Goal: Task Accomplishment & Management: Complete application form

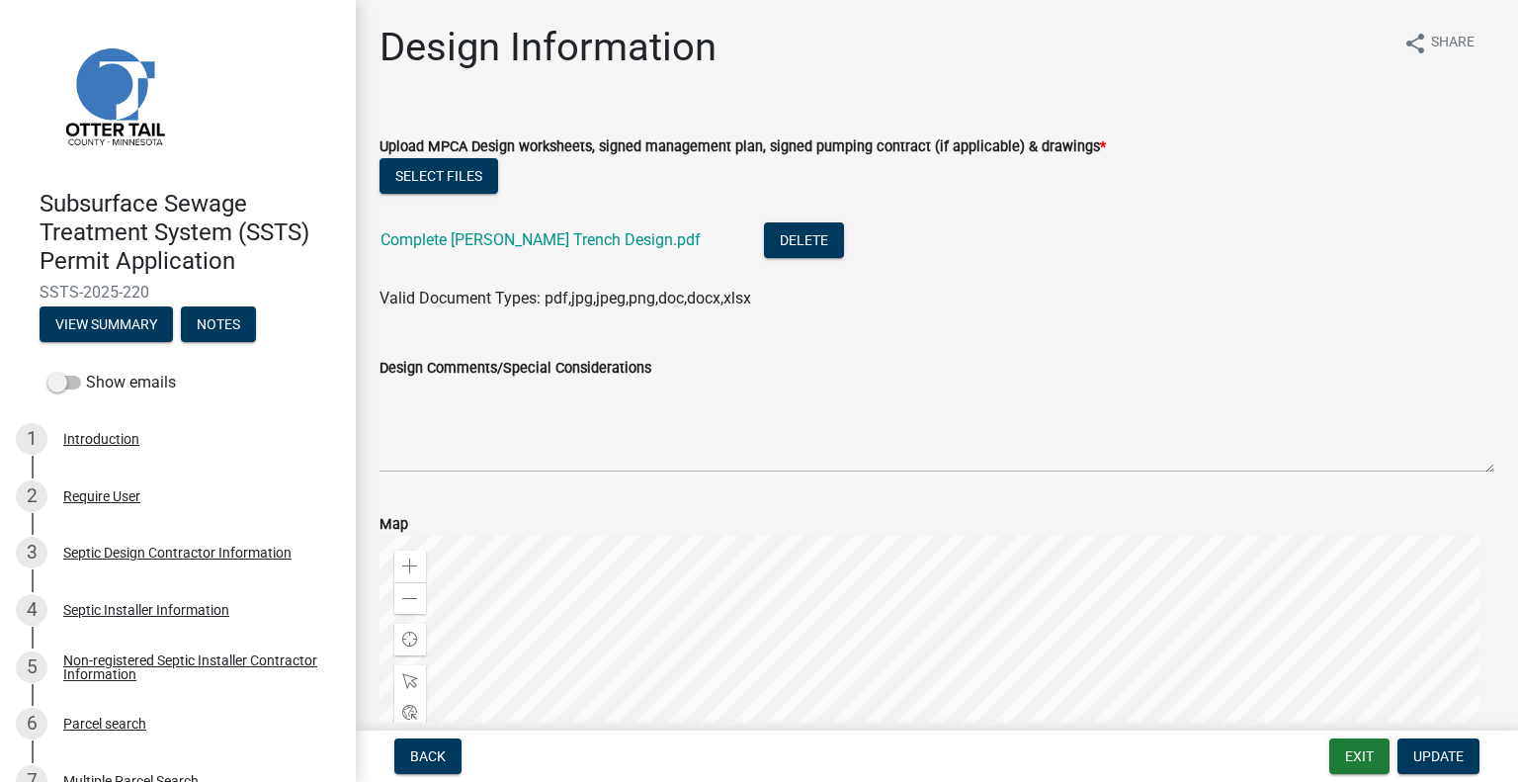
scroll to position [988, 0]
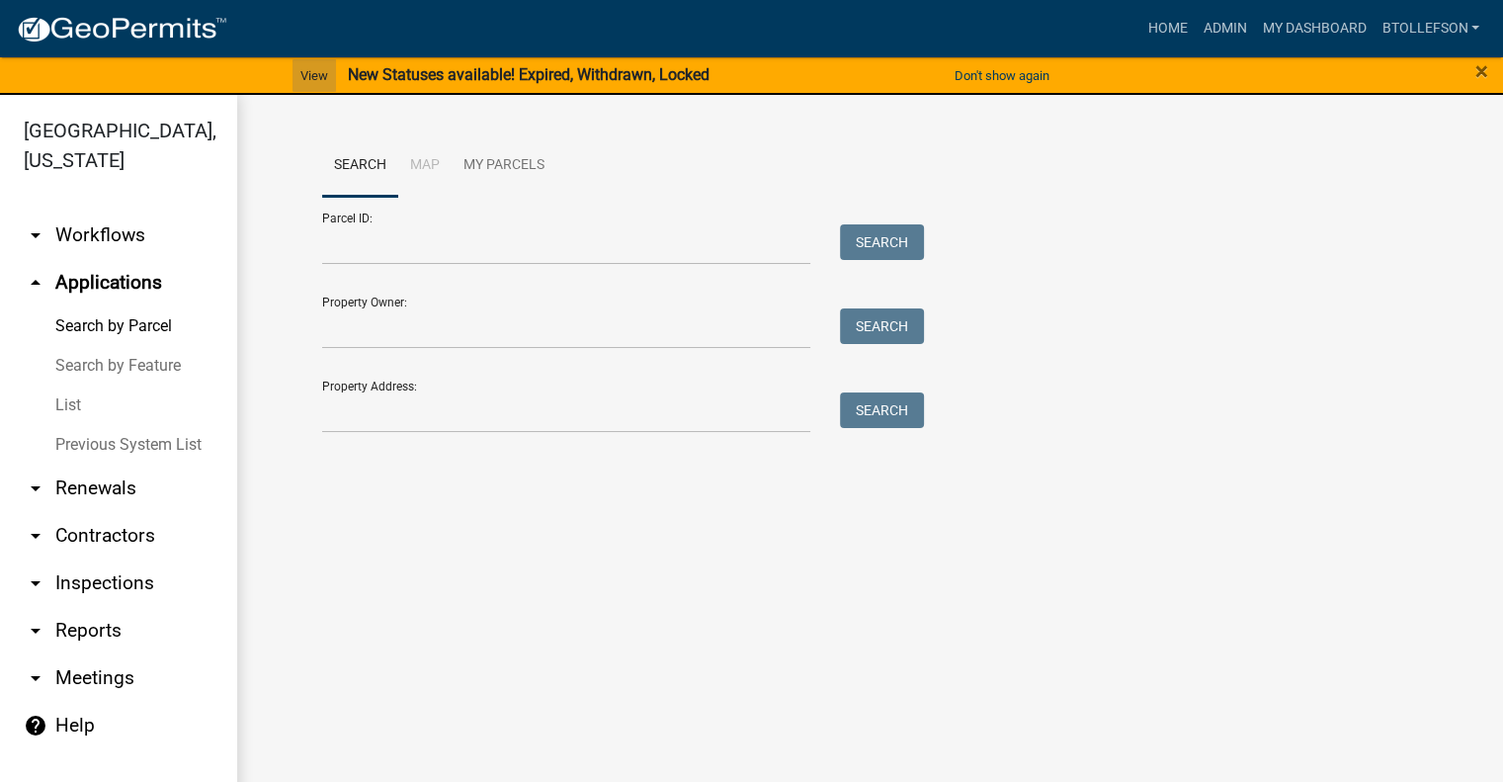
click at [312, 71] on link "View" at bounding box center [314, 75] width 43 height 33
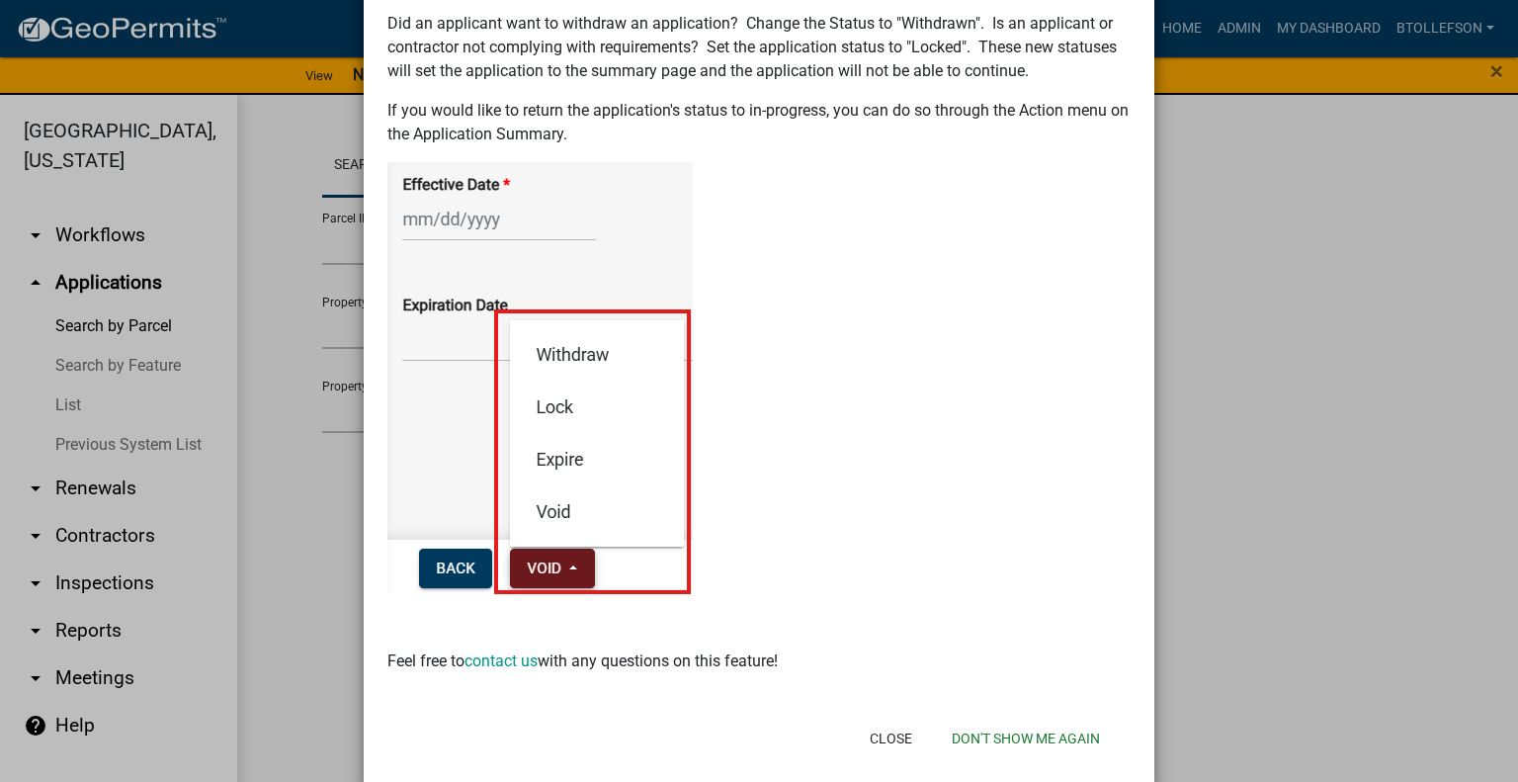
scroll to position [269, 0]
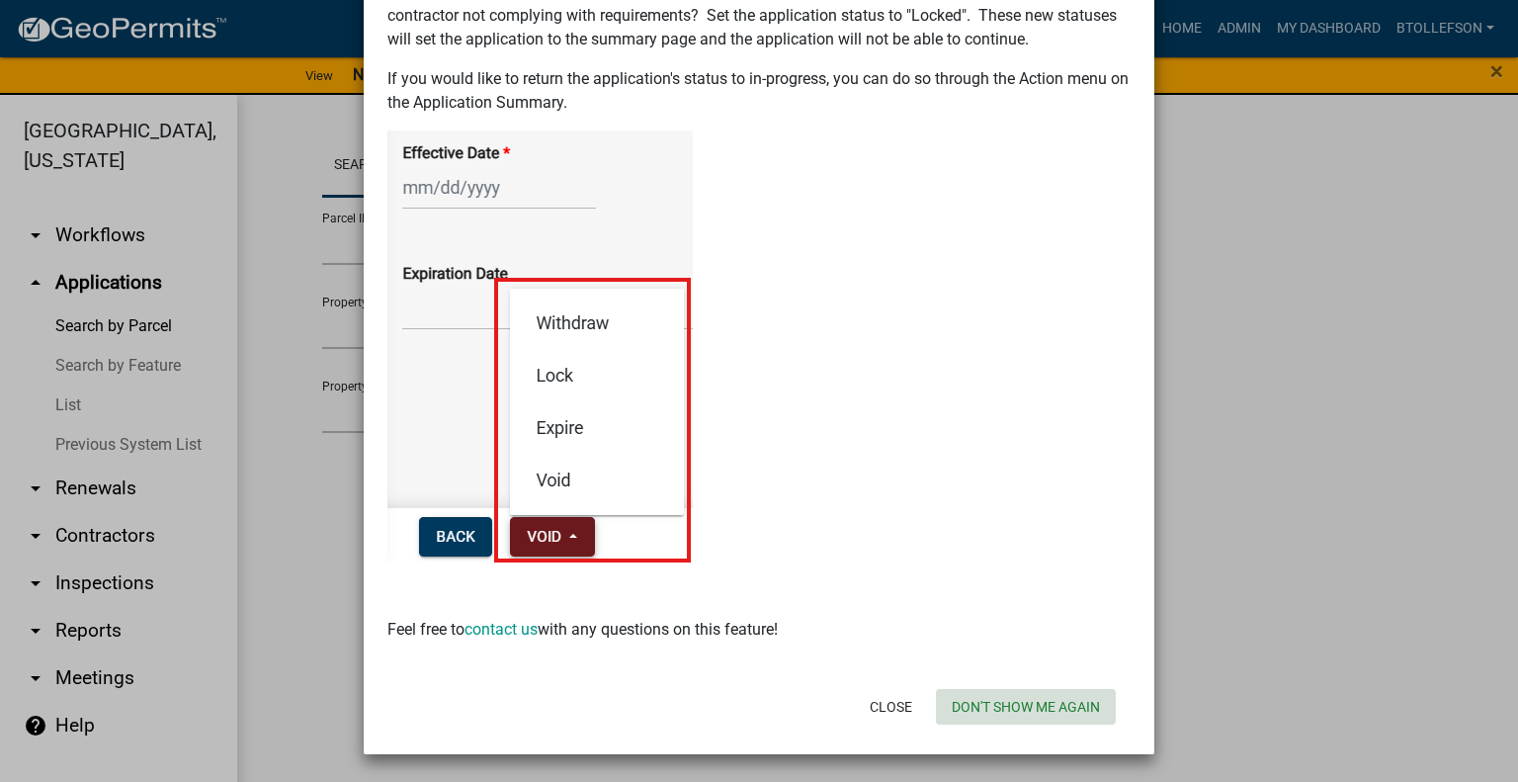
click at [993, 707] on button "Don't show me again" at bounding box center [1026, 707] width 180 height 36
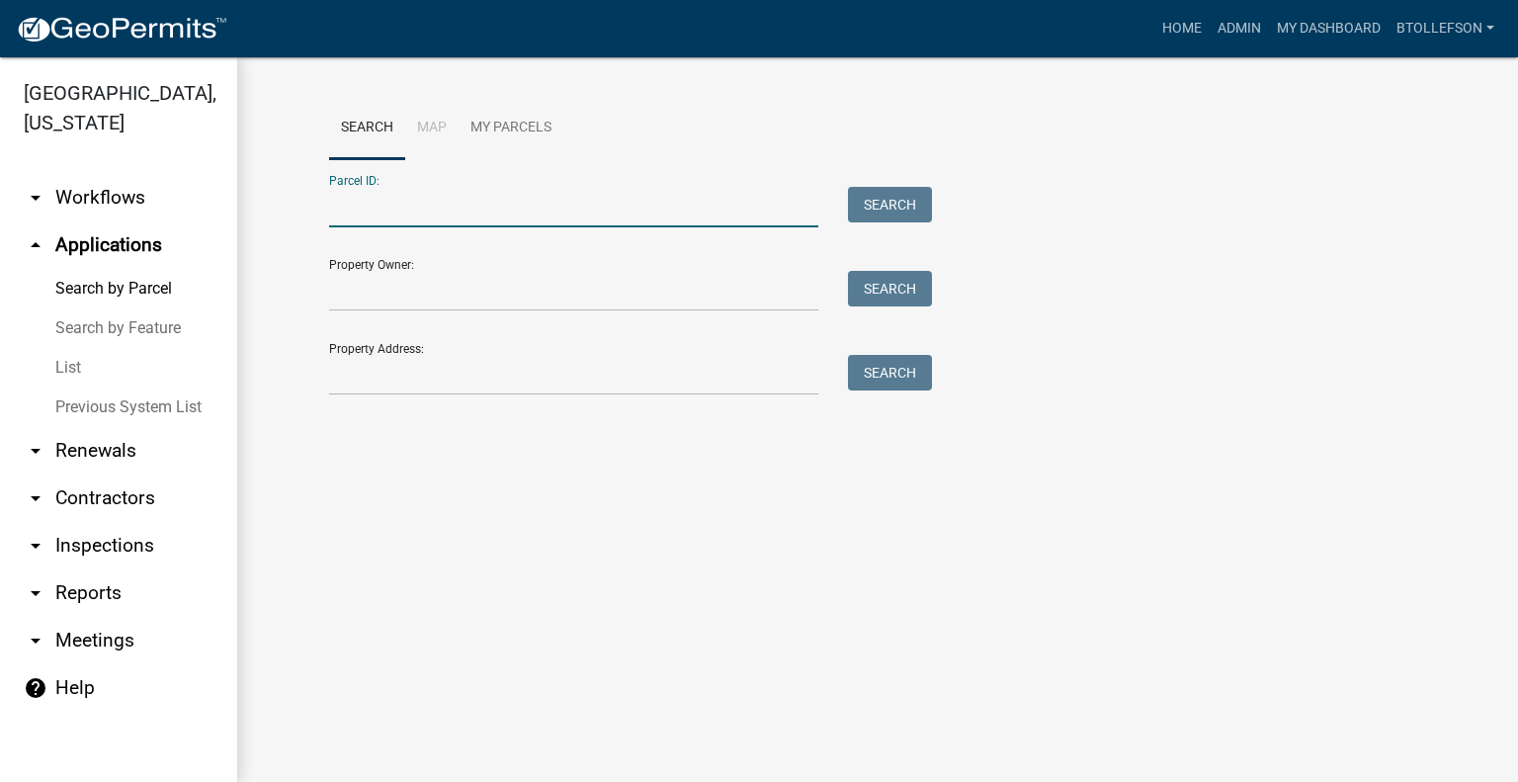
click at [524, 205] on input "Parcel ID:" at bounding box center [573, 207] width 489 height 41
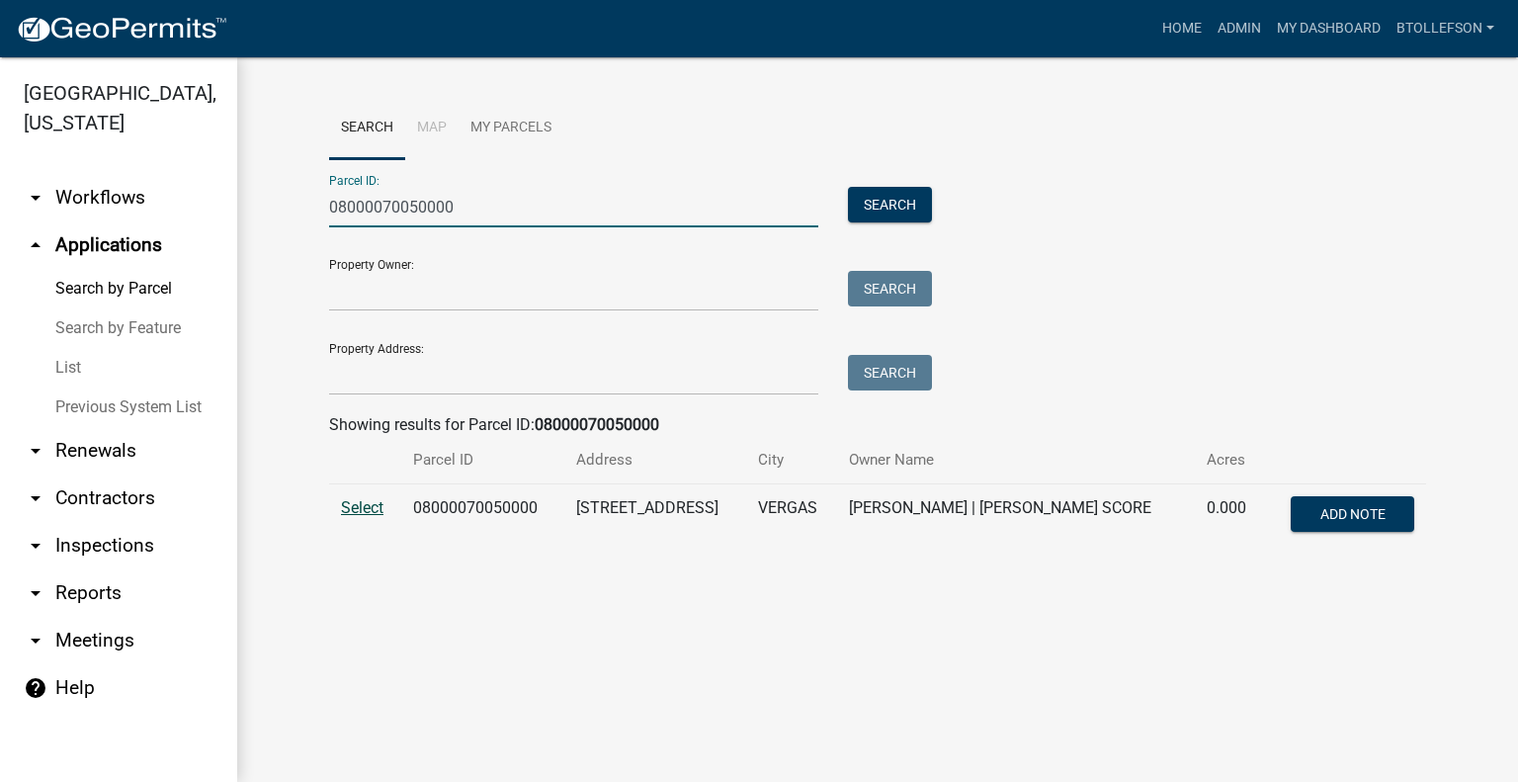
type input "08000070050000"
click at [360, 514] on span "Select" at bounding box center [362, 507] width 42 height 19
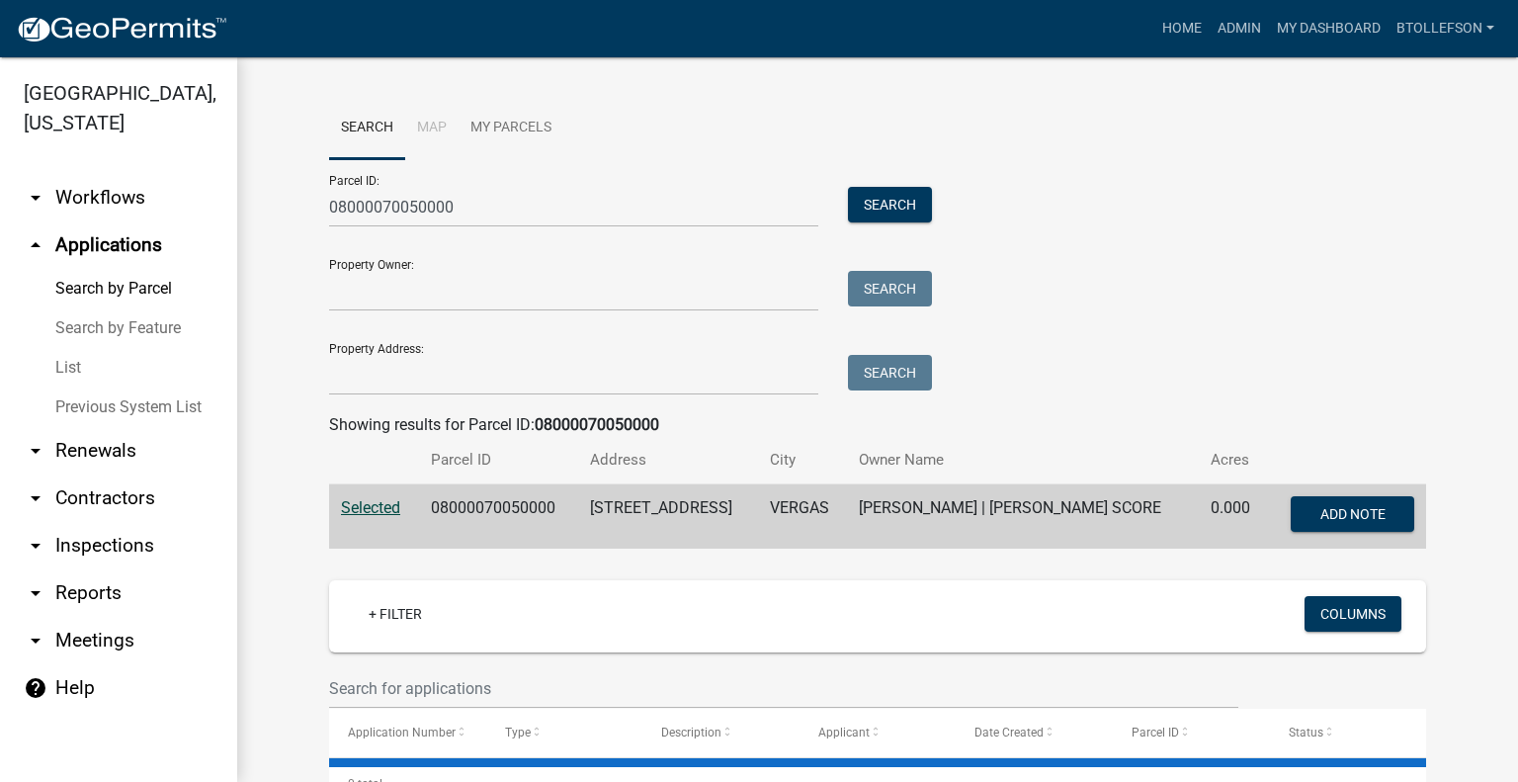
click at [281, 584] on wm-workflow-application-search-view "Search Map My Parcels Parcel ID: 08000070050000 Search Property Owner: Search P…" at bounding box center [878, 609] width 1202 height 1024
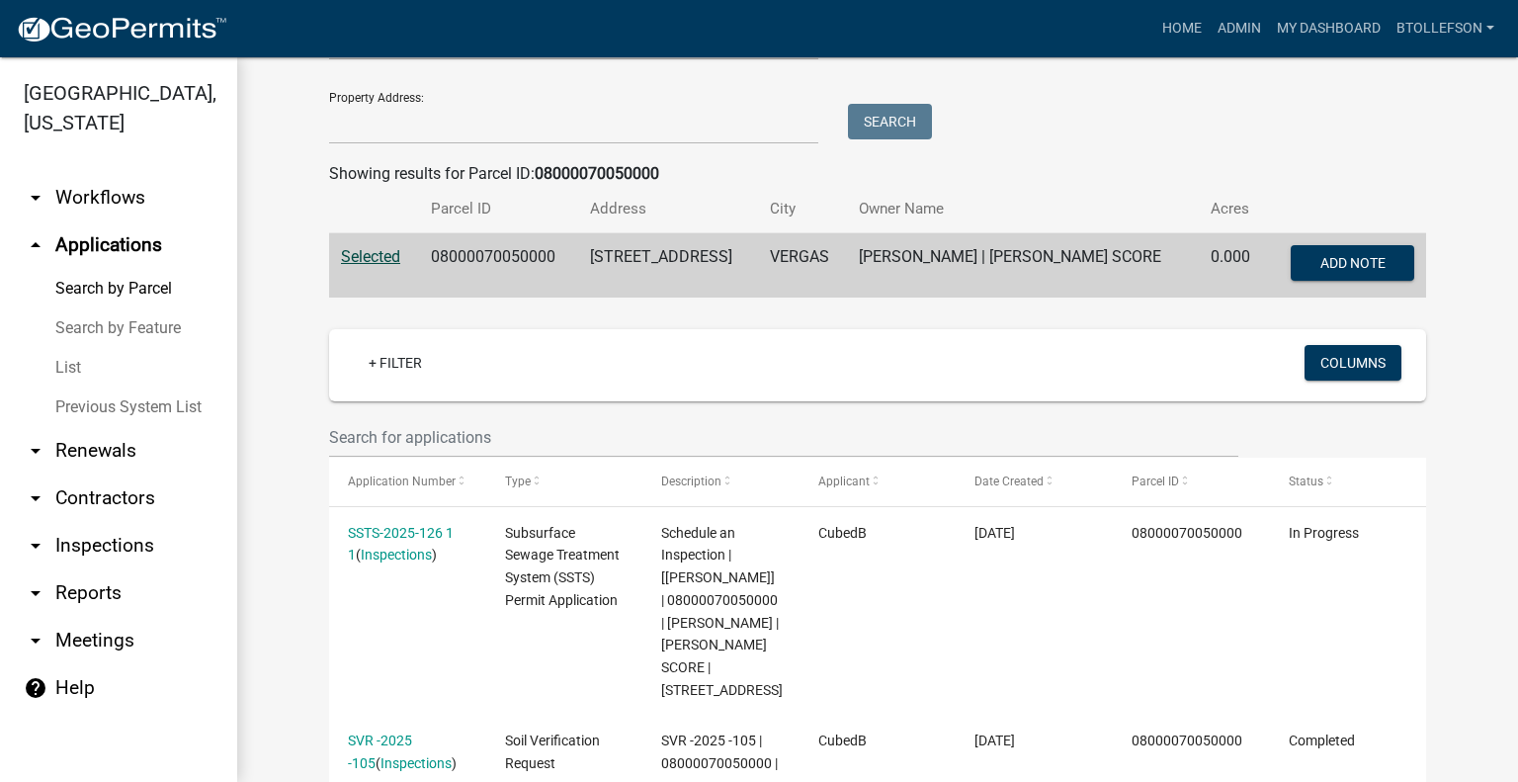
scroll to position [474, 0]
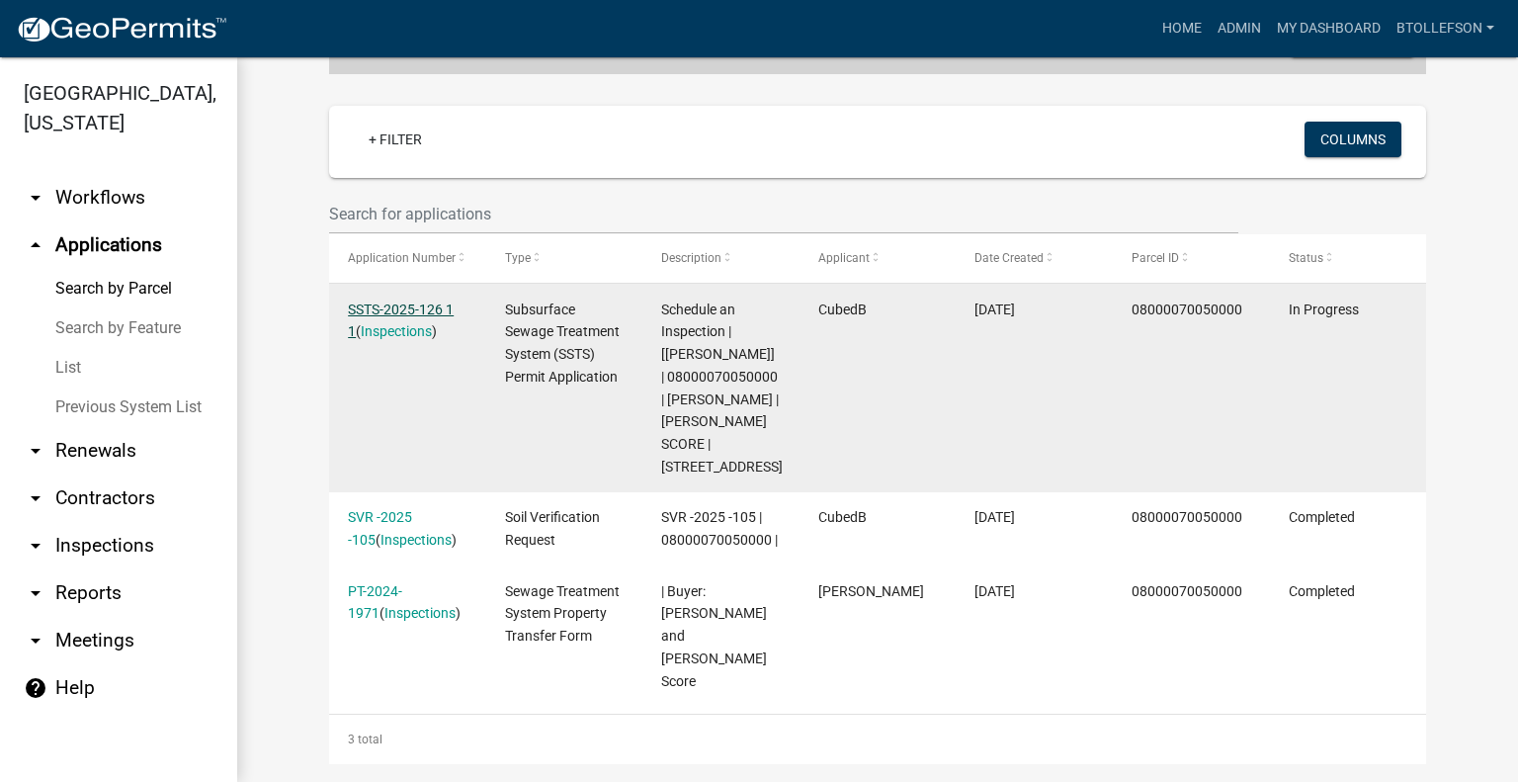
click at [390, 314] on link "SSTS-2025-126 1 1" at bounding box center [401, 320] width 106 height 39
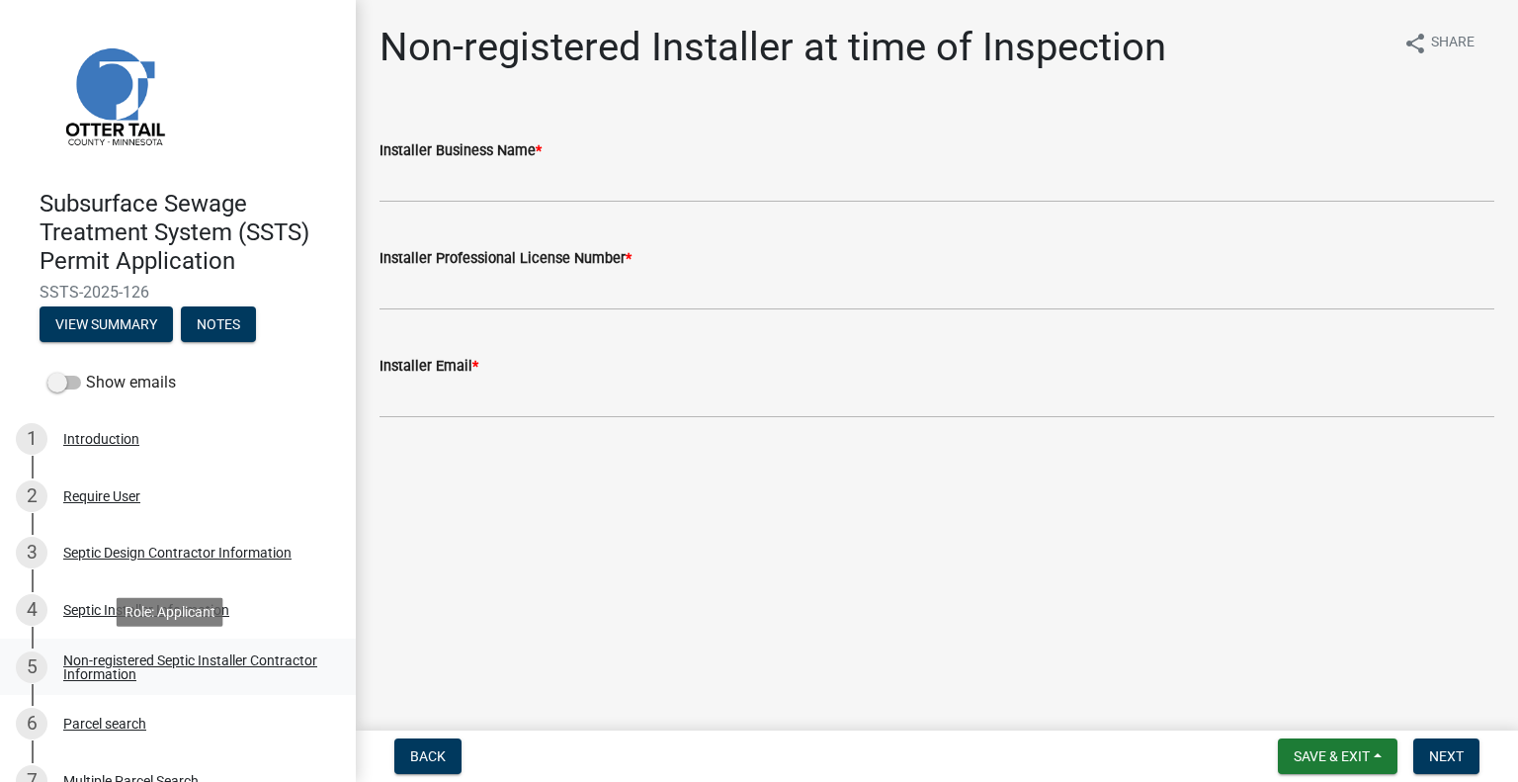
click at [194, 663] on div "Non-registered Septic Installer Contractor Information" at bounding box center [193, 667] width 261 height 28
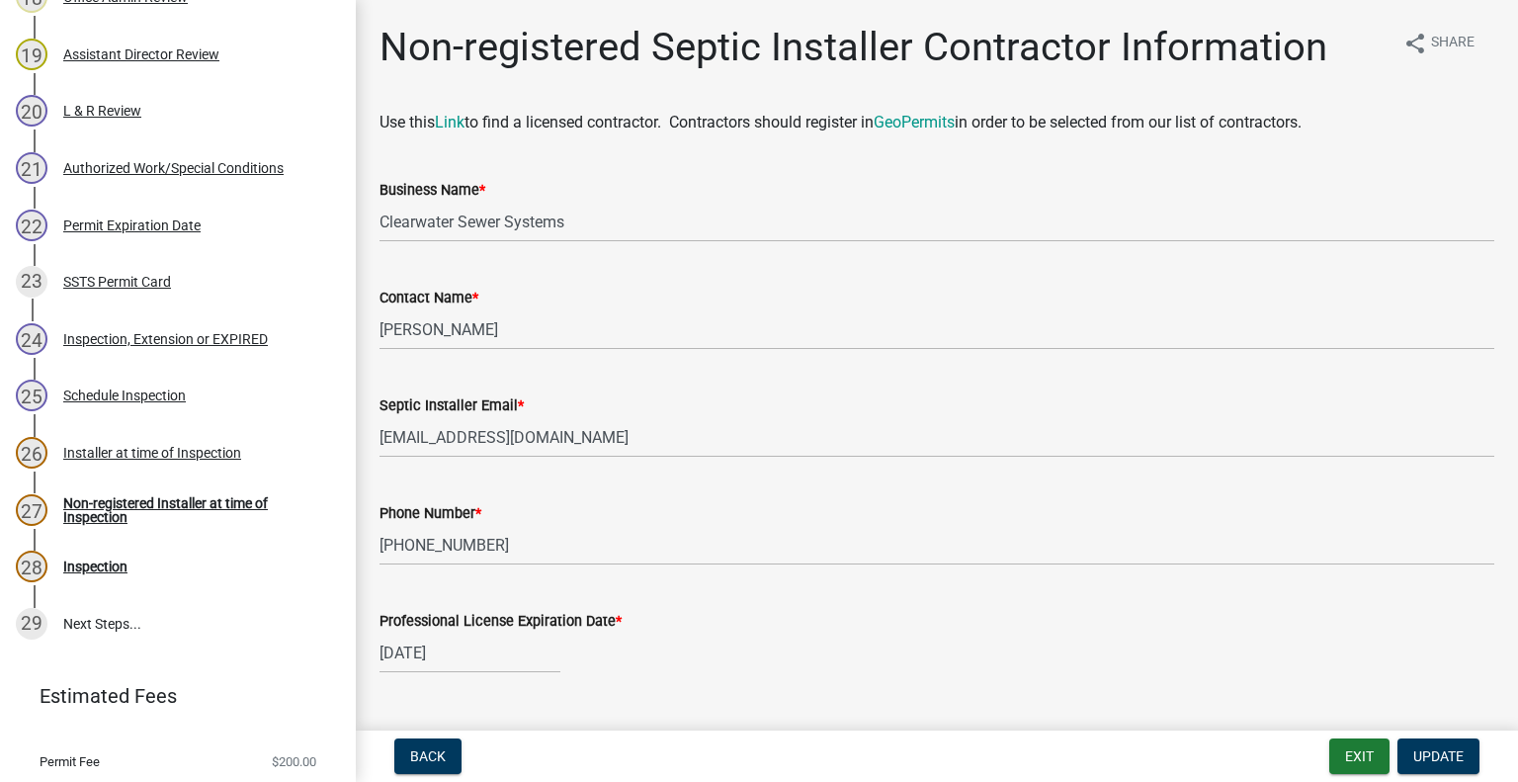
scroll to position [1411, 0]
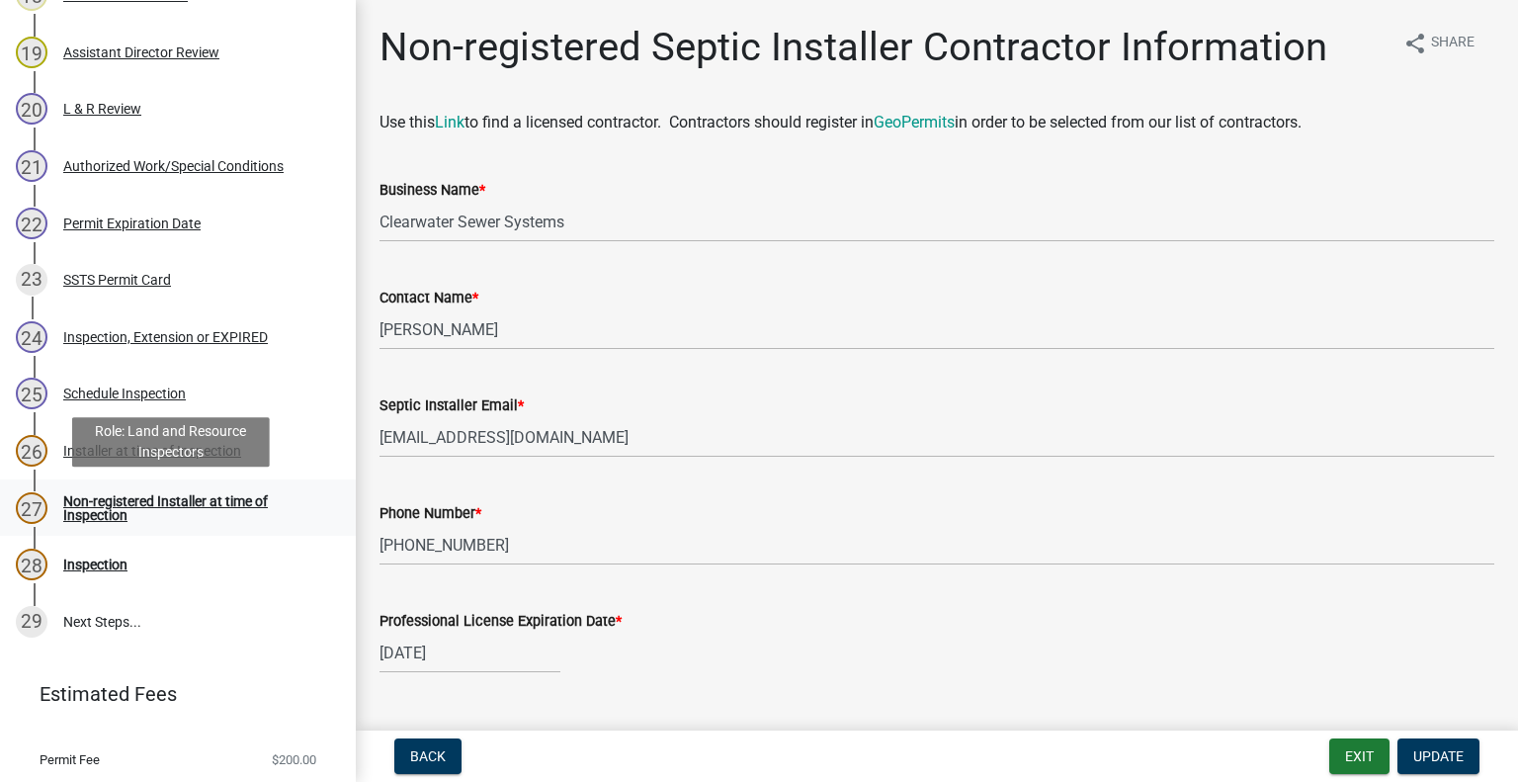
click at [180, 501] on div "Non-registered Installer at time of Inspection" at bounding box center [193, 508] width 261 height 28
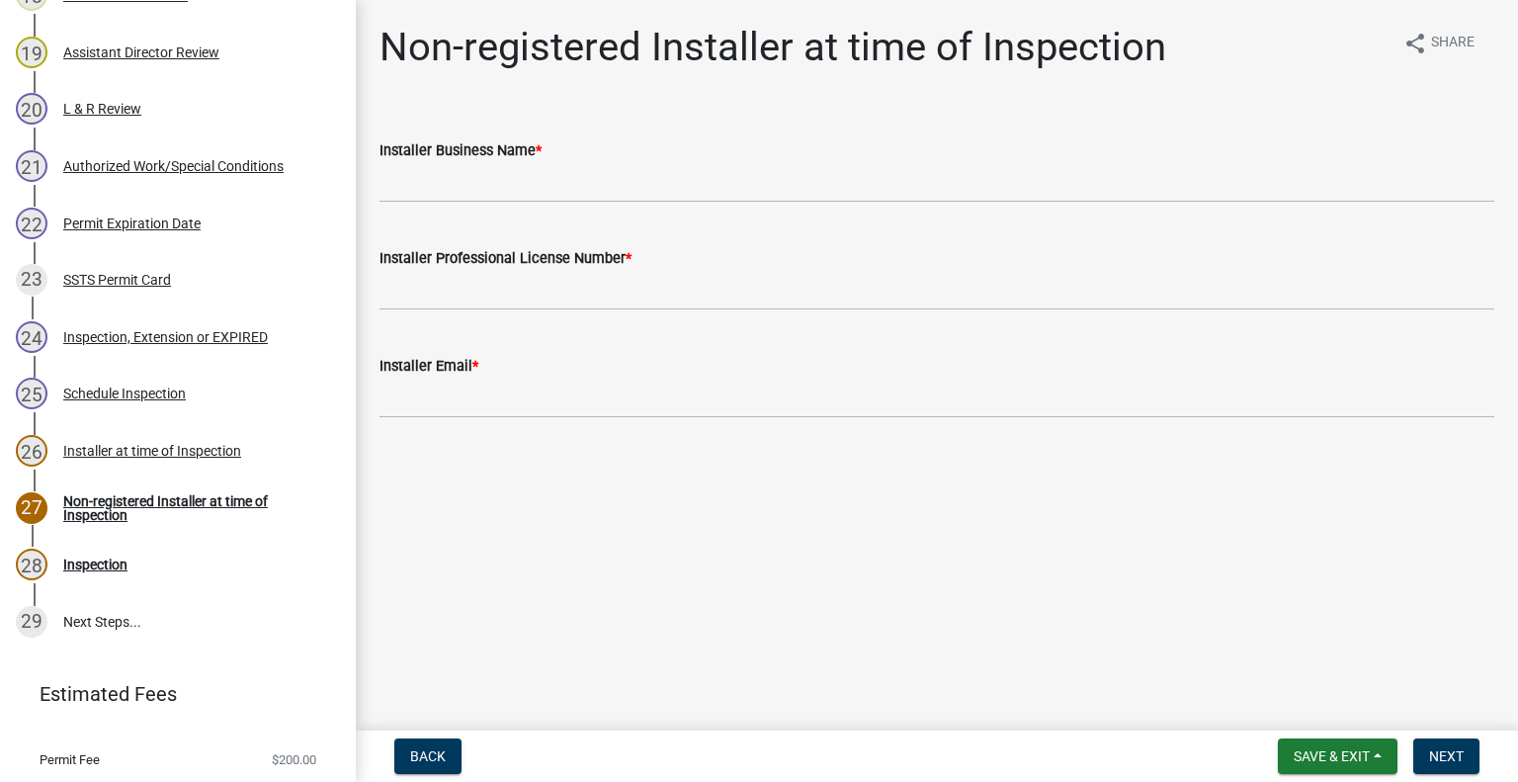
drag, startPoint x: 463, startPoint y: 427, endPoint x: 452, endPoint y: 405, distance: 24.3
click at [452, 405] on wm-data-entity-input "Installer Email *" at bounding box center [936, 380] width 1115 height 108
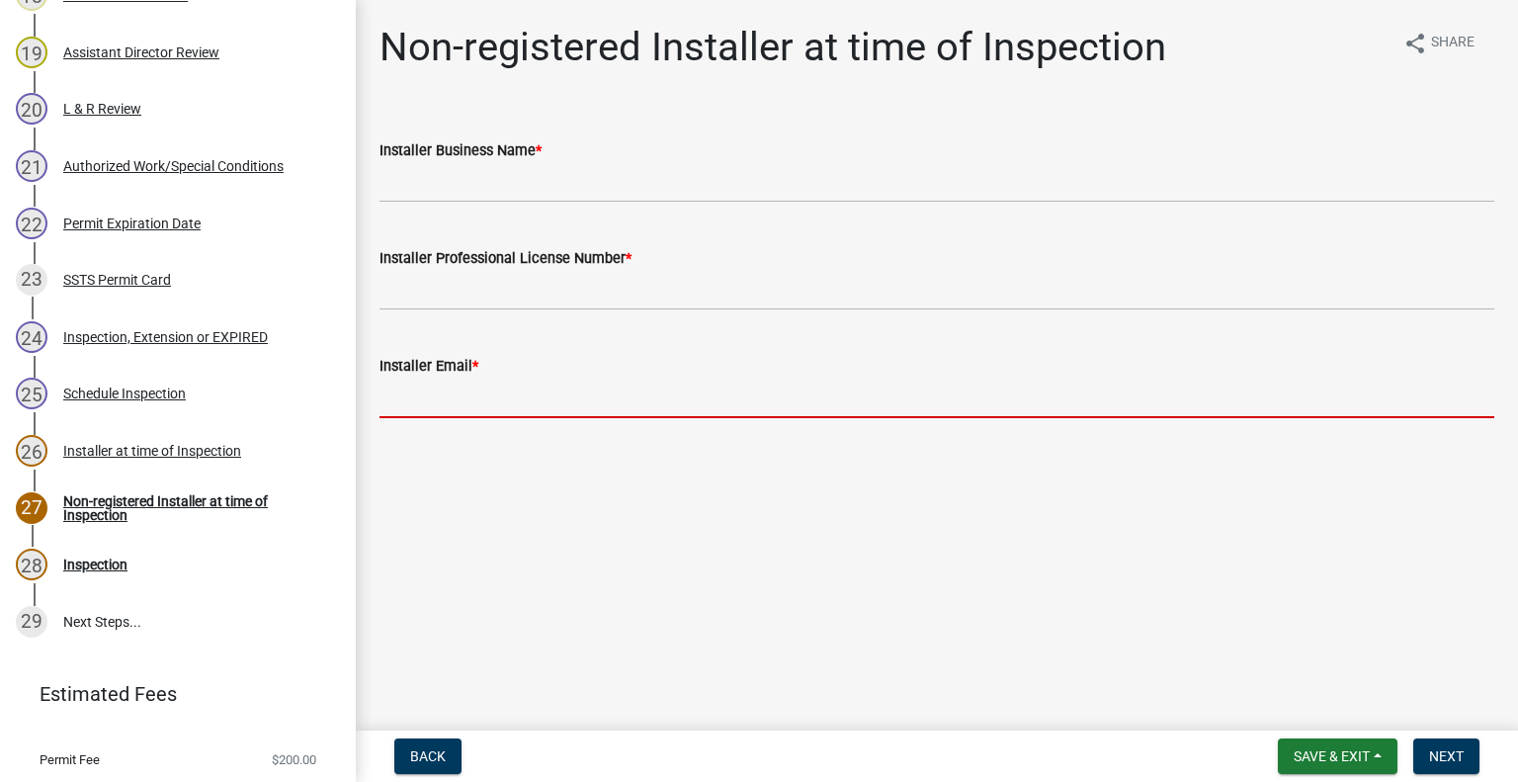
click at [452, 405] on input "Installer Email *" at bounding box center [936, 398] width 1115 height 41
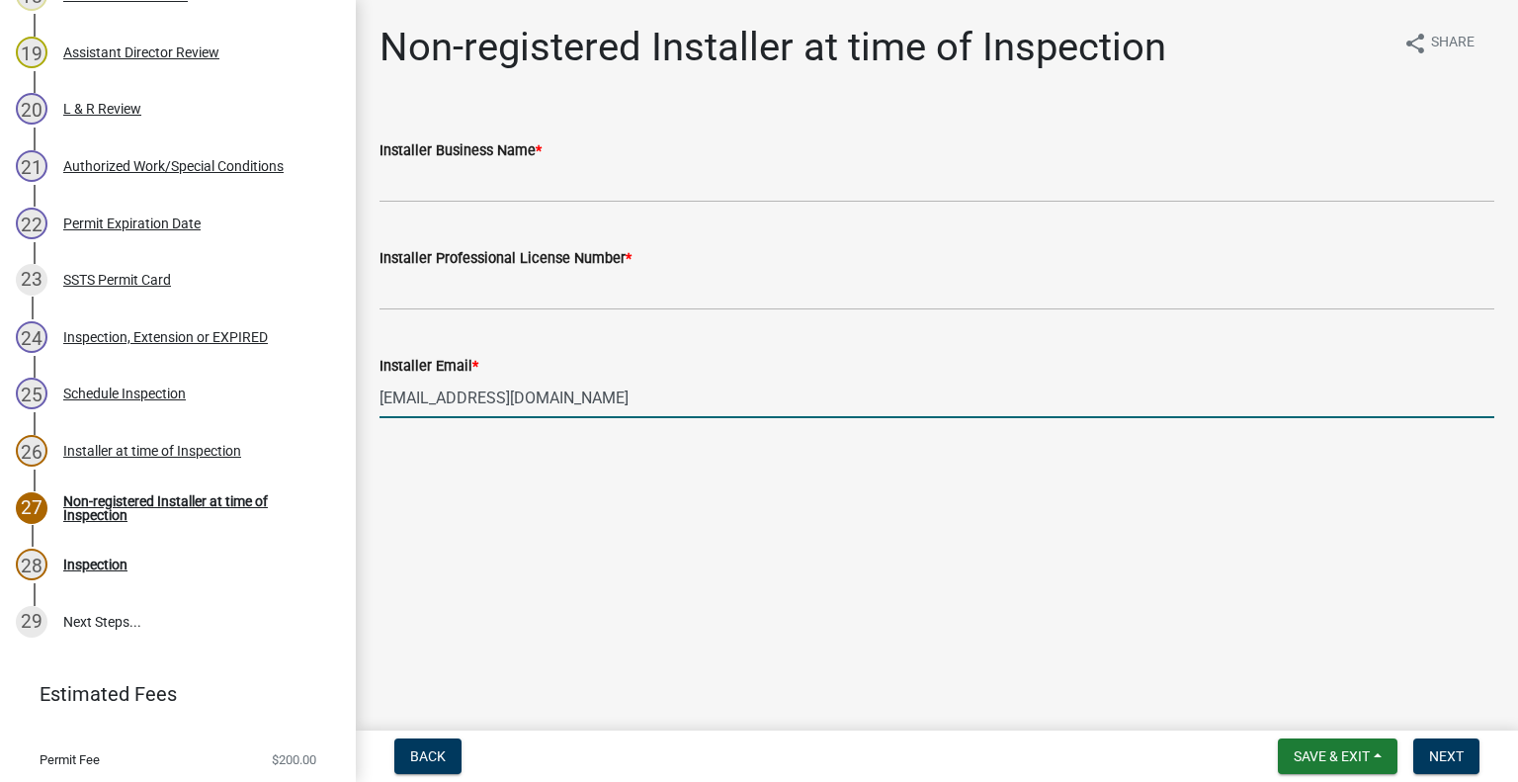
type input "[EMAIL_ADDRESS][DOMAIN_NAME]"
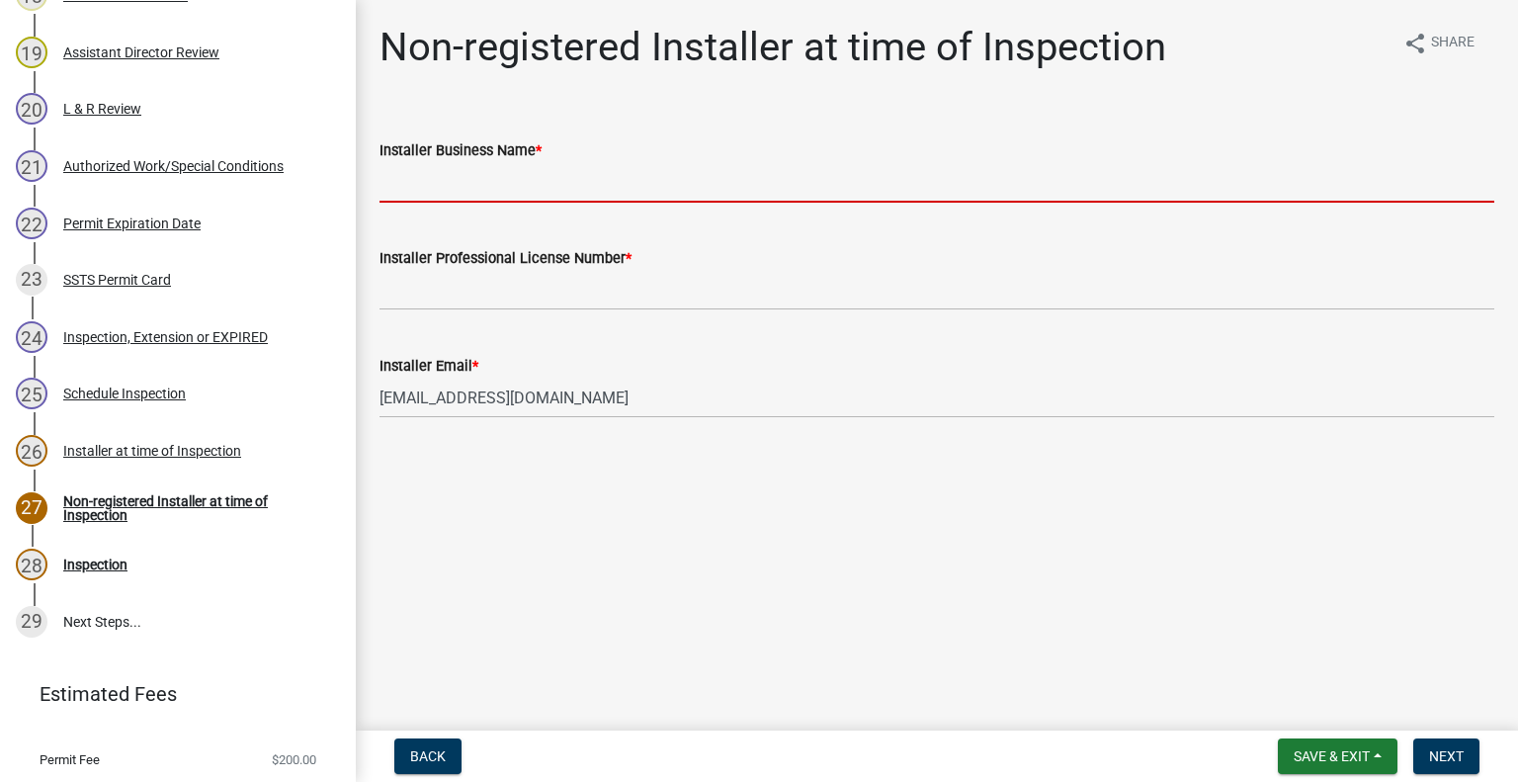
click at [524, 181] on input "Installer Business Name *" at bounding box center [936, 182] width 1115 height 41
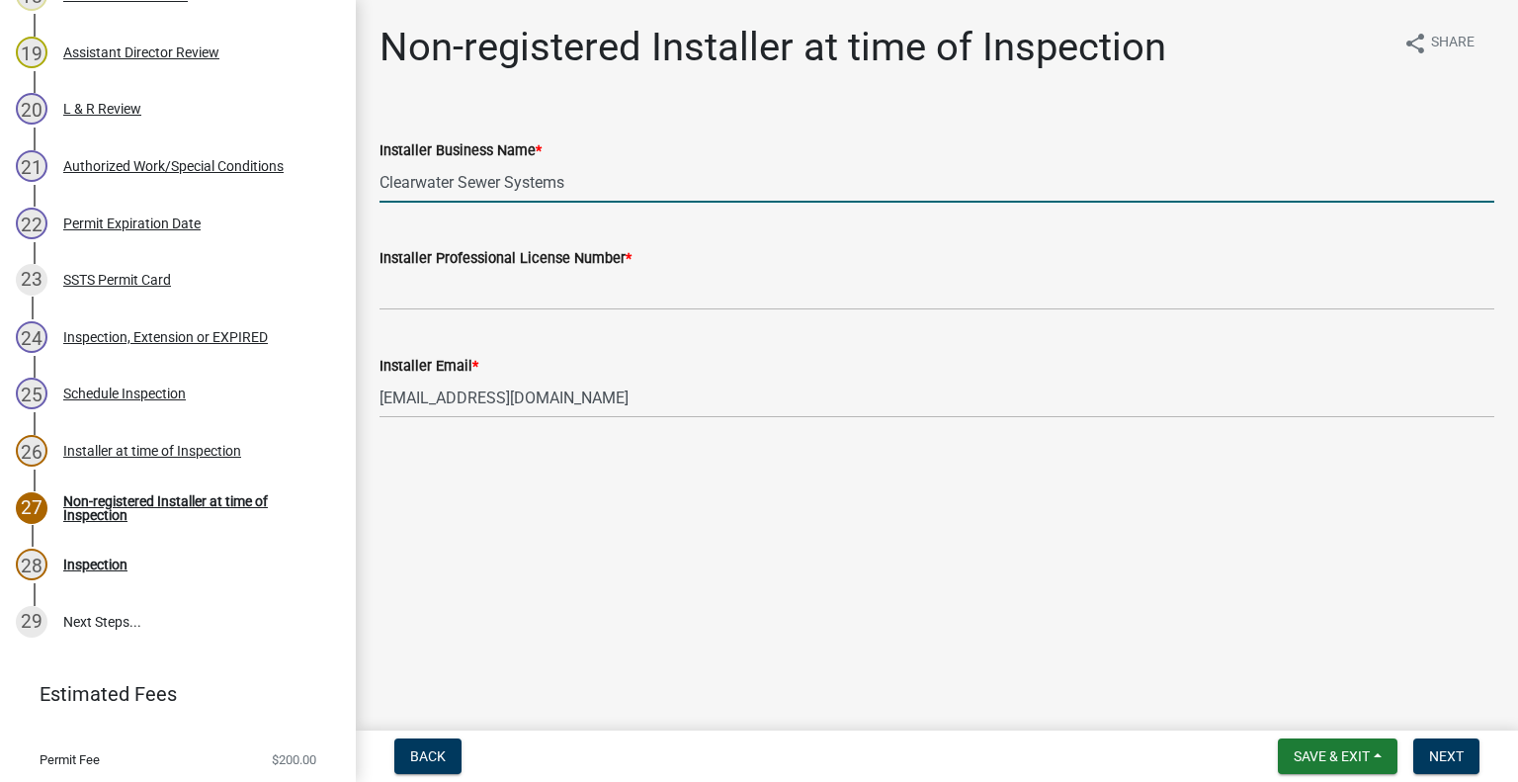
type input "Clearwater Sewer Systems"
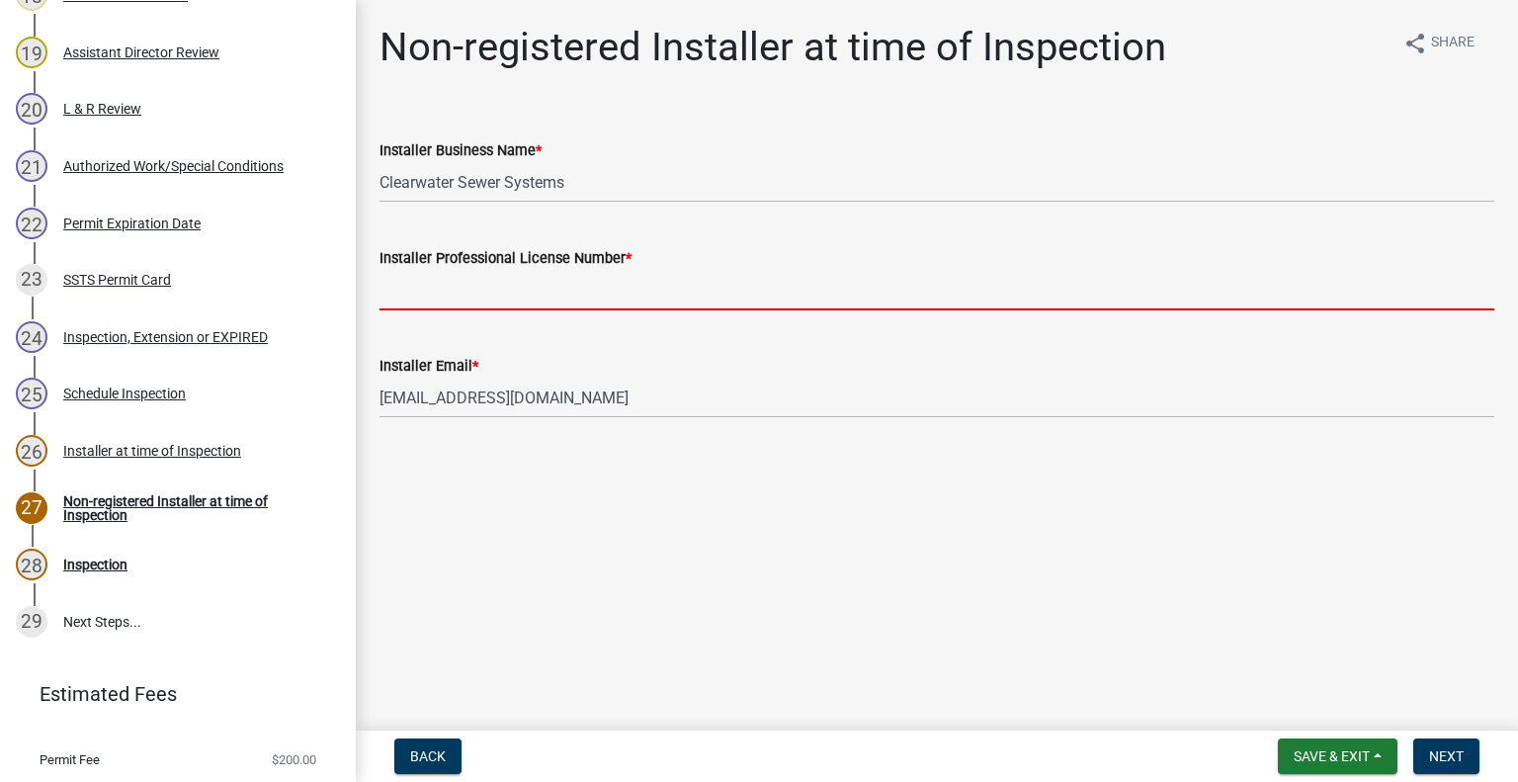
click at [502, 295] on input "Installer Professional License Number *" at bounding box center [936, 290] width 1115 height 41
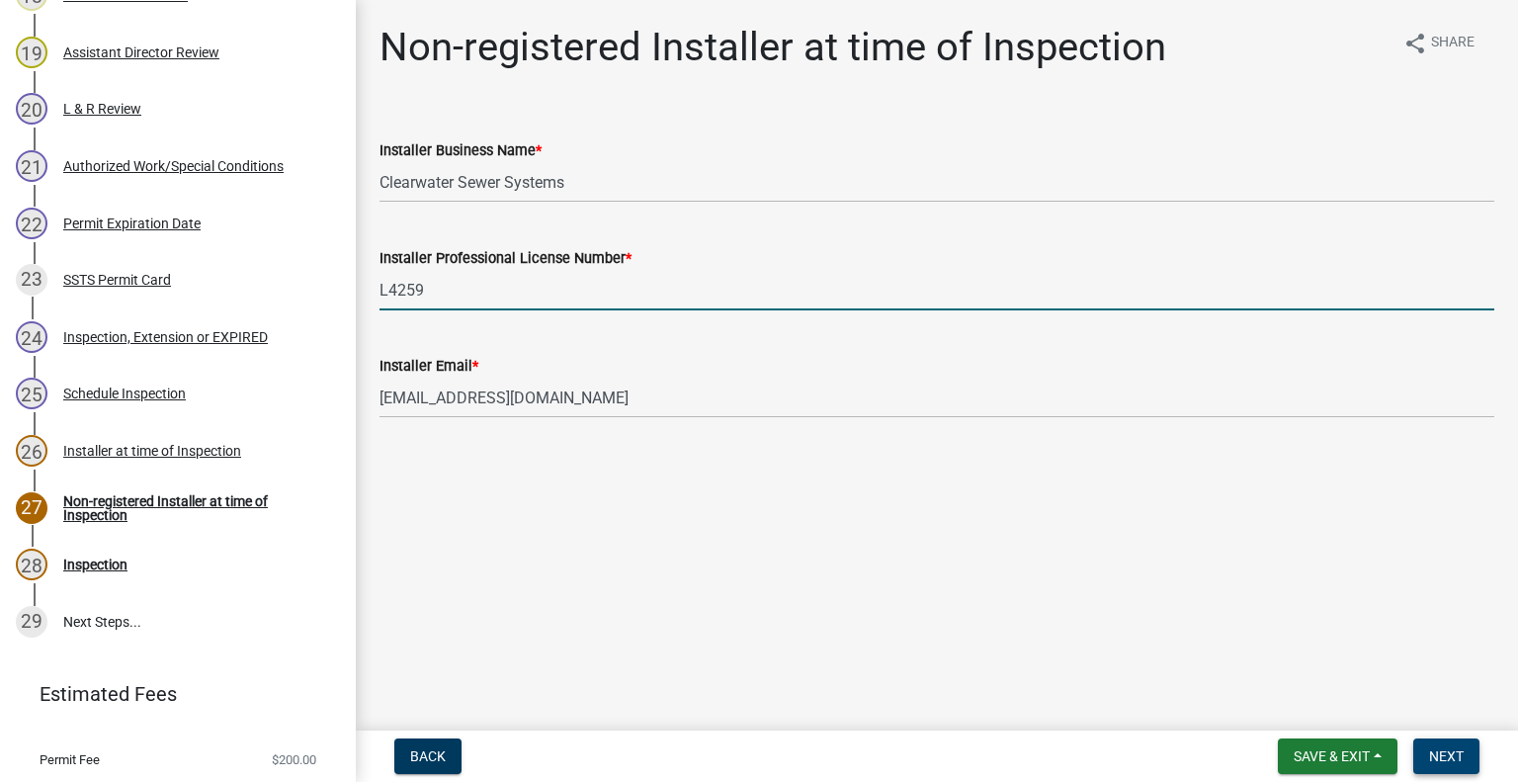
type input "L4259"
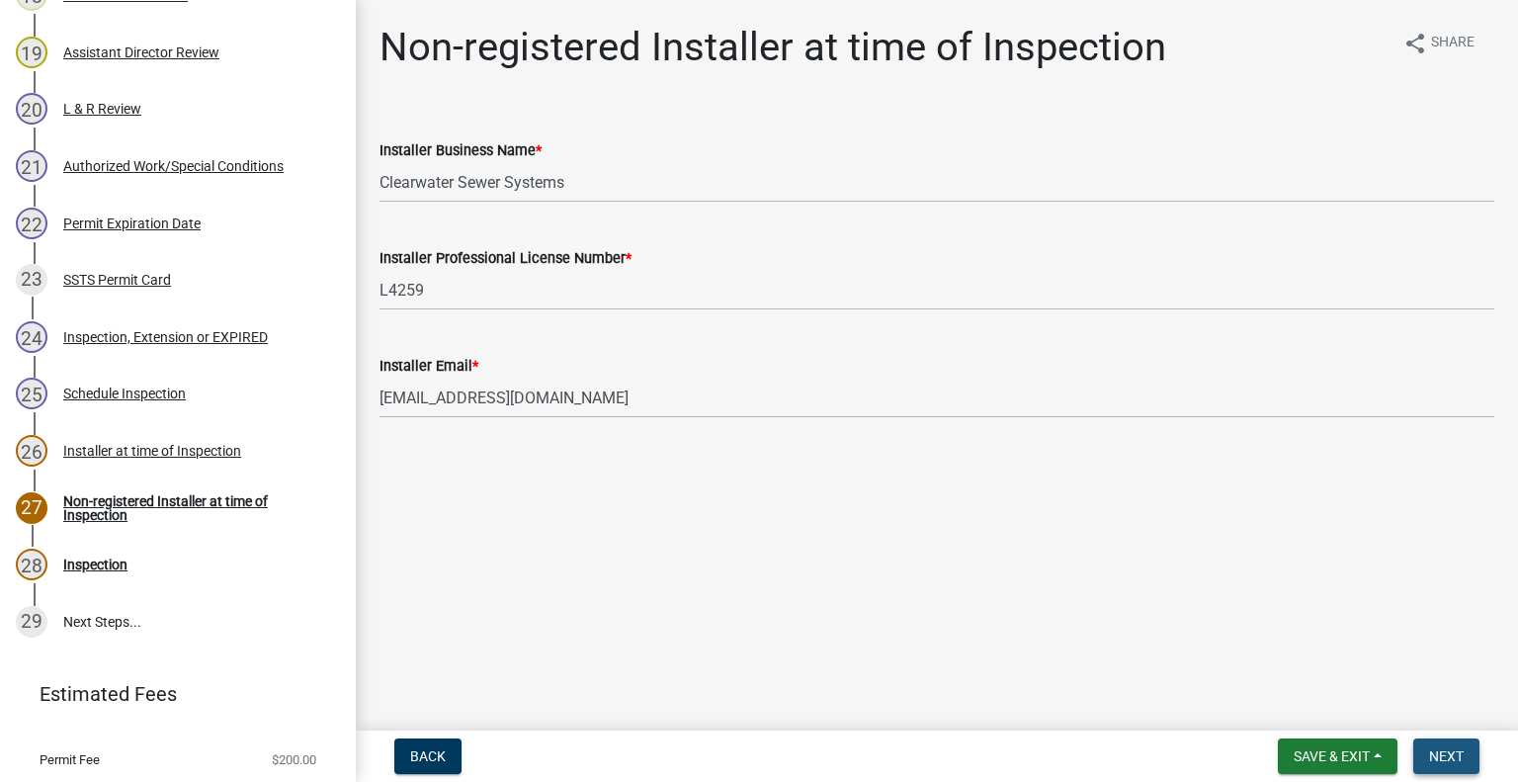
click at [1431, 748] on span "Next" at bounding box center [1446, 756] width 35 height 16
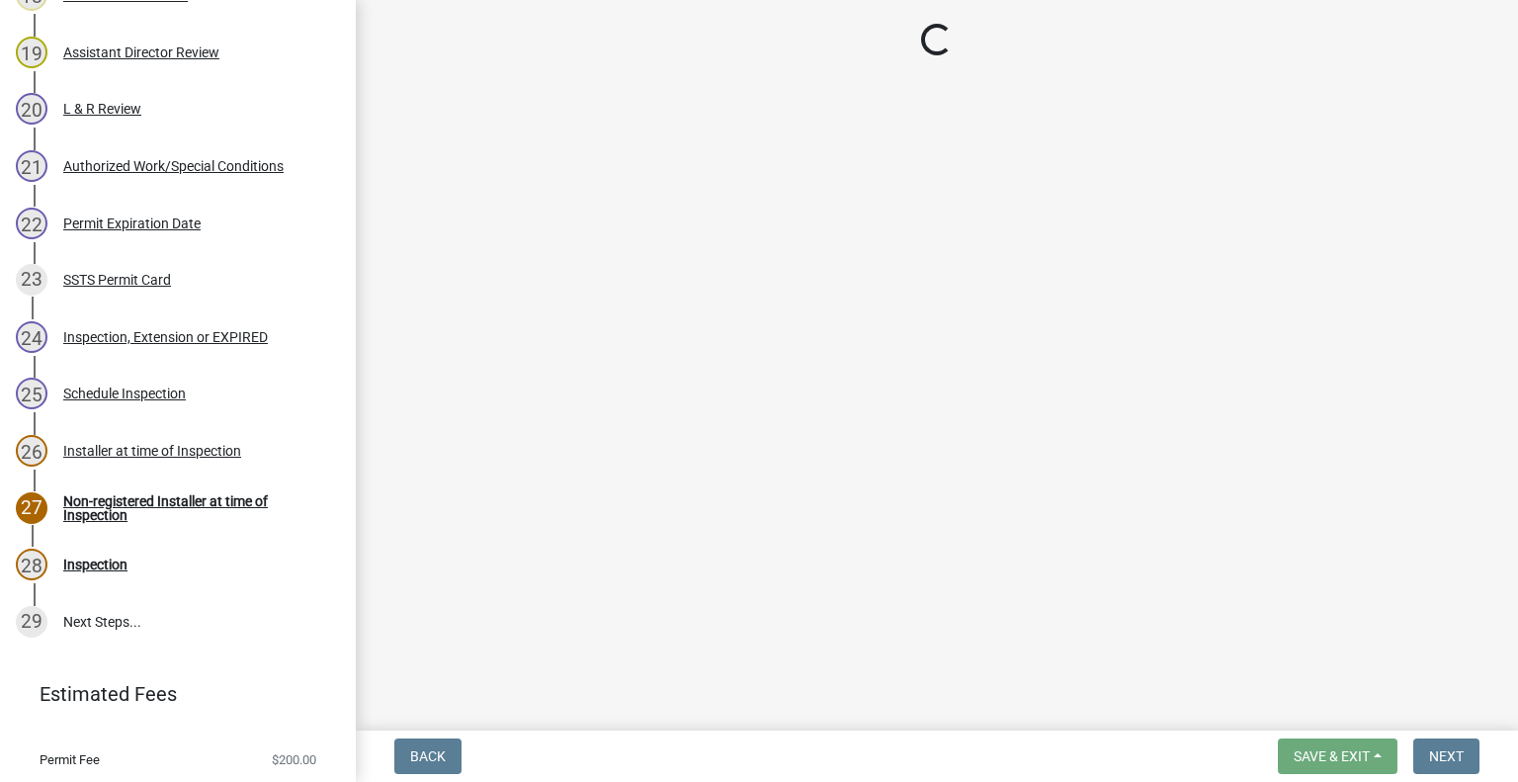
select select "710d5f49-2663-4e73-9718-d0c4e189f5ed"
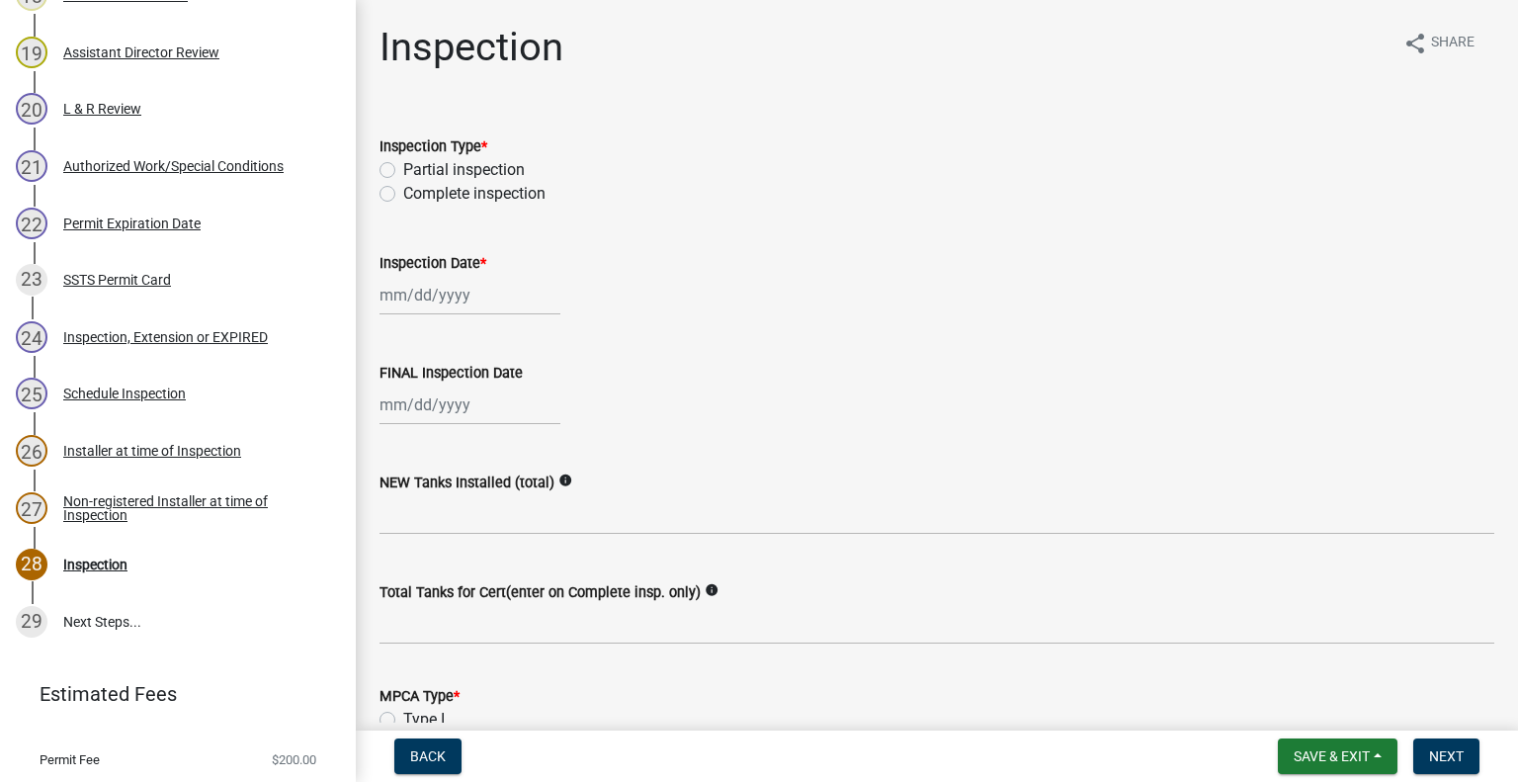
click at [395, 199] on div "Complete inspection" at bounding box center [936, 194] width 1115 height 24
click at [403, 197] on label "Complete inspection" at bounding box center [474, 194] width 142 height 24
click at [403, 195] on input "Complete inspection" at bounding box center [409, 188] width 13 height 13
radio input "true"
select select "8"
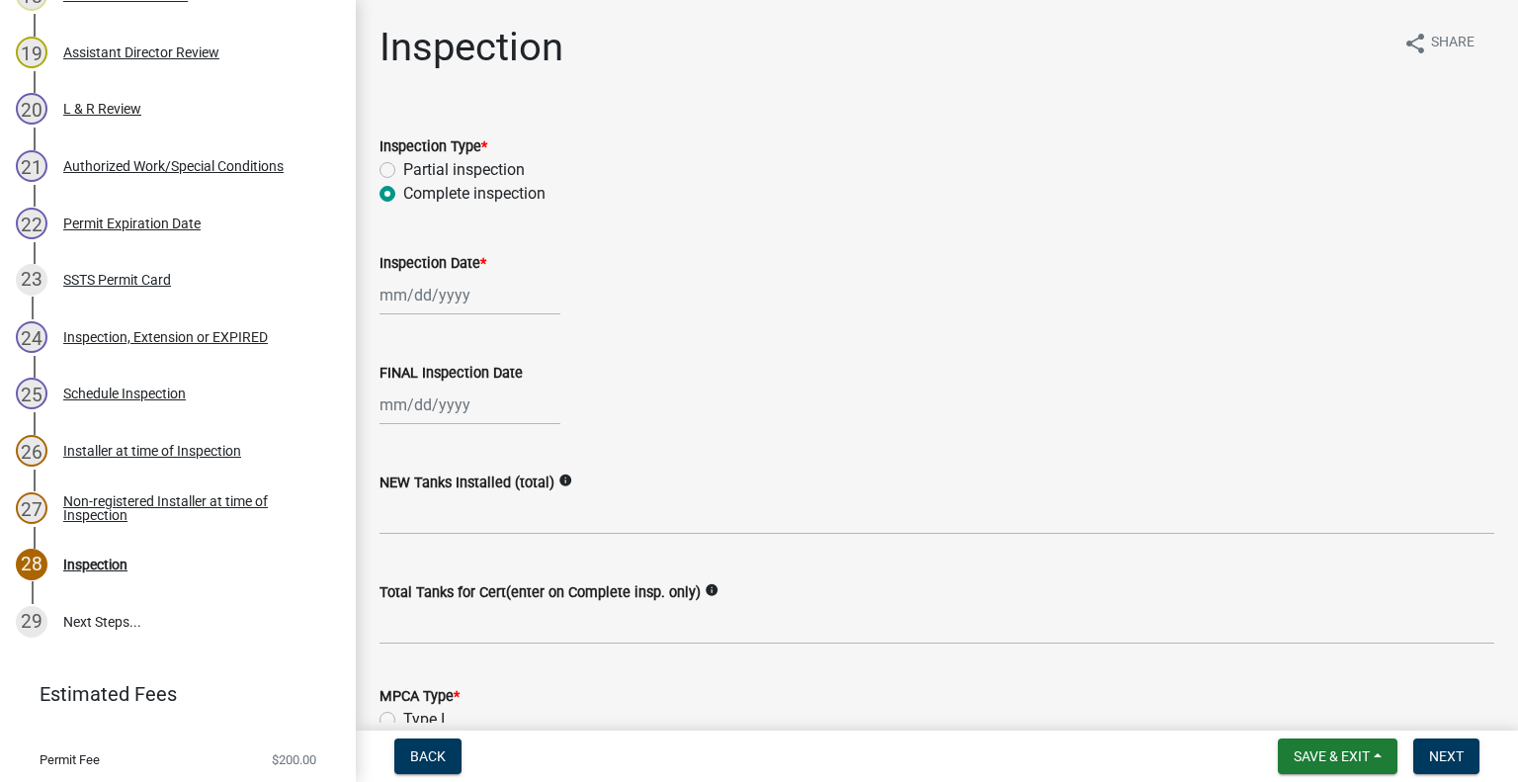
select select "2025"
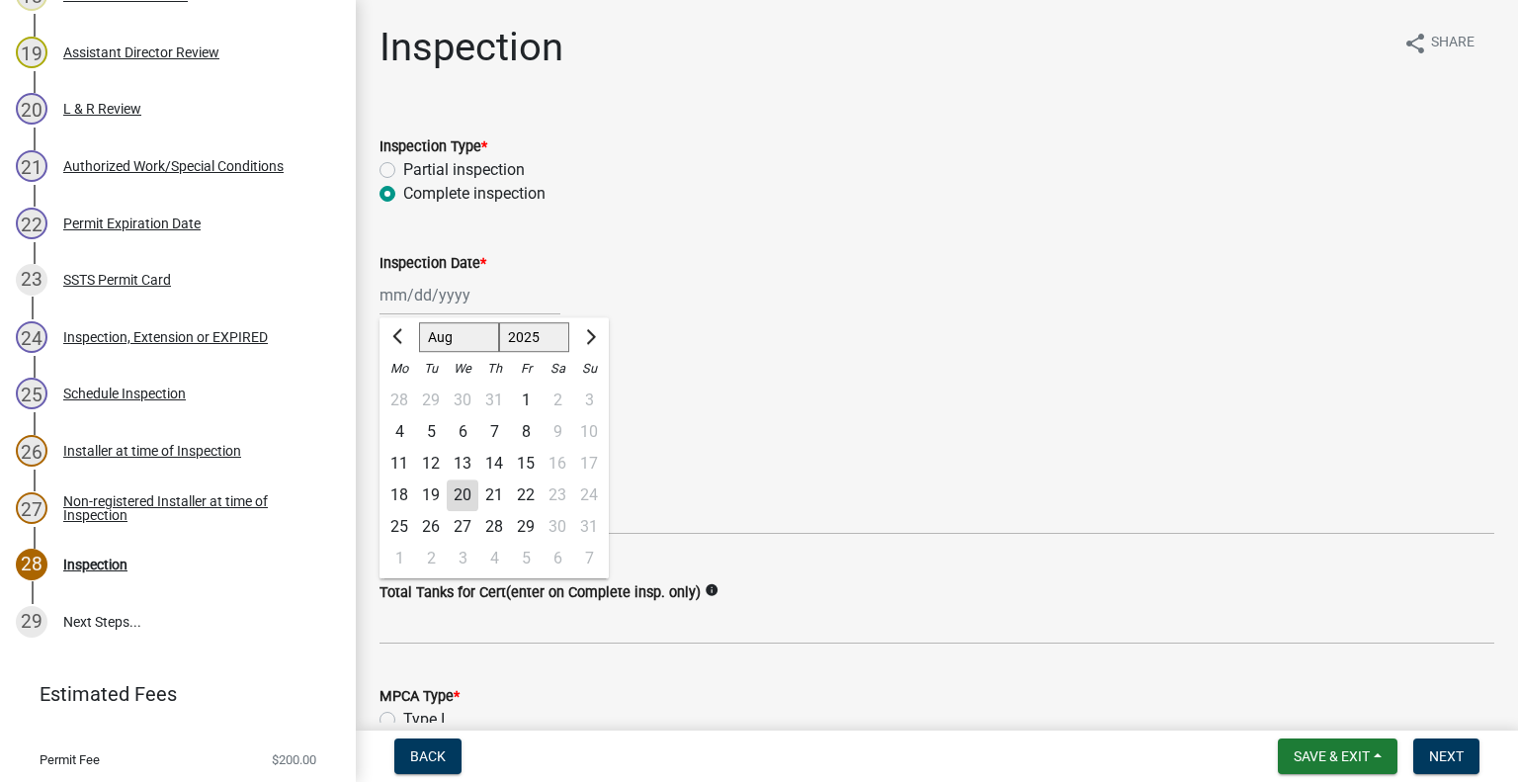
click at [490, 306] on div "Jan Feb Mar Apr May Jun Jul Aug Sep Oct Nov Dec 1525 1526 1527 1528 1529 1530 1…" at bounding box center [469, 295] width 181 height 41
click at [468, 464] on div "13" at bounding box center [463, 464] width 32 height 32
type input "[DATE]"
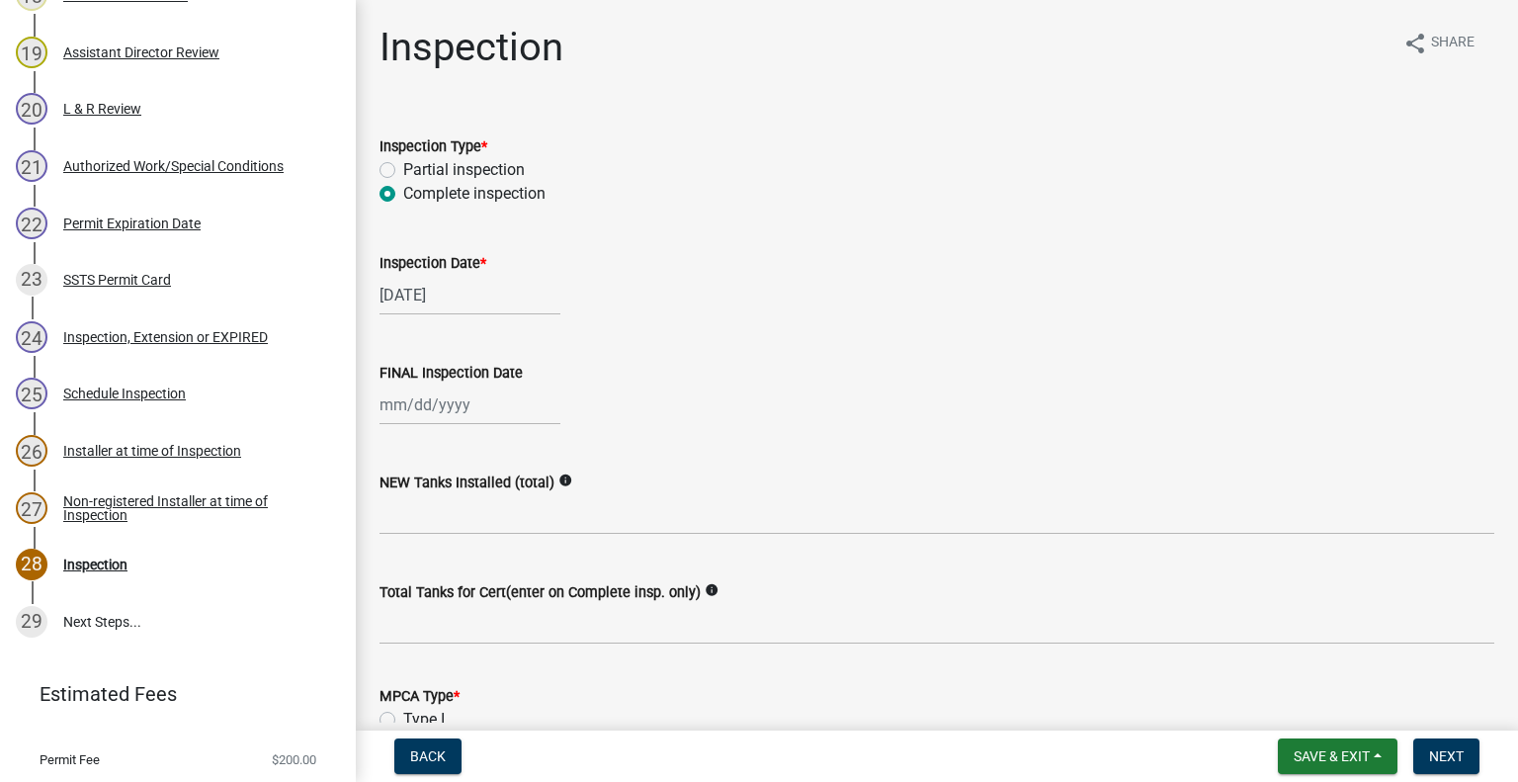
select select "8"
select select "2025"
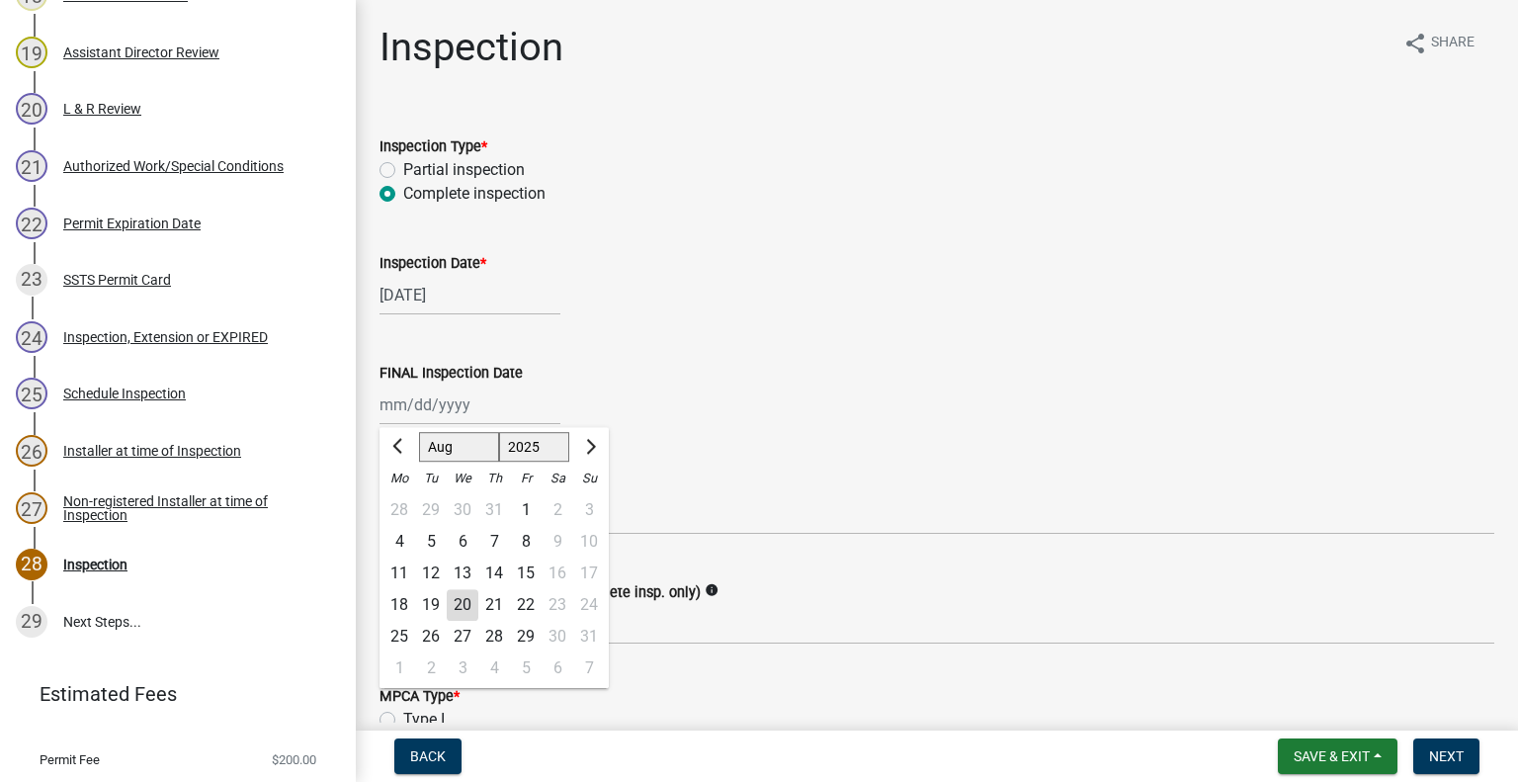
click at [455, 390] on input "FINAL Inspection Date" at bounding box center [469, 404] width 181 height 41
click at [460, 570] on div "13" at bounding box center [463, 573] width 32 height 32
type input "[DATE]"
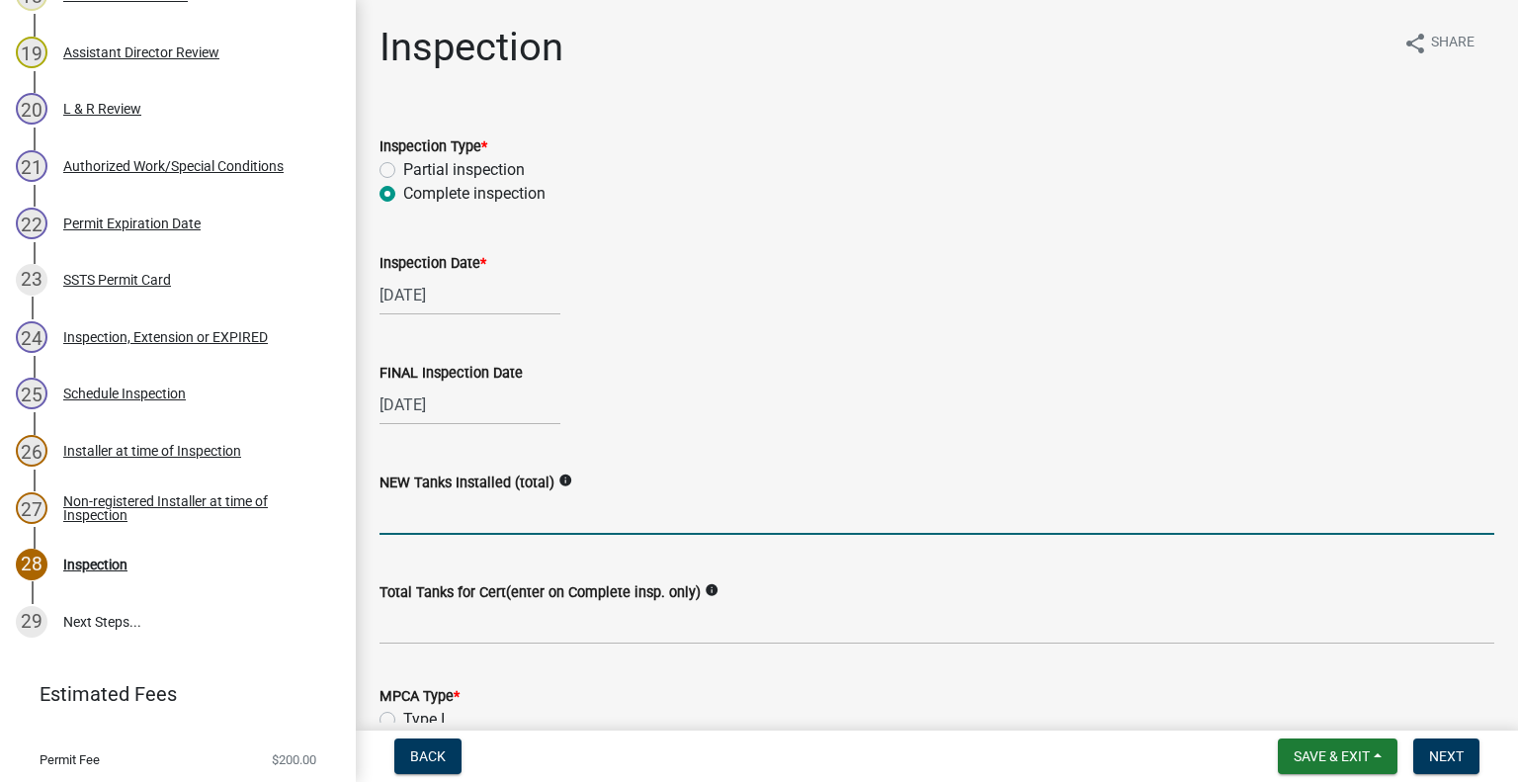
click at [466, 519] on input "text" at bounding box center [936, 514] width 1115 height 41
type input "2"
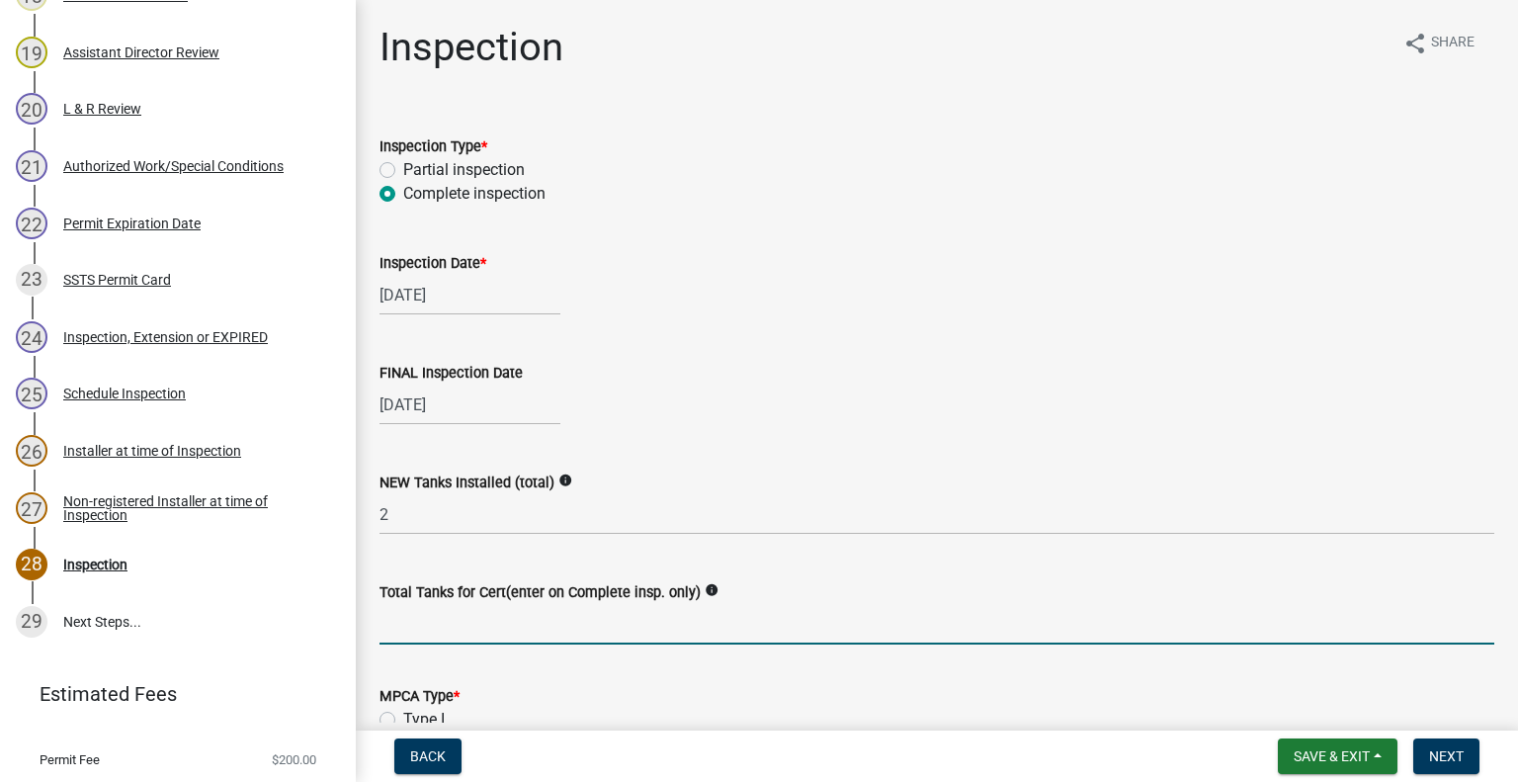
click at [460, 628] on input "Total Tanks for Cert(enter on Complete insp. only)" at bounding box center [936, 624] width 1115 height 41
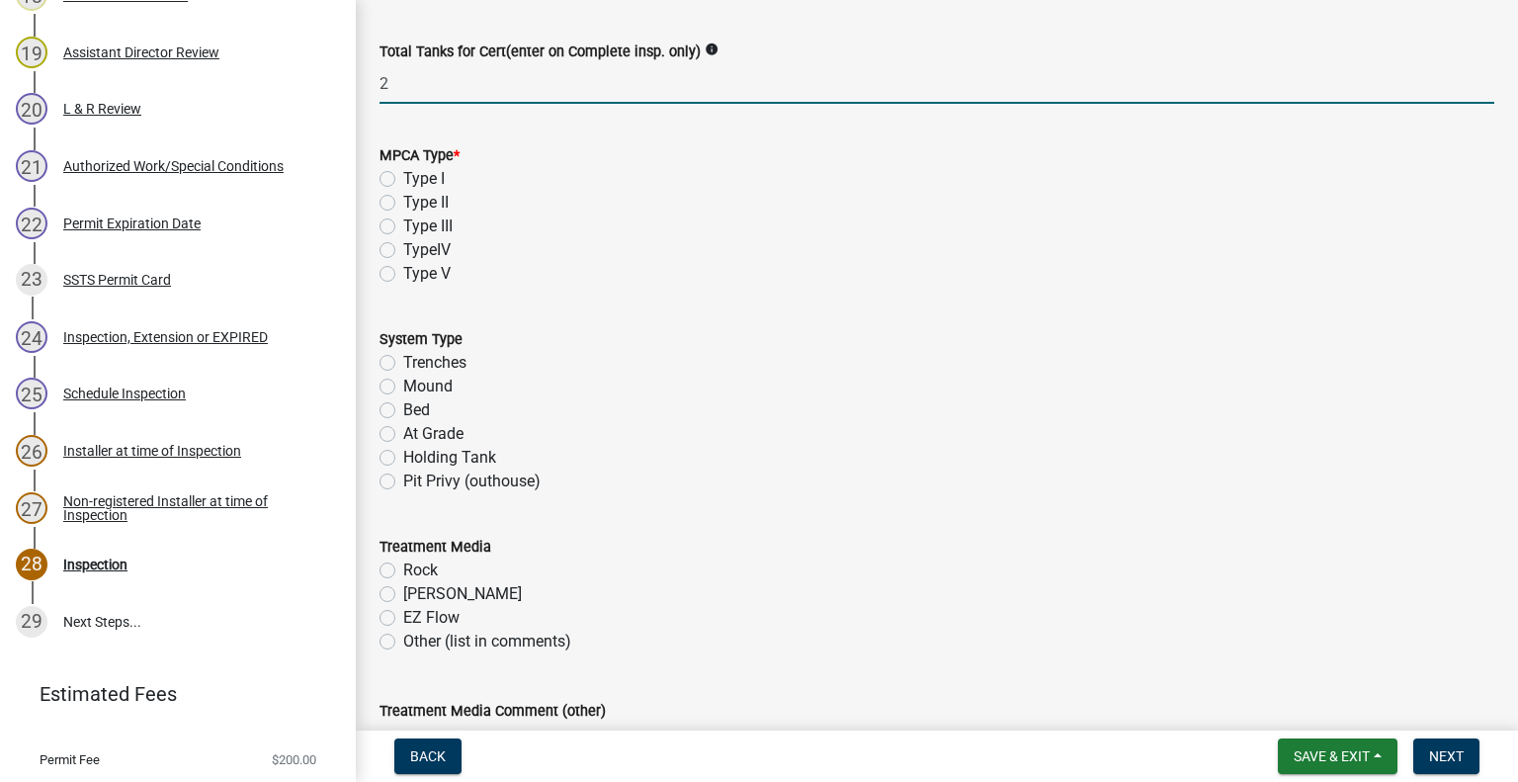
scroll to position [526, 0]
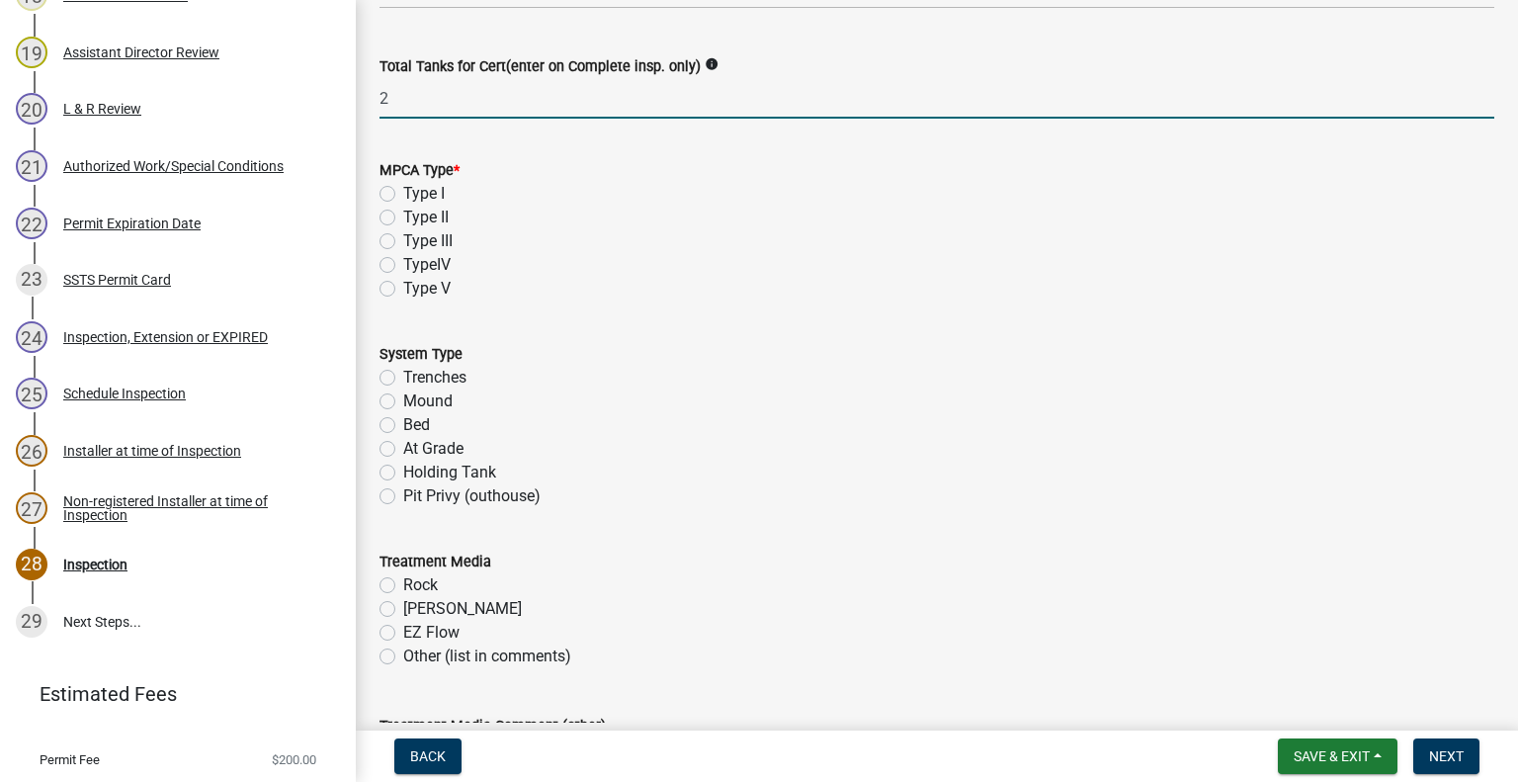
type input "2"
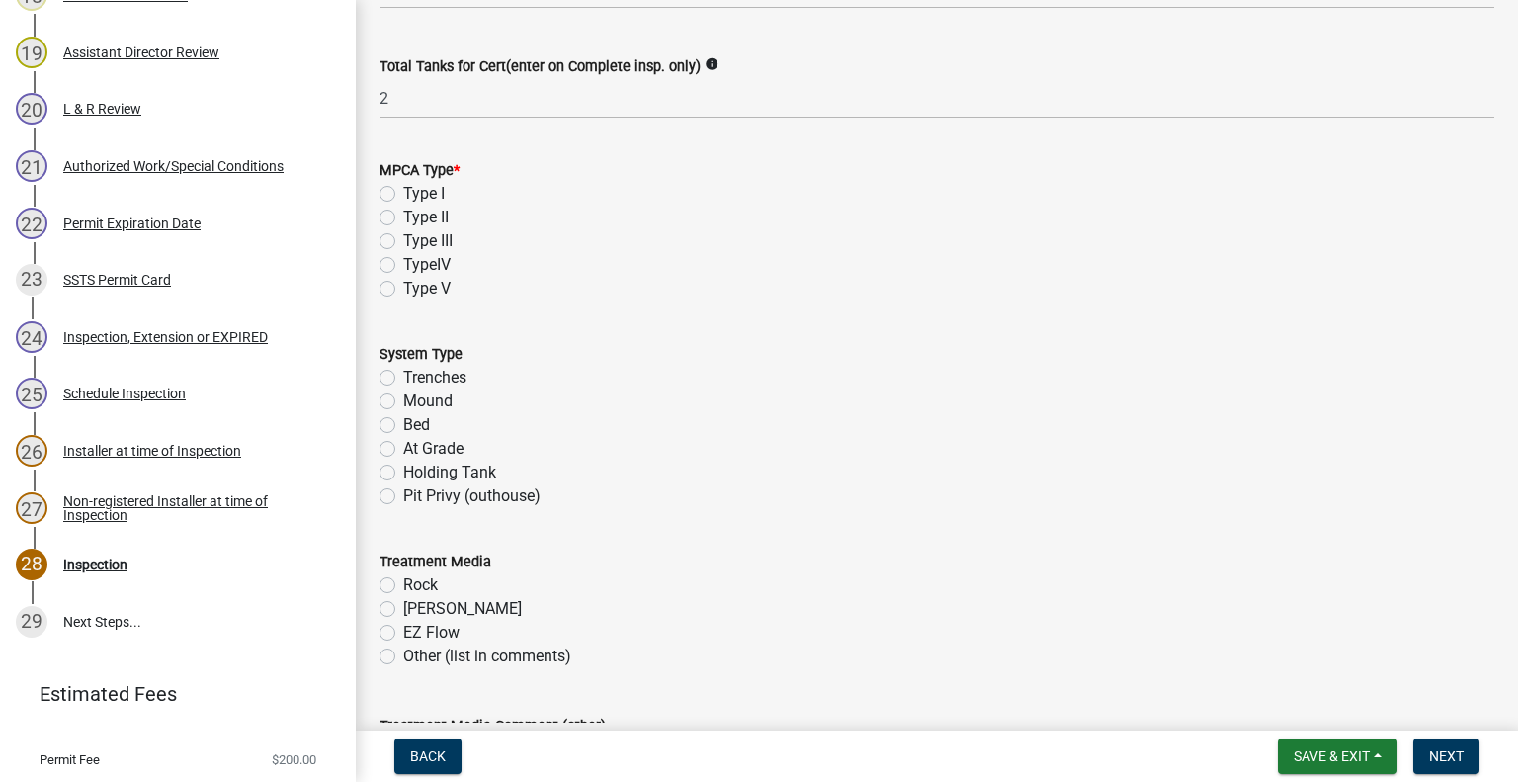
click at [403, 193] on label "Type I" at bounding box center [424, 194] width 42 height 24
click at [403, 193] on input "Type I" at bounding box center [409, 188] width 13 height 13
radio input "true"
click at [403, 430] on label "Bed" at bounding box center [416, 425] width 27 height 24
click at [403, 426] on input "Bed" at bounding box center [409, 419] width 13 height 13
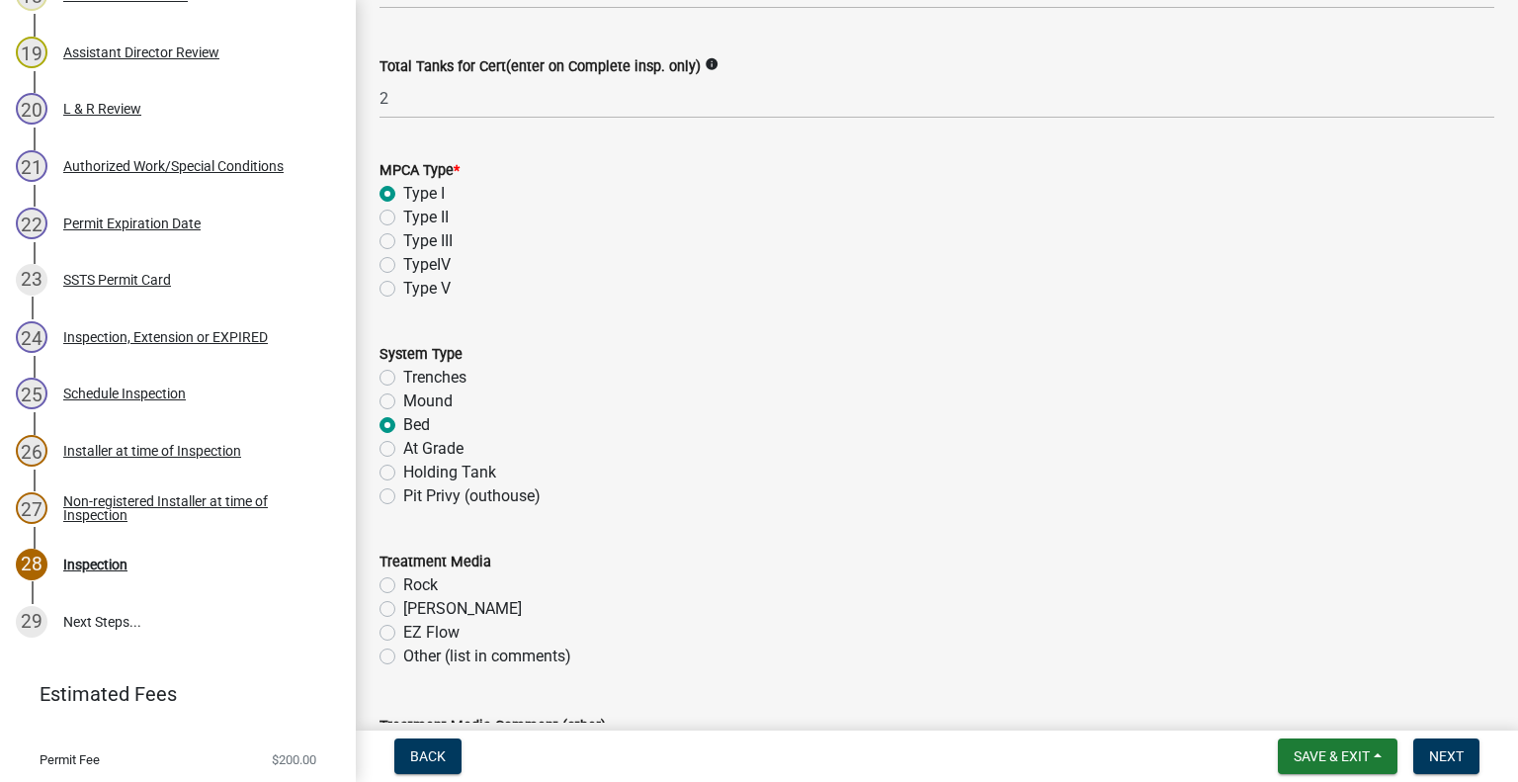
radio input "true"
click at [403, 582] on label "Rock" at bounding box center [420, 585] width 35 height 24
click at [403, 582] on input "Rock" at bounding box center [409, 579] width 13 height 13
radio input "true"
click at [747, 515] on wm-data-entity-input "System Type Trenches Mound Bed At Grade Holding Tank Pit Privy (outhouse)" at bounding box center [936, 422] width 1115 height 208
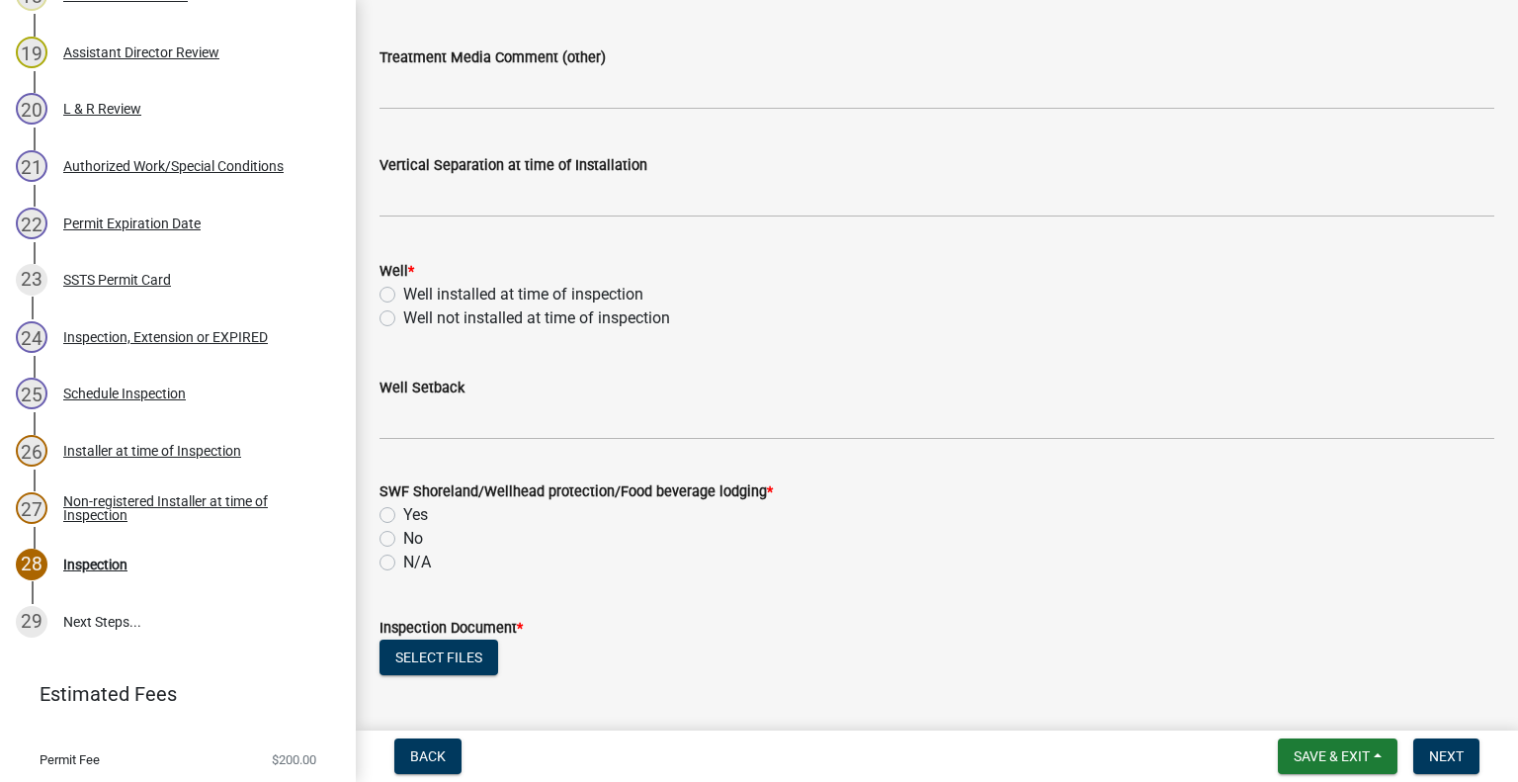
scroll to position [1158, 0]
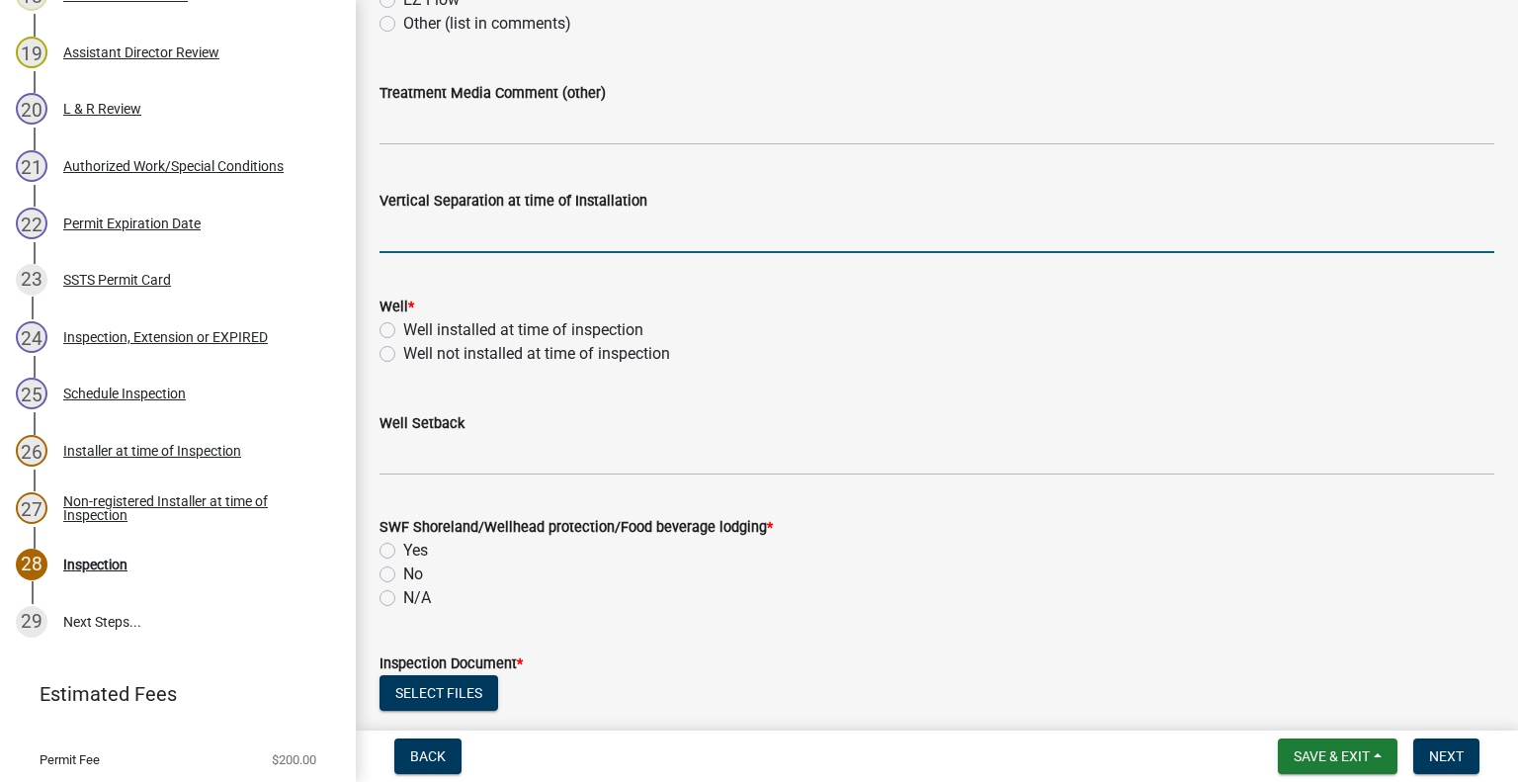
click at [490, 223] on input "text" at bounding box center [936, 232] width 1115 height 41
type input "38"
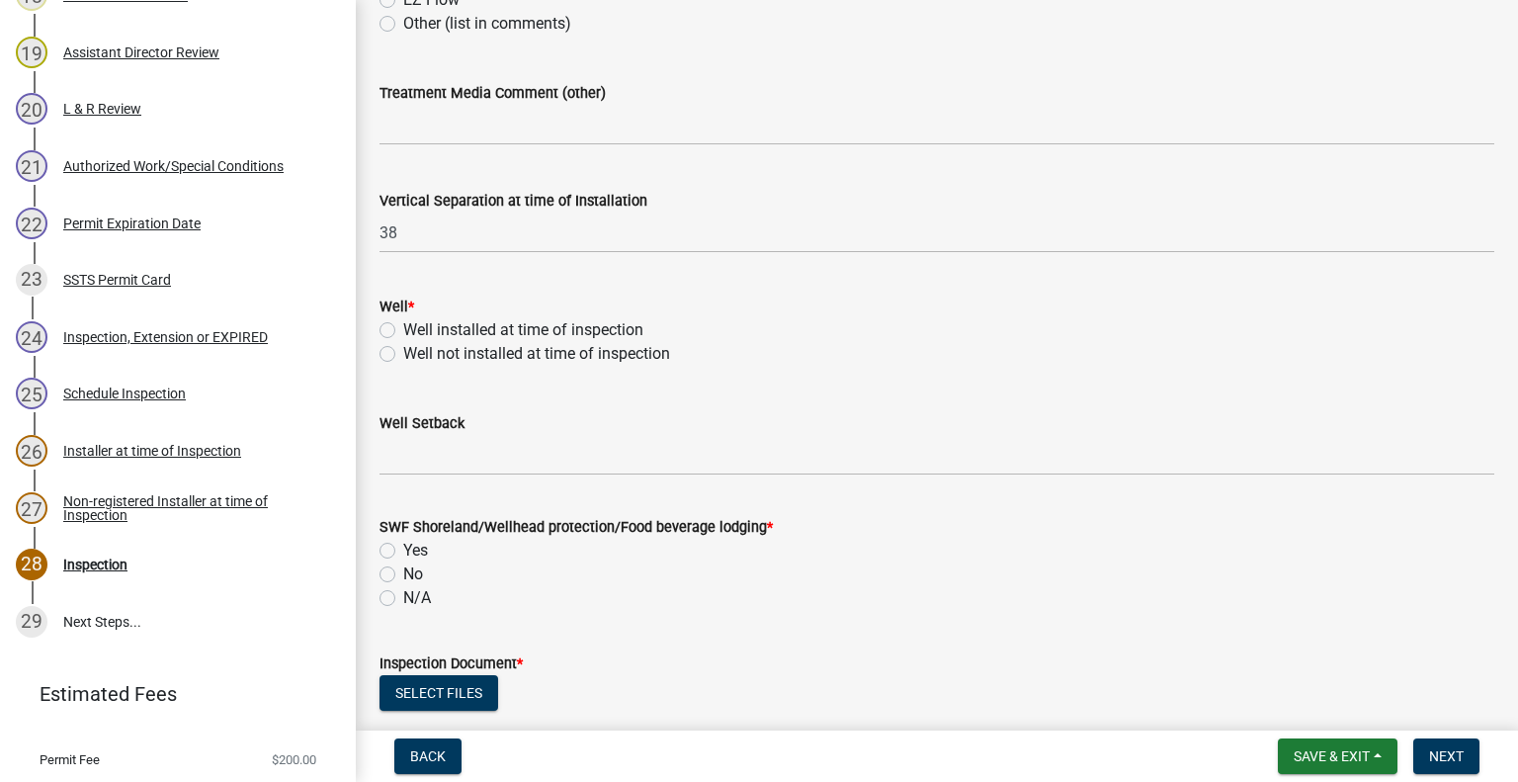
click at [403, 329] on label "Well installed at time of inspection" at bounding box center [523, 330] width 240 height 24
click at [403, 329] on input "Well installed at time of inspection" at bounding box center [409, 324] width 13 height 13
radio input "true"
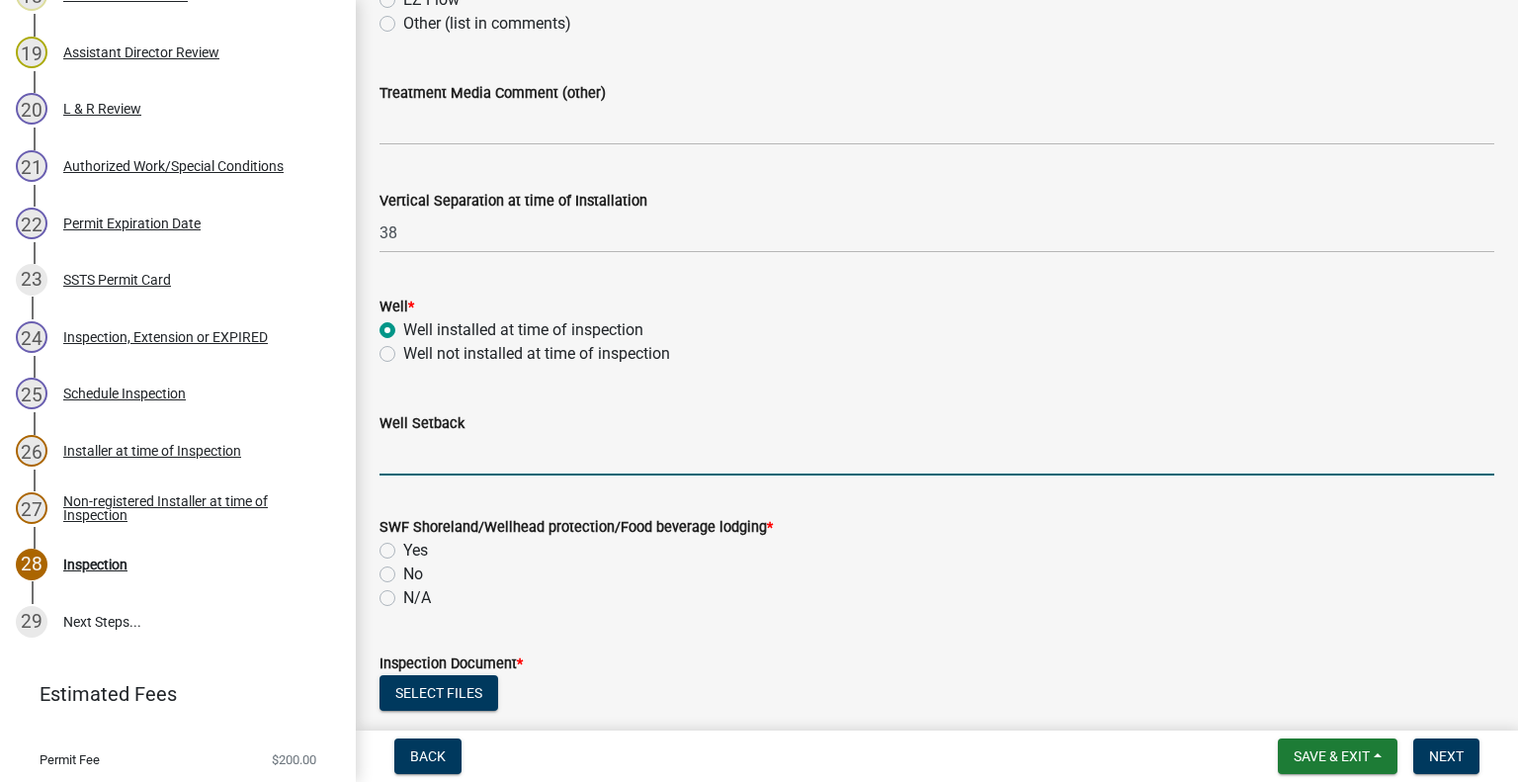
click at [478, 460] on input "Well Setback" at bounding box center [936, 455] width 1115 height 41
type input "139"
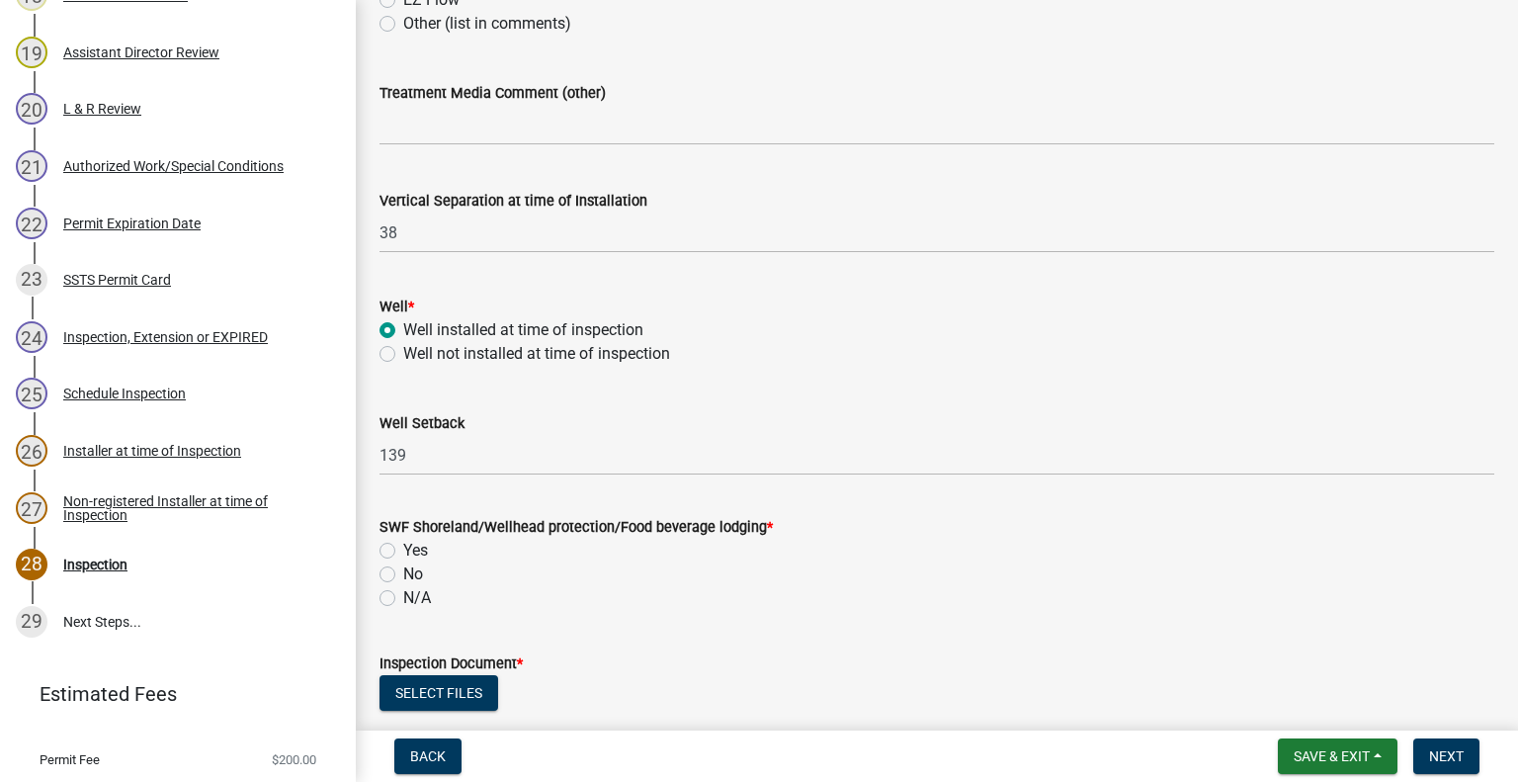
click at [403, 572] on label "No" at bounding box center [413, 574] width 20 height 24
click at [403, 572] on input "No" at bounding box center [409, 568] width 13 height 13
radio input "true"
click at [608, 586] on div "N/A" at bounding box center [936, 598] width 1115 height 24
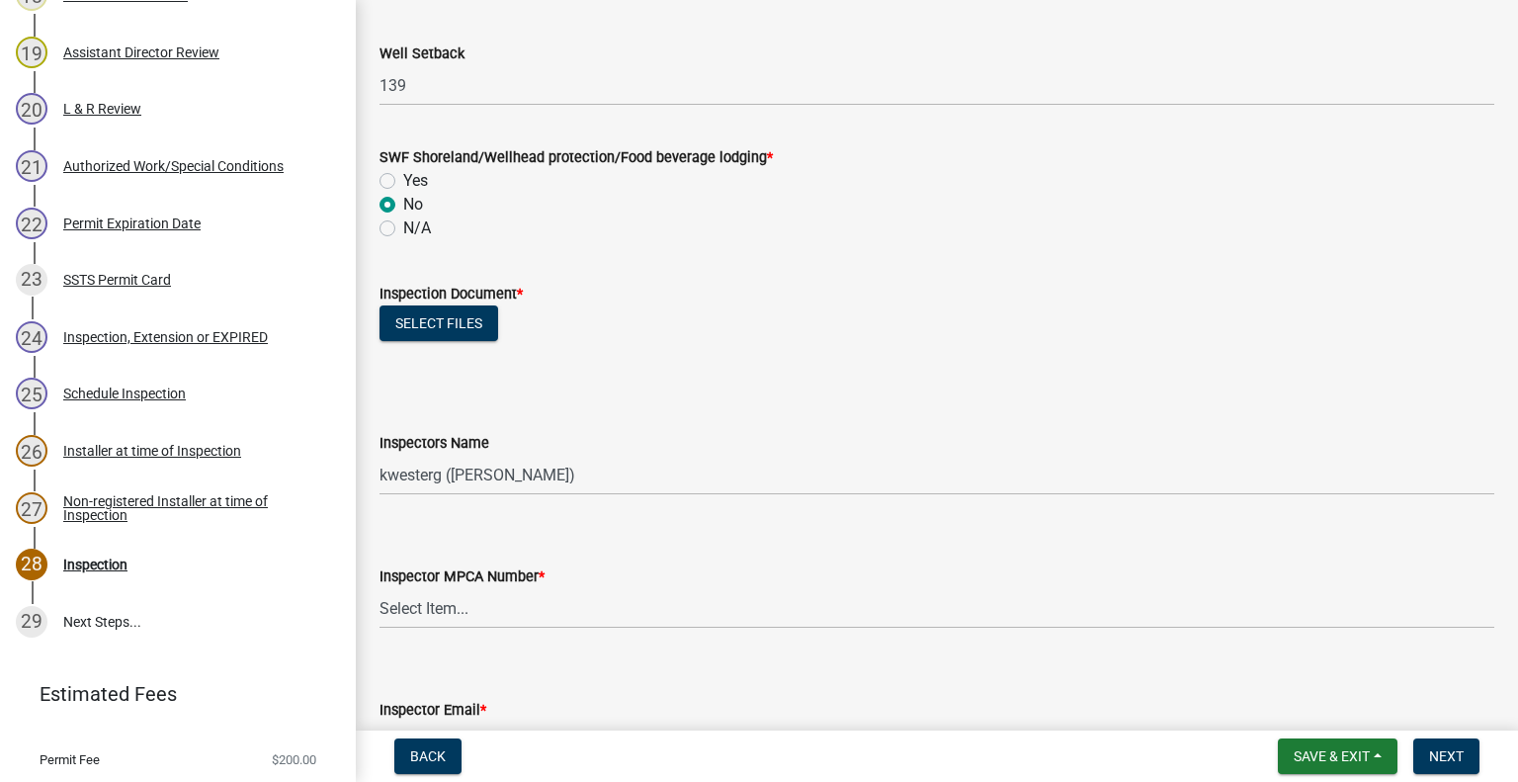
scroll to position [1554, 0]
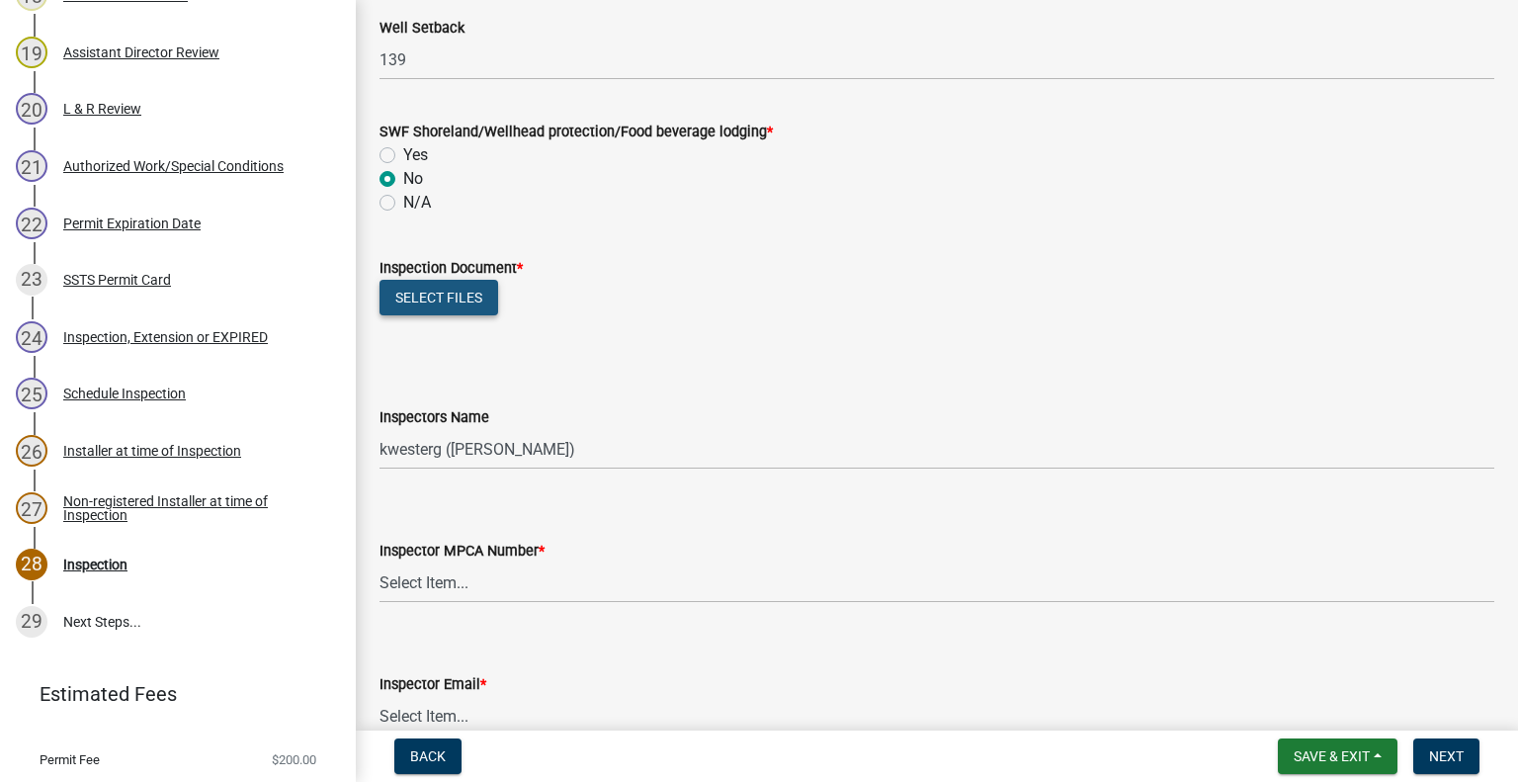
click at [434, 305] on button "Select files" at bounding box center [438, 298] width 119 height 36
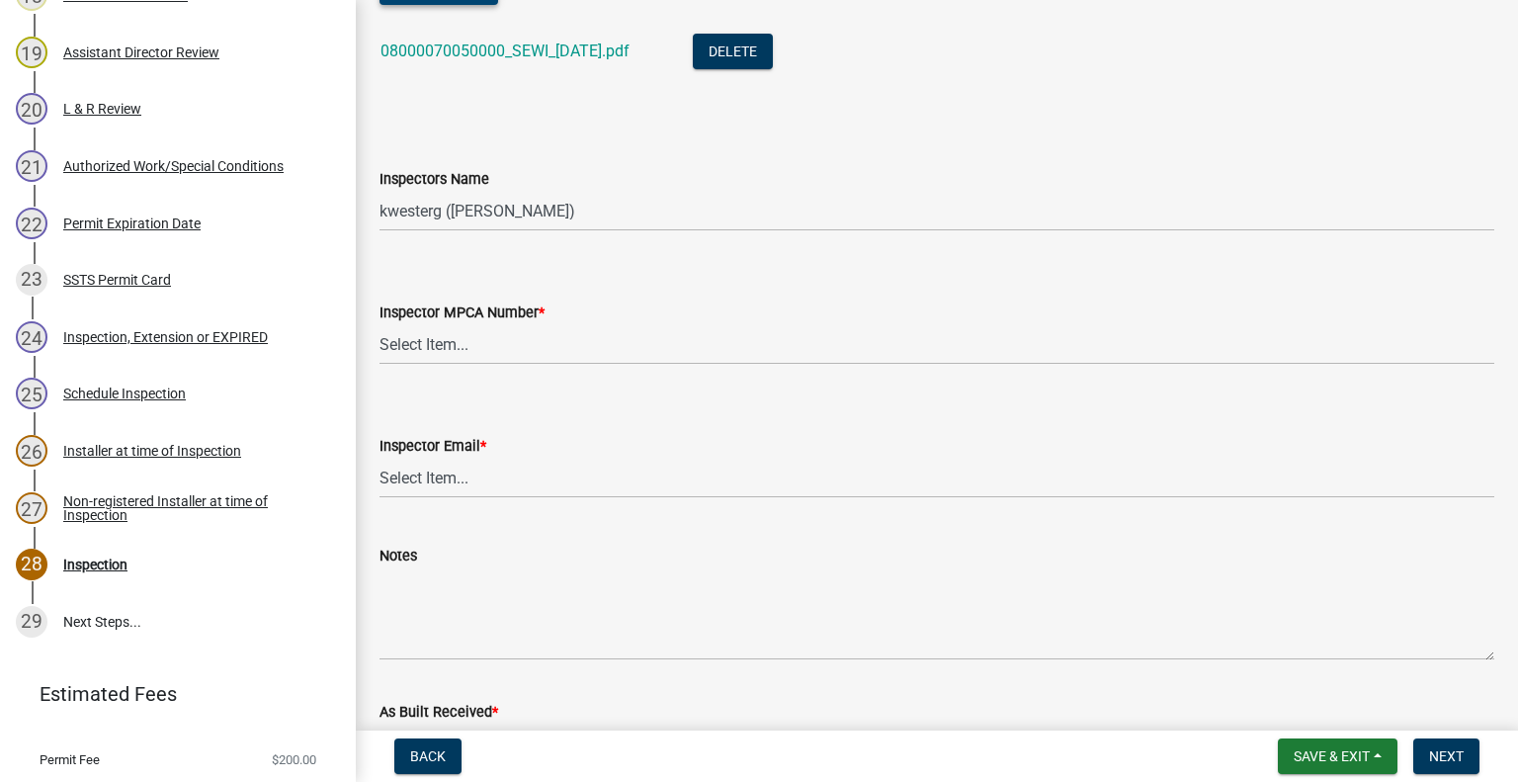
scroll to position [1917, 0]
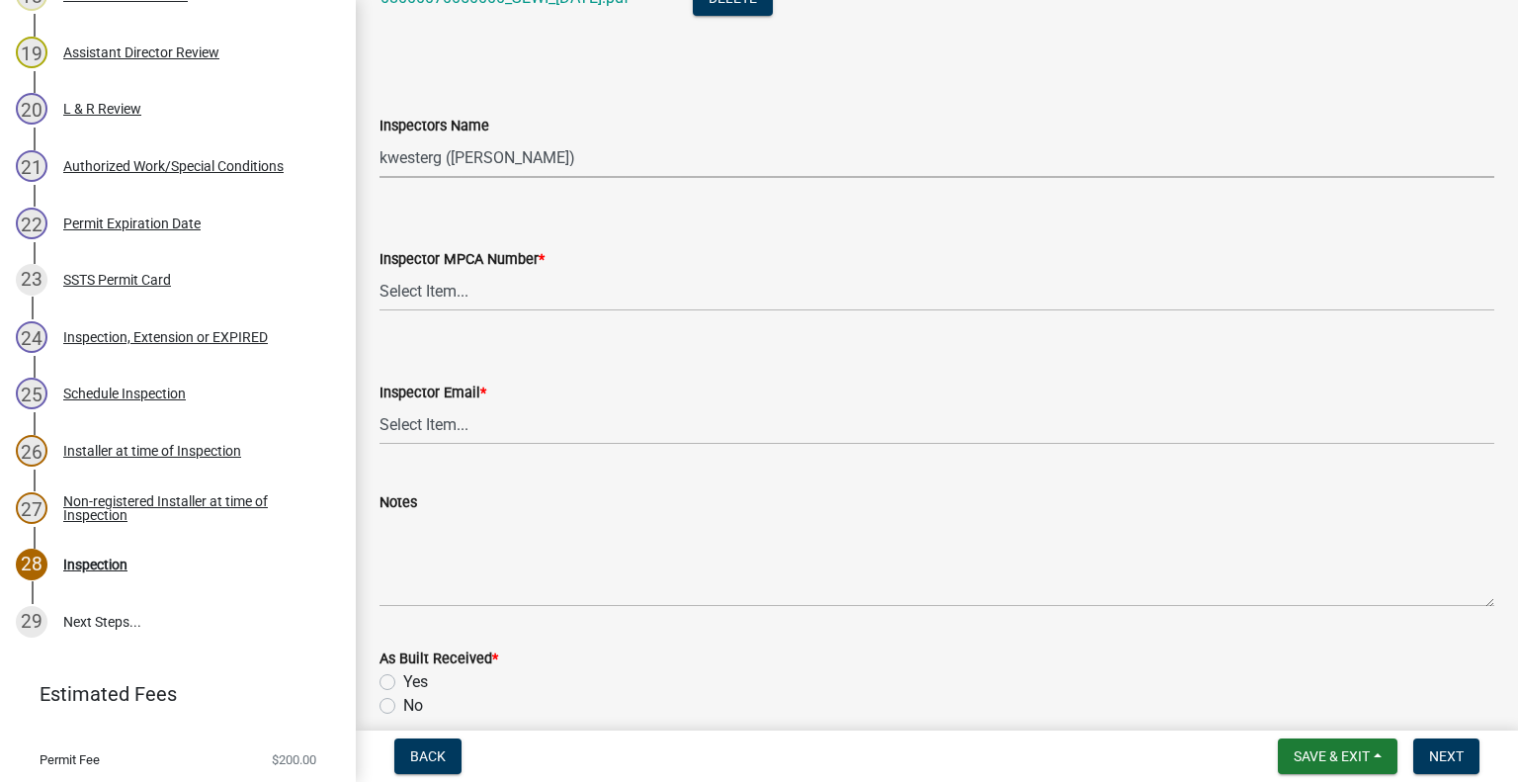
click at [534, 144] on select "Select Item... btollefson (Brittany Tollefson) alexisnewark (Alexis Newark) epl…" at bounding box center [936, 157] width 1115 height 41
select select "facec742-7e79-4c33-8241-13e023664843"
click at [379, 137] on select "Select Item... btollefson (Brittany Tollefson) alexisnewark (Alexis Newark) epl…" at bounding box center [936, 157] width 1115 height 41
click at [502, 295] on select "Select Item... Alexis Newark (10415) Andrea Perales (924) Brittany Tollefson (1…" at bounding box center [936, 291] width 1115 height 41
click at [379, 271] on select "Select Item... Alexis Newark (10415) Andrea Perales (924) Brittany Tollefson (1…" at bounding box center [936, 291] width 1115 height 41
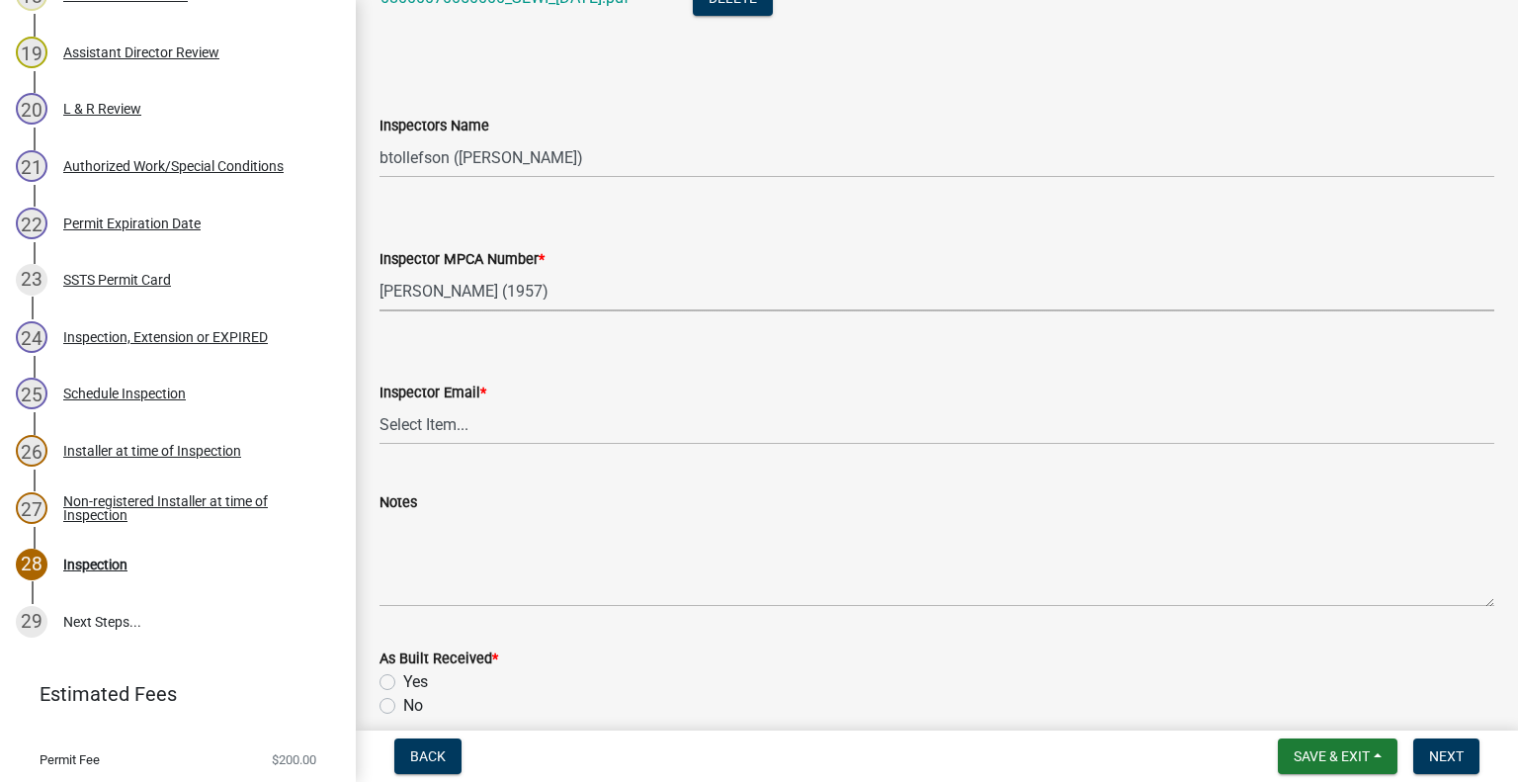
select select "3a384654-27c5-4d59-8b75-a887e8a1870e"
click at [482, 423] on select "Select Item... Alexis Newark (anewark@ottertailcounty.gov) Amy Busko (abusko@ot…" at bounding box center [936, 424] width 1115 height 41
click at [379, 404] on select "Select Item... Alexis Newark (anewark@ottertailcounty.gov) Amy Busko (abusko@ot…" at bounding box center [936, 424] width 1115 height 41
select select "541addf4-52df-4608-91ce-bf29f574816c"
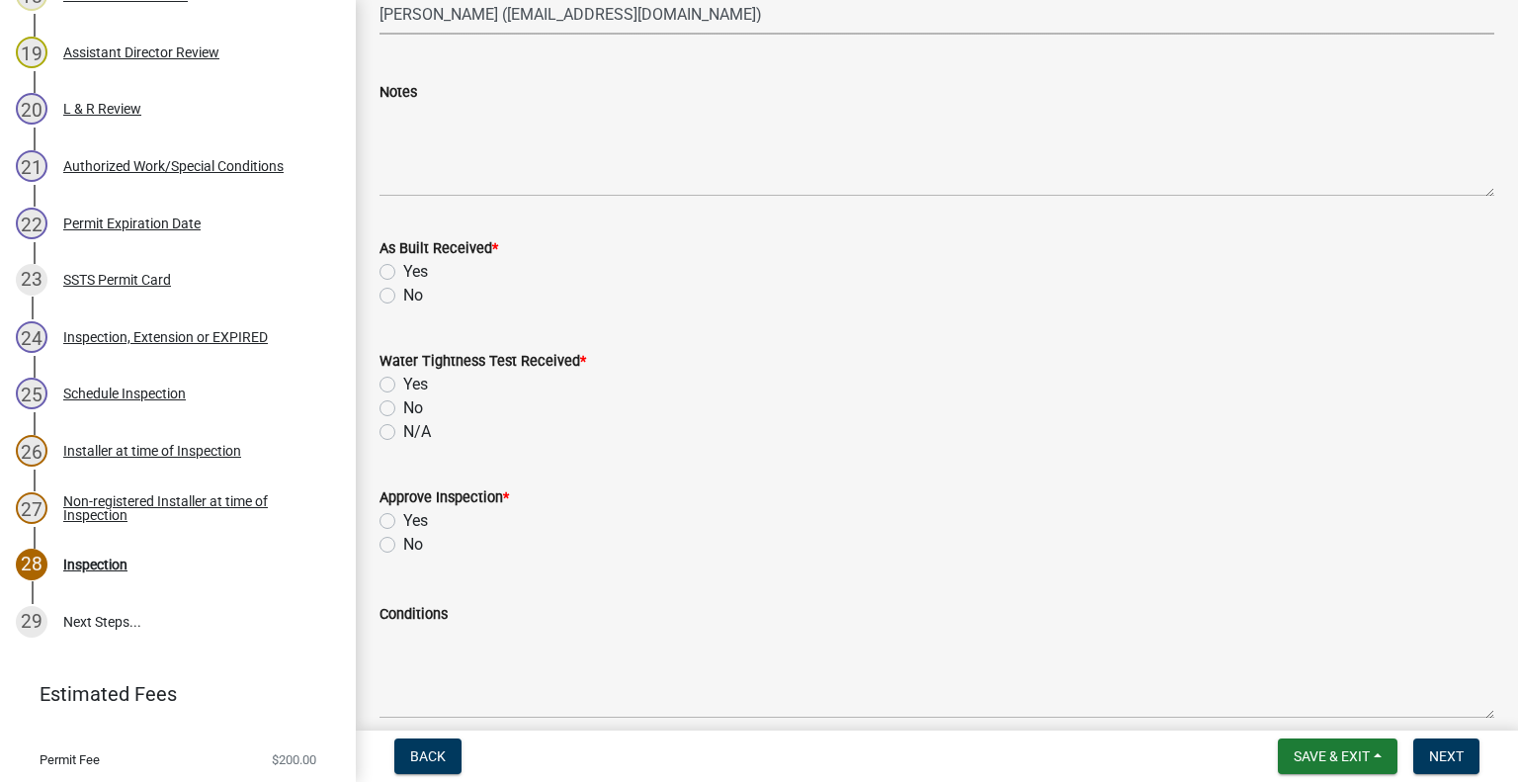
scroll to position [2332, 0]
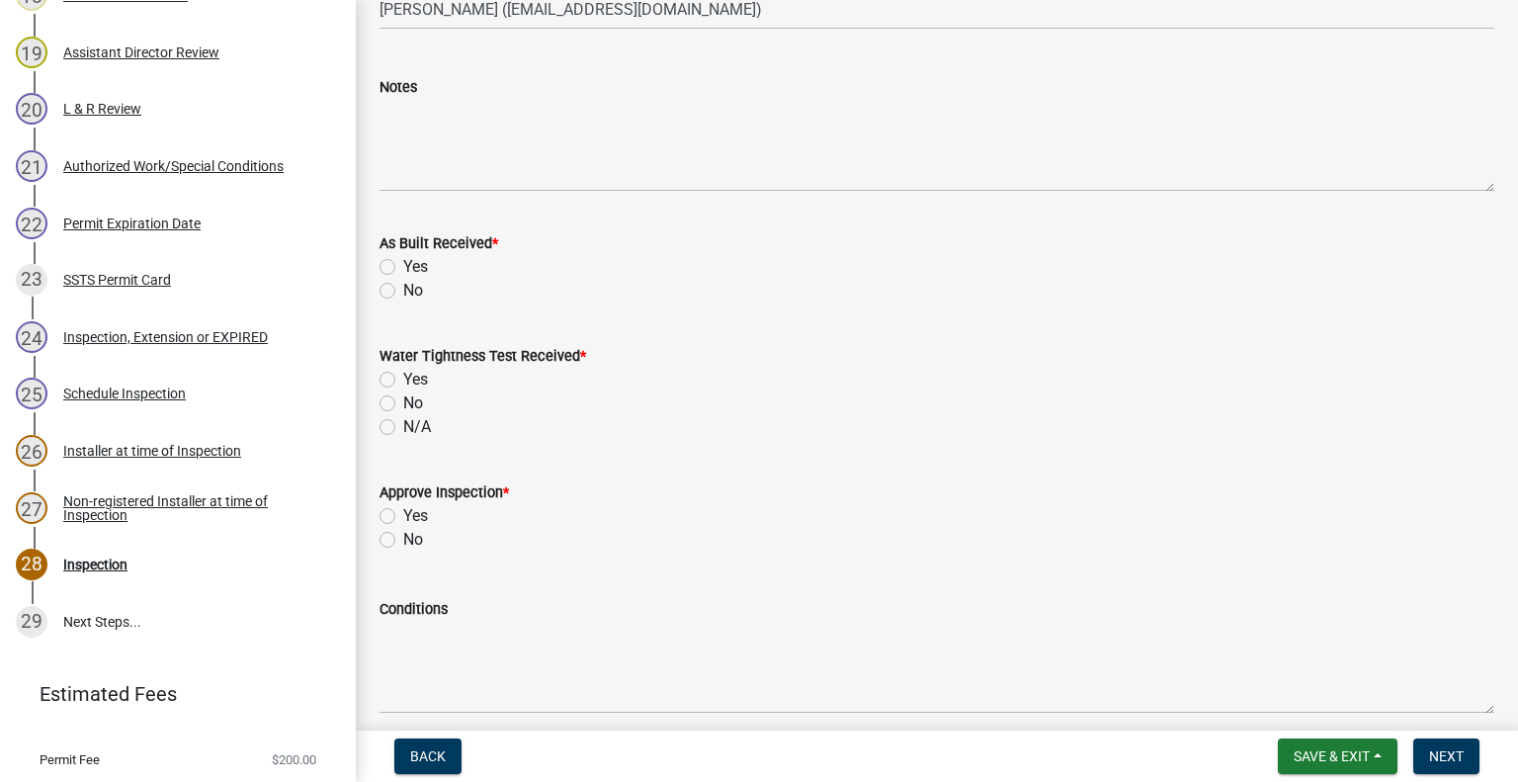
click at [403, 292] on label "No" at bounding box center [413, 291] width 20 height 24
click at [403, 292] on input "No" at bounding box center [409, 285] width 13 height 13
radio input "true"
click at [403, 431] on label "N/A" at bounding box center [417, 427] width 28 height 24
click at [403, 428] on input "N/A" at bounding box center [409, 421] width 13 height 13
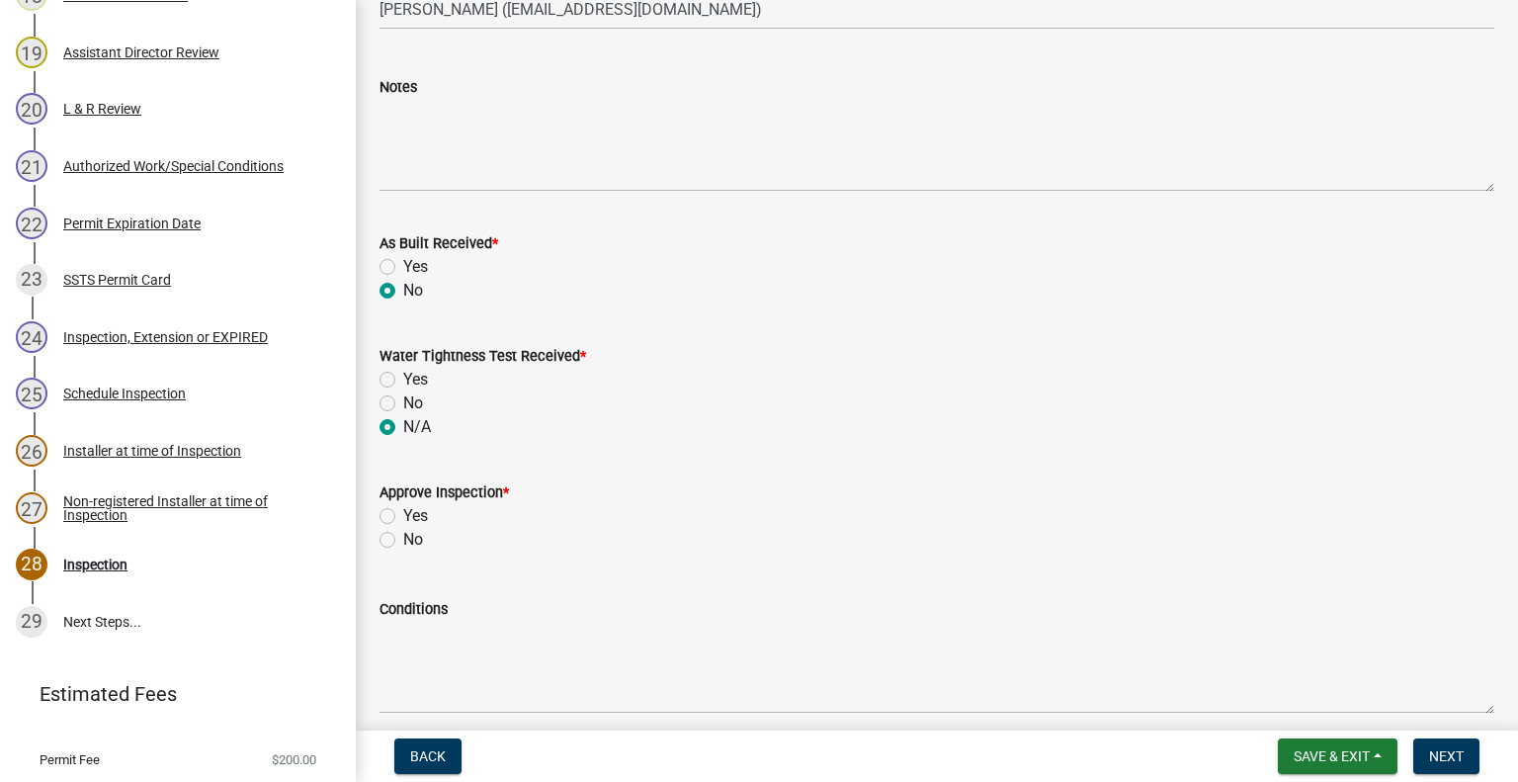
radio input "true"
click at [403, 517] on label "Yes" at bounding box center [415, 516] width 25 height 24
click at [403, 517] on input "Yes" at bounding box center [409, 510] width 13 height 13
radio input "true"
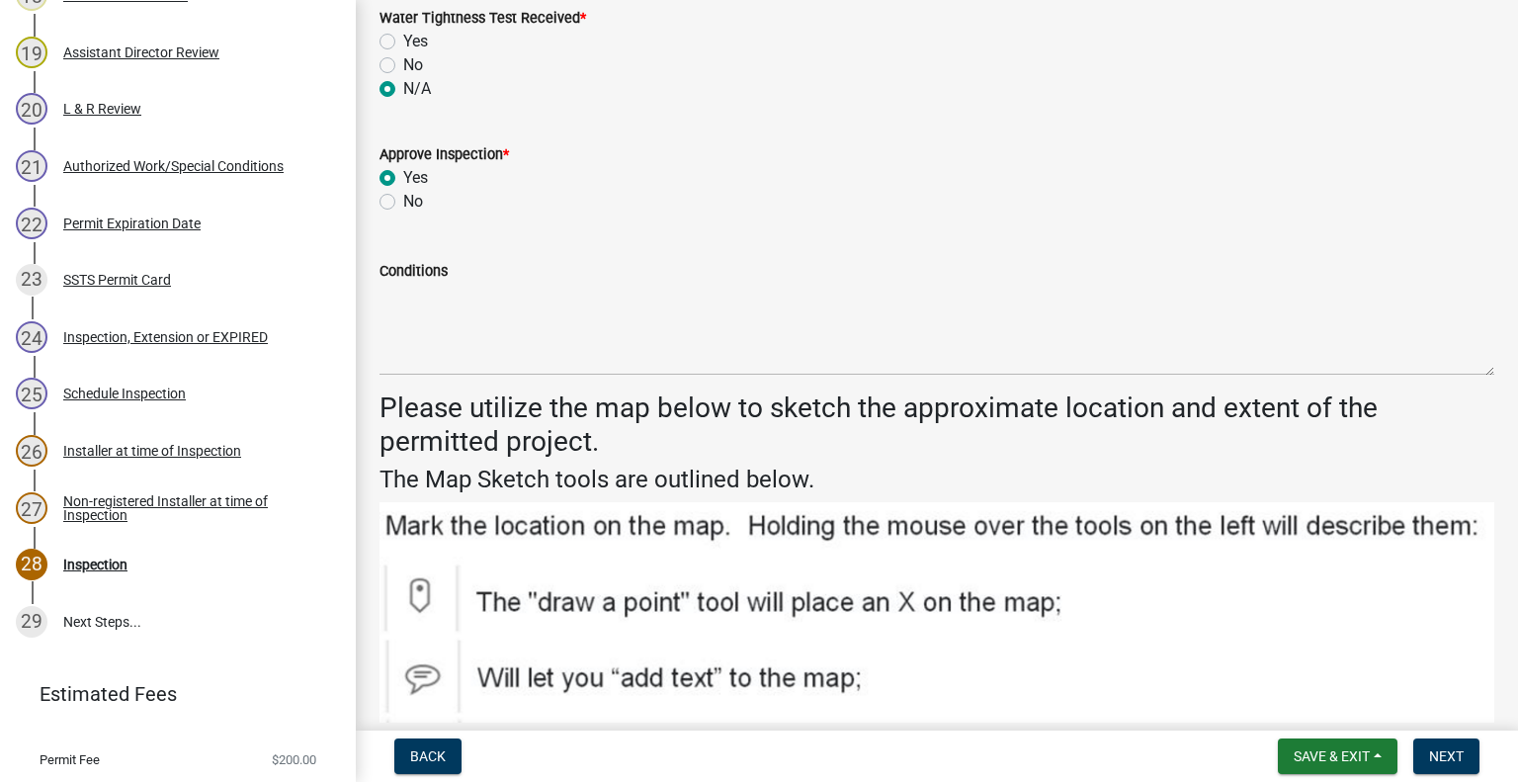
scroll to position [2675, 0]
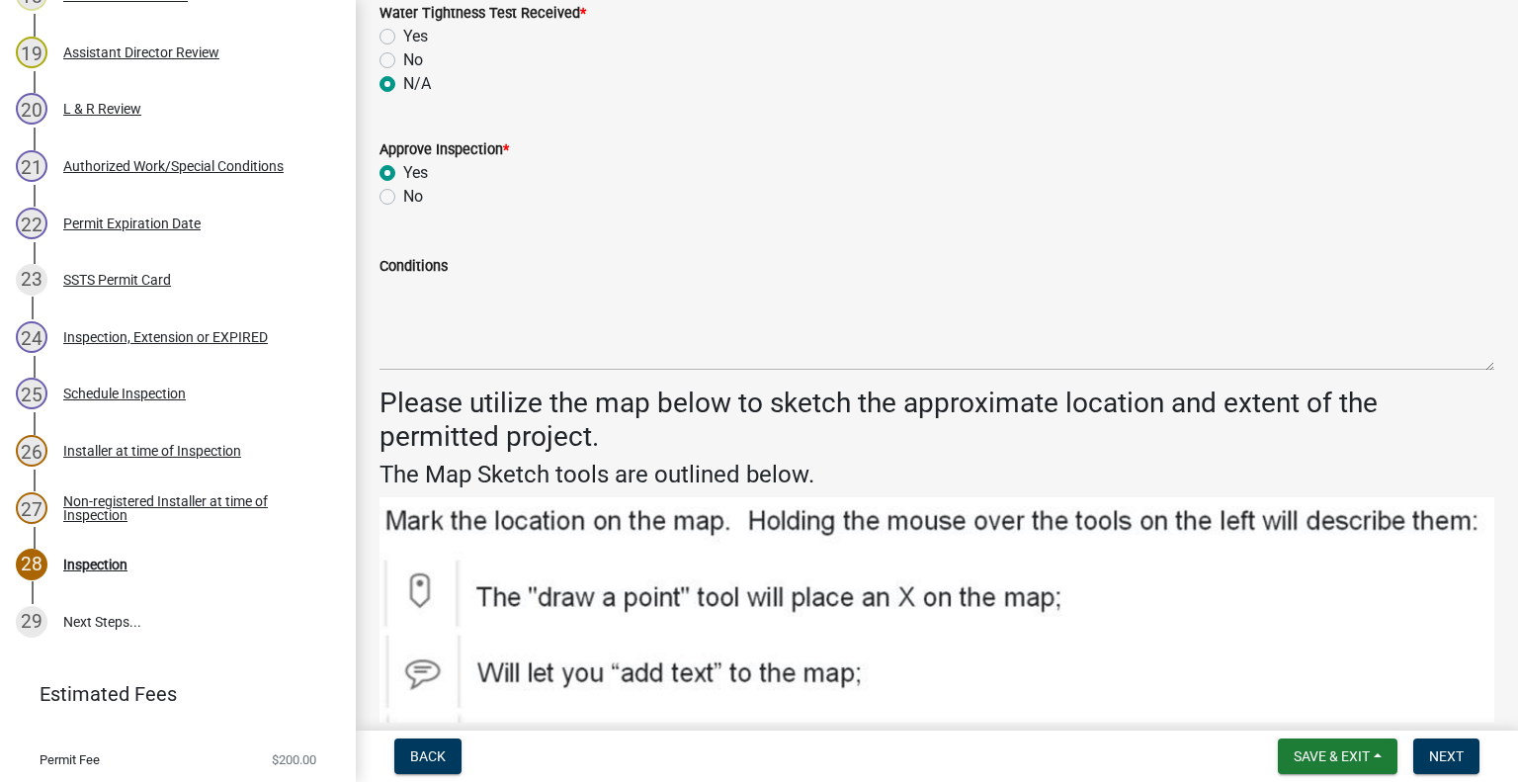
click at [403, 199] on label "No" at bounding box center [413, 197] width 20 height 24
click at [403, 198] on input "No" at bounding box center [409, 191] width 13 height 13
radio input "true"
click at [455, 272] on div "Conditions" at bounding box center [936, 266] width 1115 height 24
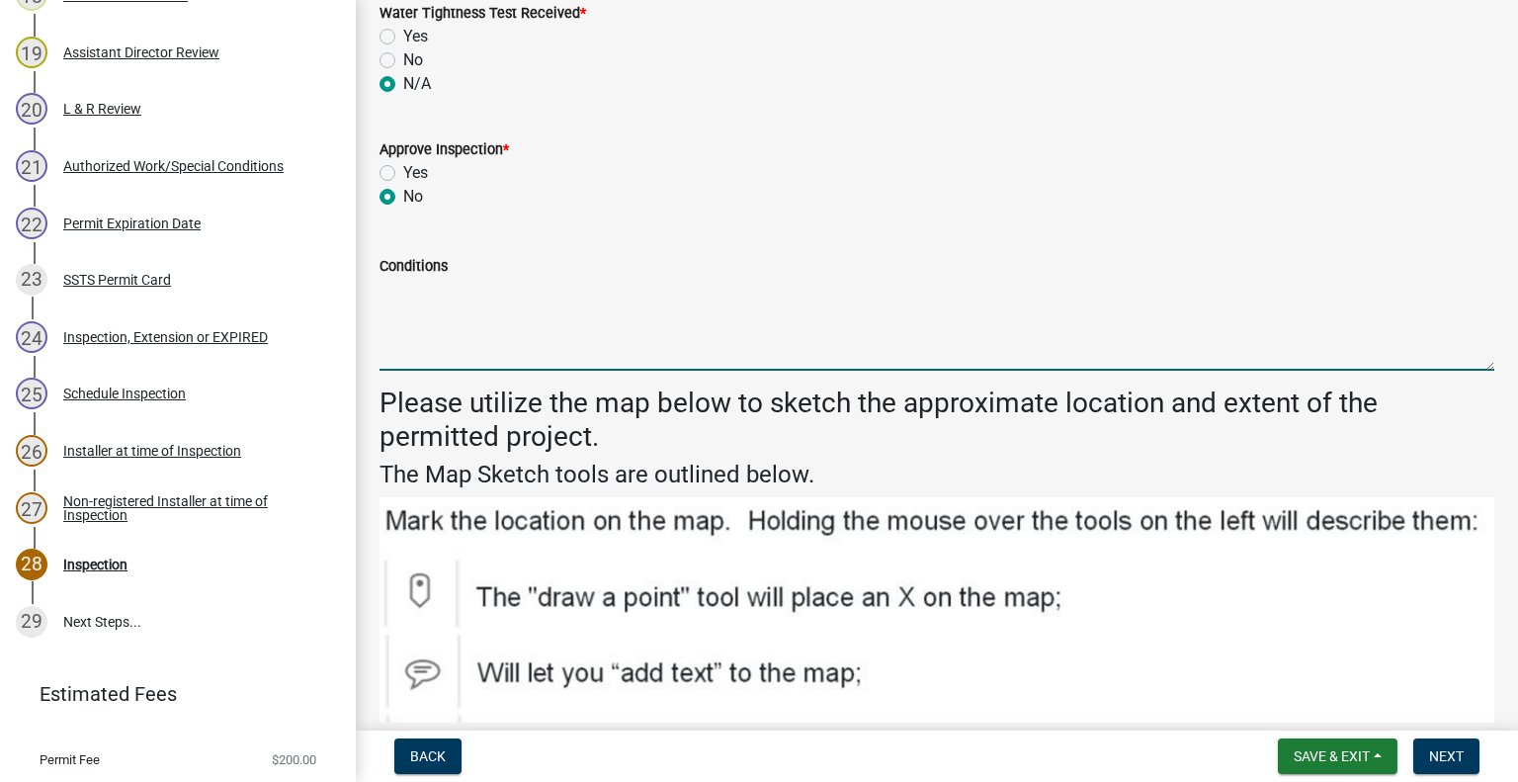
click at [413, 300] on textarea "Conditions" at bounding box center [936, 324] width 1115 height 93
type textarea "An event counter or run-time clock needs to be added to the system."
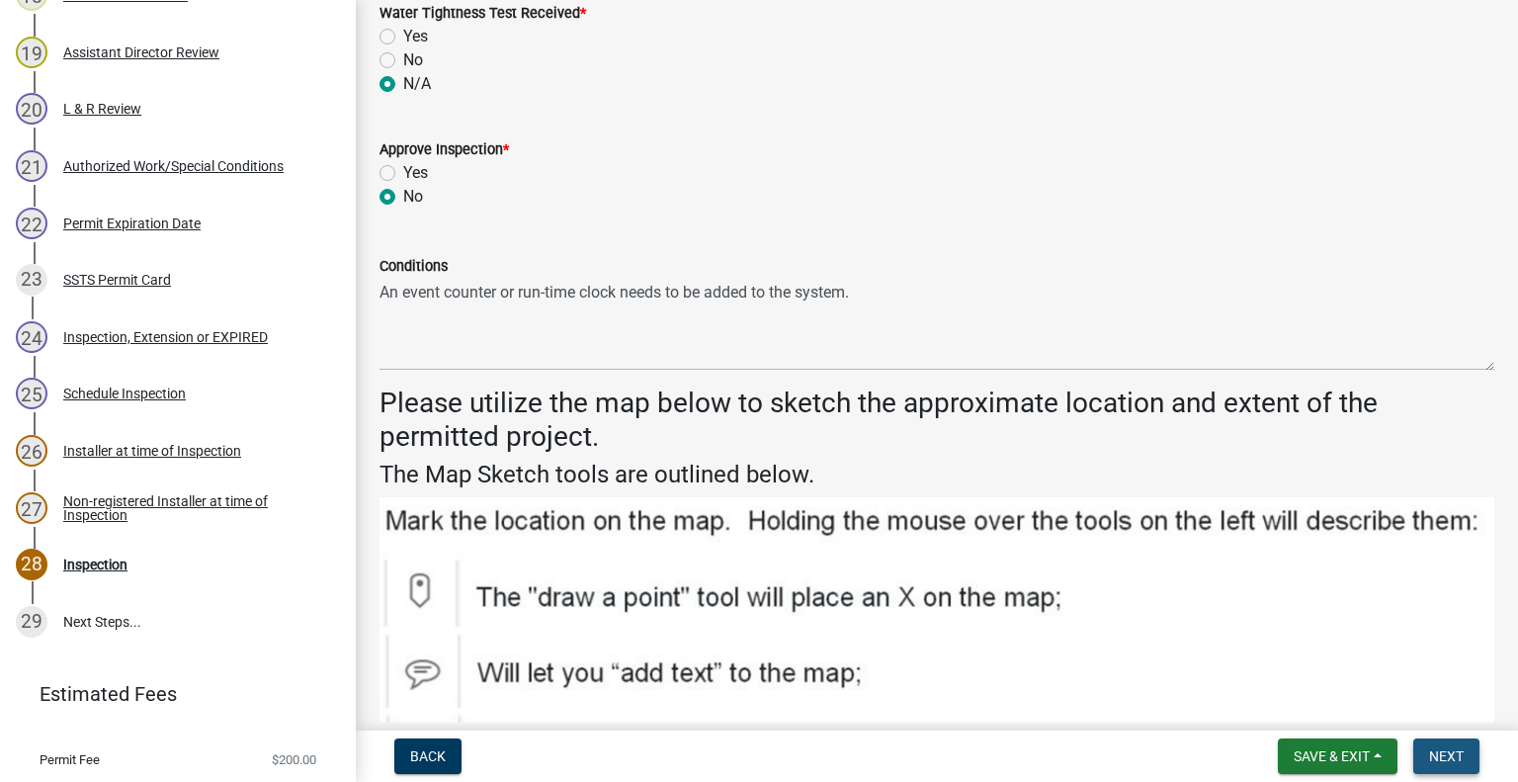
click at [1428, 742] on button "Next" at bounding box center [1446, 756] width 66 height 36
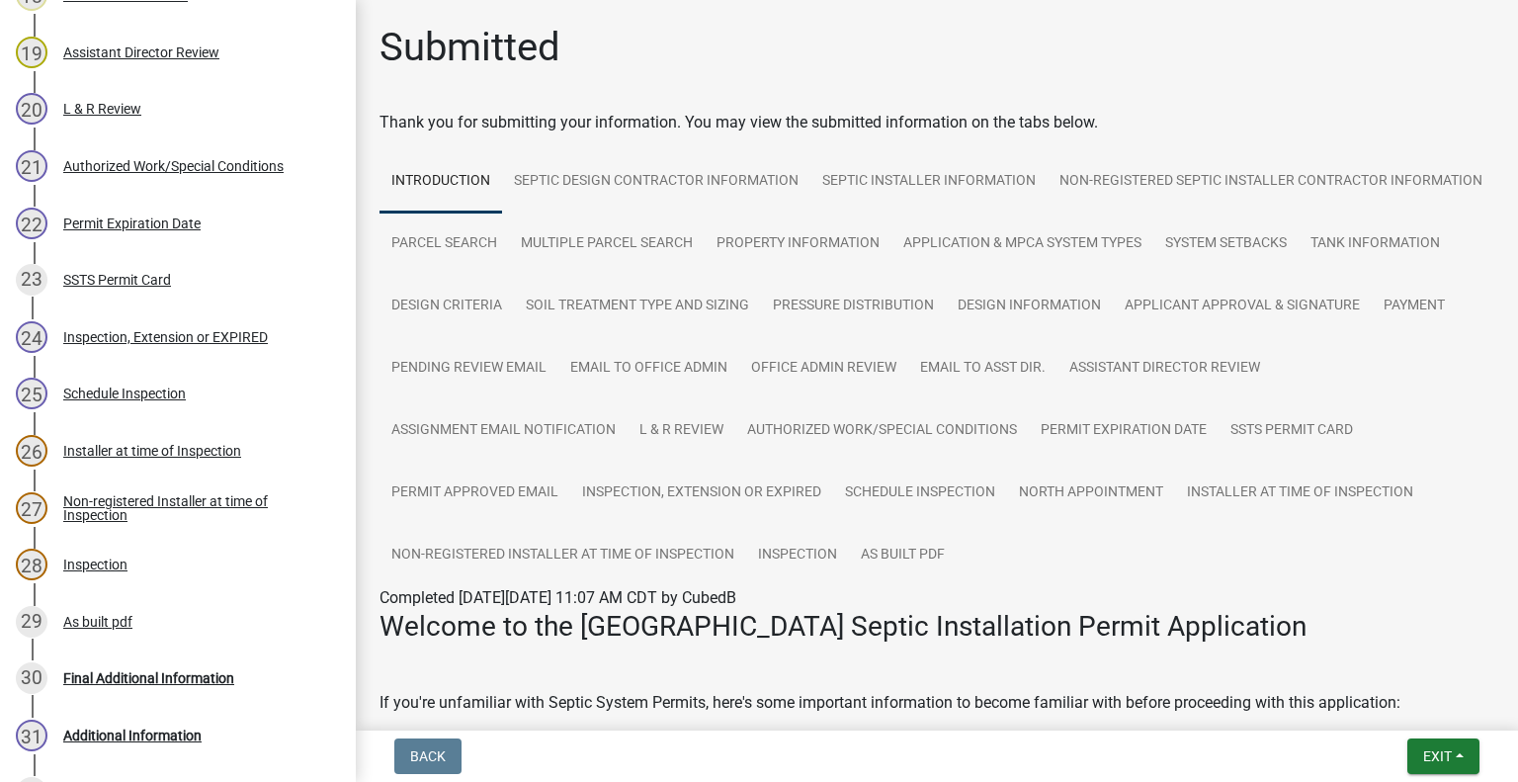
scroll to position [1582, 0]
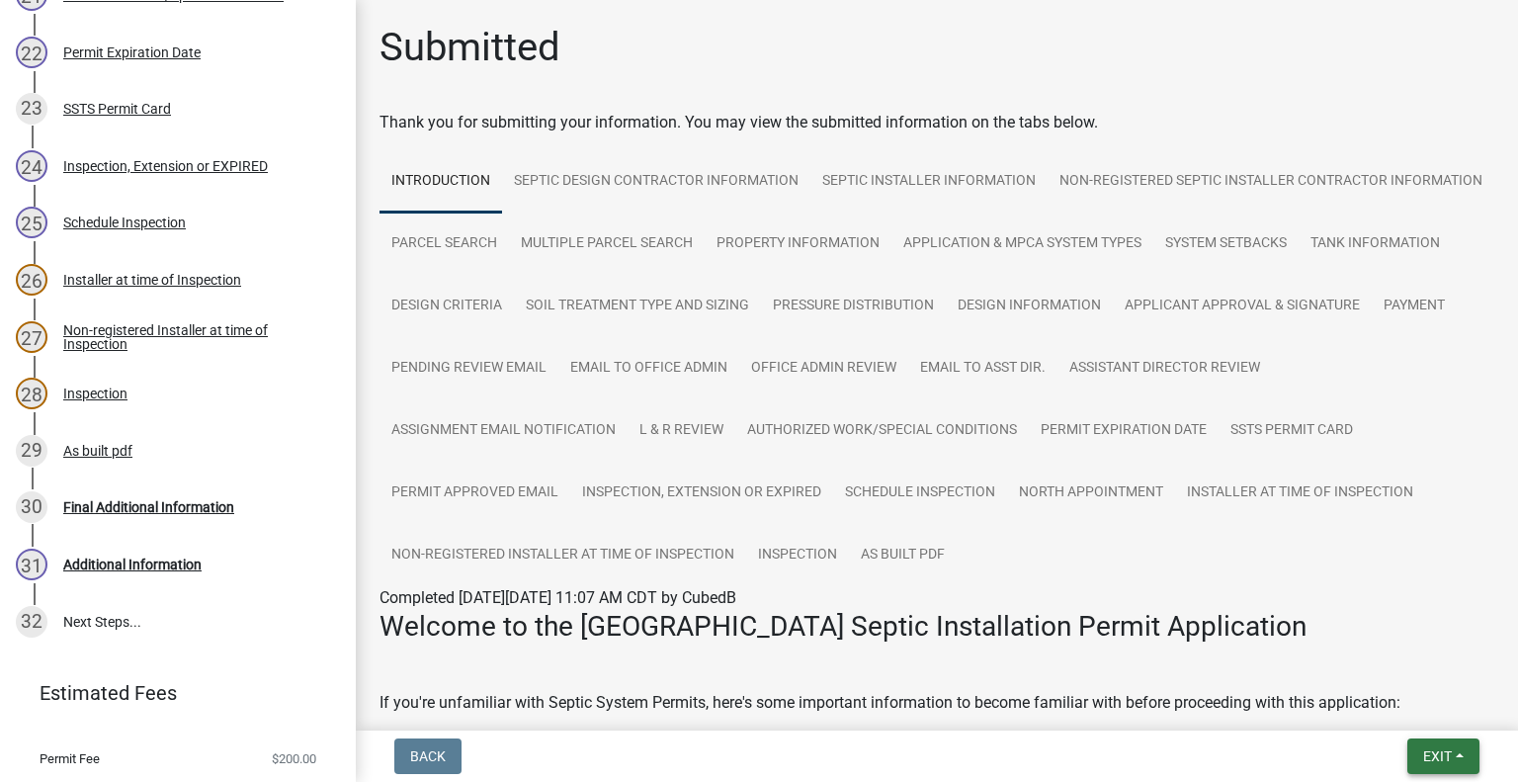
click at [1451, 758] on span "Exit" at bounding box center [1437, 756] width 29 height 16
click at [1409, 709] on button "Save & Exit" at bounding box center [1401, 704] width 158 height 47
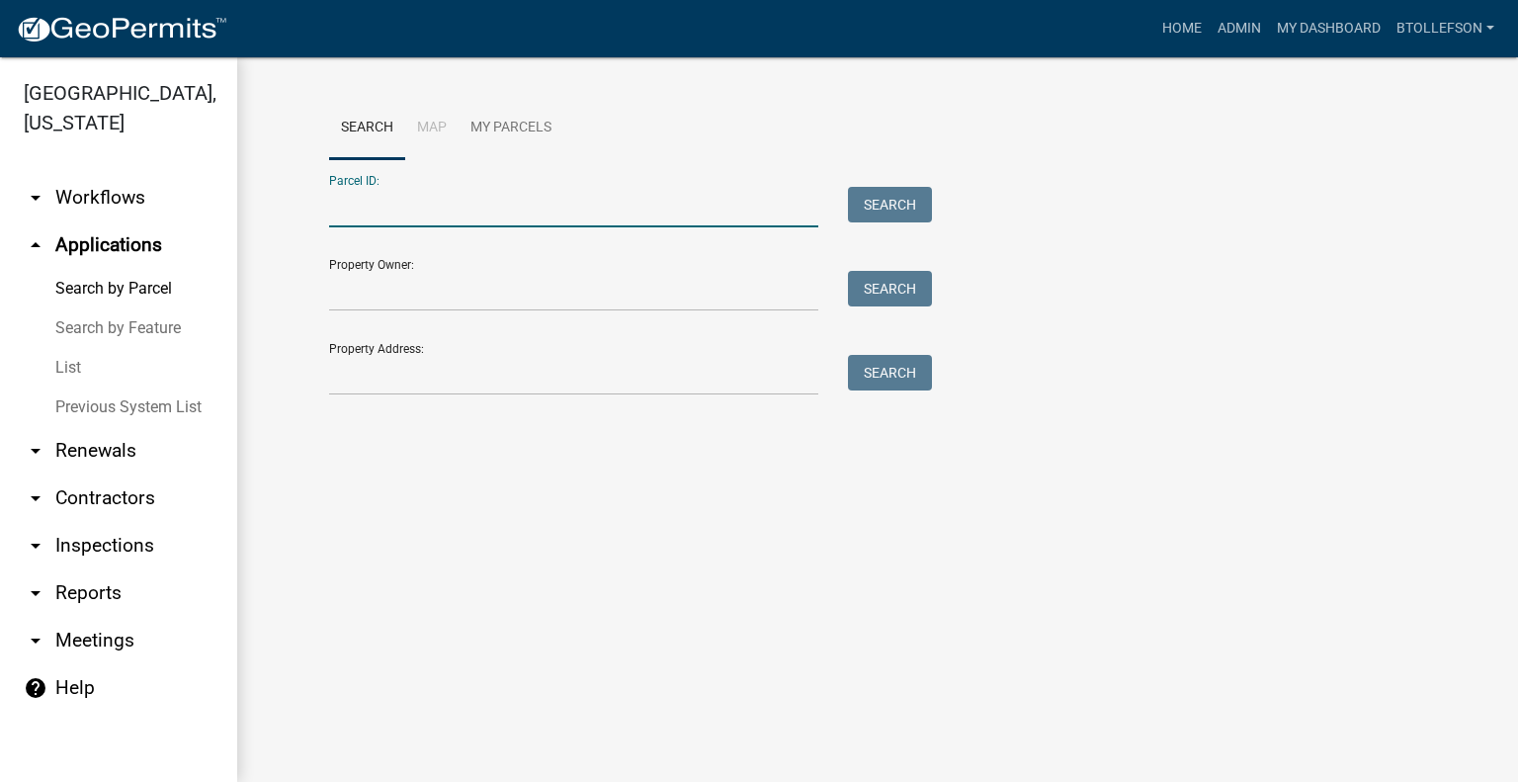
click at [479, 197] on input "Parcel ID:" at bounding box center [573, 207] width 489 height 41
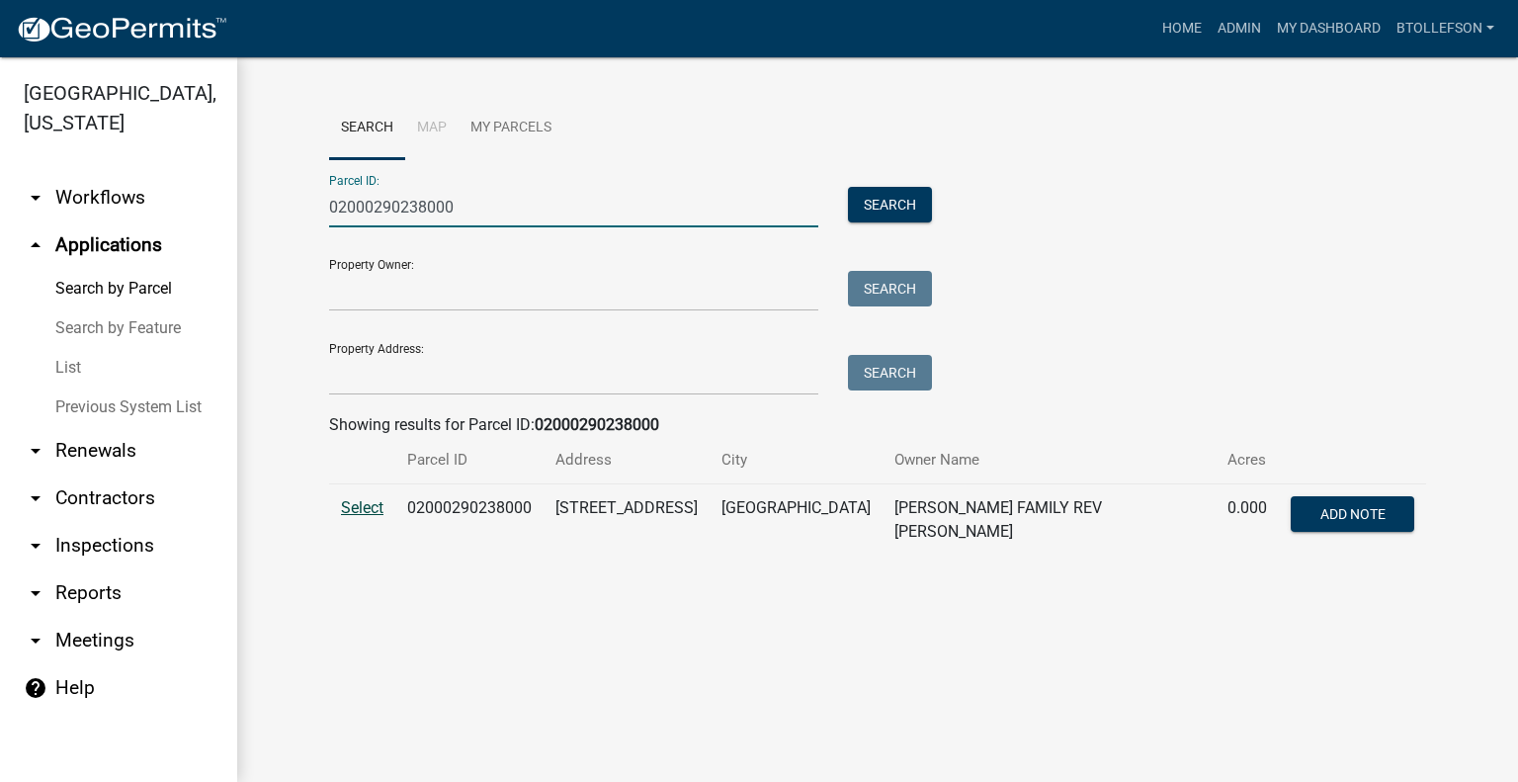
type input "02000290238000"
click at [356, 509] on span "Select" at bounding box center [362, 507] width 42 height 19
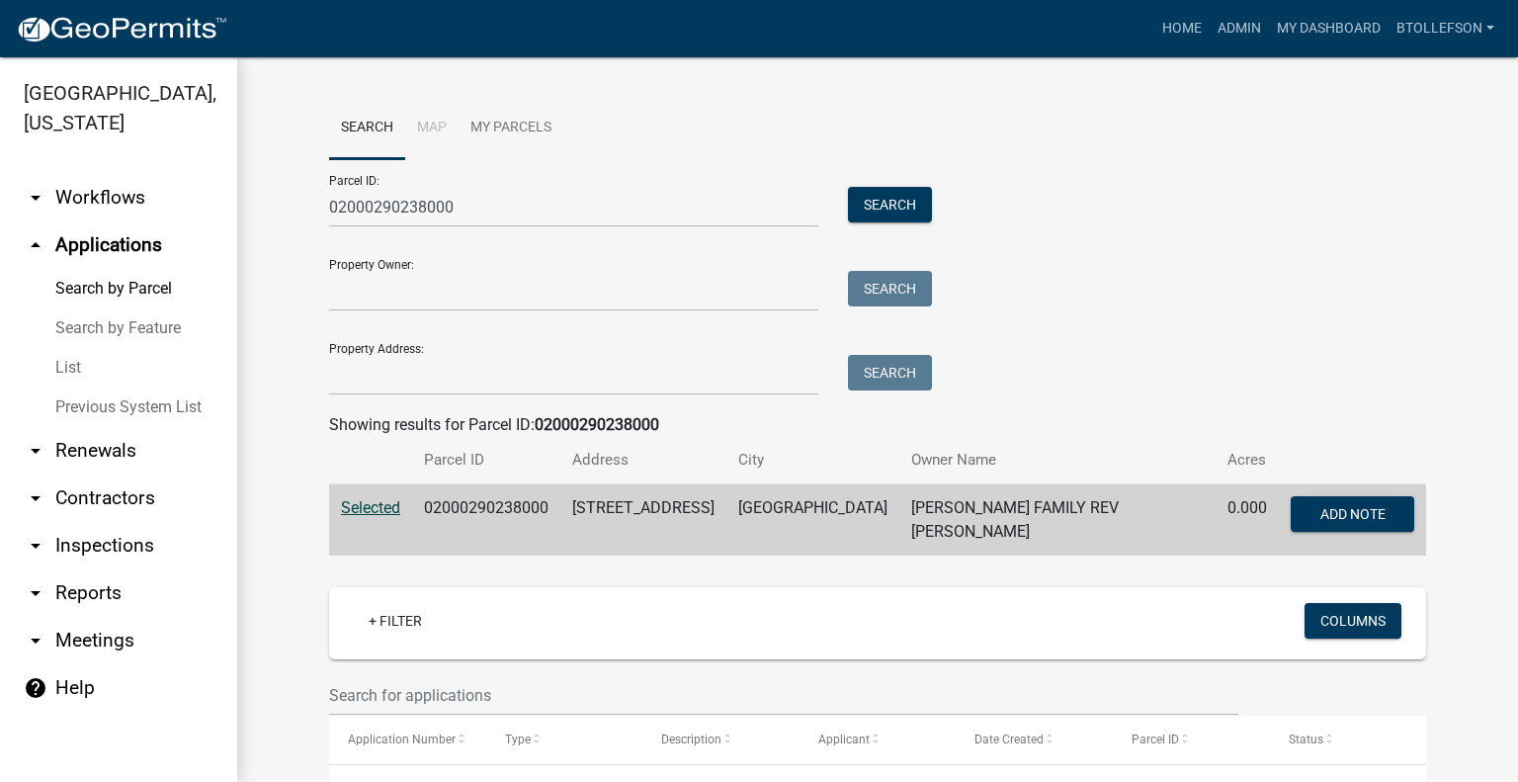
click at [1423, 459] on div "Search Map My Parcels Parcel ID: 02000290238000 Search Property Owner: Search P…" at bounding box center [877, 334] width 1127 height 474
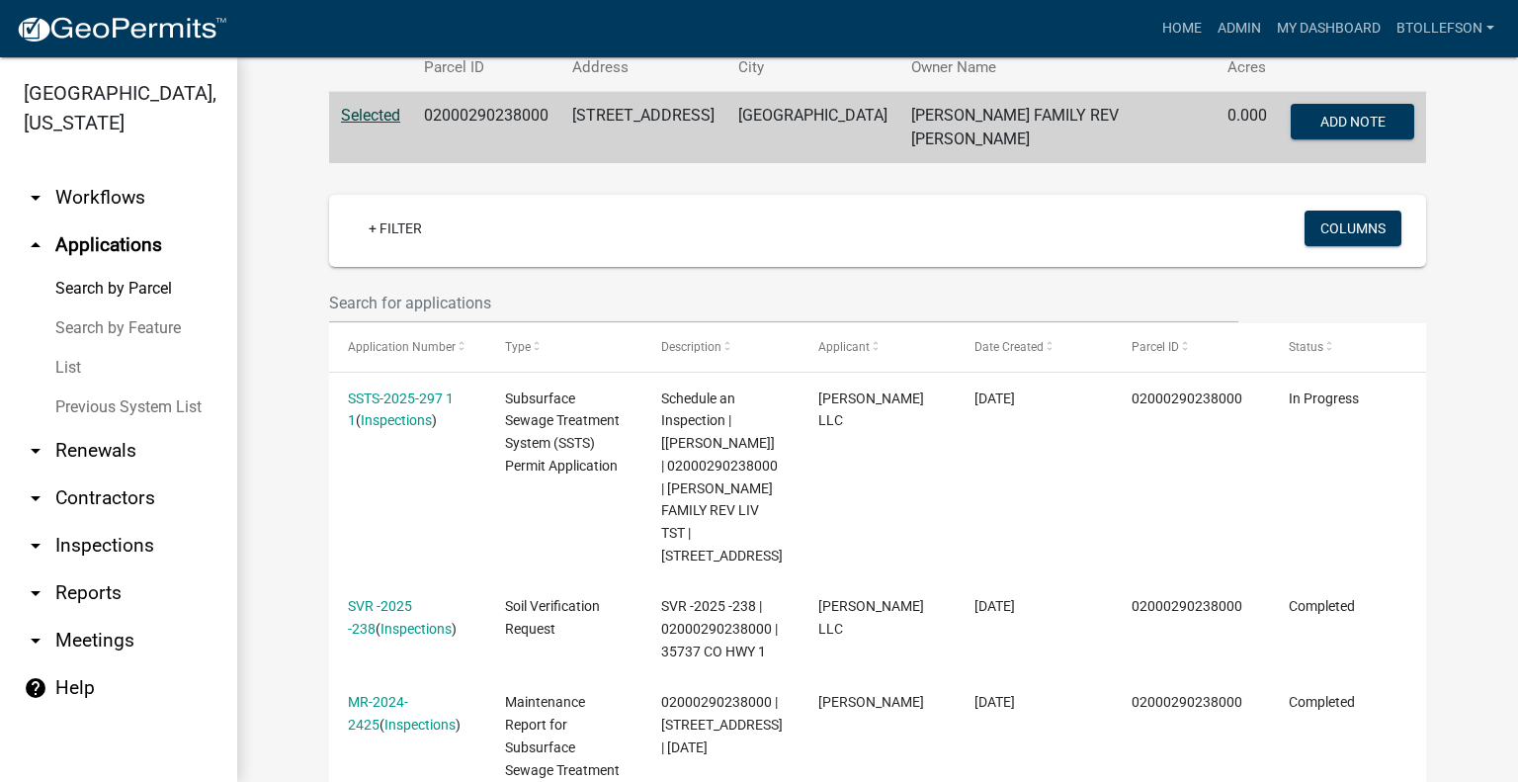
scroll to position [593, 0]
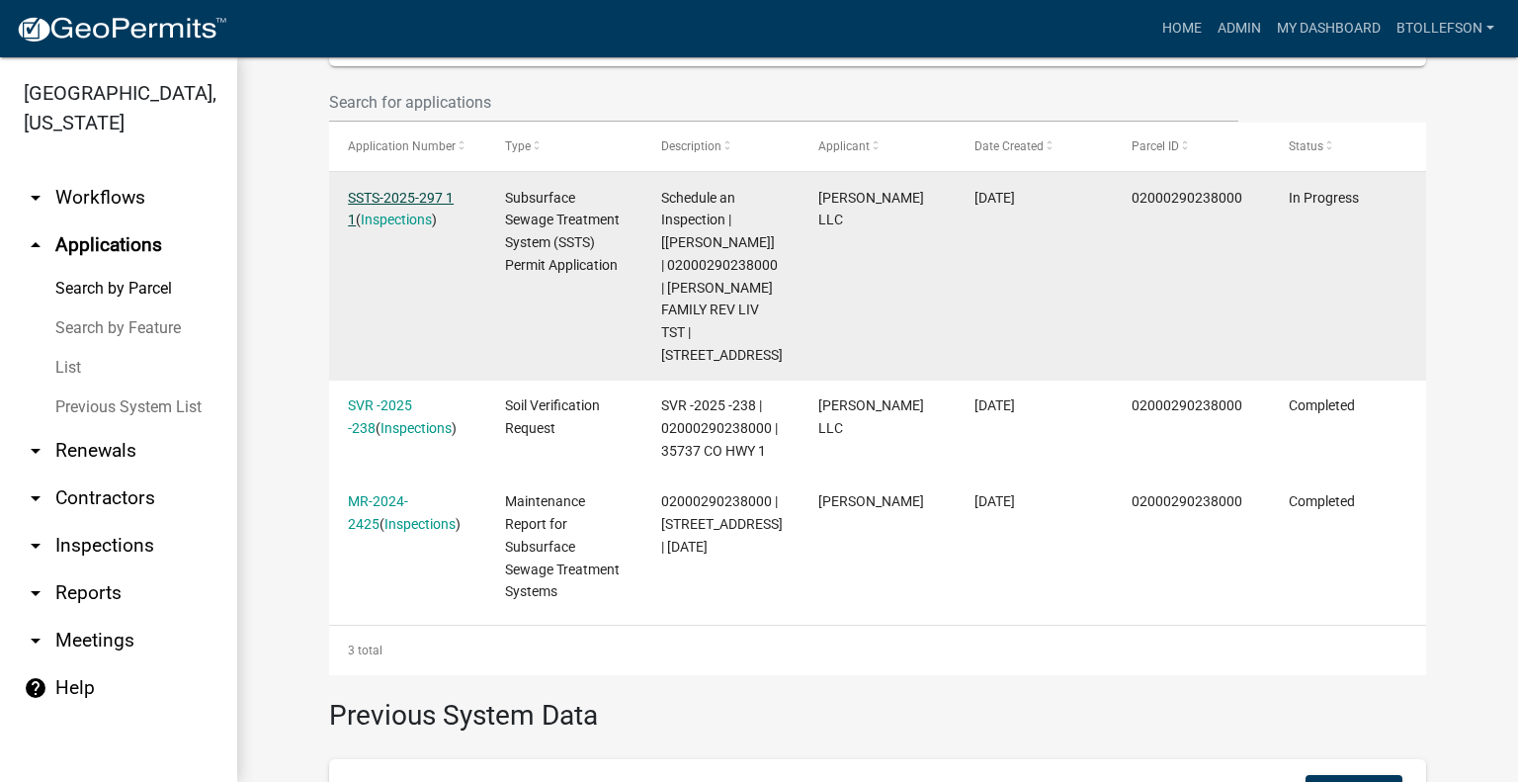
click at [358, 190] on link "SSTS-2025-297 1 1" at bounding box center [401, 209] width 106 height 39
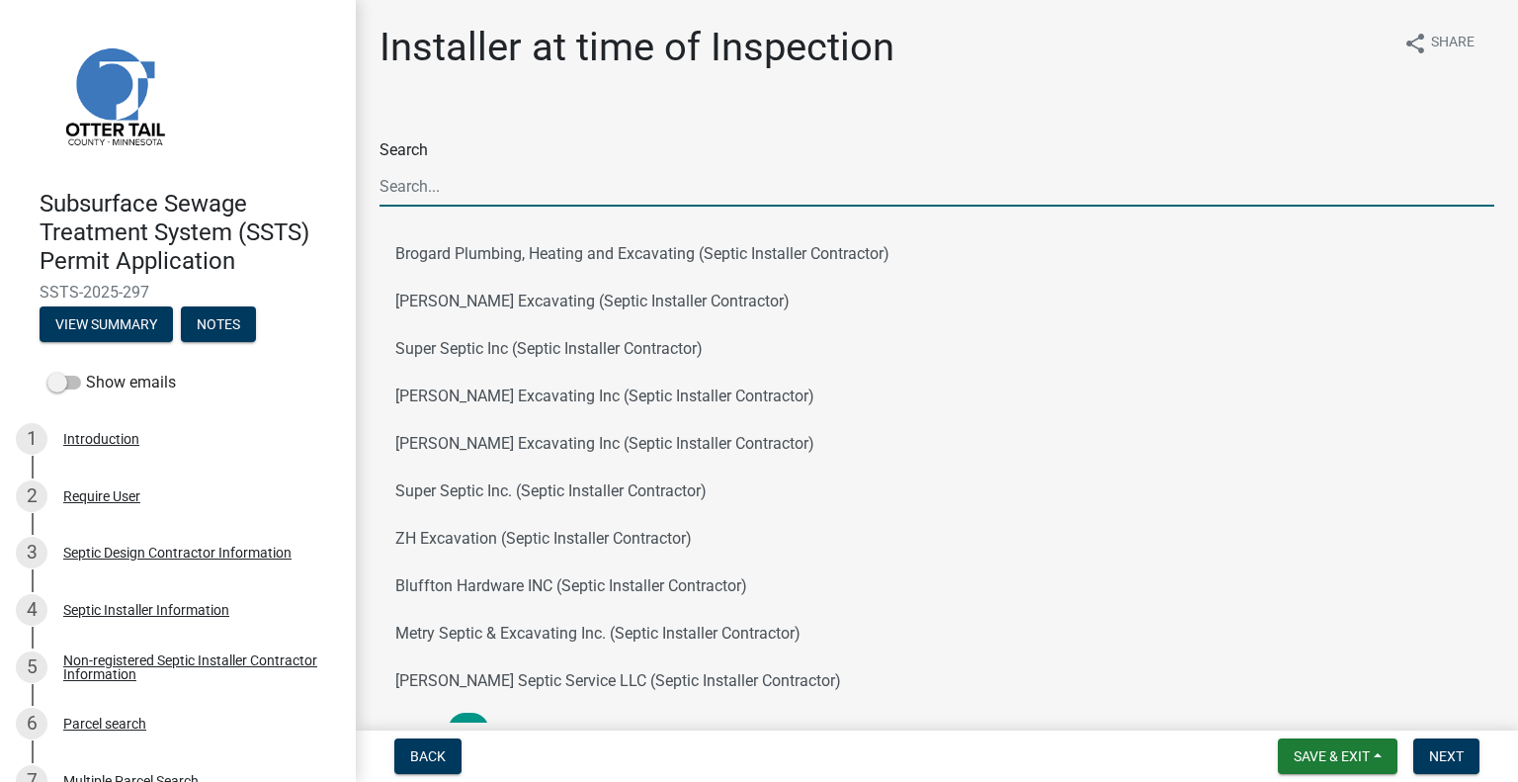
click at [618, 169] on input "Search" at bounding box center [936, 186] width 1115 height 41
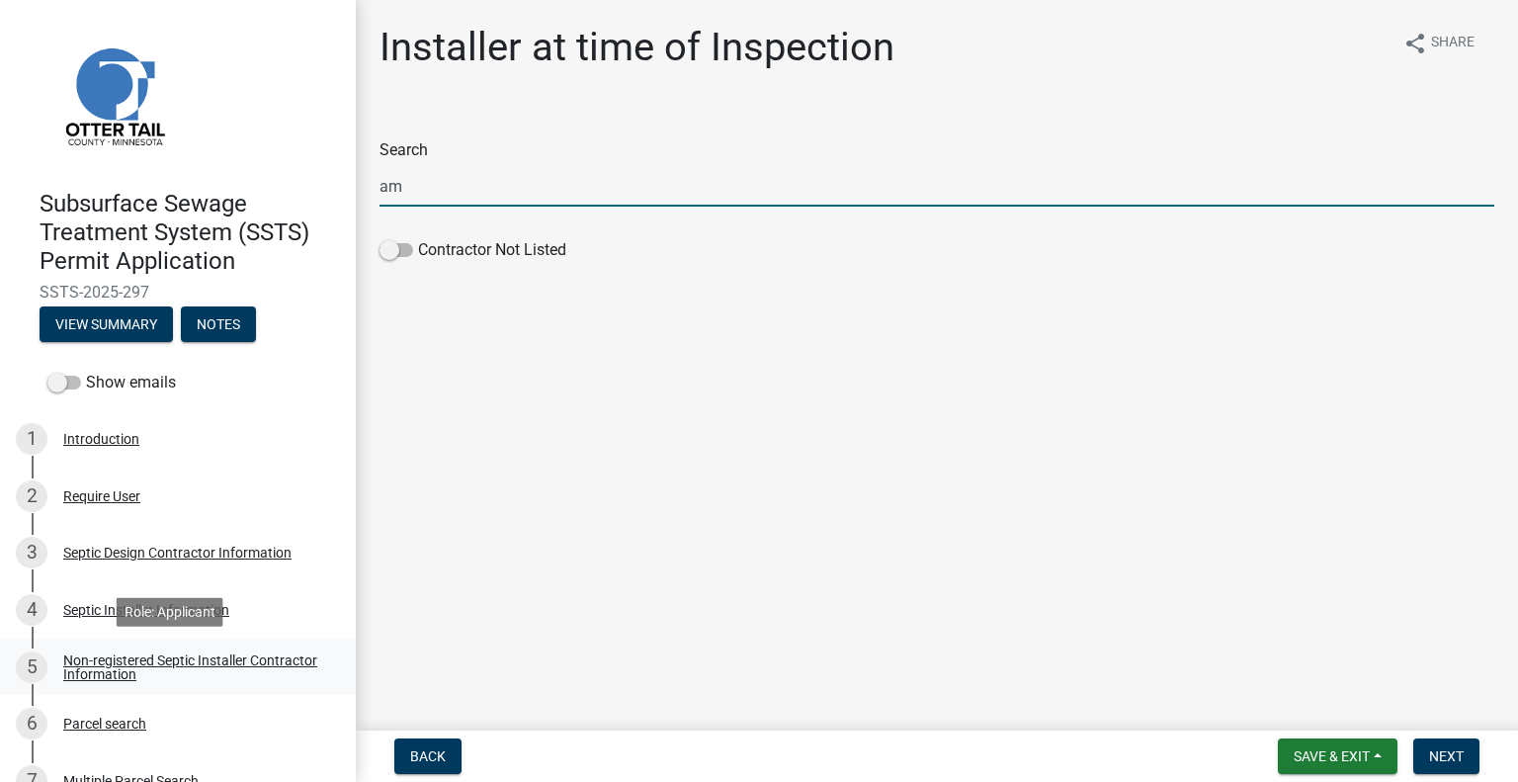
type input "am"
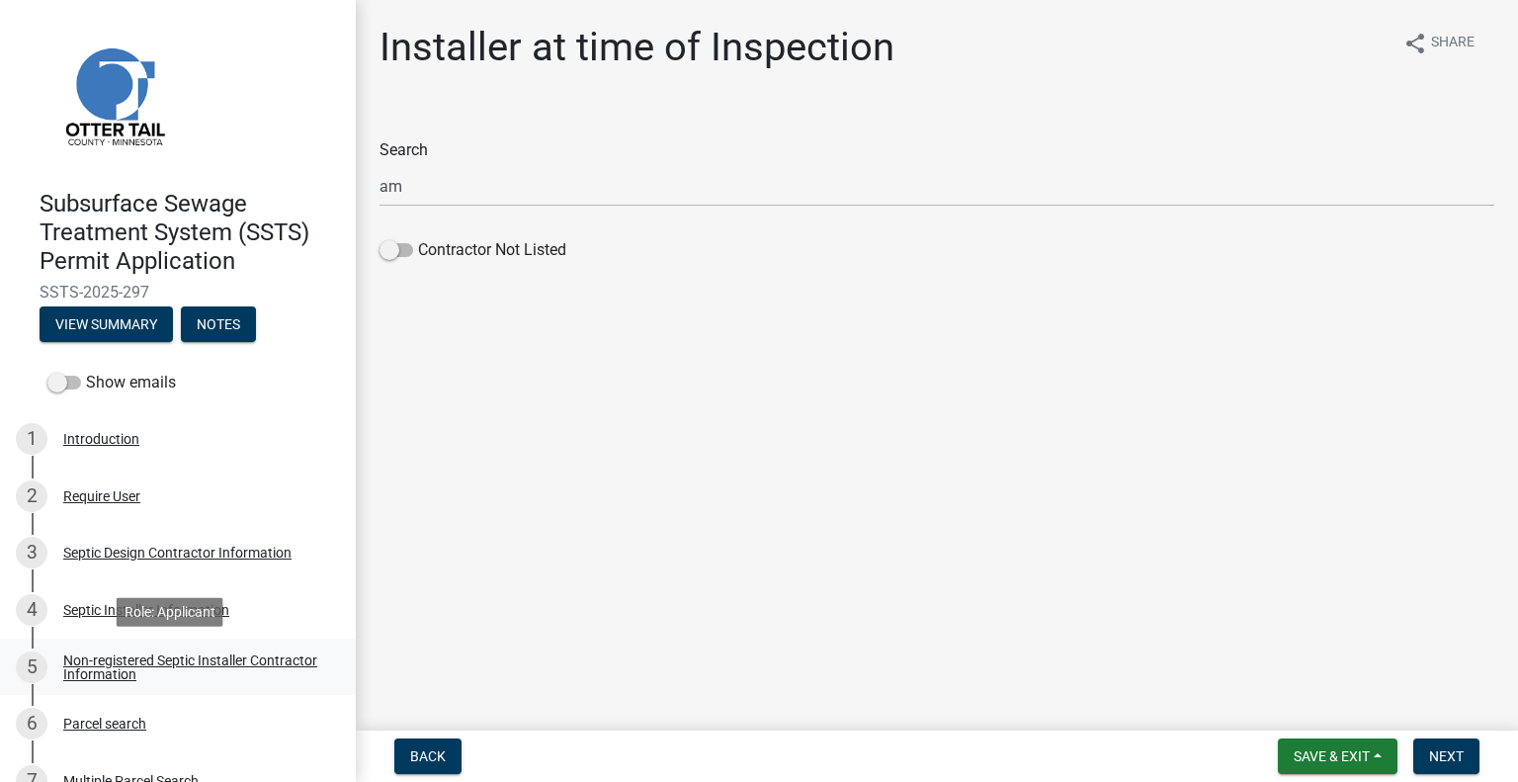
click at [160, 672] on div "Non-registered Septic Installer Contractor Information" at bounding box center [193, 667] width 261 height 28
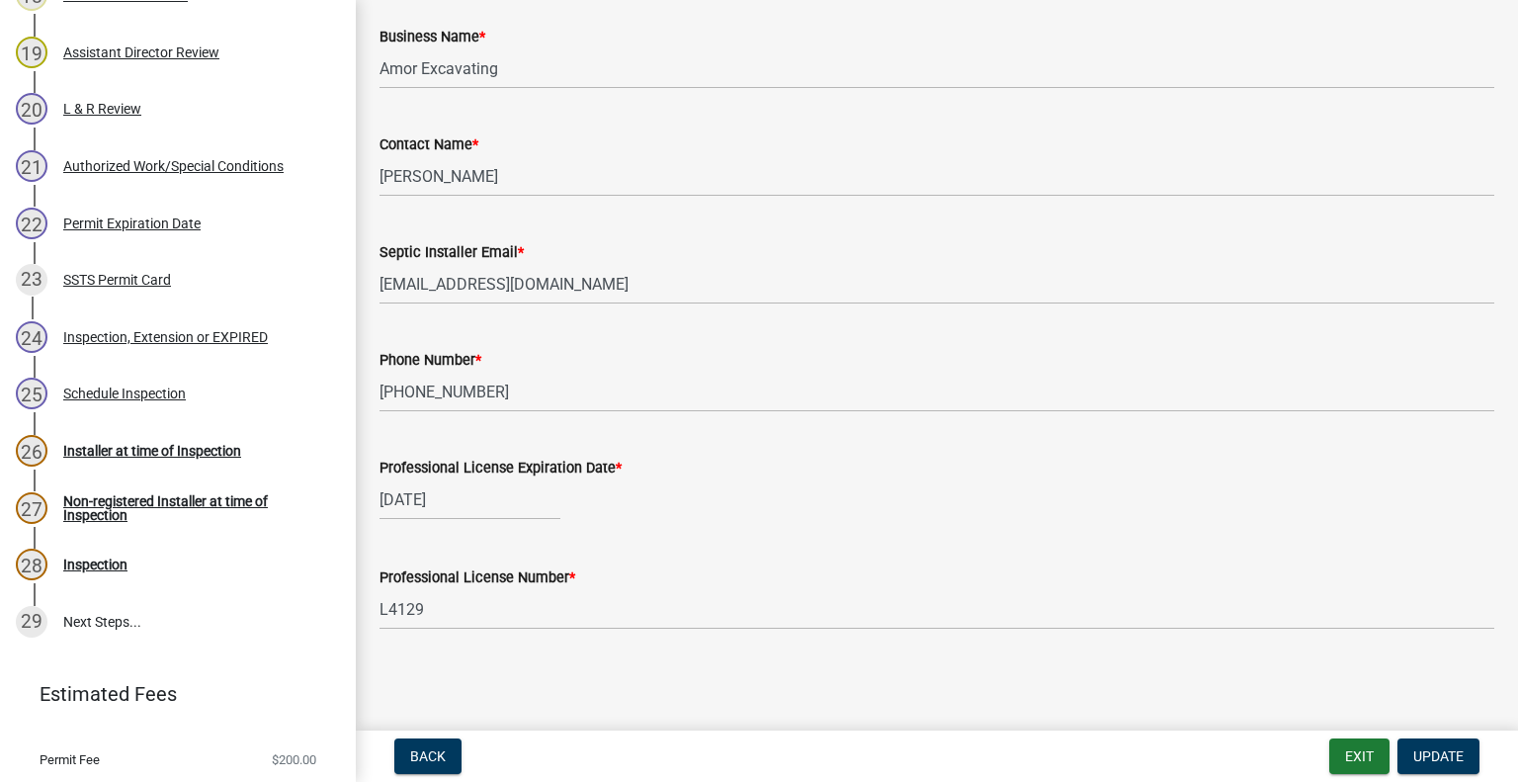
scroll to position [1438, 0]
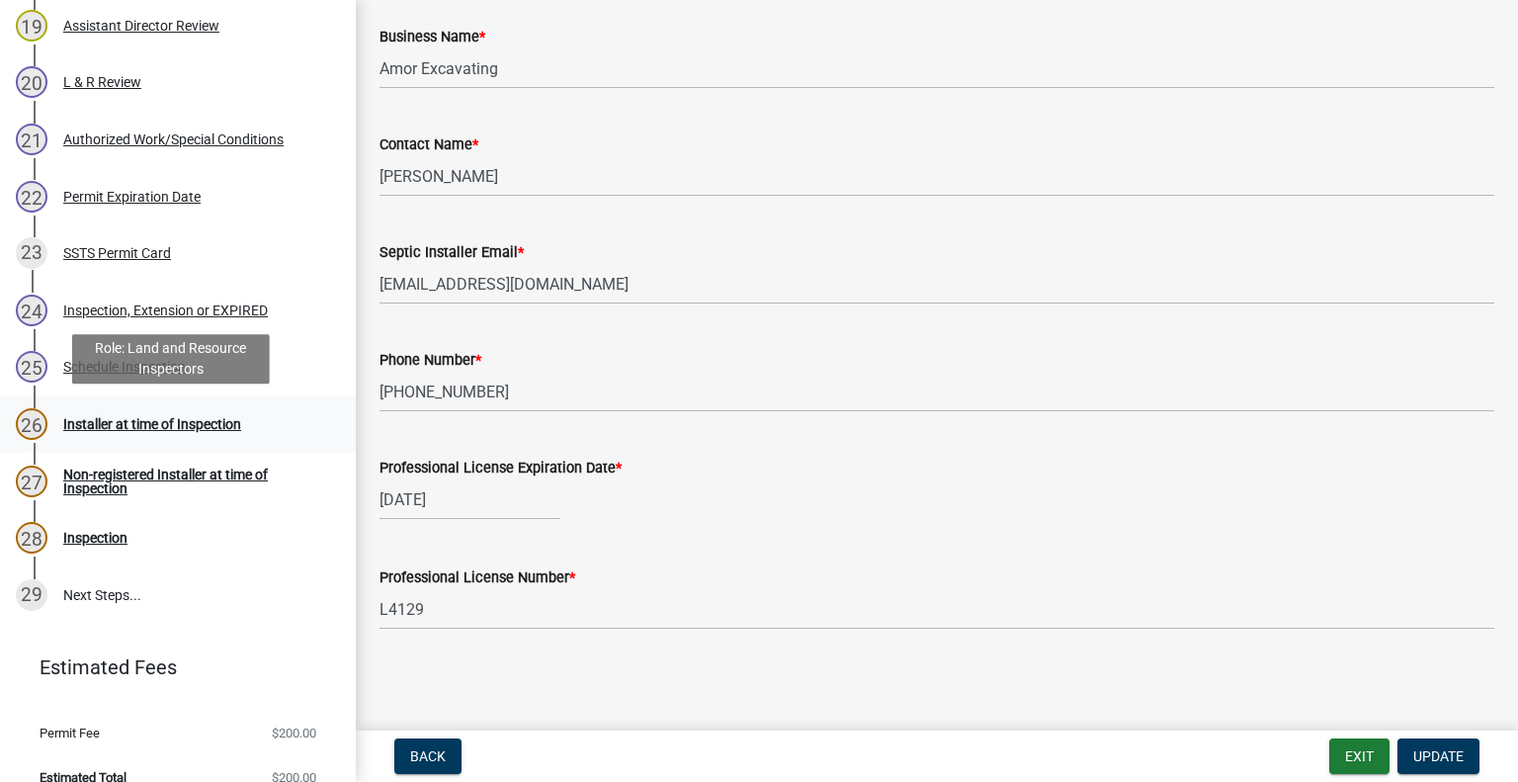
click at [160, 426] on div "Installer at time of Inspection" at bounding box center [152, 424] width 178 height 14
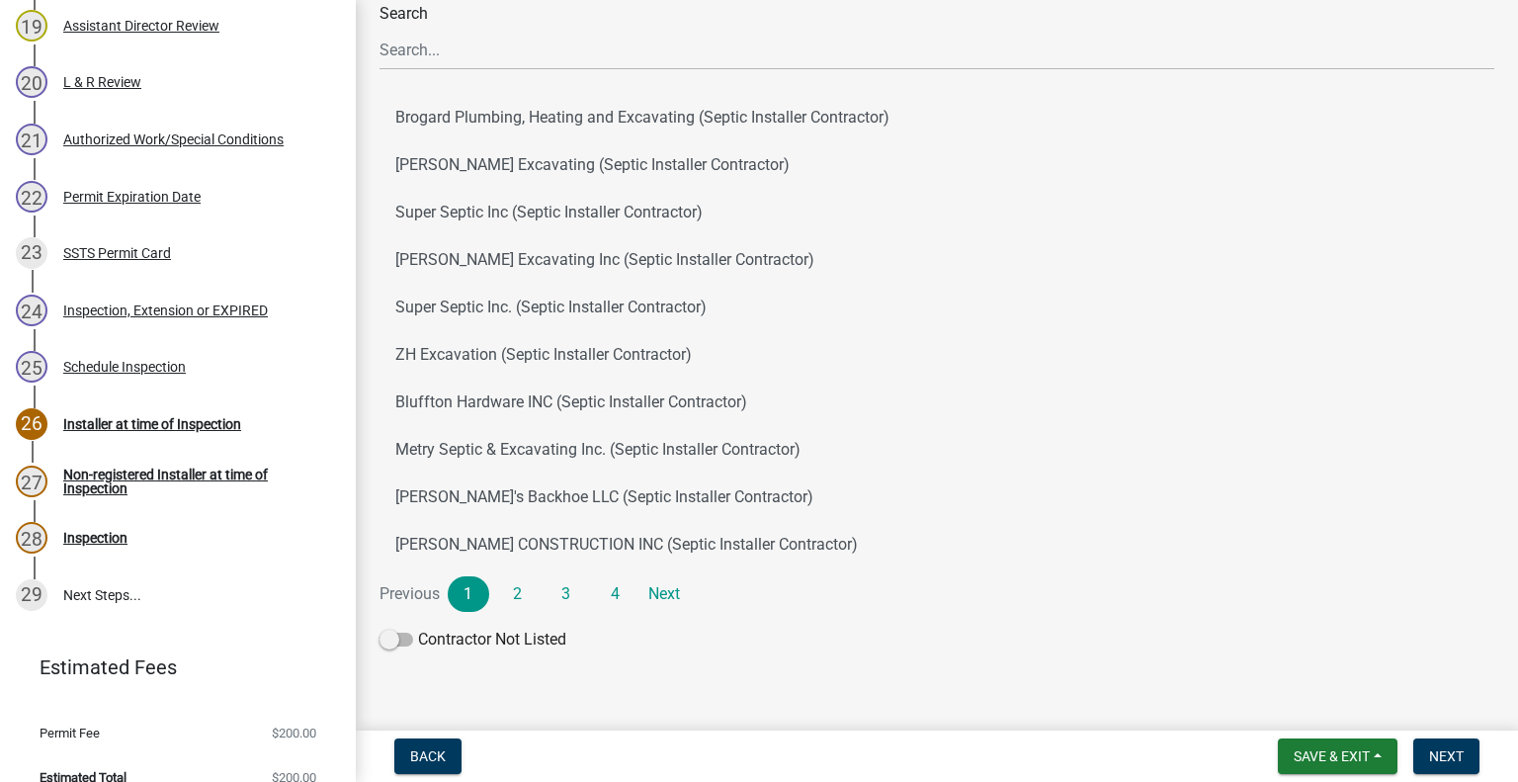
scroll to position [166, 0]
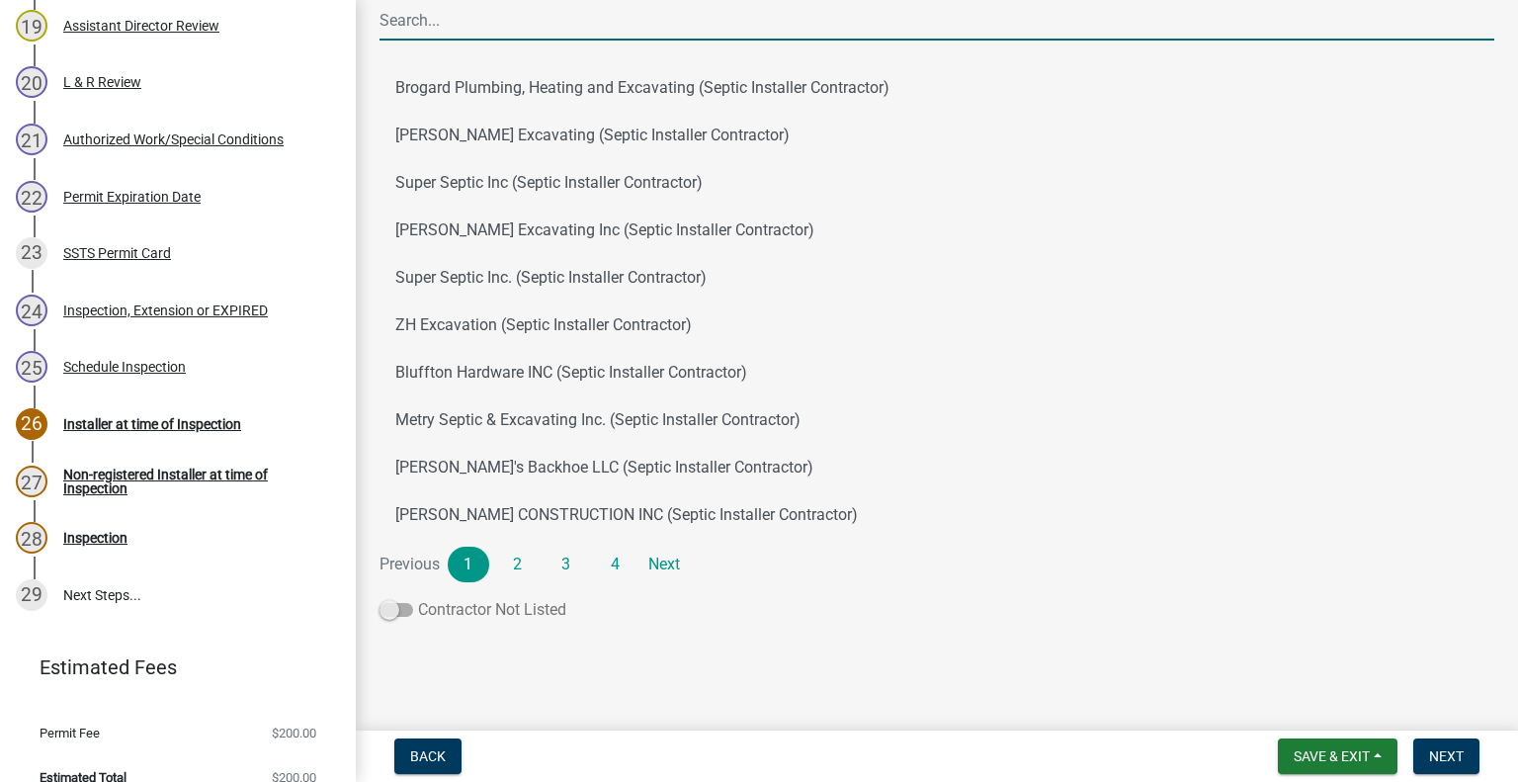
click at [389, 612] on span at bounding box center [396, 610] width 34 height 14
click at [418, 598] on input "Contractor Not Listed" at bounding box center [418, 598] width 0 height 0
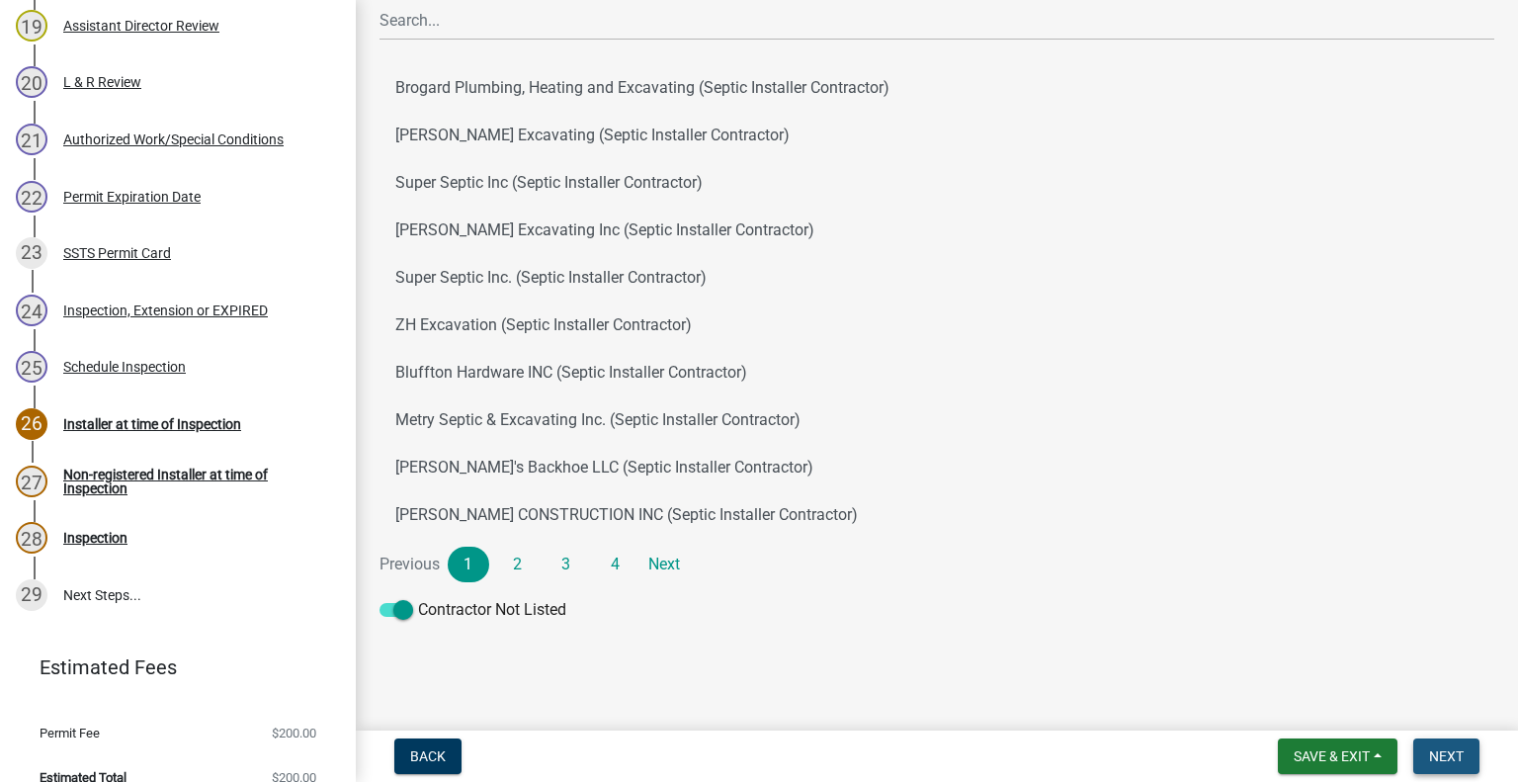
click at [1463, 765] on button "Next" at bounding box center [1446, 756] width 66 height 36
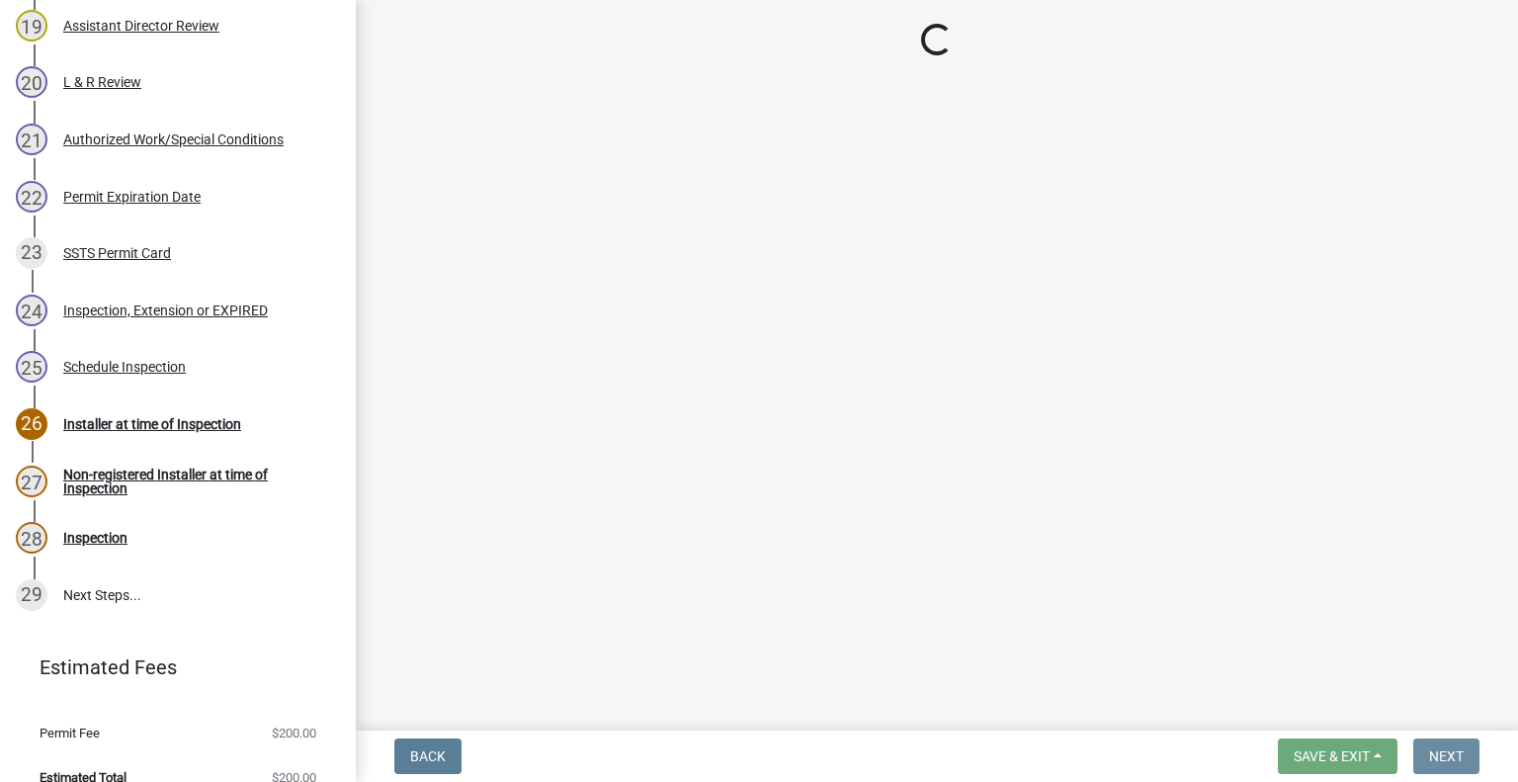
scroll to position [0, 0]
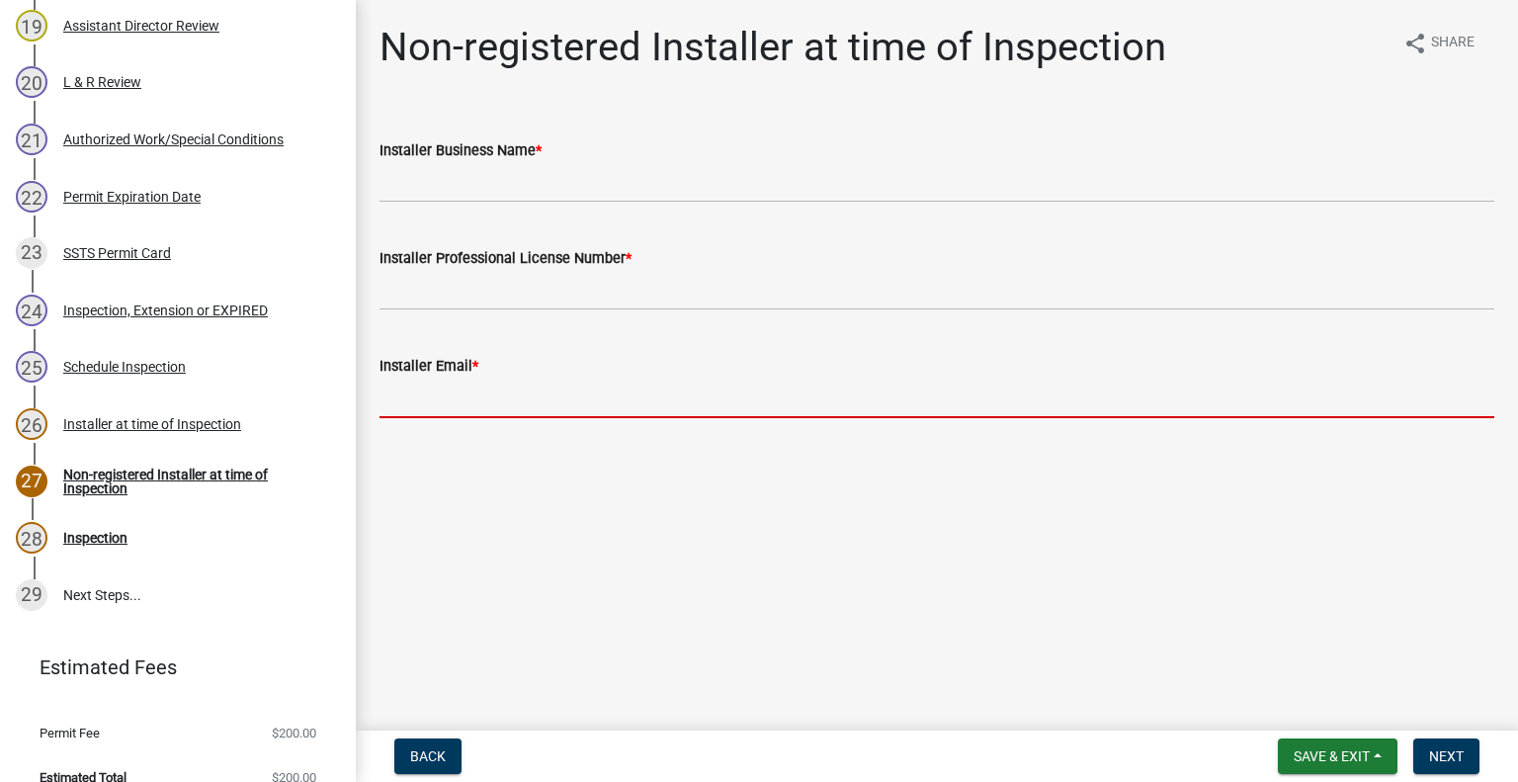
click at [451, 399] on input "Installer Email *" at bounding box center [936, 398] width 1115 height 41
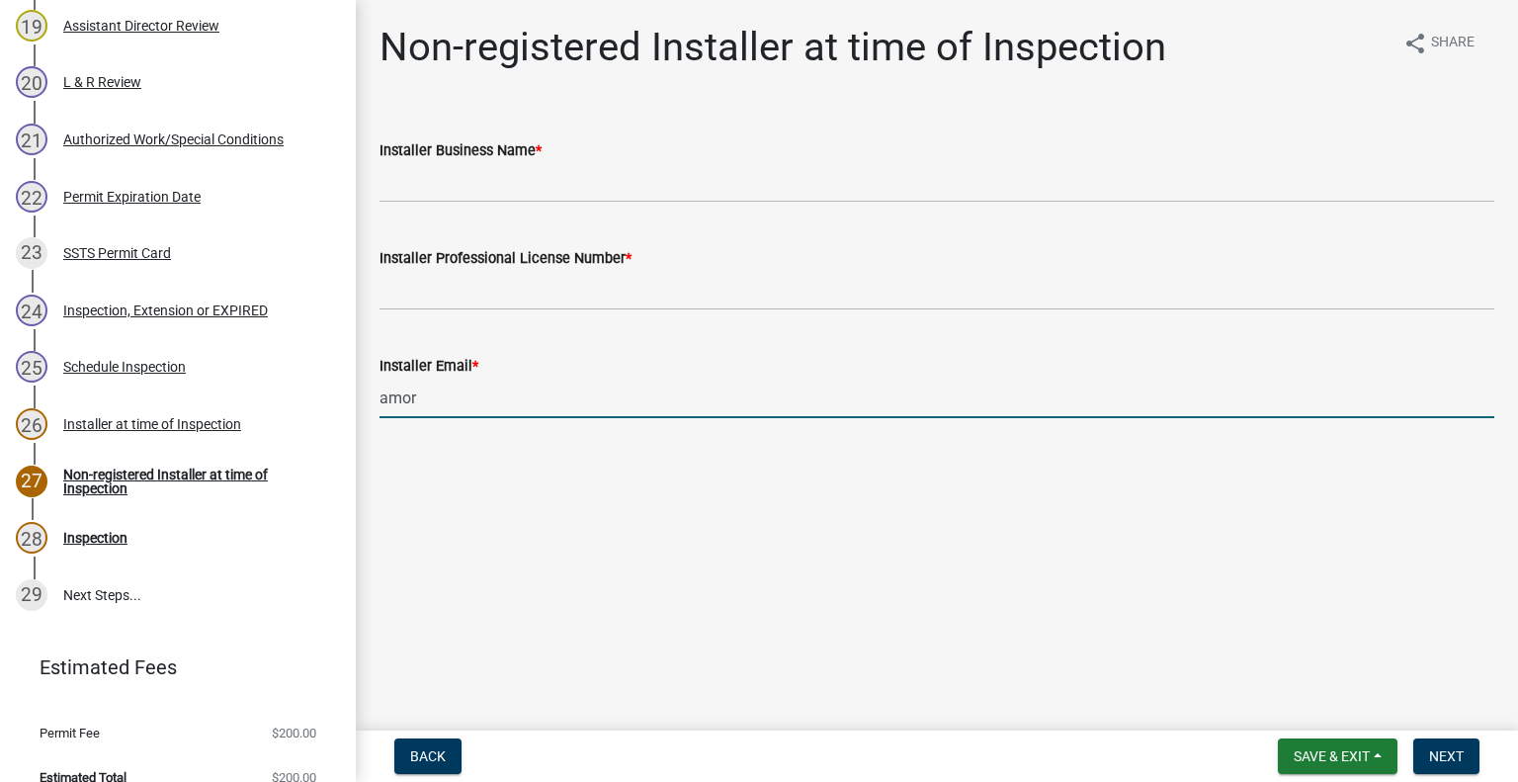
type input "amorexcavating@gmail.com"
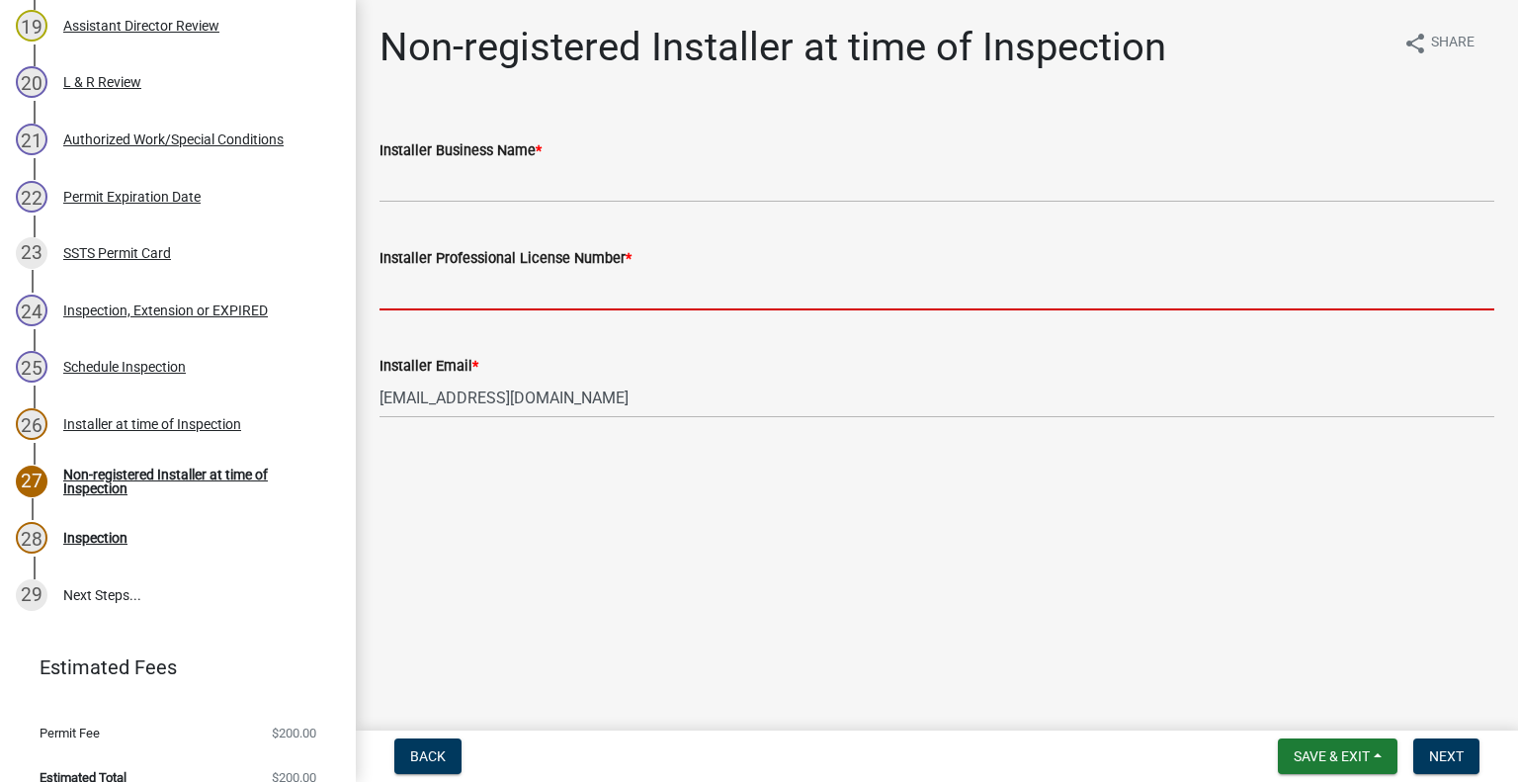
click at [511, 285] on input "Installer Professional License Number *" at bounding box center [936, 290] width 1115 height 41
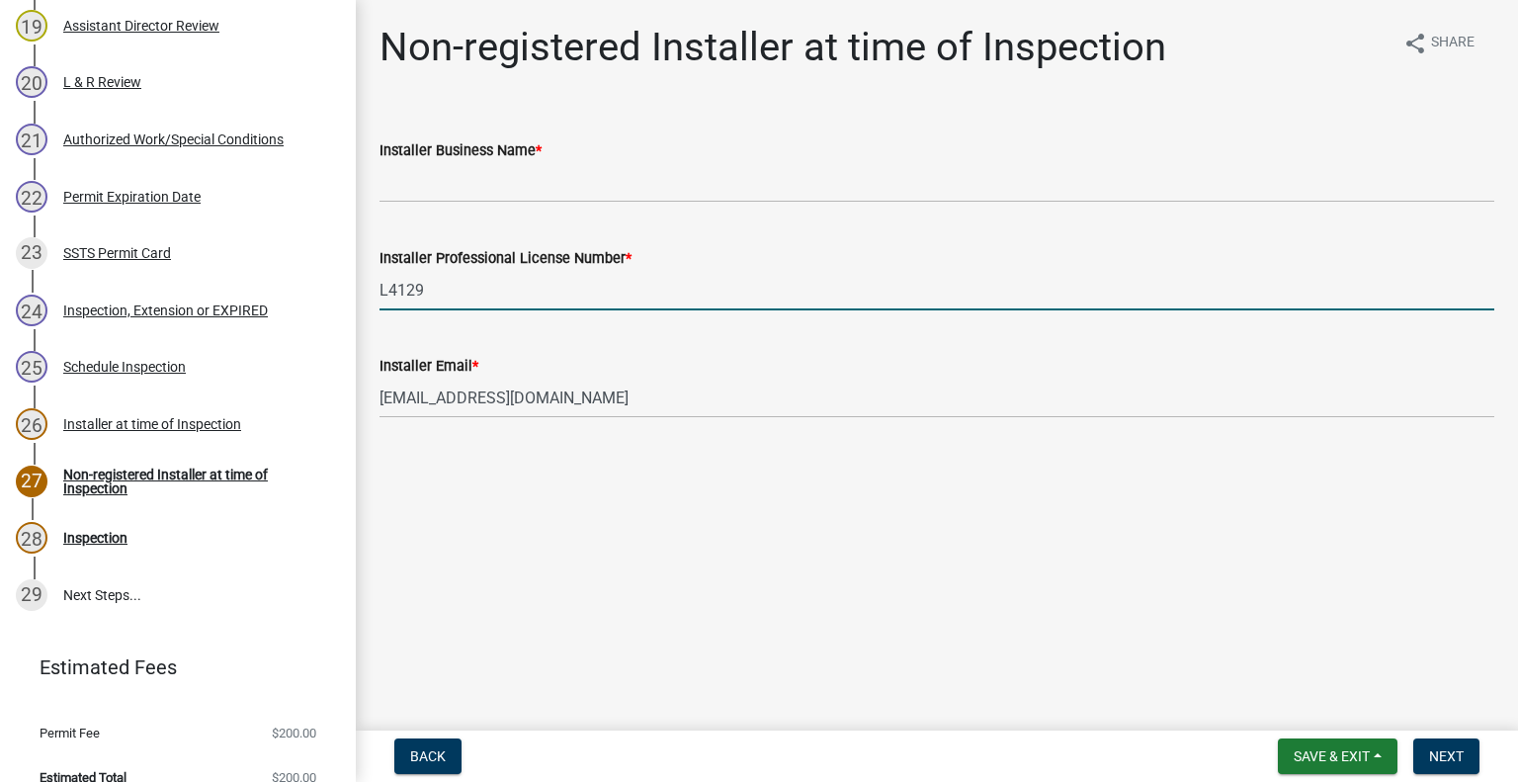
type input "L4129"
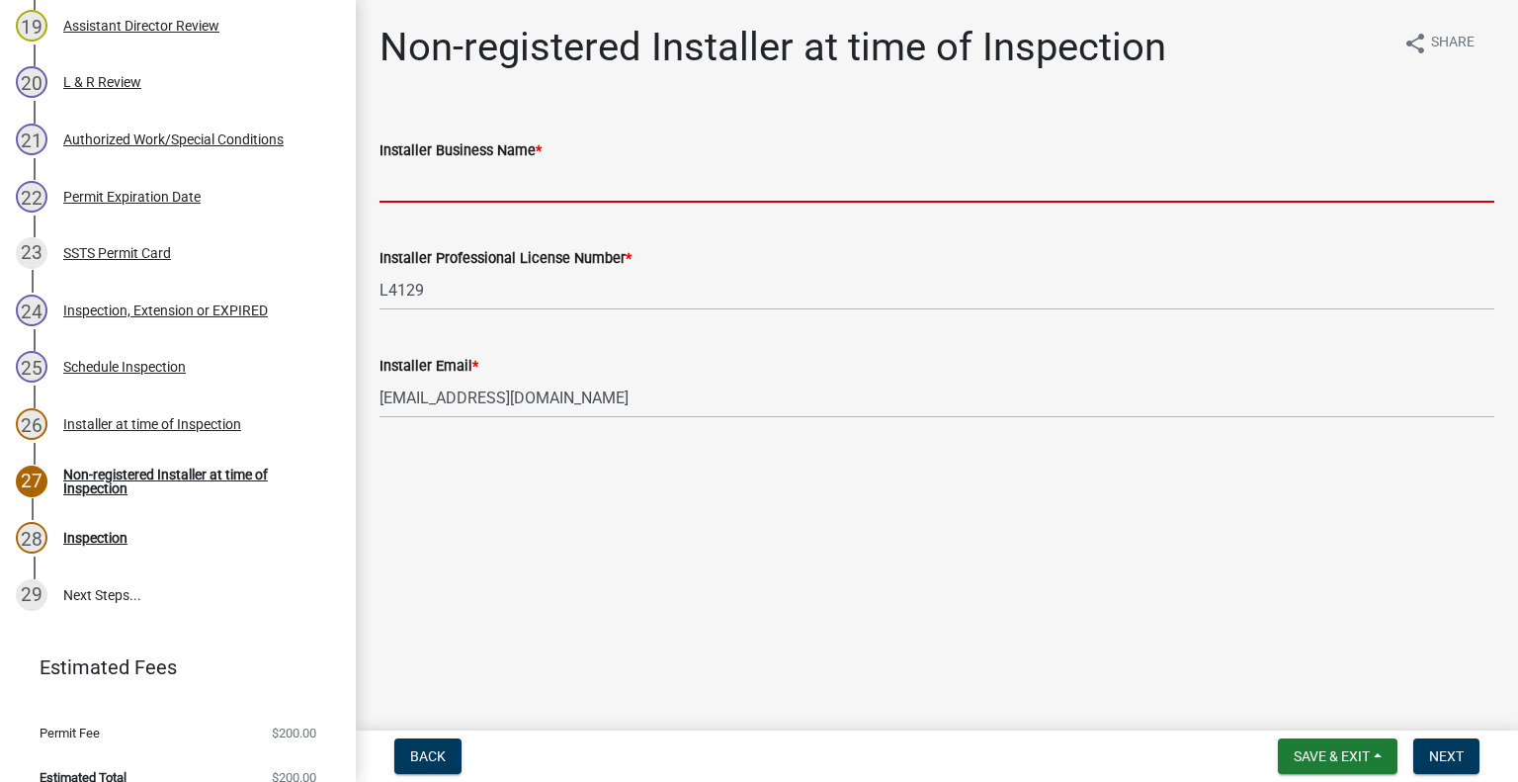
click at [470, 173] on input "Installer Business Name *" at bounding box center [936, 182] width 1115 height 41
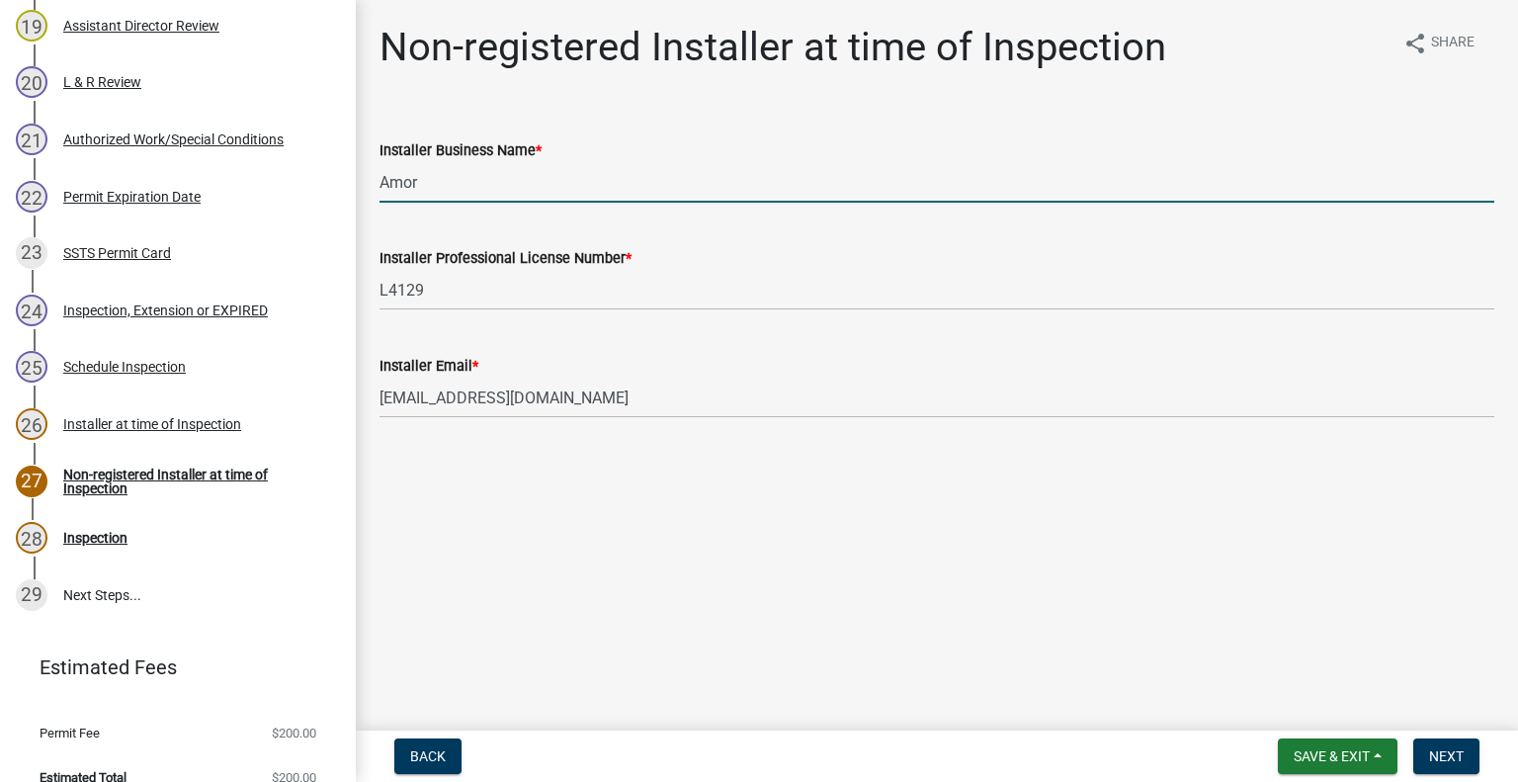
type input "Amor Excavating"
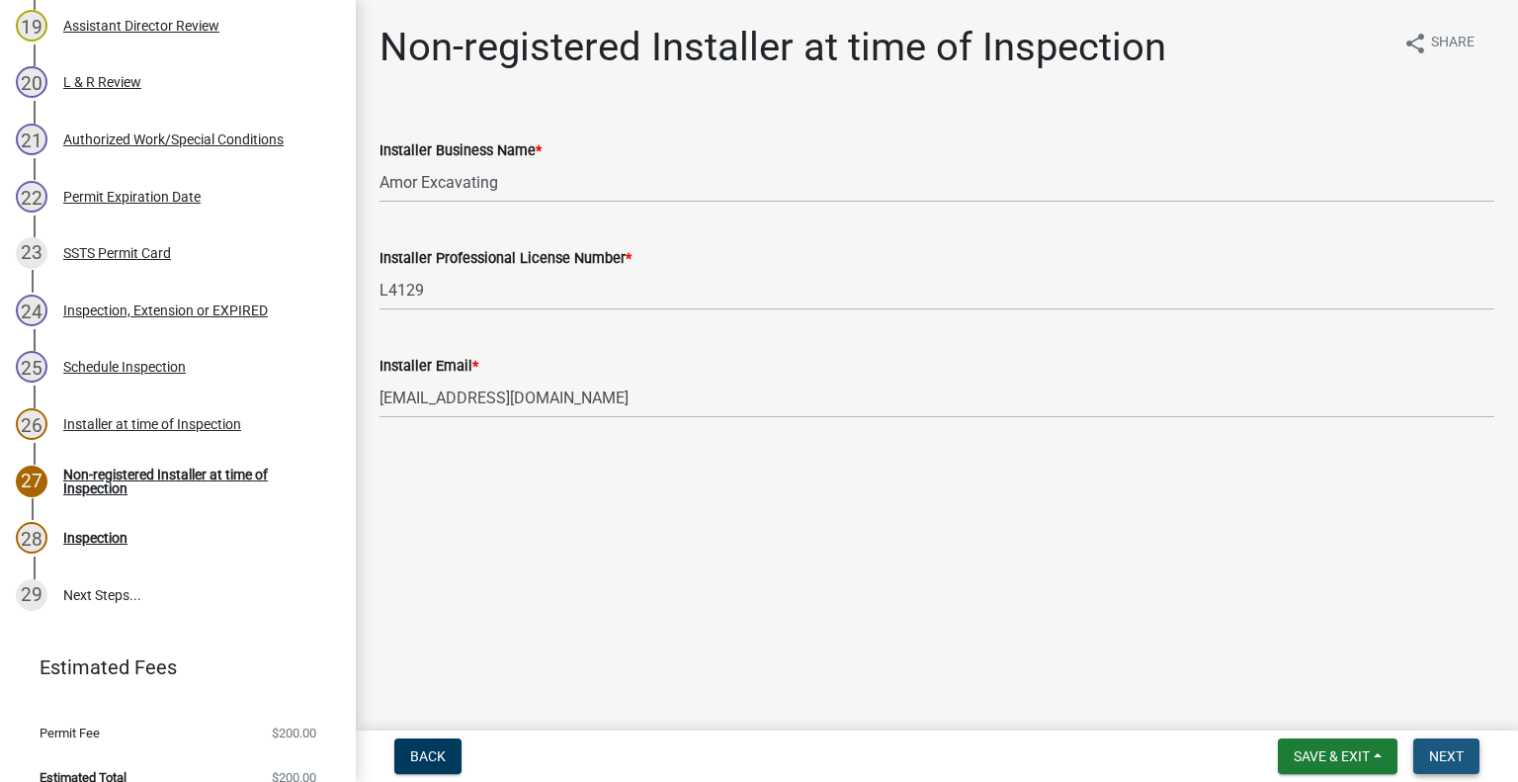
click at [1450, 763] on span "Next" at bounding box center [1446, 756] width 35 height 16
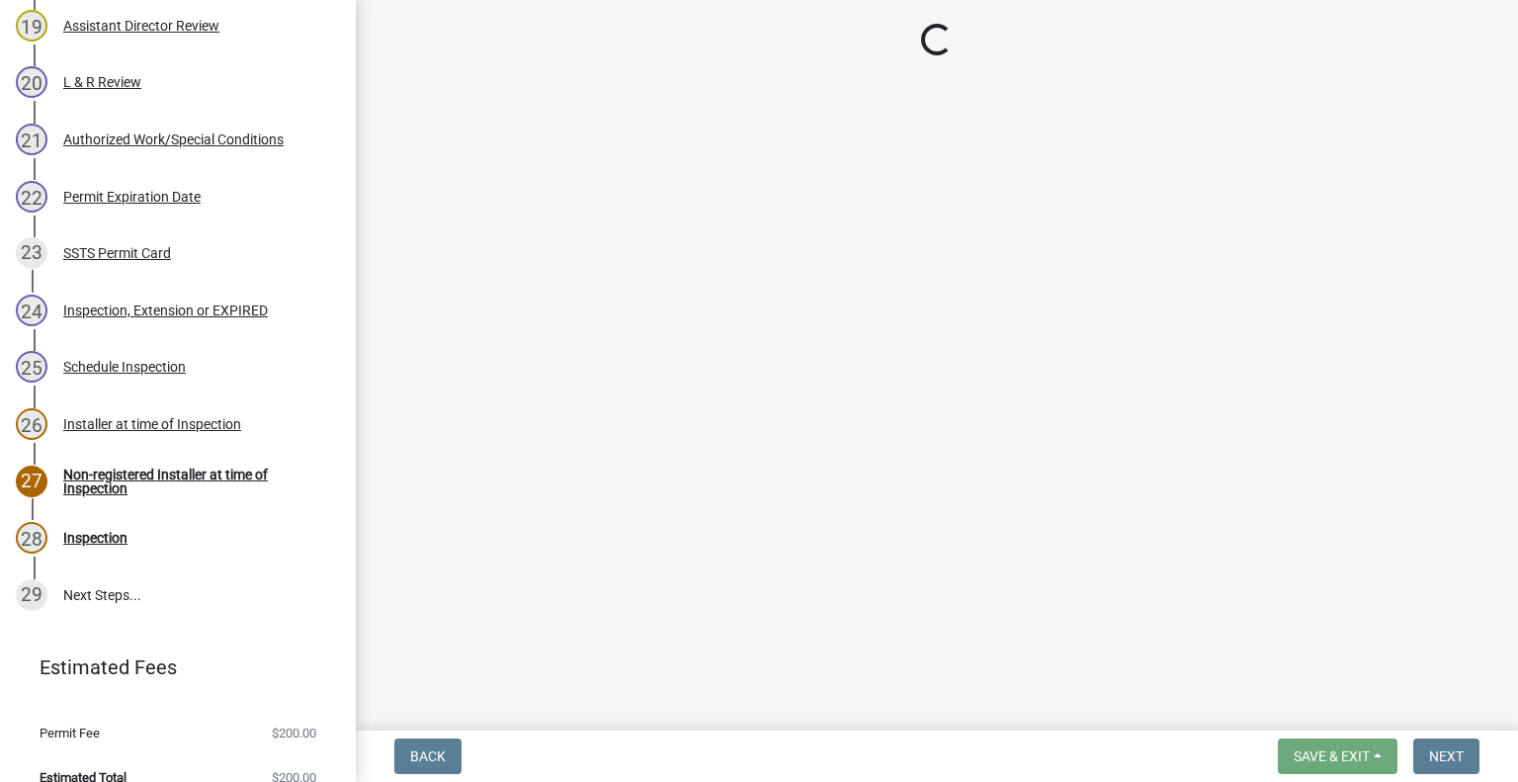
select select "710d5f49-2663-4e73-9718-d0c4e189f5ed"
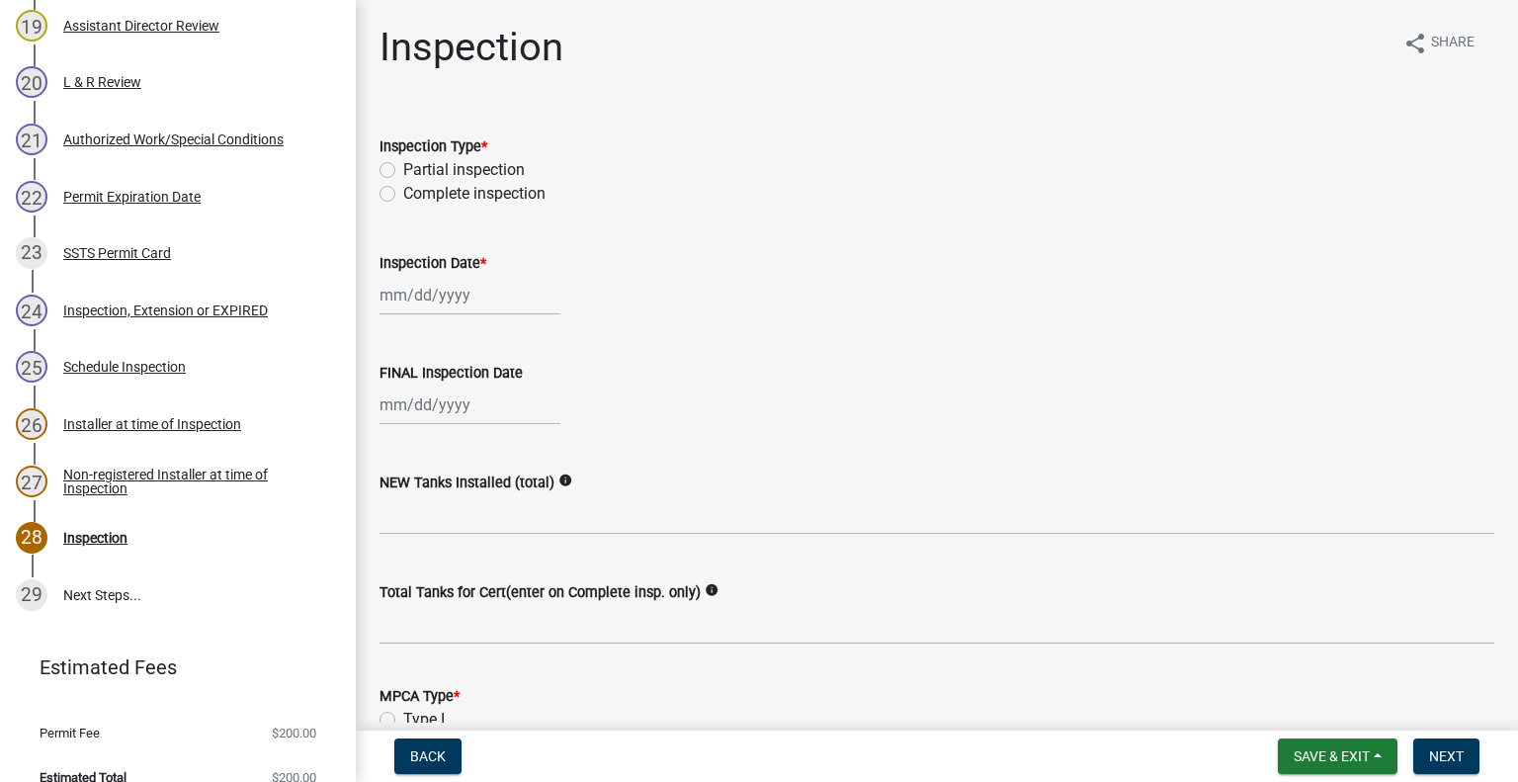
click at [403, 192] on label "Complete inspection" at bounding box center [474, 194] width 142 height 24
click at [403, 192] on input "Complete inspection" at bounding box center [409, 188] width 13 height 13
radio input "true"
click at [422, 310] on div at bounding box center [469, 295] width 181 height 41
select select "8"
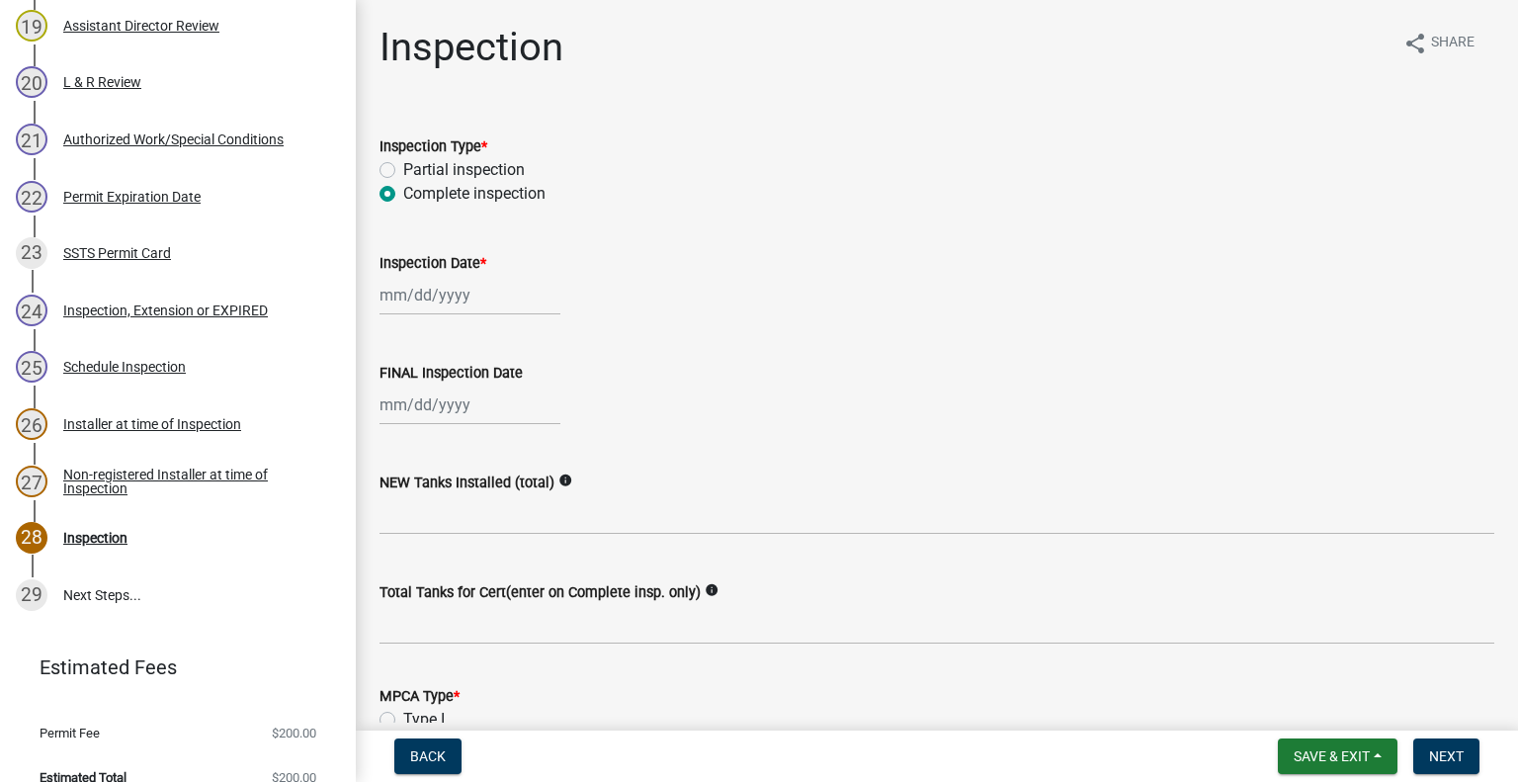
select select "2025"
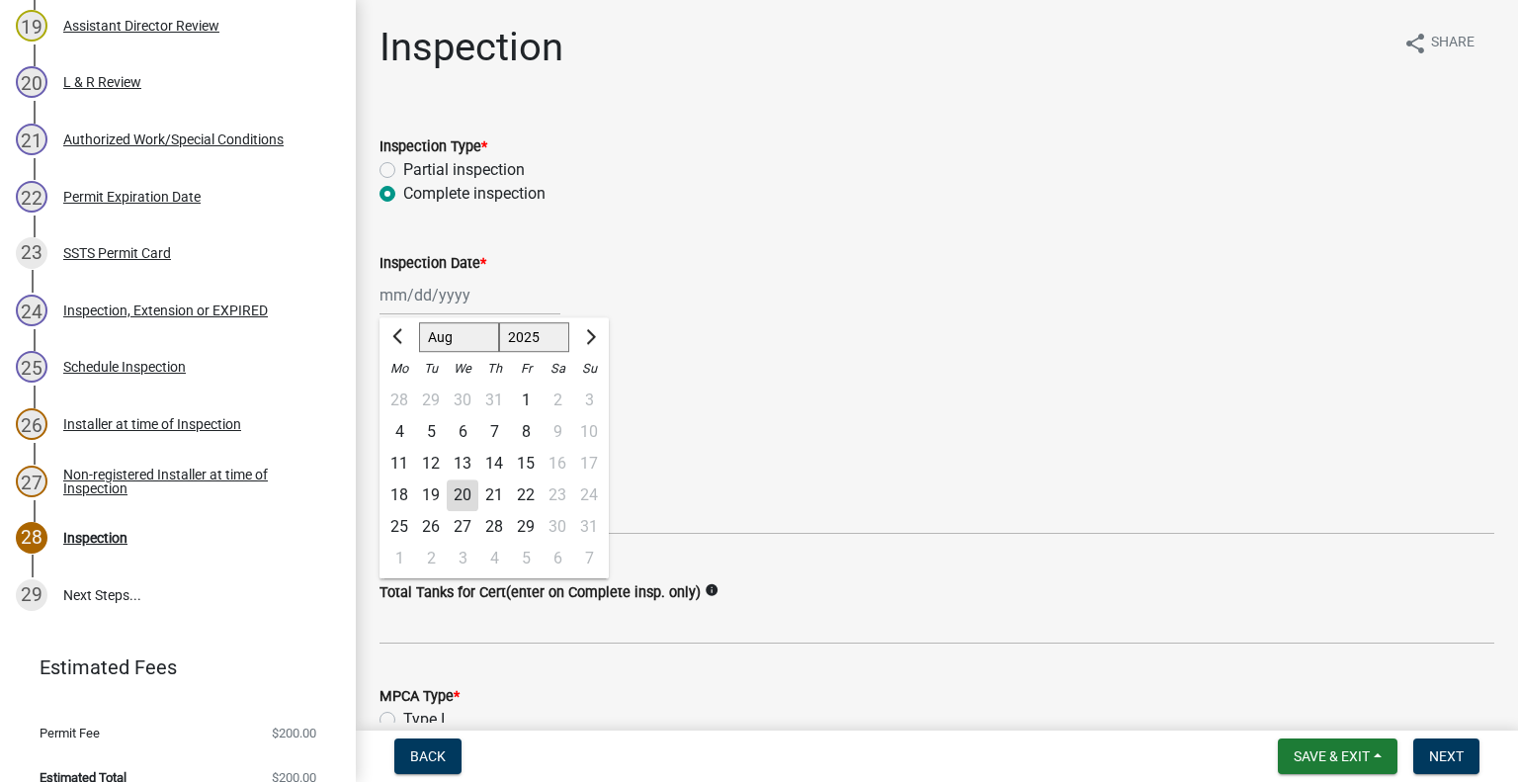
click at [497, 466] on div "14" at bounding box center [494, 464] width 32 height 32
type input "[DATE]"
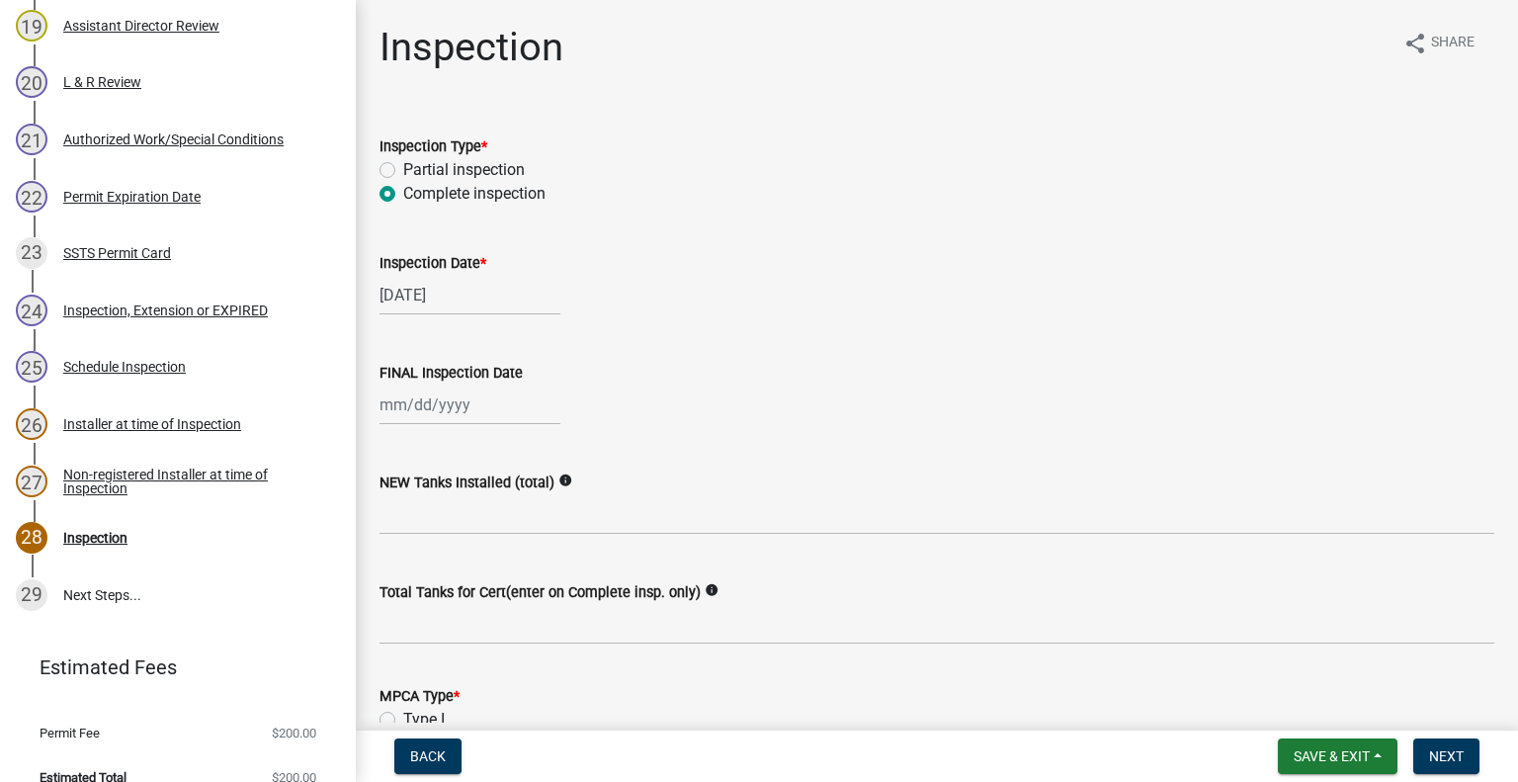
select select "8"
select select "2025"
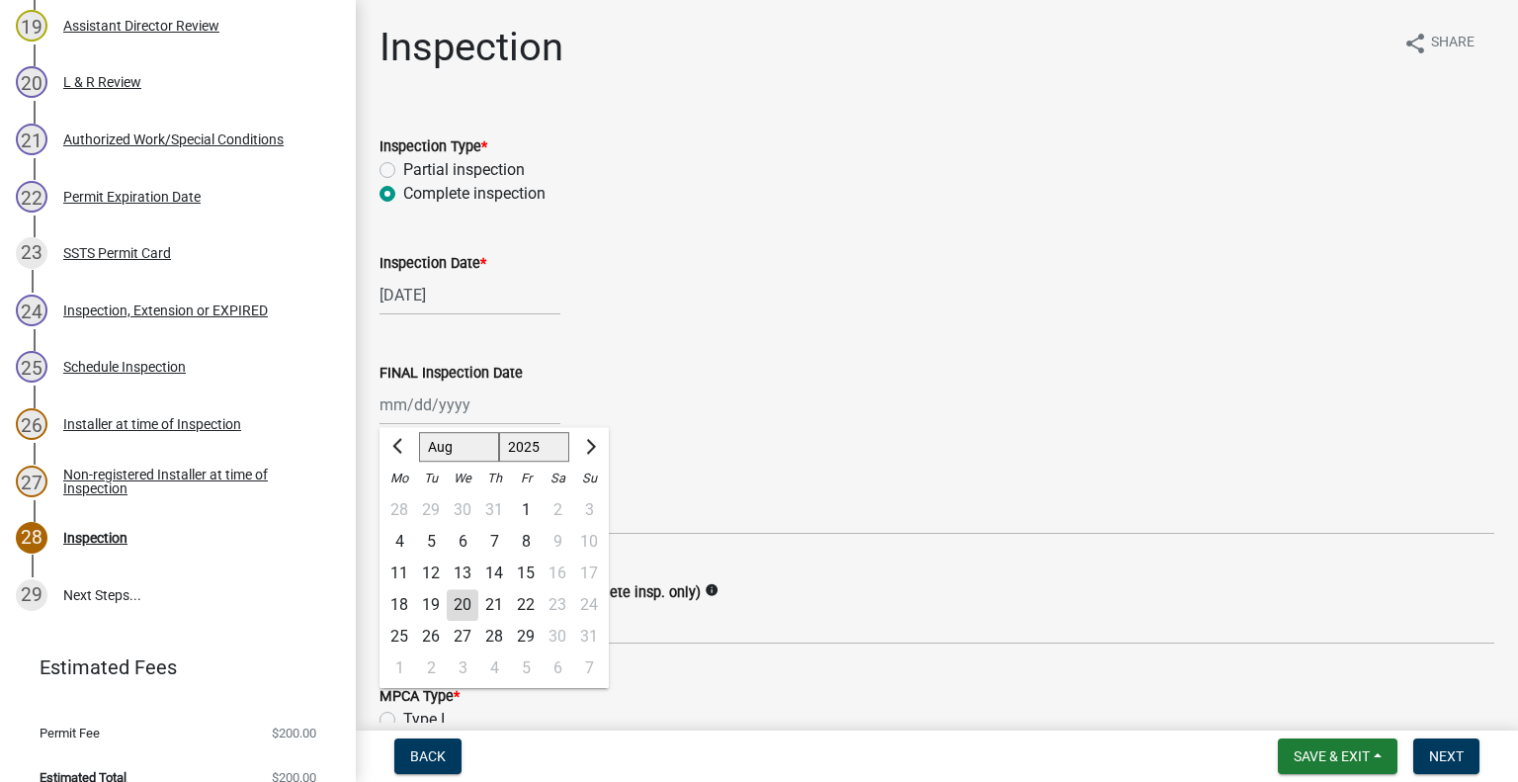
click at [452, 410] on div "Jan Feb Mar Apr May Jun Jul Aug Sep Oct Nov Dec 1525 1526 1527 1528 1529 1530 1…" at bounding box center [469, 404] width 181 height 41
click at [493, 580] on div "14" at bounding box center [494, 573] width 32 height 32
type input "[DATE]"
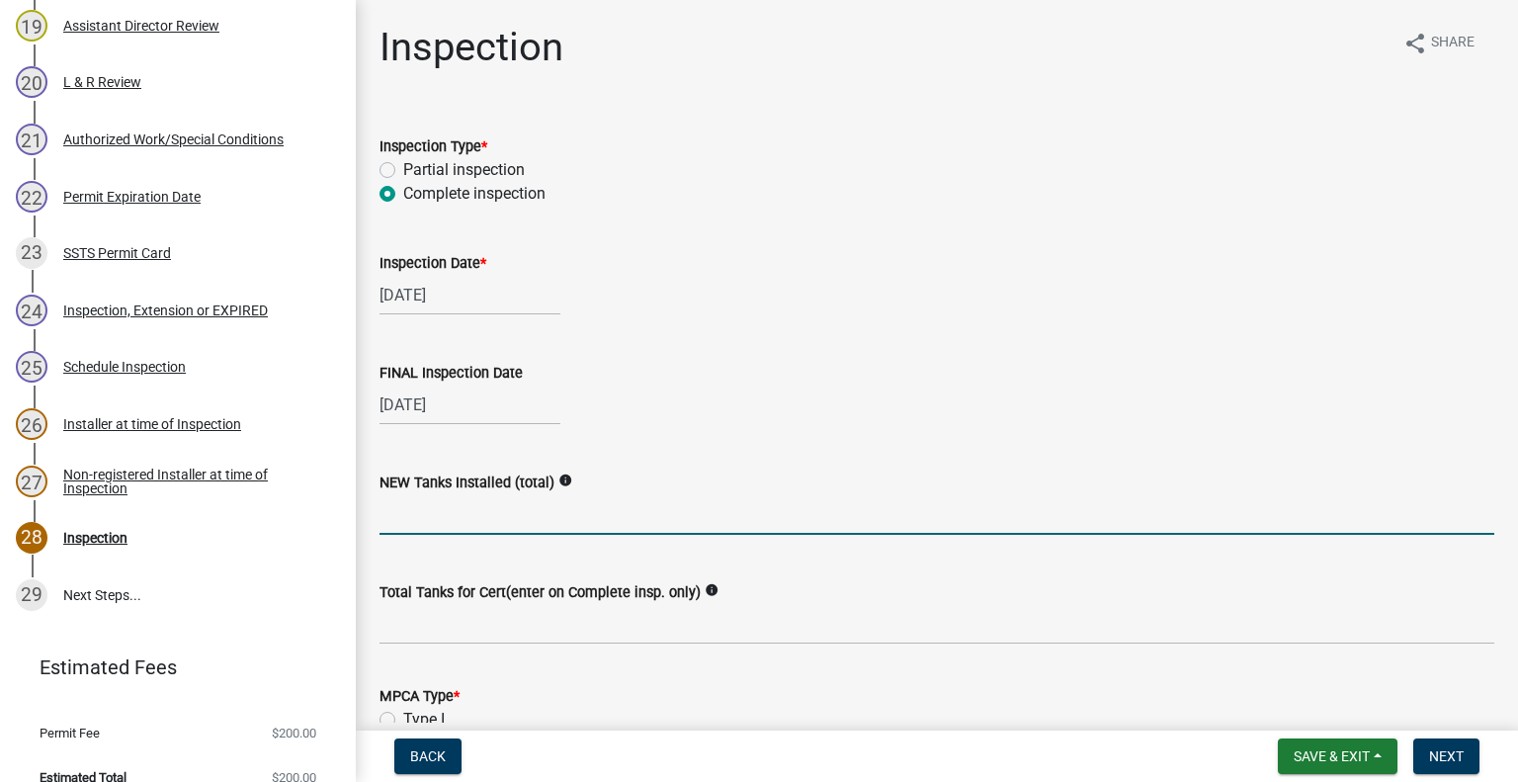
click at [436, 528] on input "text" at bounding box center [936, 514] width 1115 height 41
type input "1"
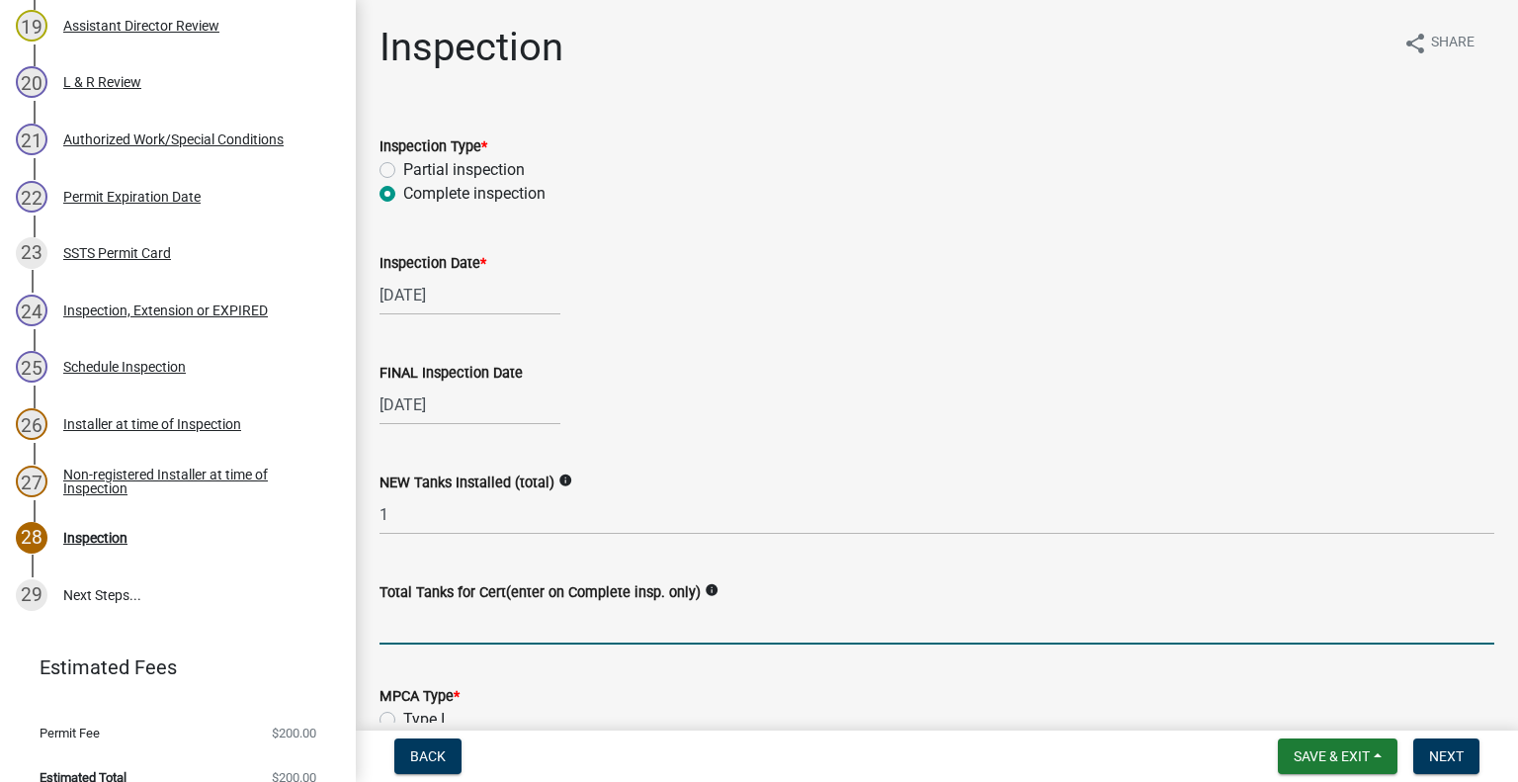
click at [436, 629] on input "Total Tanks for Cert(enter on Complete insp. only)" at bounding box center [936, 624] width 1115 height 41
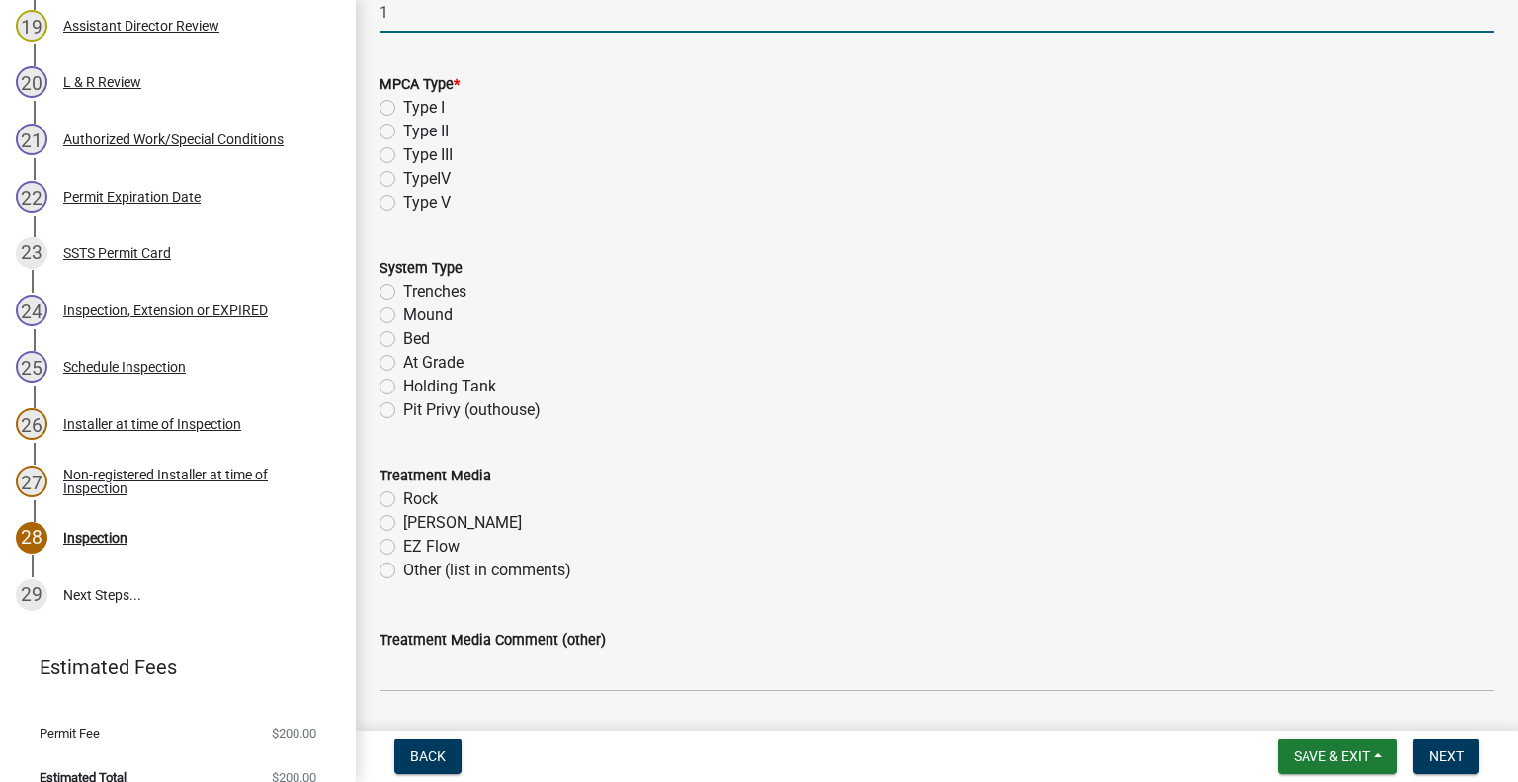
scroll to position [593, 0]
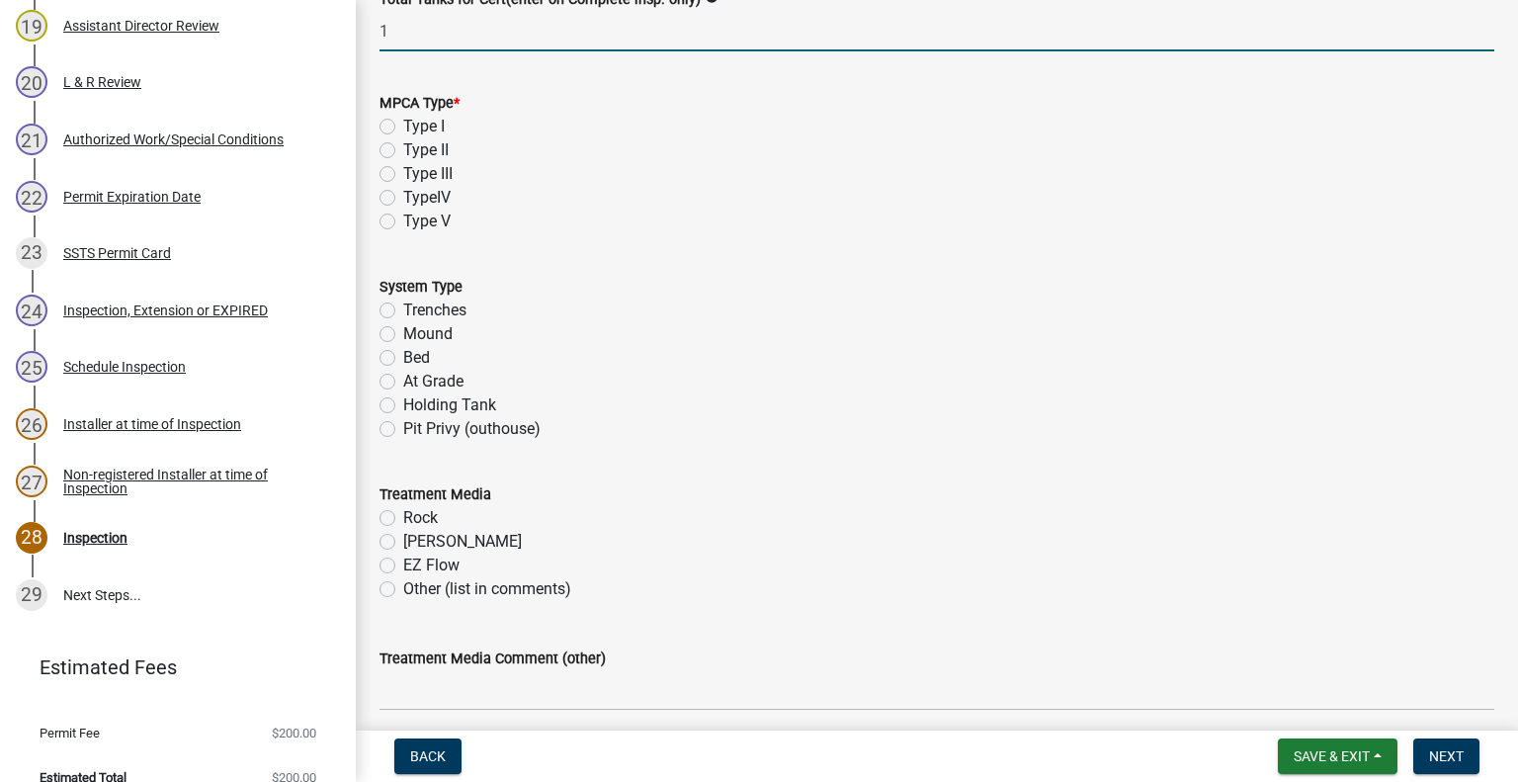
type input "1"
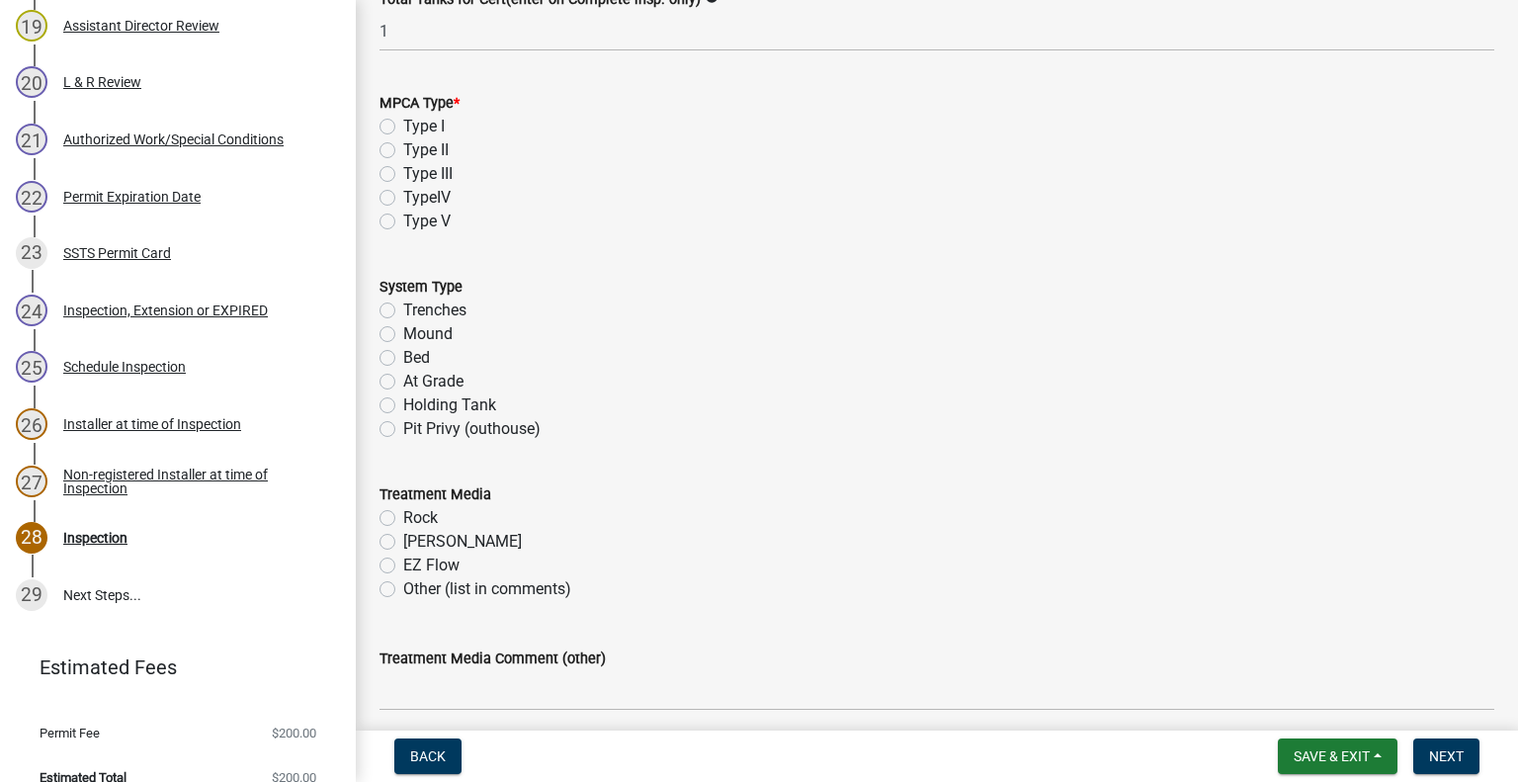
click at [403, 124] on label "Type I" at bounding box center [424, 127] width 42 height 24
click at [403, 124] on input "Type I" at bounding box center [409, 121] width 13 height 13
radio input "true"
click at [403, 311] on label "Trenches" at bounding box center [434, 310] width 63 height 24
click at [403, 311] on input "Trenches" at bounding box center [409, 304] width 13 height 13
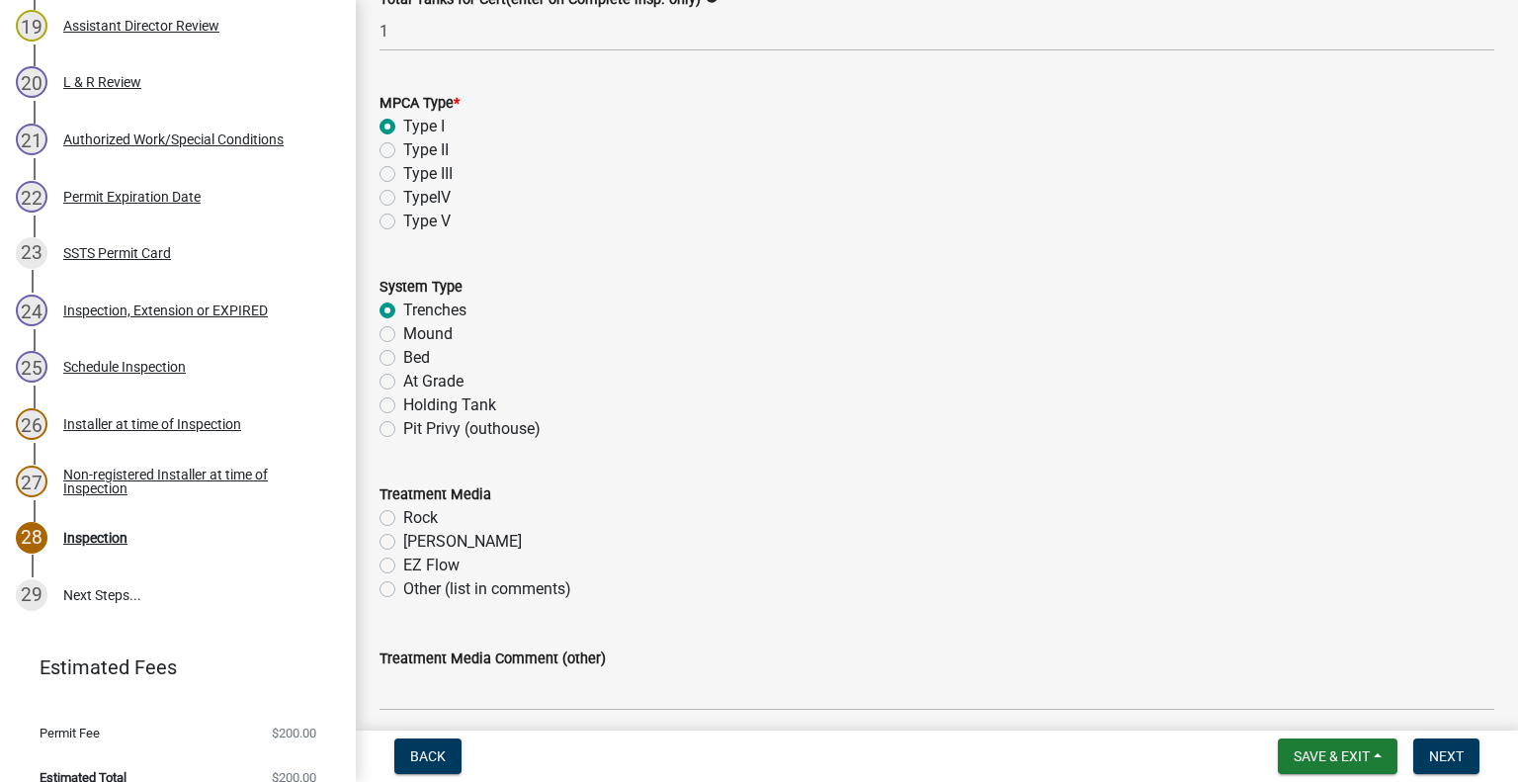
radio input "true"
click at [403, 540] on label "Chambers" at bounding box center [462, 542] width 119 height 24
click at [403, 540] on input "Chambers" at bounding box center [409, 536] width 13 height 13
radio input "true"
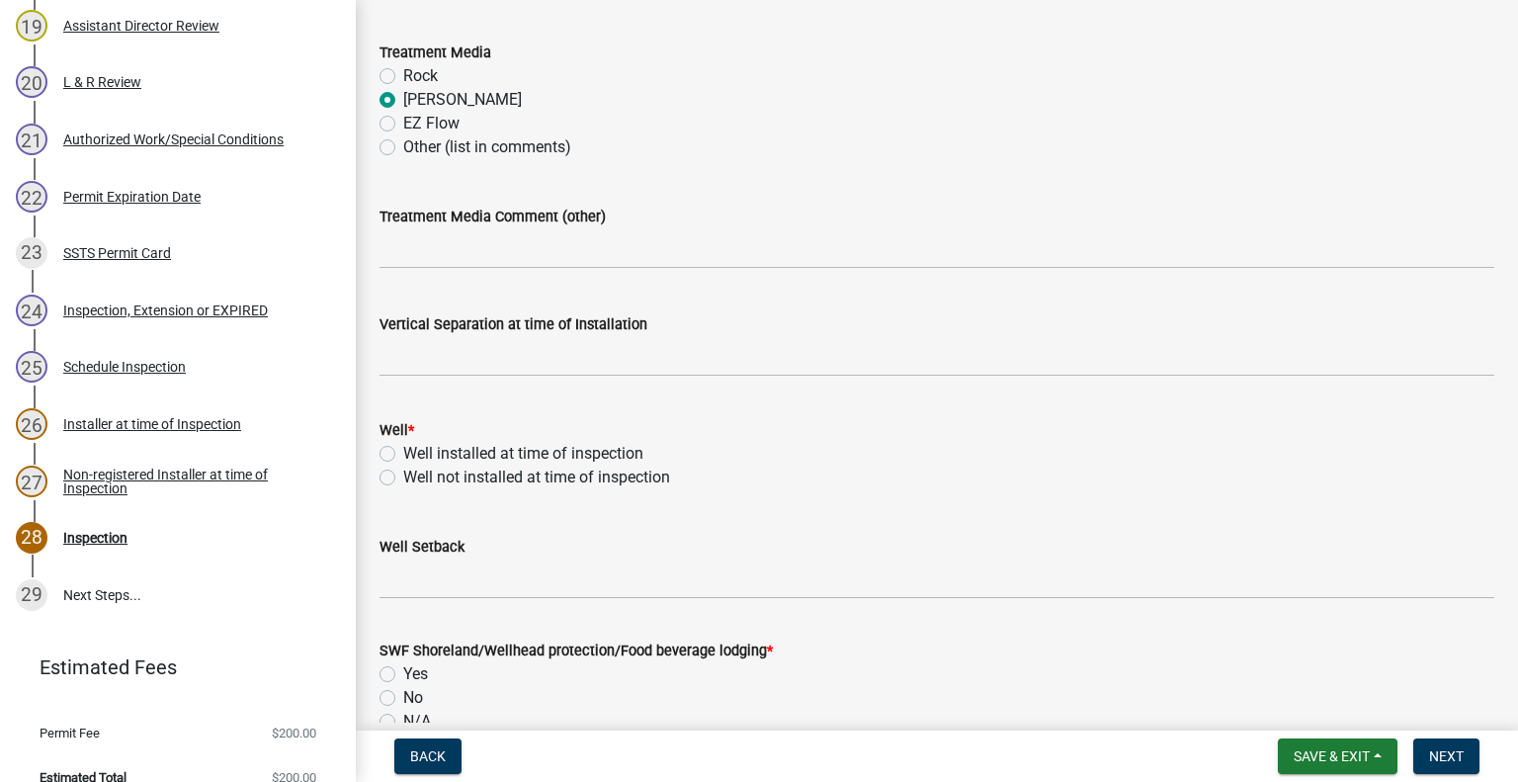
scroll to position [1044, 0]
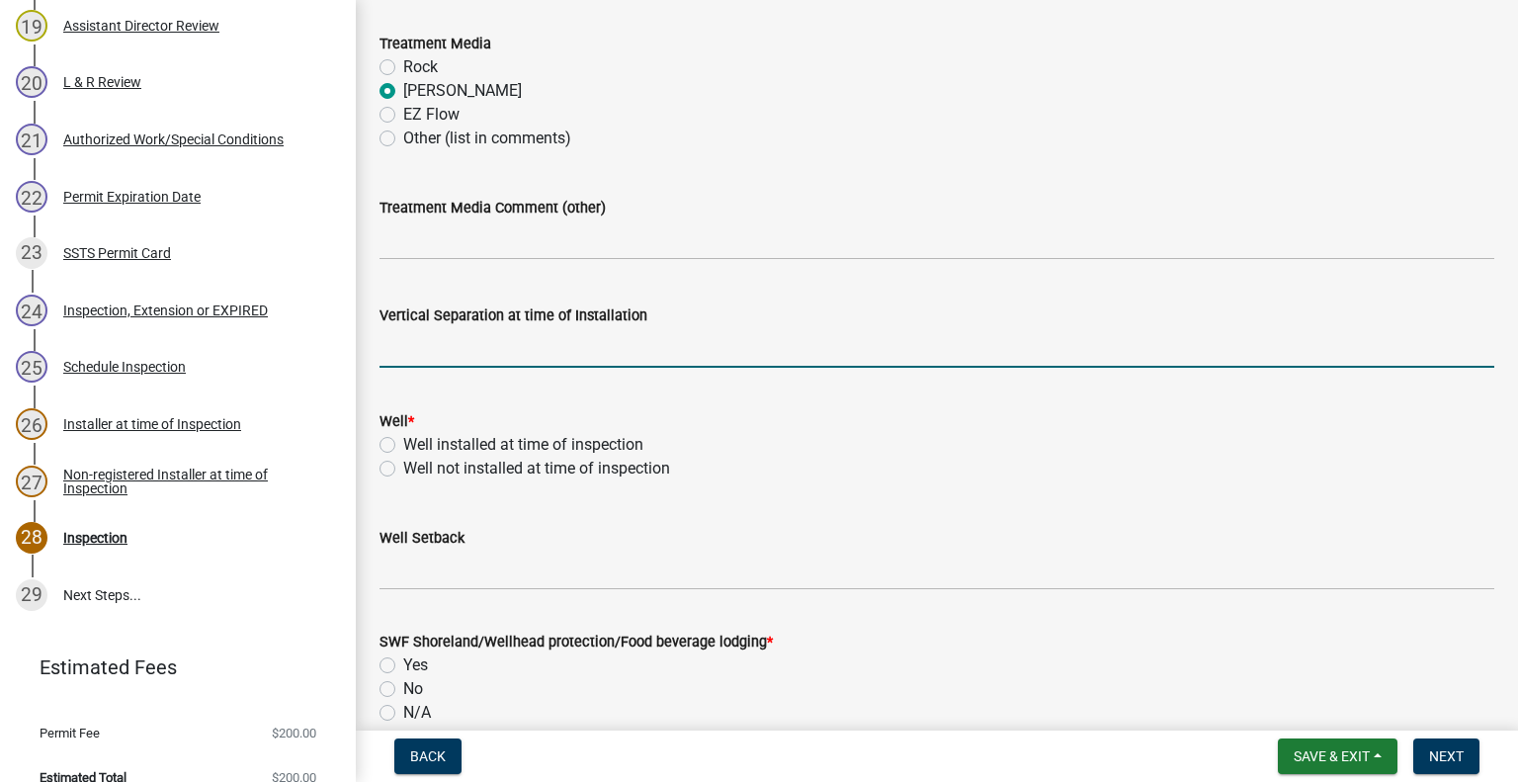
click at [755, 347] on input "text" at bounding box center [936, 347] width 1115 height 41
type input "36"
click at [403, 440] on label "Well installed at time of inspection" at bounding box center [523, 445] width 240 height 24
click at [403, 440] on input "Well installed at time of inspection" at bounding box center [409, 439] width 13 height 13
radio input "true"
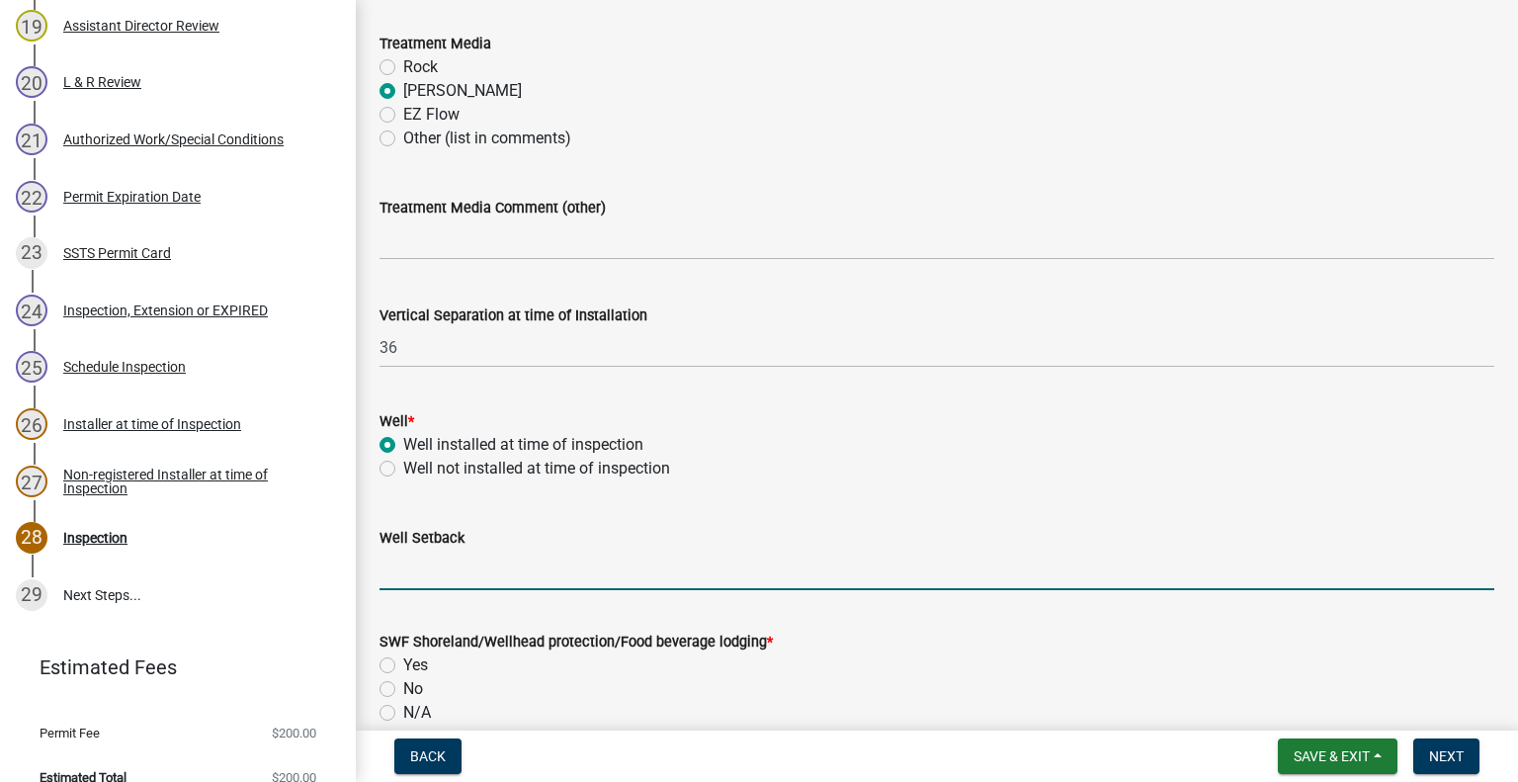
click at [423, 576] on input "Well Setback" at bounding box center [936, 569] width 1115 height 41
type input "90+"
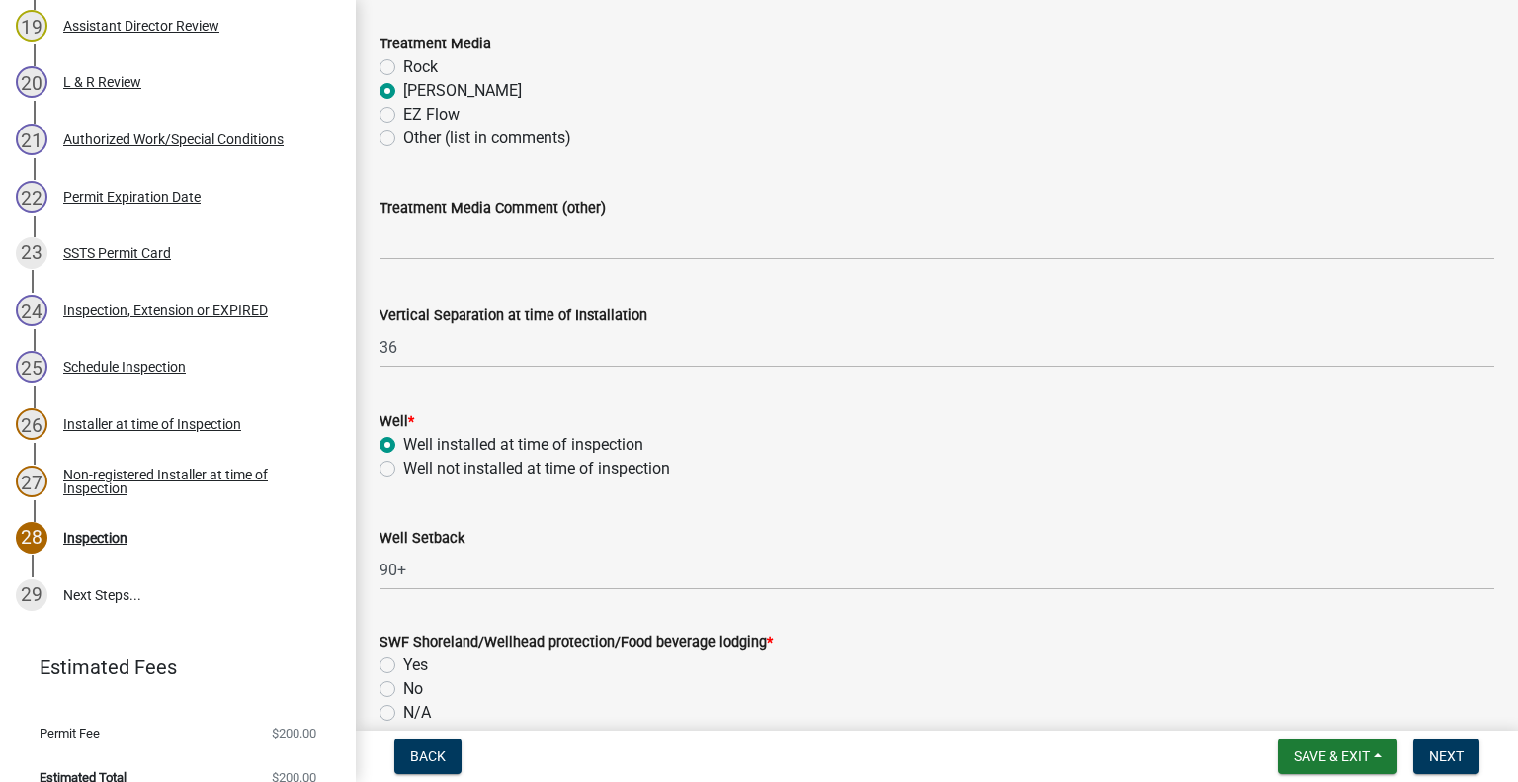
click at [403, 691] on label "No" at bounding box center [413, 689] width 20 height 24
click at [403, 690] on input "No" at bounding box center [409, 683] width 13 height 13
radio input "true"
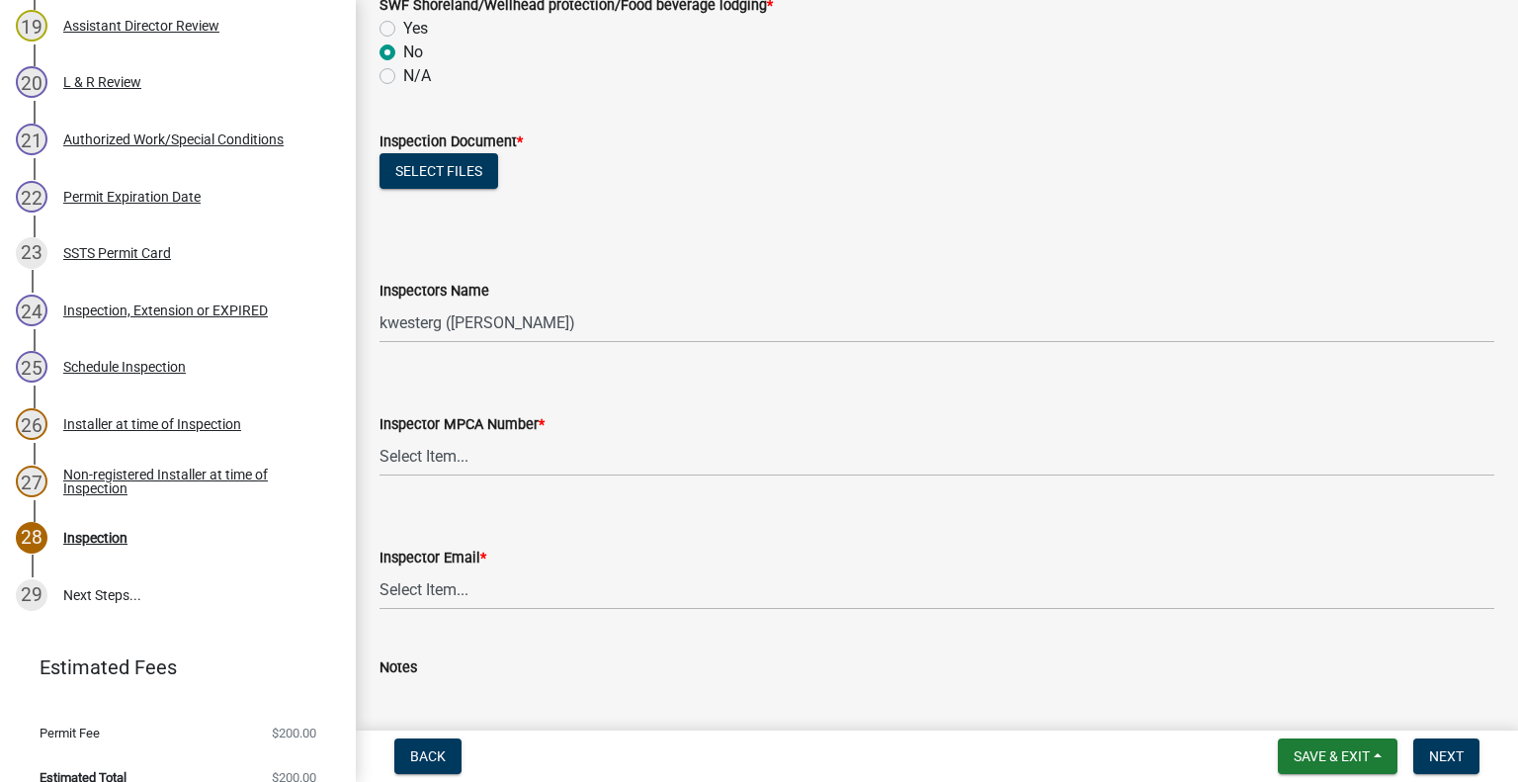
scroll to position [1703, 0]
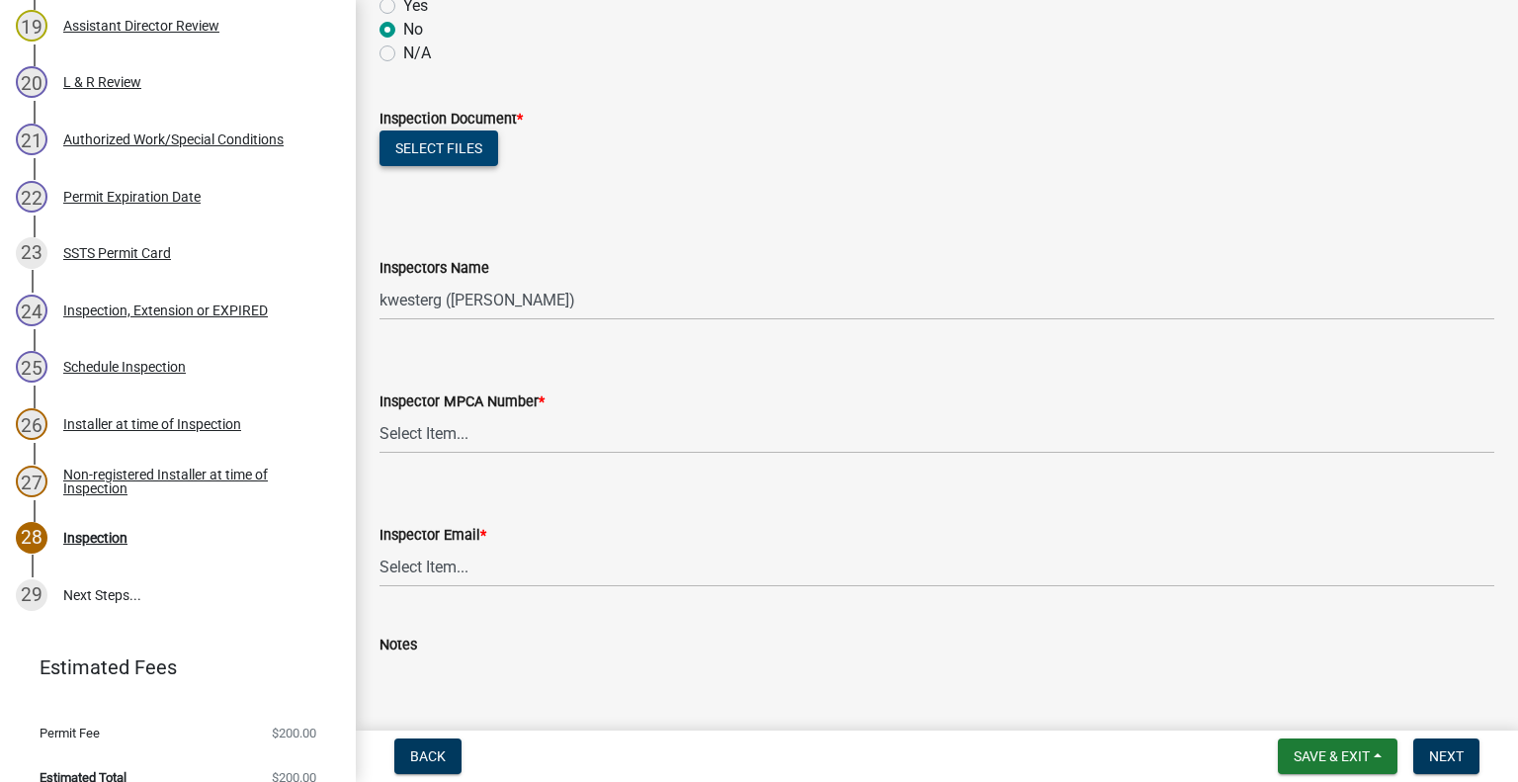
click at [455, 153] on button "Select files" at bounding box center [438, 148] width 119 height 36
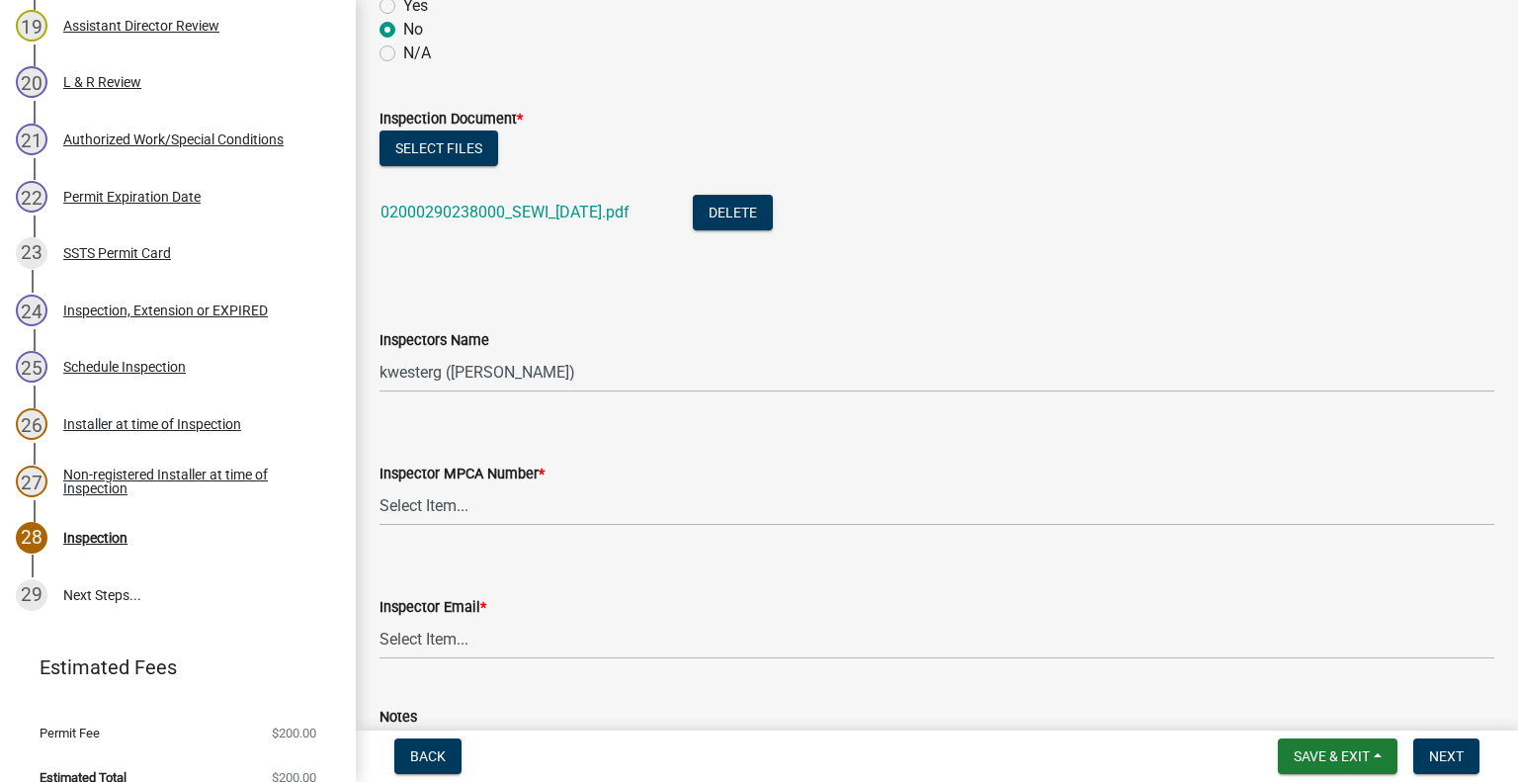
click at [515, 348] on div "Inspectors Name" at bounding box center [936, 340] width 1115 height 24
click at [514, 369] on select "Select Item... btollefson (Brittany Tollefson) alexisnewark (Alexis Newark) epl…" at bounding box center [936, 372] width 1115 height 41
select select "facec742-7e79-4c33-8241-13e023664843"
click at [379, 352] on select "Select Item... btollefson (Brittany Tollefson) alexisnewark (Alexis Newark) epl…" at bounding box center [936, 372] width 1115 height 41
click at [494, 510] on select "Select Item... Alexis Newark (10415) Andrea Perales (924) Brittany Tollefson (1…" at bounding box center [936, 505] width 1115 height 41
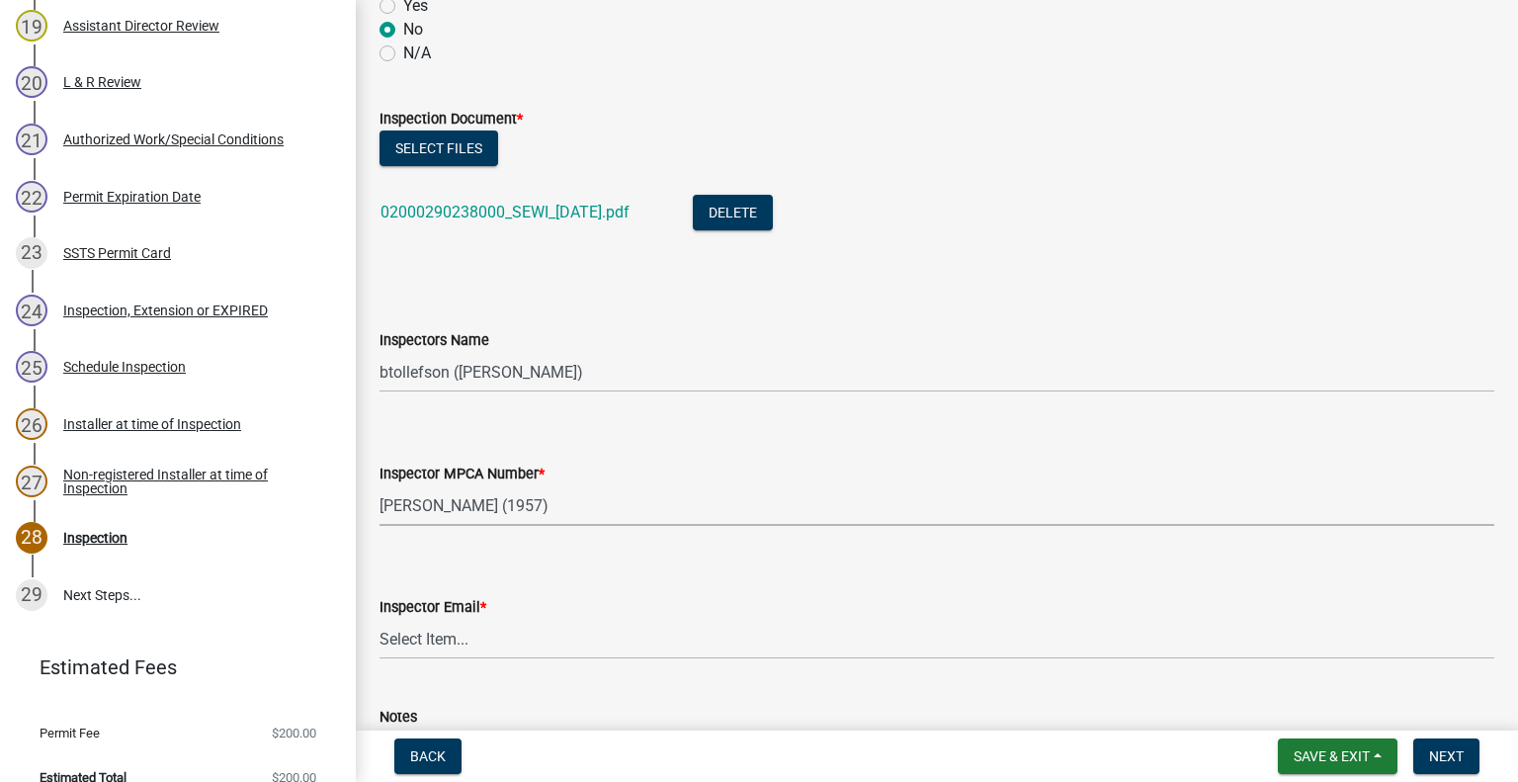
click at [379, 485] on select "Select Item... Alexis Newark (10415) Andrea Perales (924) Brittany Tollefson (1…" at bounding box center [936, 505] width 1115 height 41
select select "3a384654-27c5-4d59-8b75-a887e8a1870e"
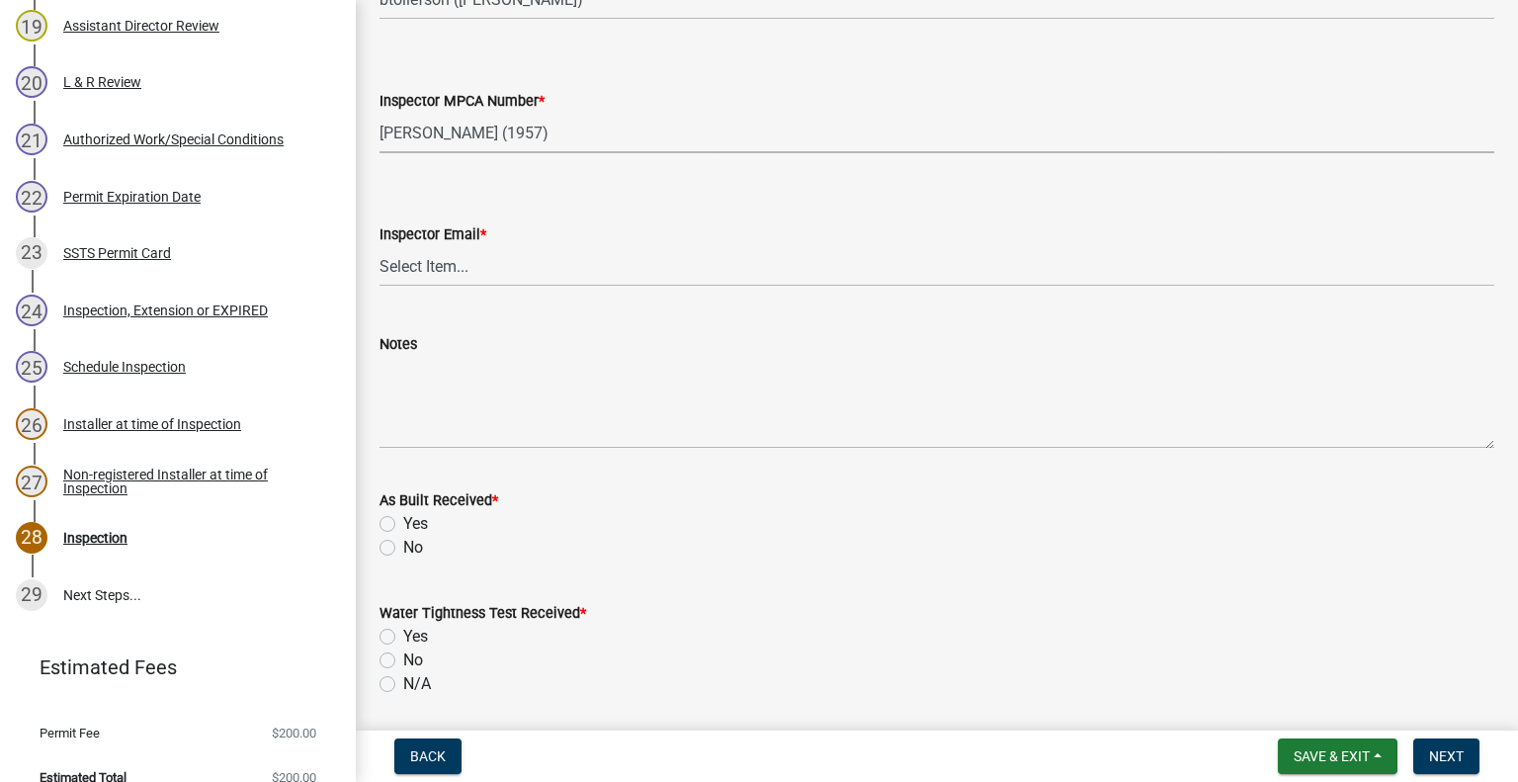
scroll to position [2104, 0]
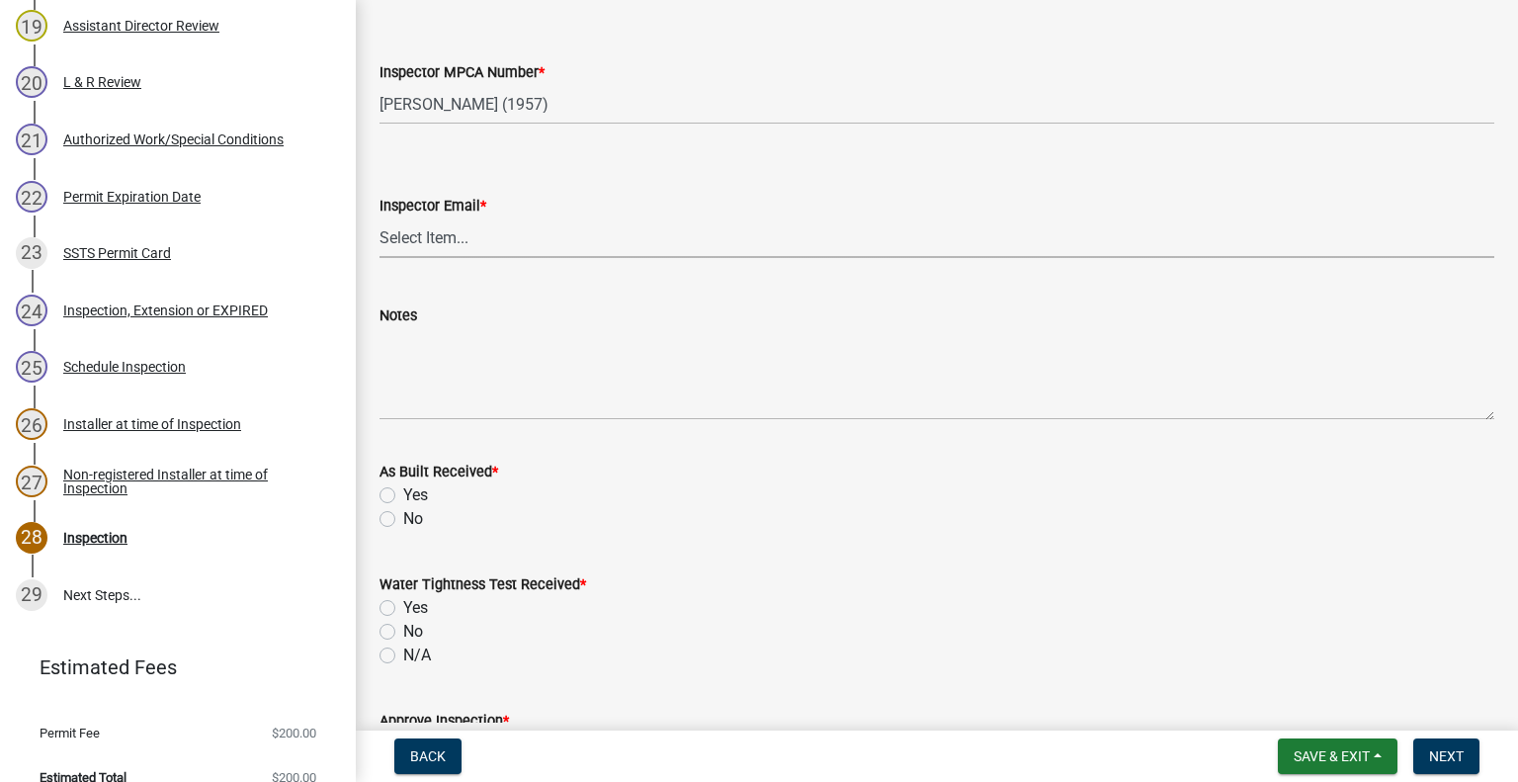
click at [811, 229] on select "Select Item... Alexis Newark (anewark@ottertailcounty.gov) Amy Busko (abusko@ot…" at bounding box center [936, 237] width 1115 height 41
click at [379, 217] on select "Select Item... Alexis Newark (anewark@ottertailcounty.gov) Amy Busko (abusko@ot…" at bounding box center [936, 237] width 1115 height 41
select select "541addf4-52df-4608-91ce-bf29f574816c"
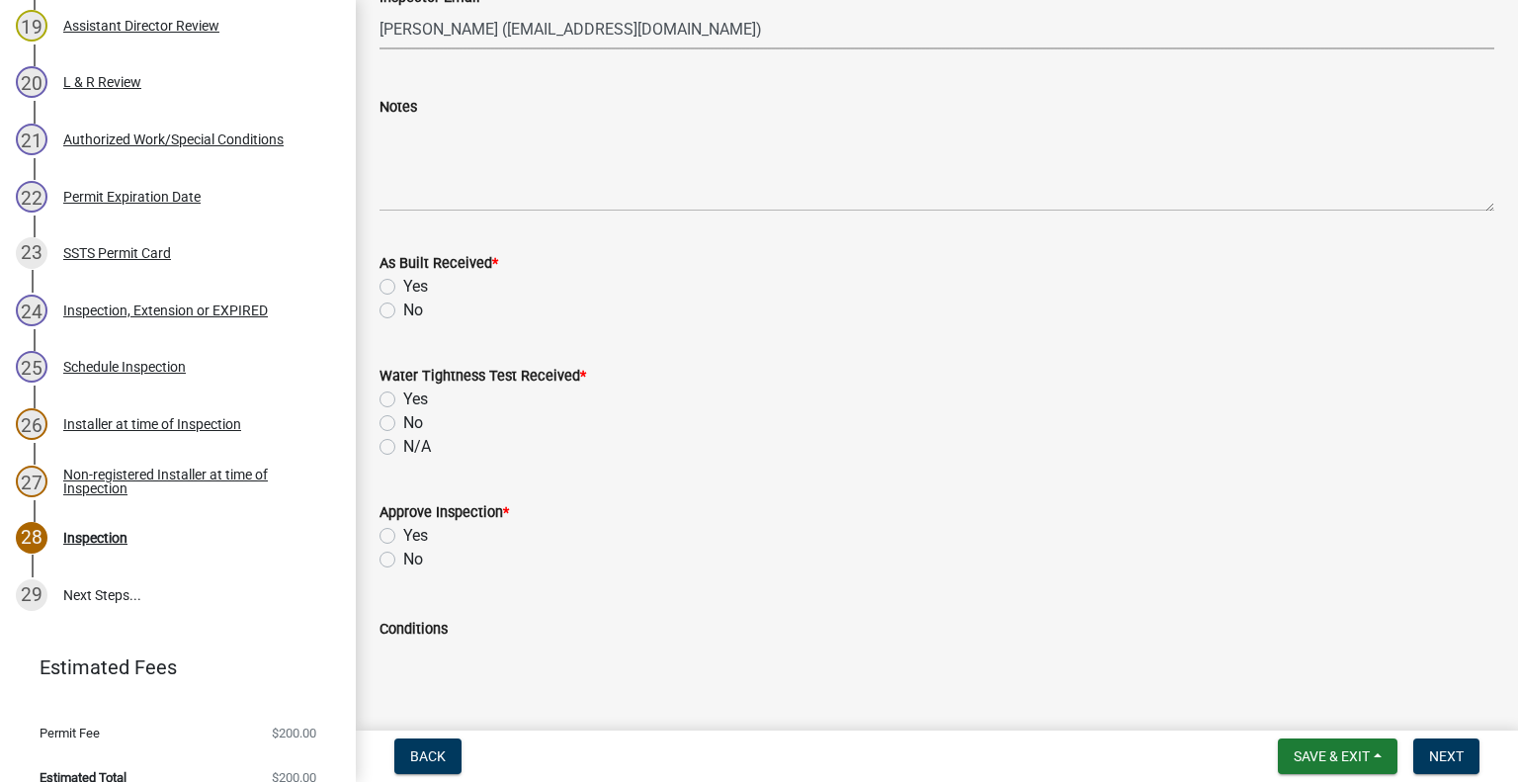
scroll to position [2400, 0]
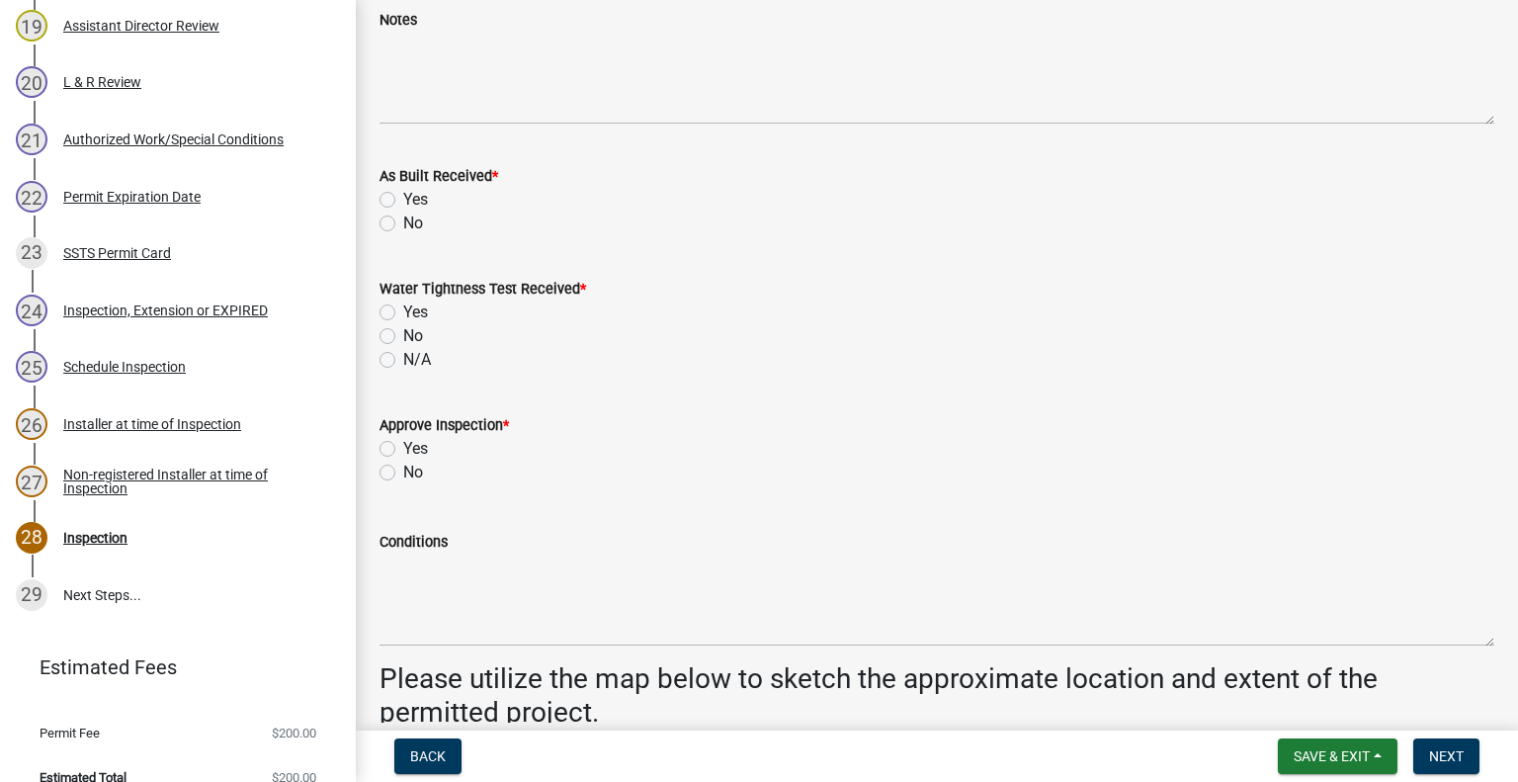
click at [403, 193] on label "Yes" at bounding box center [415, 200] width 25 height 24
click at [403, 193] on input "Yes" at bounding box center [409, 194] width 13 height 13
radio input "true"
click at [403, 355] on label "N/A" at bounding box center [417, 360] width 28 height 24
click at [403, 355] on input "N/A" at bounding box center [409, 354] width 13 height 13
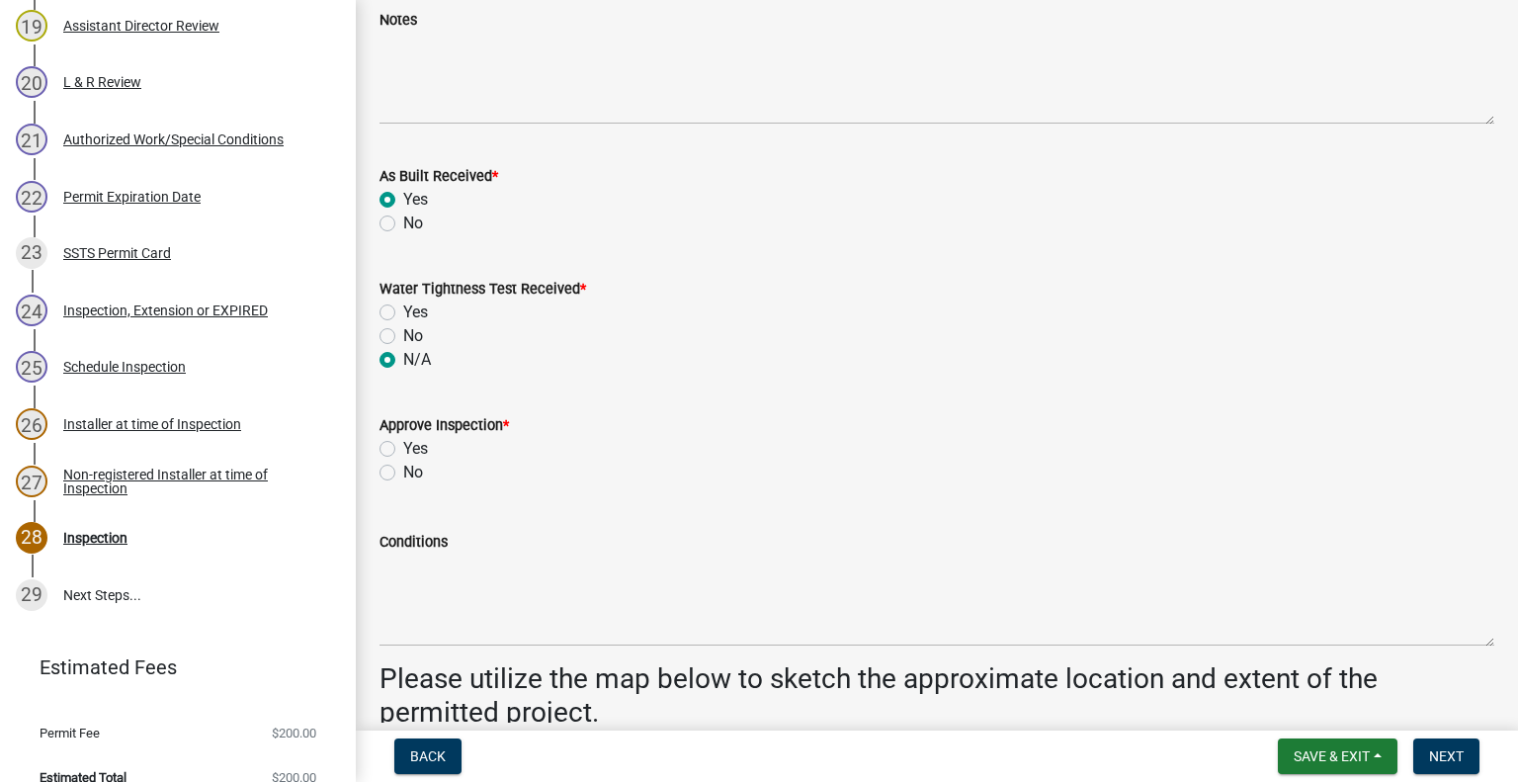
radio input "true"
click at [403, 446] on label "Yes" at bounding box center [415, 449] width 25 height 24
click at [403, 446] on input "Yes" at bounding box center [409, 443] width 13 height 13
radio input "true"
click at [1324, 756] on span "Save & Exit" at bounding box center [1332, 756] width 76 height 16
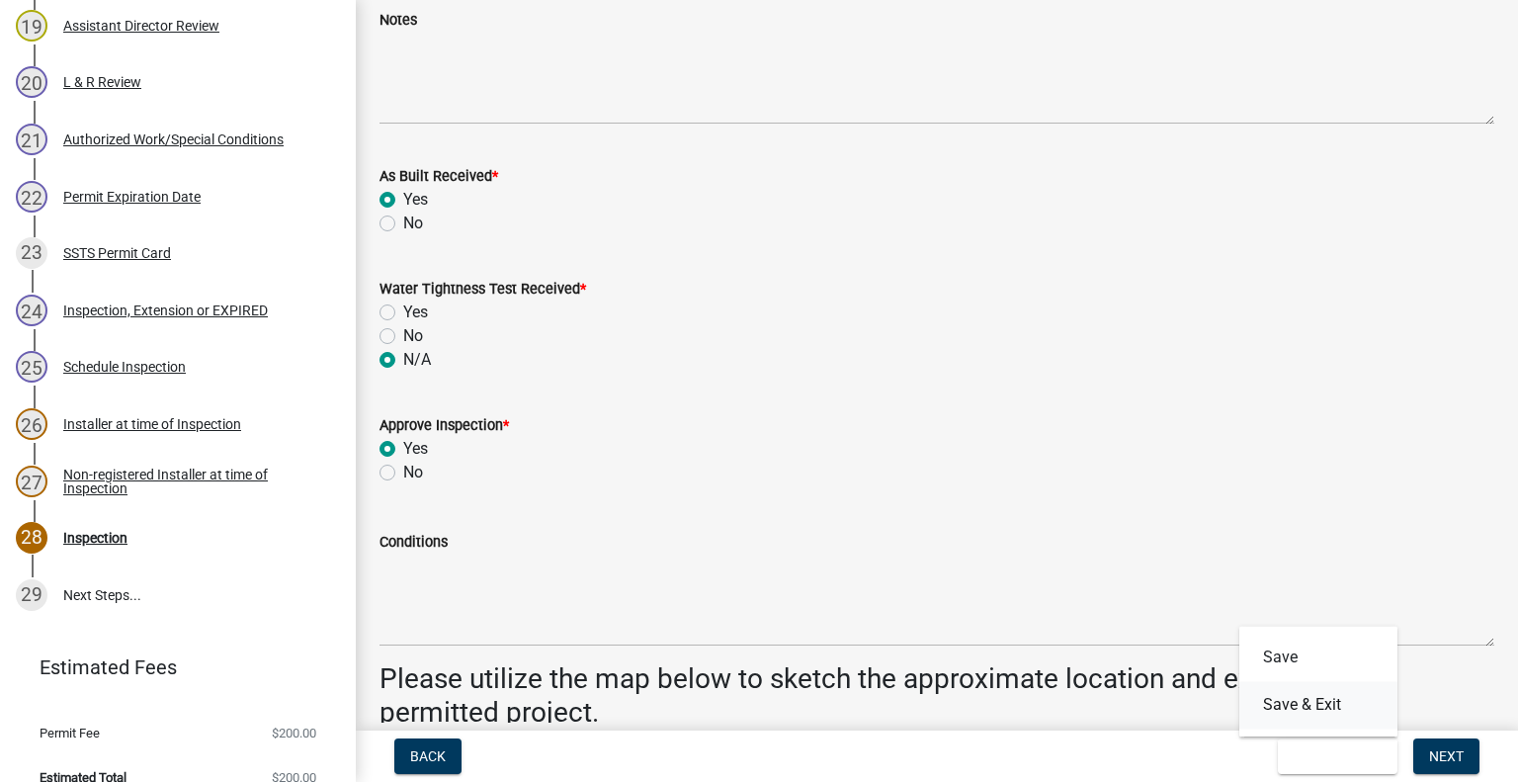
click at [1303, 711] on button "Save & Exit" at bounding box center [1318, 704] width 158 height 47
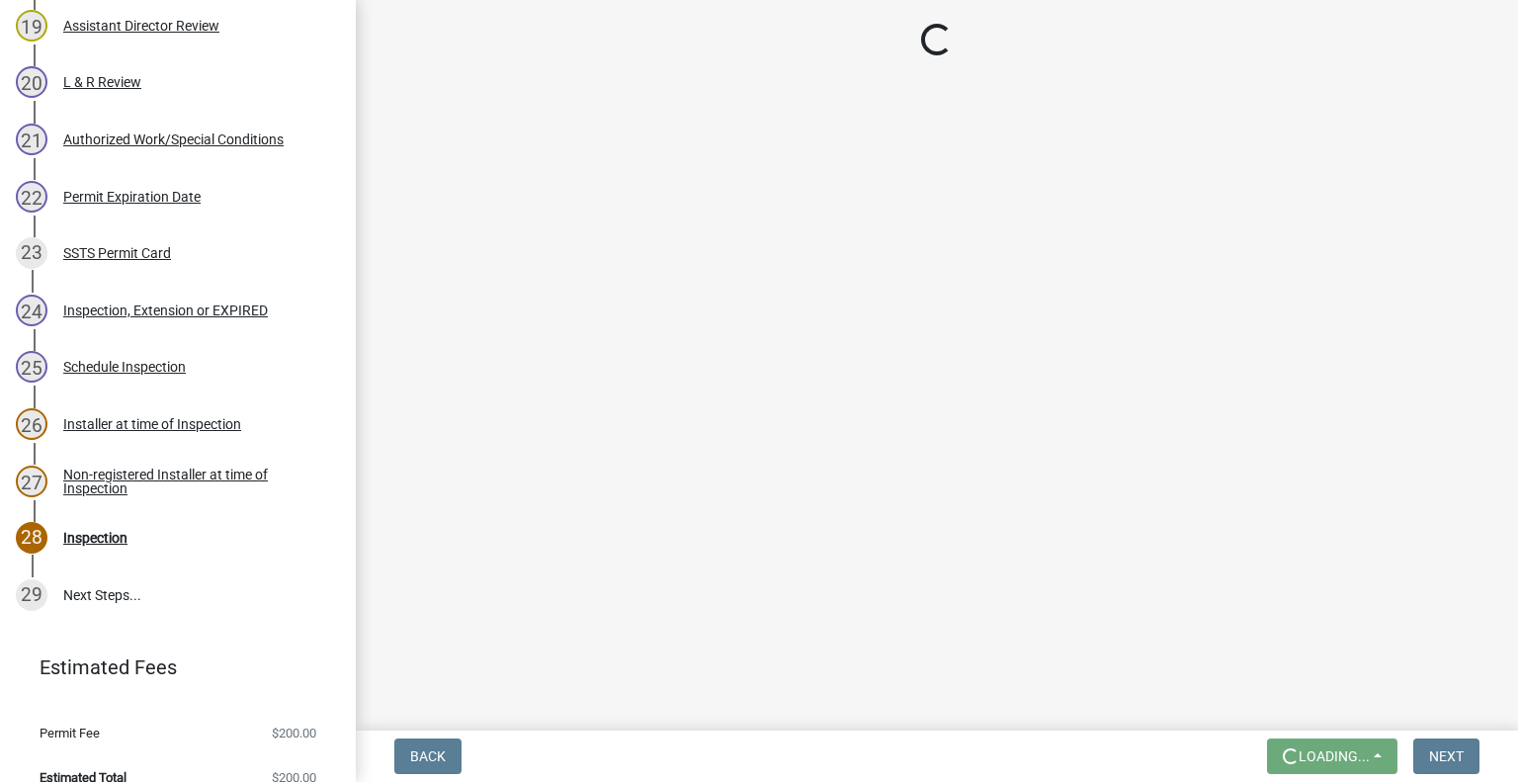
scroll to position [0, 0]
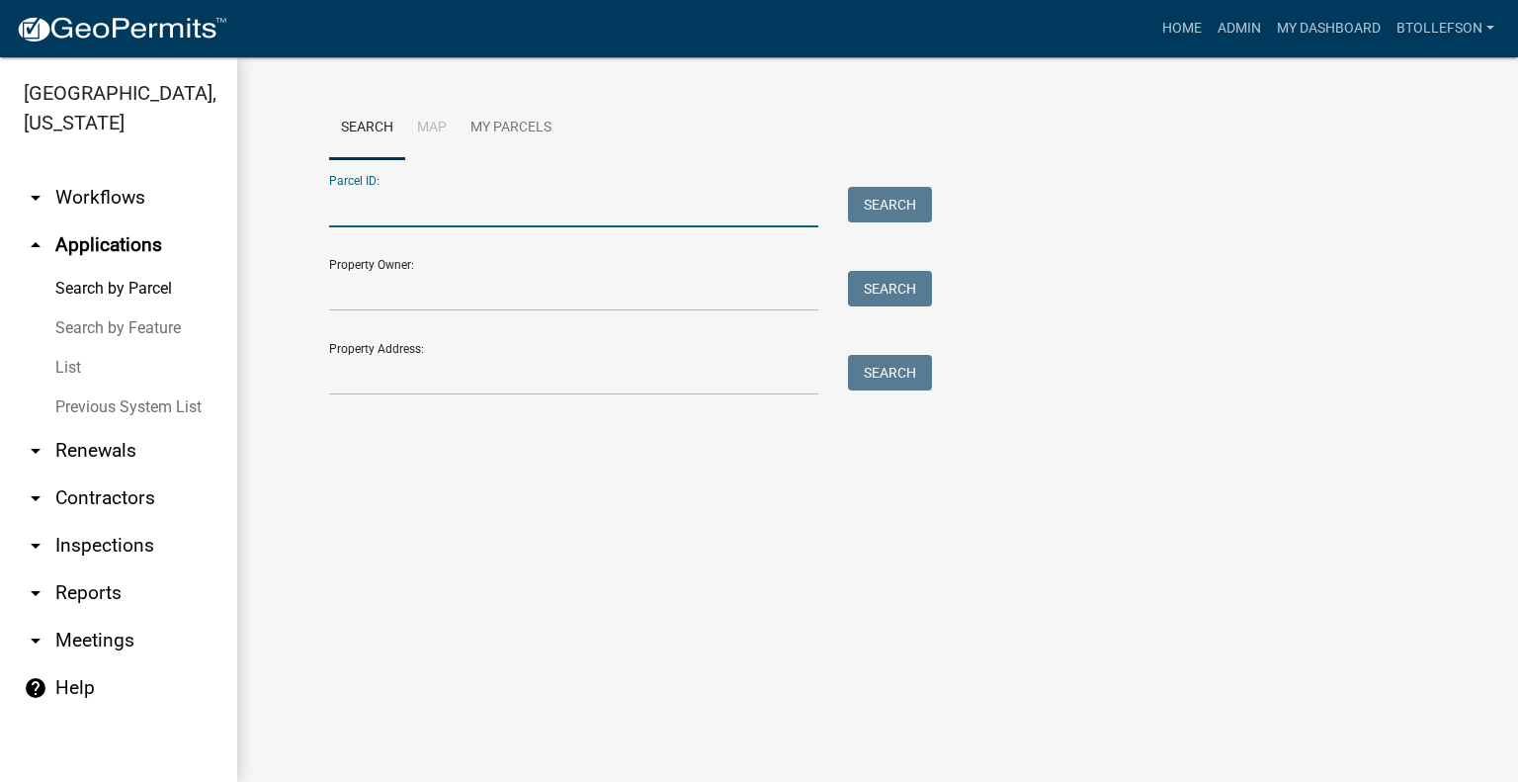
click at [593, 201] on input "Parcel ID:" at bounding box center [573, 207] width 489 height 41
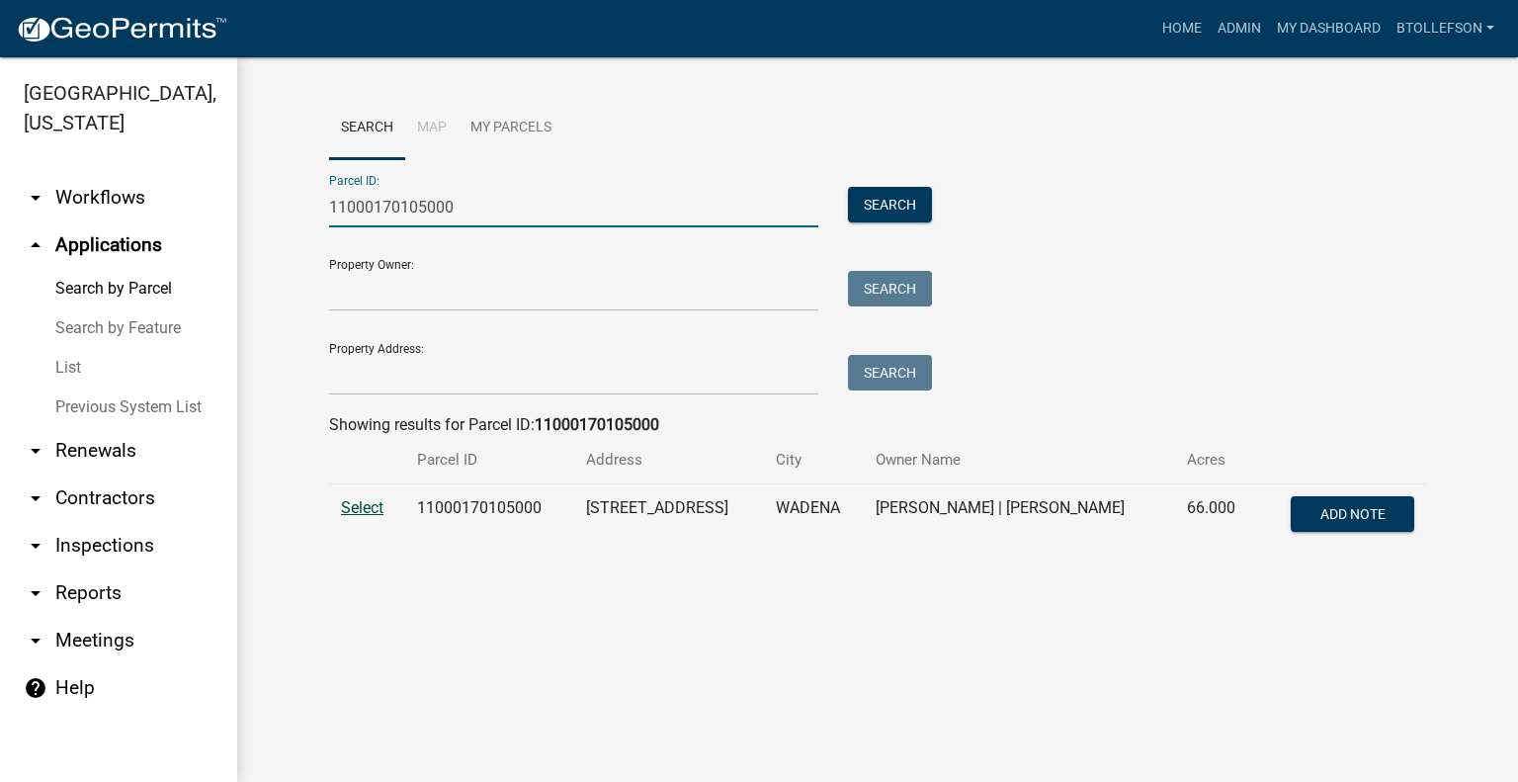
type input "11000170105000"
click at [346, 513] on span "Select" at bounding box center [362, 507] width 42 height 19
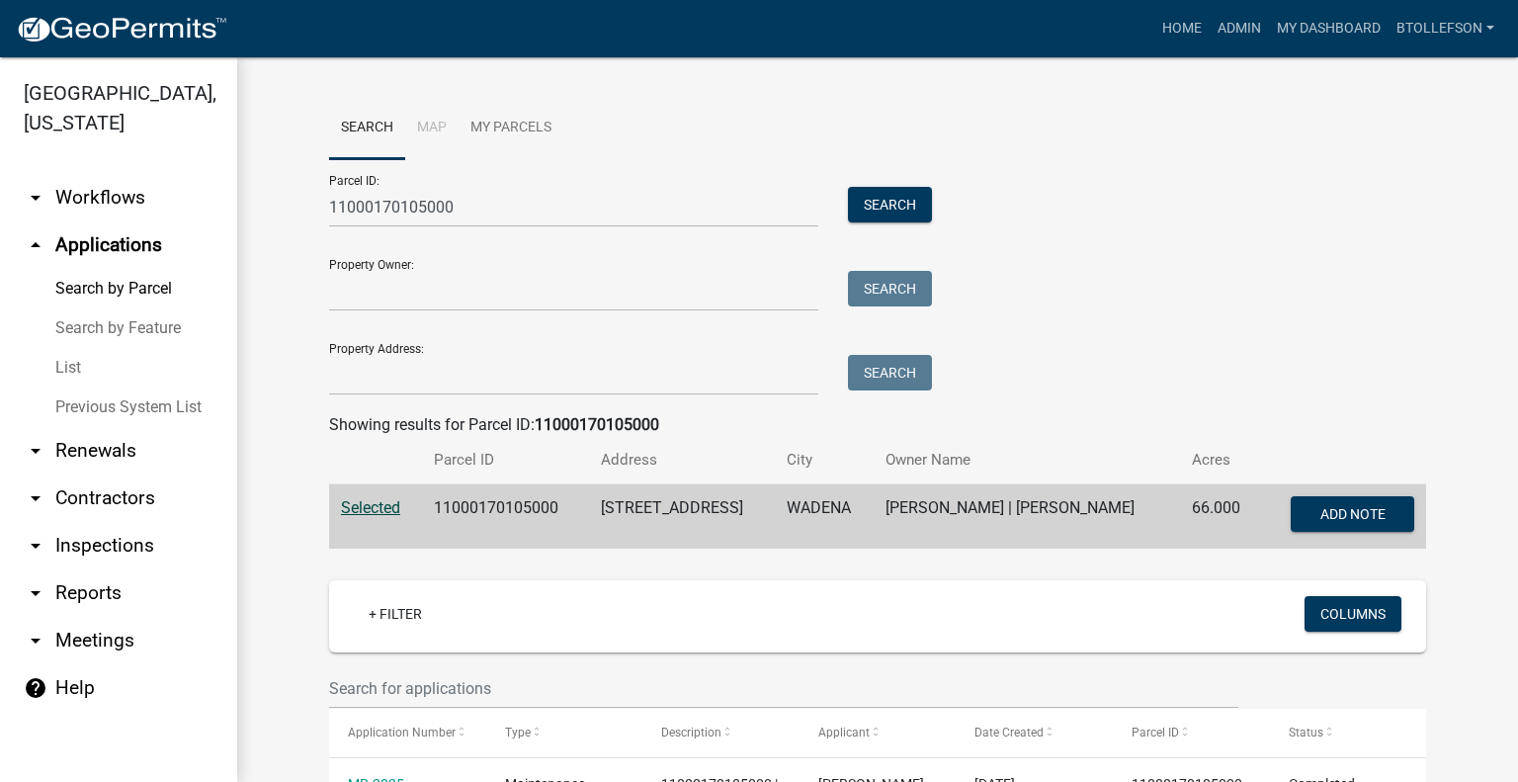
click at [1230, 255] on div "Parcel ID: 11000170105000 Search Property Owner: Search Property Address: Search" at bounding box center [877, 277] width 1097 height 236
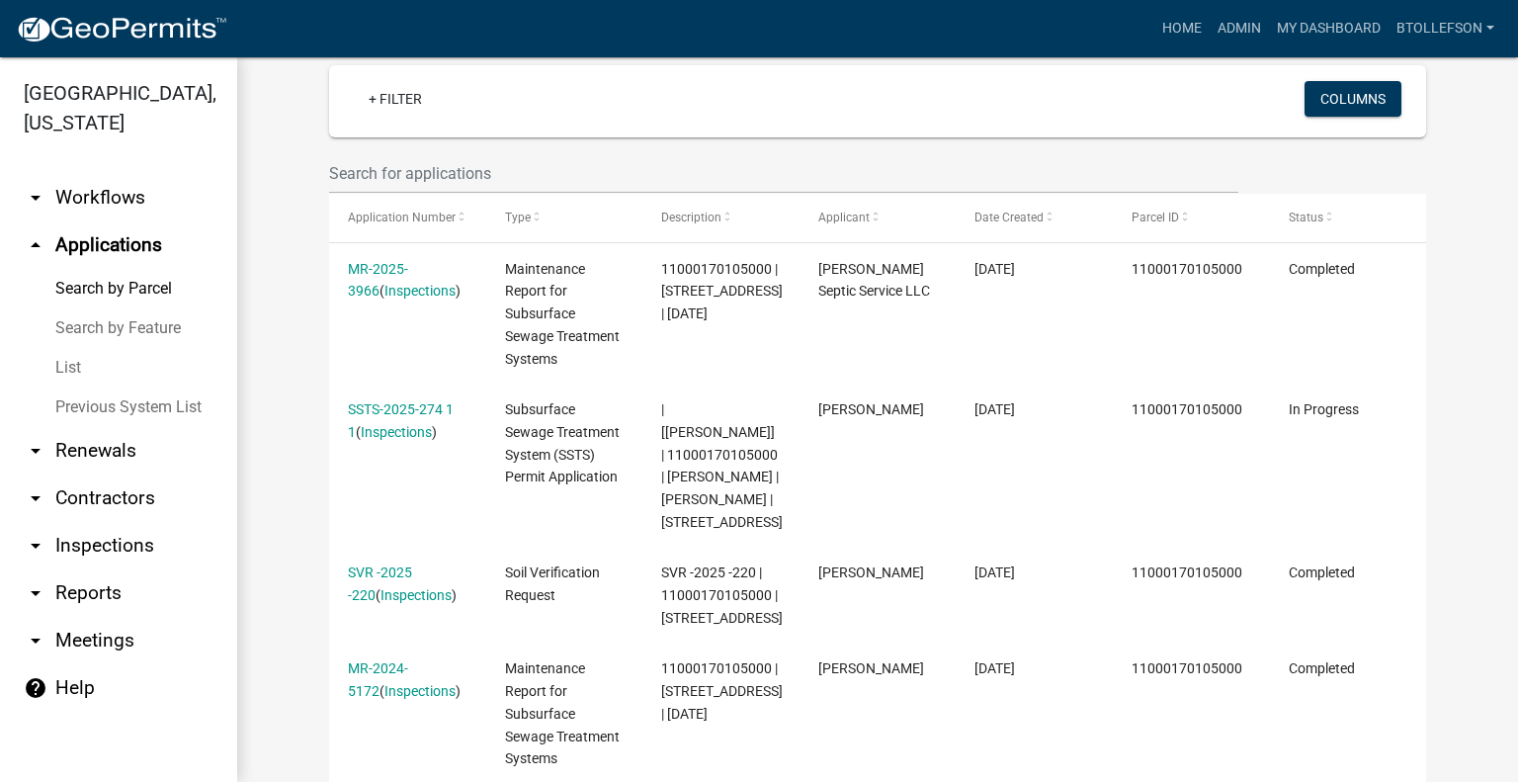
scroll to position [632, 0]
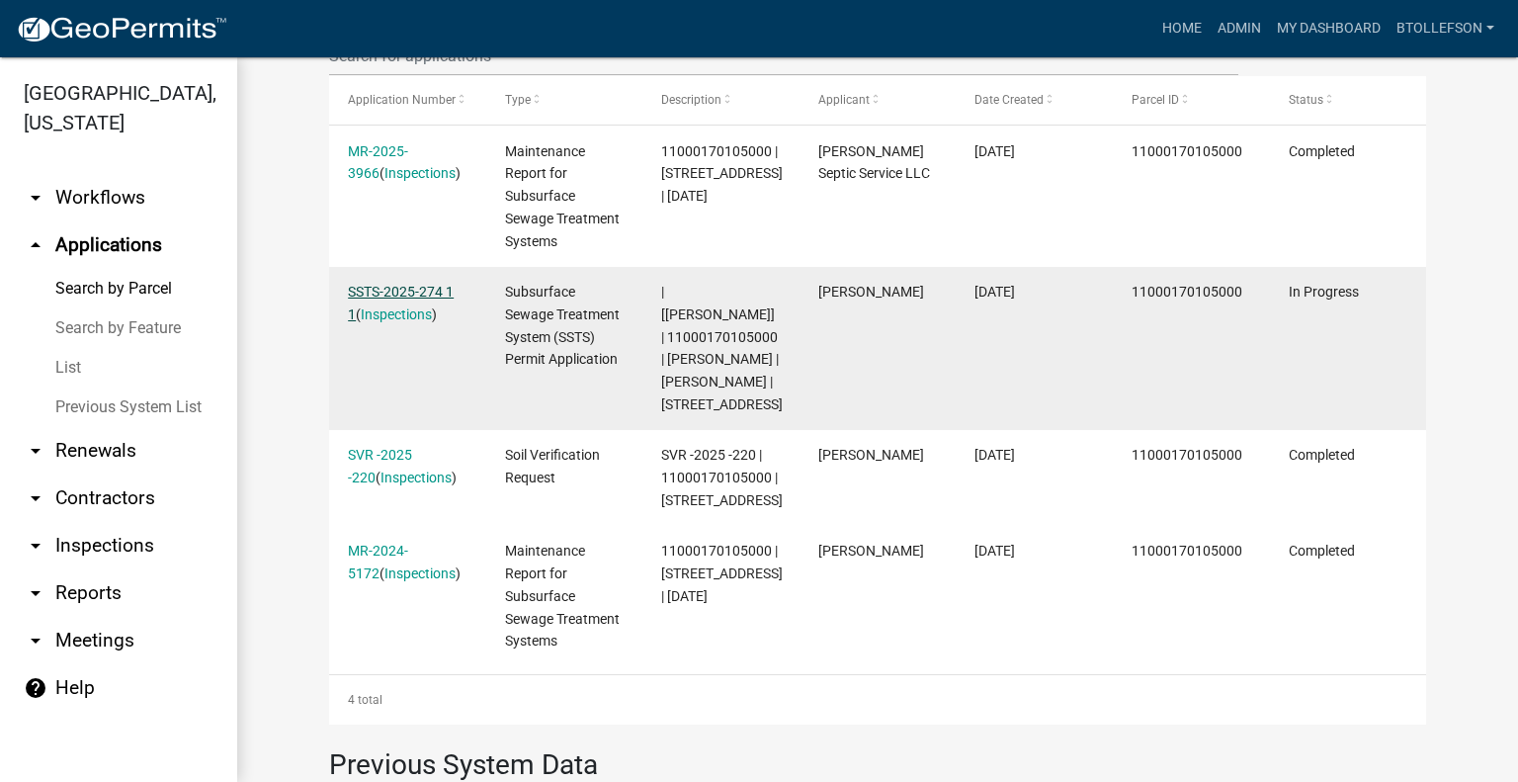
click at [366, 294] on link "SSTS-2025-274 1 1" at bounding box center [401, 303] width 106 height 39
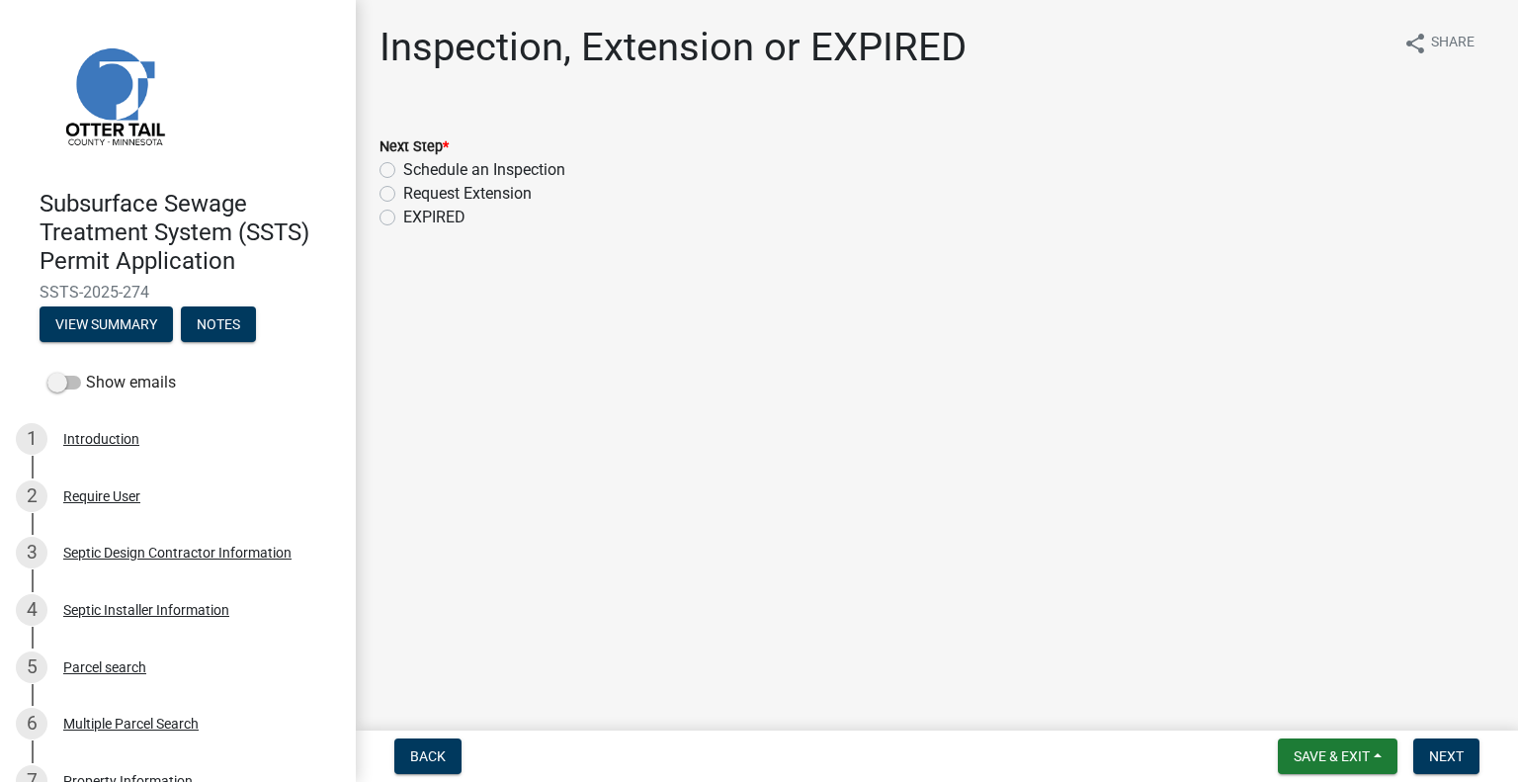
click at [403, 170] on label "Schedule an Inspection" at bounding box center [484, 170] width 162 height 24
click at [403, 170] on input "Schedule an Inspection" at bounding box center [409, 164] width 13 height 13
radio input "true"
click at [1461, 757] on span "Next" at bounding box center [1446, 756] width 35 height 16
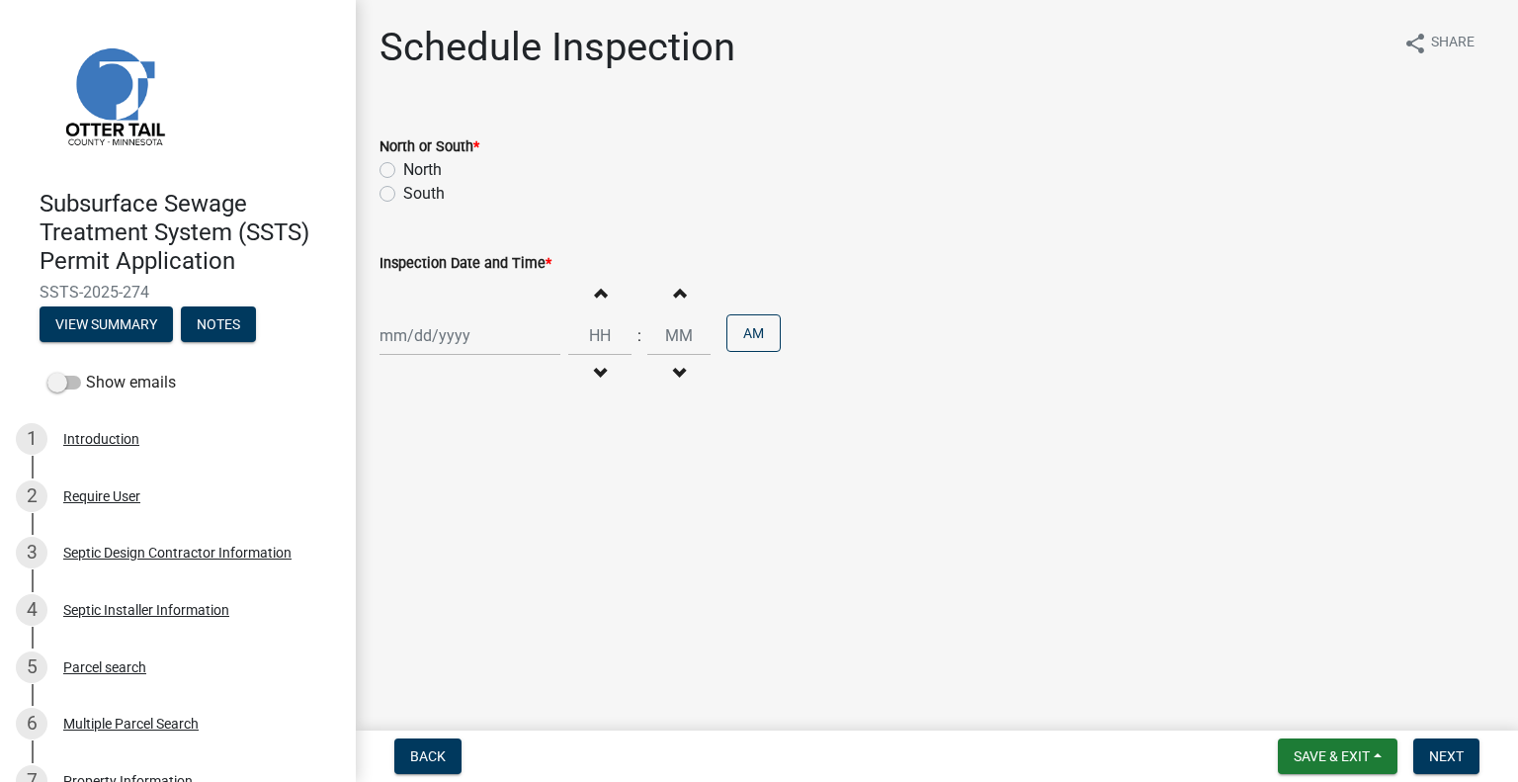
click at [403, 199] on label "South" at bounding box center [424, 194] width 42 height 24
click at [403, 195] on input "South" at bounding box center [409, 188] width 13 height 13
radio input "true"
click at [403, 164] on label "North" at bounding box center [422, 170] width 39 height 24
click at [403, 164] on input "North" at bounding box center [409, 164] width 13 height 13
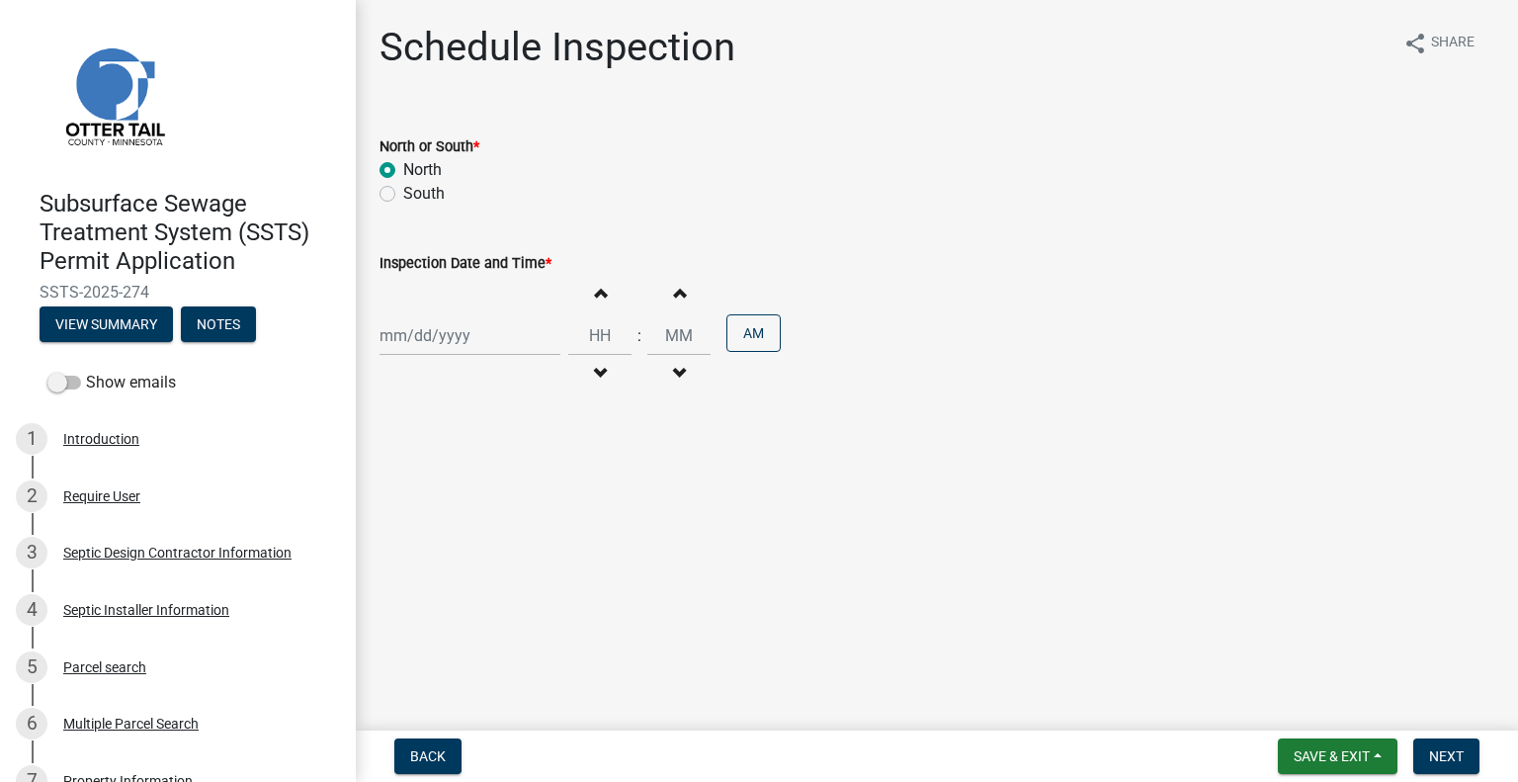
radio input "true"
select select "8"
select select "2025"
click at [426, 346] on div "Jan Feb Mar Apr May Jun Jul Aug Sep Oct Nov Dec 1525 1526 1527 1528 1529 1530 1…" at bounding box center [469, 335] width 181 height 41
click at [494, 508] on div "14" at bounding box center [494, 504] width 32 height 32
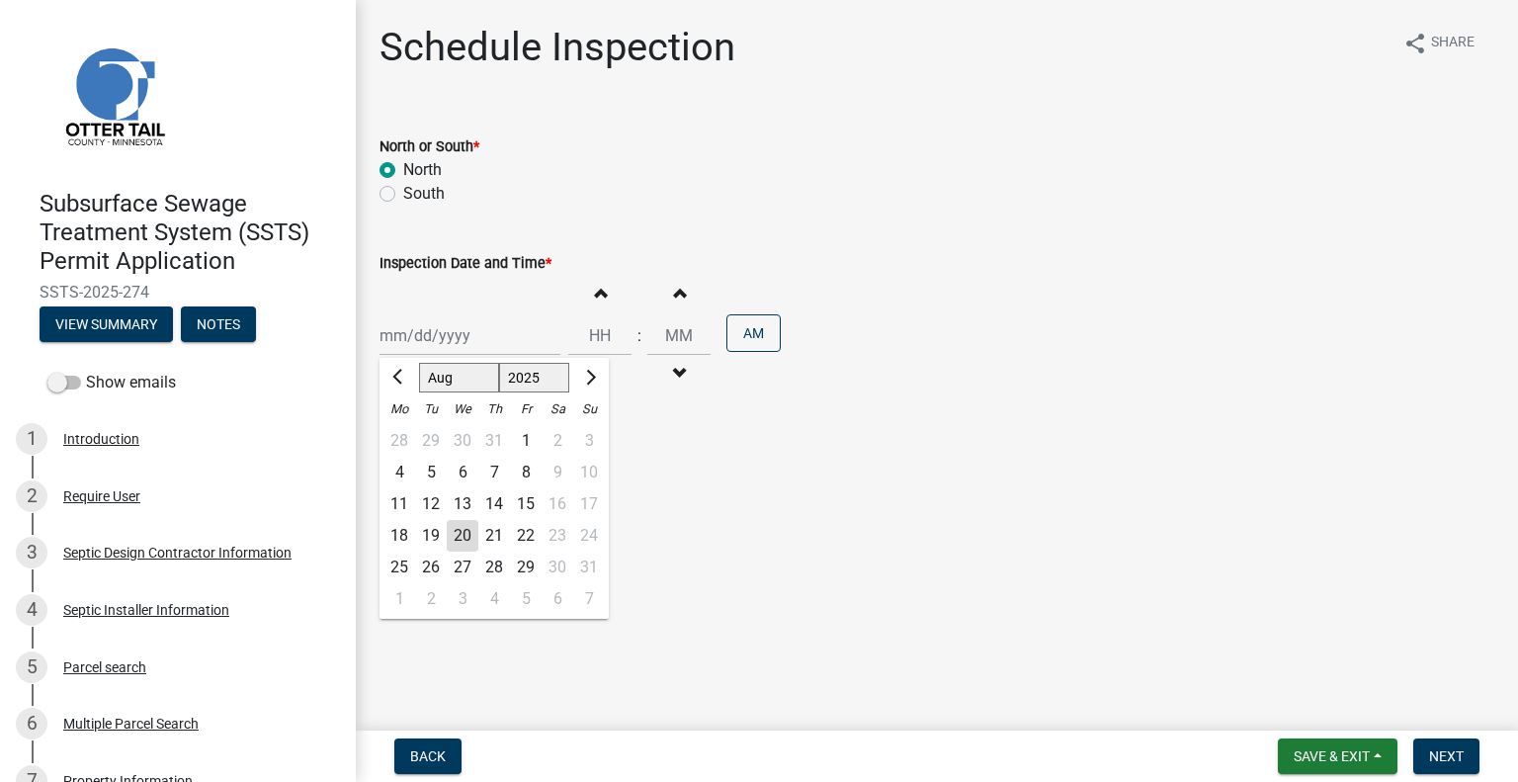
type input "[DATE]"
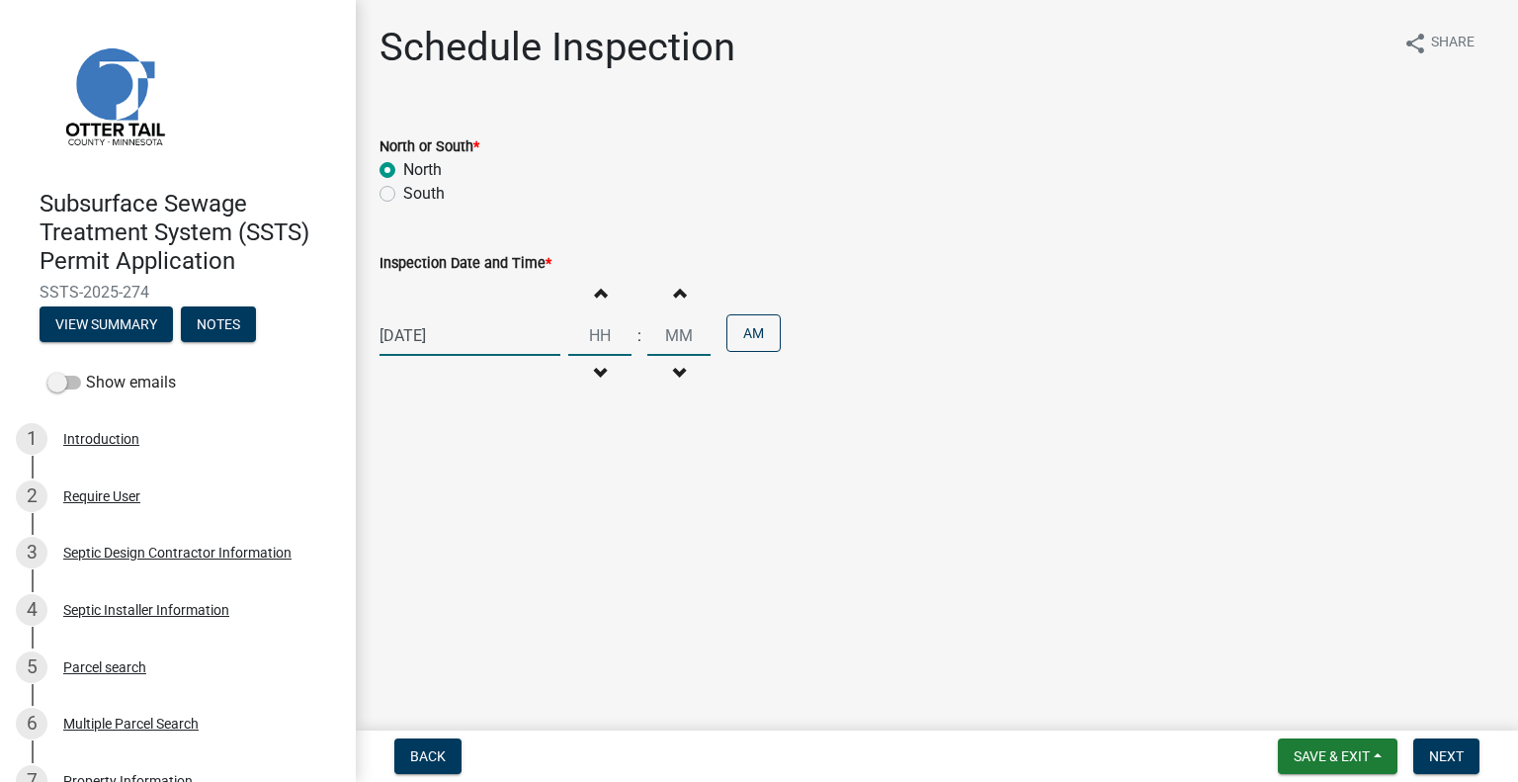
click at [602, 343] on input "Hours" at bounding box center [599, 335] width 63 height 41
type input "12"
click at [674, 332] on input "Minutes" at bounding box center [678, 335] width 63 height 41
type input "00"
click at [726, 339] on button "AM" at bounding box center [753, 333] width 54 height 38
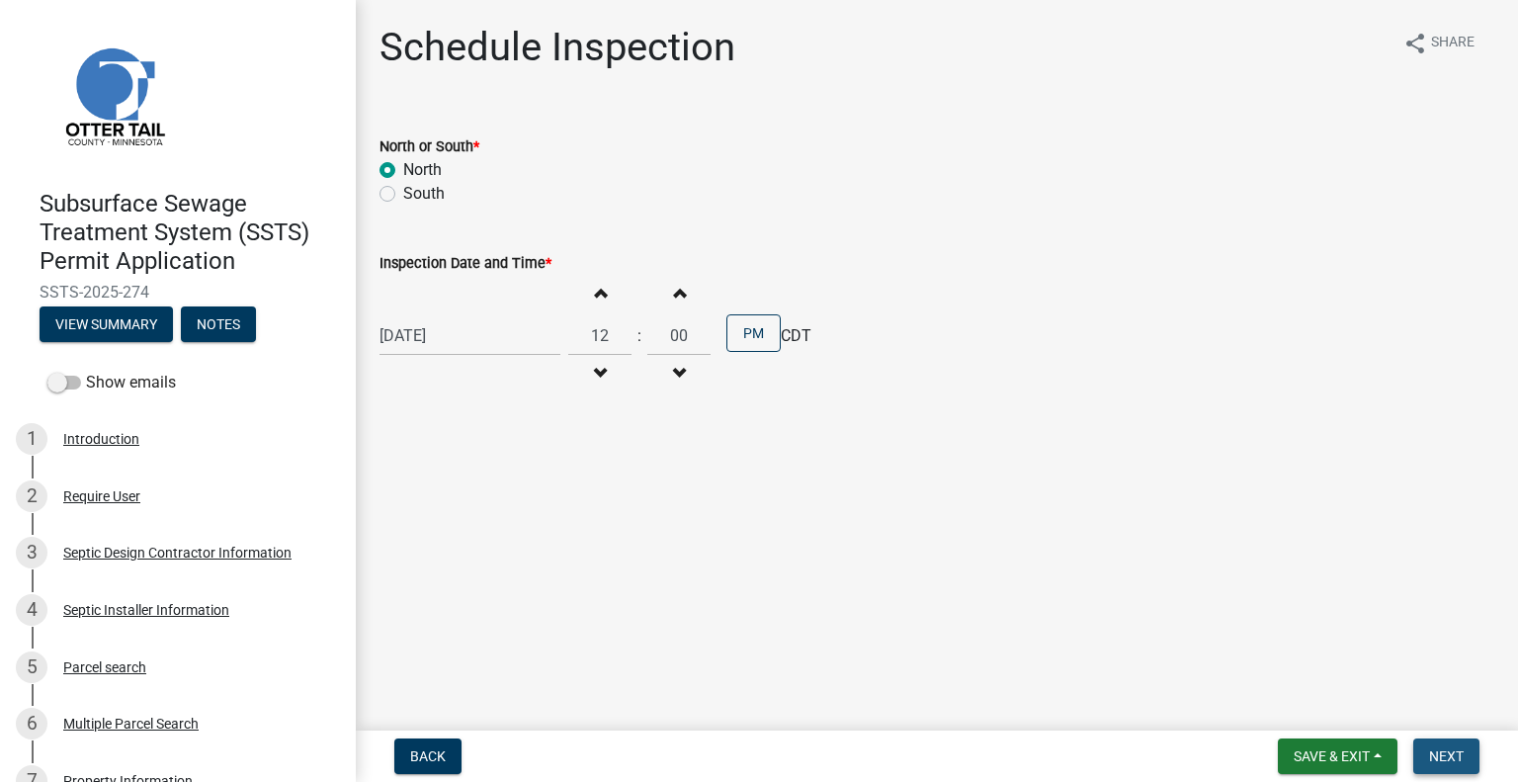
click at [1431, 762] on span "Next" at bounding box center [1446, 756] width 35 height 16
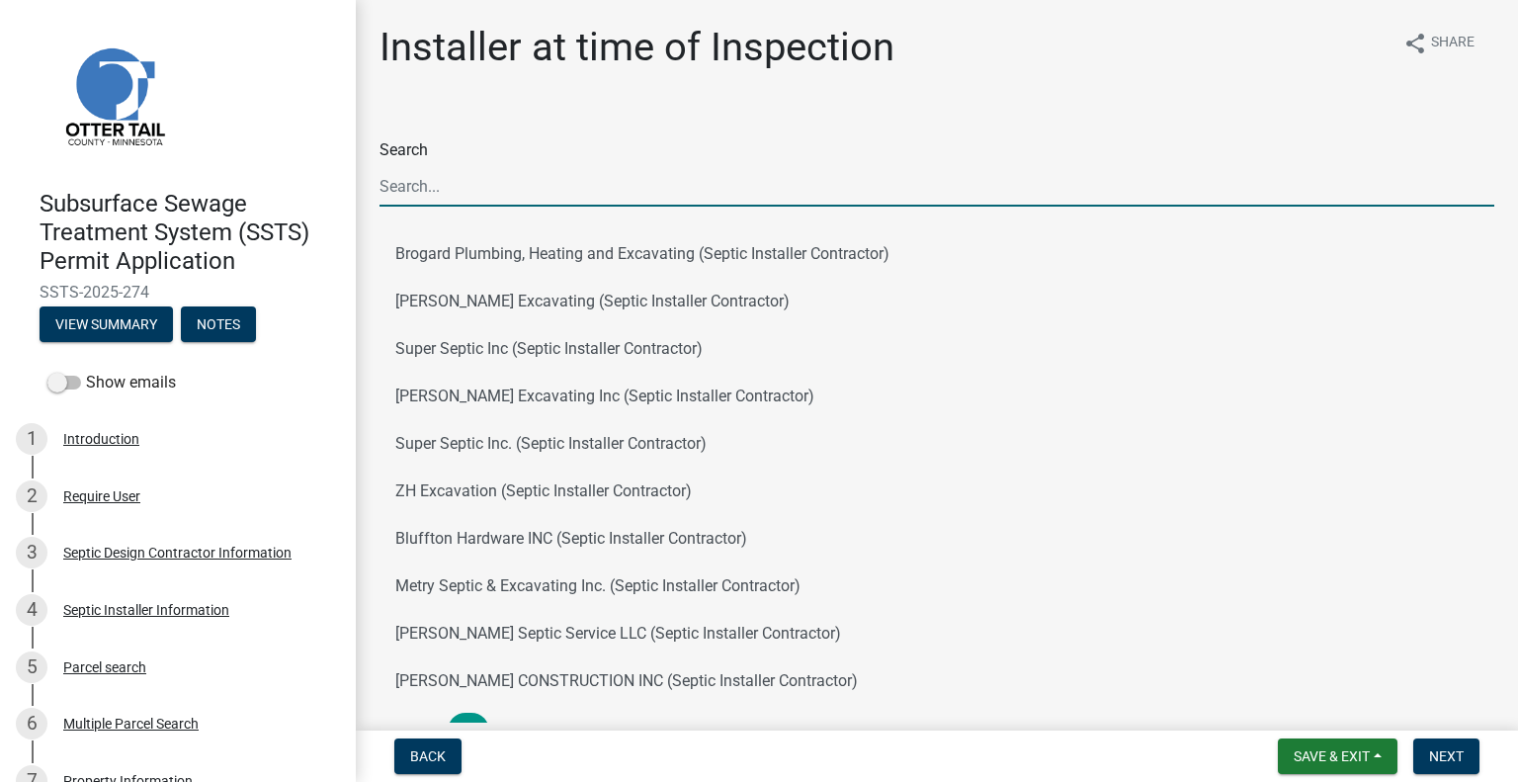
click at [462, 183] on input "Search" at bounding box center [936, 186] width 1115 height 41
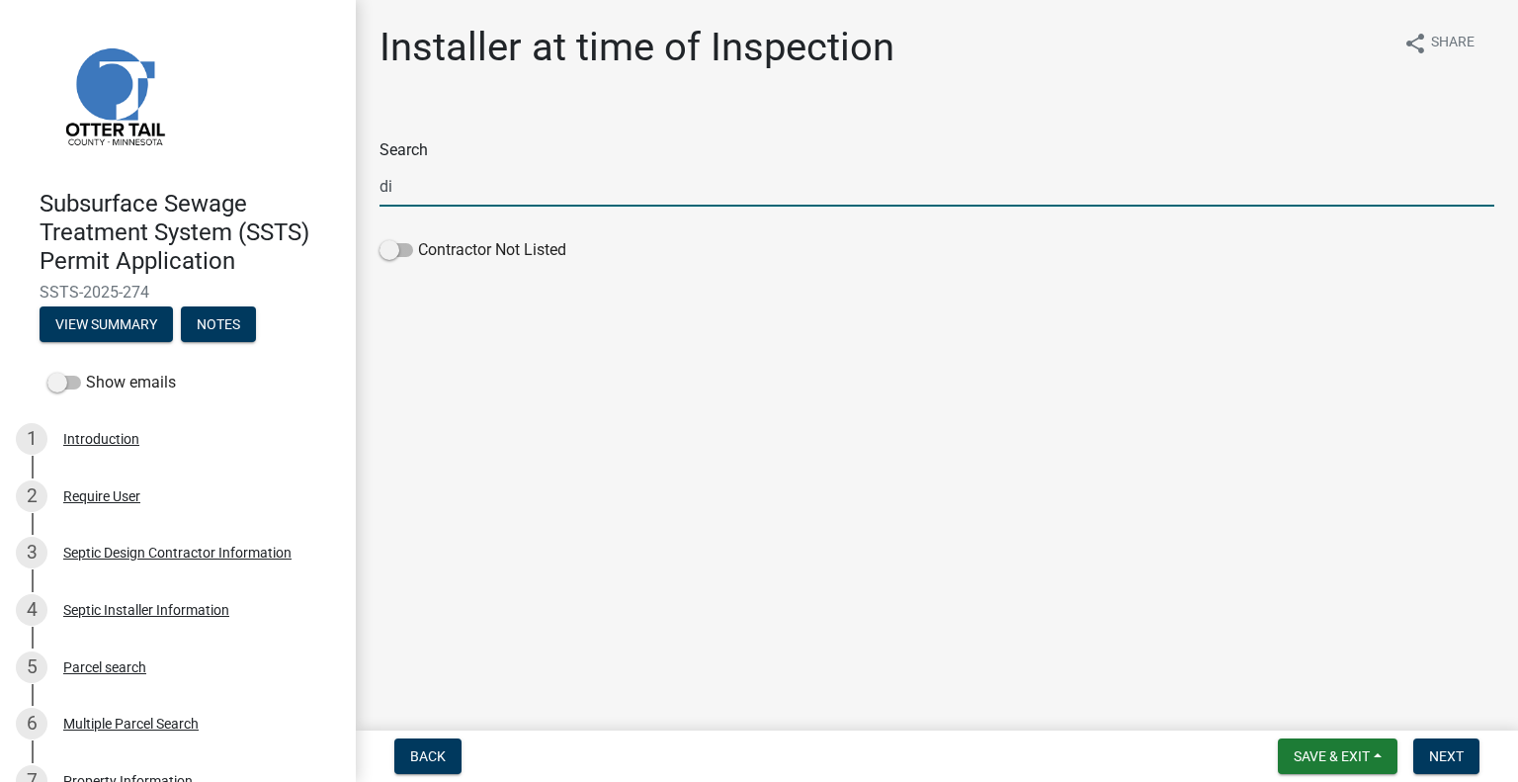
type input "d"
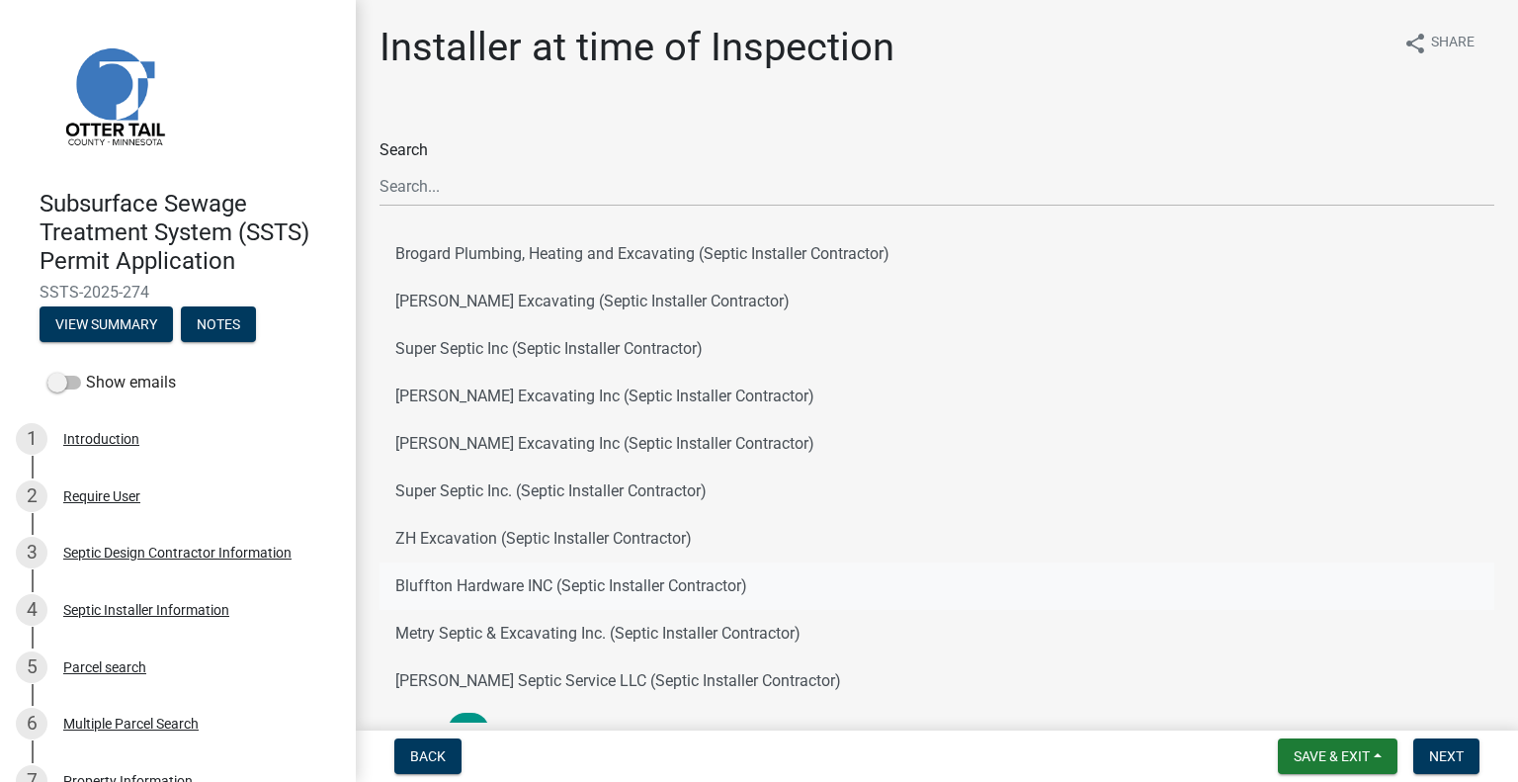
click at [463, 597] on button "Bluffton Hardware INC (Septic Installer Contractor)" at bounding box center [936, 585] width 1115 height 47
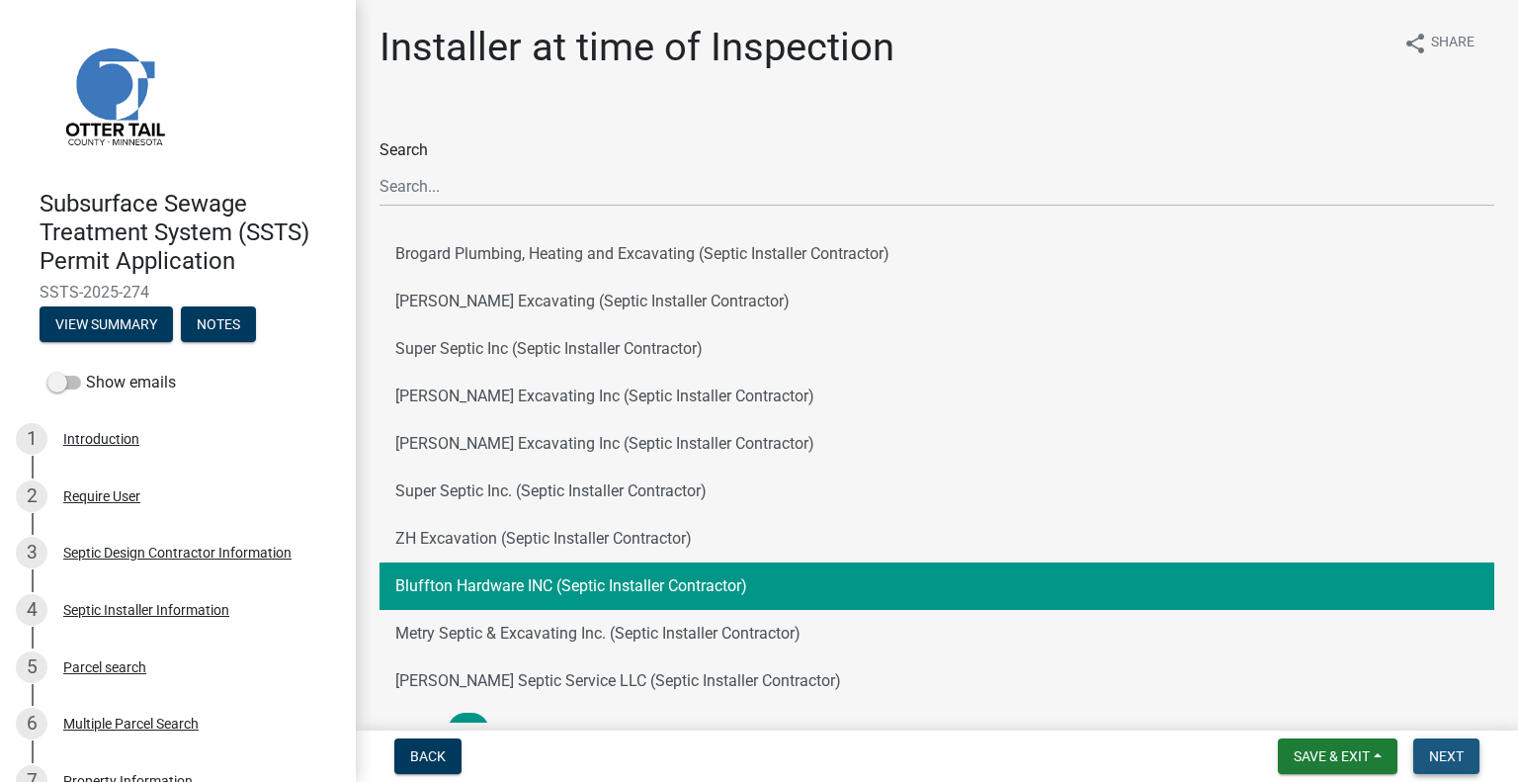
click at [1430, 754] on span "Next" at bounding box center [1446, 756] width 35 height 16
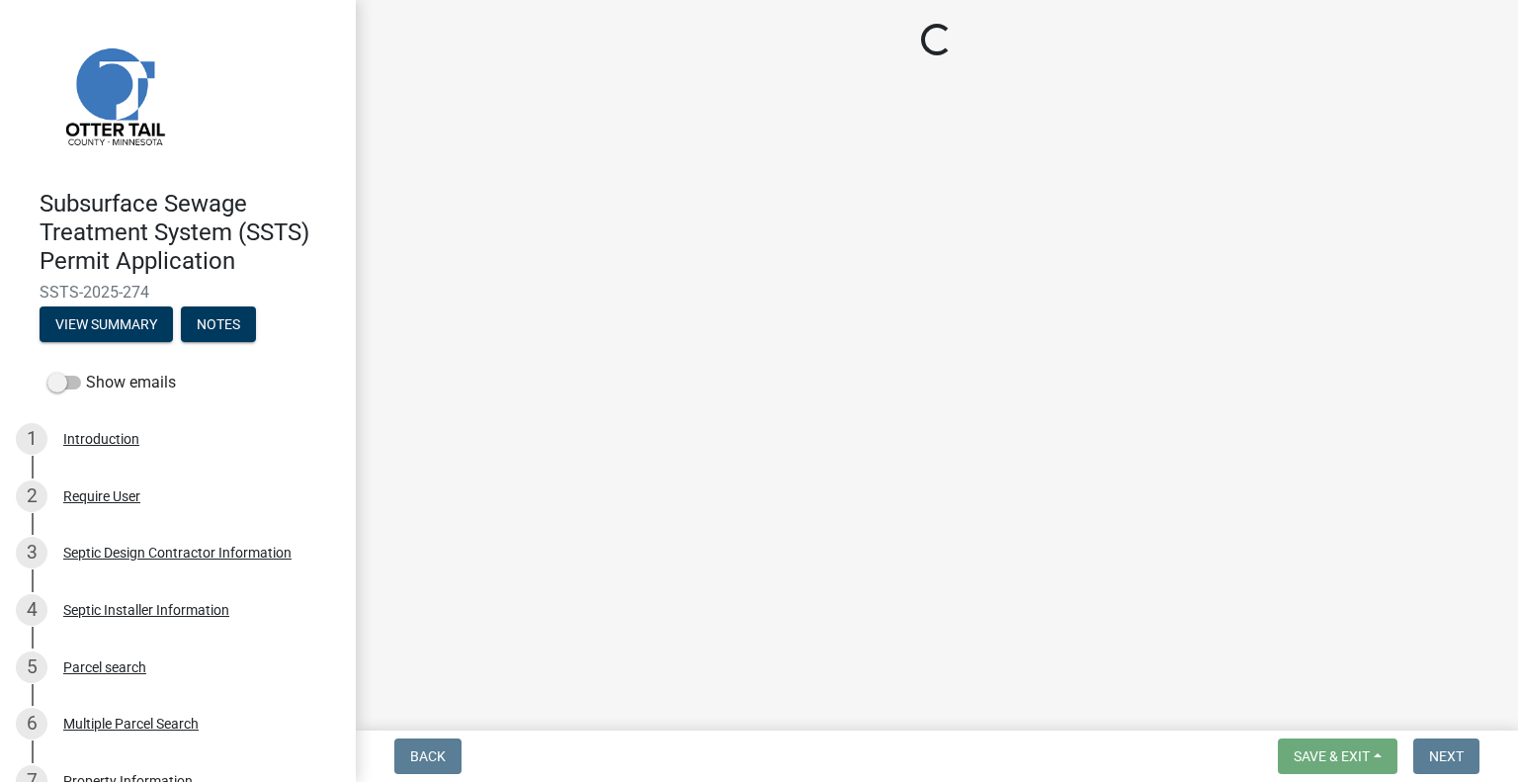
select select "710d5f49-2663-4e73-9718-d0c4e189f5ed"
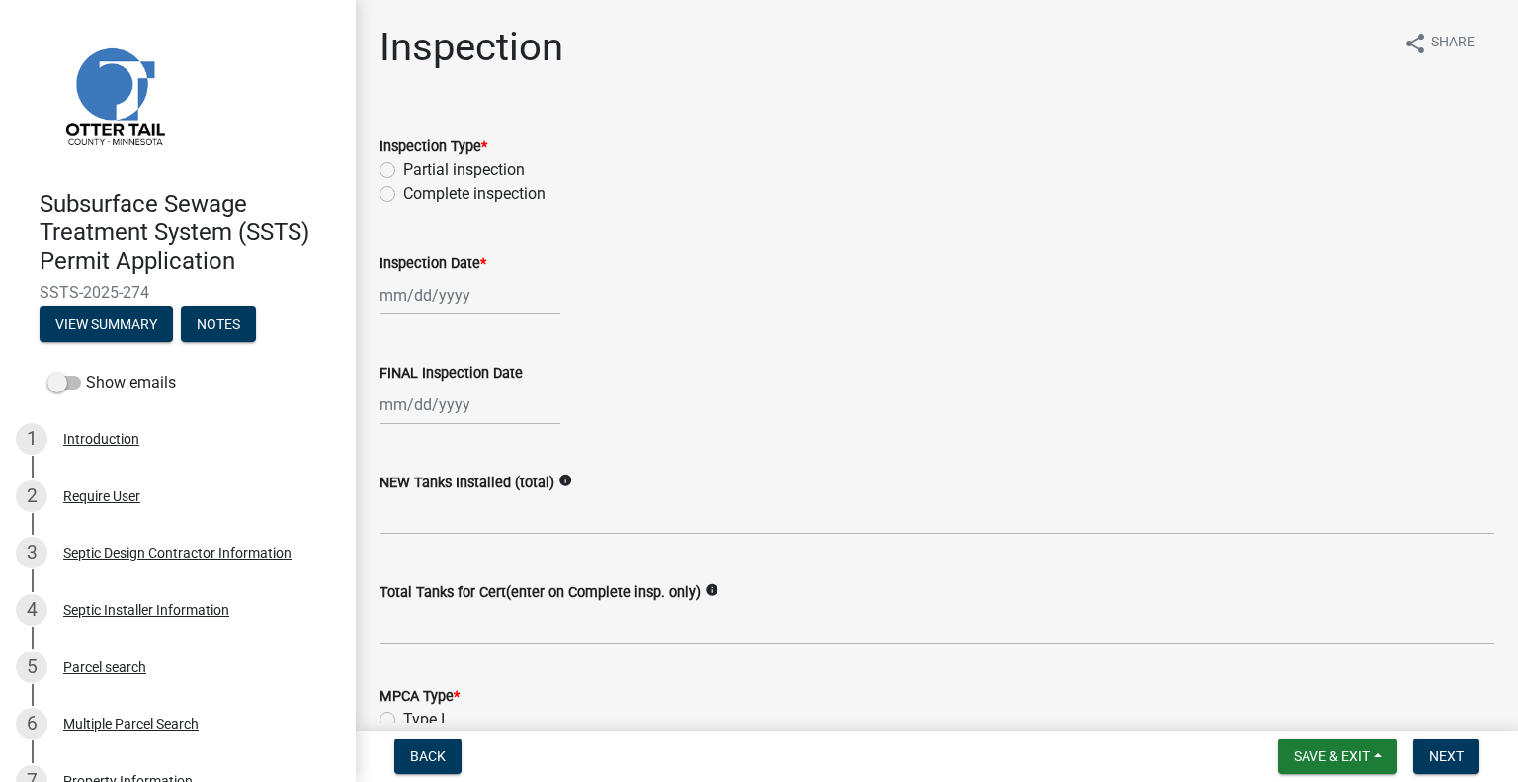
click at [403, 195] on label "Complete inspection" at bounding box center [474, 194] width 142 height 24
click at [403, 195] on input "Complete inspection" at bounding box center [409, 188] width 13 height 13
radio input "true"
click at [419, 288] on div at bounding box center [469, 295] width 181 height 41
select select "8"
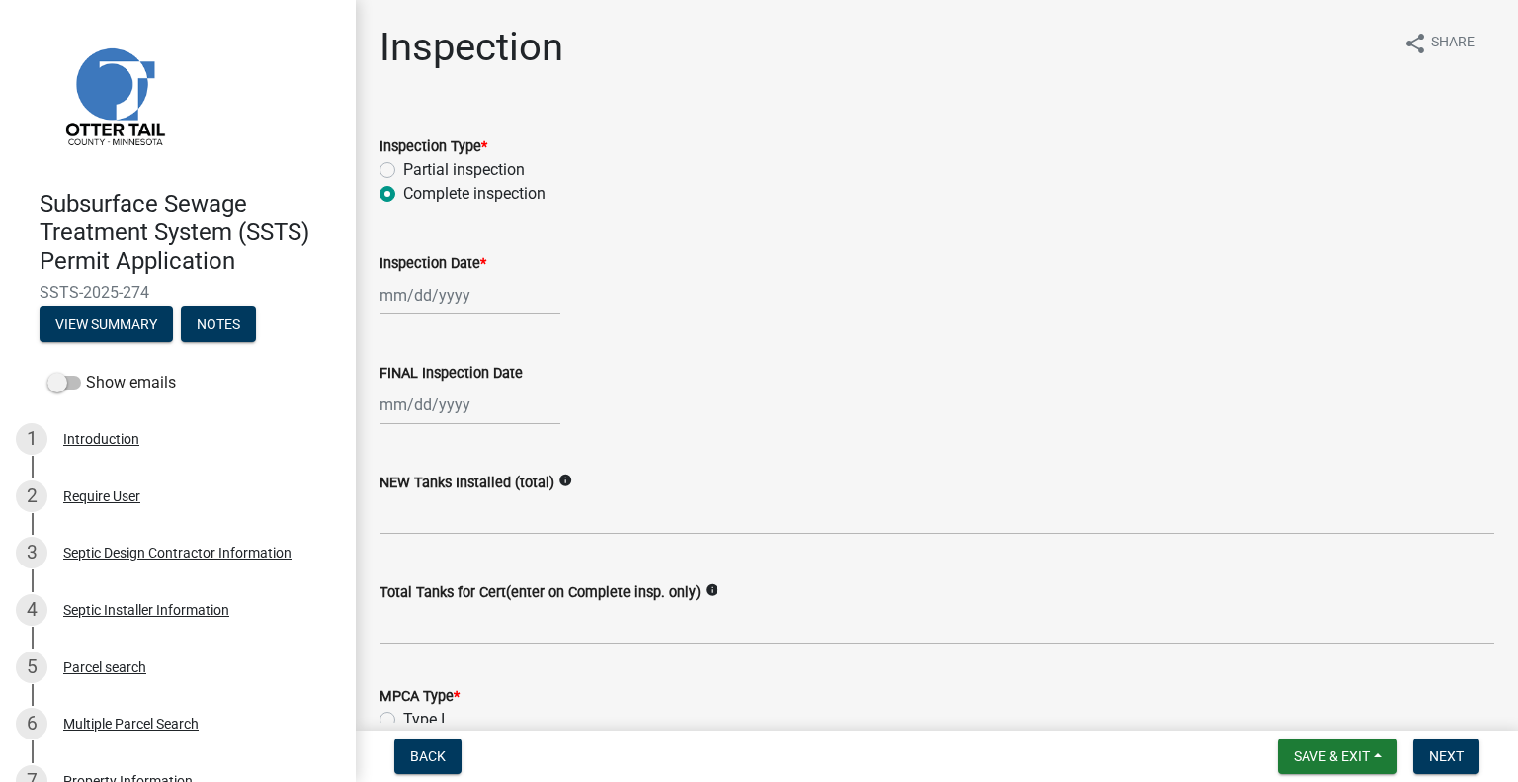
select select "2025"
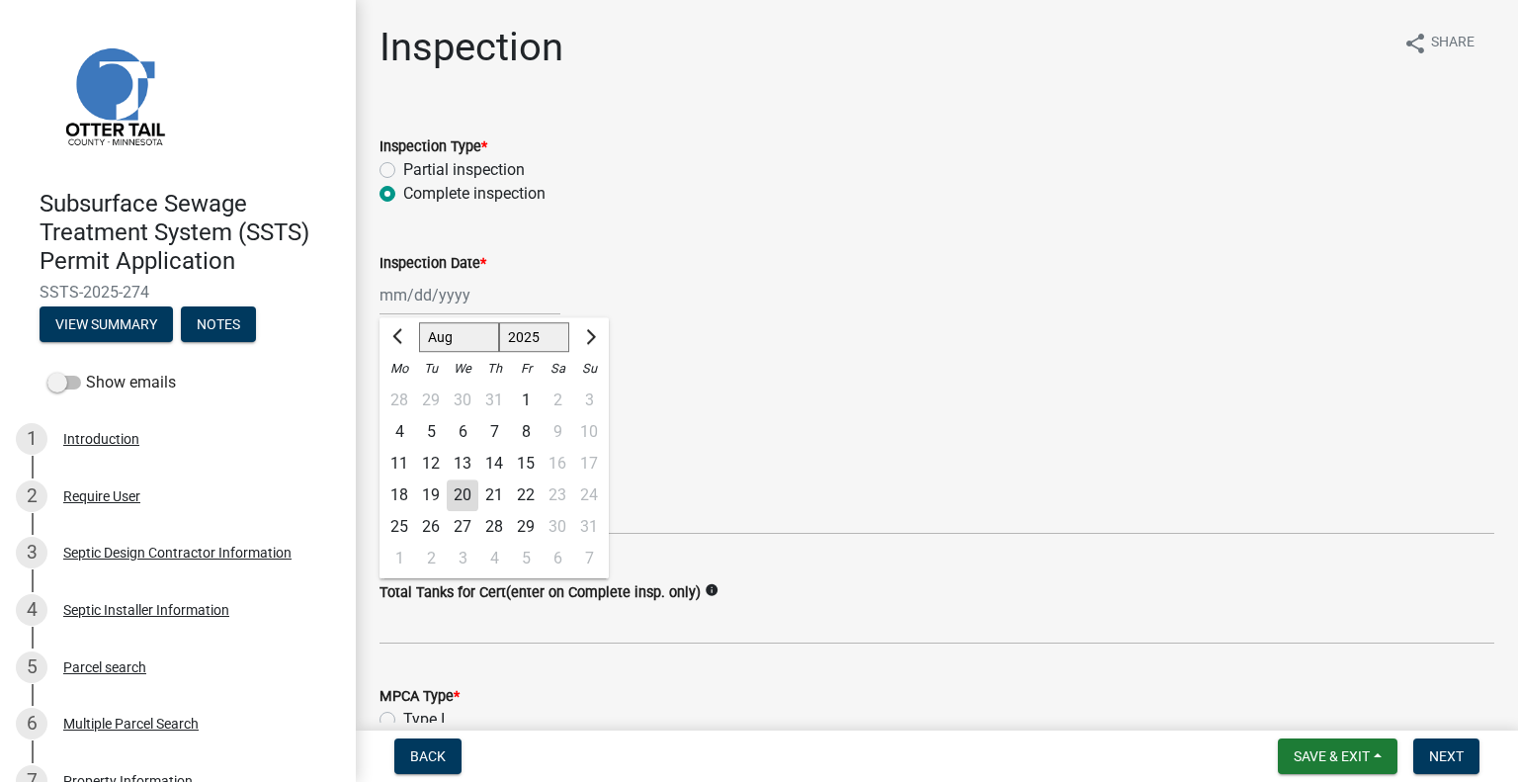
click at [497, 458] on div "14" at bounding box center [494, 464] width 32 height 32
type input "[DATE]"
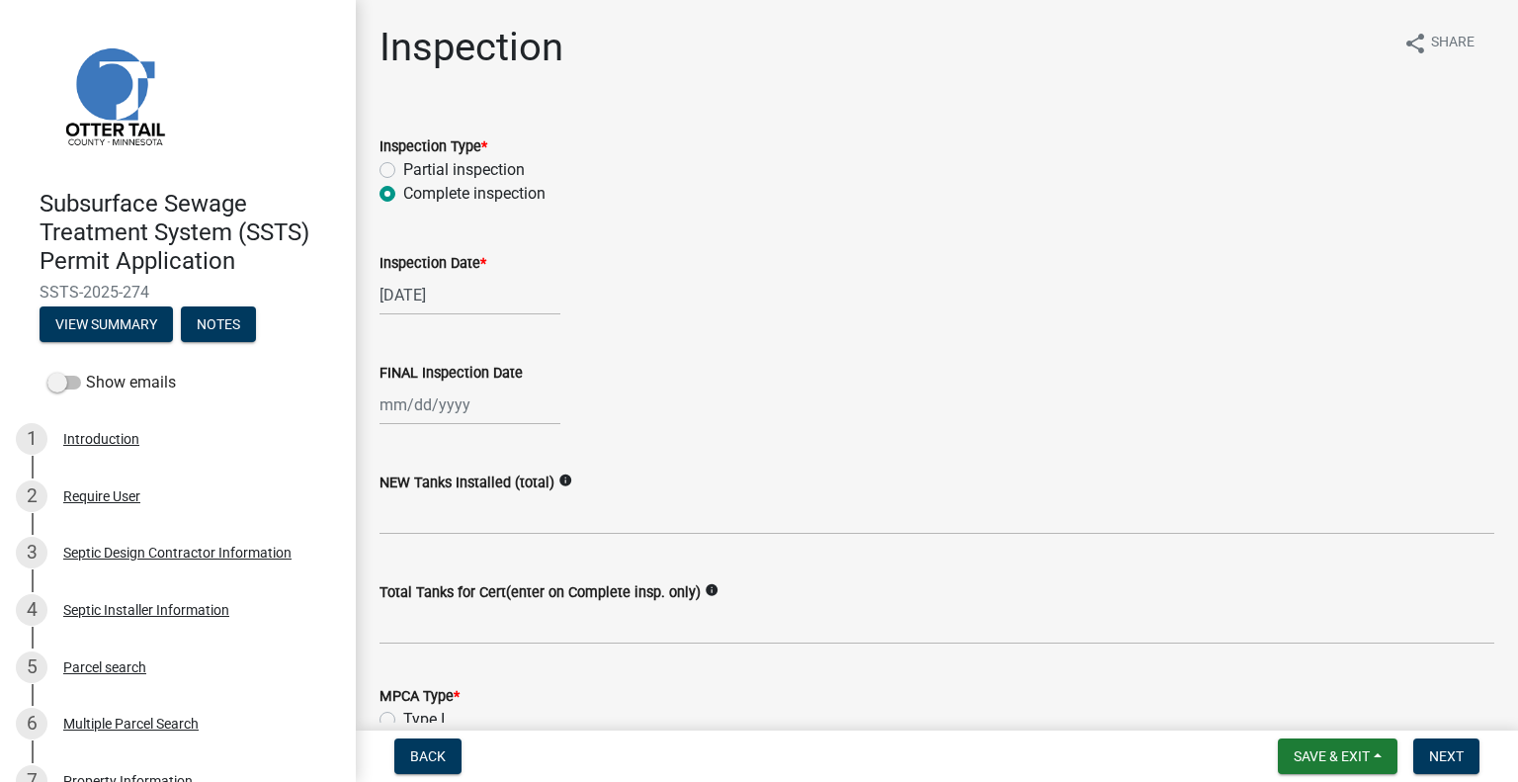
select select "8"
select select "2025"
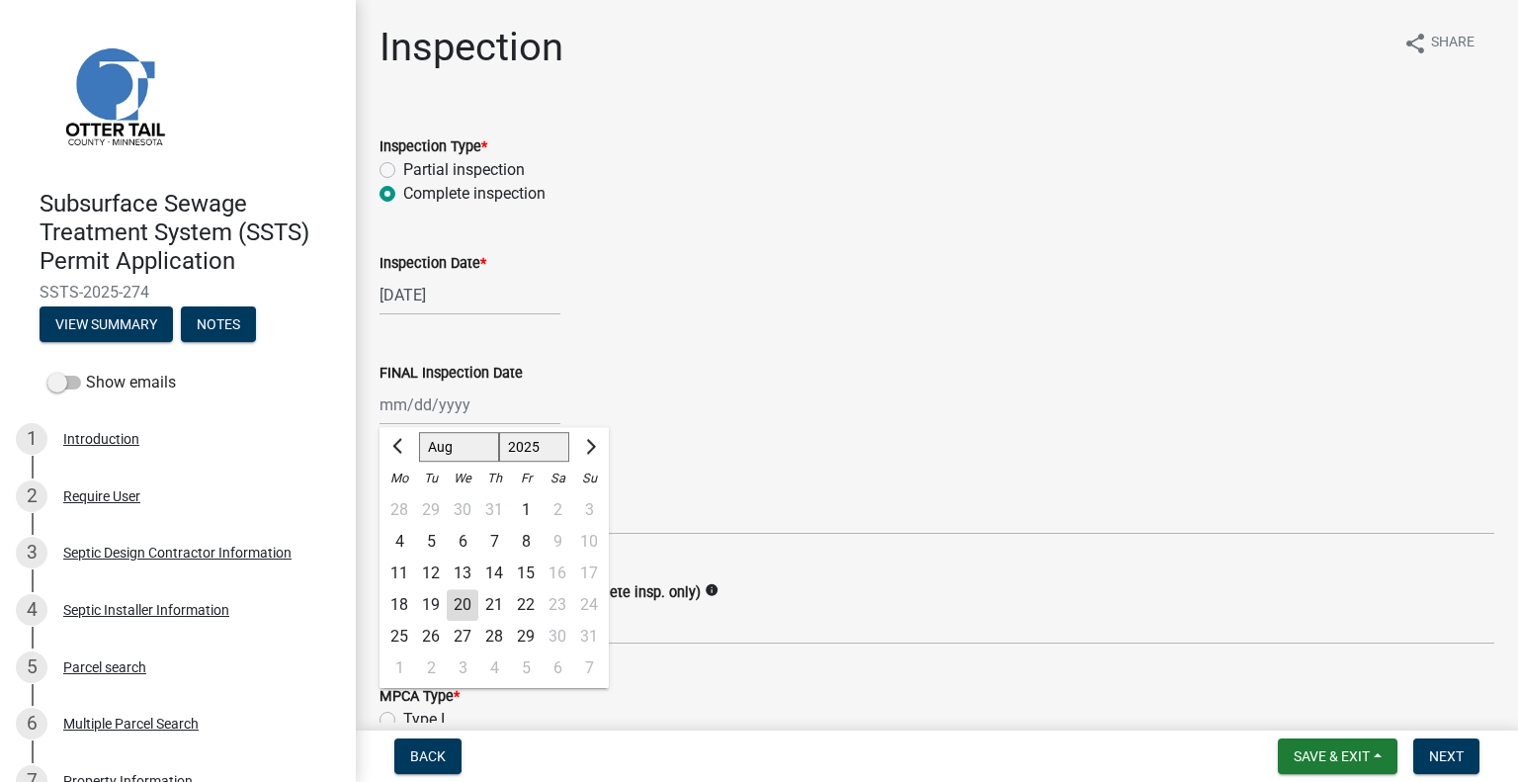
click at [466, 410] on div "Jan Feb Mar Apr May Jun Jul Aug Sep Oct Nov Dec 1525 1526 1527 1528 1529 1530 1…" at bounding box center [469, 404] width 181 height 41
click at [498, 577] on div "14" at bounding box center [494, 573] width 32 height 32
type input "[DATE]"
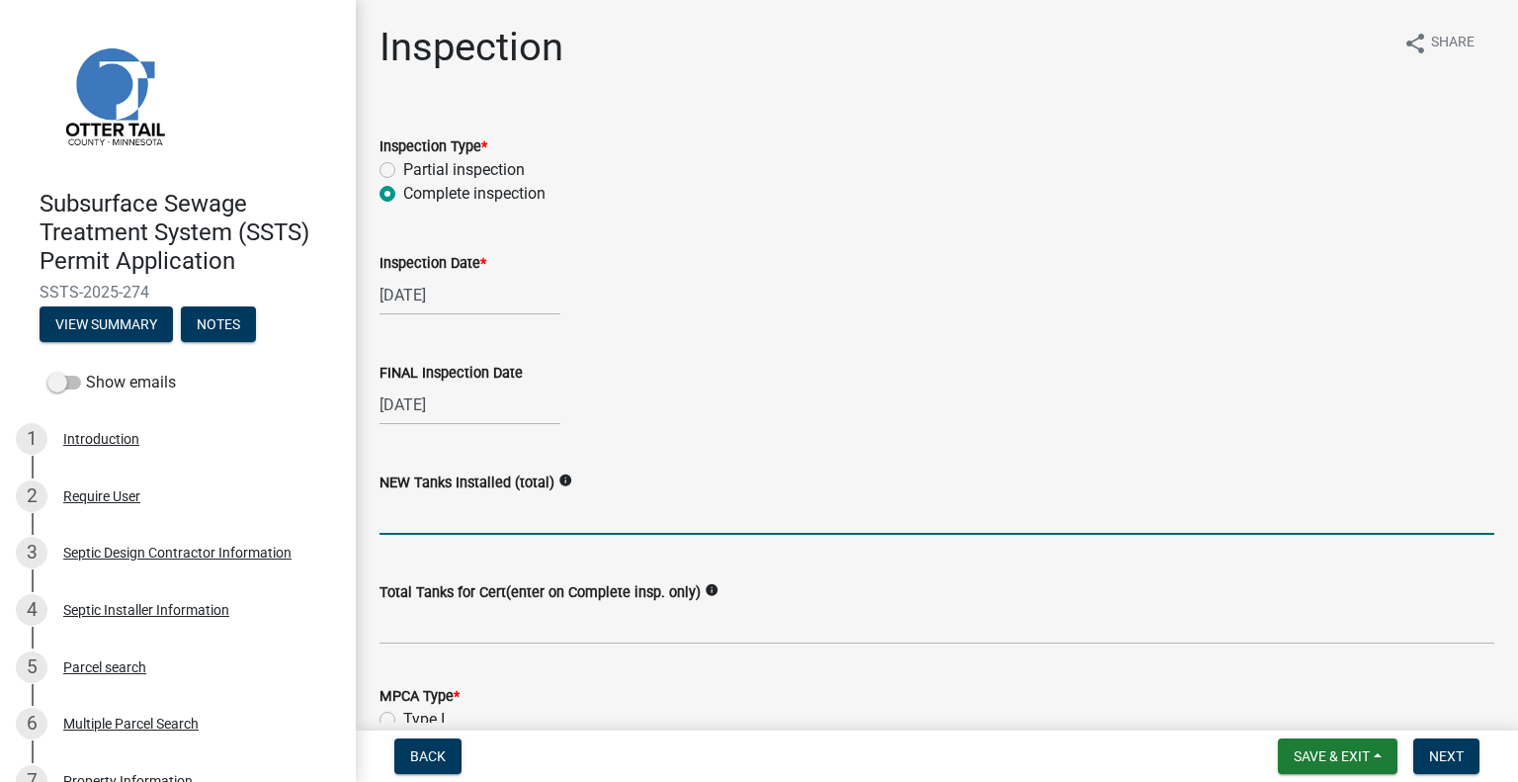
click at [464, 518] on input "text" at bounding box center [936, 514] width 1115 height 41
type input "2"
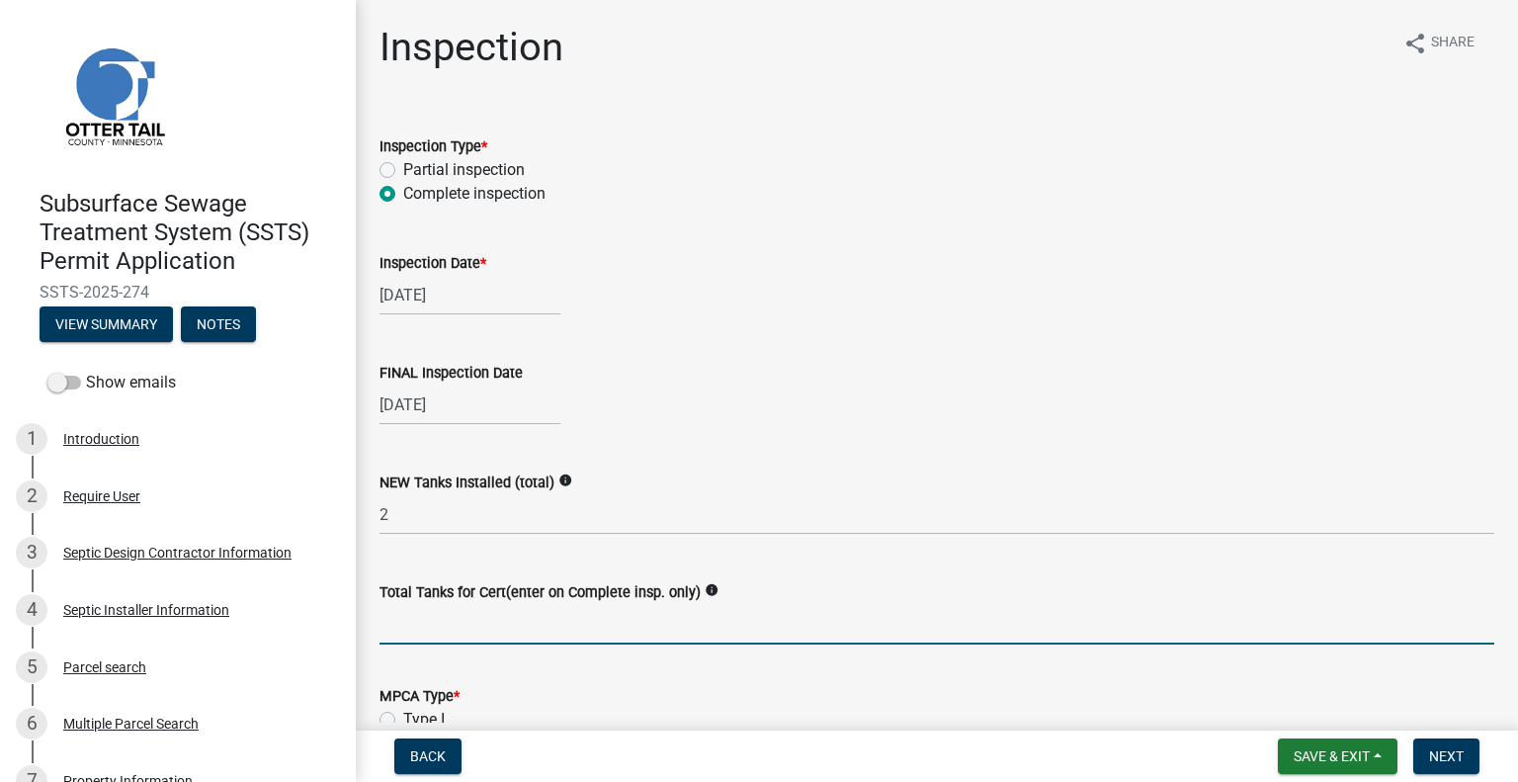
click at [457, 609] on input "Total Tanks for Cert(enter on Complete insp. only)" at bounding box center [936, 624] width 1115 height 41
type input "2"
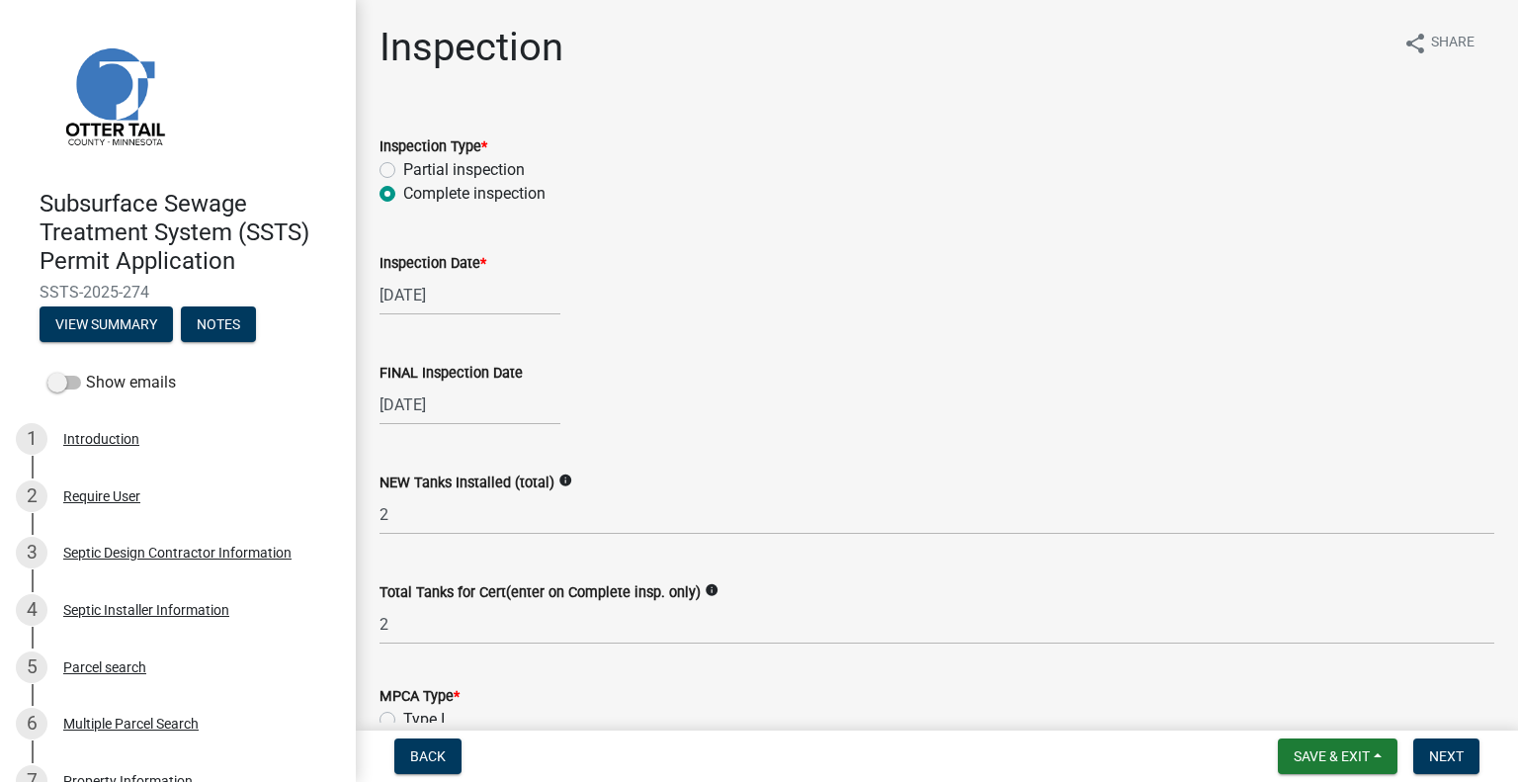
click at [805, 469] on div "NEW Tanks Installed (total) info 2" at bounding box center [936, 489] width 1115 height 92
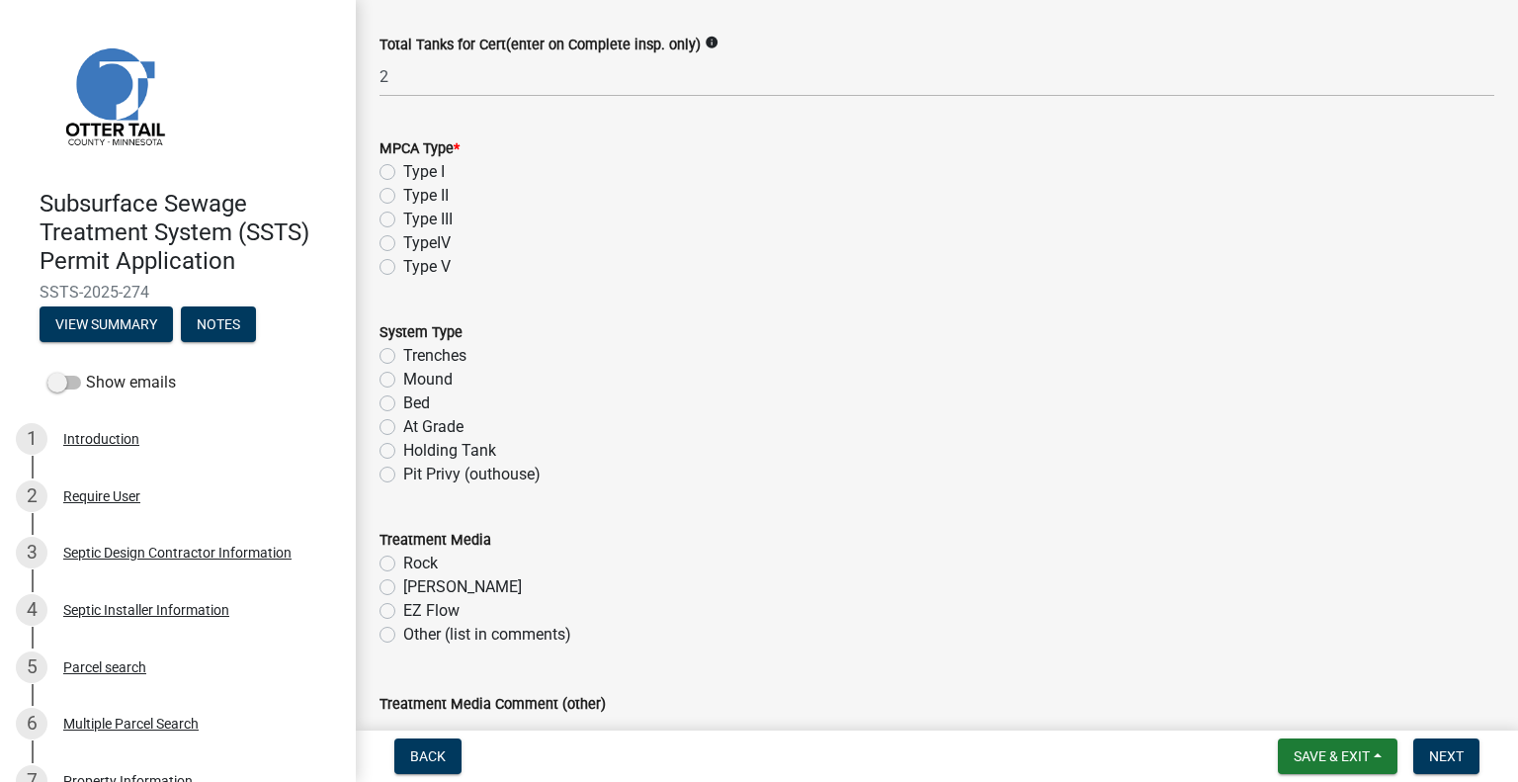
scroll to position [593, 0]
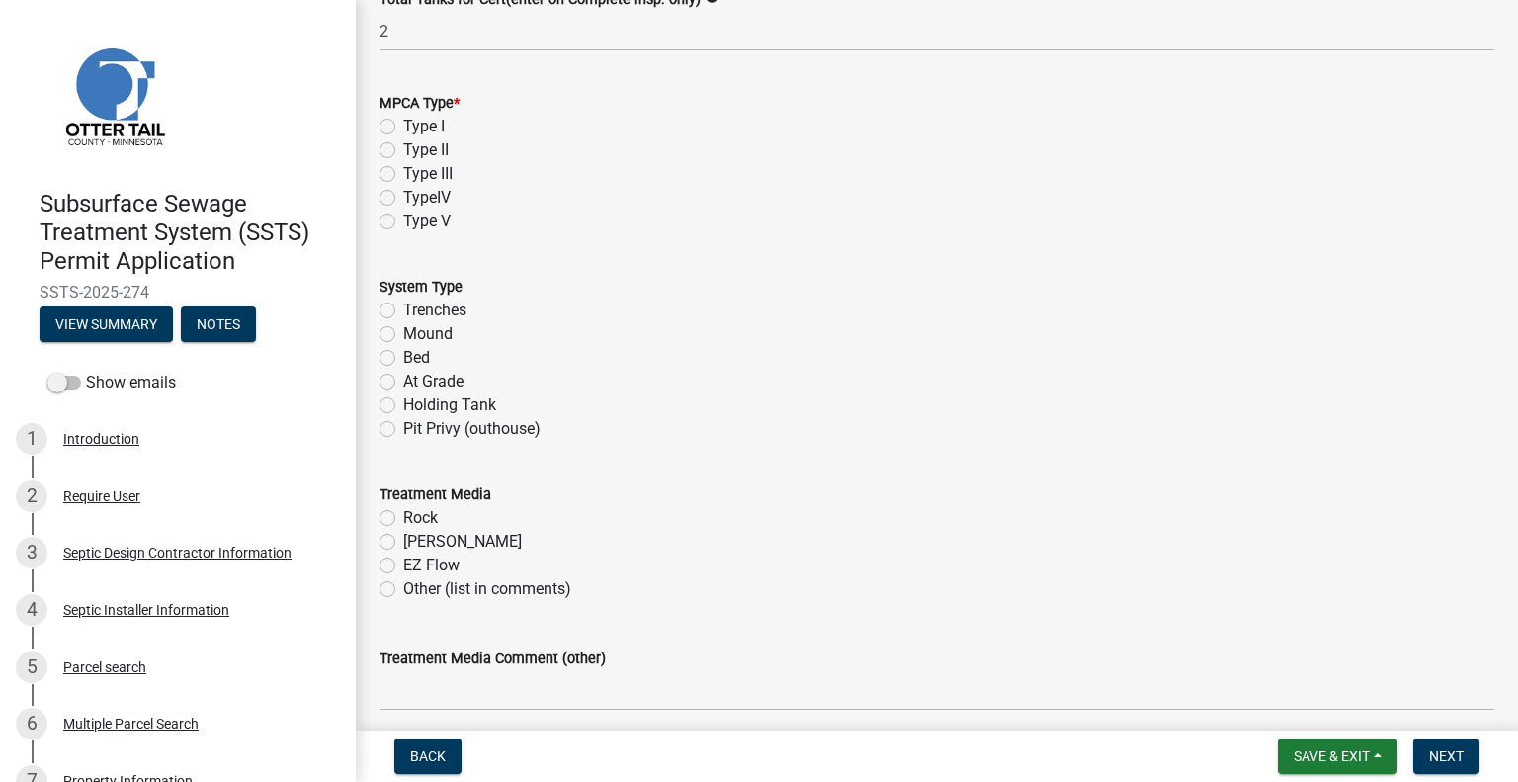
click at [403, 126] on label "Type I" at bounding box center [424, 127] width 42 height 24
click at [403, 126] on input "Type I" at bounding box center [409, 121] width 13 height 13
radio input "true"
click at [403, 331] on label "Mound" at bounding box center [427, 334] width 49 height 24
click at [403, 331] on input "Mound" at bounding box center [409, 328] width 13 height 13
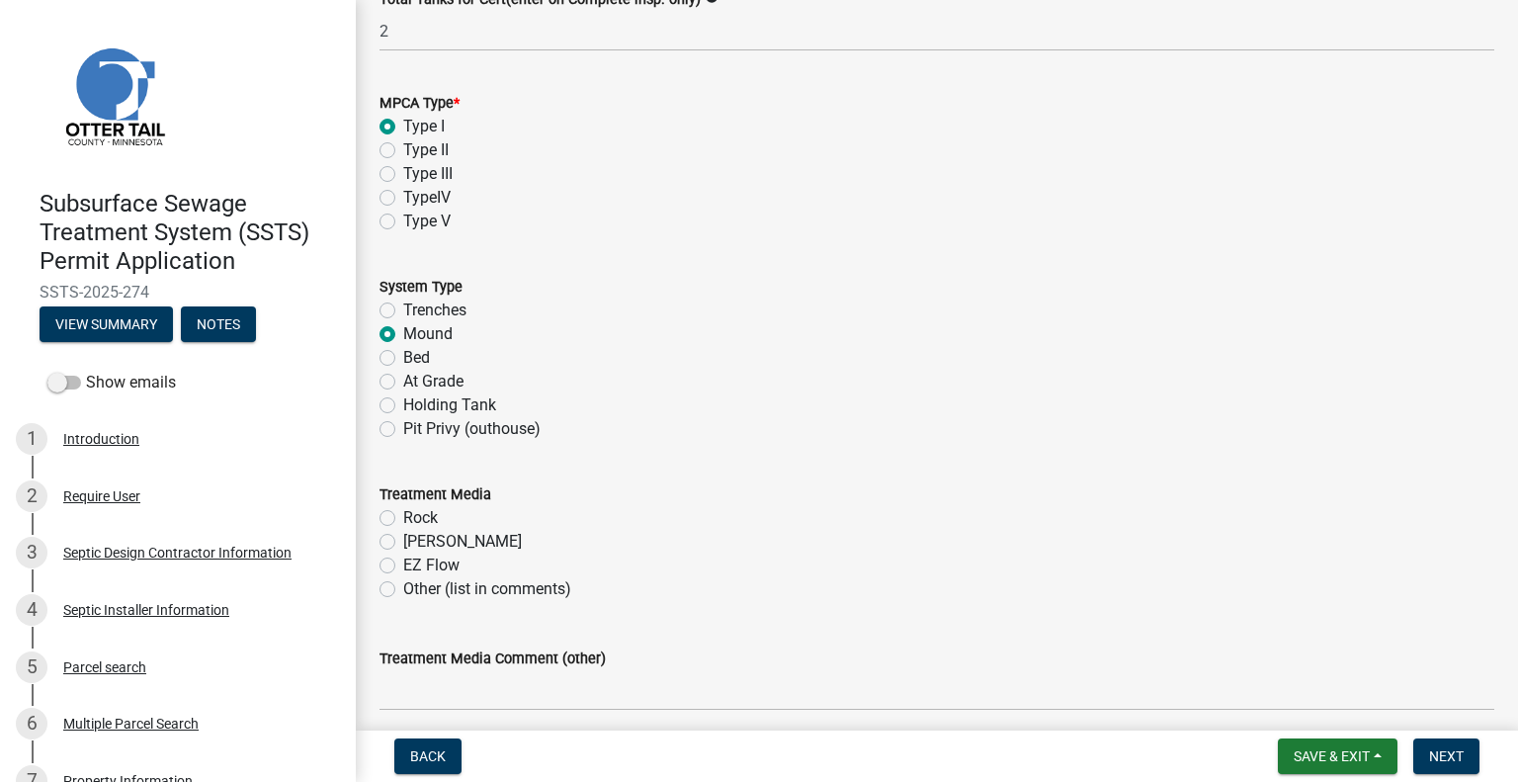
radio input "true"
click at [403, 522] on label "Rock" at bounding box center [420, 518] width 35 height 24
click at [403, 519] on input "Rock" at bounding box center [409, 512] width 13 height 13
radio input "true"
click at [695, 498] on div "Treatment Media" at bounding box center [936, 494] width 1115 height 24
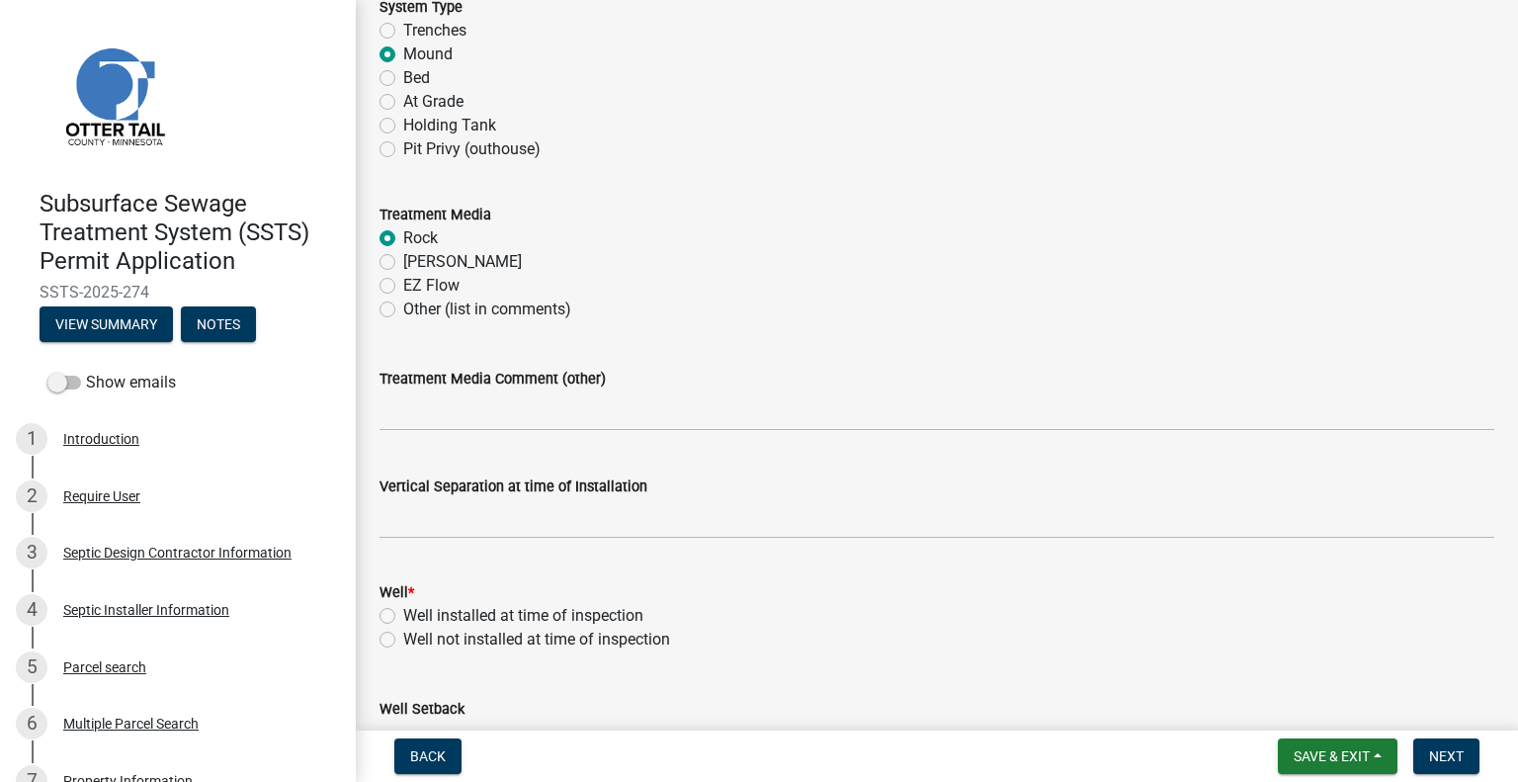
scroll to position [1067, 0]
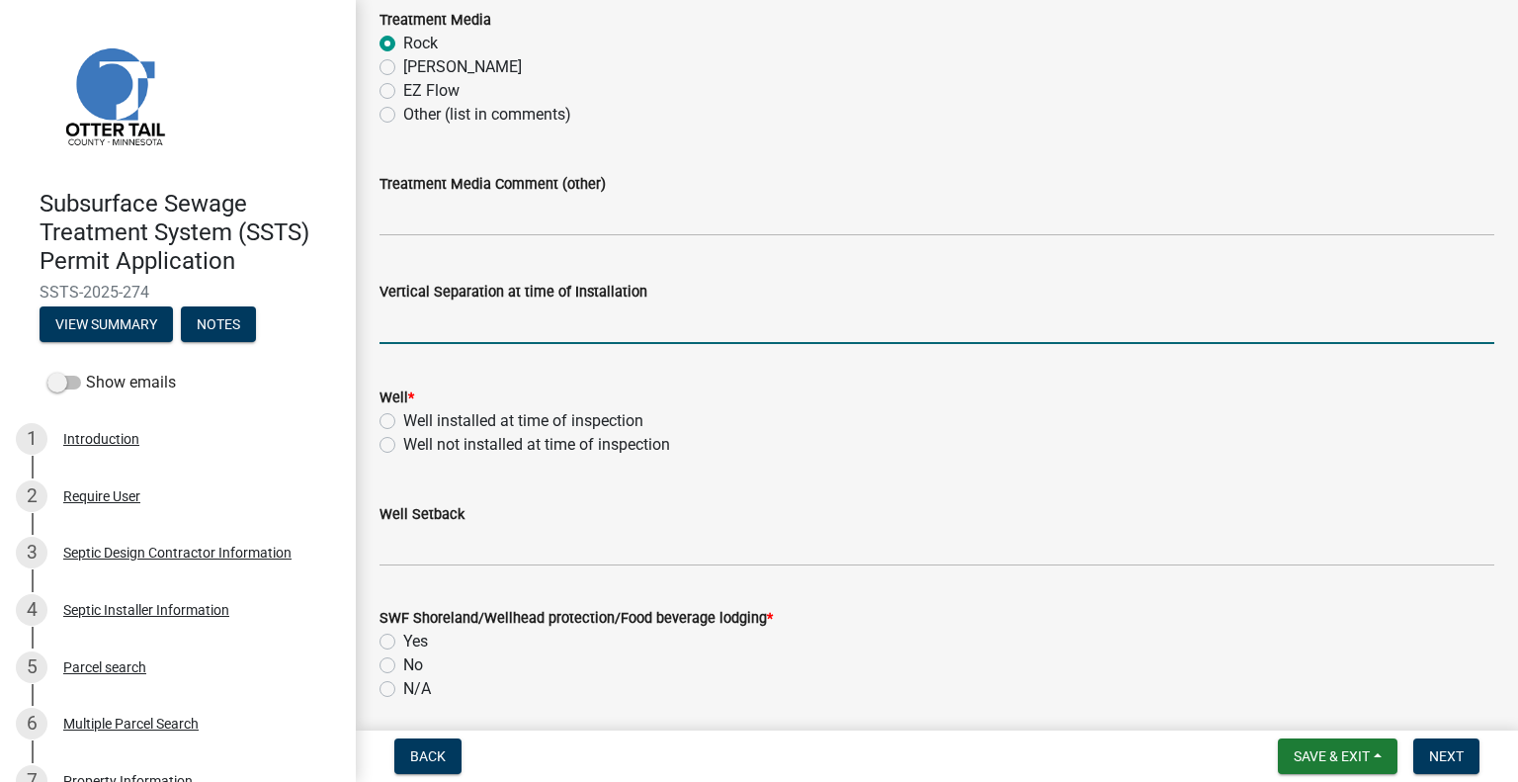
click at [571, 320] on input "text" at bounding box center [936, 323] width 1115 height 41
type input "36"
click at [403, 419] on label "Well installed at time of inspection" at bounding box center [523, 421] width 240 height 24
click at [403, 419] on input "Well installed at time of inspection" at bounding box center [409, 415] width 13 height 13
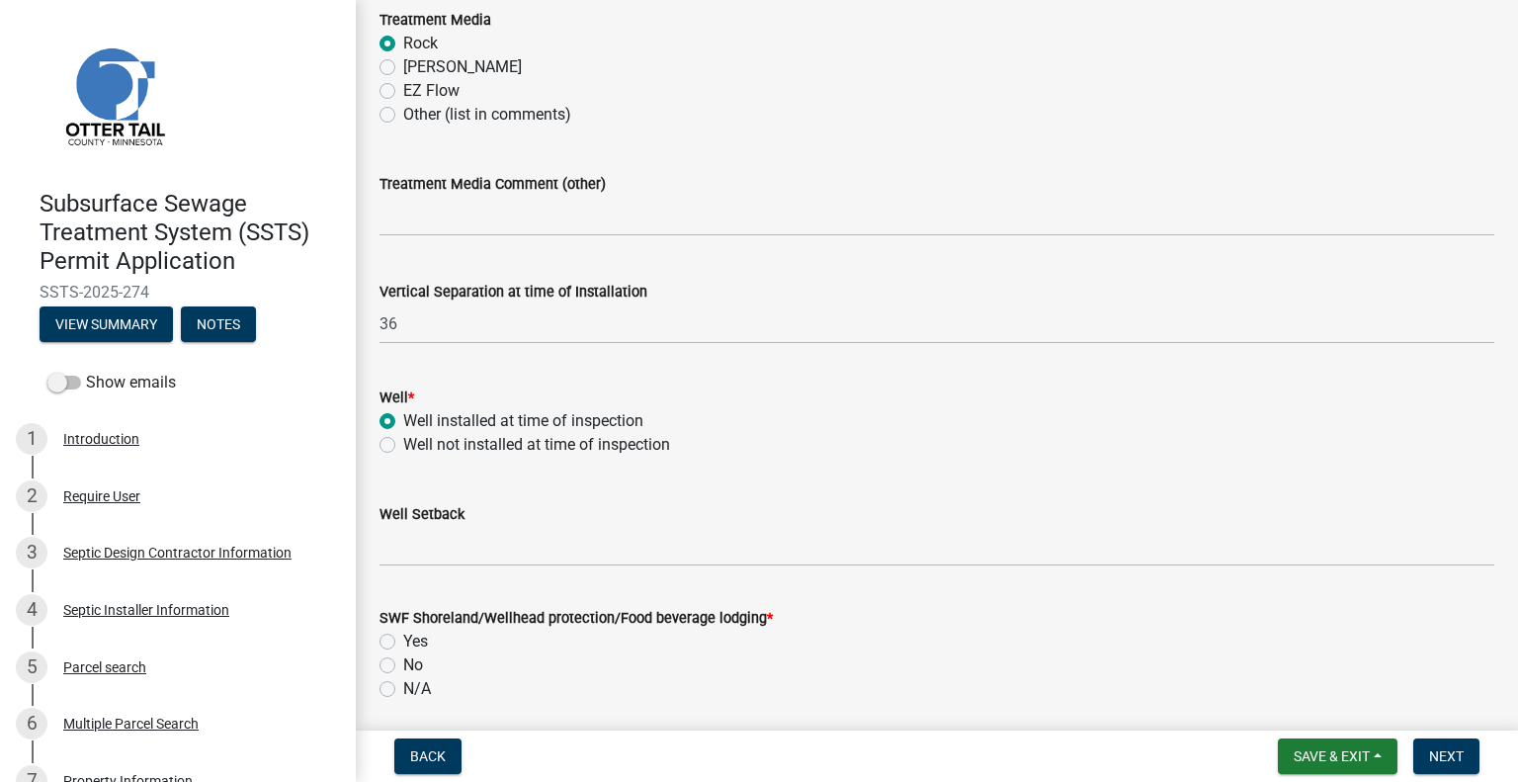
radio input "true"
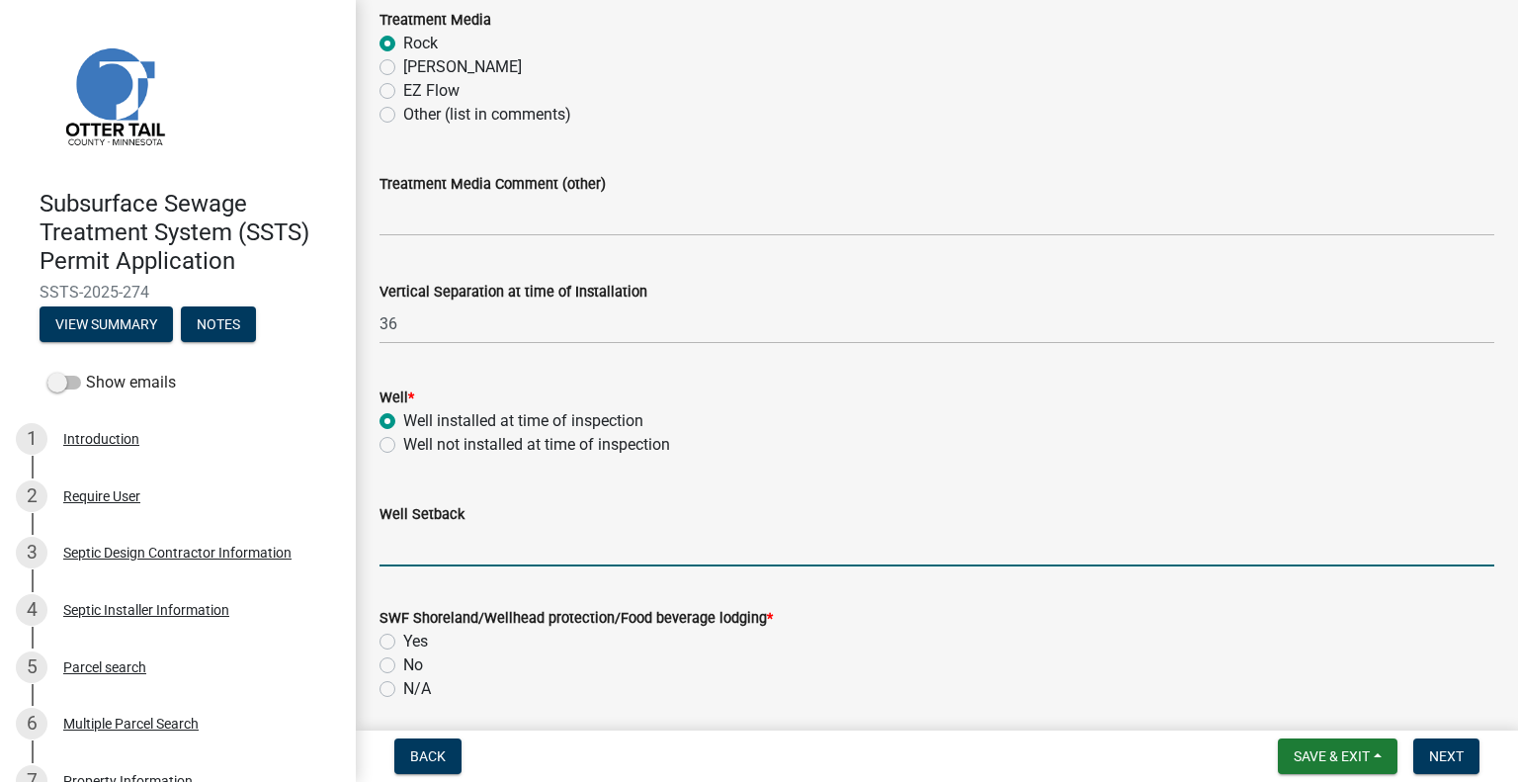
click at [401, 549] on input "Well Setback" at bounding box center [936, 546] width 1115 height 41
type input "125+"
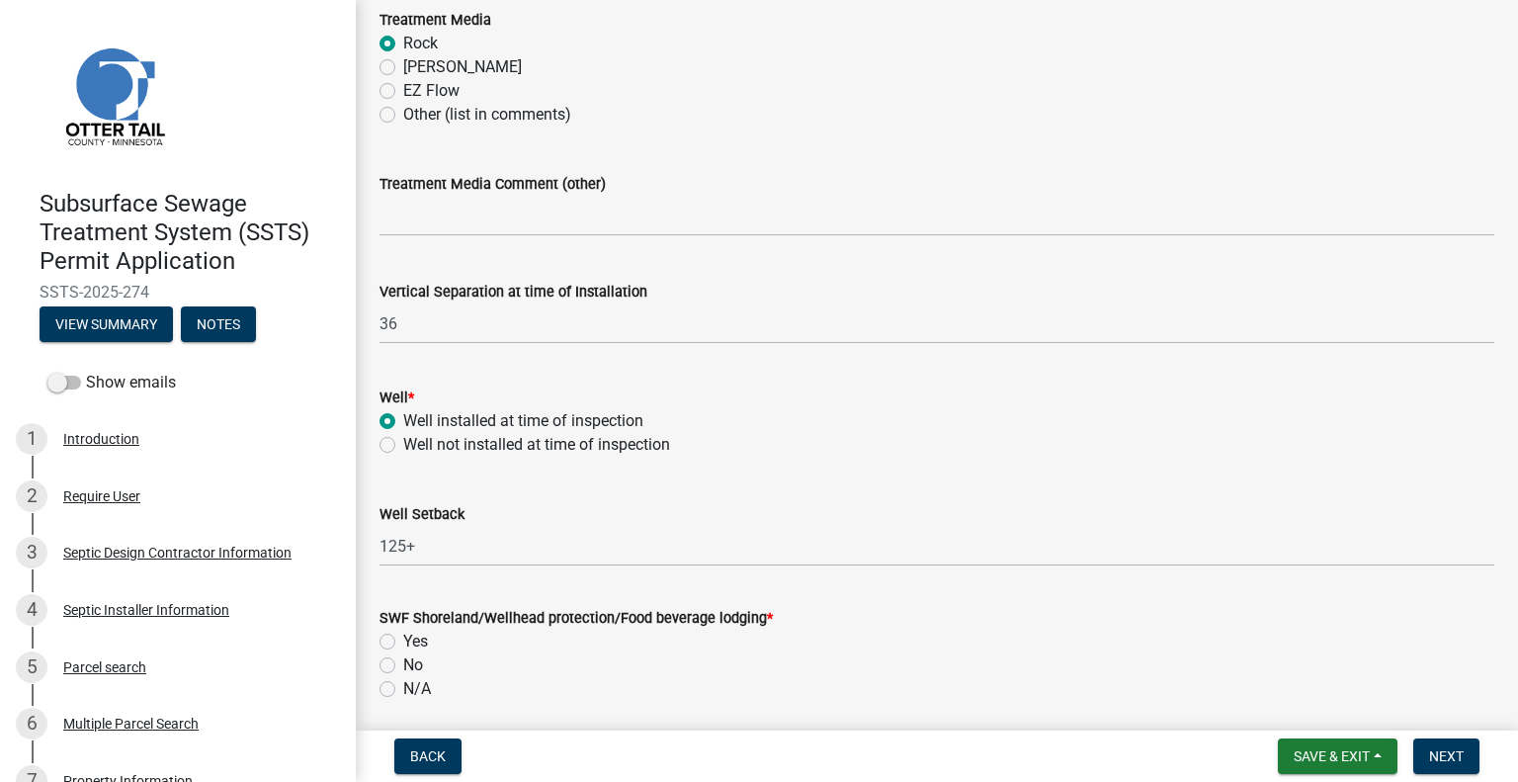
click at [403, 663] on label "No" at bounding box center [413, 665] width 20 height 24
click at [403, 663] on input "No" at bounding box center [409, 659] width 13 height 13
radio input "true"
click at [908, 450] on div "Well not installed at time of inspection" at bounding box center [936, 445] width 1115 height 24
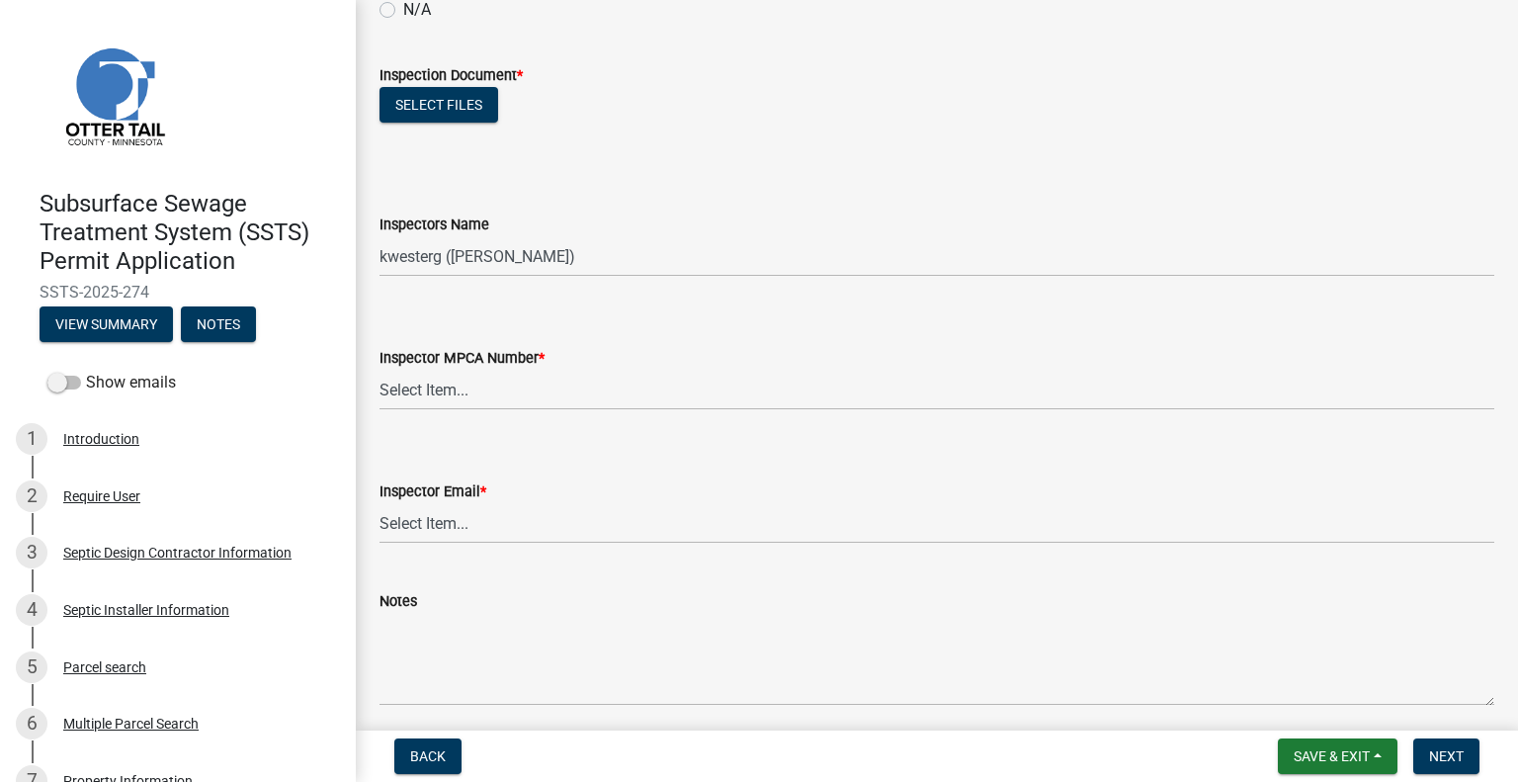
scroll to position [1779, 0]
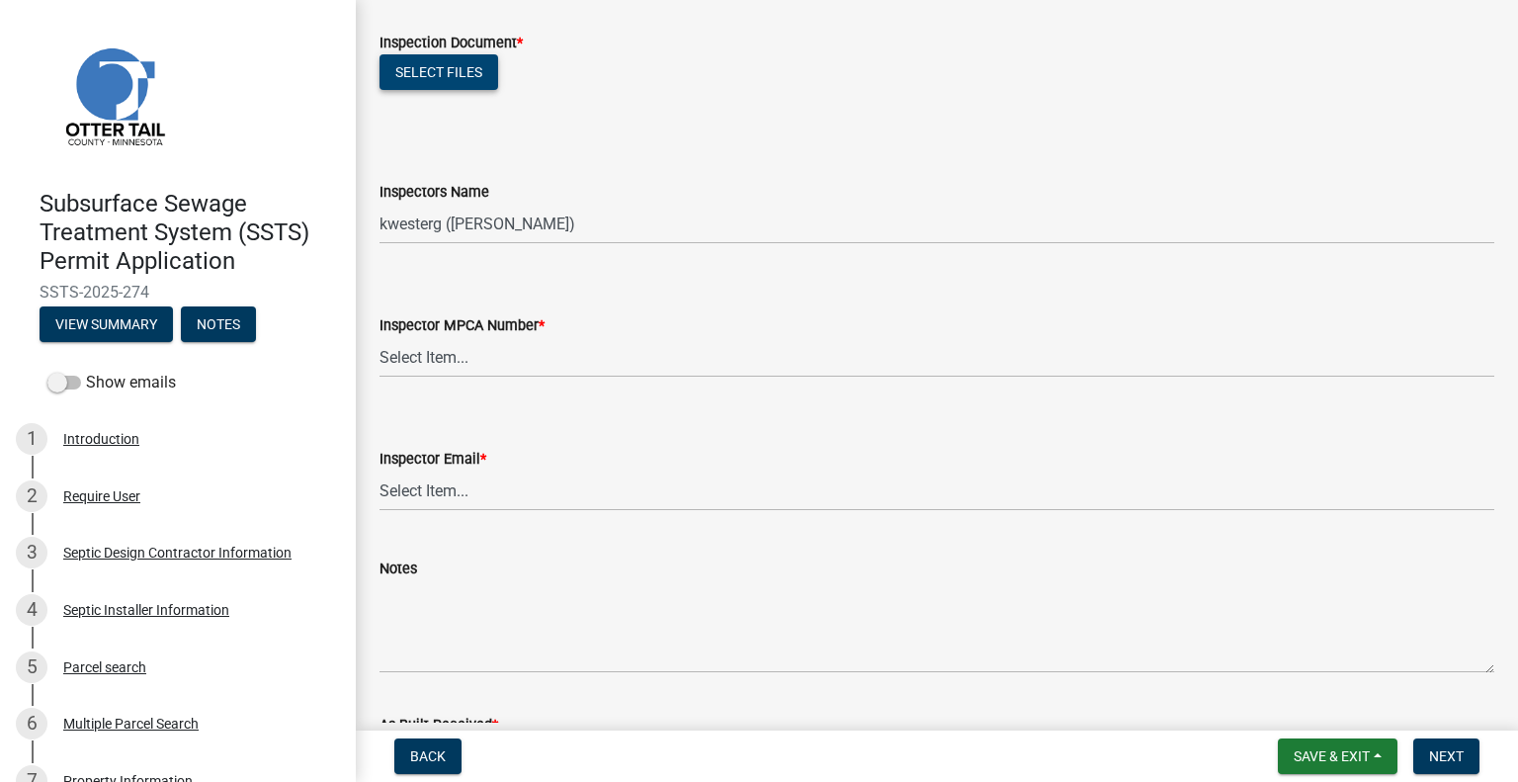
click at [455, 82] on button "Select files" at bounding box center [438, 72] width 119 height 36
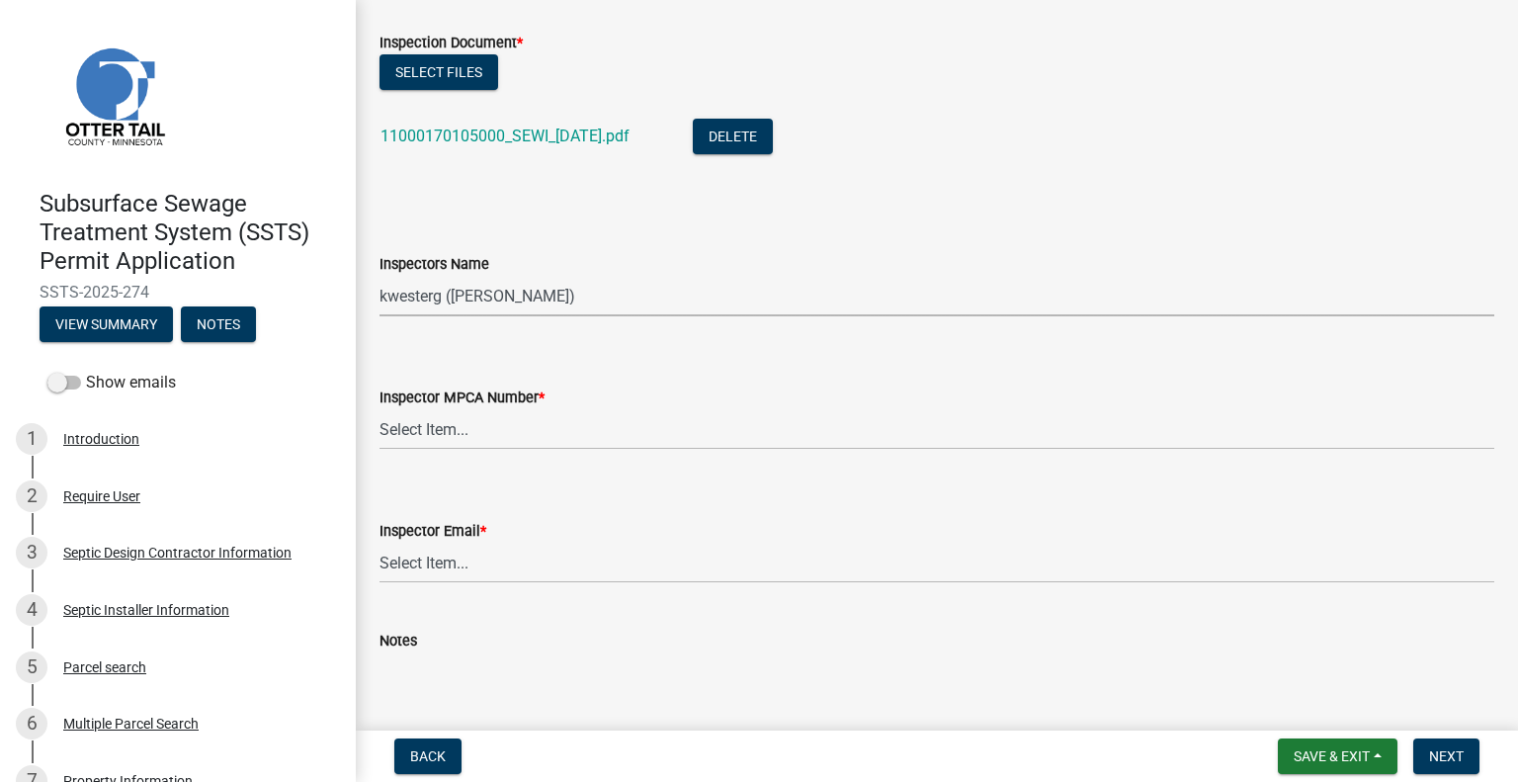
click at [558, 290] on select "Select Item... btollefson (Brittany Tollefson) alexisnewark (Alexis Newark) epl…" at bounding box center [936, 296] width 1115 height 41
select select "facec742-7e79-4c33-8241-13e023664843"
click at [379, 276] on select "Select Item... btollefson (Brittany Tollefson) alexisnewark (Alexis Newark) epl…" at bounding box center [936, 296] width 1115 height 41
click at [496, 429] on select "Select Item... Alexis Newark (10415) Andrea Perales (924) Brittany Tollefson (1…" at bounding box center [936, 429] width 1115 height 41
click at [379, 409] on select "Select Item... Alexis Newark (10415) Andrea Perales (924) Brittany Tollefson (1…" at bounding box center [936, 429] width 1115 height 41
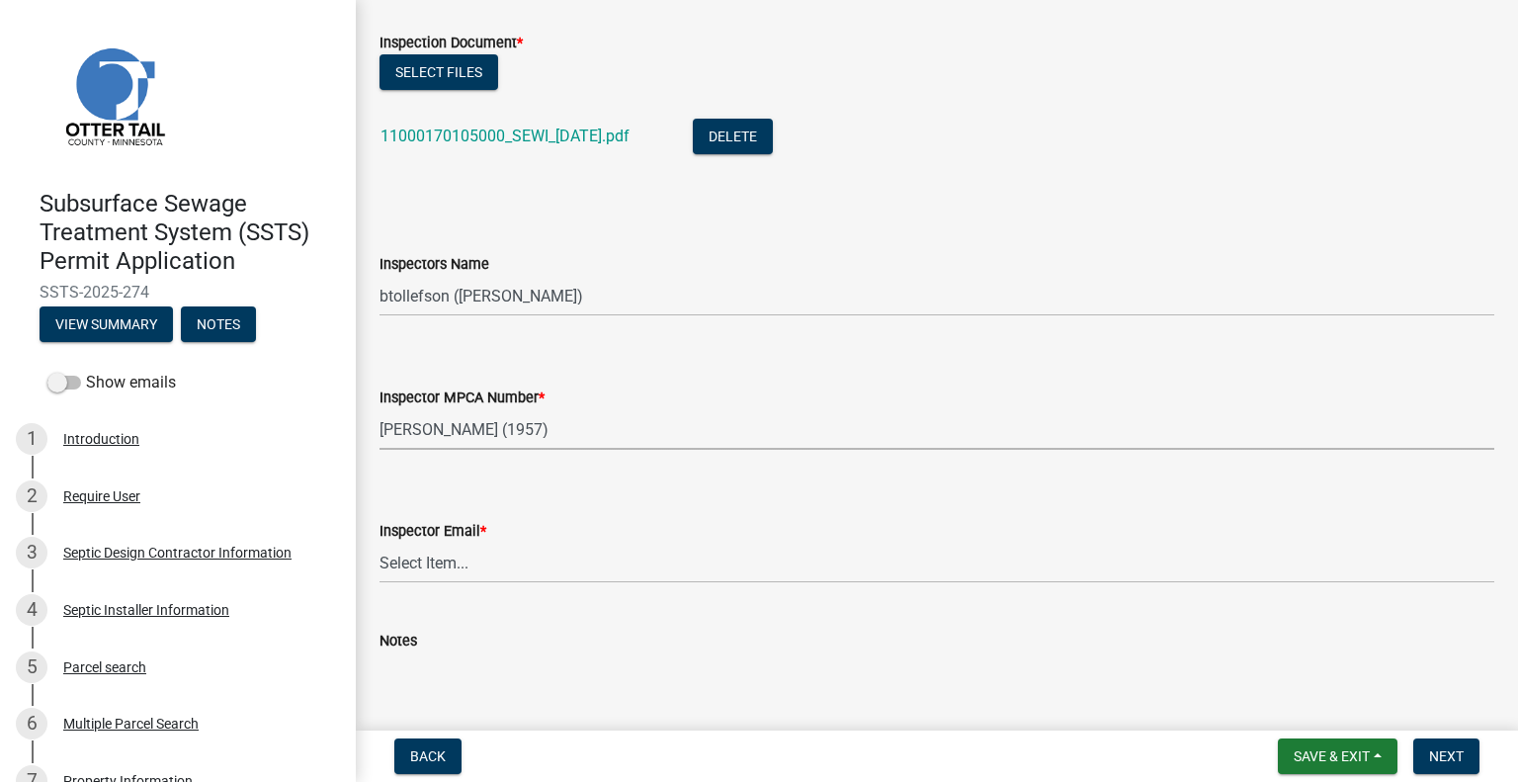
select select "3a384654-27c5-4d59-8b75-a887e8a1870e"
click at [488, 562] on select "Select Item... Alexis Newark (anewark@ottertailcounty.gov) Amy Busko (abusko@ot…" at bounding box center [936, 563] width 1115 height 41
click at [379, 543] on select "Select Item... Alexis Newark (anewark@ottertailcounty.gov) Amy Busko (abusko@ot…" at bounding box center [936, 563] width 1115 height 41
select select "541addf4-52df-4608-91ce-bf29f574816c"
click at [535, 606] on div "Notes" at bounding box center [936, 673] width 1115 height 144
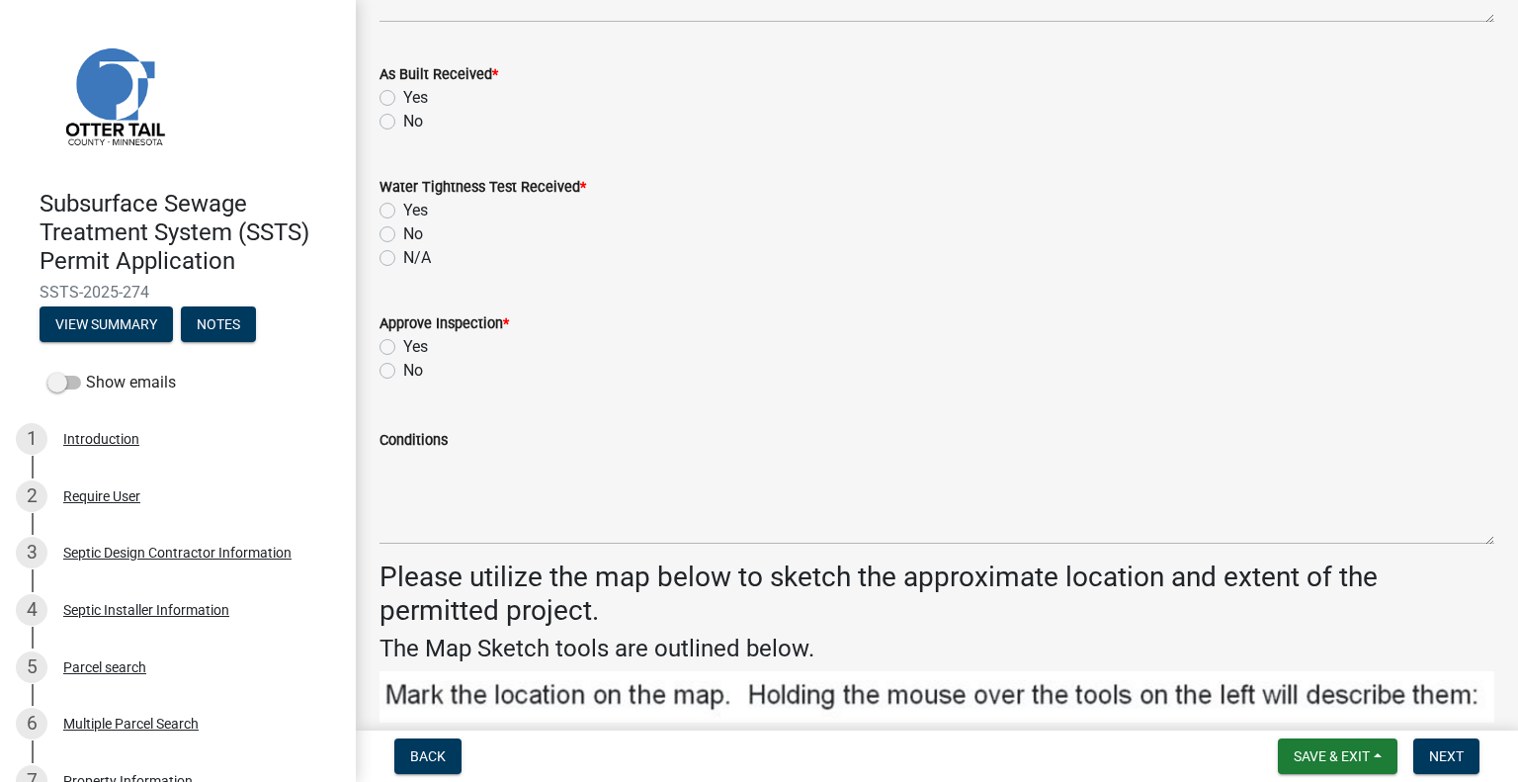
scroll to position [2530, 0]
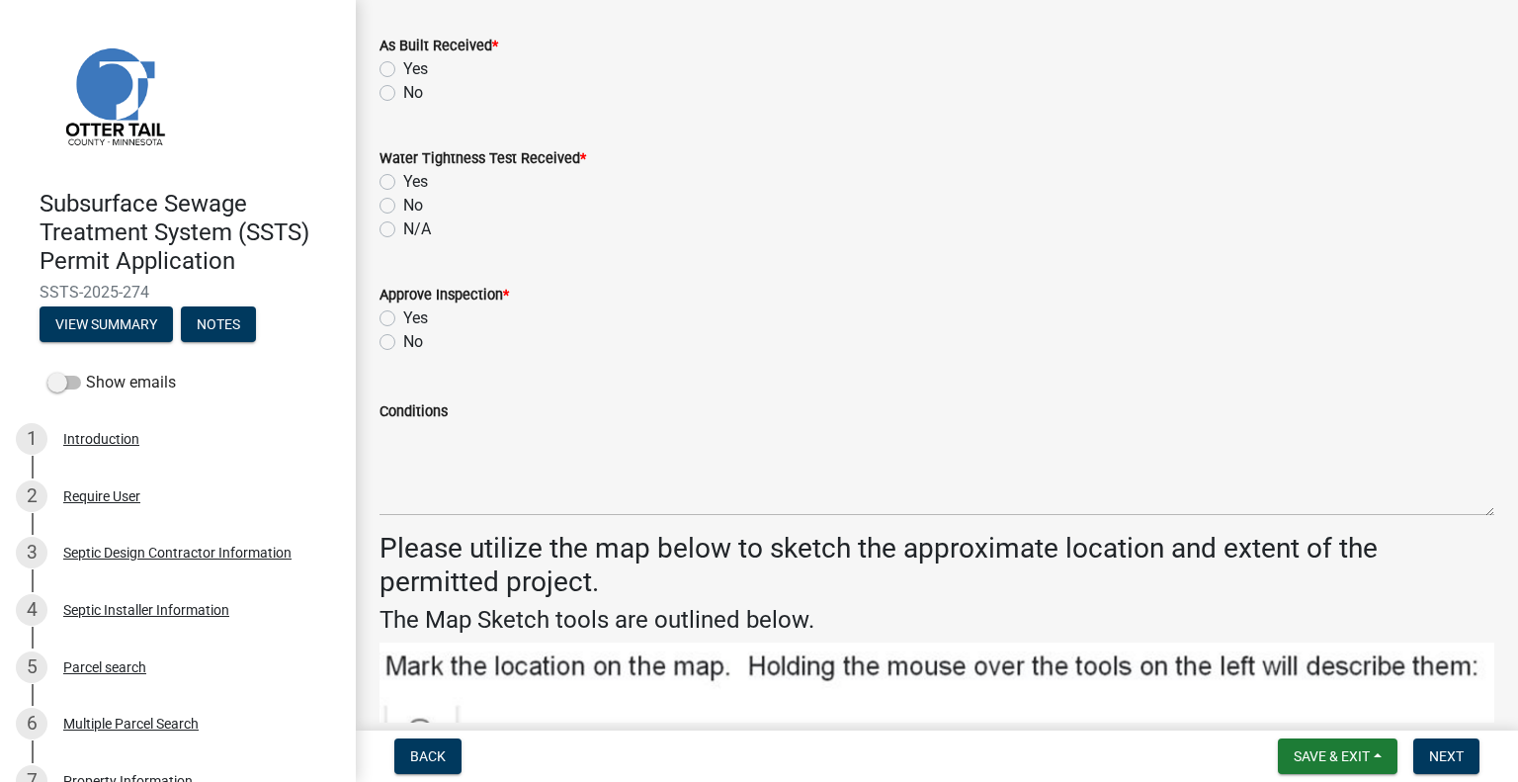
click at [403, 93] on label "No" at bounding box center [413, 93] width 20 height 24
click at [403, 93] on input "No" at bounding box center [409, 87] width 13 height 13
radio input "true"
click at [403, 228] on label "N/A" at bounding box center [417, 229] width 28 height 24
click at [403, 228] on input "N/A" at bounding box center [409, 223] width 13 height 13
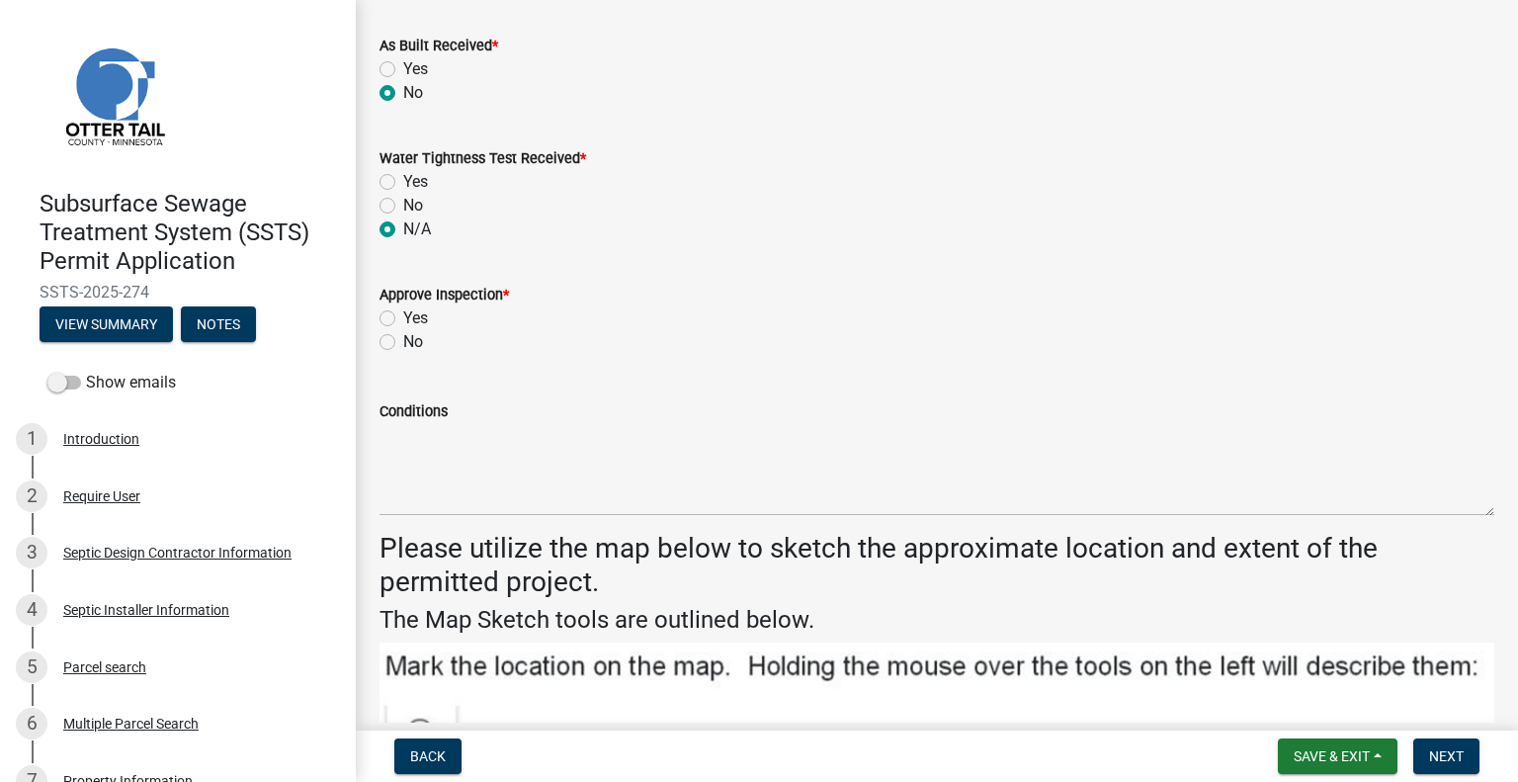
radio input "true"
click at [403, 319] on label "Yes" at bounding box center [415, 318] width 25 height 24
click at [403, 319] on input "Yes" at bounding box center [409, 312] width 13 height 13
radio input "true"
click at [1455, 753] on span "Next" at bounding box center [1446, 756] width 35 height 16
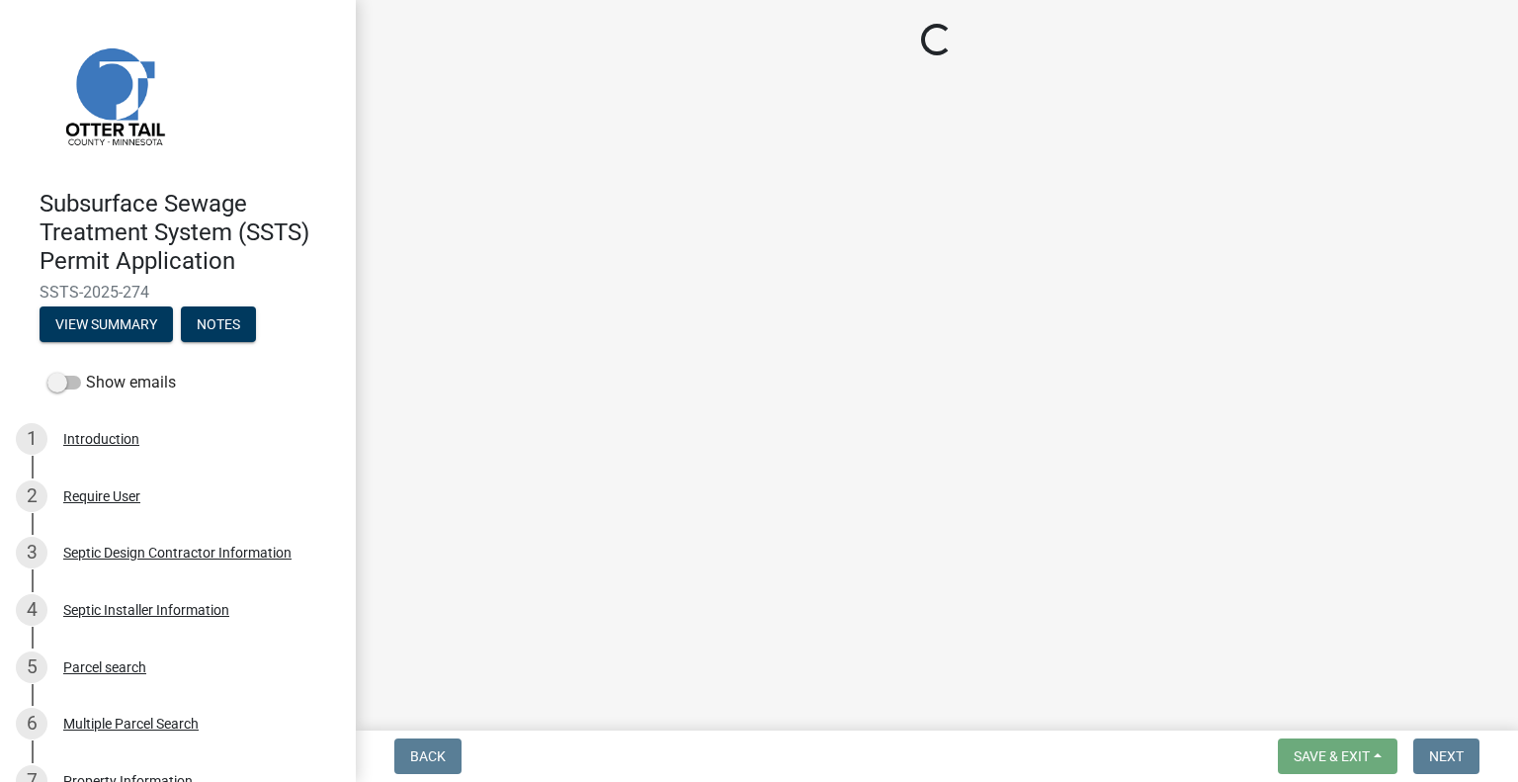
scroll to position [0, 0]
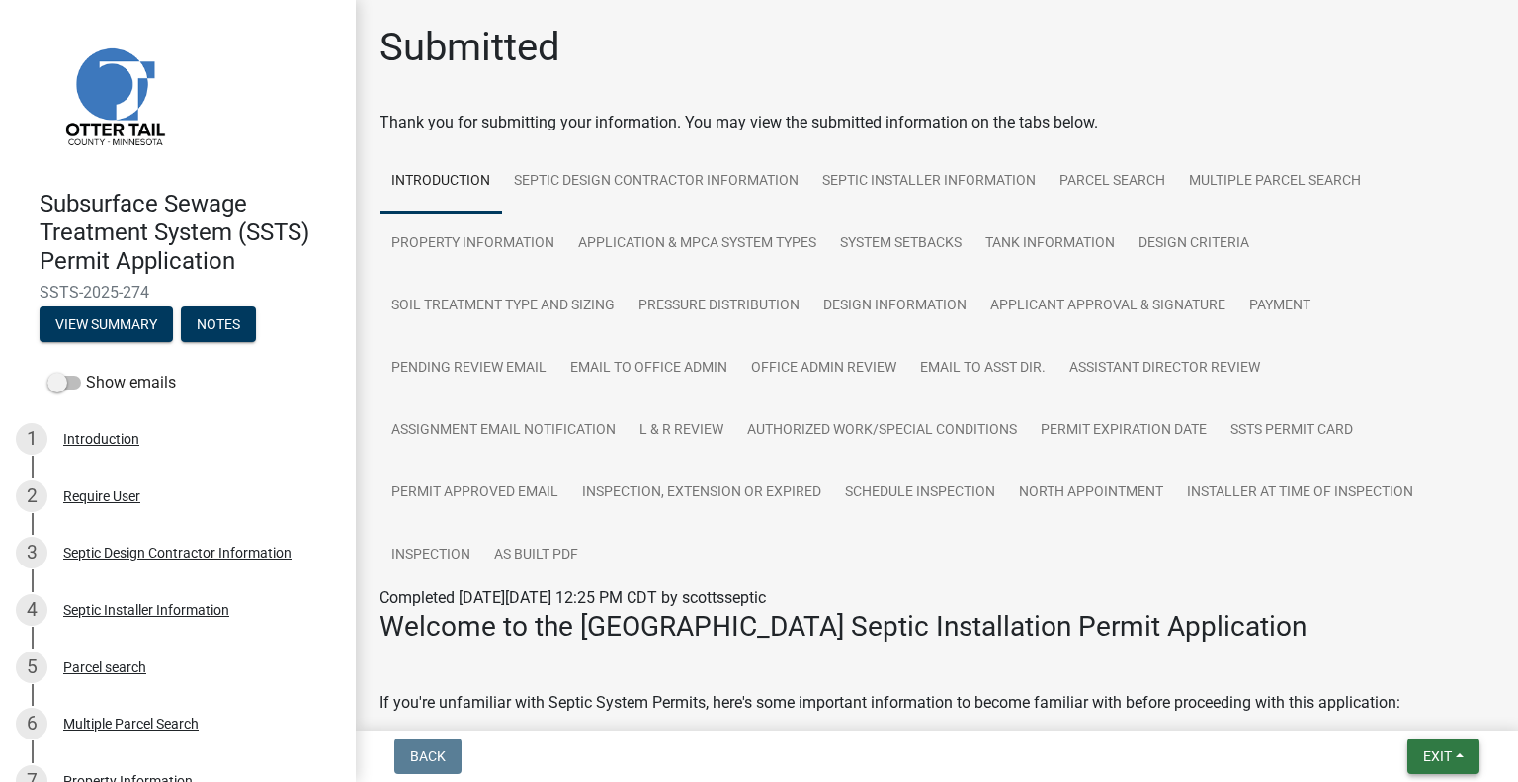
click at [1448, 758] on span "Exit" at bounding box center [1437, 756] width 29 height 16
click at [1392, 699] on button "Save & Exit" at bounding box center [1401, 704] width 158 height 47
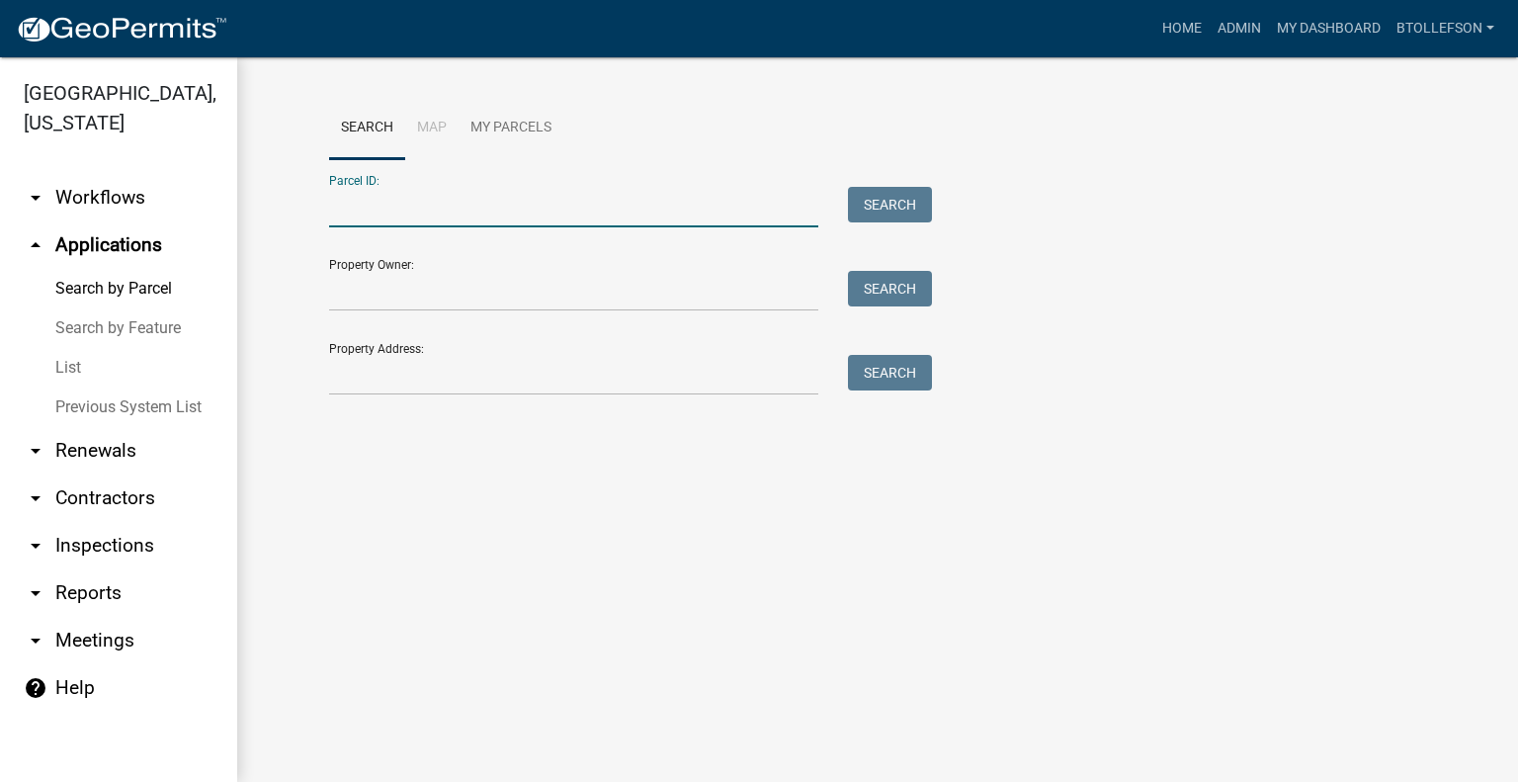
click at [546, 215] on input "Parcel ID:" at bounding box center [573, 207] width 489 height 41
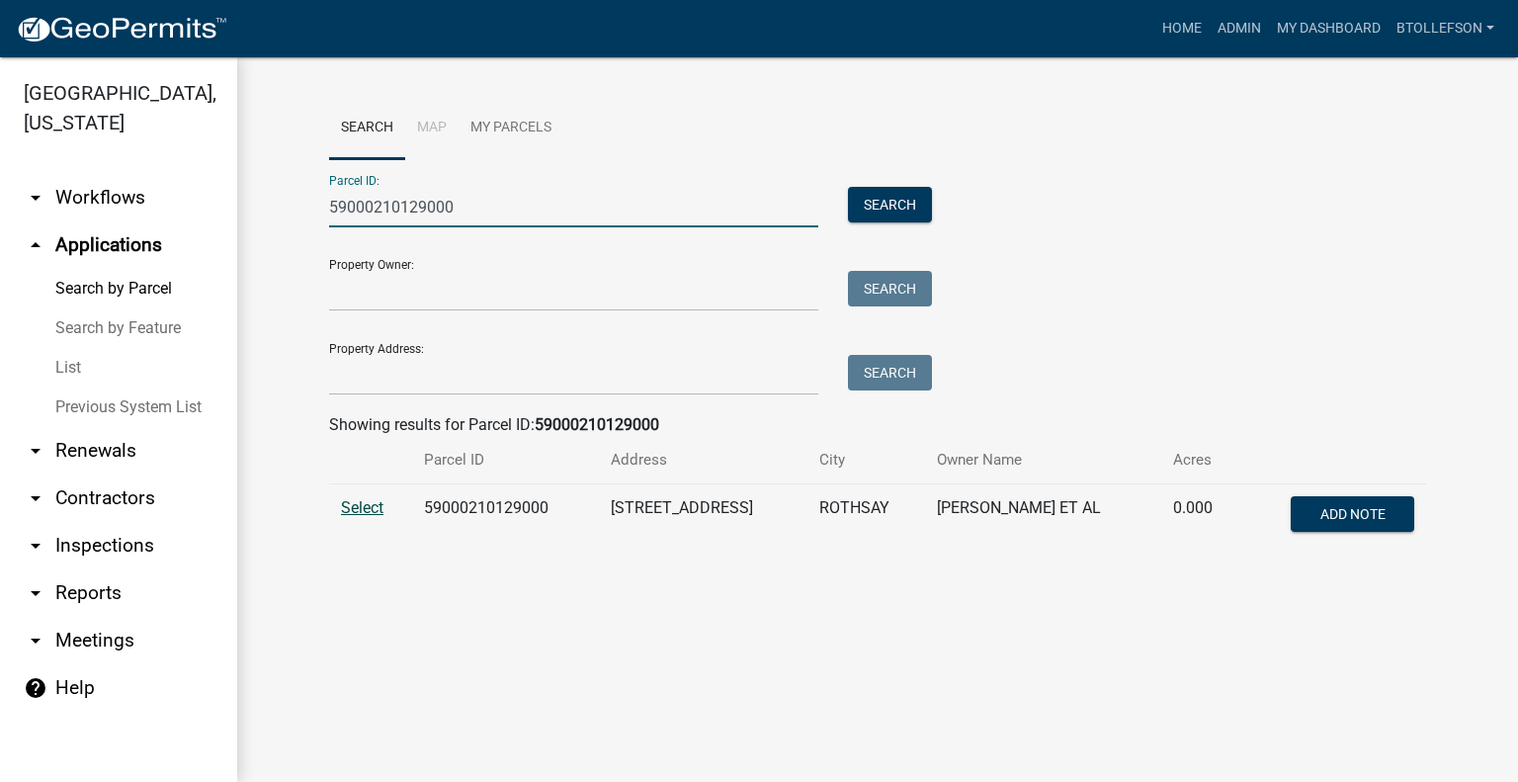
type input "59000210129000"
click at [356, 509] on span "Select" at bounding box center [362, 507] width 42 height 19
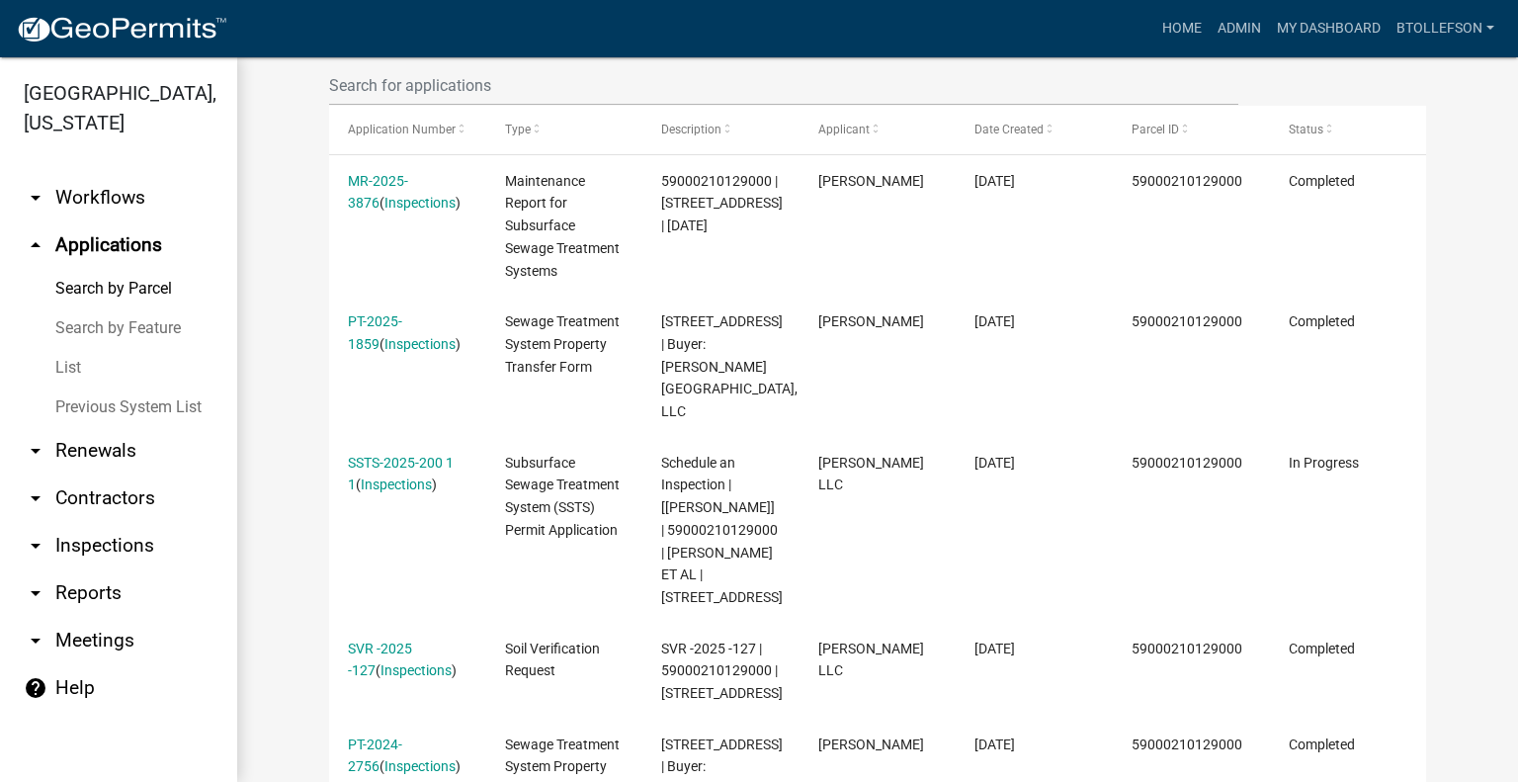
scroll to position [791, 0]
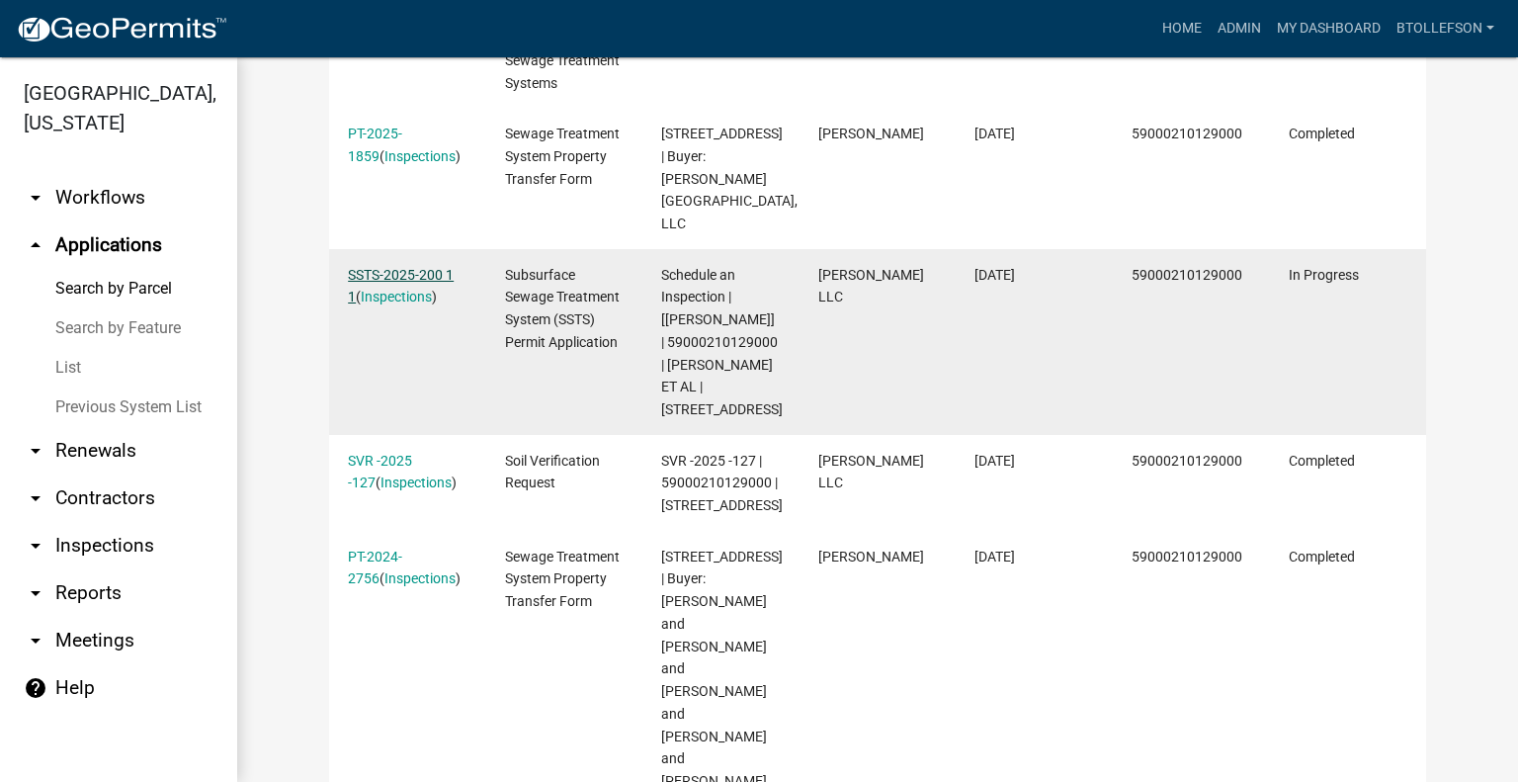
click at [381, 267] on link "SSTS-2025-200 1 1" at bounding box center [401, 286] width 106 height 39
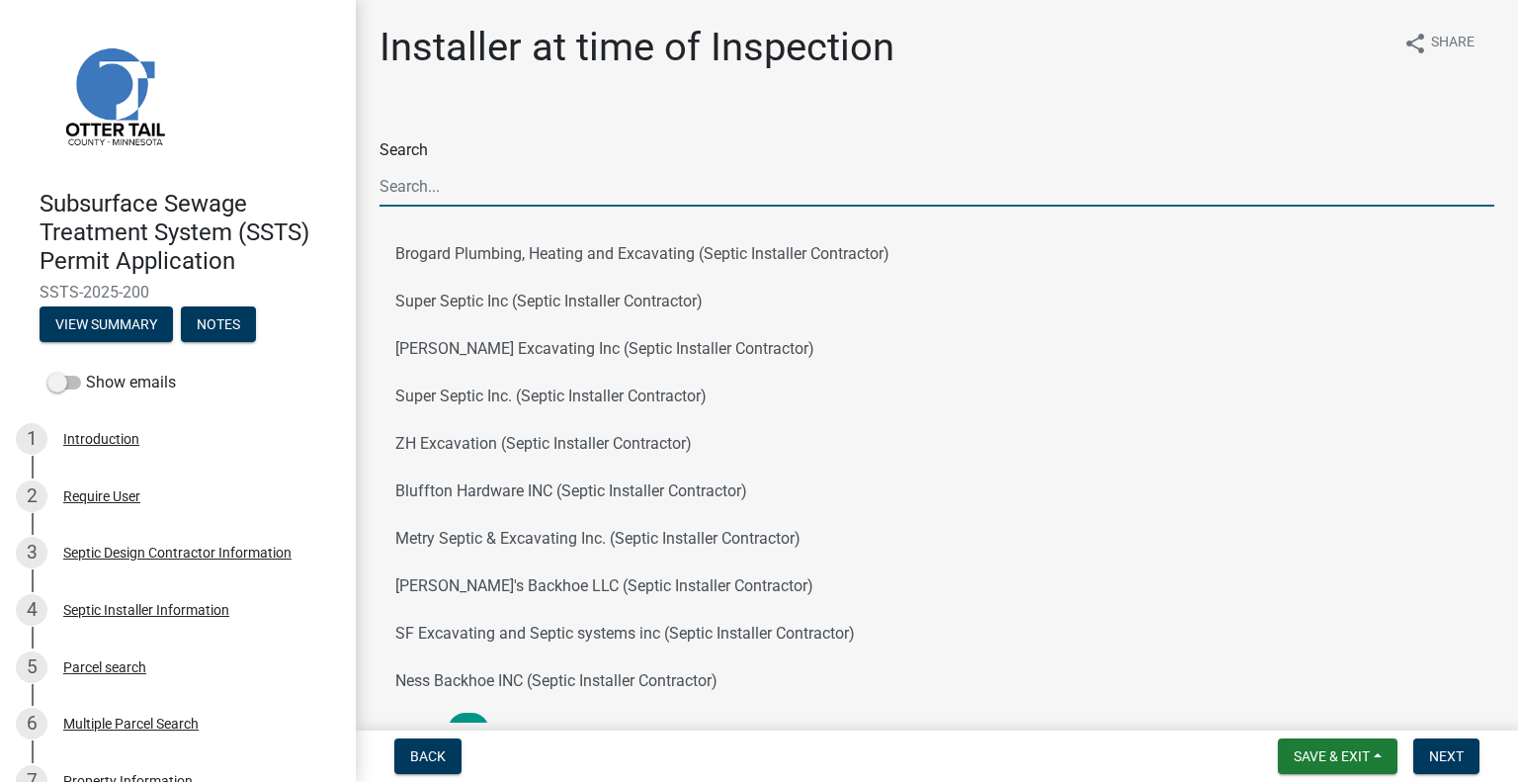
click at [565, 187] on input "Search" at bounding box center [936, 186] width 1115 height 41
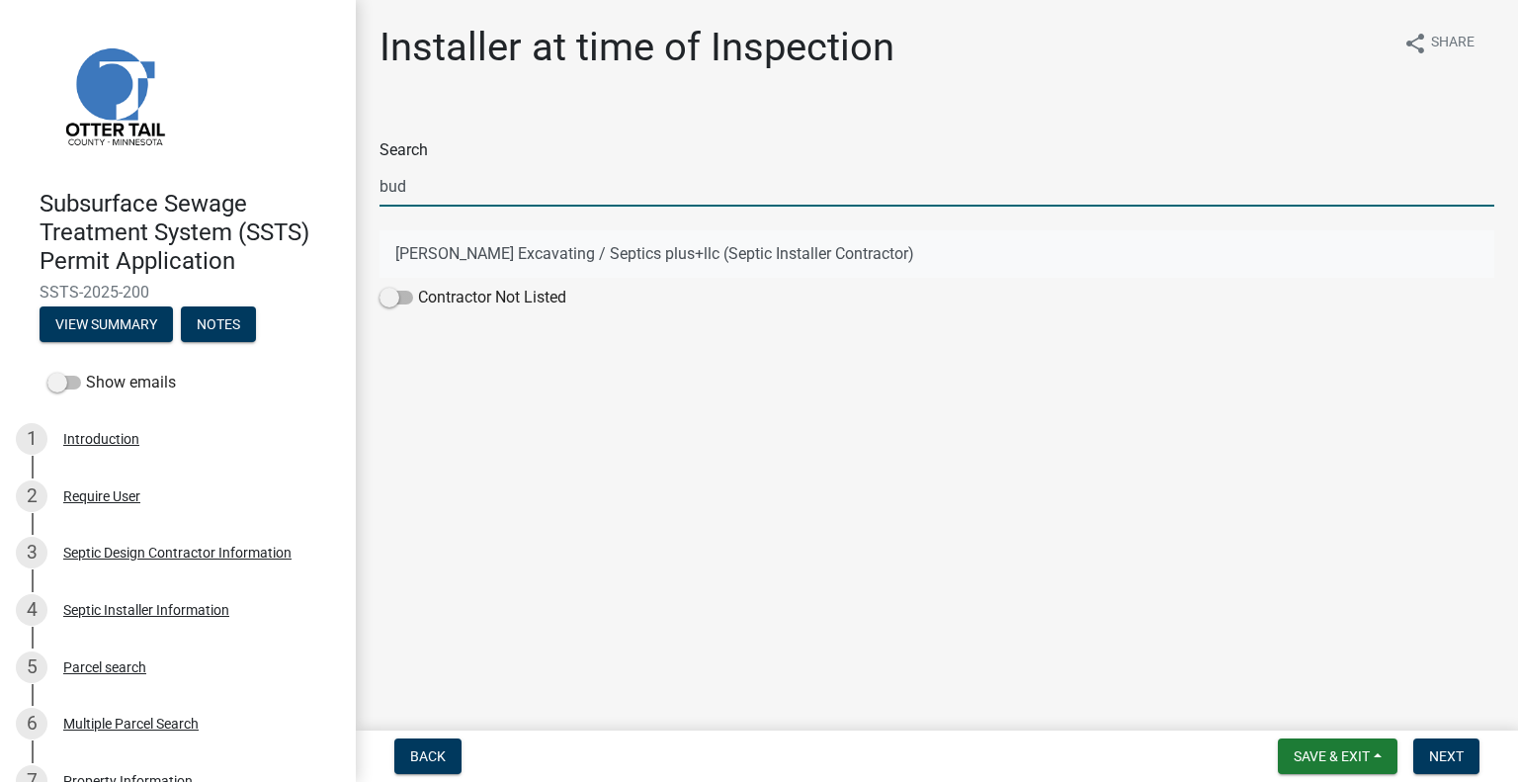
type input "bud"
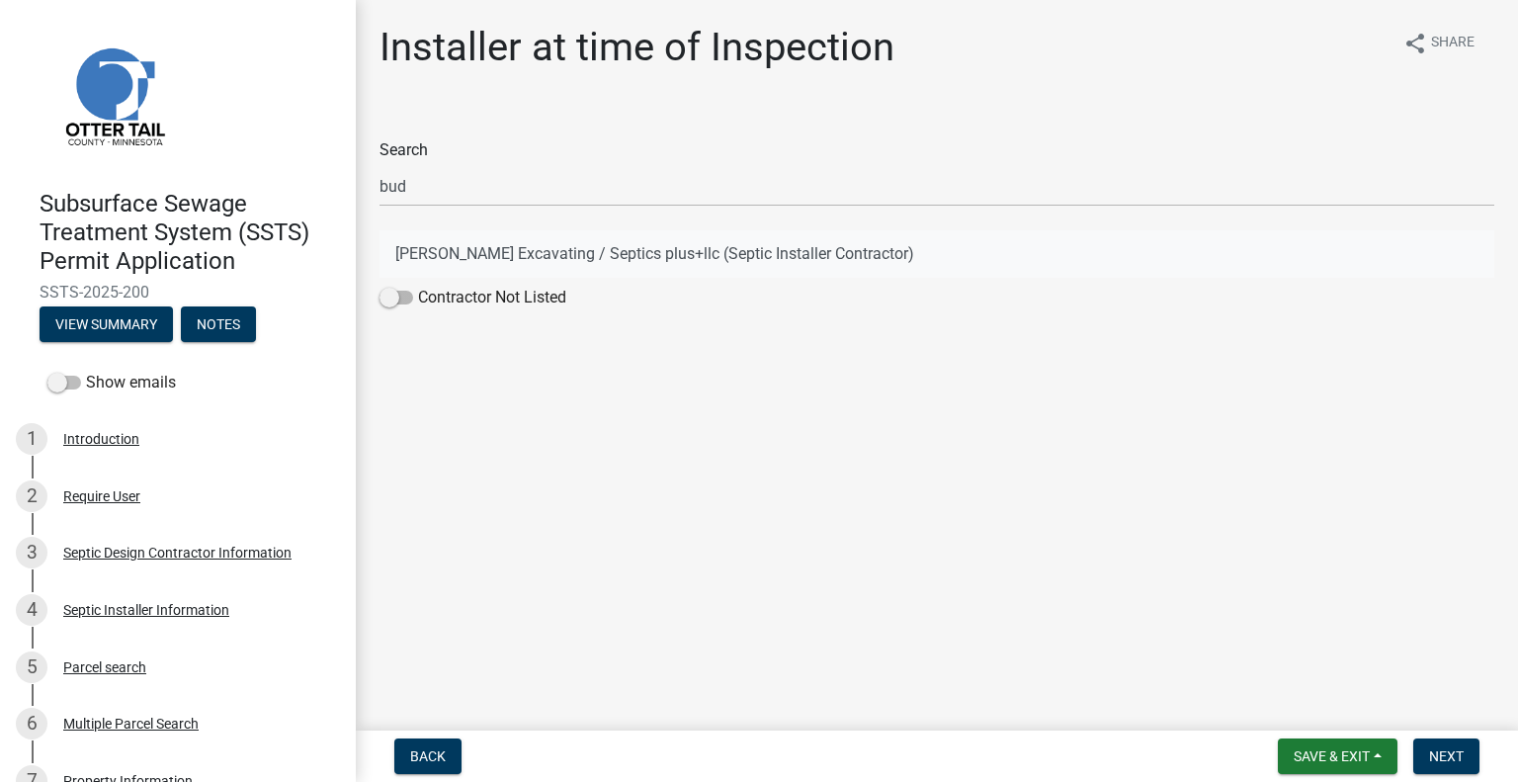
click at [422, 242] on button "Budke Excavating / Septics plus+llc (Septic Installer Contractor)" at bounding box center [936, 253] width 1115 height 47
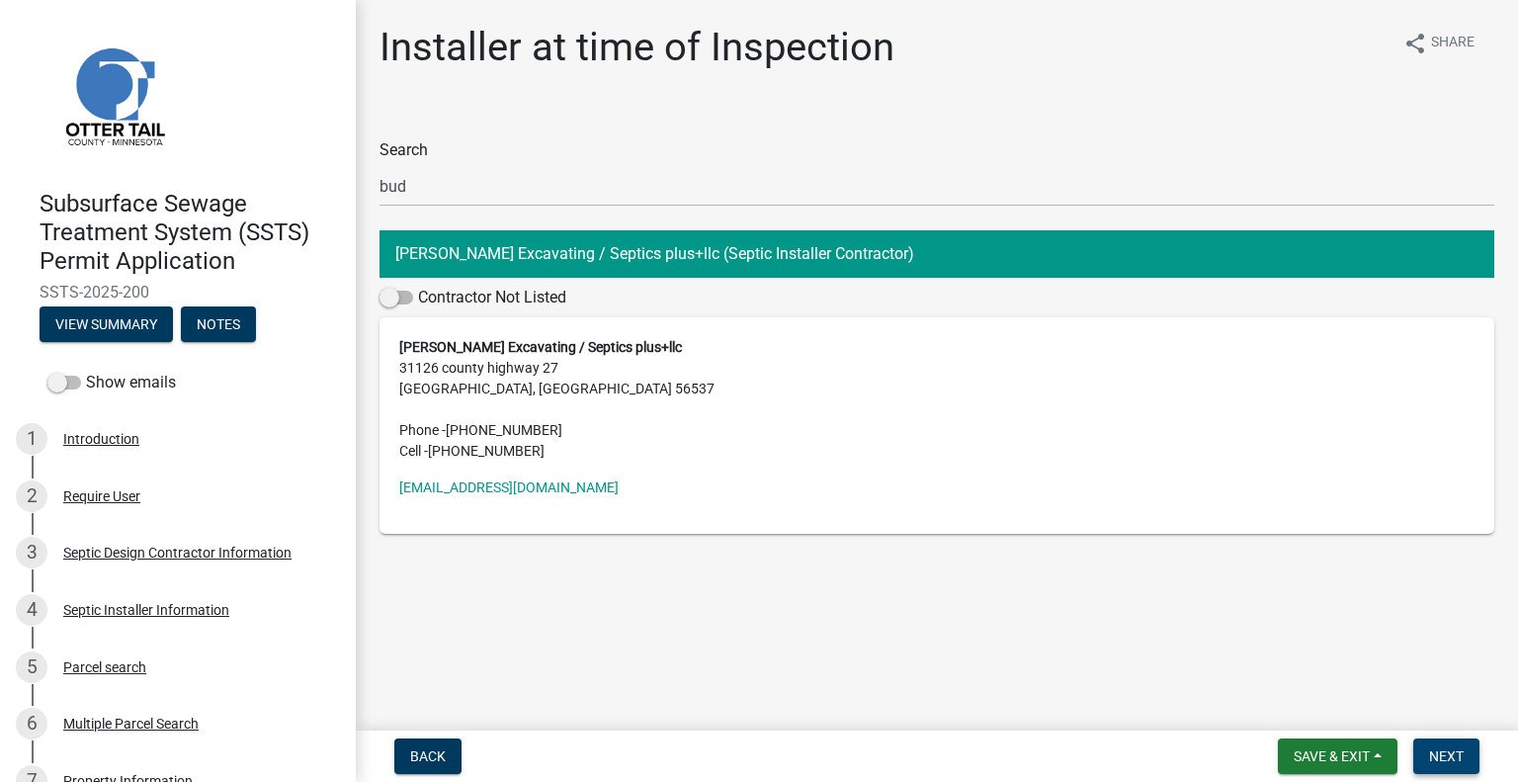
click at [1438, 753] on span "Next" at bounding box center [1446, 756] width 35 height 16
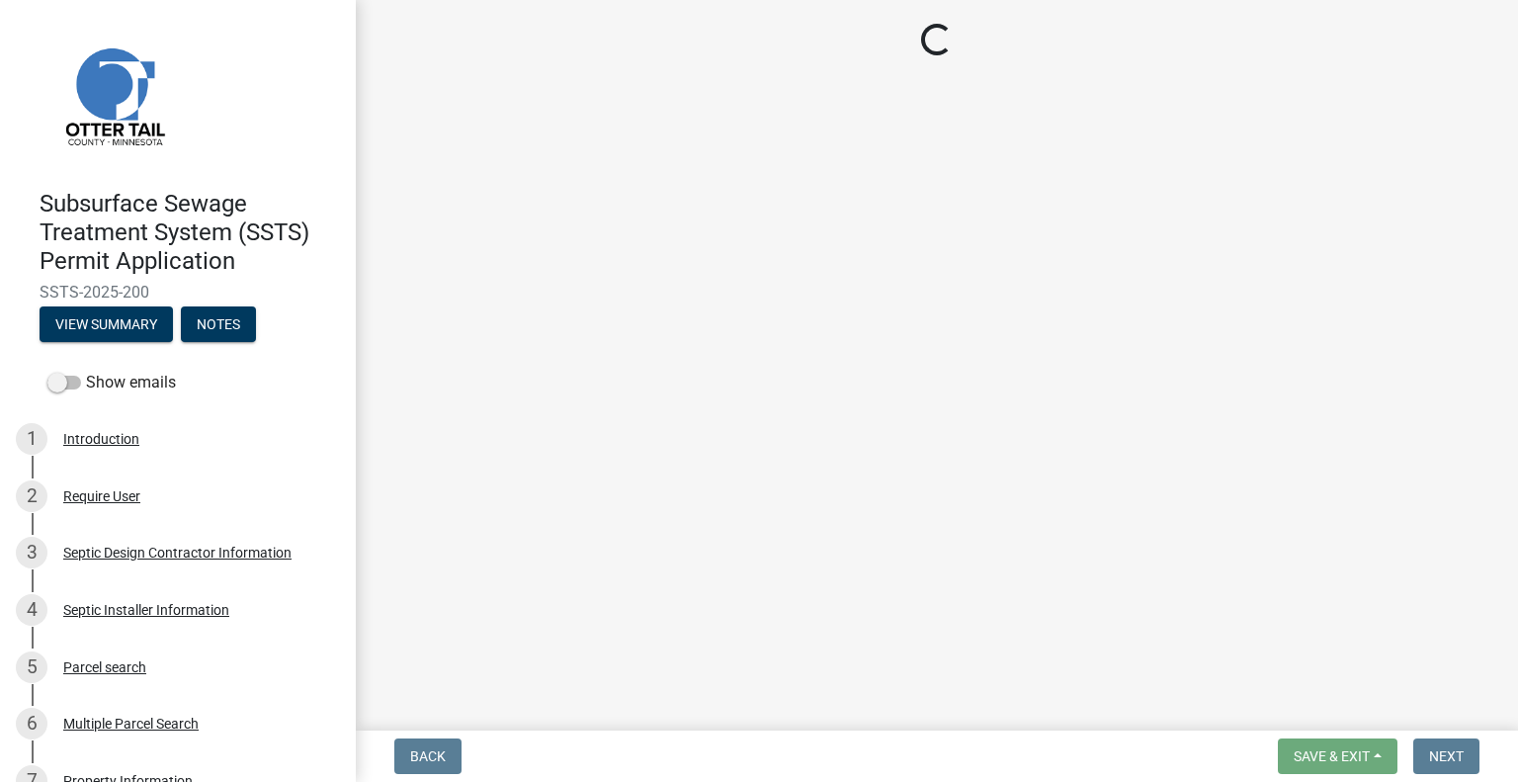
select select "710d5f49-2663-4e73-9718-d0c4e189f5ed"
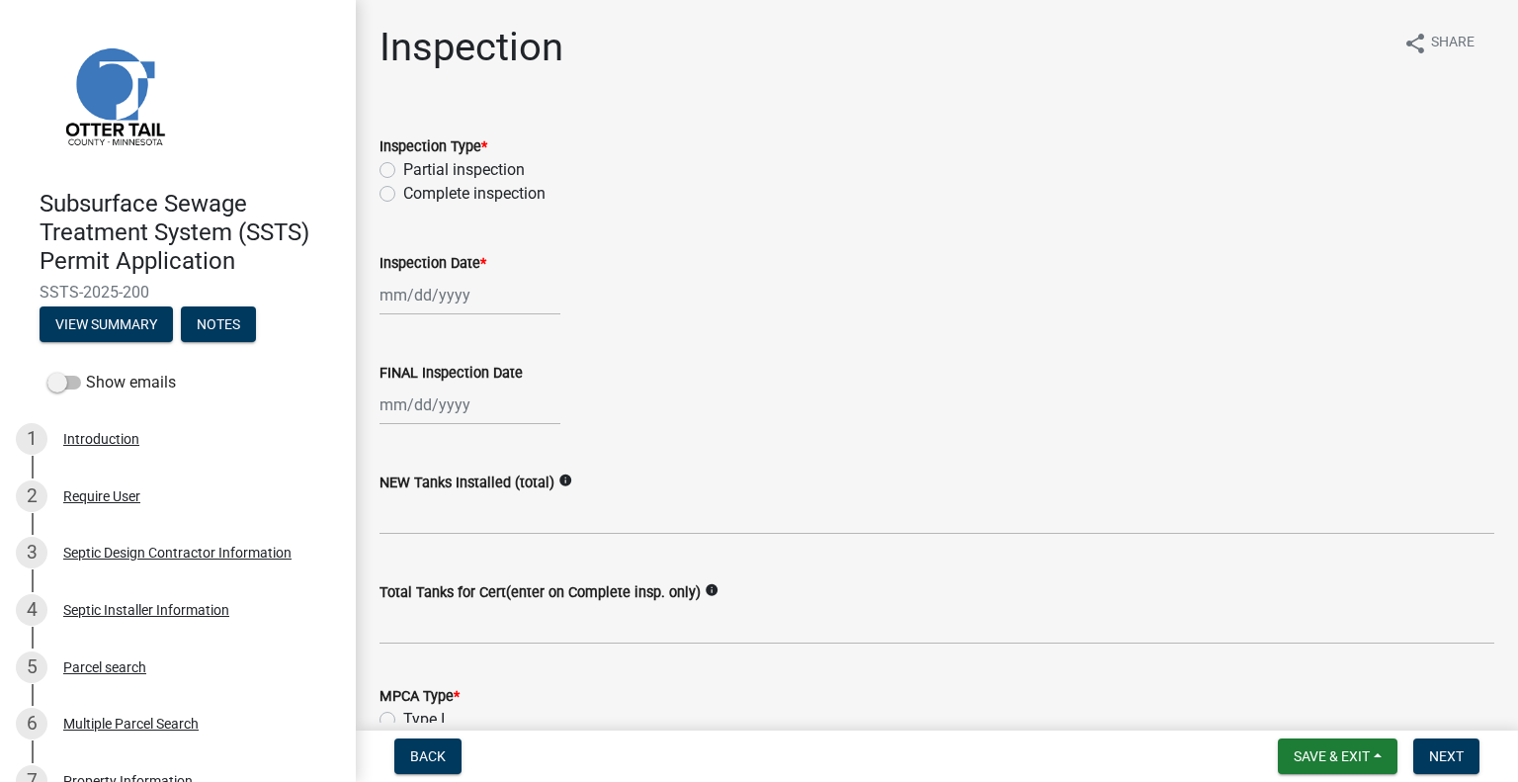
click at [403, 193] on label "Complete inspection" at bounding box center [474, 194] width 142 height 24
click at [403, 193] on input "Complete inspection" at bounding box center [409, 188] width 13 height 13
radio input "true"
select select "8"
select select "2025"
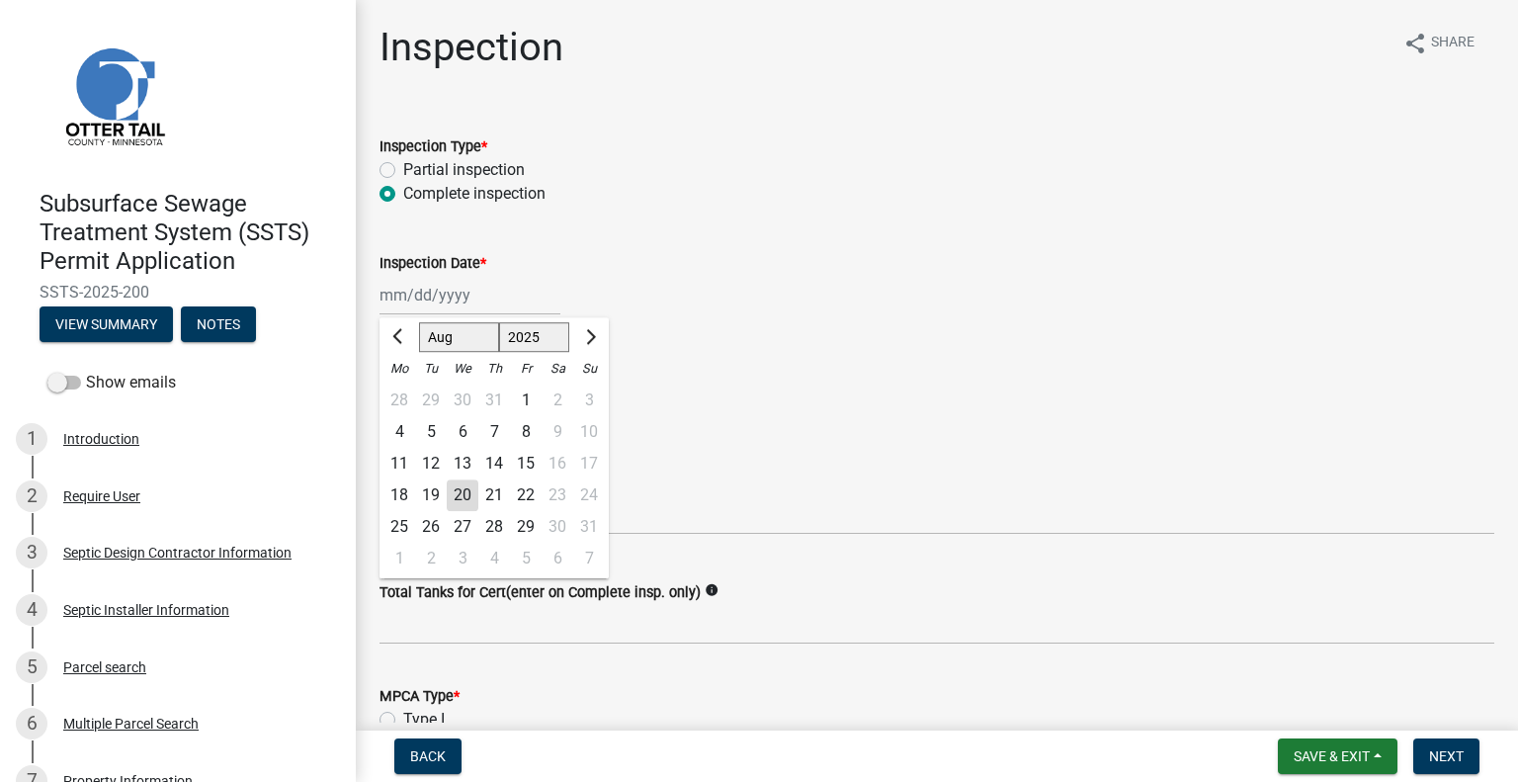
click at [447, 307] on div "Jan Feb Mar Apr May Jun Jul Aug Sep Oct Nov Dec 1525 1526 1527 1528 1529 1530 1…" at bounding box center [469, 295] width 181 height 41
click at [432, 491] on div "19" at bounding box center [431, 495] width 32 height 32
type input "[DATE]"
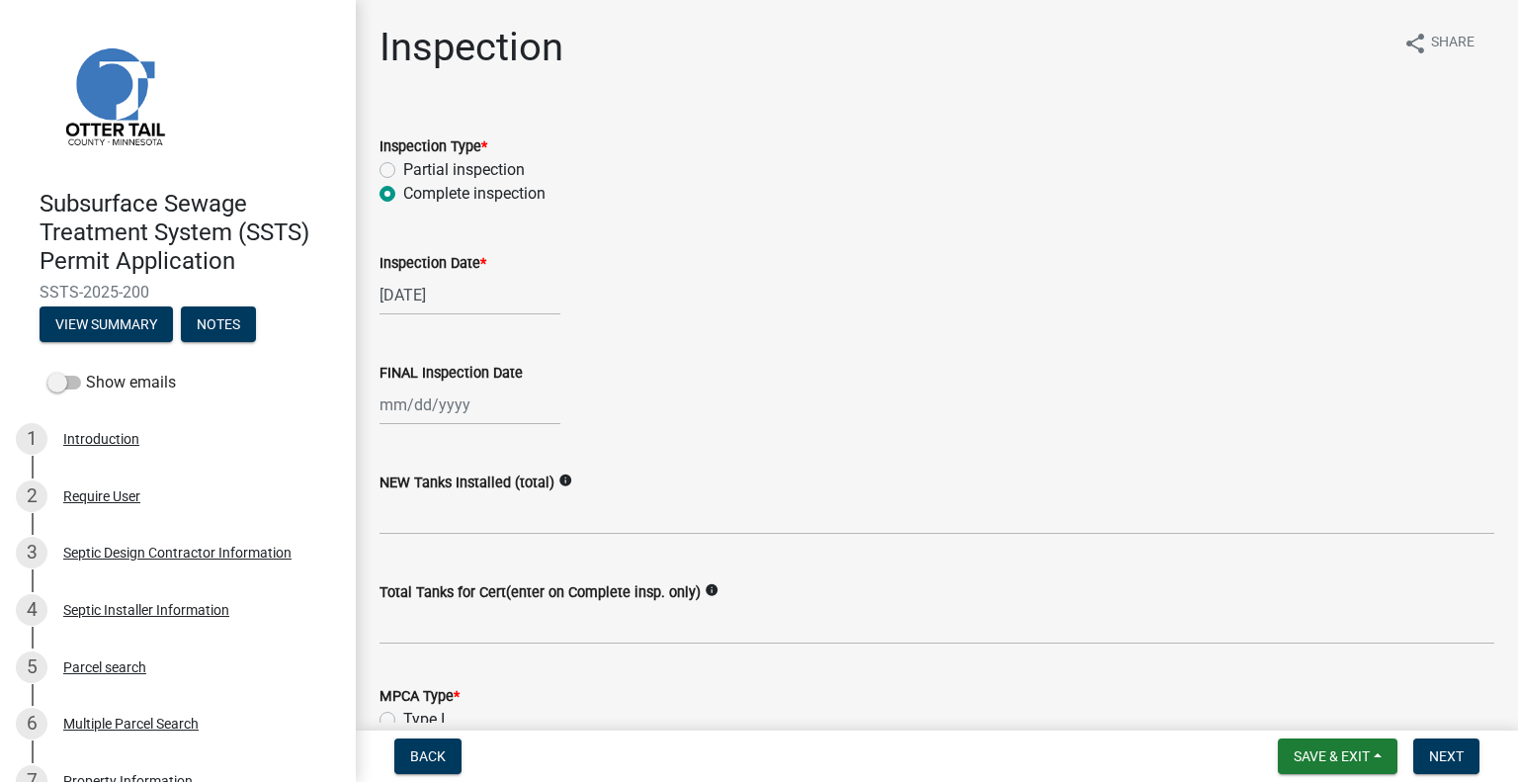
select select "8"
select select "2025"
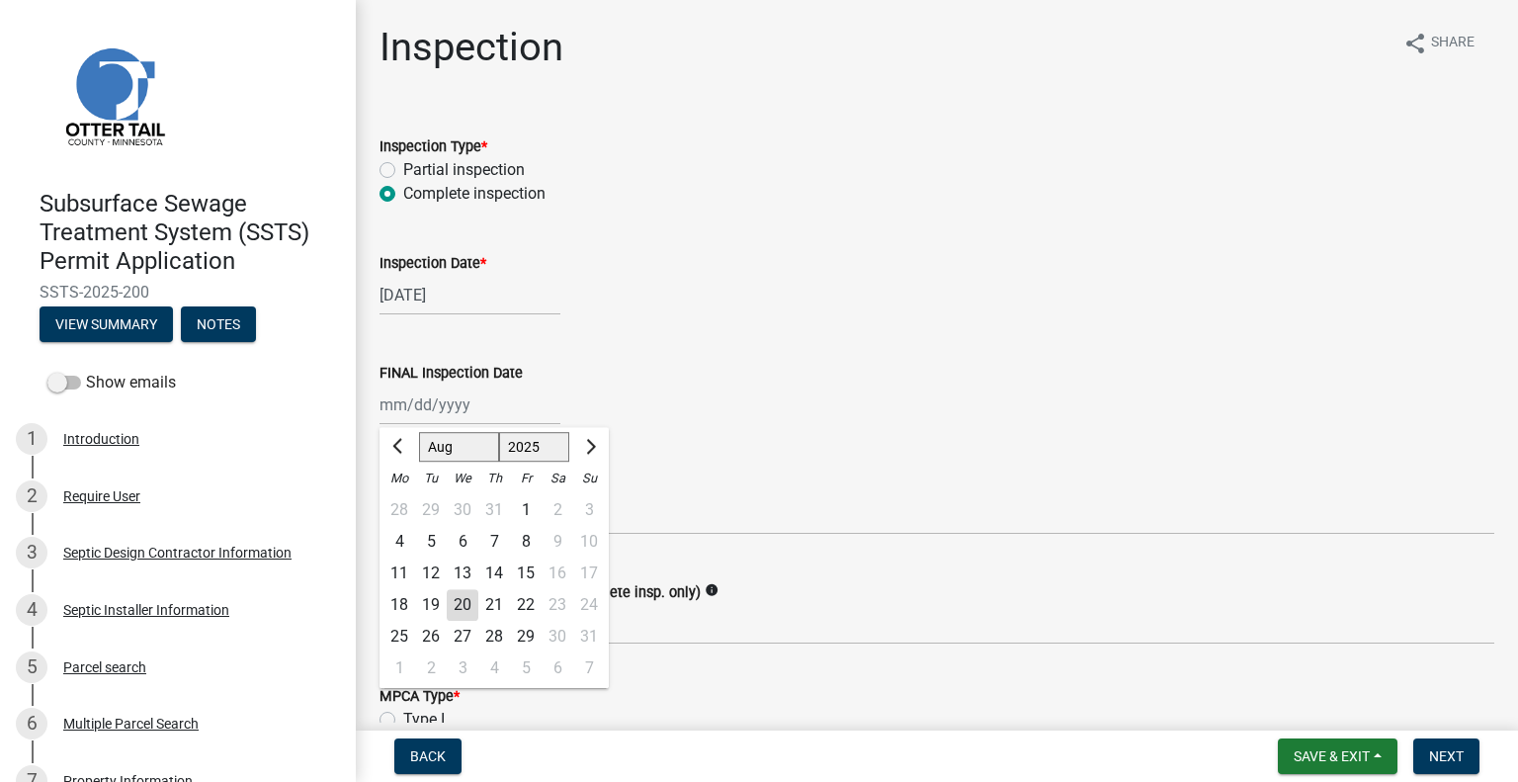
click at [422, 404] on input "FINAL Inspection Date" at bounding box center [469, 404] width 181 height 41
click at [435, 606] on div "19" at bounding box center [431, 605] width 32 height 32
type input "[DATE]"
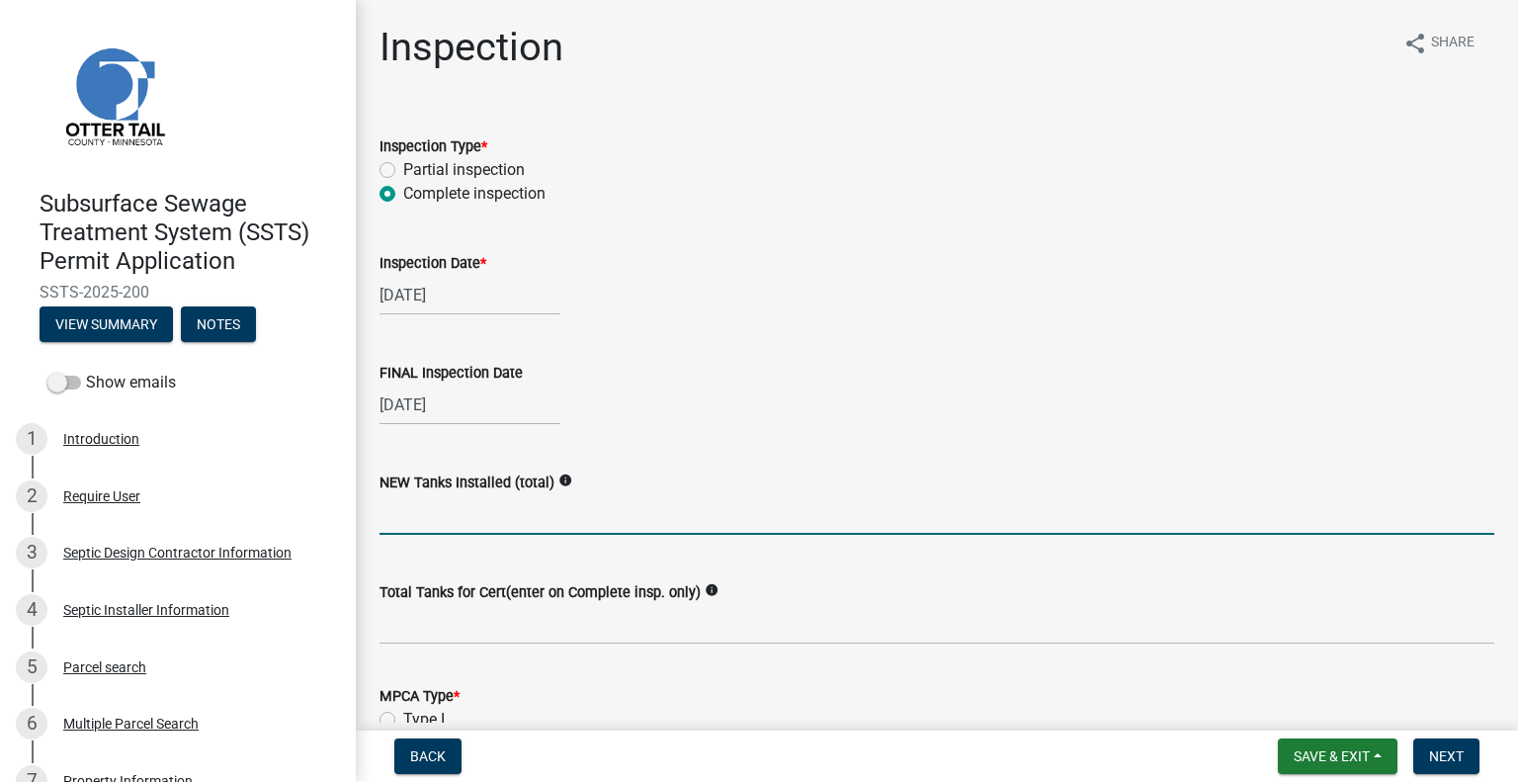
click at [466, 522] on input "text" at bounding box center [936, 514] width 1115 height 41
type input "1"
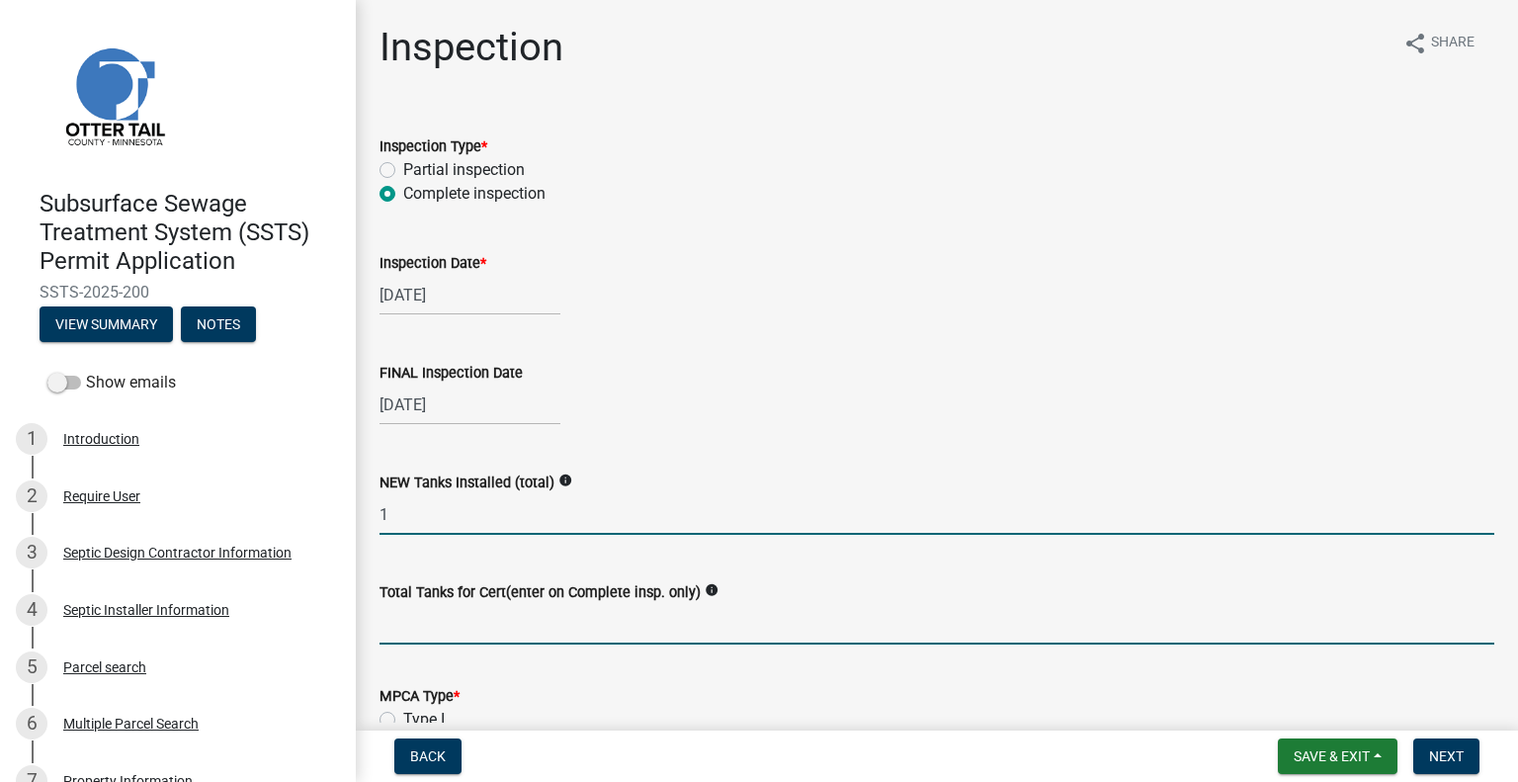
click at [480, 618] on input "Total Tanks for Cert(enter on Complete insp. only)" at bounding box center [936, 624] width 1115 height 41
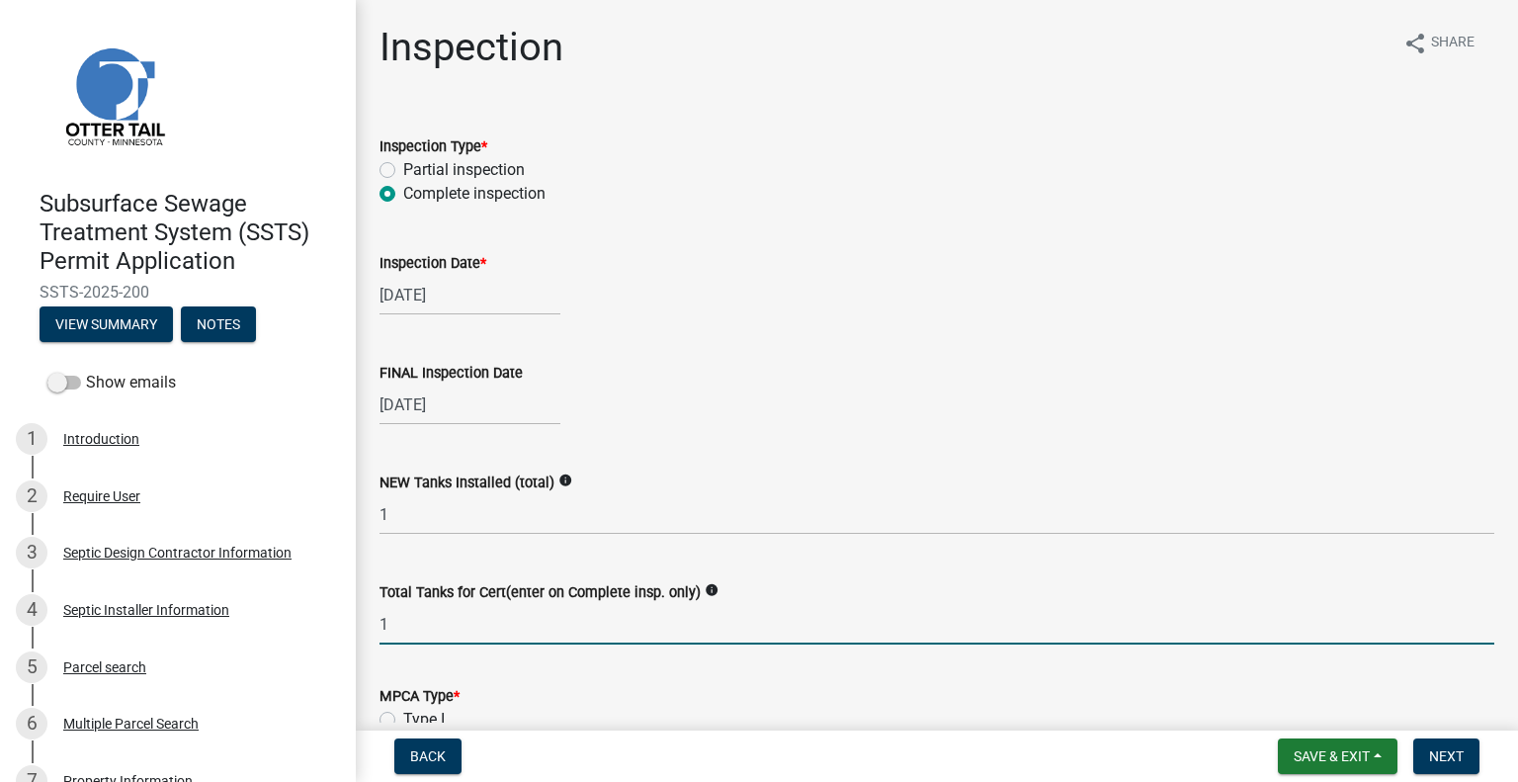
type input "1"
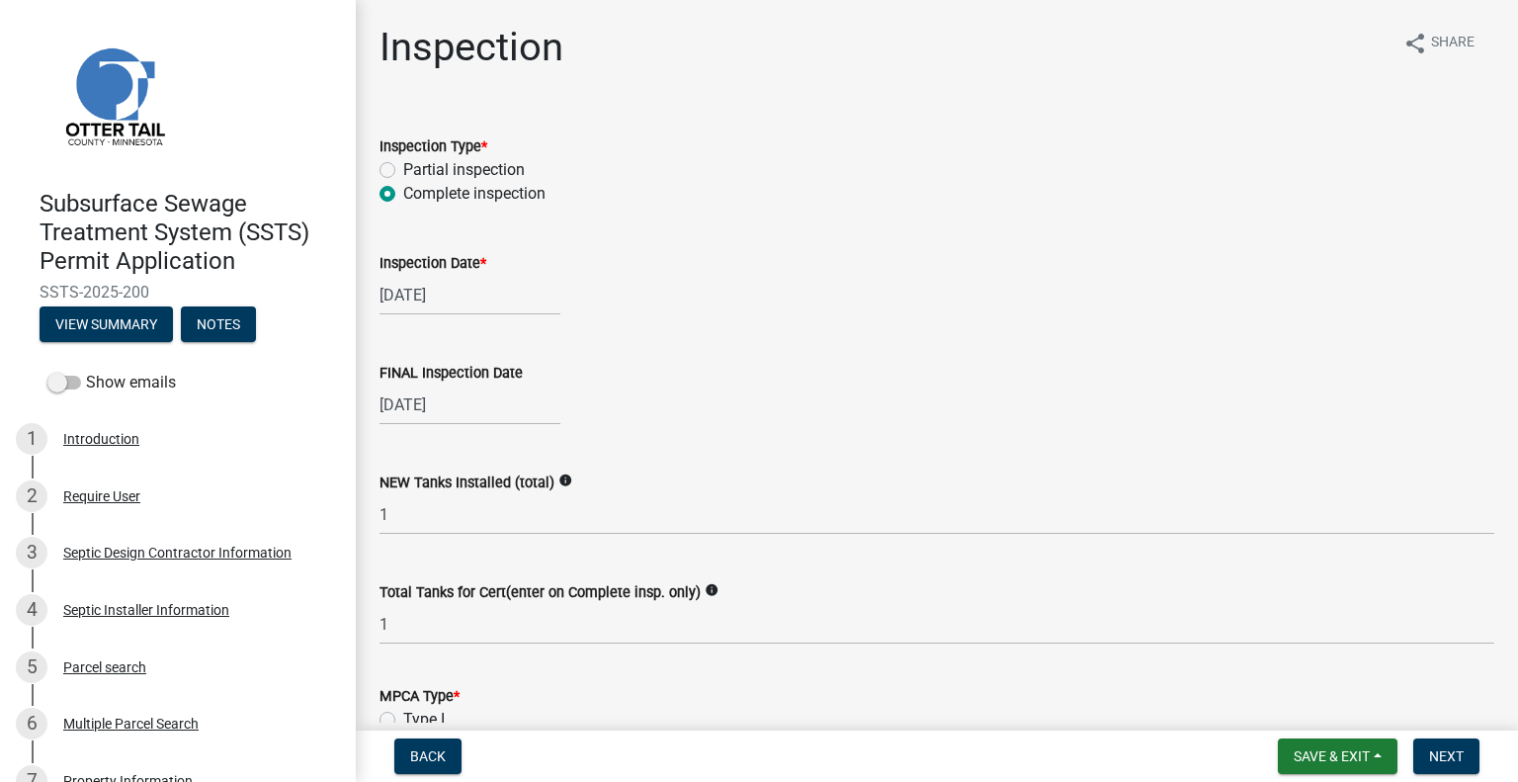
click at [536, 672] on form "MPCA Type * Type I Type II Type III TypeIV Type V" at bounding box center [936, 743] width 1115 height 166
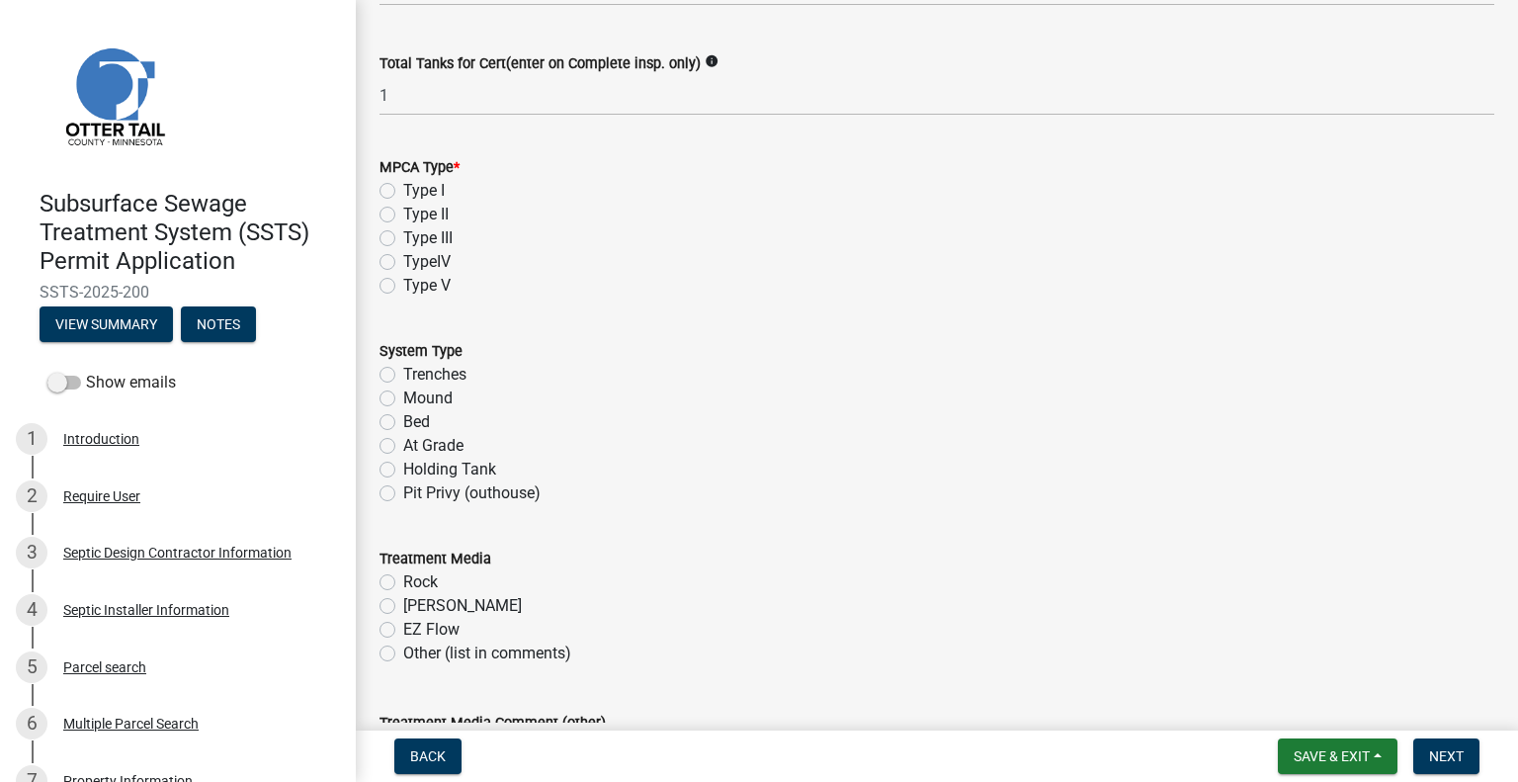
scroll to position [632, 0]
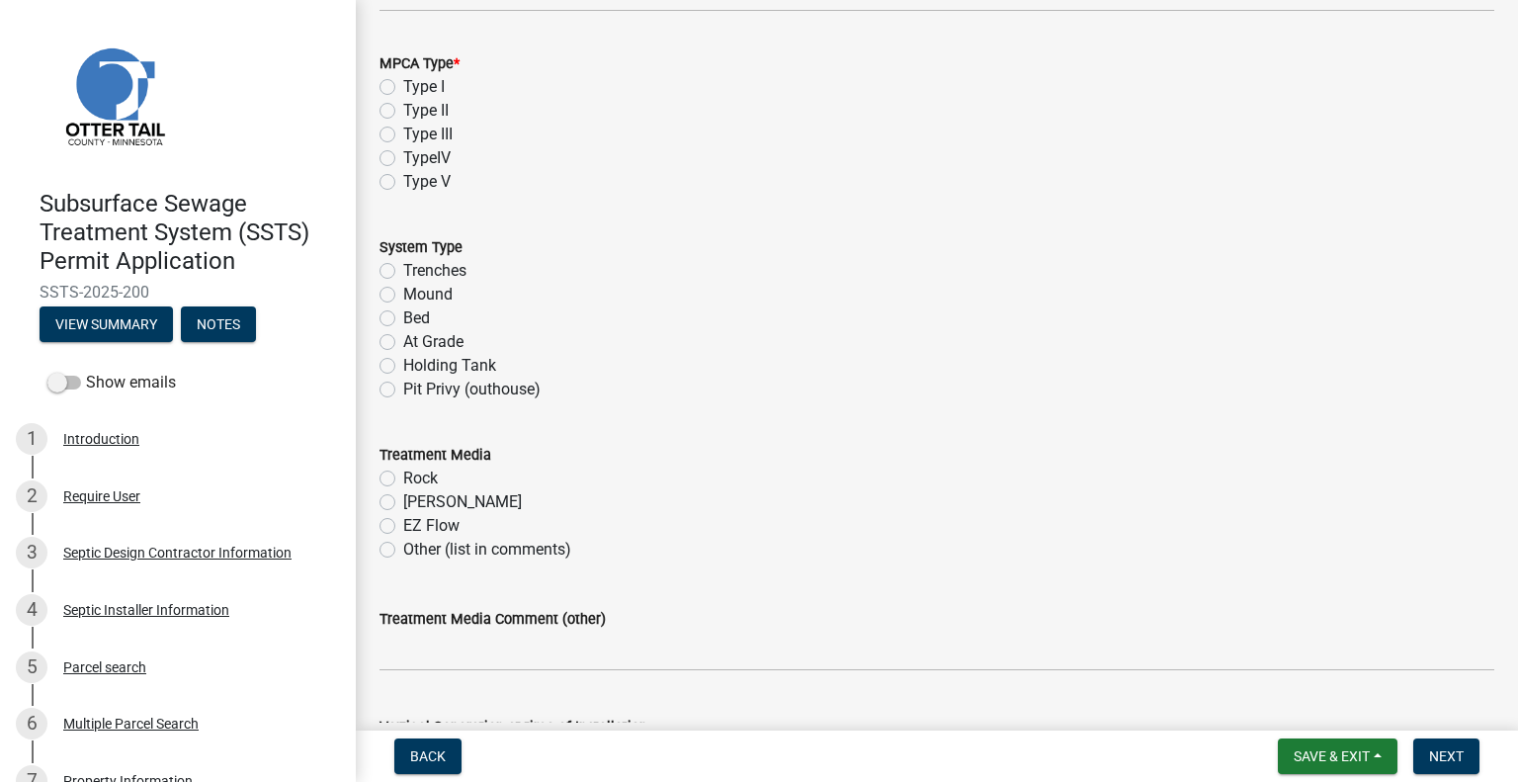
click at [403, 84] on label "Type I" at bounding box center [424, 87] width 42 height 24
click at [403, 84] on input "Type I" at bounding box center [409, 81] width 13 height 13
radio input "true"
click at [403, 295] on label "Mound" at bounding box center [427, 295] width 49 height 24
click at [403, 295] on input "Mound" at bounding box center [409, 289] width 13 height 13
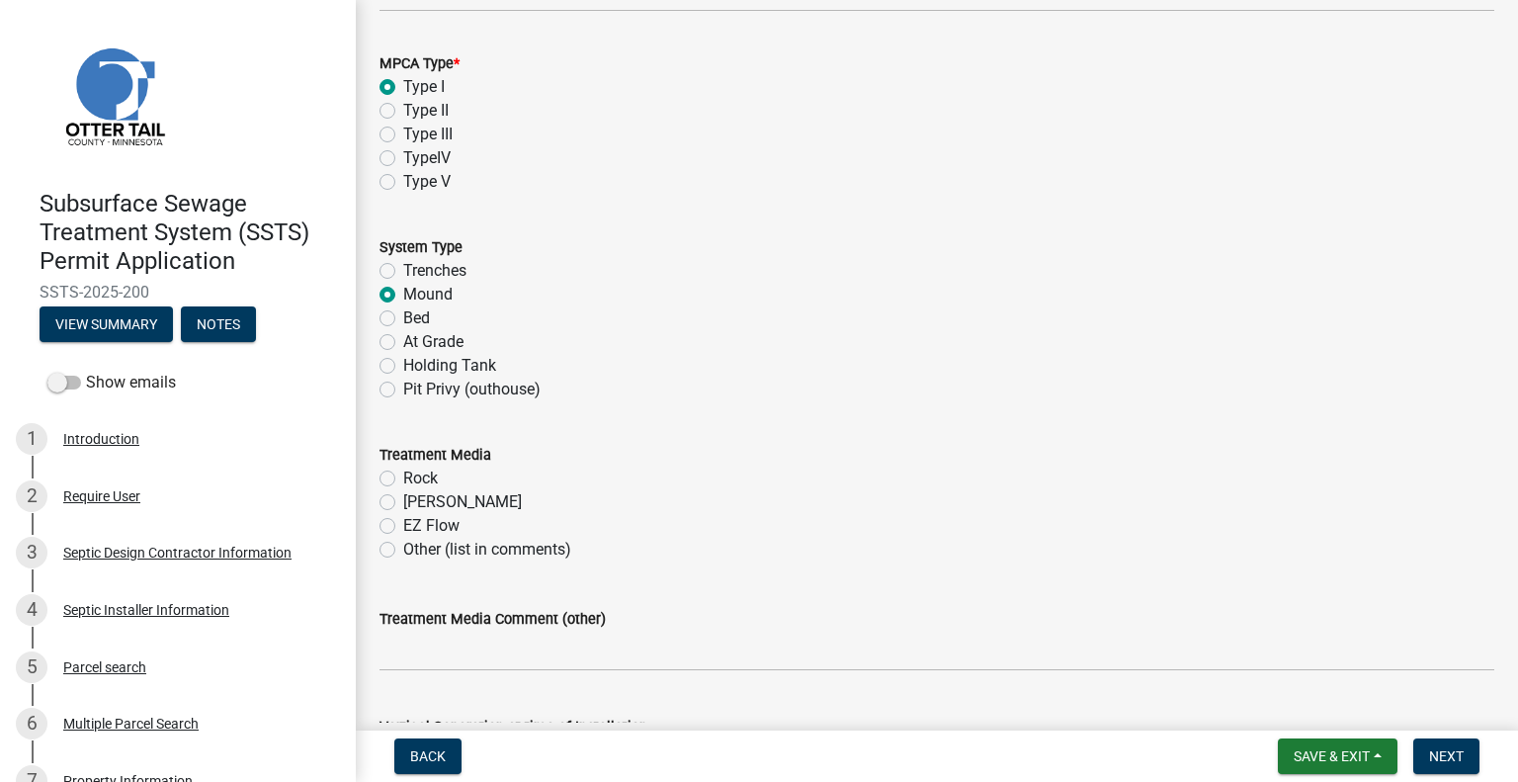
radio input "true"
click at [403, 481] on label "Rock" at bounding box center [420, 478] width 35 height 24
click at [403, 479] on input "Rock" at bounding box center [409, 472] width 13 height 13
radio input "true"
click at [798, 443] on div "Treatment Media" at bounding box center [936, 455] width 1115 height 24
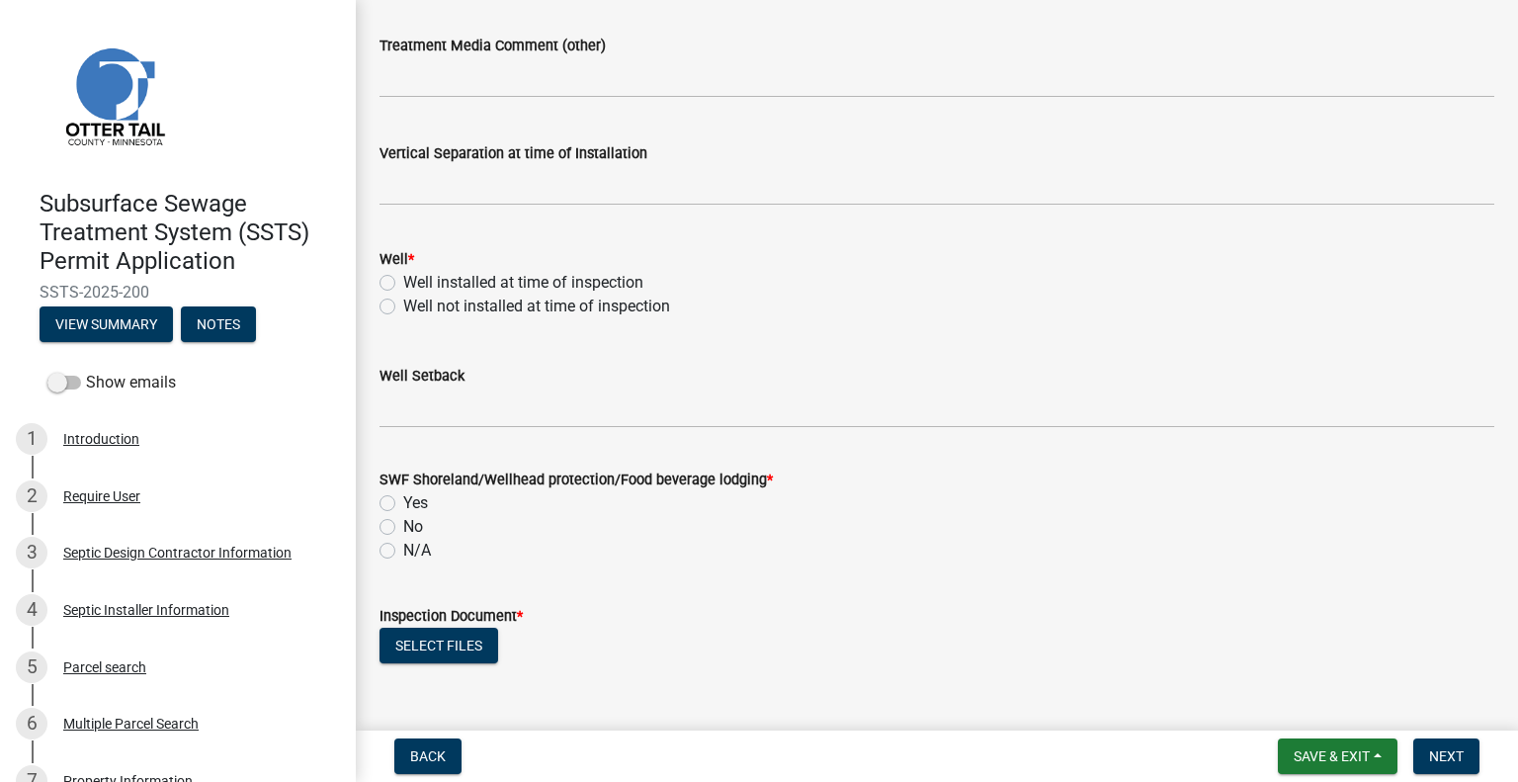
scroll to position [1225, 0]
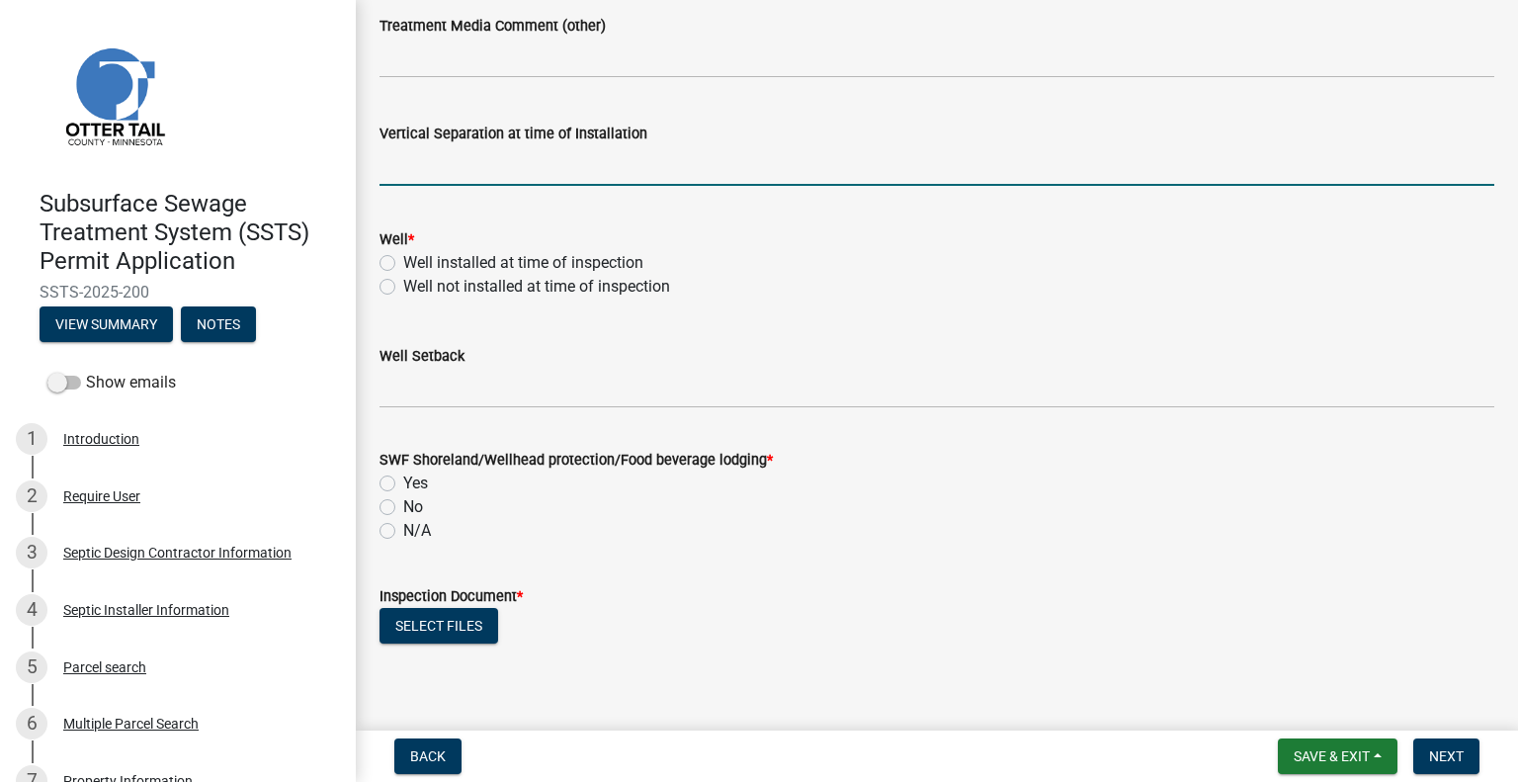
click at [635, 165] on input "text" at bounding box center [936, 165] width 1115 height 41
type input "36"
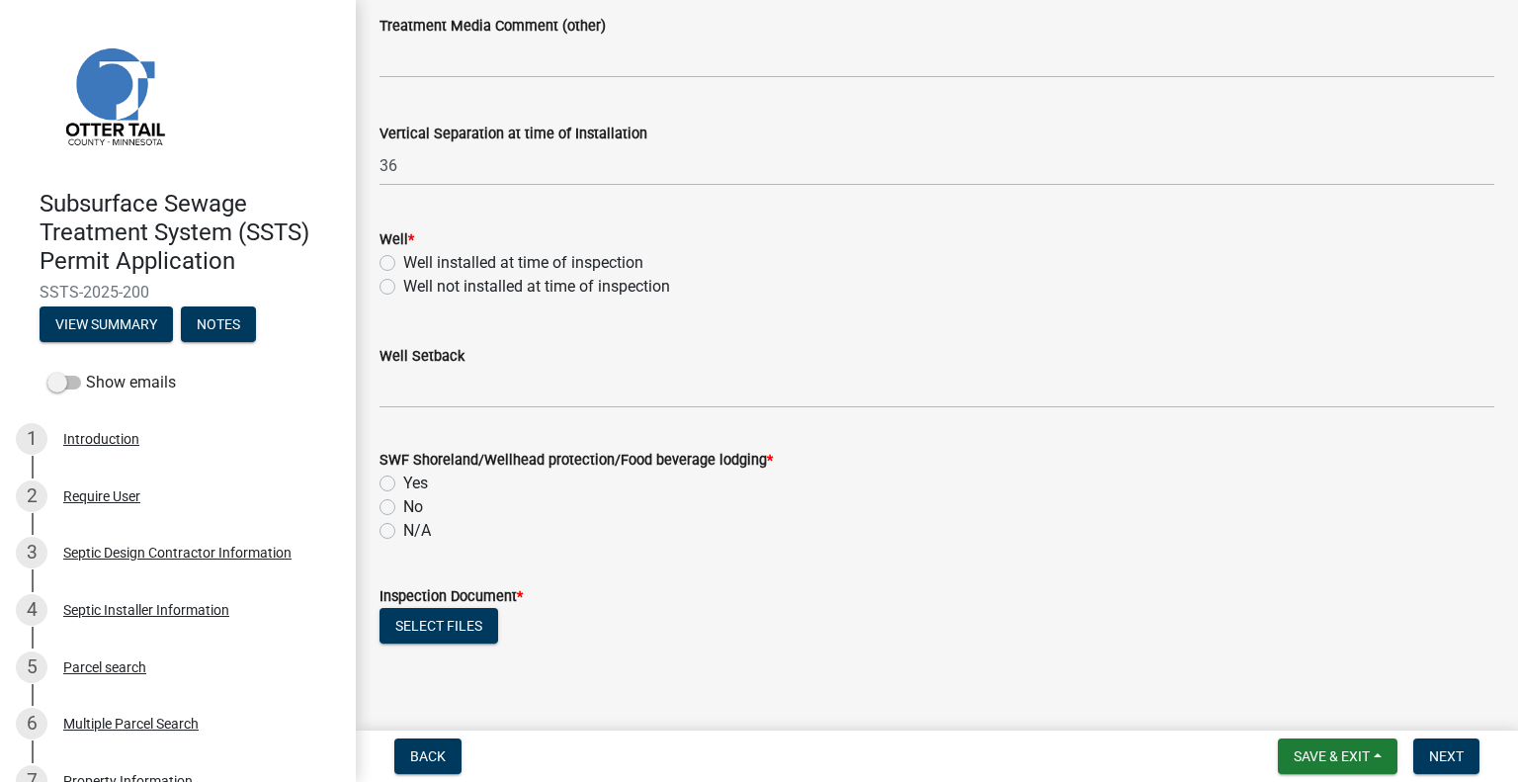
click at [403, 267] on label "Well installed at time of inspection" at bounding box center [523, 263] width 240 height 24
click at [403, 264] on input "Well installed at time of inspection" at bounding box center [409, 257] width 13 height 13
radio input "true"
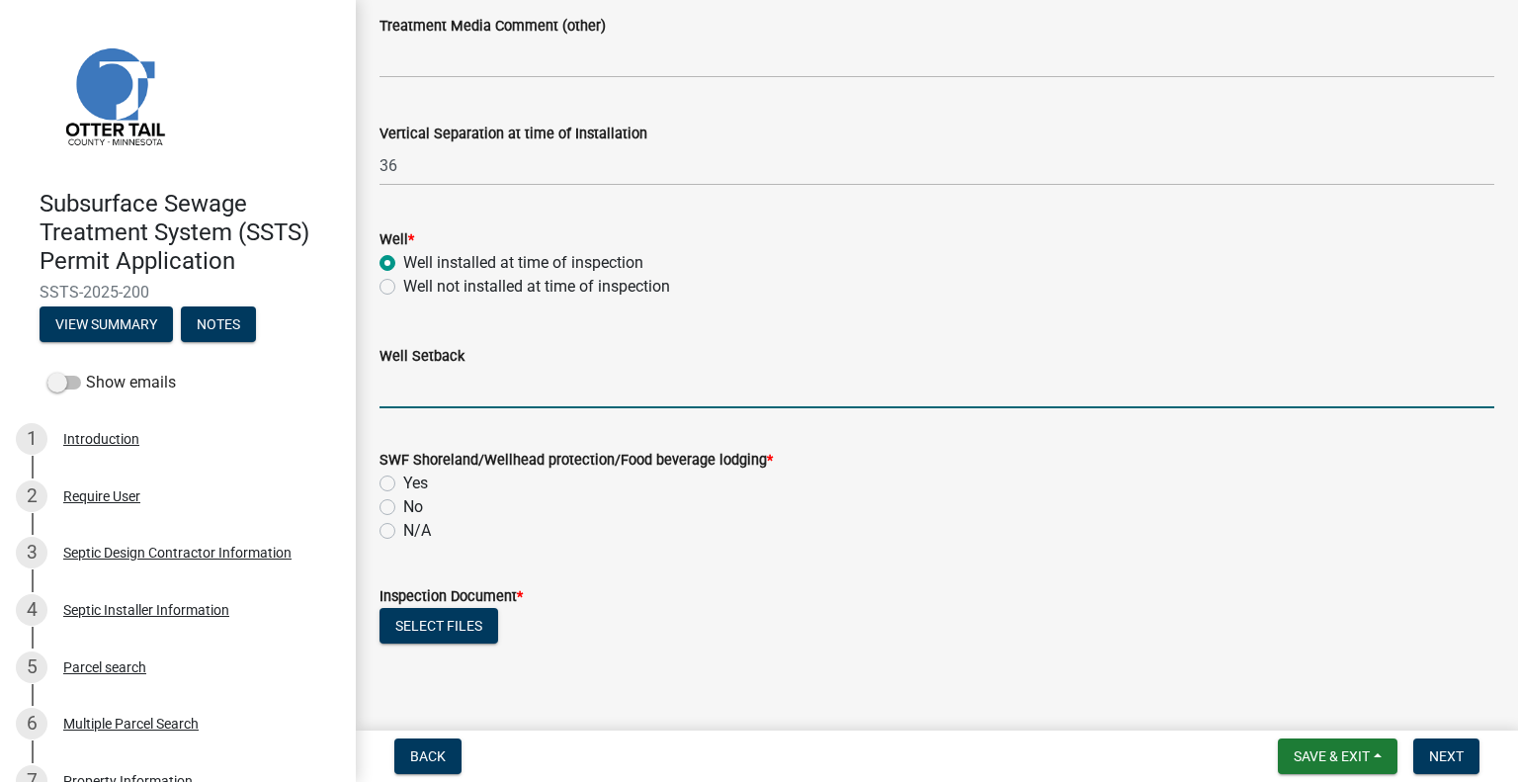
click at [388, 393] on input "Well Setback" at bounding box center [936, 388] width 1115 height 41
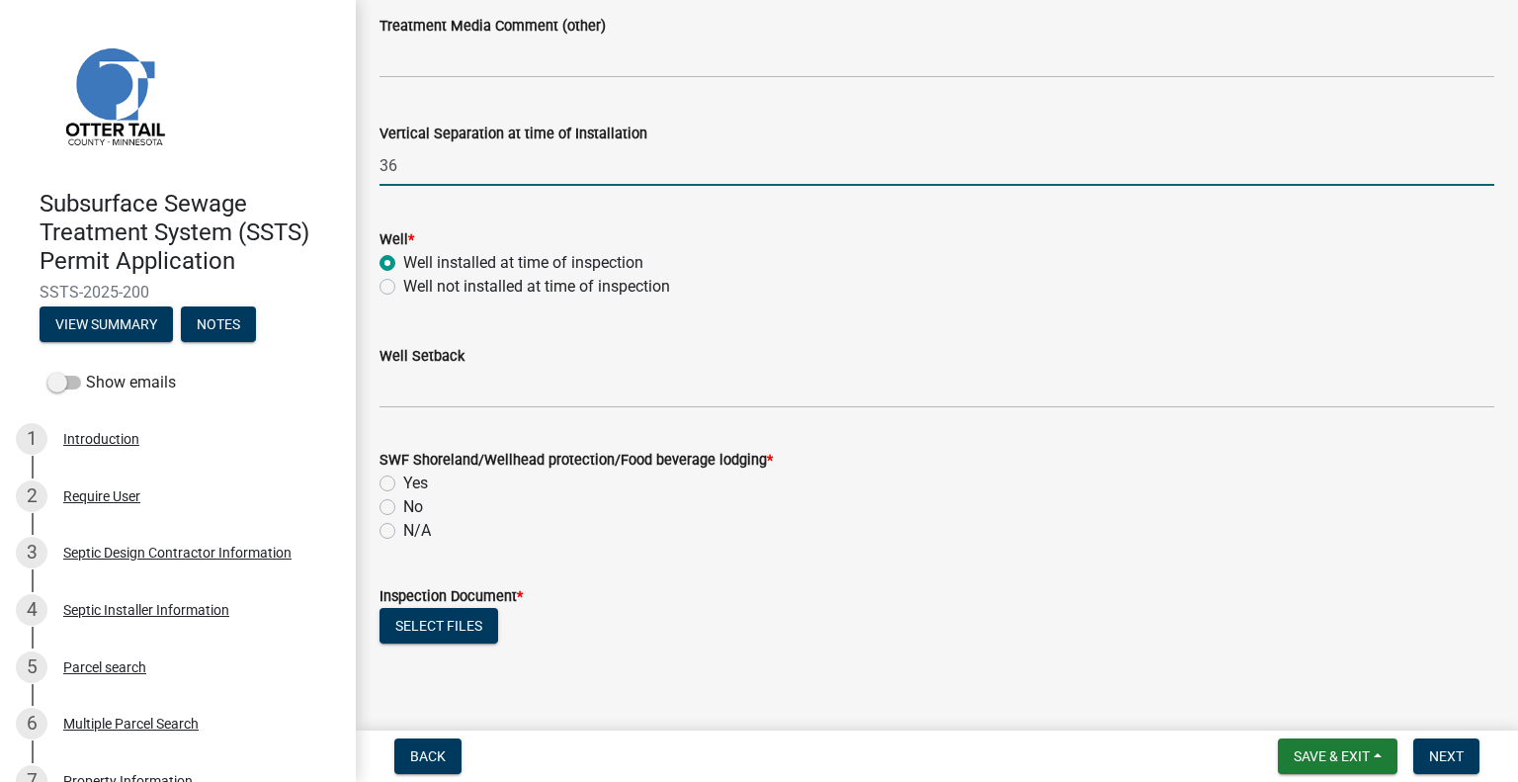
click at [414, 182] on input "36" at bounding box center [936, 165] width 1115 height 41
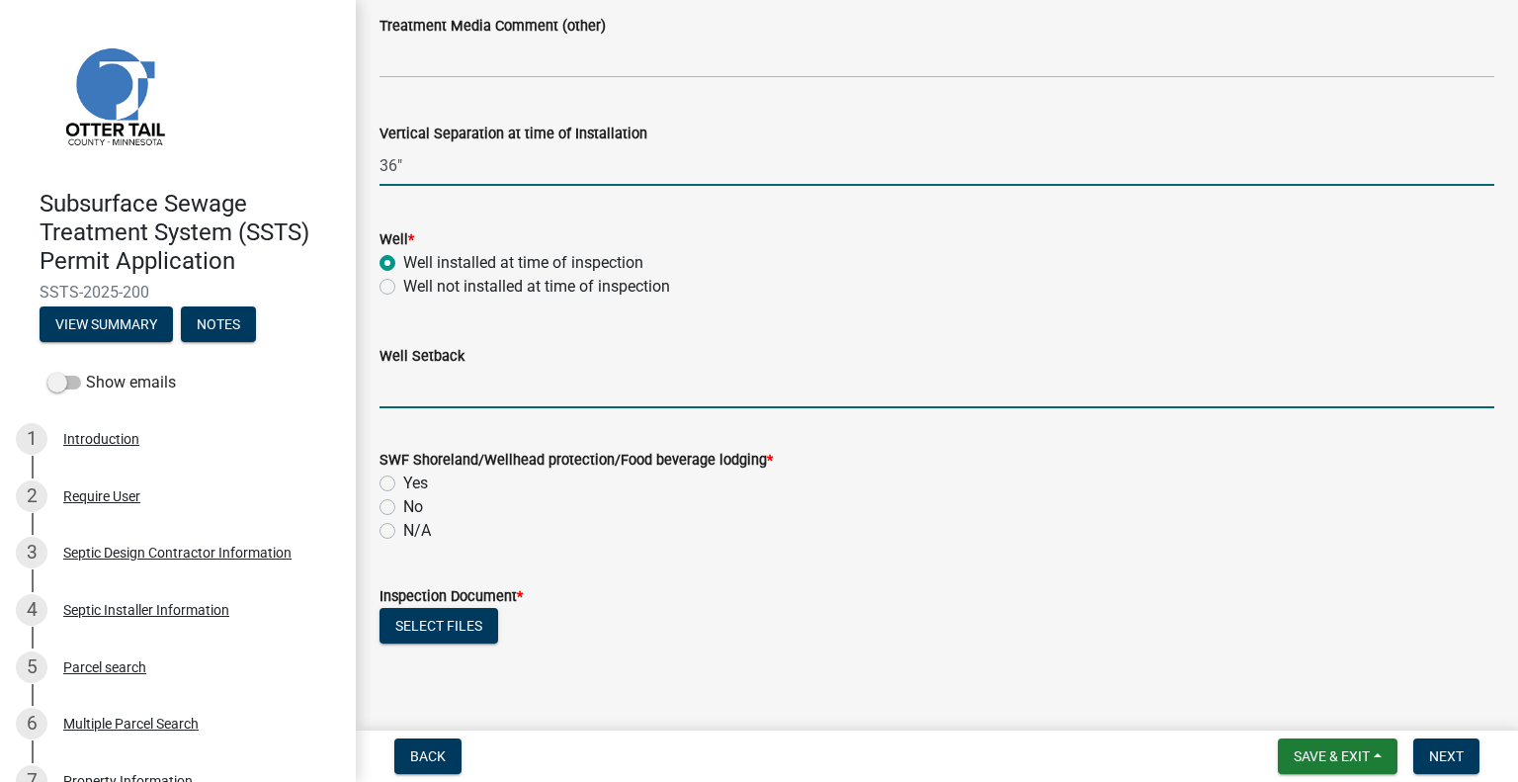
type input "36"
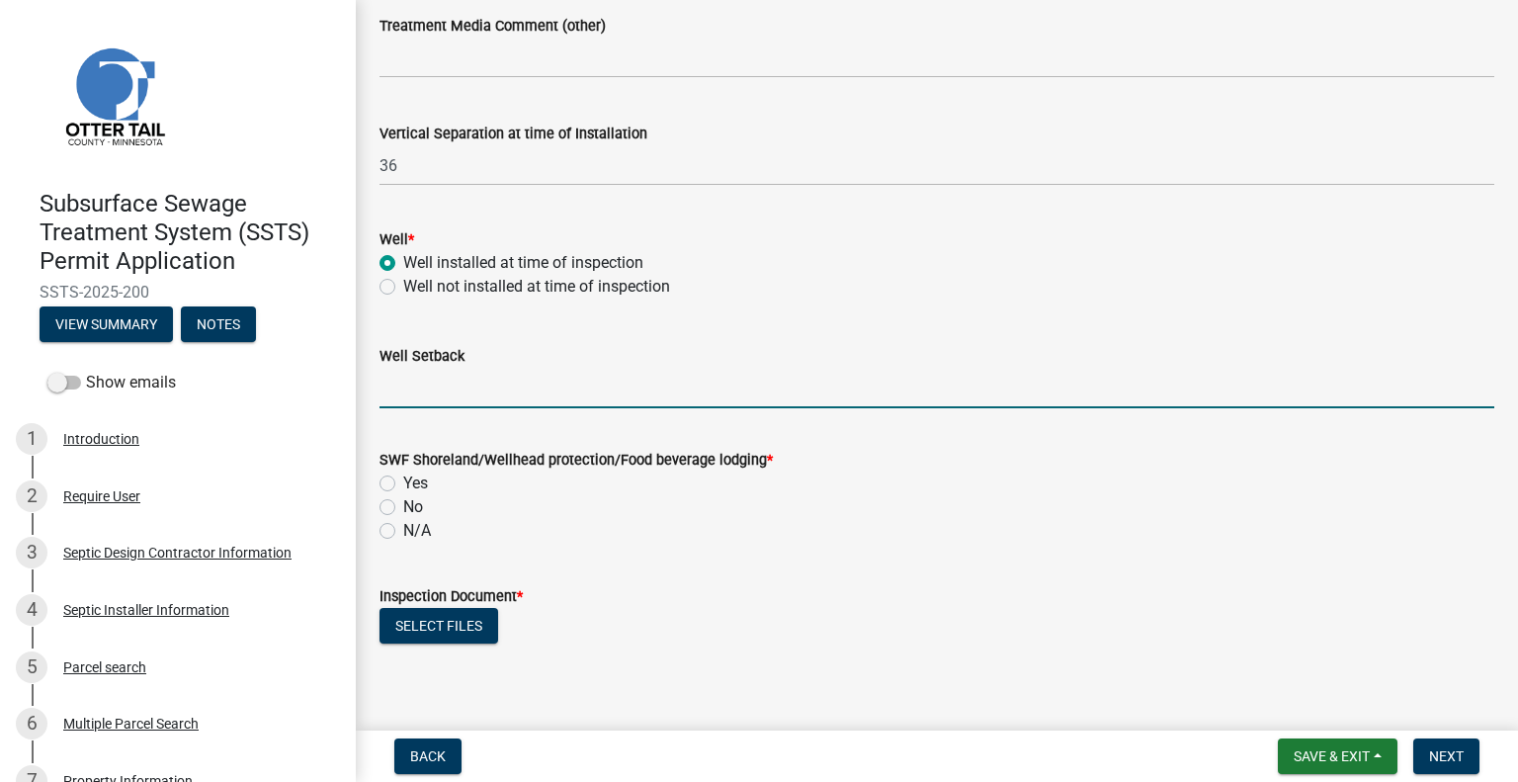
click at [412, 393] on input "Well Setback" at bounding box center [936, 388] width 1115 height 41
type input "85'"
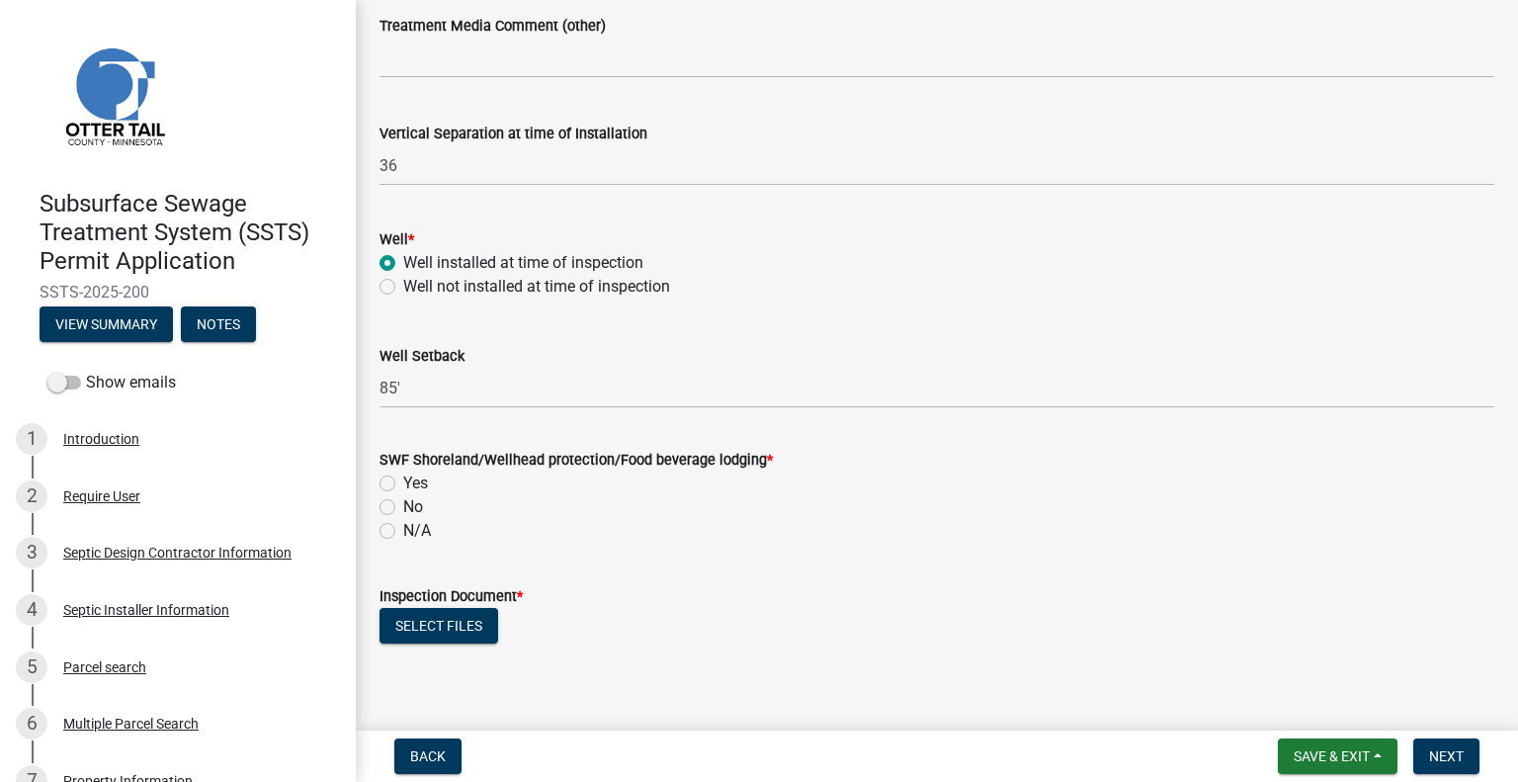
click at [403, 512] on label "No" at bounding box center [413, 507] width 20 height 24
click at [403, 508] on input "No" at bounding box center [409, 501] width 13 height 13
radio input "true"
click at [660, 539] on div "N/A" at bounding box center [936, 531] width 1115 height 24
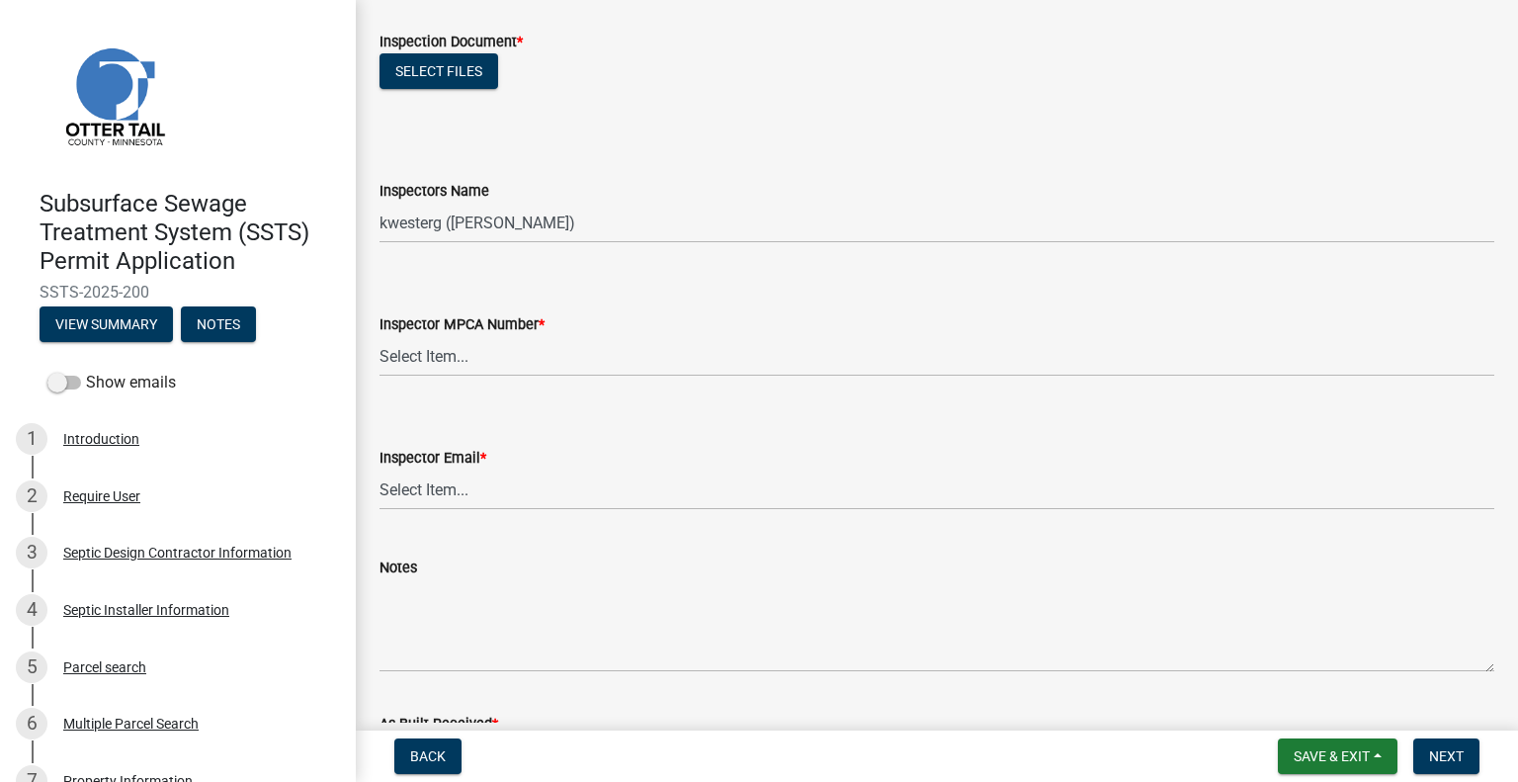
scroll to position [1779, 0]
click at [435, 70] on button "Select files" at bounding box center [438, 72] width 119 height 36
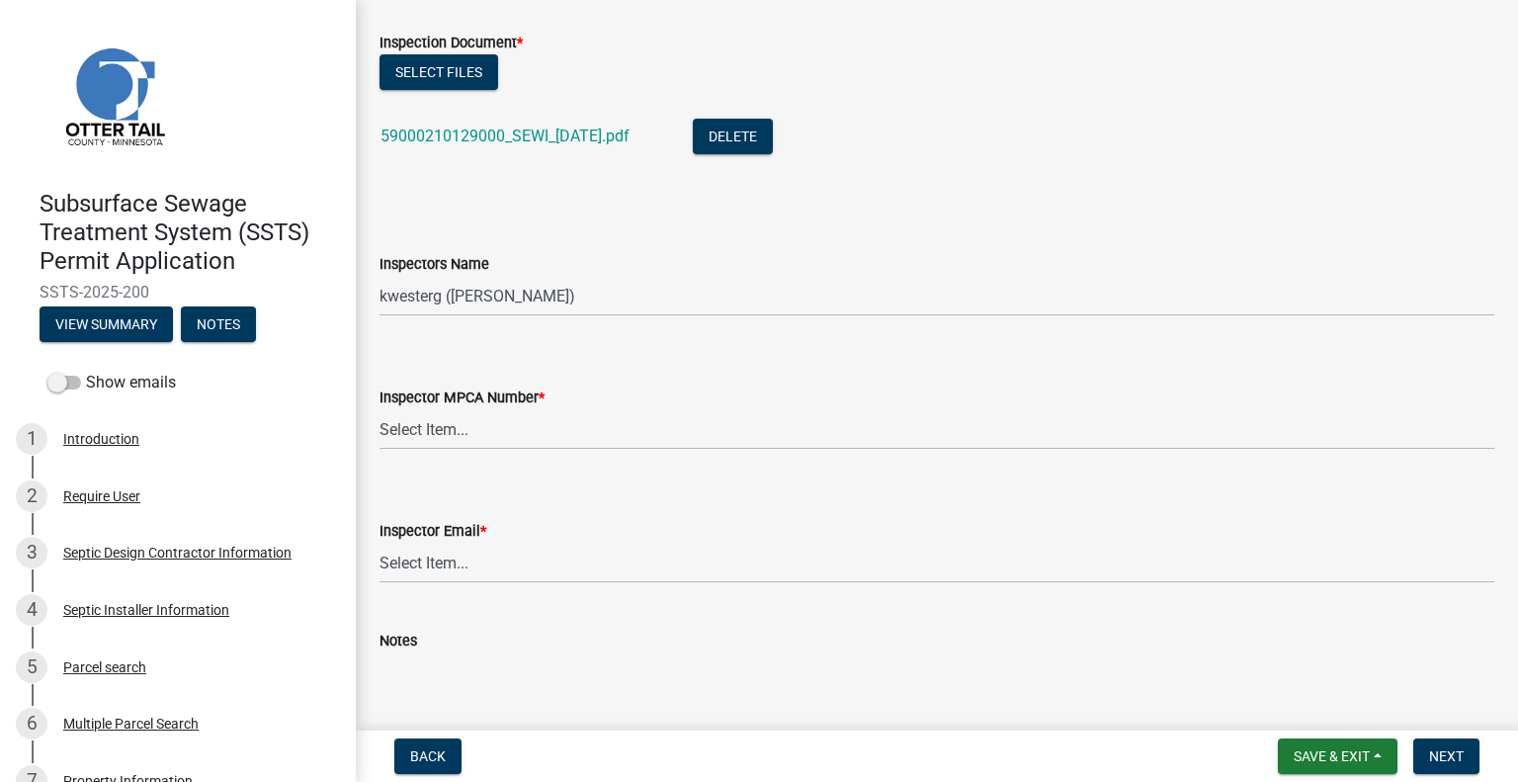
click at [637, 268] on div "Inspectors Name" at bounding box center [936, 264] width 1115 height 24
click at [513, 297] on select "Select Item... btollefson (Brittany Tollefson) alexisnewark (Alexis Newark) epl…" at bounding box center [936, 296] width 1115 height 41
select select "facec742-7e79-4c33-8241-13e023664843"
click at [379, 276] on select "Select Item... btollefson (Brittany Tollefson) alexisnewark (Alexis Newark) epl…" at bounding box center [936, 296] width 1115 height 41
click at [484, 435] on select "Select Item... Alexis Newark (10415) Andrea Perales (924) Brittany Tollefson (1…" at bounding box center [936, 429] width 1115 height 41
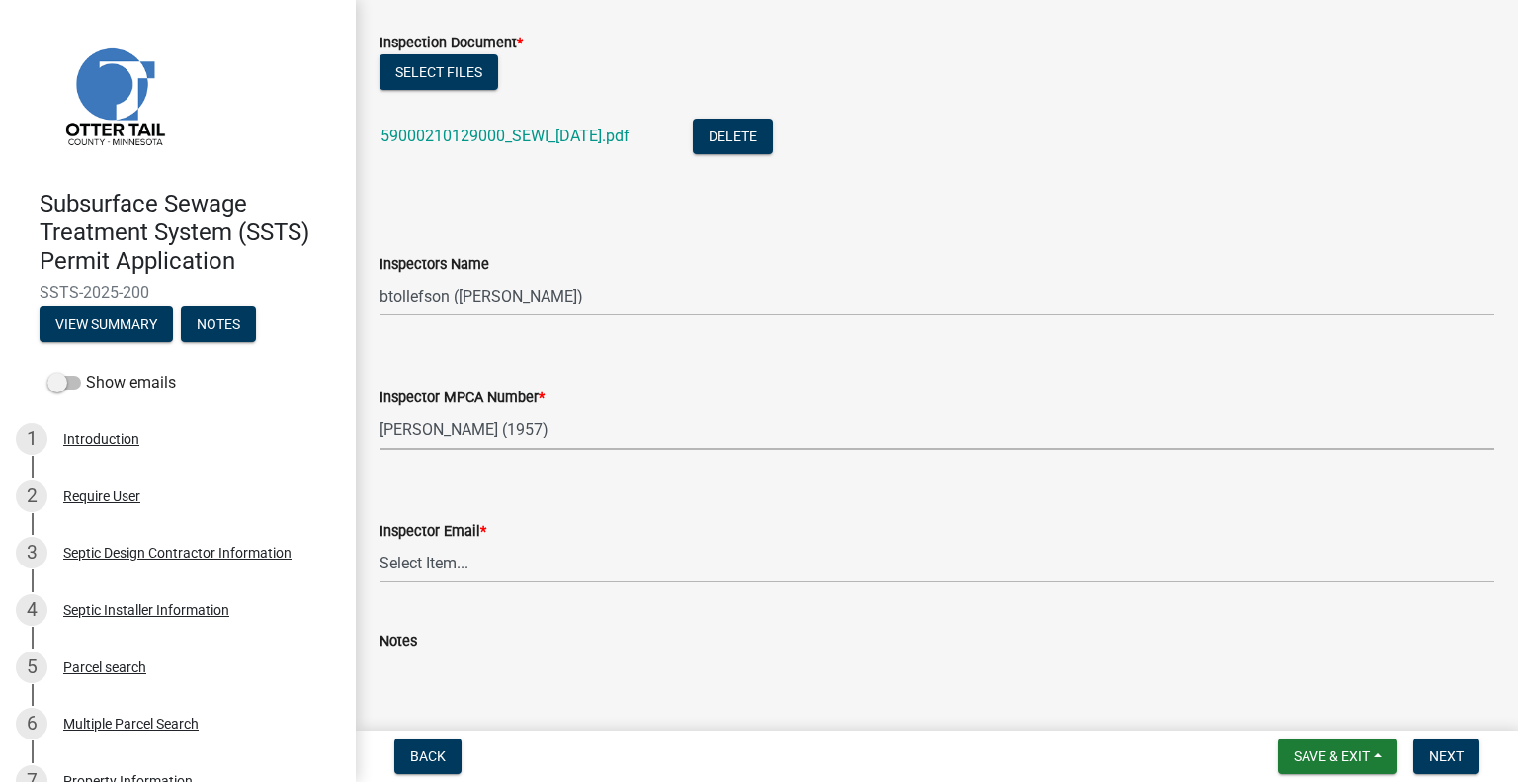
click at [379, 409] on select "Select Item... Alexis Newark (10415) Andrea Perales (924) Brittany Tollefson (1…" at bounding box center [936, 429] width 1115 height 41
select select "3a384654-27c5-4d59-8b75-a887e8a1870e"
click at [474, 571] on select "Select Item... Alexis Newark (anewark@ottertailcounty.gov) Amy Busko (abusko@ot…" at bounding box center [936, 563] width 1115 height 41
click at [379, 543] on select "Select Item... Alexis Newark (anewark@ottertailcounty.gov) Amy Busko (abusko@ot…" at bounding box center [936, 563] width 1115 height 41
select select "541addf4-52df-4608-91ce-bf29f574816c"
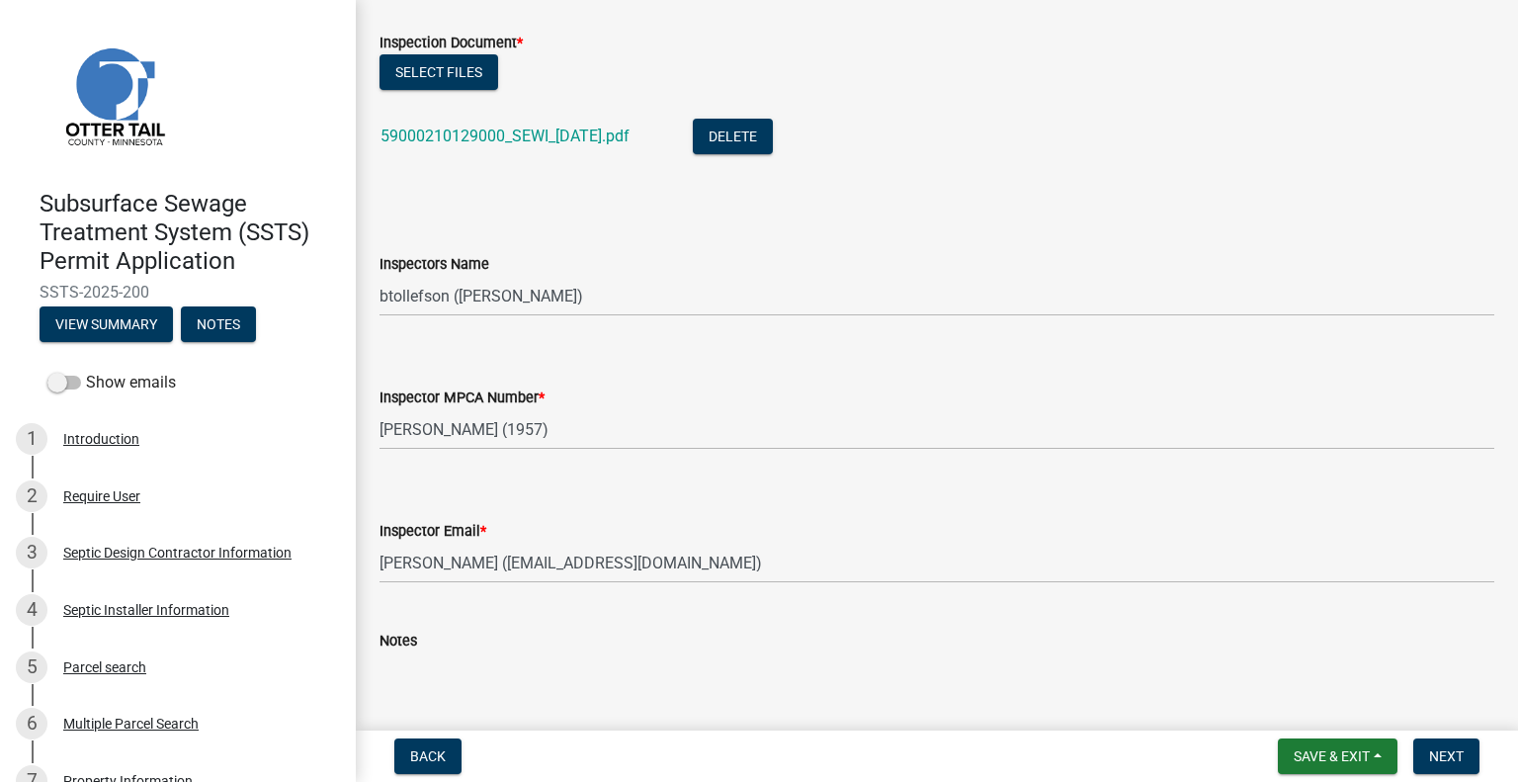
click at [457, 616] on div "Notes" at bounding box center [936, 673] width 1115 height 144
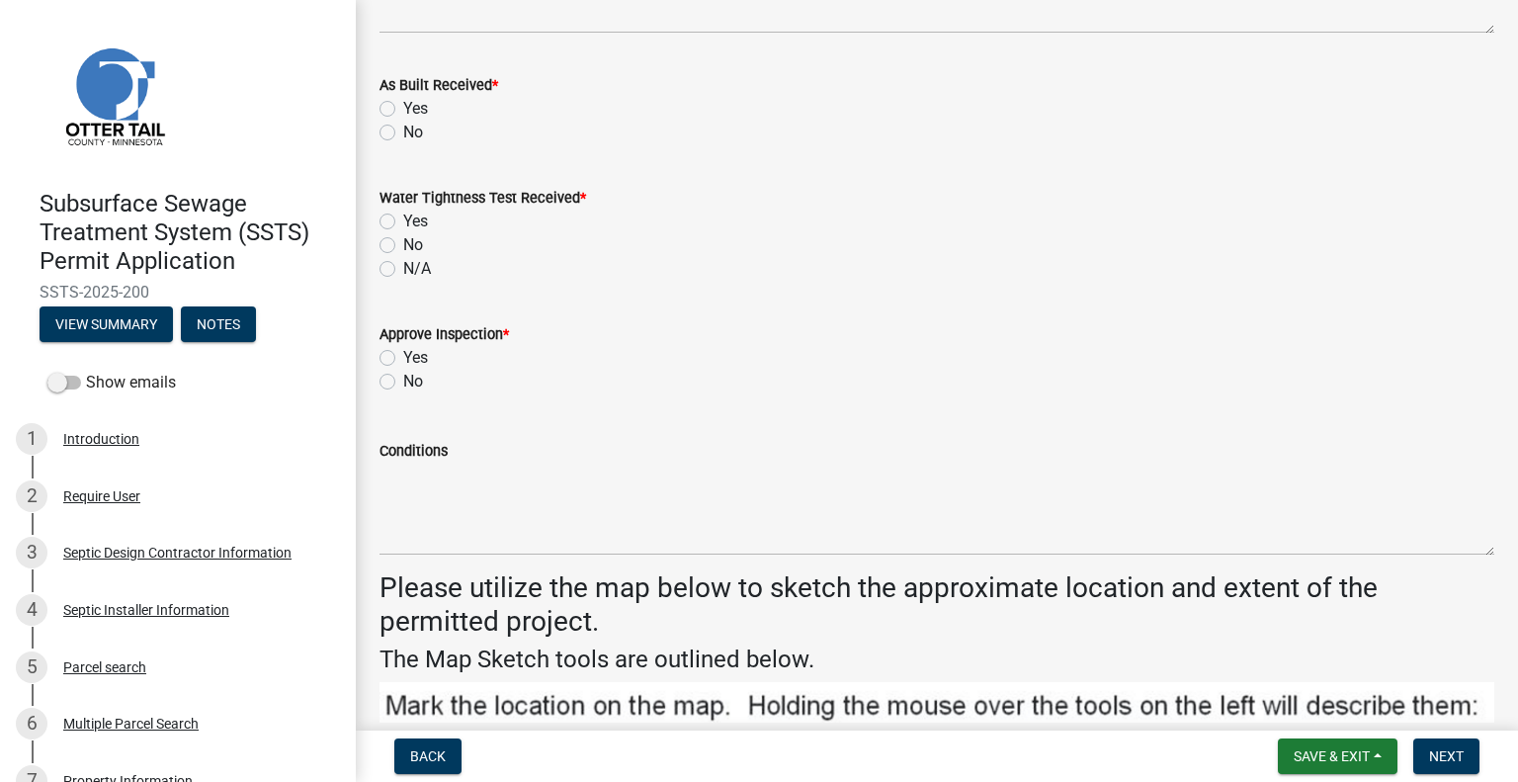
scroll to position [2530, 0]
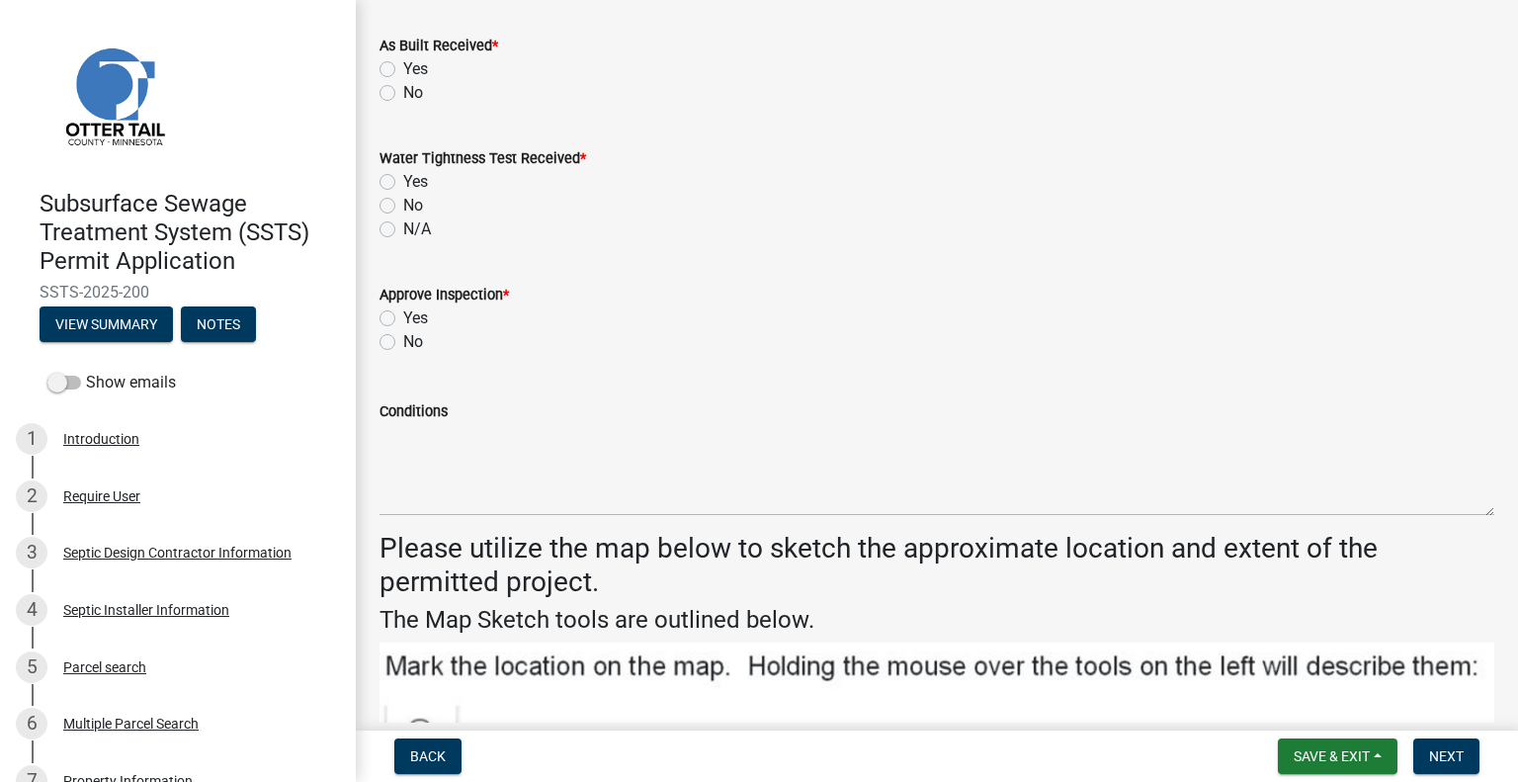
click at [403, 93] on label "No" at bounding box center [413, 93] width 20 height 24
click at [403, 93] on input "No" at bounding box center [409, 87] width 13 height 13
radio input "true"
click at [403, 230] on label "N/A" at bounding box center [417, 229] width 28 height 24
click at [403, 230] on input "N/A" at bounding box center [409, 223] width 13 height 13
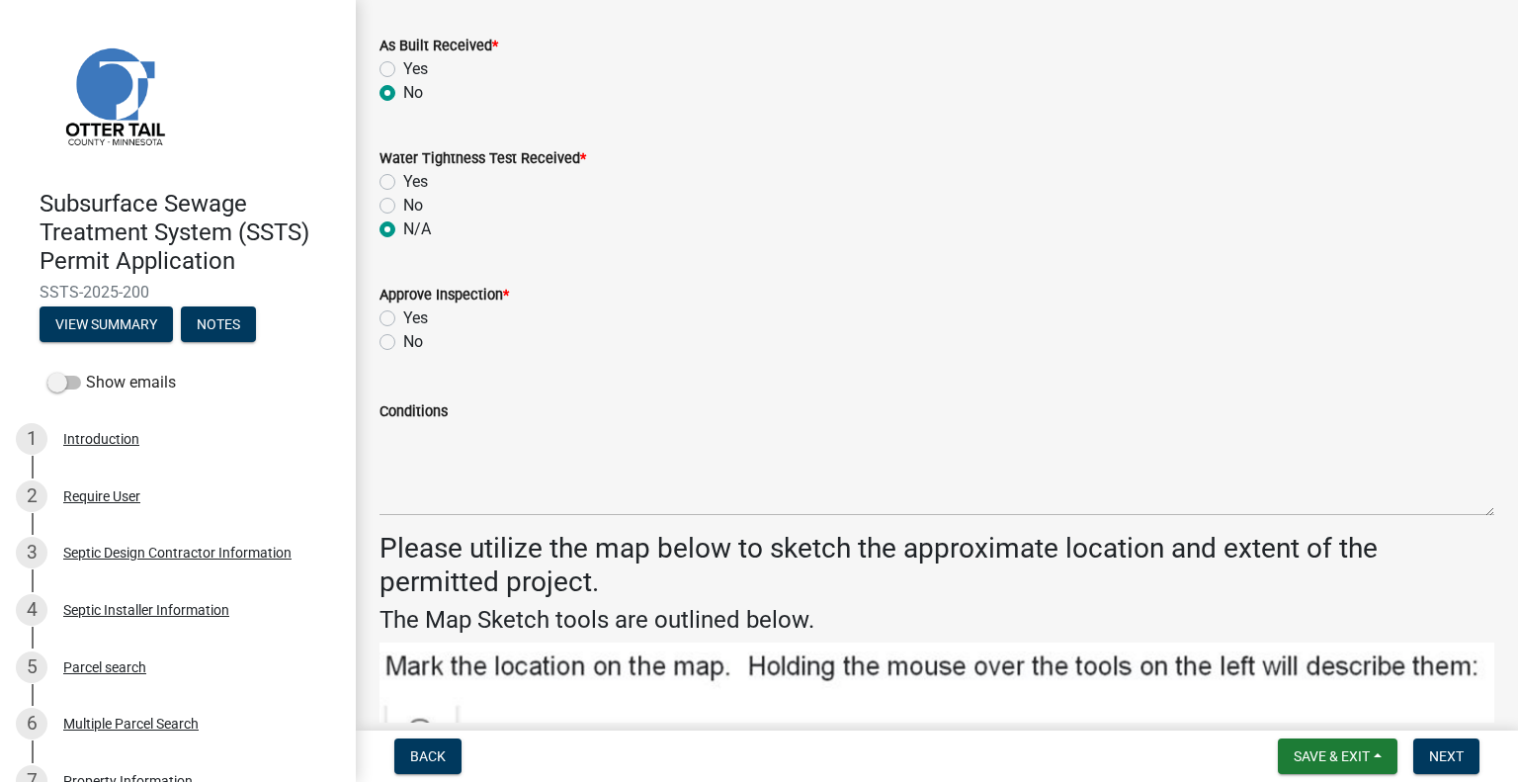
radio input "true"
click at [403, 318] on label "Yes" at bounding box center [415, 318] width 25 height 24
click at [403, 318] on input "Yes" at bounding box center [409, 312] width 13 height 13
radio input "true"
click at [1459, 751] on span "Next" at bounding box center [1446, 756] width 35 height 16
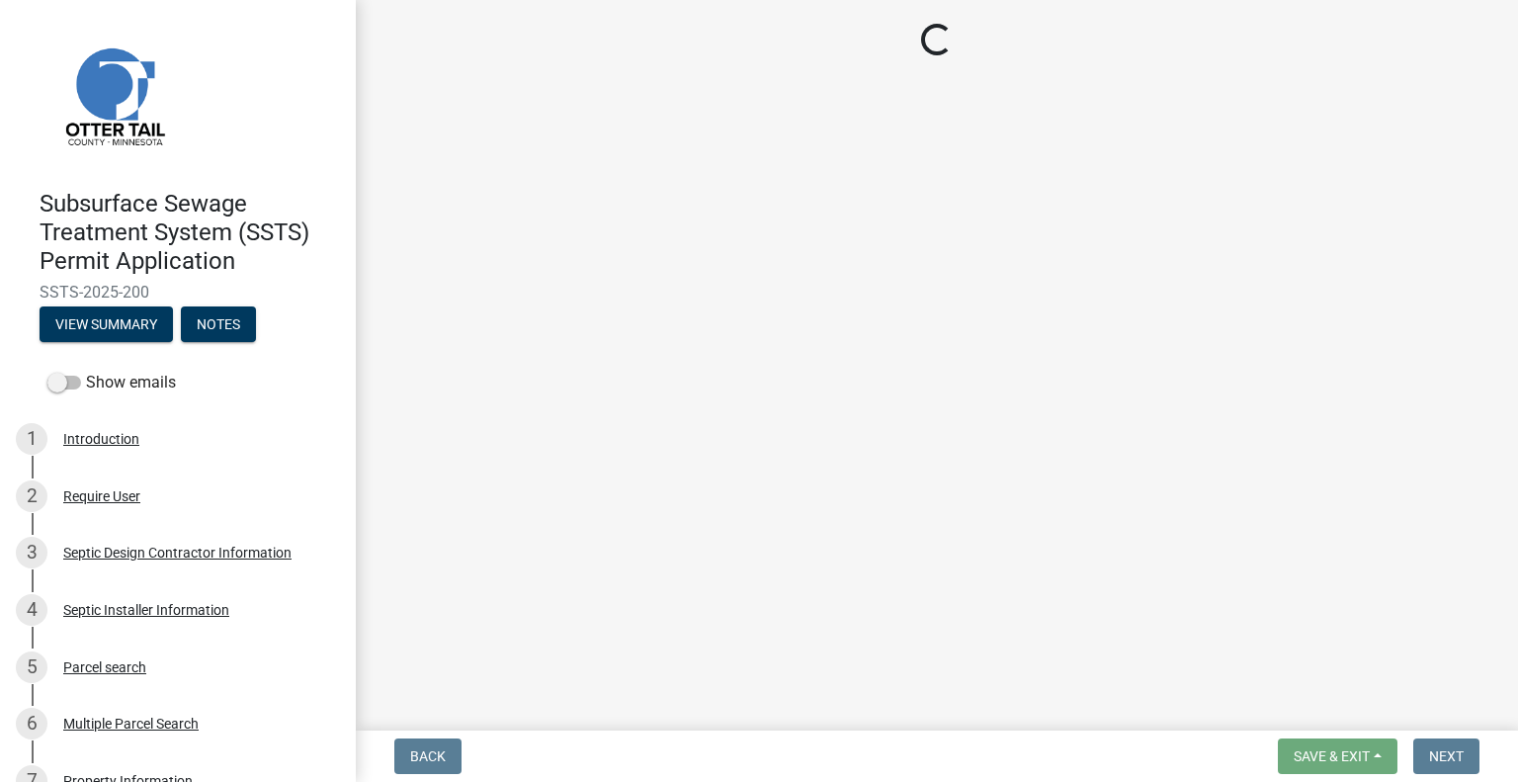
scroll to position [0, 0]
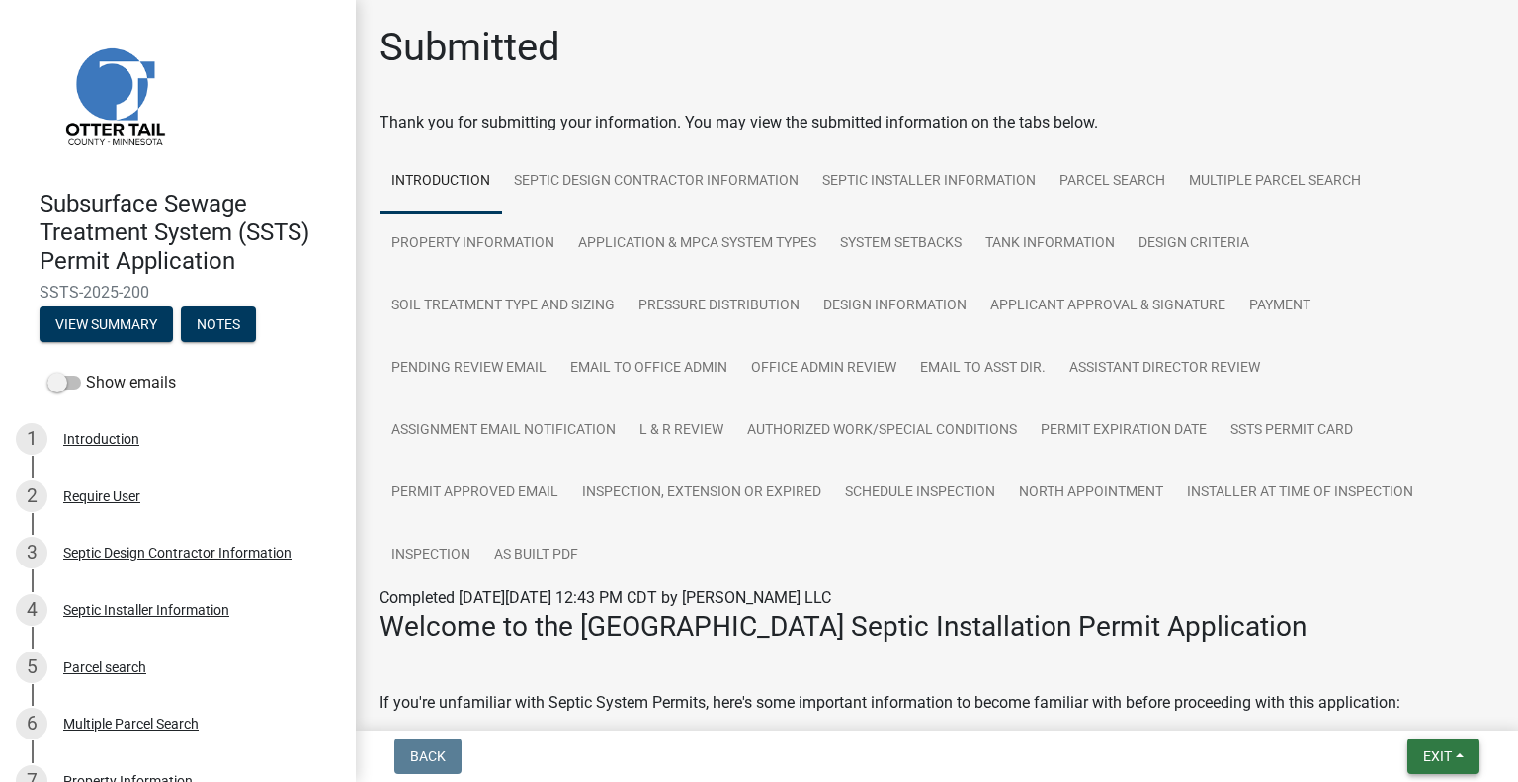
click at [1432, 758] on span "Exit" at bounding box center [1437, 756] width 29 height 16
click at [1388, 715] on button "Save & Exit" at bounding box center [1401, 704] width 158 height 47
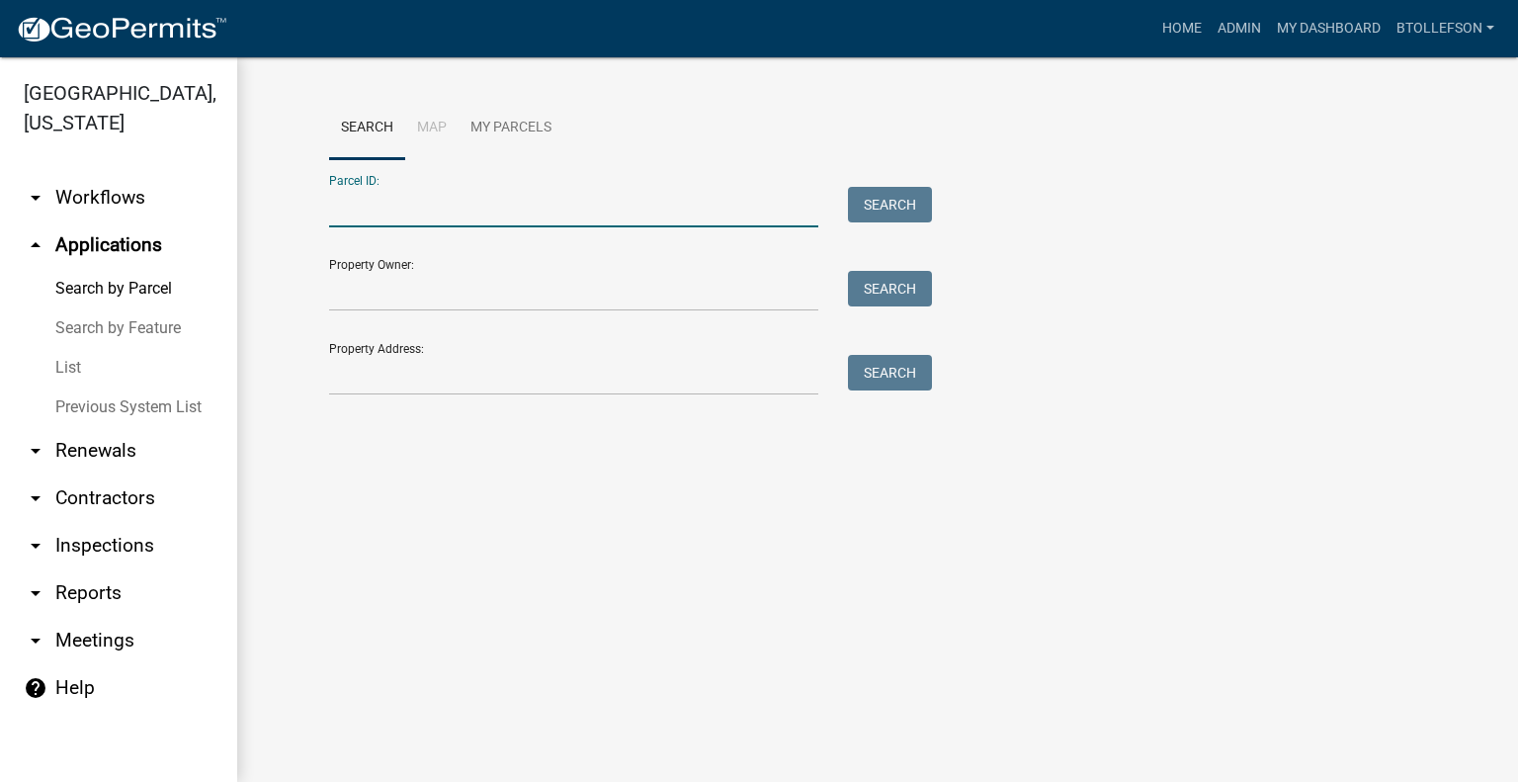
click at [574, 205] on input "Parcel ID:" at bounding box center [573, 207] width 489 height 41
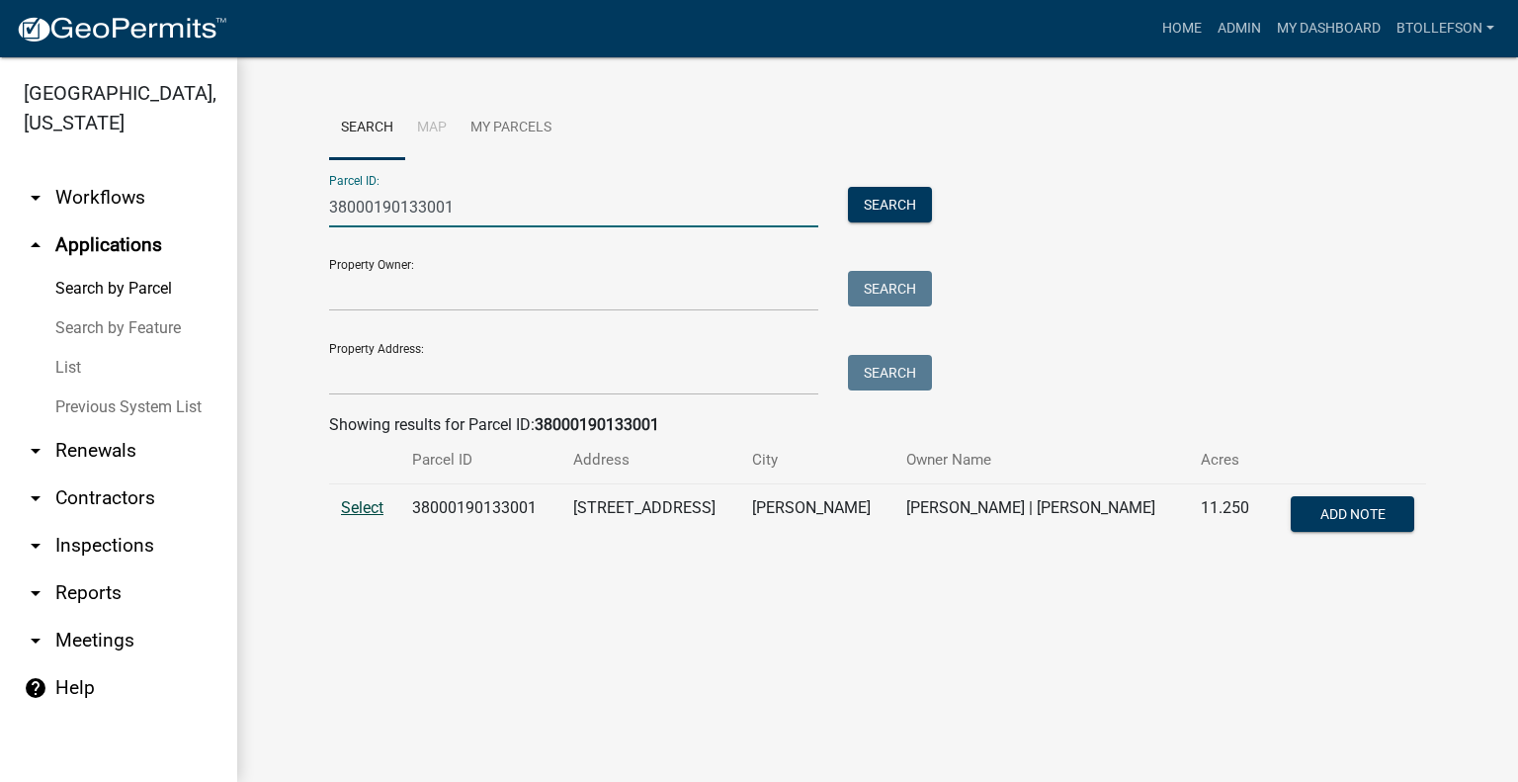
type input "38000190133001"
click at [362, 508] on span "Select" at bounding box center [362, 507] width 42 height 19
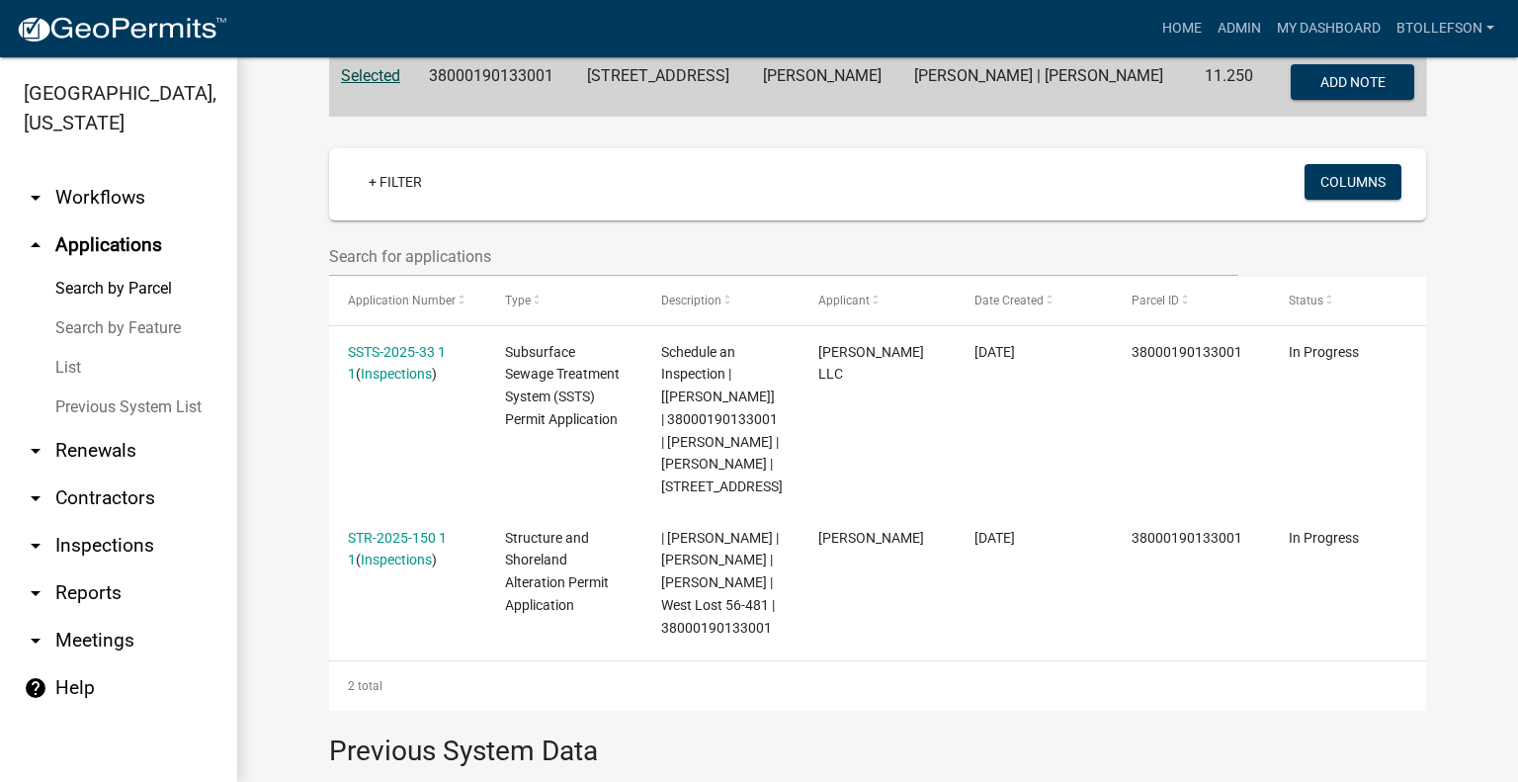
scroll to position [435, 0]
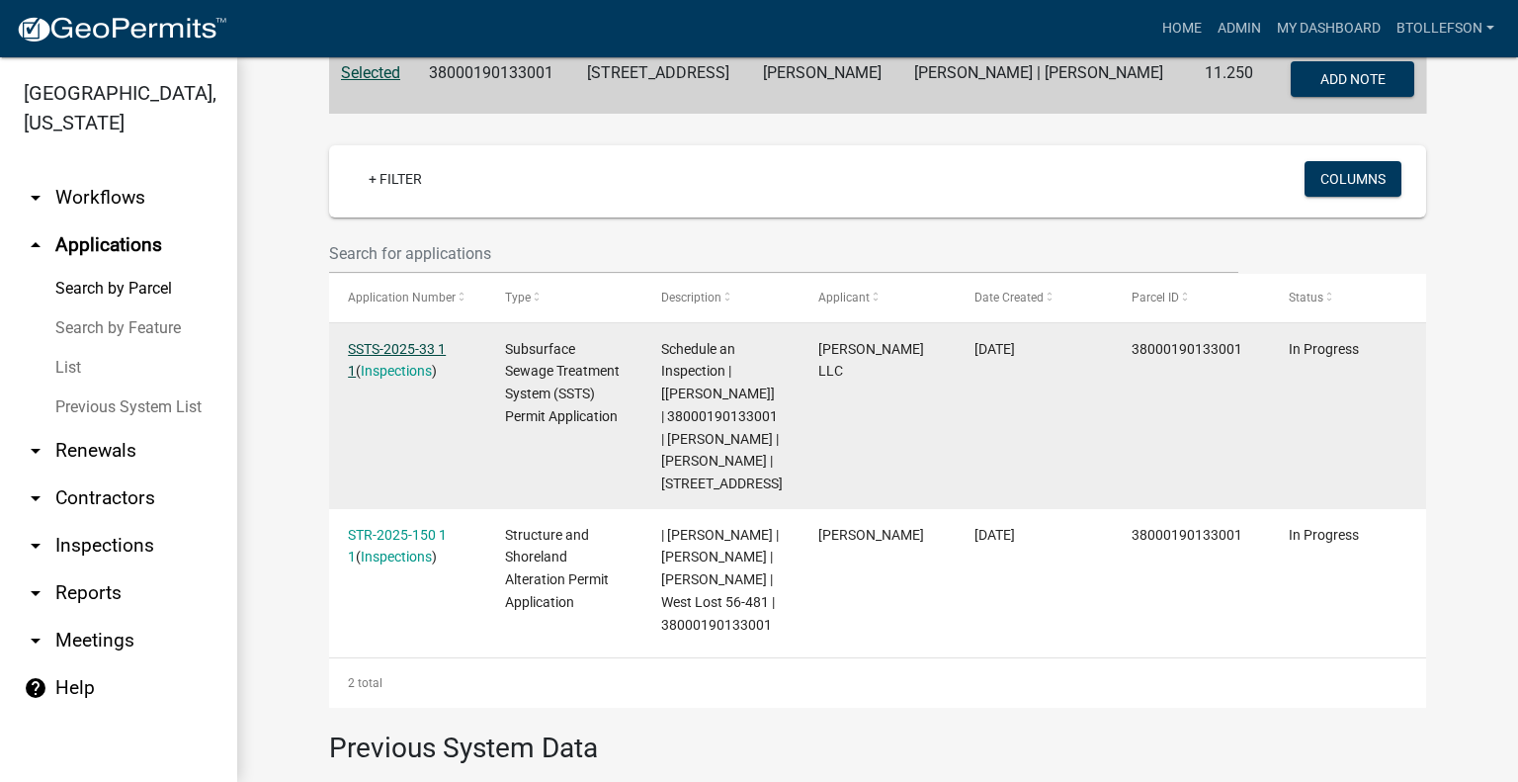
click at [394, 343] on link "SSTS-2025-33 1 1" at bounding box center [397, 360] width 98 height 39
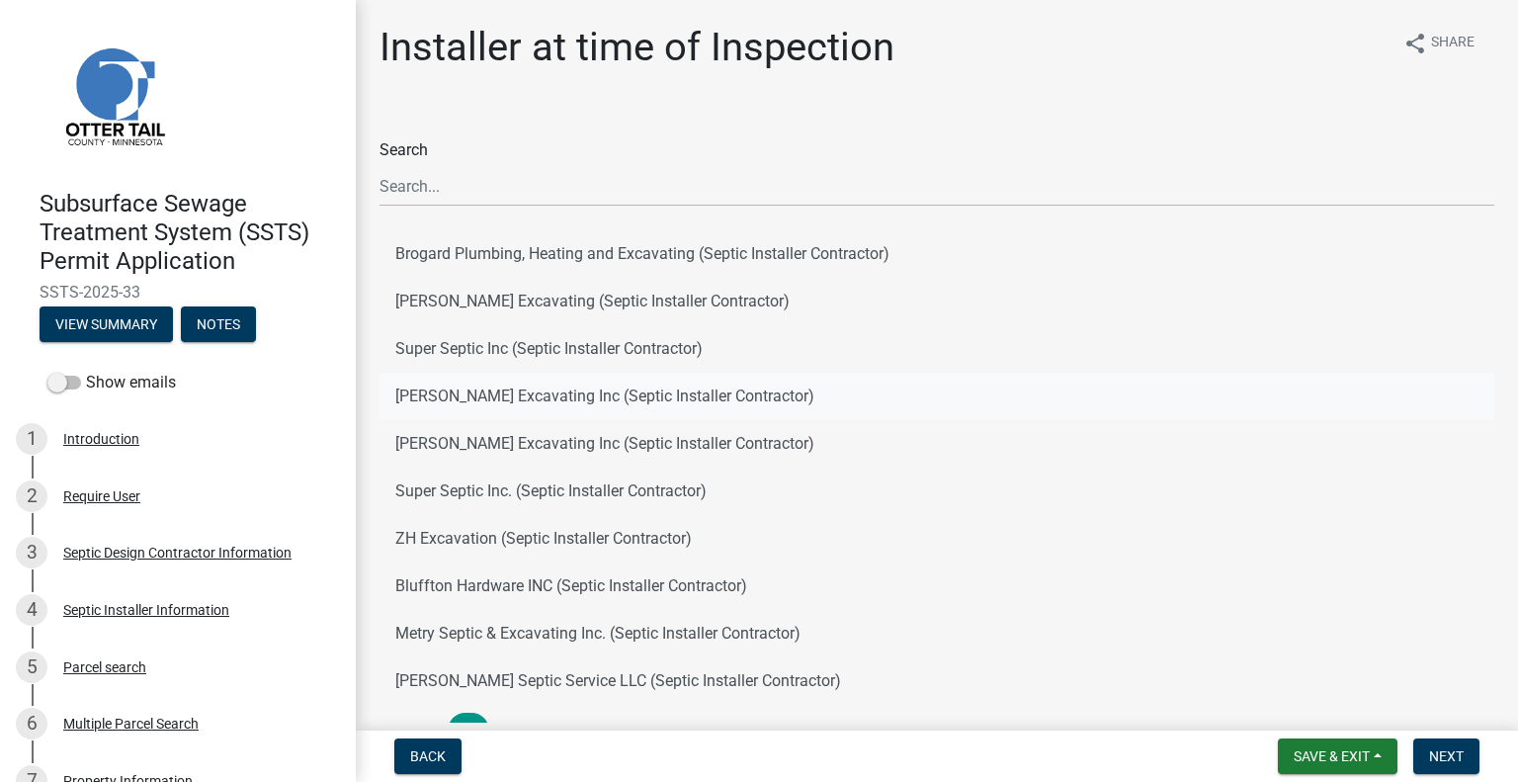
click at [512, 402] on button "Barry Excavating Inc (Septic Installer Contractor)" at bounding box center [936, 396] width 1115 height 47
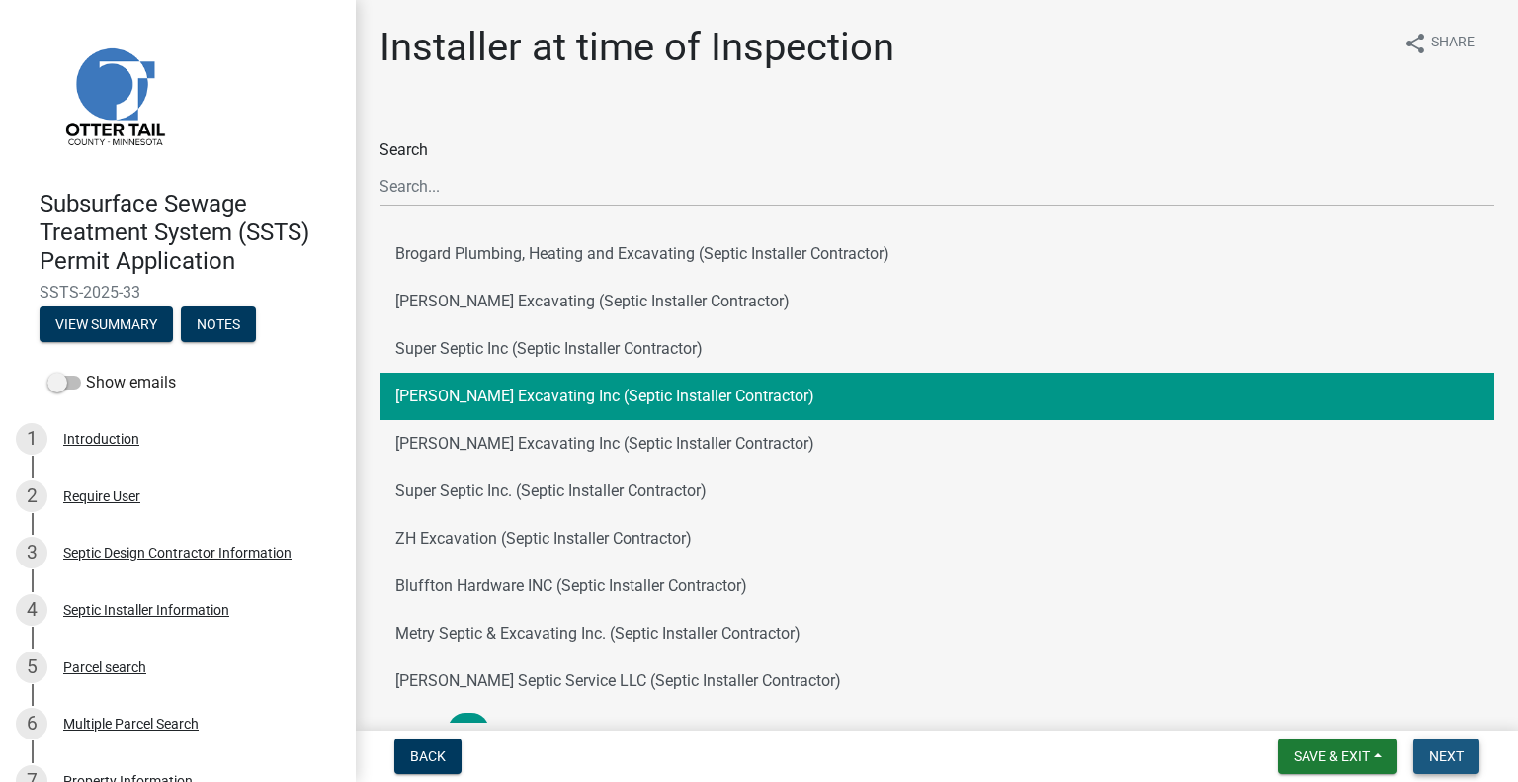
click at [1447, 756] on span "Next" at bounding box center [1446, 756] width 35 height 16
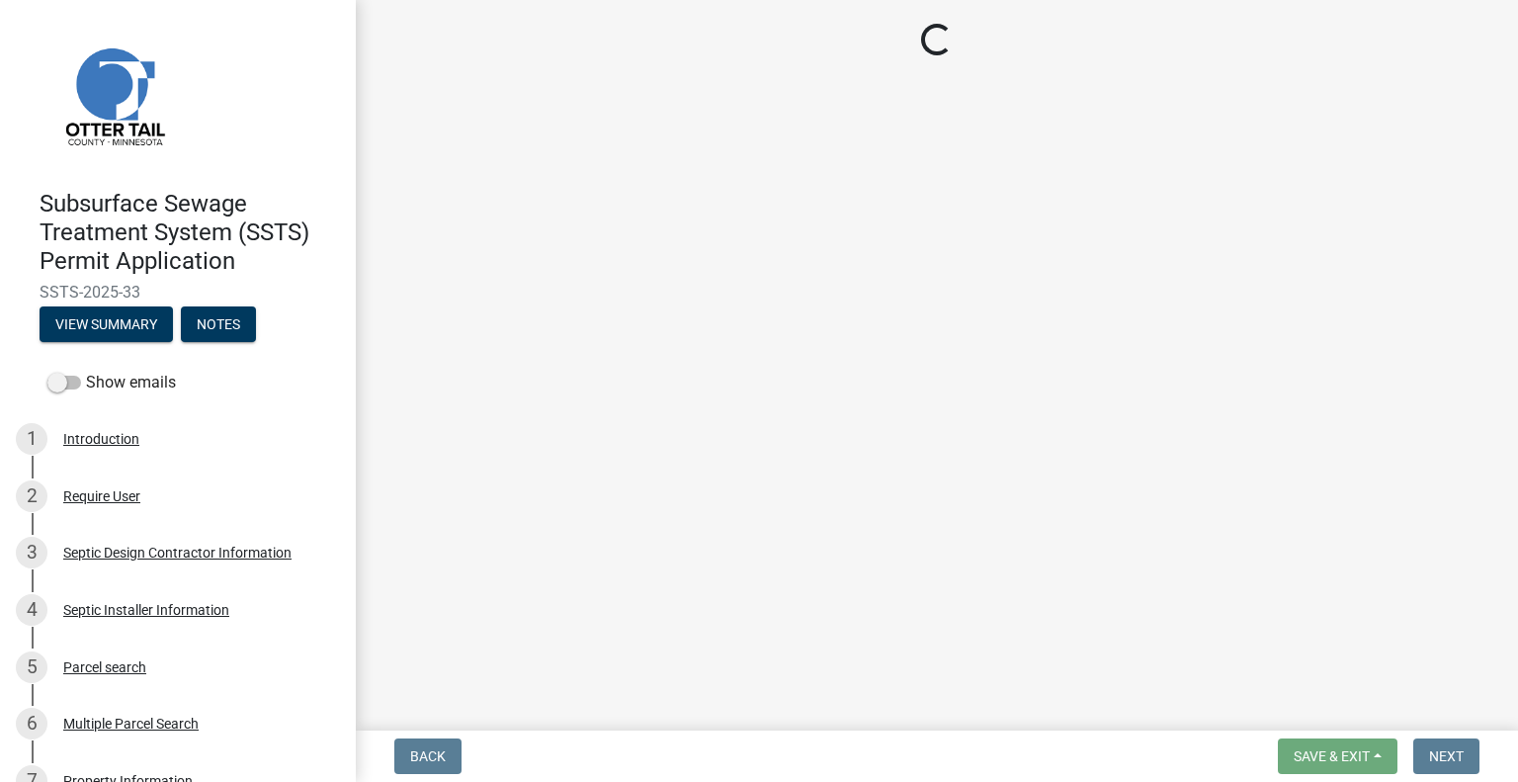
select select "710d5f49-2663-4e73-9718-d0c4e189f5ed"
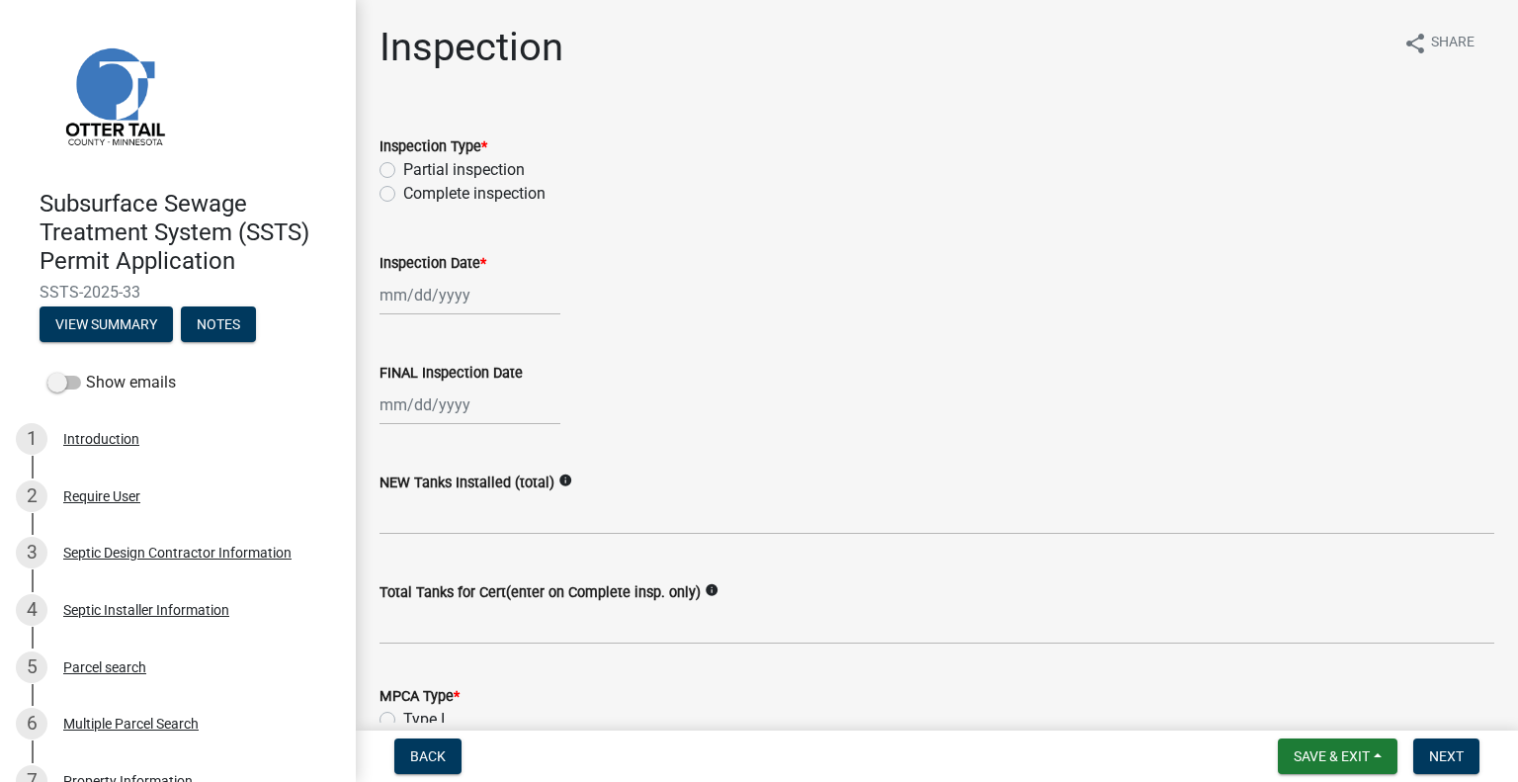
click at [403, 191] on label "Complete inspection" at bounding box center [474, 194] width 142 height 24
click at [403, 191] on input "Complete inspection" at bounding box center [409, 188] width 13 height 13
radio input "true"
select select "8"
select select "2025"
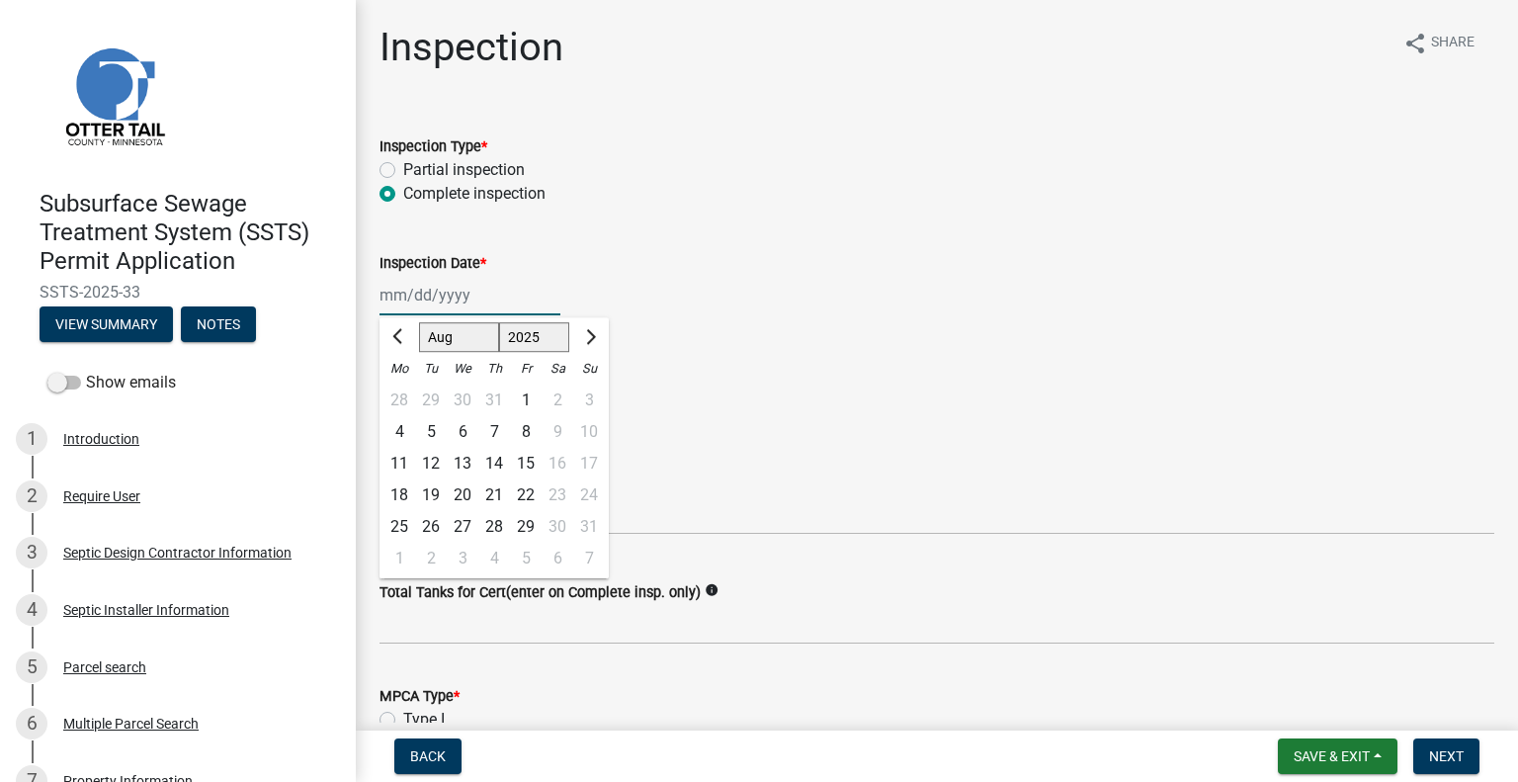
click at [417, 299] on div "Jan Feb Mar Apr May Jun Jul Aug Sep Oct Nov Dec 1525 1526 1527 1528 1529 1530 1…" at bounding box center [469, 295] width 181 height 41
click at [430, 491] on div "19" at bounding box center [431, 495] width 32 height 32
type input "[DATE]"
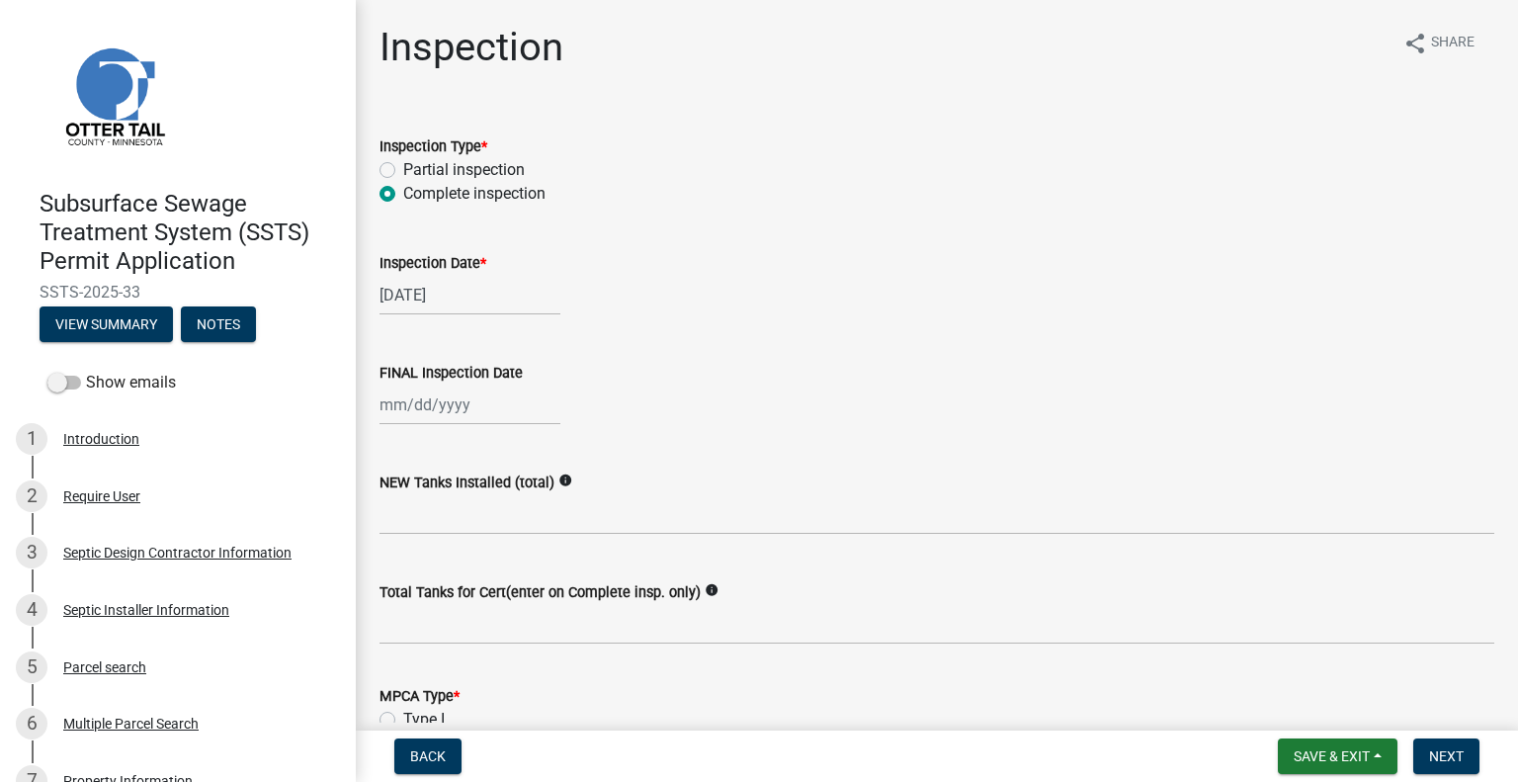
select select "8"
select select "2025"
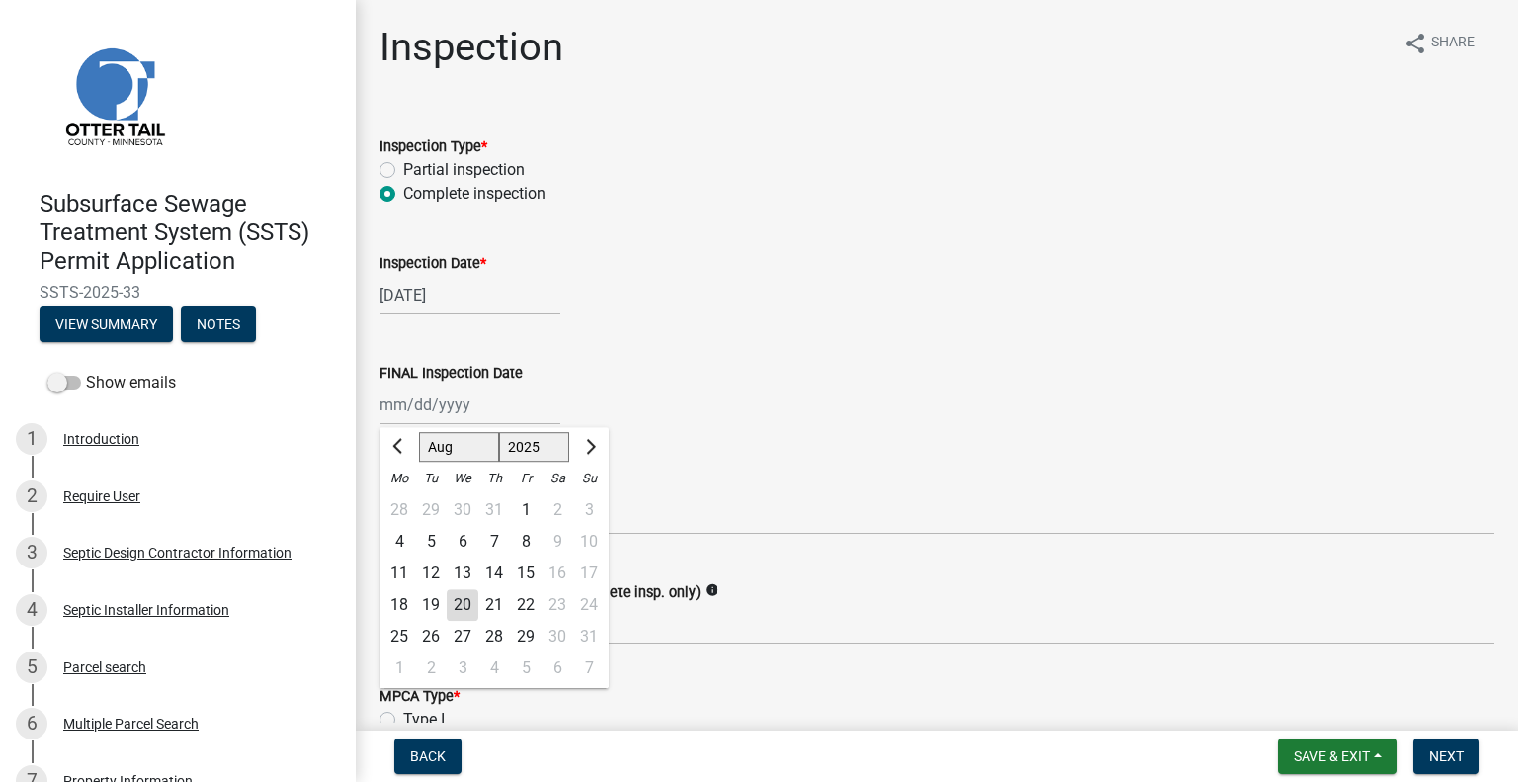
click at [450, 403] on div "Jan Feb Mar Apr May Jun Jul Aug Sep Oct Nov Dec 1525 1526 1527 1528 1529 1530 1…" at bounding box center [469, 404] width 181 height 41
click at [433, 601] on div "19" at bounding box center [431, 605] width 32 height 32
type input "[DATE]"
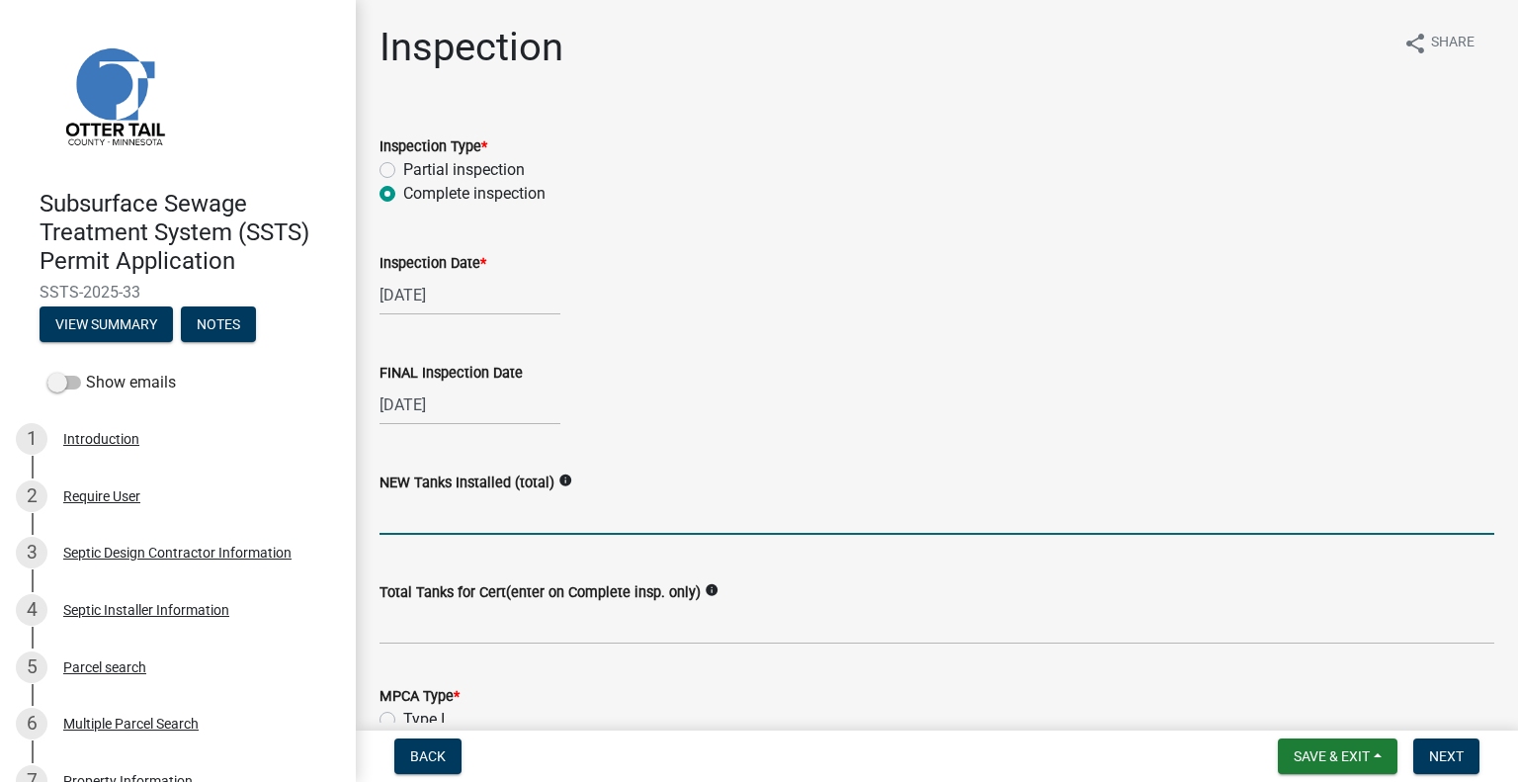
click at [458, 518] on input "text" at bounding box center [936, 514] width 1115 height 41
type input "2"
type input "1"
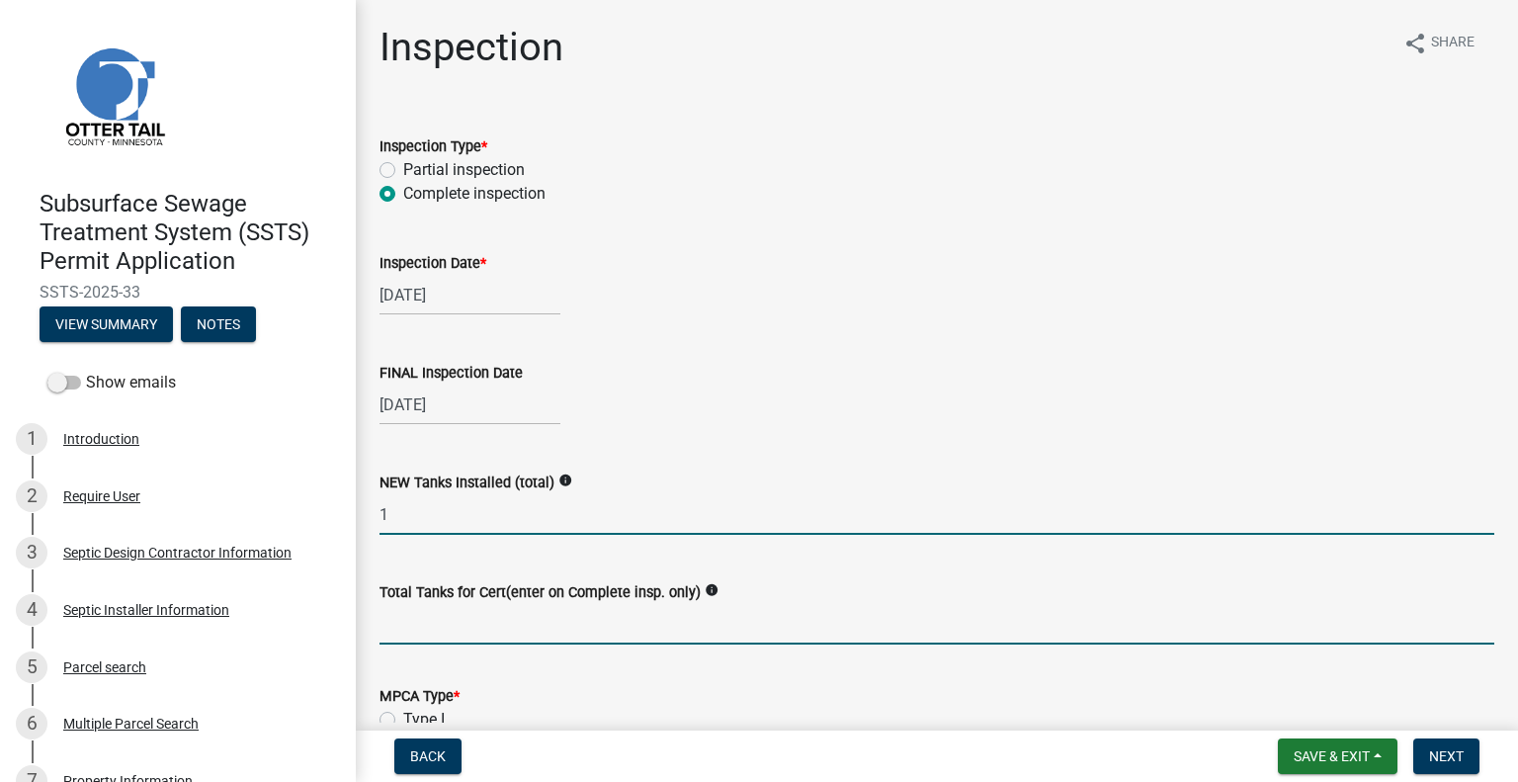
click at [433, 634] on input "Total Tanks for Cert(enter on Complete insp. only)" at bounding box center [936, 624] width 1115 height 41
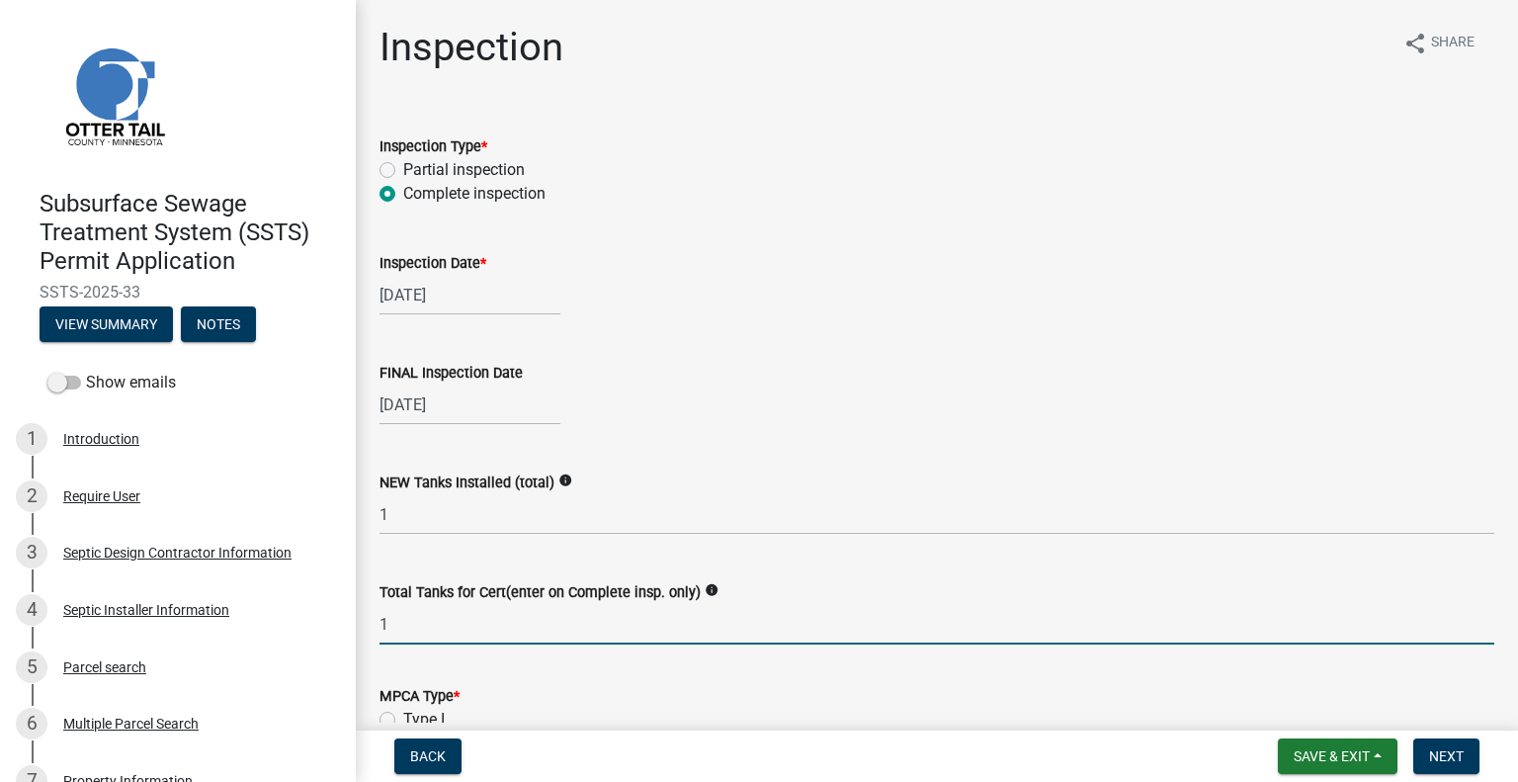
type input "1"
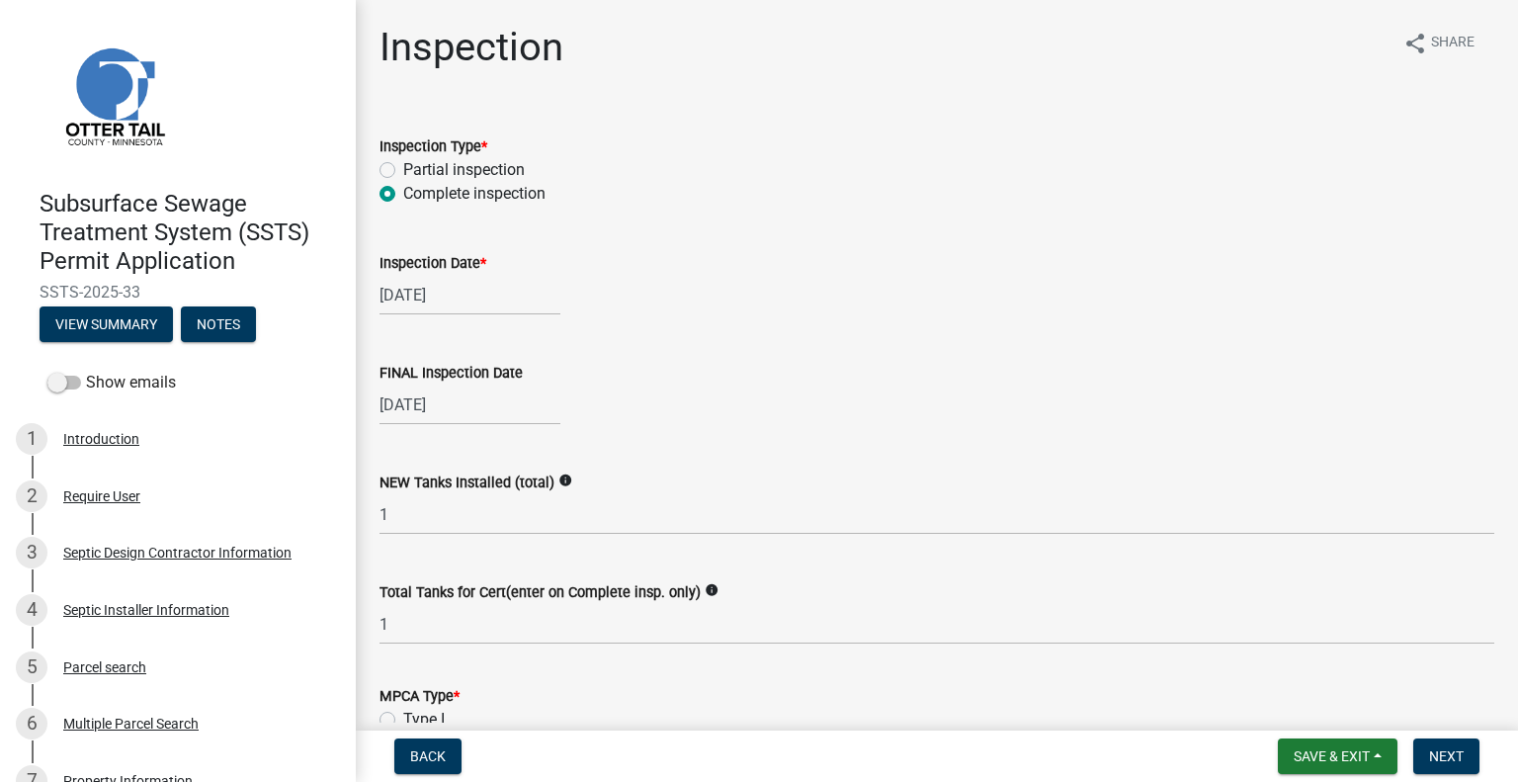
click at [595, 679] on form "MPCA Type * Type I Type II Type III TypeIV Type V" at bounding box center [936, 743] width 1115 height 166
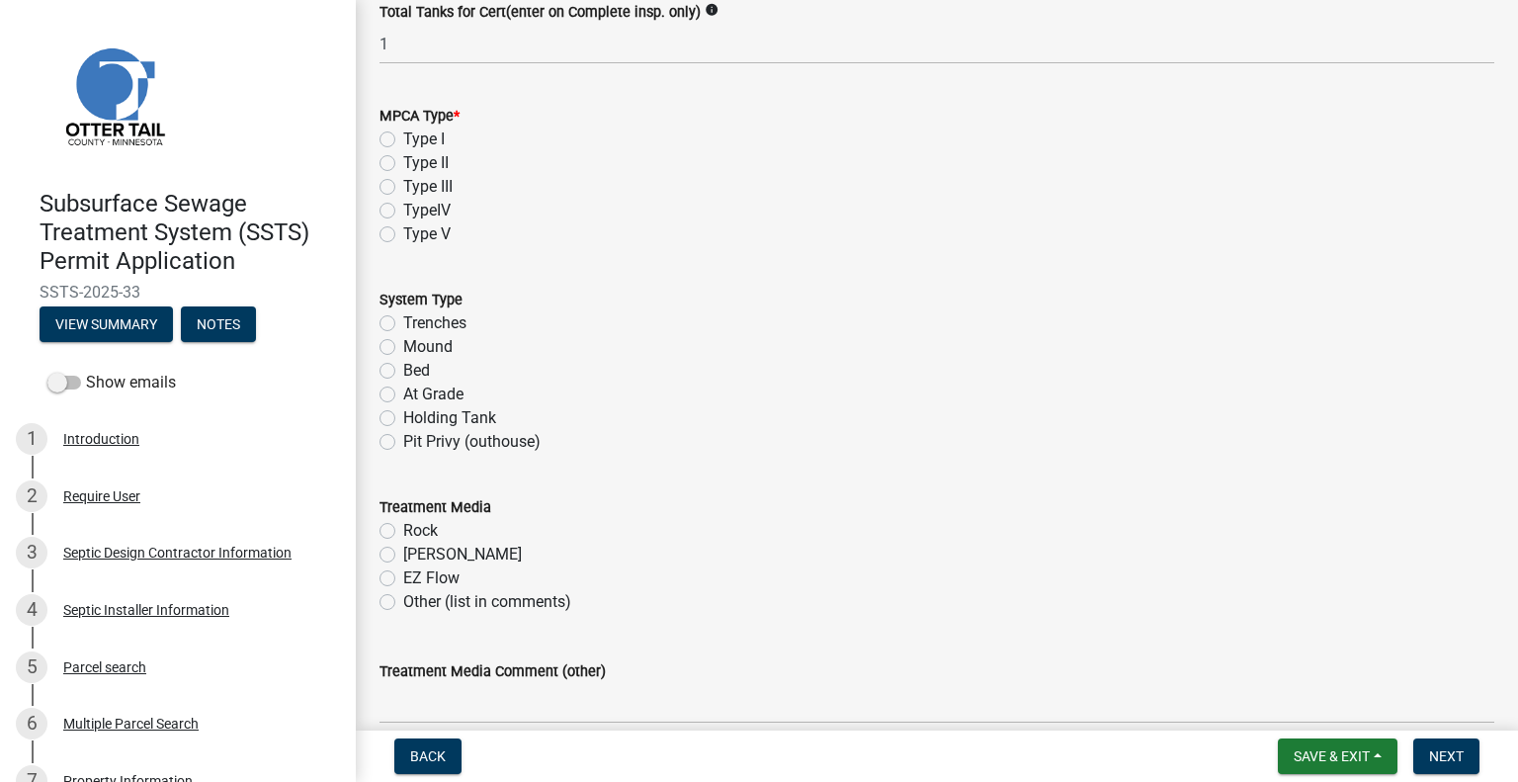
scroll to position [593, 0]
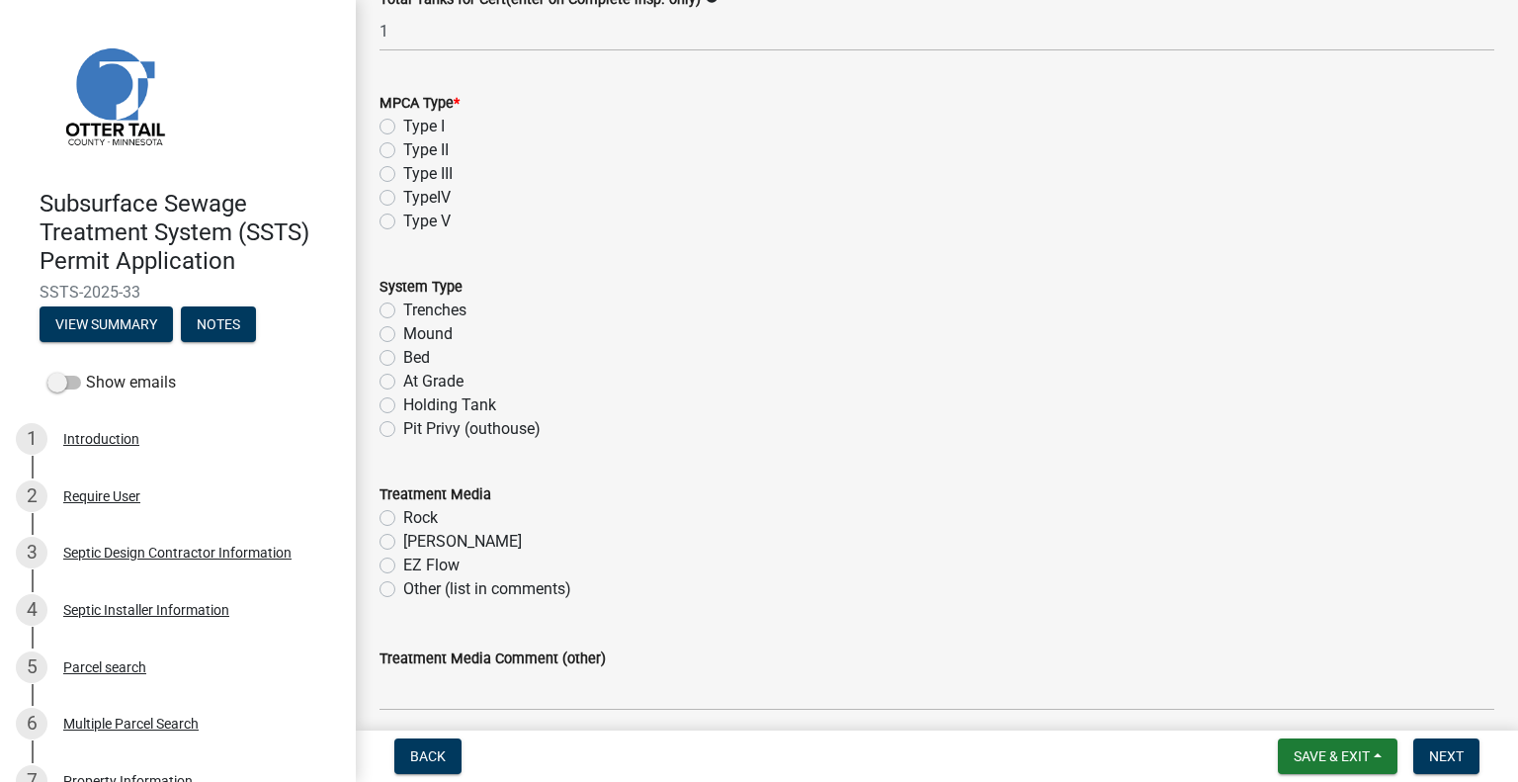
click at [403, 151] on label "Type II" at bounding box center [425, 150] width 45 height 24
click at [403, 151] on input "Type II" at bounding box center [409, 144] width 13 height 13
radio input "true"
click at [403, 409] on label "Holding Tank" at bounding box center [449, 405] width 93 height 24
click at [403, 406] on input "Holding Tank" at bounding box center [409, 399] width 13 height 13
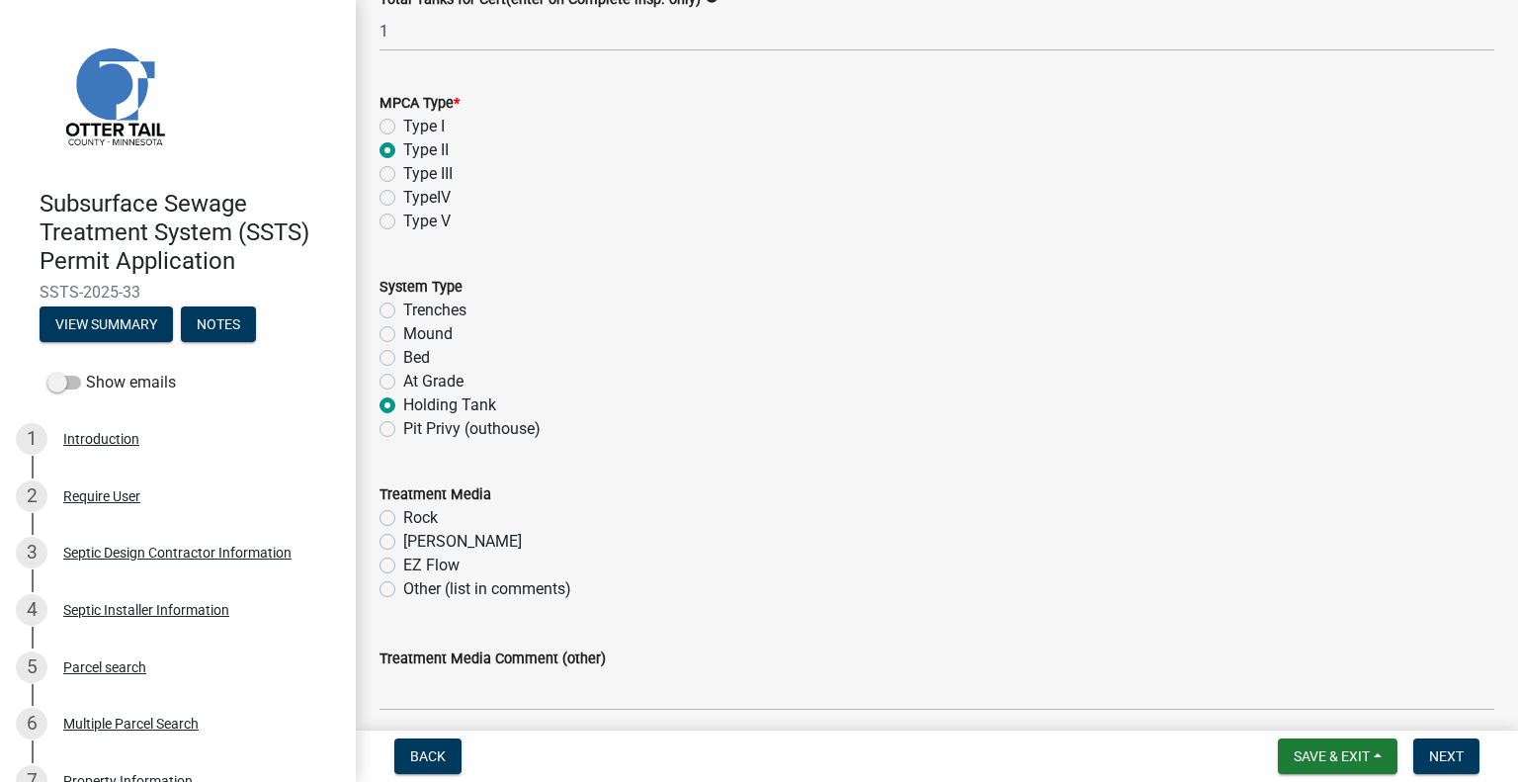
radio input "true"
click at [645, 442] on wm-data-entity-input "System Type Trenches Mound Bed At Grade Holding Tank Pit Privy (outhouse)" at bounding box center [936, 355] width 1115 height 208
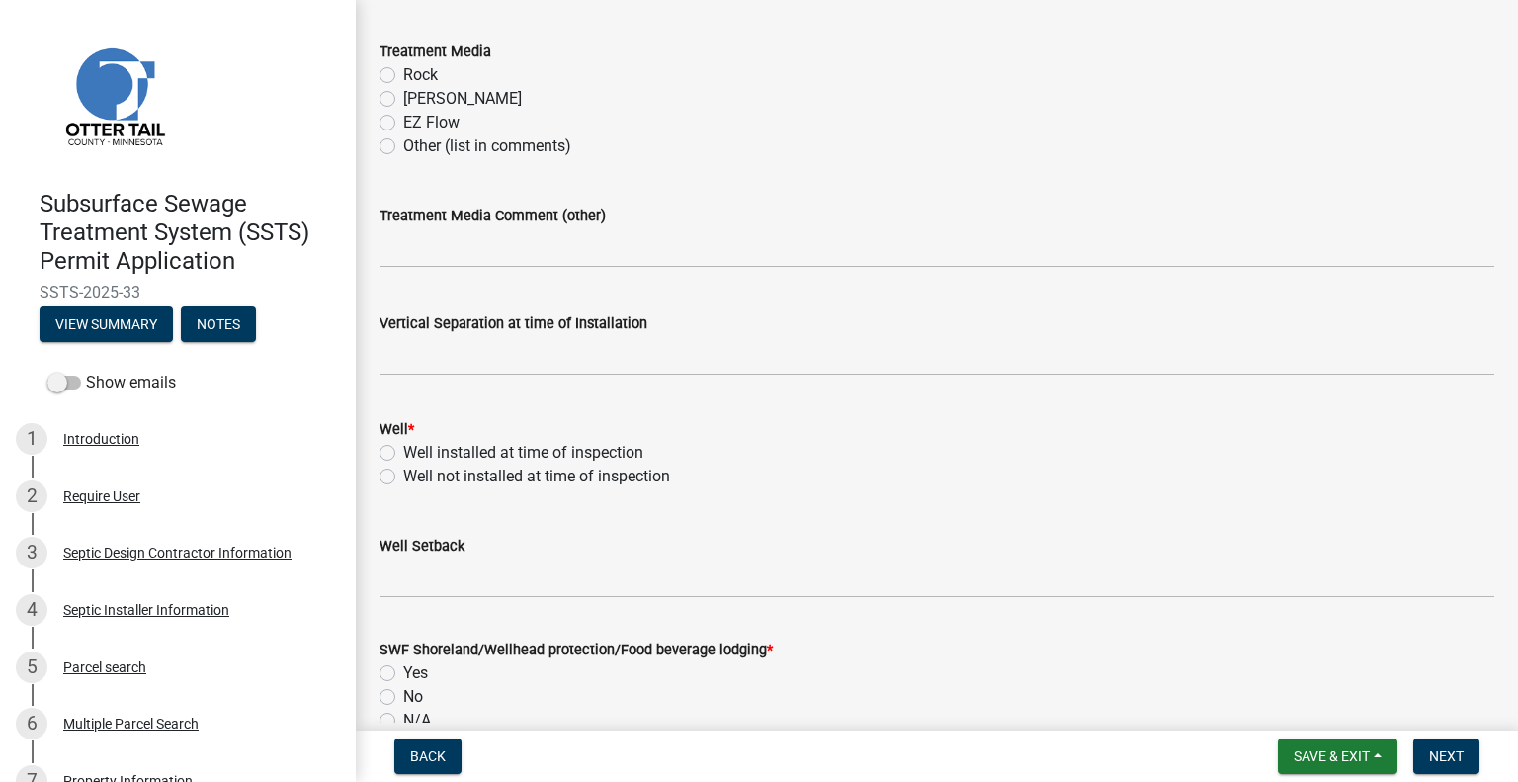
scroll to position [1107, 0]
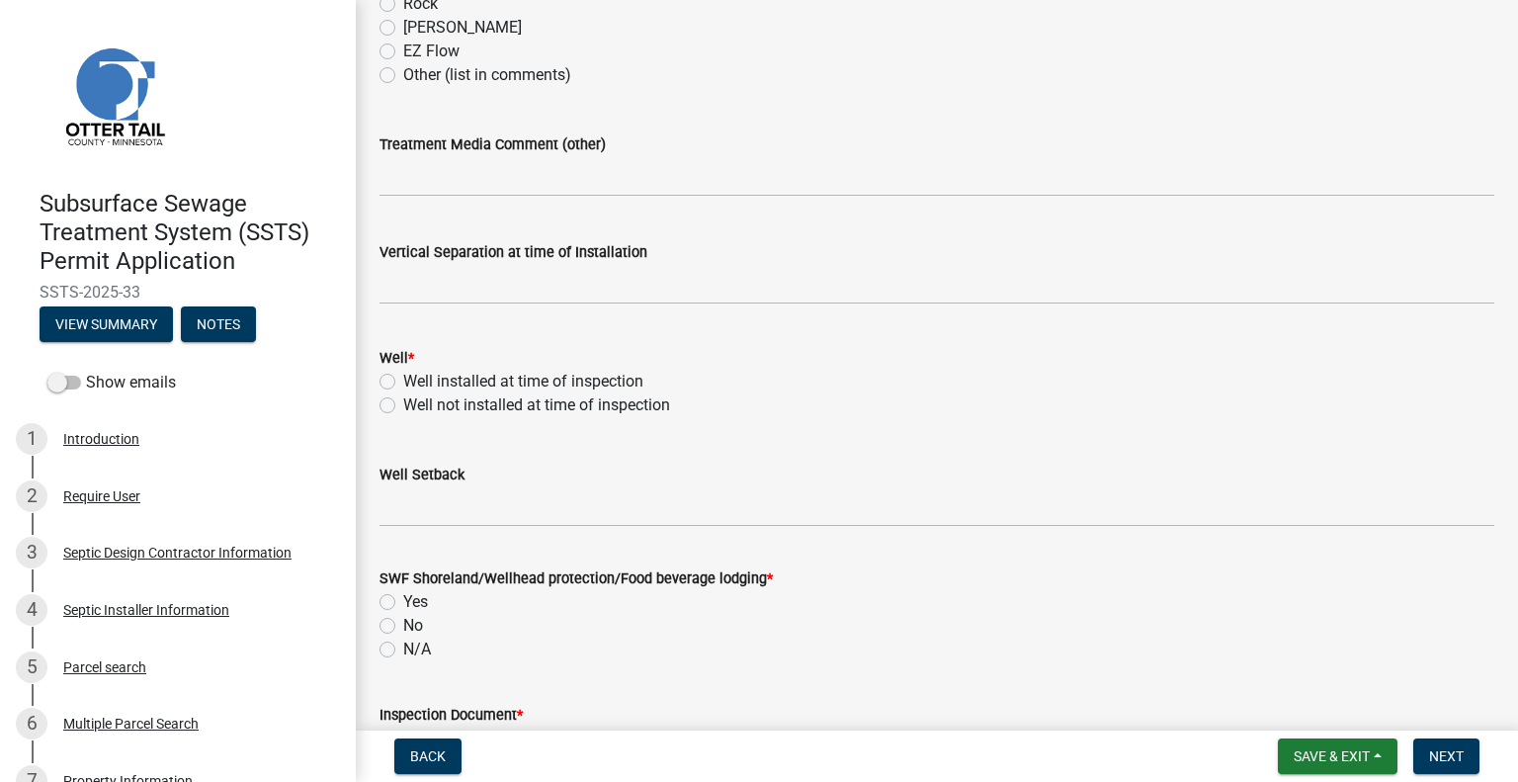
click at [403, 379] on label "Well installed at time of inspection" at bounding box center [523, 382] width 240 height 24
click at [403, 379] on input "Well installed at time of inspection" at bounding box center [409, 376] width 13 height 13
radio input "true"
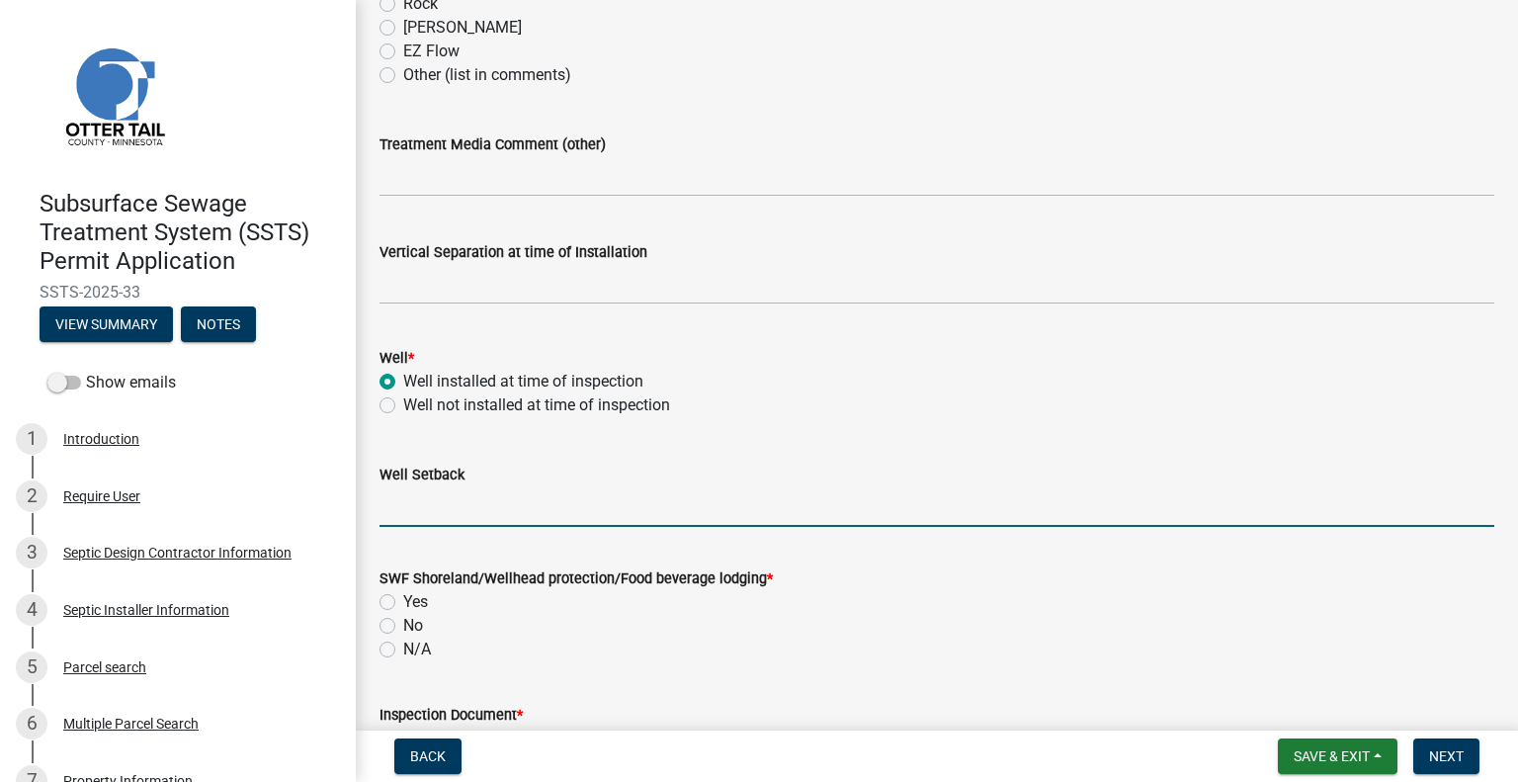
click at [417, 513] on input "Well Setback" at bounding box center [936, 506] width 1115 height 41
type input "150+"
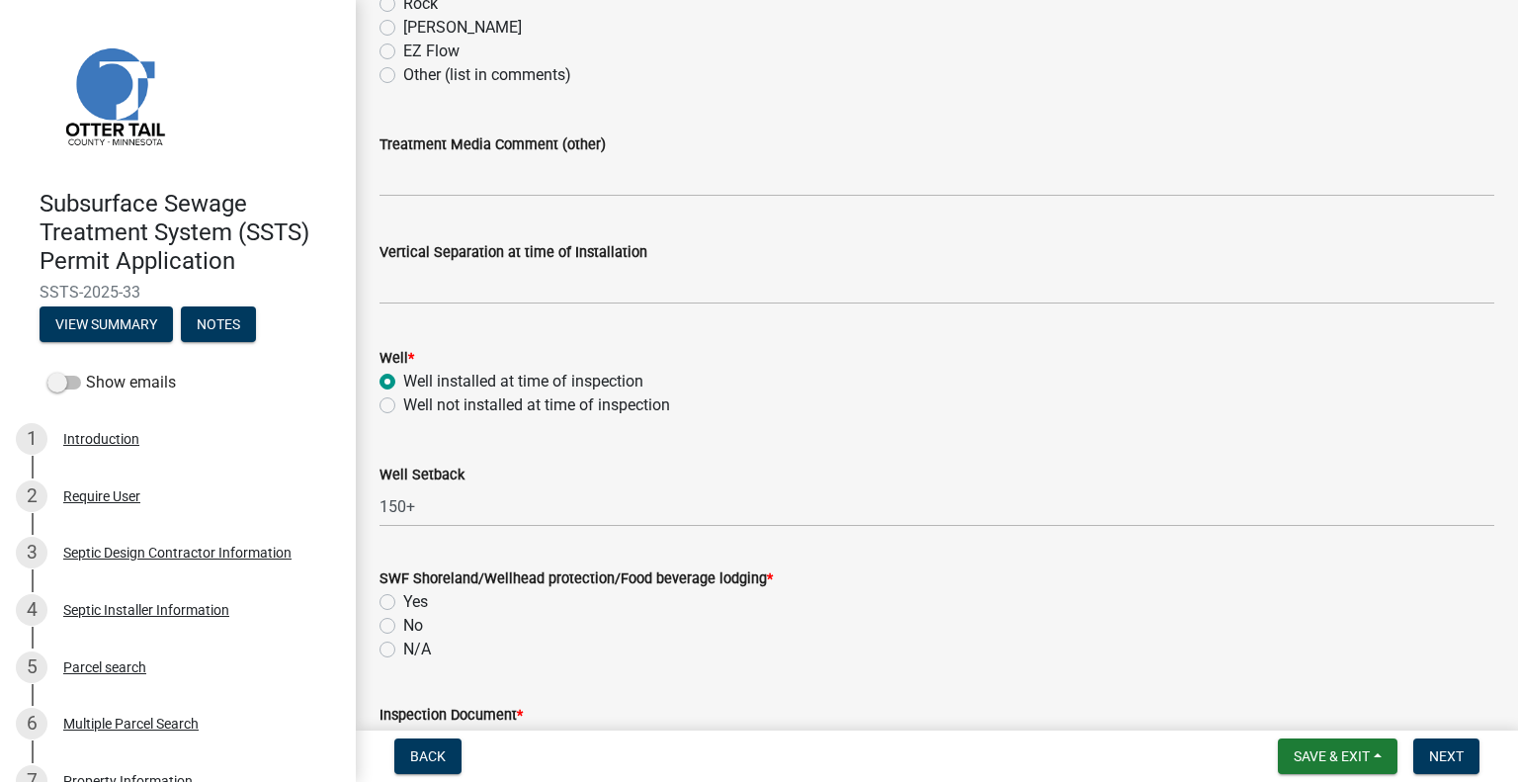
click at [403, 600] on label "Yes" at bounding box center [415, 602] width 25 height 24
click at [403, 600] on input "Yes" at bounding box center [409, 596] width 13 height 13
radio input "true"
click at [539, 644] on div "N/A" at bounding box center [936, 649] width 1115 height 24
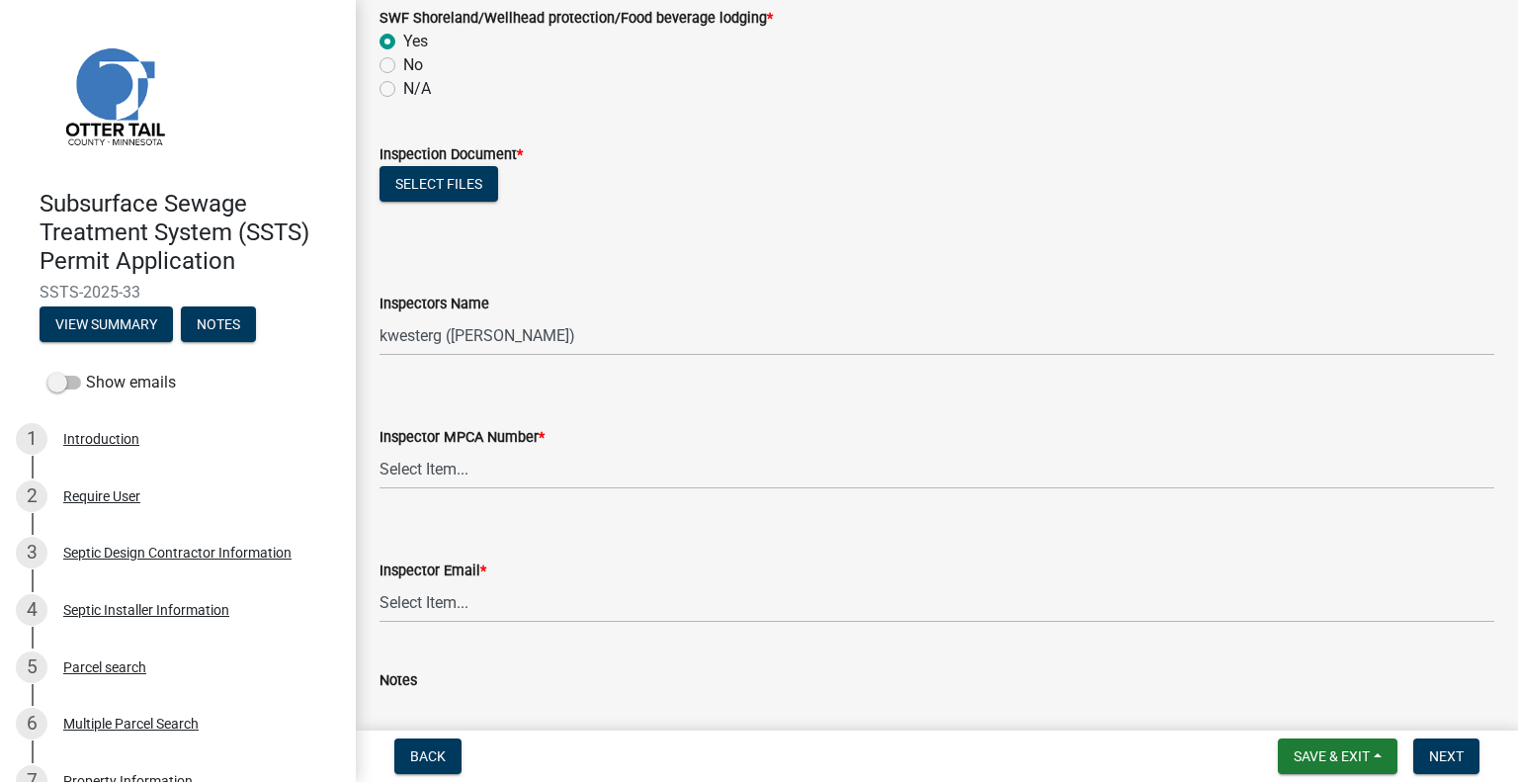
scroll to position [1739, 0]
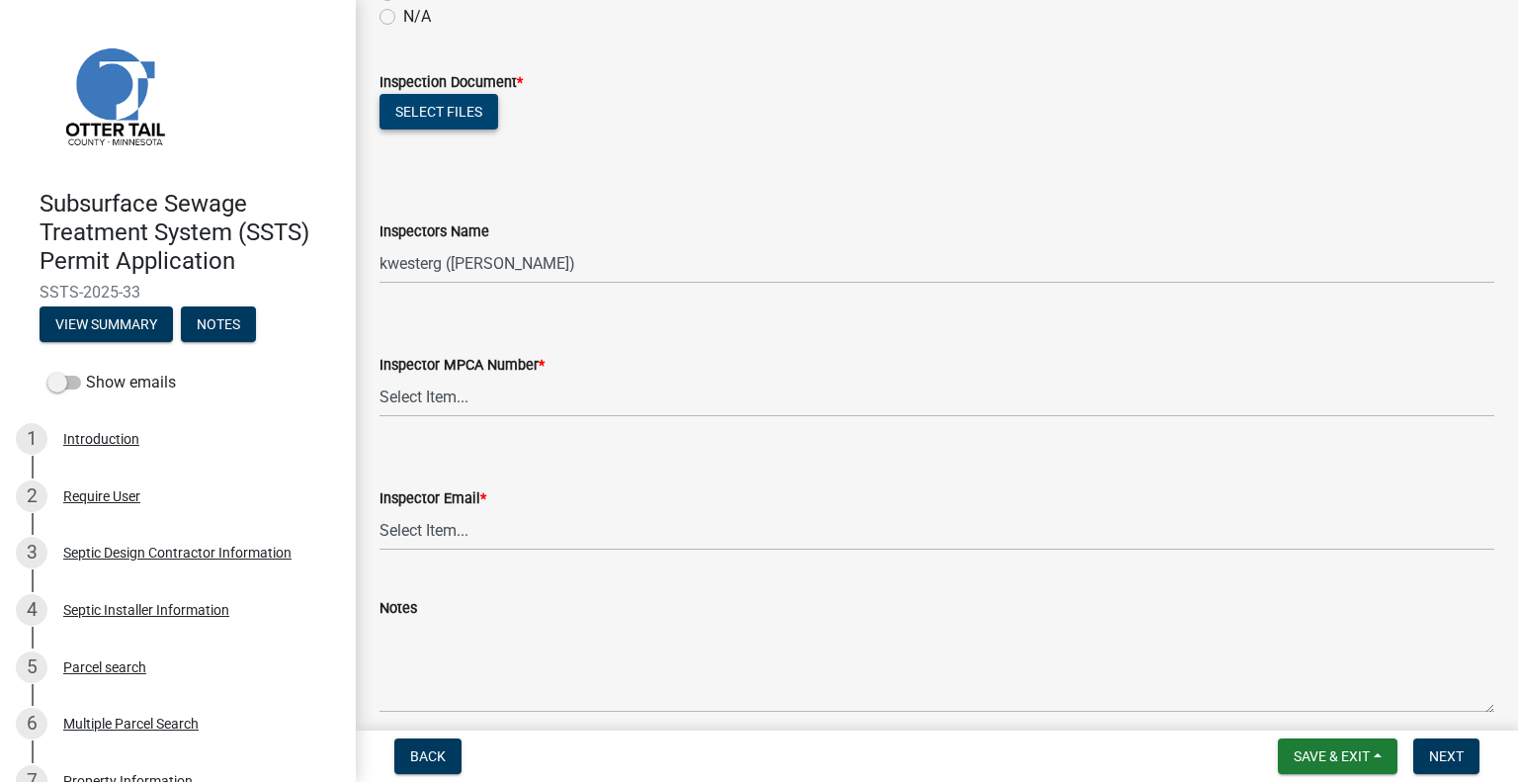
click at [429, 106] on button "Select files" at bounding box center [438, 112] width 119 height 36
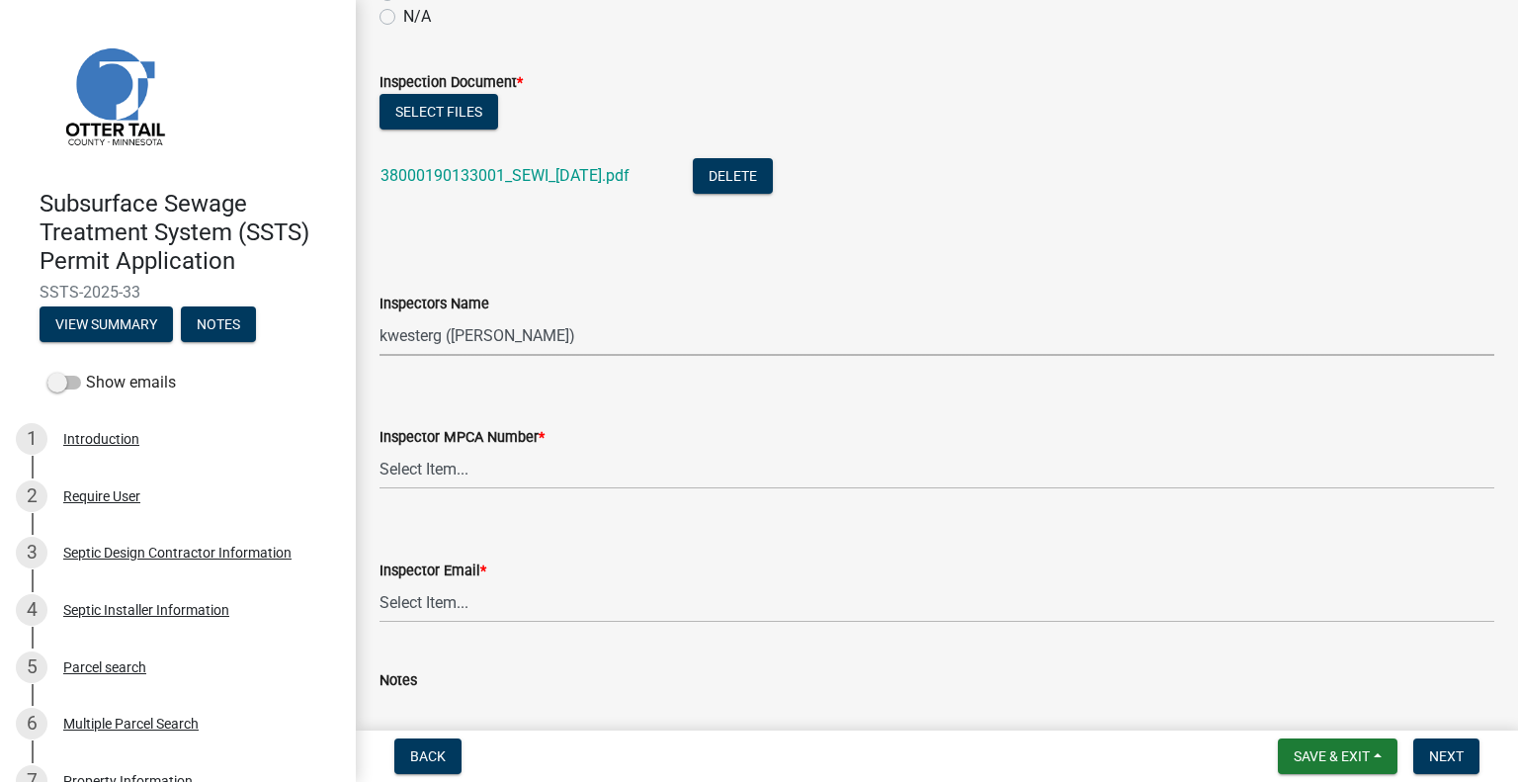
click at [563, 334] on select "Select Item... btollefson (Brittany Tollefson) alexisnewark (Alexis Newark) epl…" at bounding box center [936, 335] width 1115 height 41
click at [379, 315] on select "Select Item... btollefson (Brittany Tollefson) alexisnewark (Alexis Newark) epl…" at bounding box center [936, 335] width 1115 height 41
click at [522, 322] on select "Select Item... btollefson (Brittany Tollefson) alexisnewark (Alexis Newark) epl…" at bounding box center [936, 335] width 1115 height 41
select select "facec742-7e79-4c33-8241-13e023664843"
click at [379, 315] on select "Select Item... btollefson (Brittany Tollefson) alexisnewark (Alexis Newark) epl…" at bounding box center [936, 335] width 1115 height 41
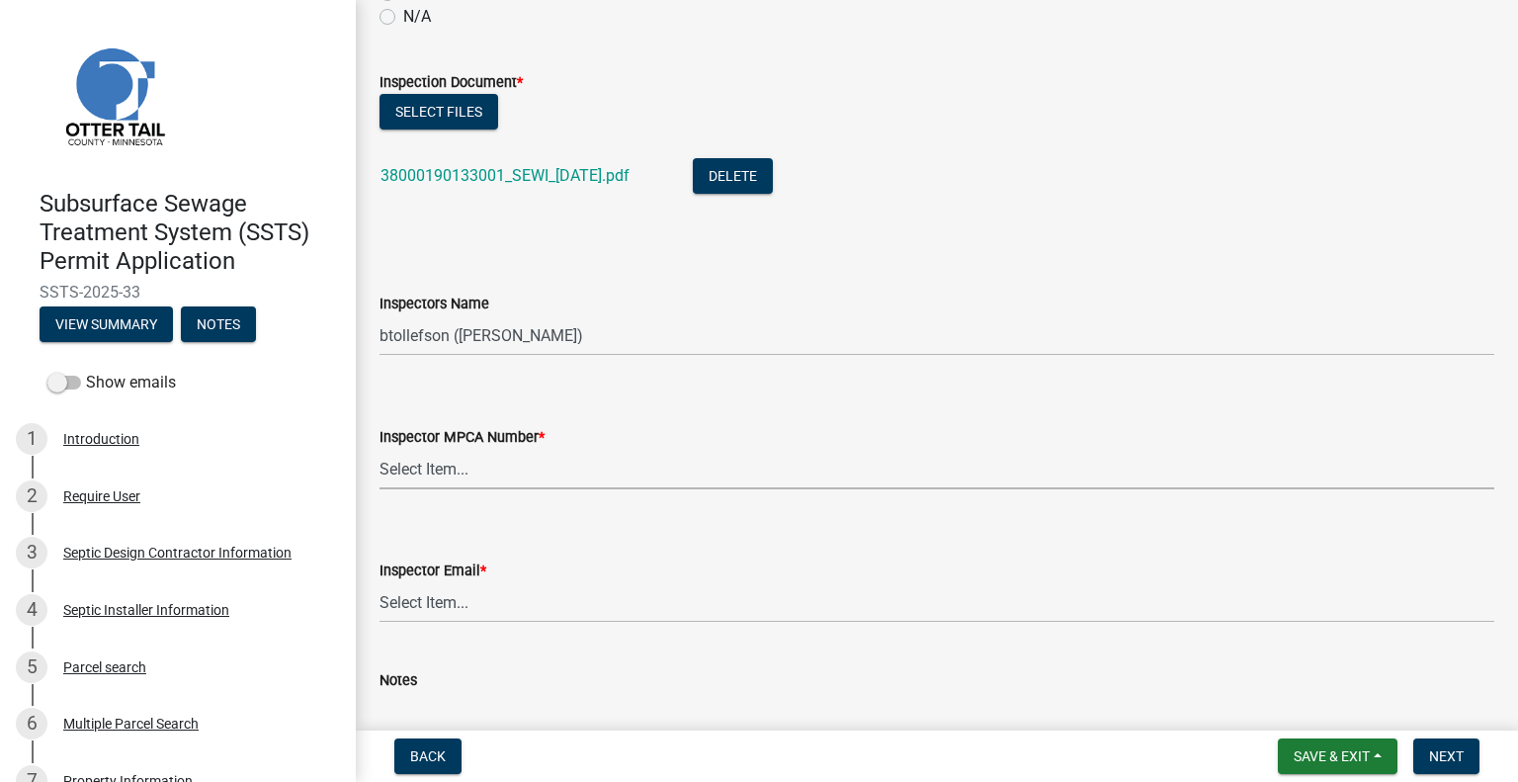
click at [487, 481] on select "Select Item... Alexis Newark (10415) Andrea Perales (924) Brittany Tollefson (1…" at bounding box center [936, 469] width 1115 height 41
click at [379, 449] on select "Select Item... Alexis Newark (10415) Andrea Perales (924) Brittany Tollefson (1…" at bounding box center [936, 469] width 1115 height 41
select select "3a384654-27c5-4d59-8b75-a887e8a1870e"
click at [436, 598] on select "Select Item... Alexis Newark (anewark@ottertailcounty.gov) Amy Busko (abusko@ot…" at bounding box center [936, 602] width 1115 height 41
click at [379, 582] on select "Select Item... Alexis Newark (anewark@ottertailcounty.gov) Amy Busko (abusko@ot…" at bounding box center [936, 602] width 1115 height 41
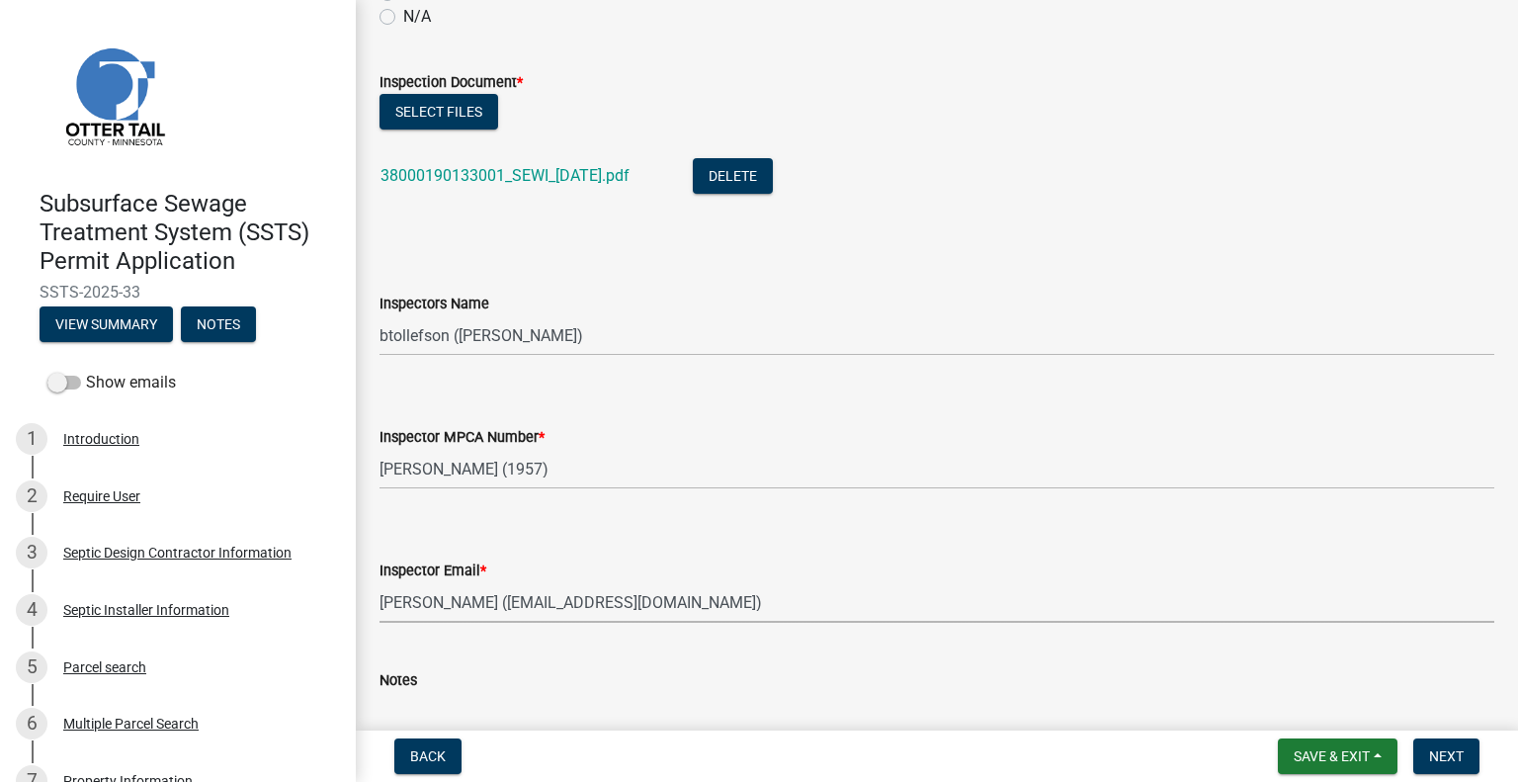
select select "541addf4-52df-4608-91ce-bf29f574816c"
click at [459, 672] on div "Notes" at bounding box center [936, 680] width 1115 height 24
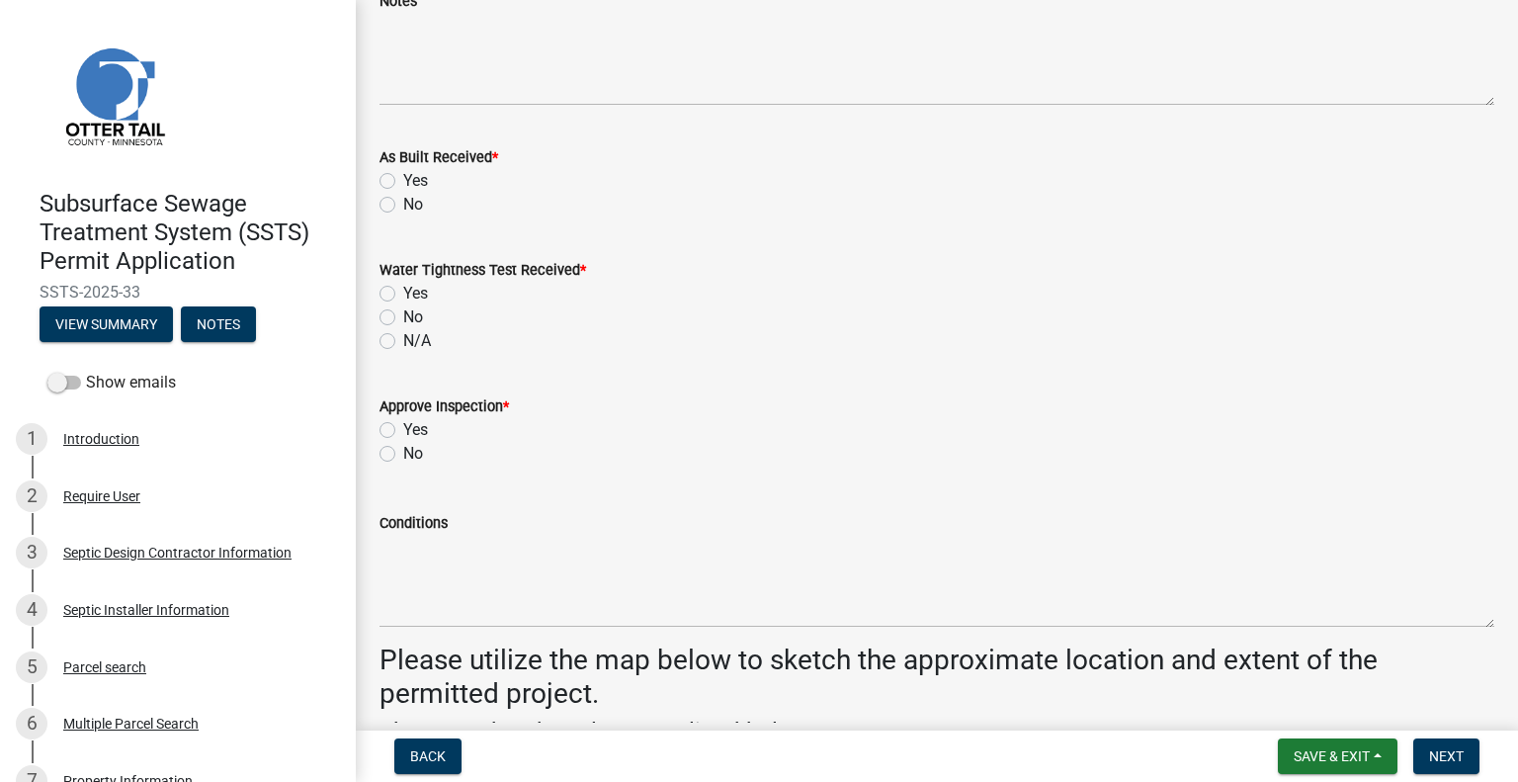
scroll to position [2490, 0]
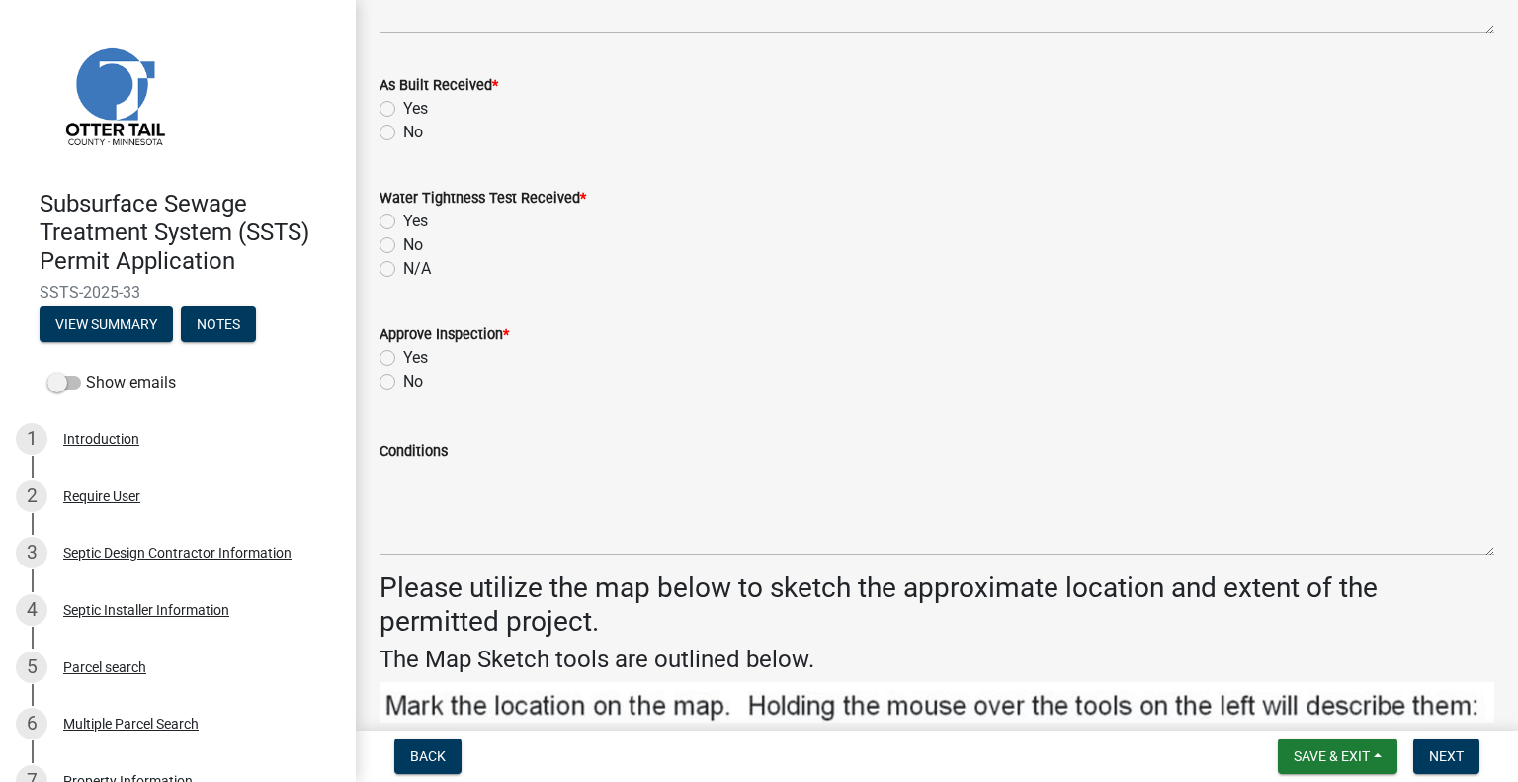
click at [403, 105] on label "Yes" at bounding box center [415, 109] width 25 height 24
click at [403, 105] on input "Yes" at bounding box center [409, 103] width 13 height 13
radio input "true"
click at [403, 219] on label "Yes" at bounding box center [415, 222] width 25 height 24
click at [403, 219] on input "Yes" at bounding box center [409, 216] width 13 height 13
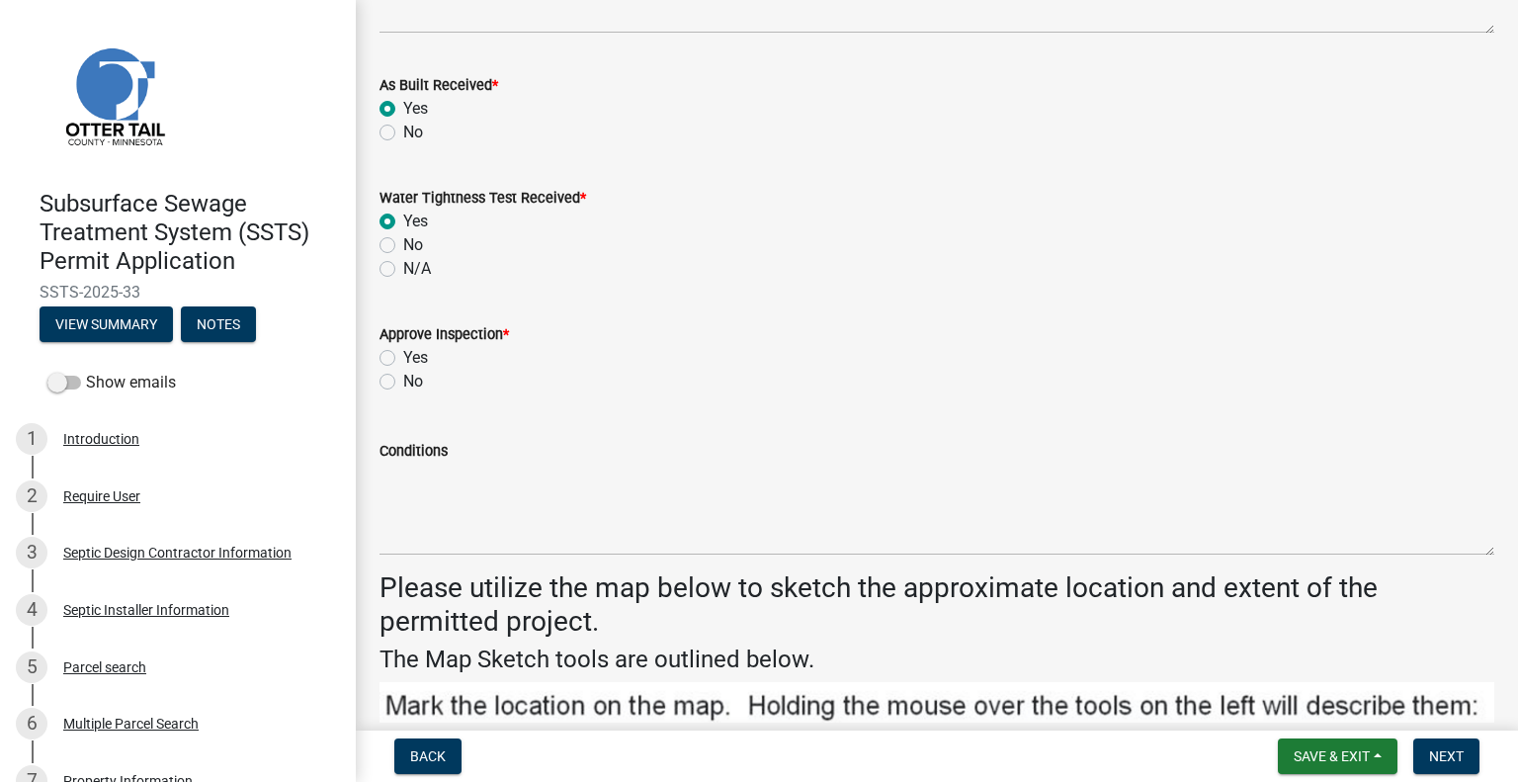
radio input "true"
click at [403, 350] on label "Yes" at bounding box center [415, 358] width 25 height 24
click at [403, 350] on input "Yes" at bounding box center [409, 352] width 13 height 13
radio input "true"
click at [1320, 758] on span "Save & Exit" at bounding box center [1332, 756] width 76 height 16
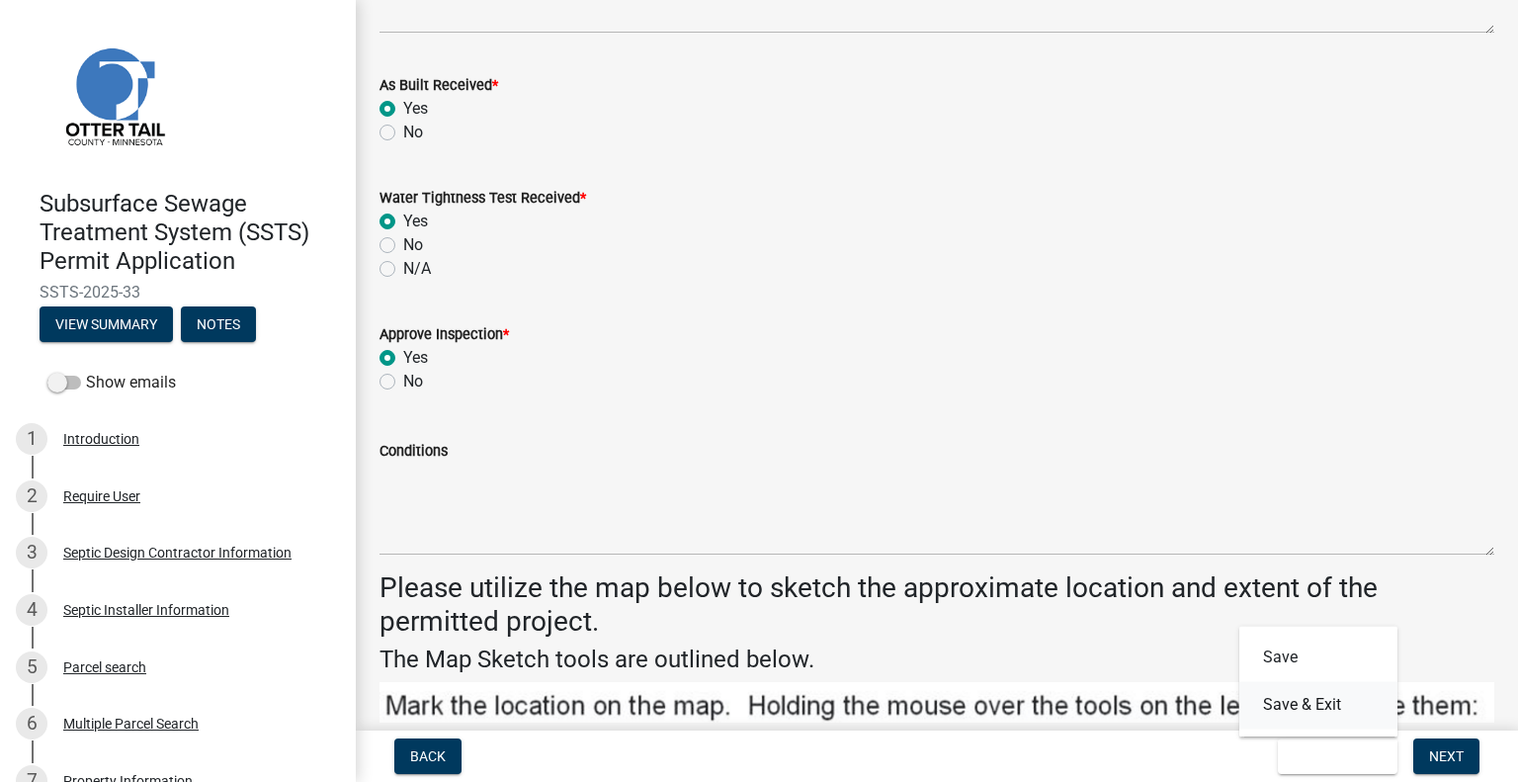
click at [1299, 715] on button "Save & Exit" at bounding box center [1318, 704] width 158 height 47
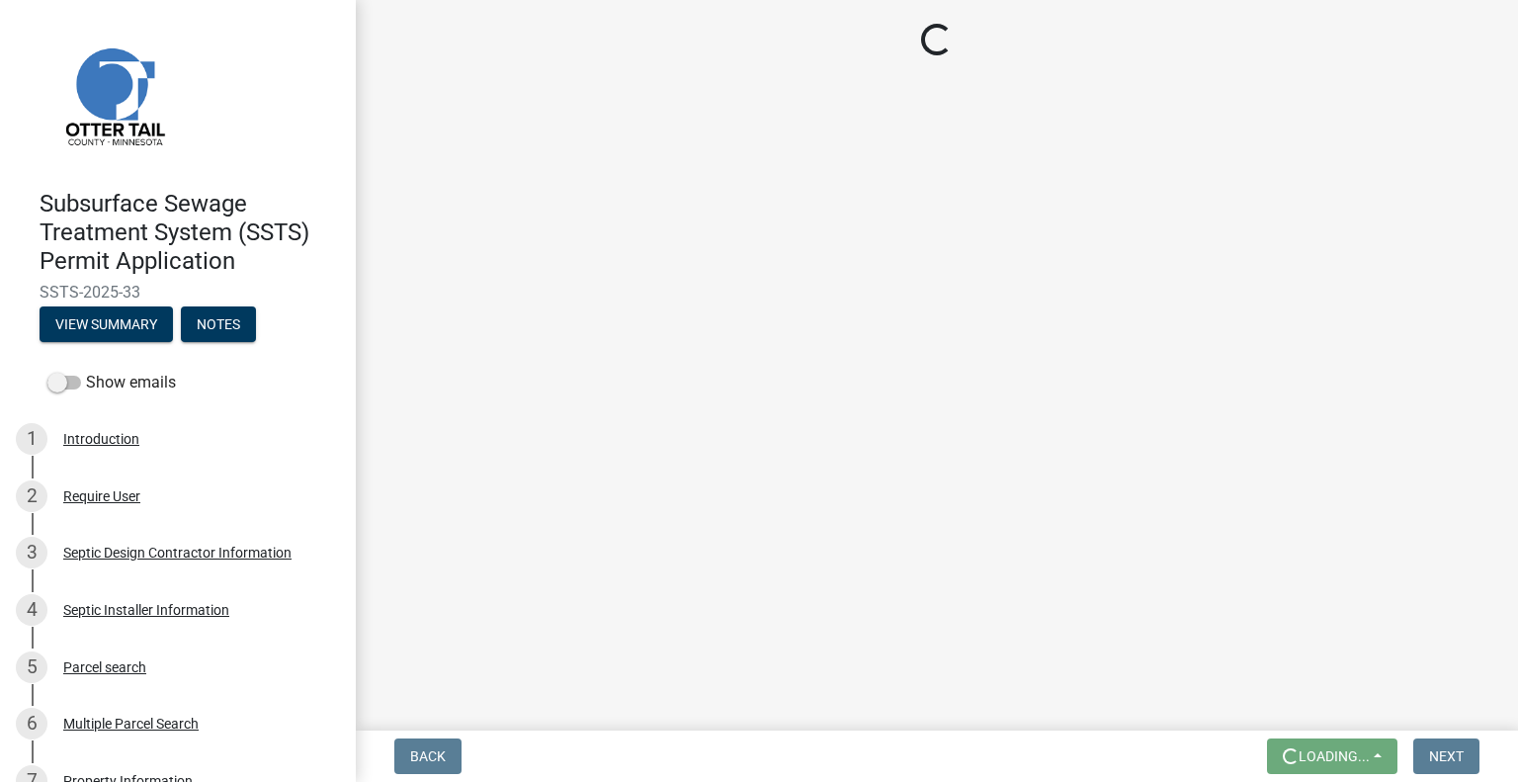
scroll to position [0, 0]
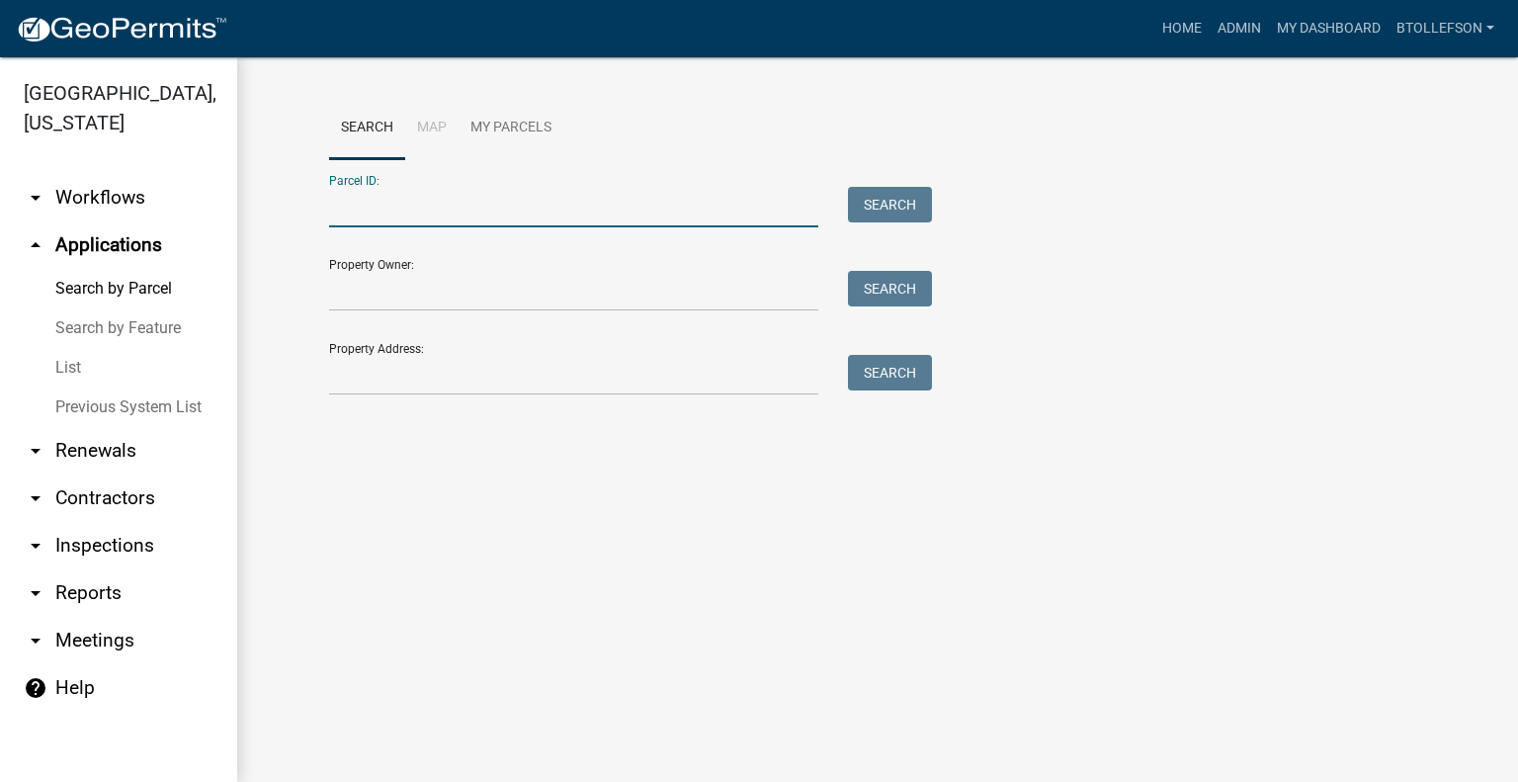
click at [456, 214] on input "Parcel ID:" at bounding box center [573, 207] width 489 height 41
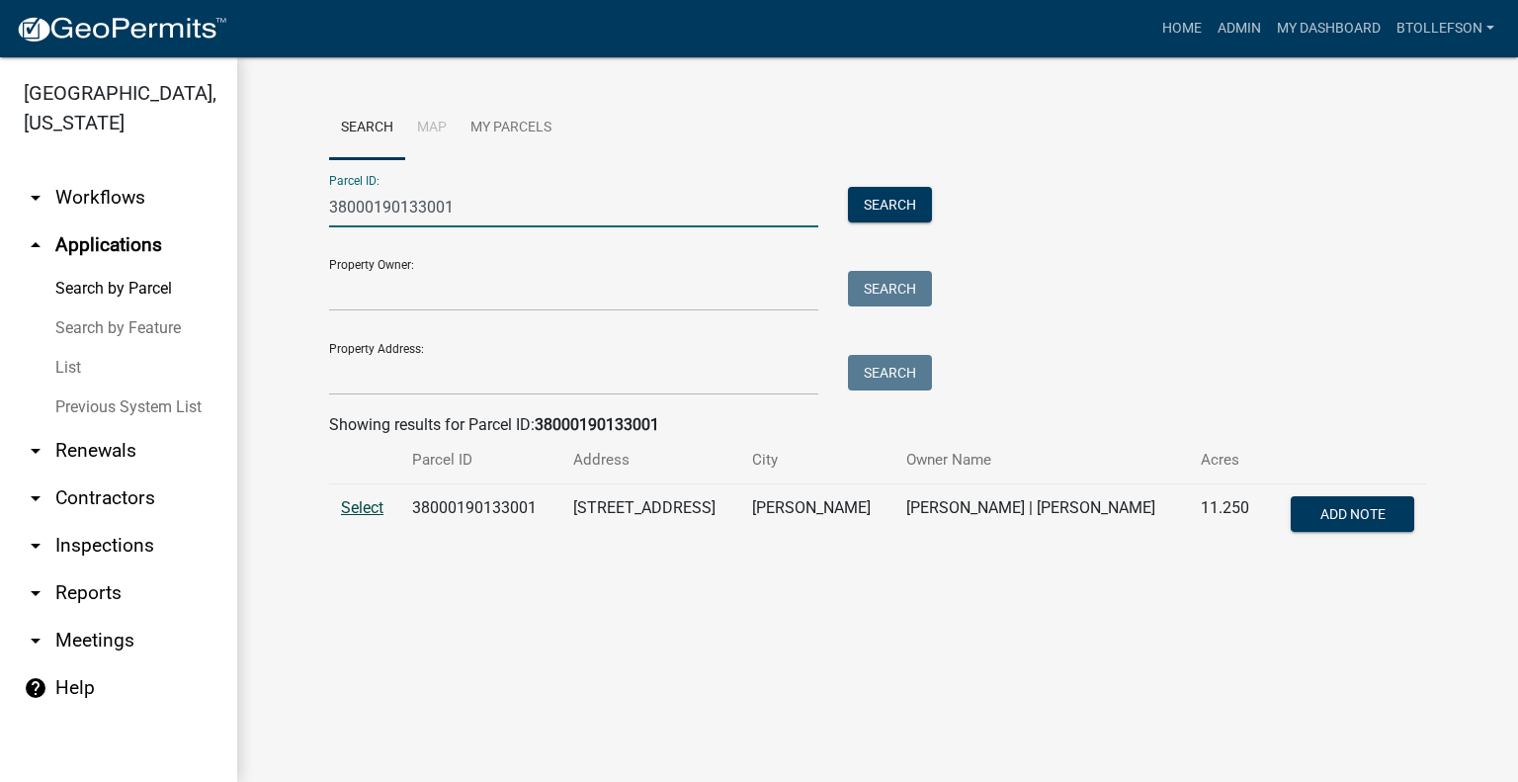
type input "38000190133001"
click at [367, 512] on span "Select" at bounding box center [362, 507] width 42 height 19
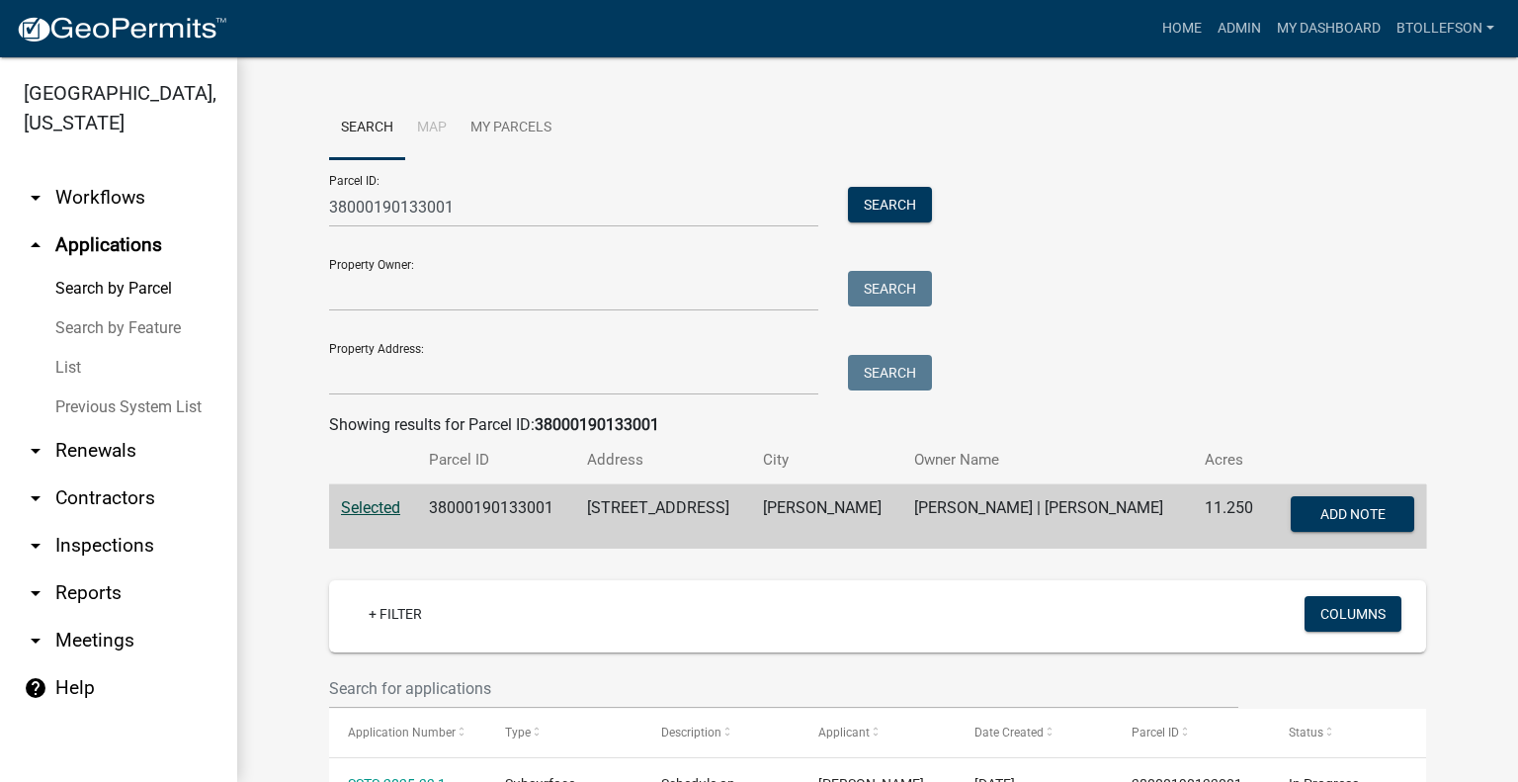
click at [1174, 255] on div "Parcel ID: 38000190133001 Search Property Owner: Search Property Address: Search" at bounding box center [877, 277] width 1097 height 236
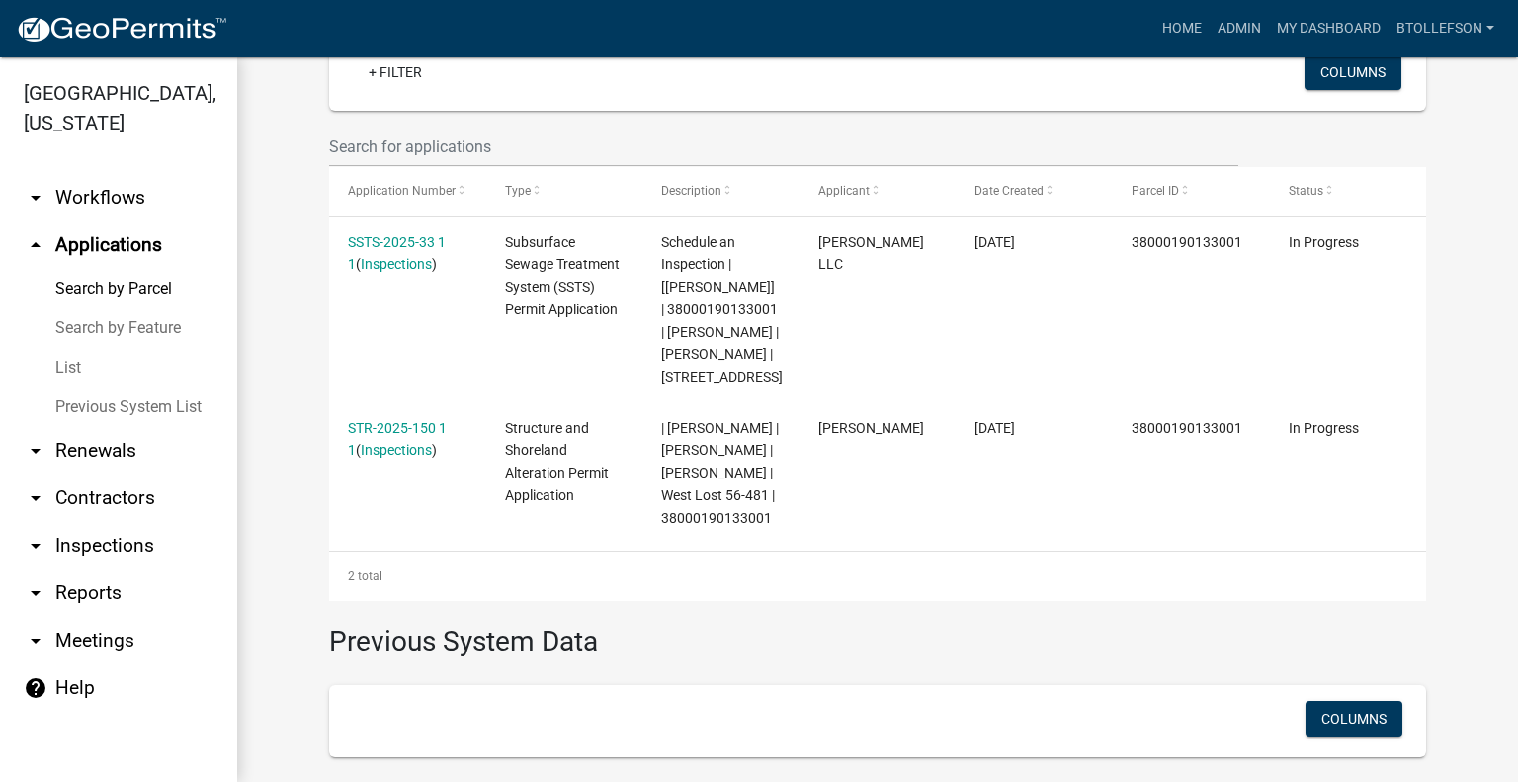
scroll to position [553, 0]
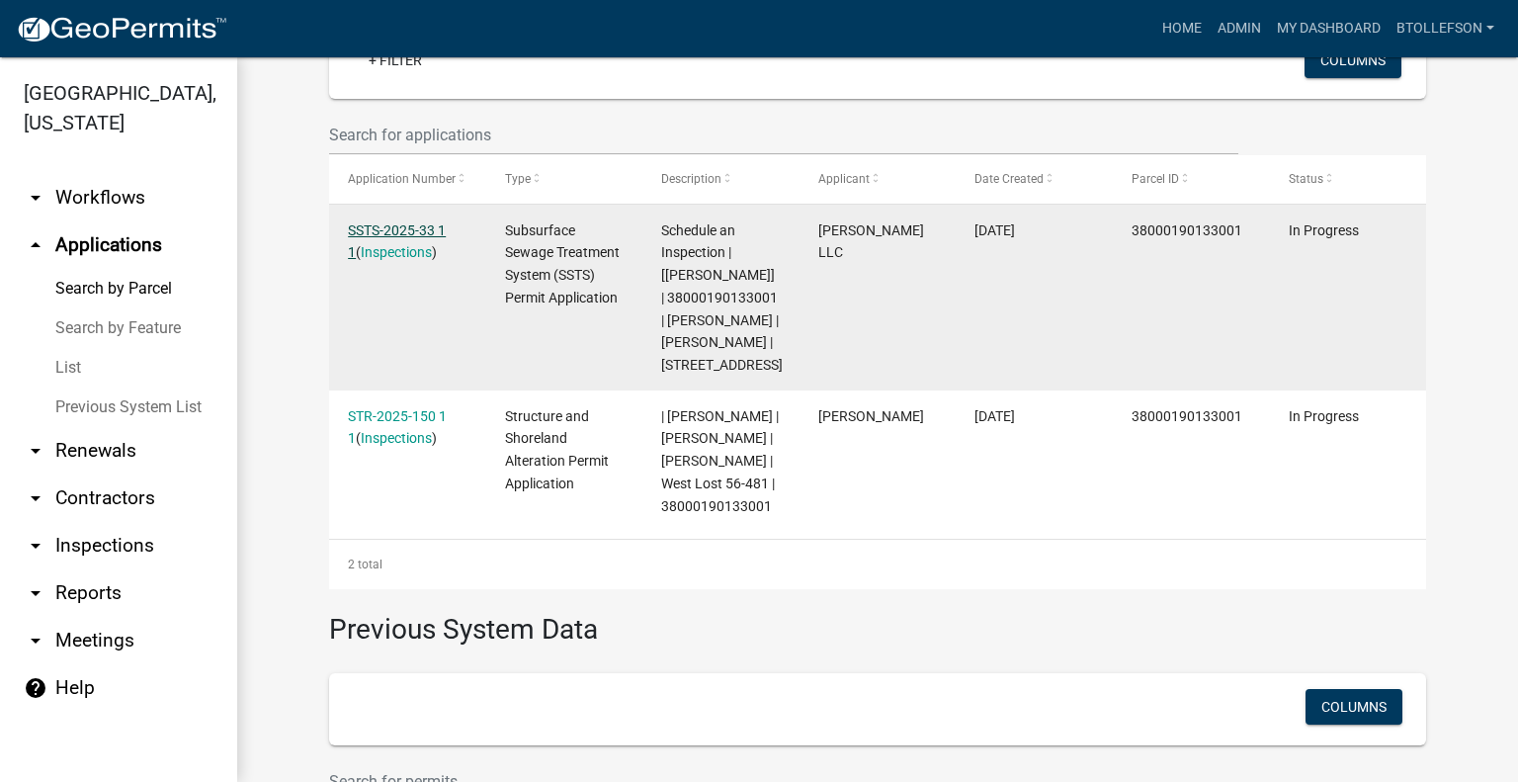
click at [383, 227] on link "SSTS-2025-33 1 1" at bounding box center [397, 241] width 98 height 39
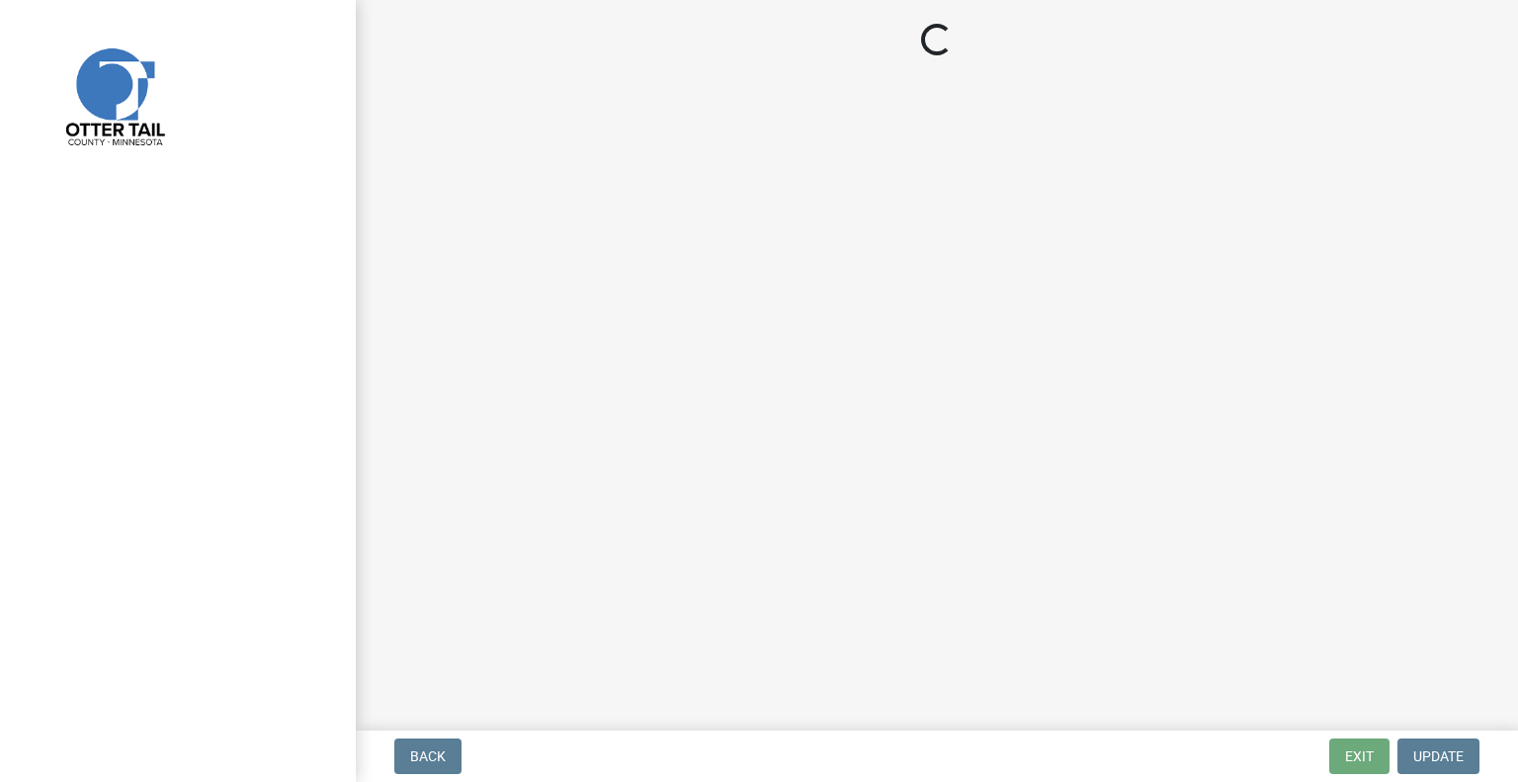
select select "facec742-7e79-4c33-8241-13e023664843"
select select "3a384654-27c5-4d59-8b75-a887e8a1870e"
select select "541addf4-52df-4608-91ce-bf29f574816c"
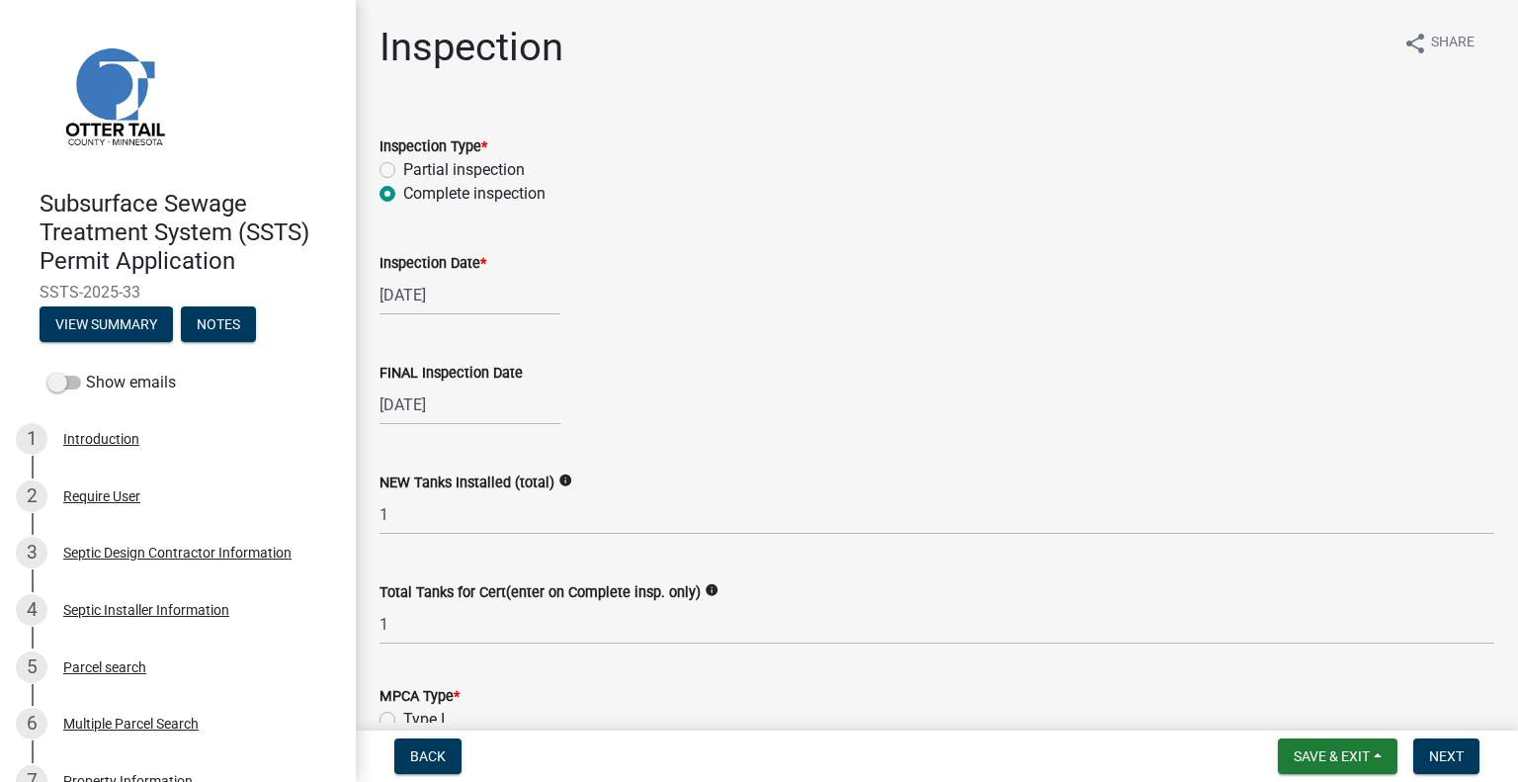
click at [1111, 312] on div "[DATE]" at bounding box center [936, 295] width 1115 height 41
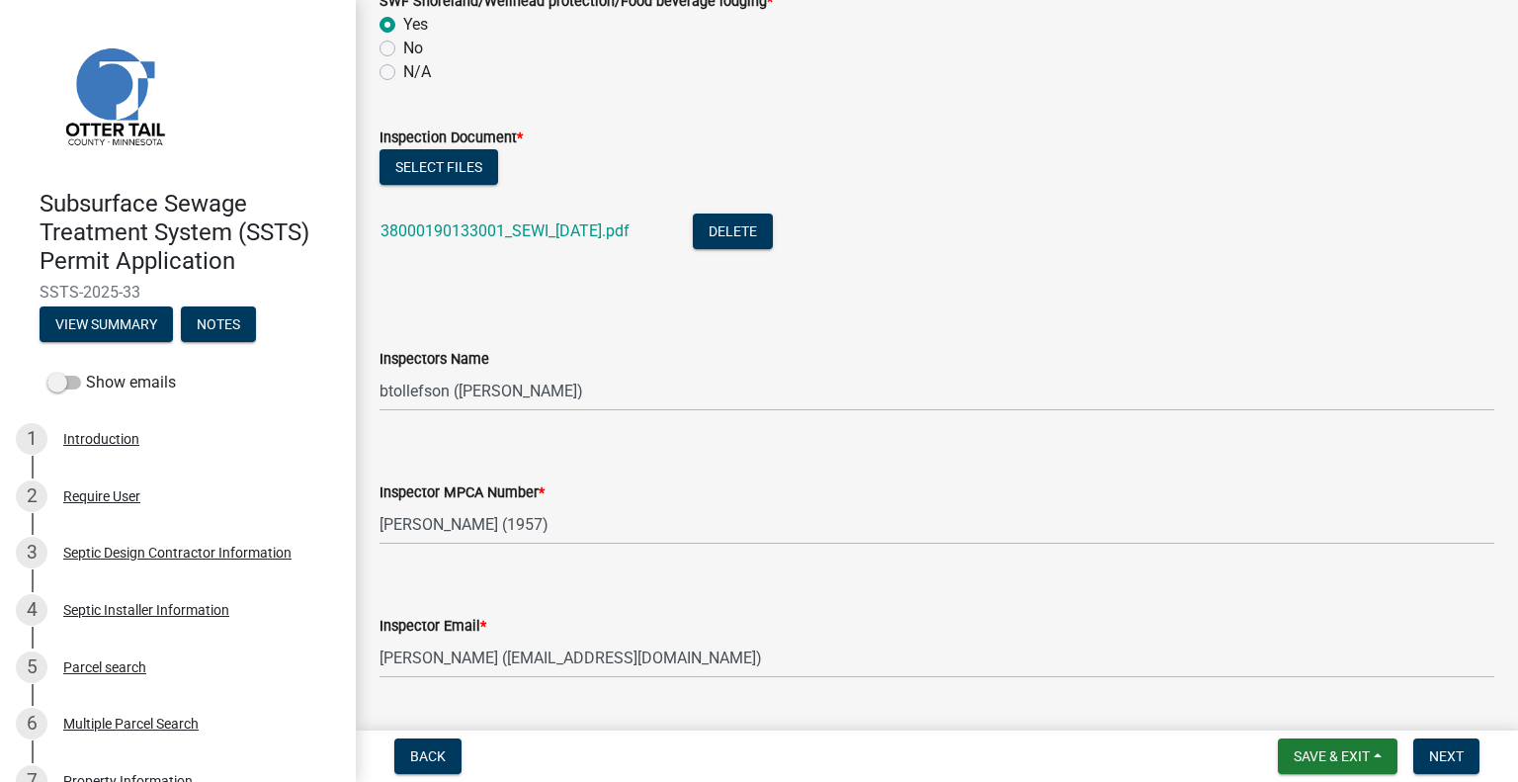
scroll to position [1700, 0]
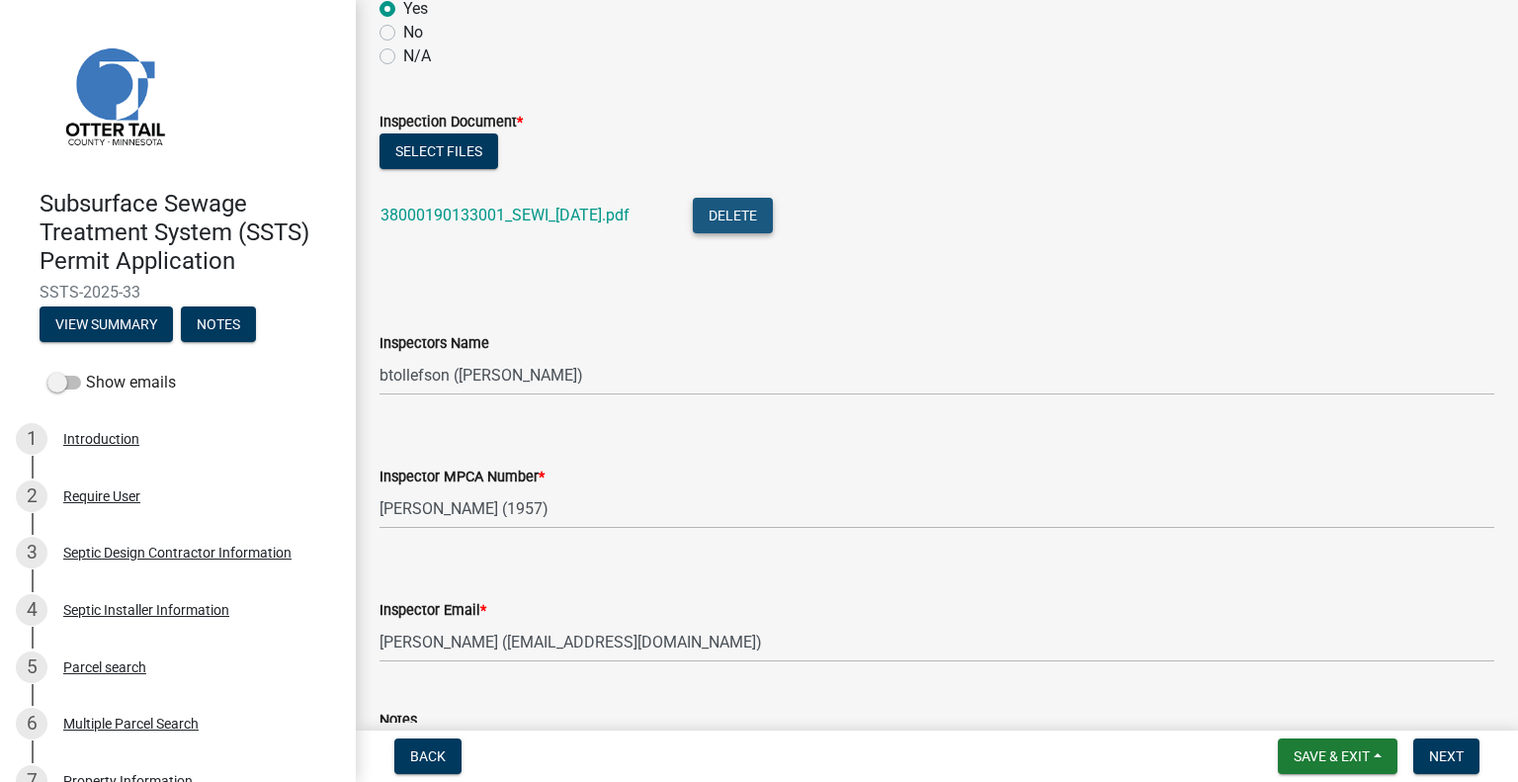
click at [748, 208] on button "Delete" at bounding box center [733, 216] width 80 height 36
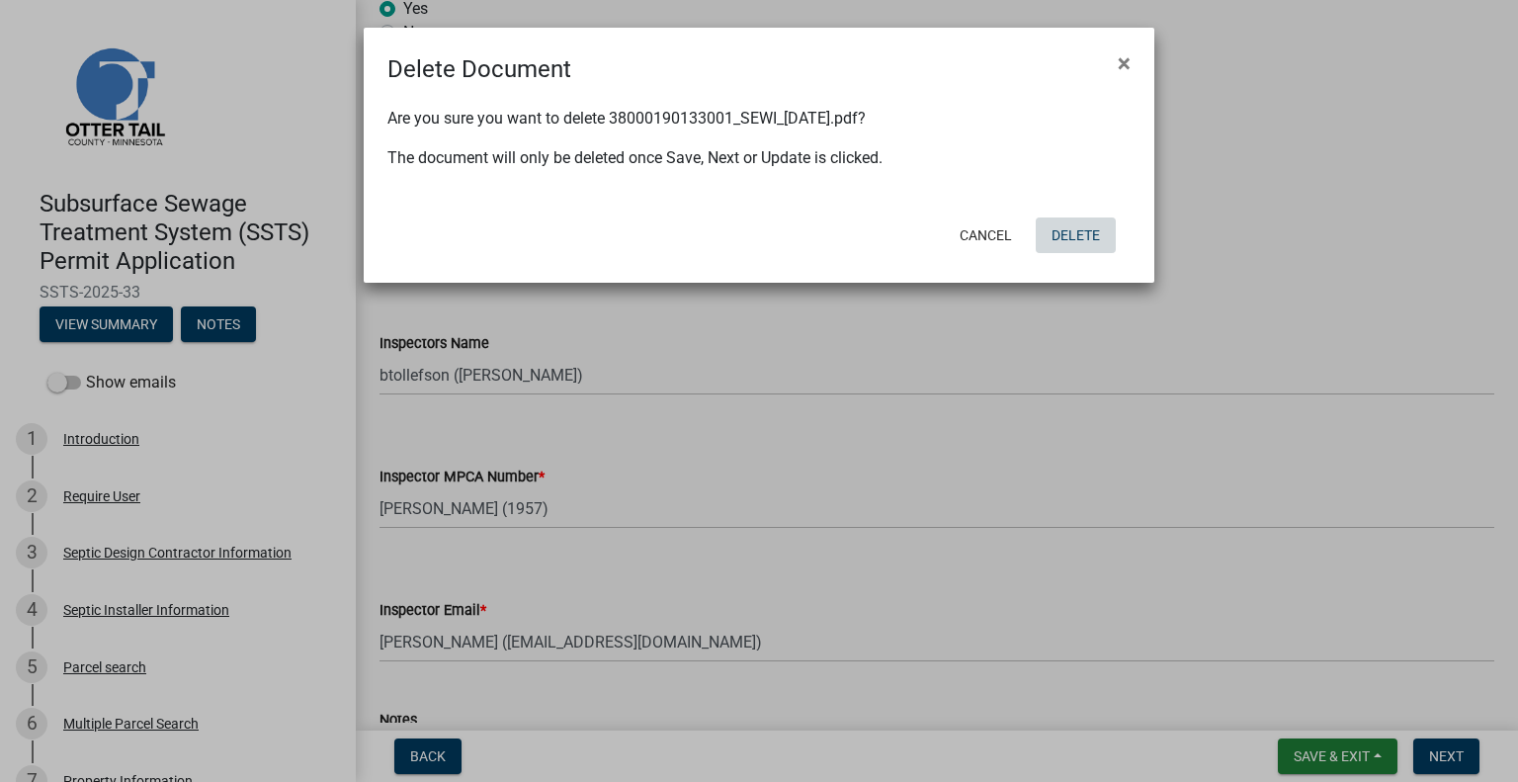
click at [1087, 221] on button "Delete" at bounding box center [1076, 235] width 80 height 36
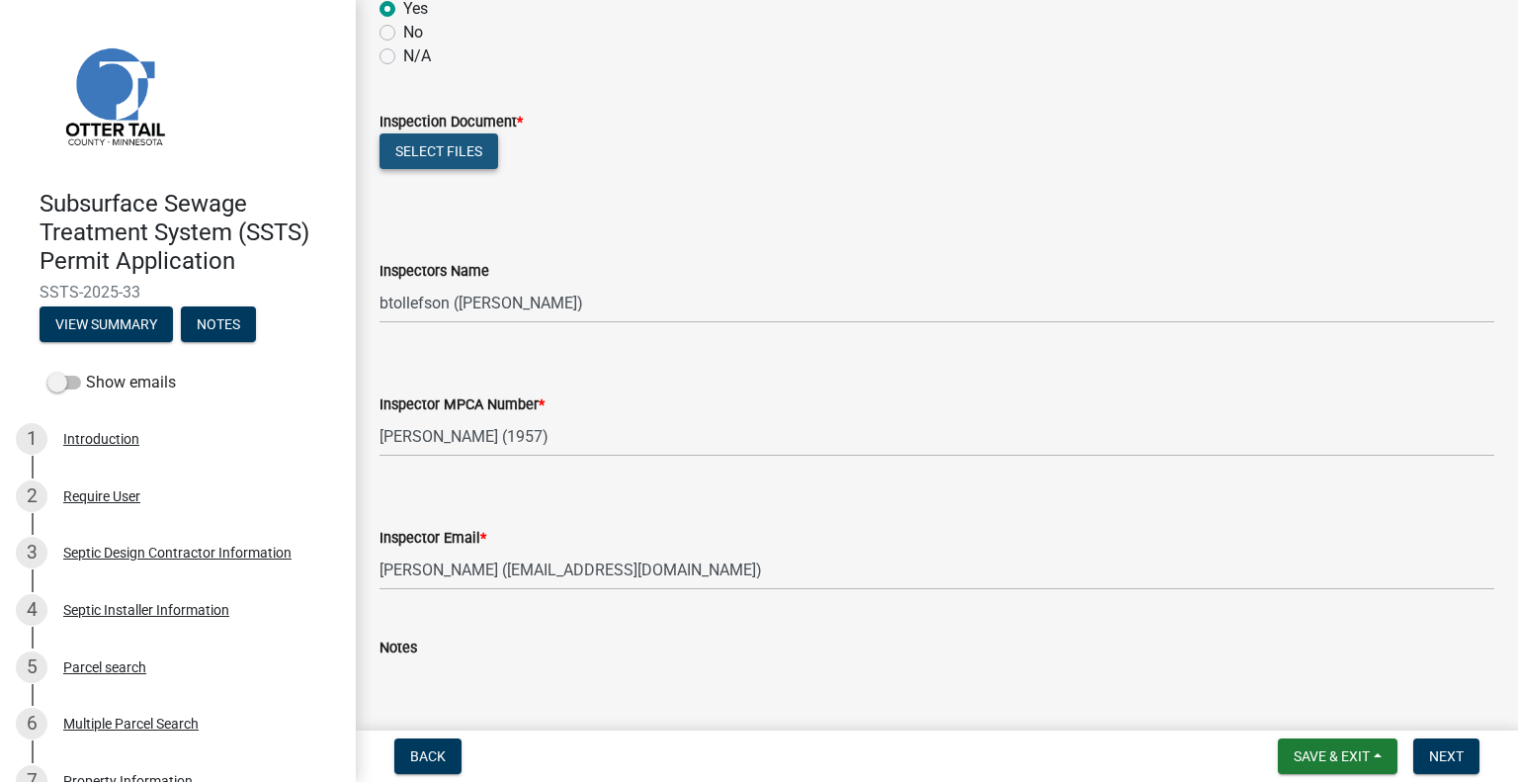
click at [418, 149] on button "Select files" at bounding box center [438, 151] width 119 height 36
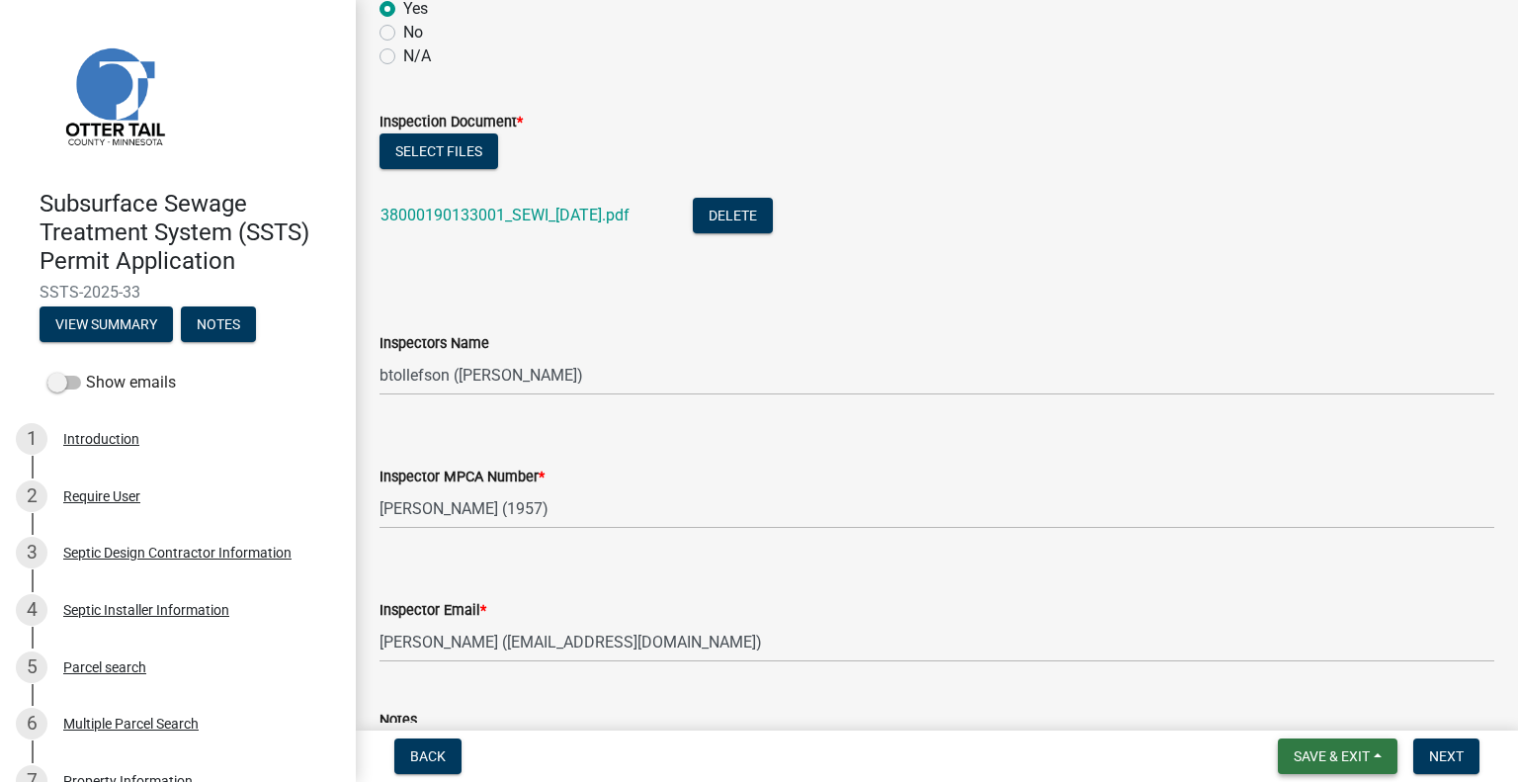
click at [1328, 748] on span "Save & Exit" at bounding box center [1332, 756] width 76 height 16
click at [1309, 699] on button "Save & Exit" at bounding box center [1318, 704] width 158 height 47
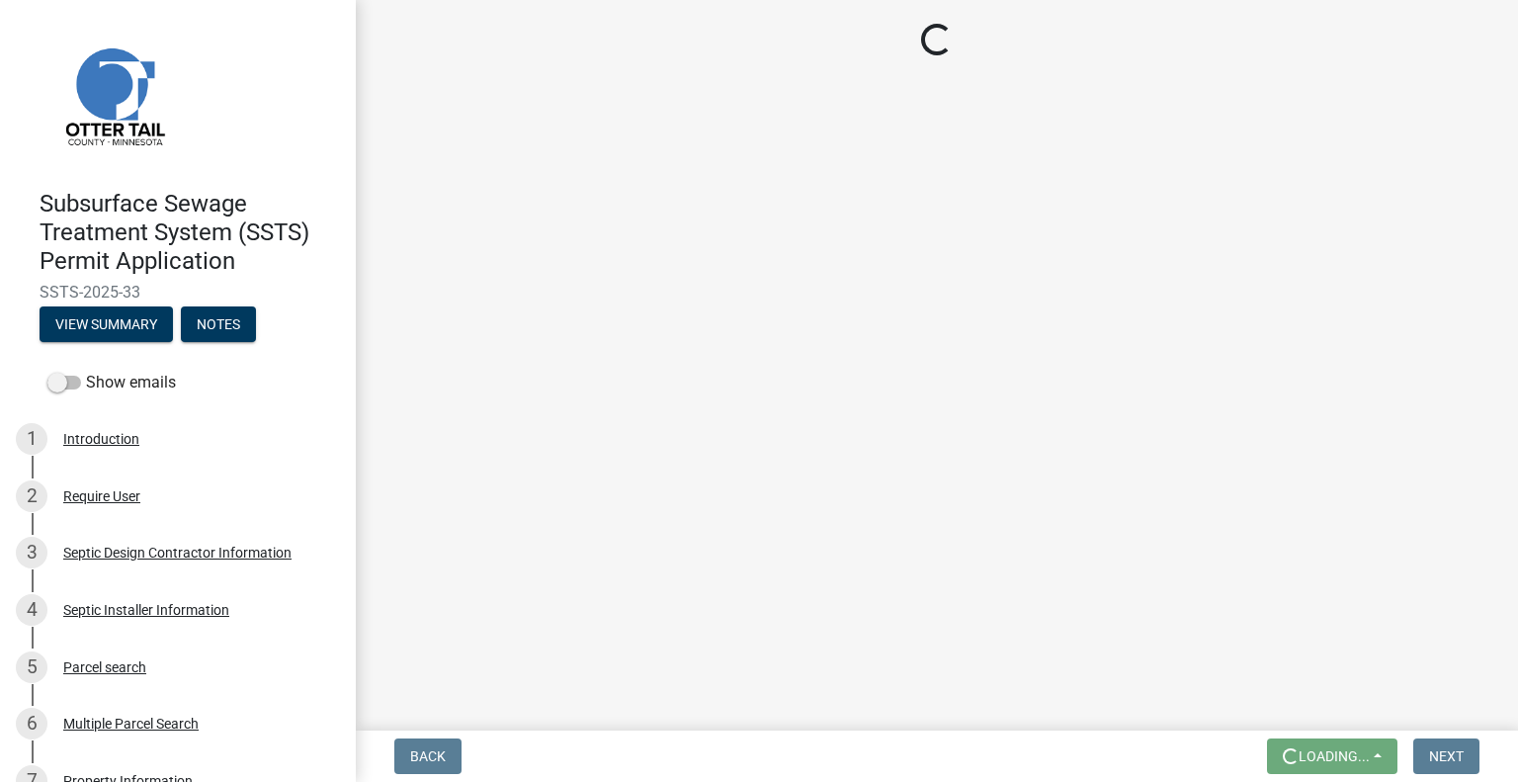
scroll to position [0, 0]
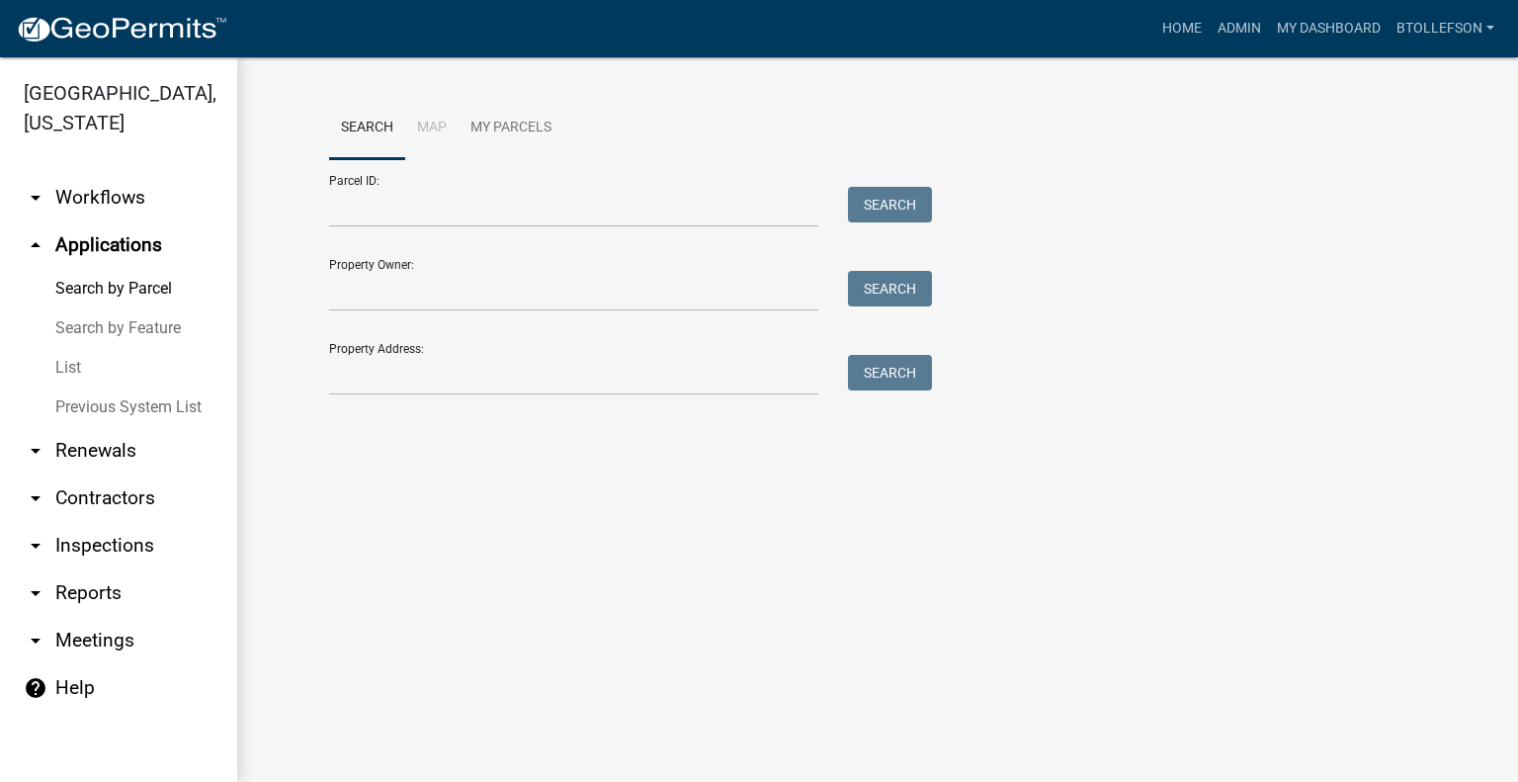
click at [470, 228] on form "Parcel ID: Search Property Owner: Search Property Address: Search" at bounding box center [625, 277] width 593 height 236
click at [438, 210] on input "Parcel ID:" at bounding box center [573, 207] width 489 height 41
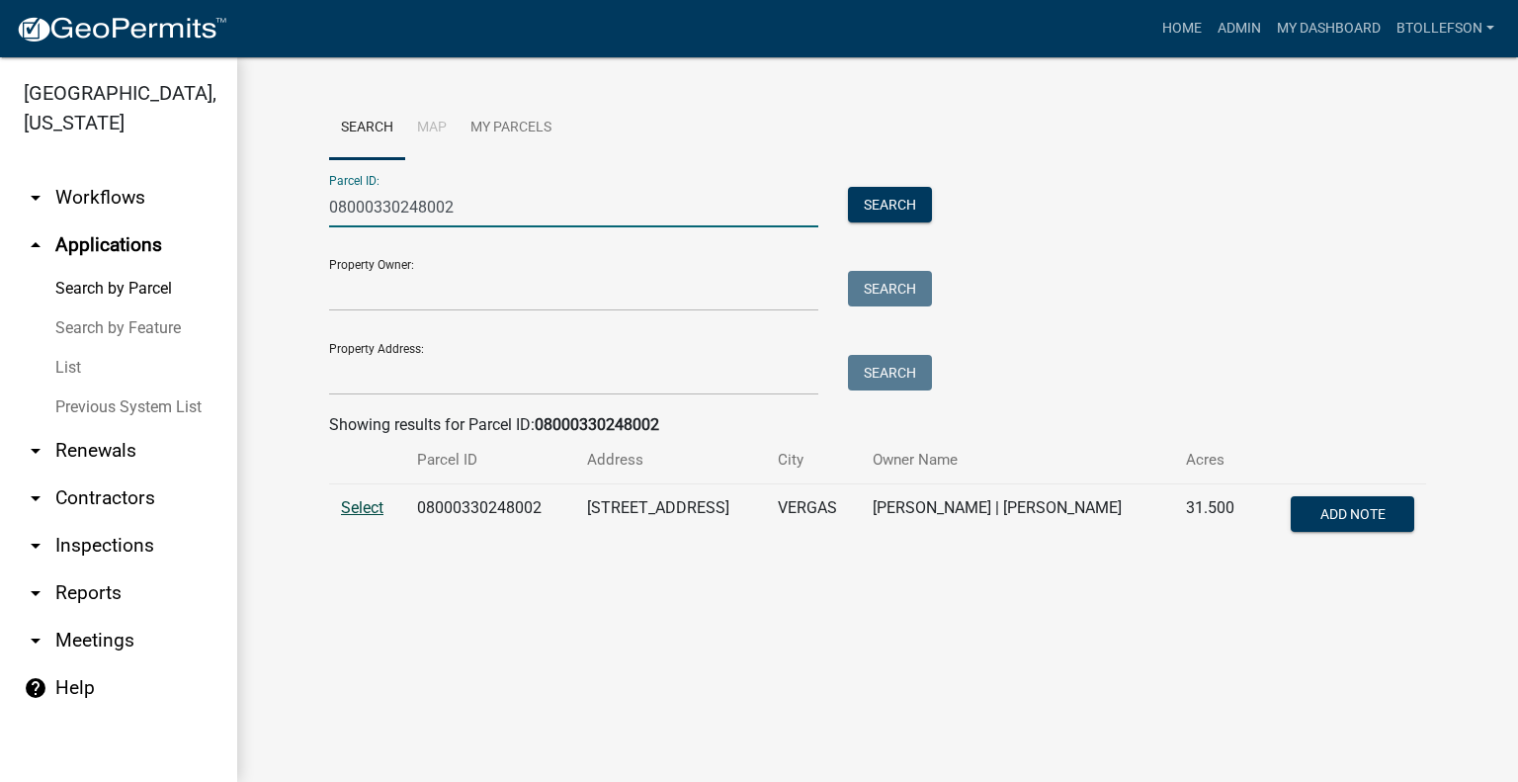
type input "08000330248002"
click at [361, 509] on span "Select" at bounding box center [362, 507] width 42 height 19
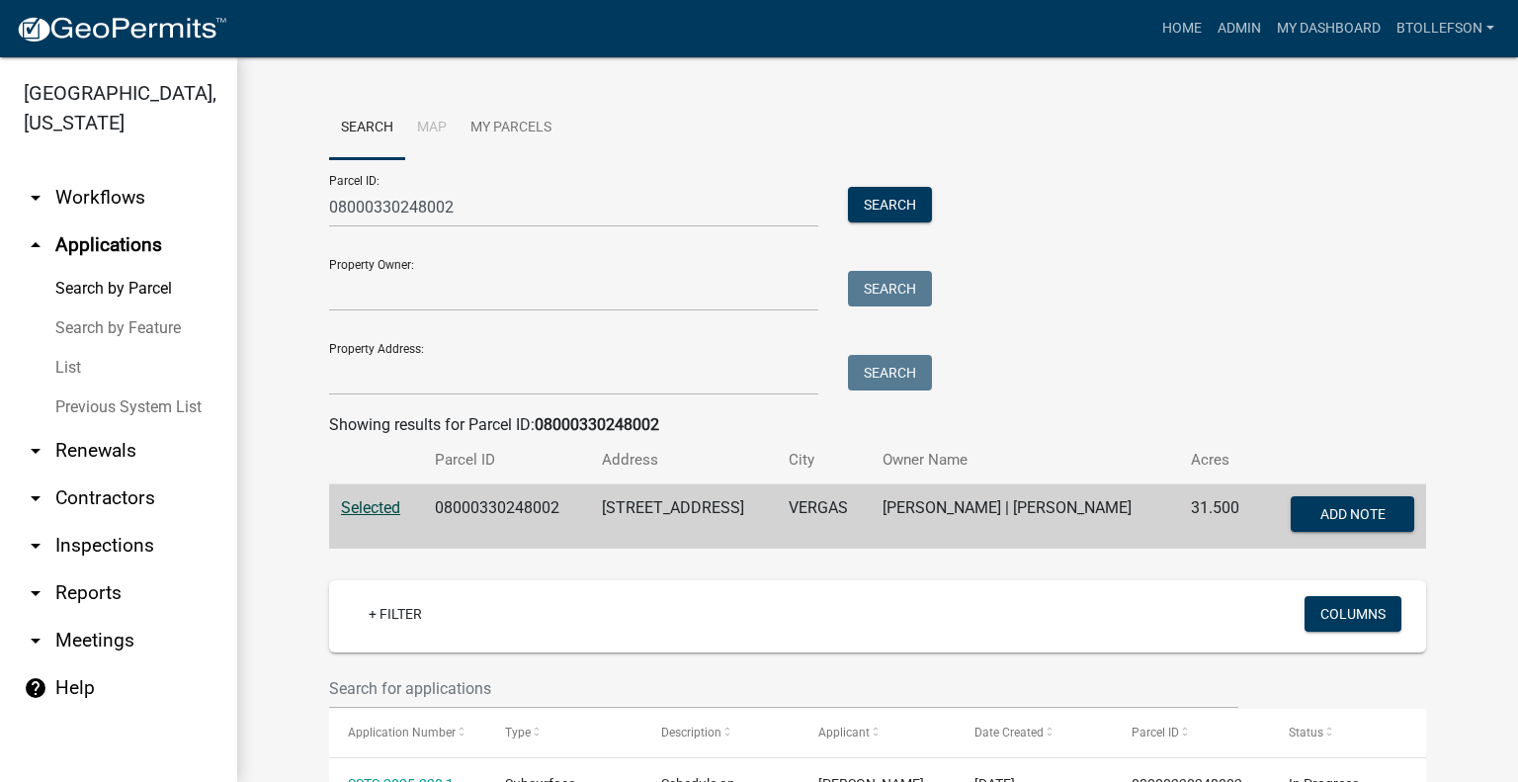
click at [1155, 284] on div "Parcel ID: 08000330248002 Search Property Owner: Search Property Address: Search" at bounding box center [877, 277] width 1097 height 236
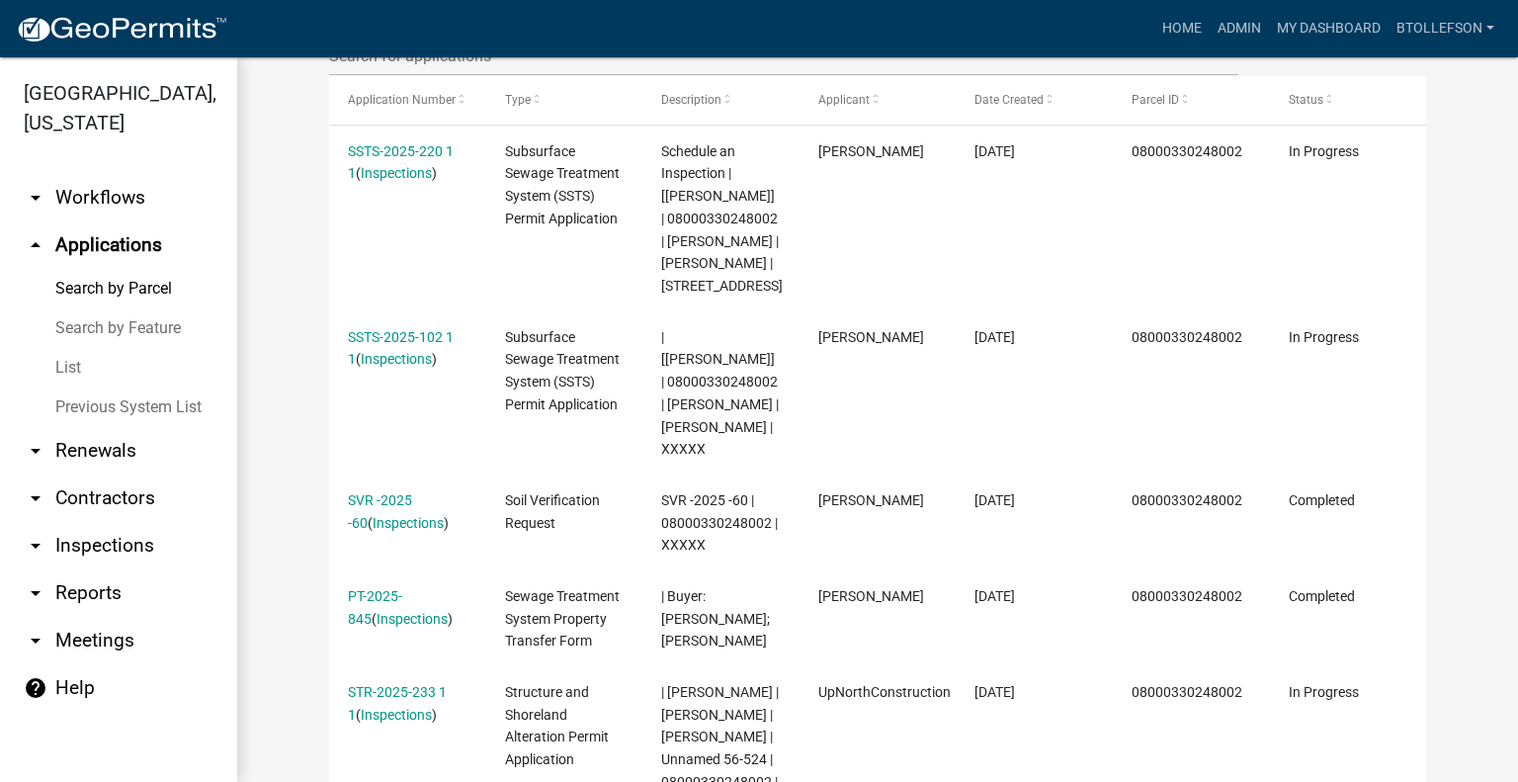
scroll to position [672, 0]
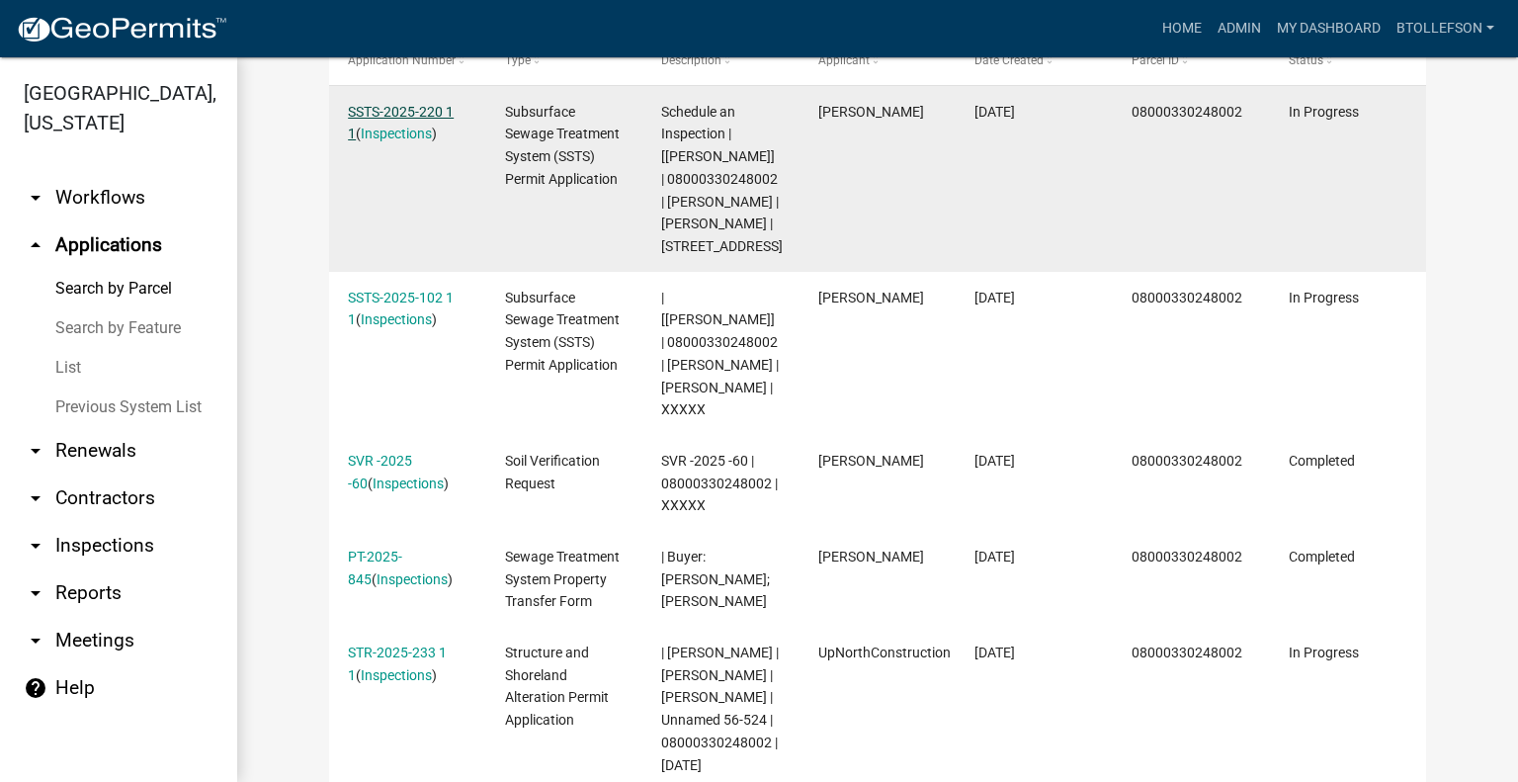
click at [387, 119] on link "SSTS-2025-220 1 1" at bounding box center [401, 123] width 106 height 39
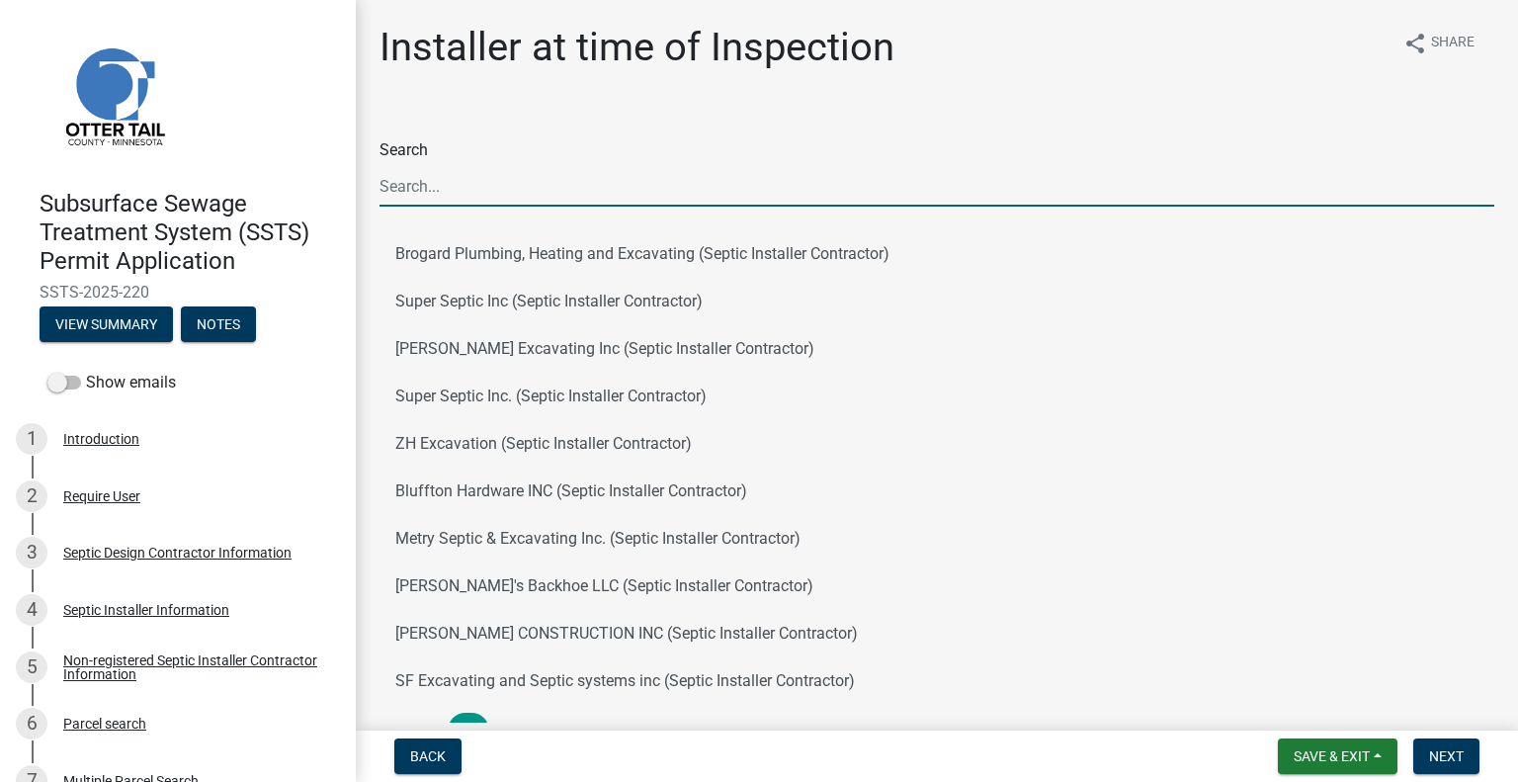
click at [448, 175] on input "Search" at bounding box center [936, 186] width 1115 height 41
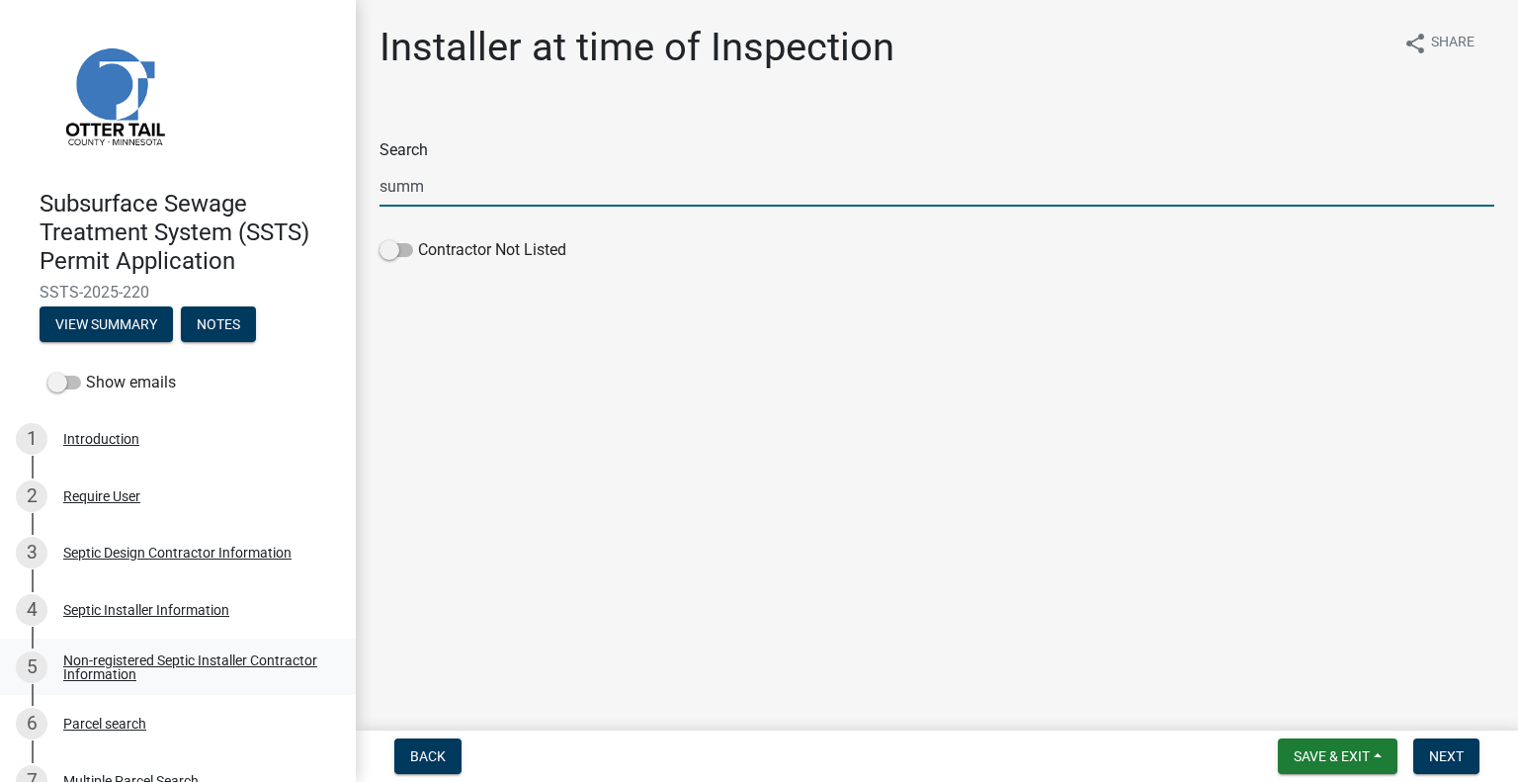
type input "summ"
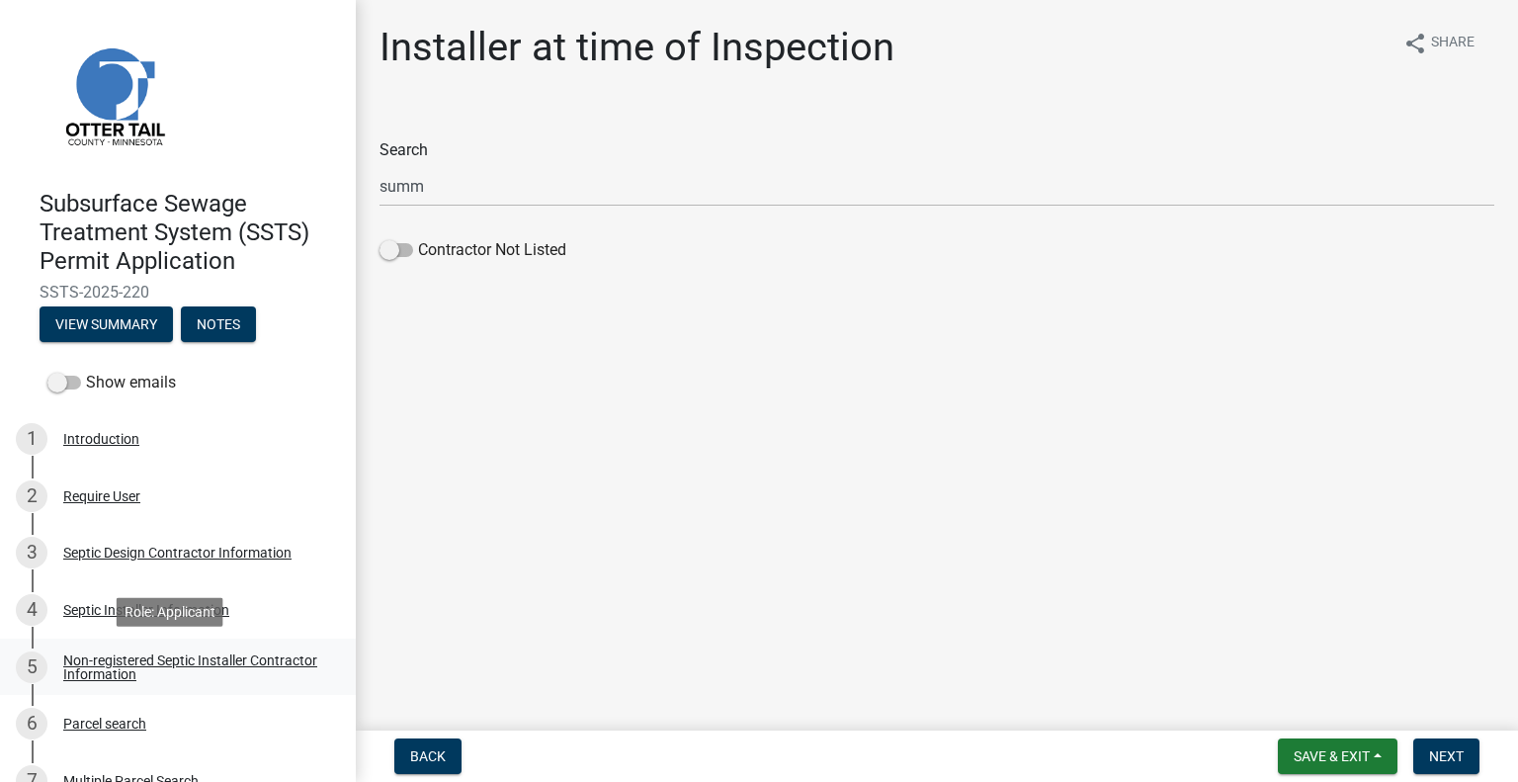
click at [154, 668] on div "Non-registered Septic Installer Contractor Information" at bounding box center [193, 667] width 261 height 28
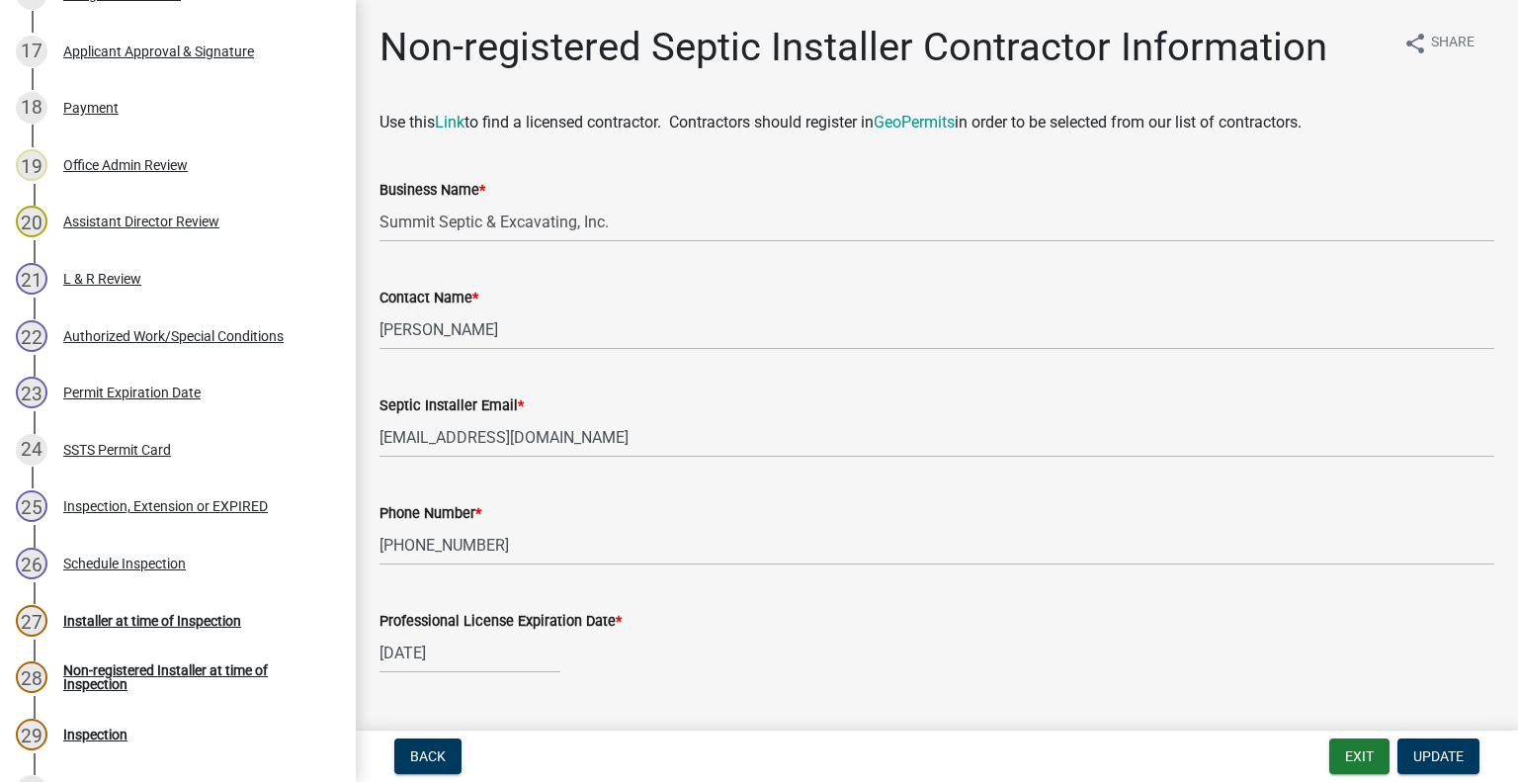
scroll to position [1318, 0]
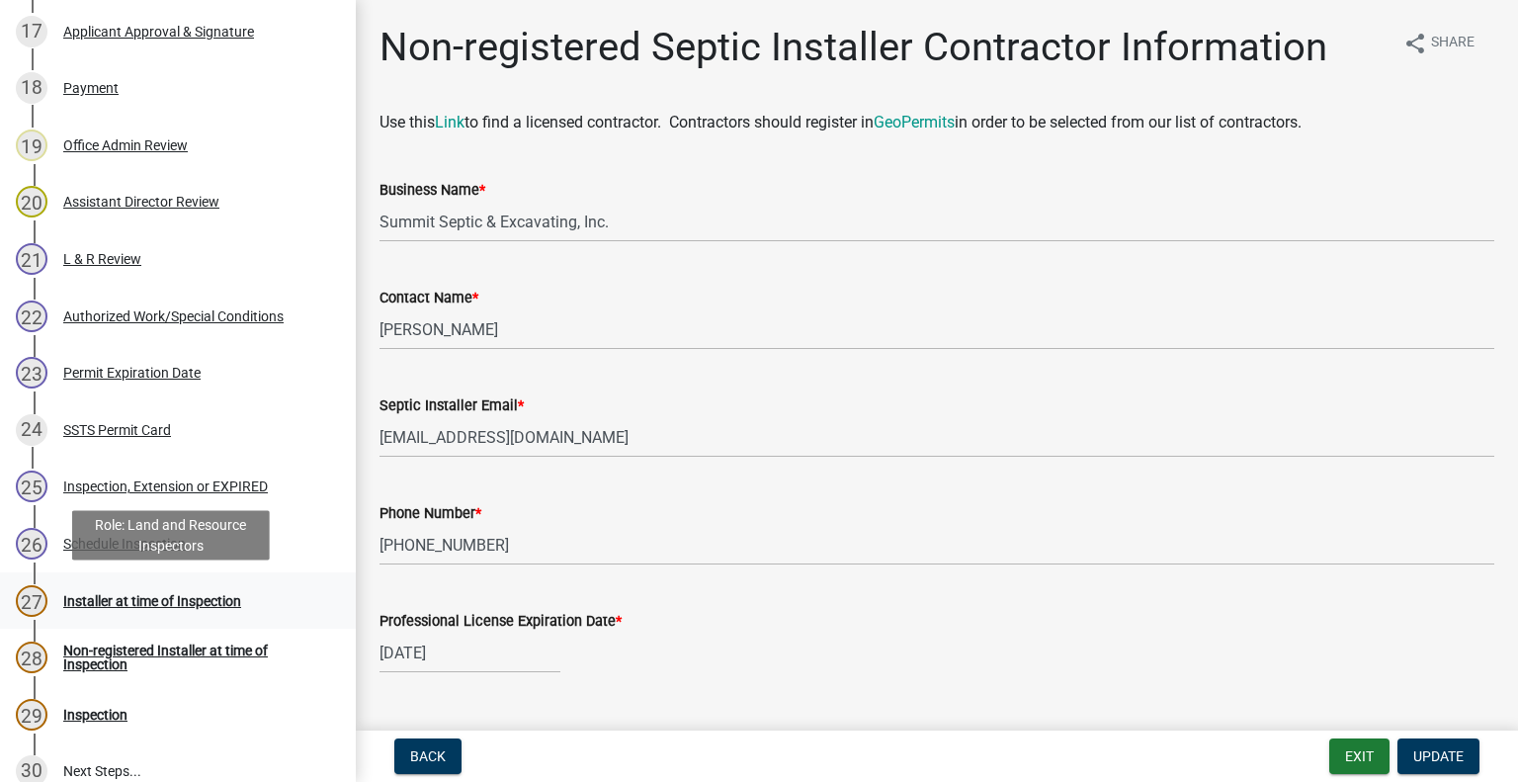
click at [110, 608] on div "Installer at time of Inspection" at bounding box center [152, 601] width 178 height 14
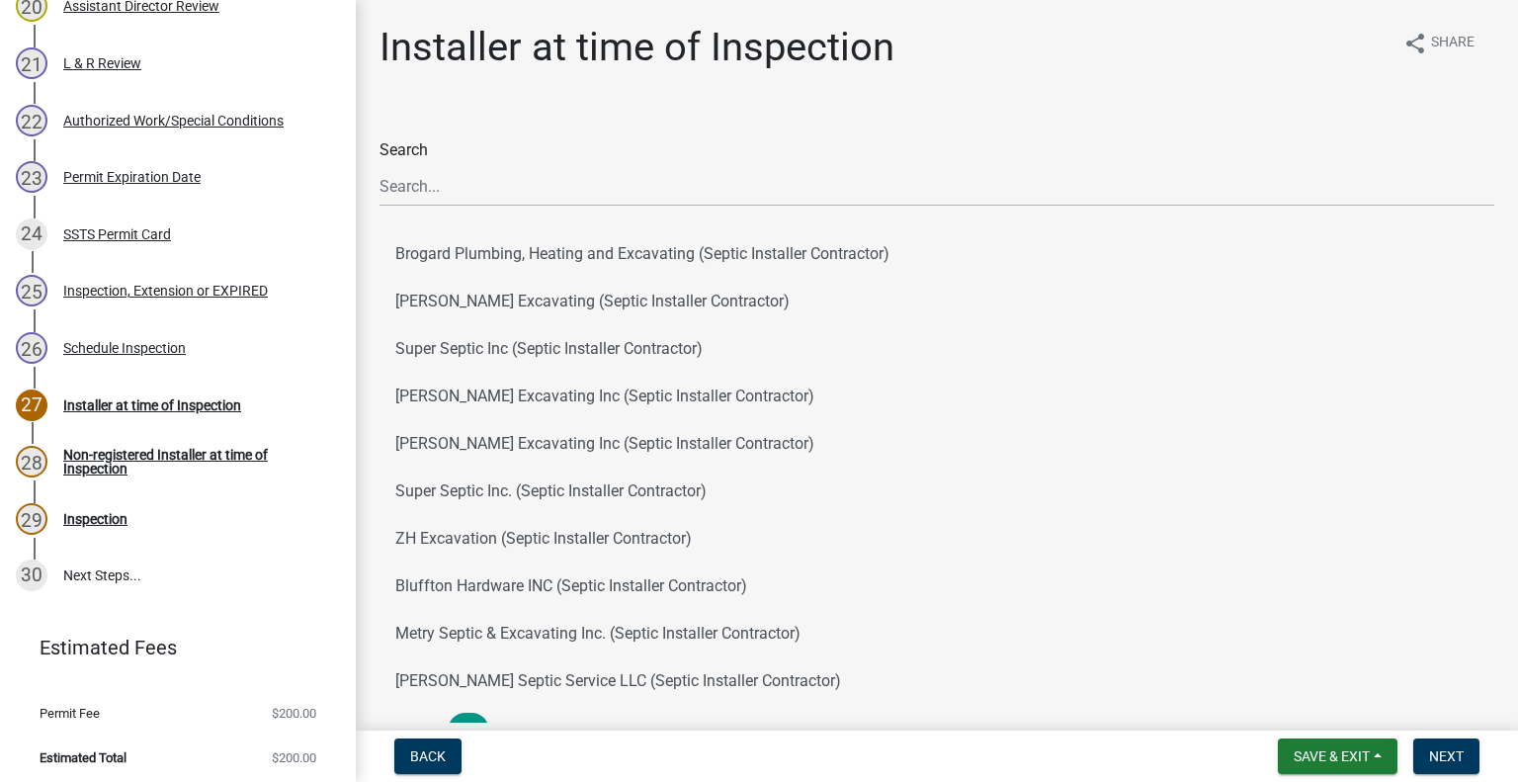
scroll to position [1516, 0]
click at [1025, 477] on button "Super Septic Inc. (Septic Installer Contractor)" at bounding box center [936, 490] width 1115 height 47
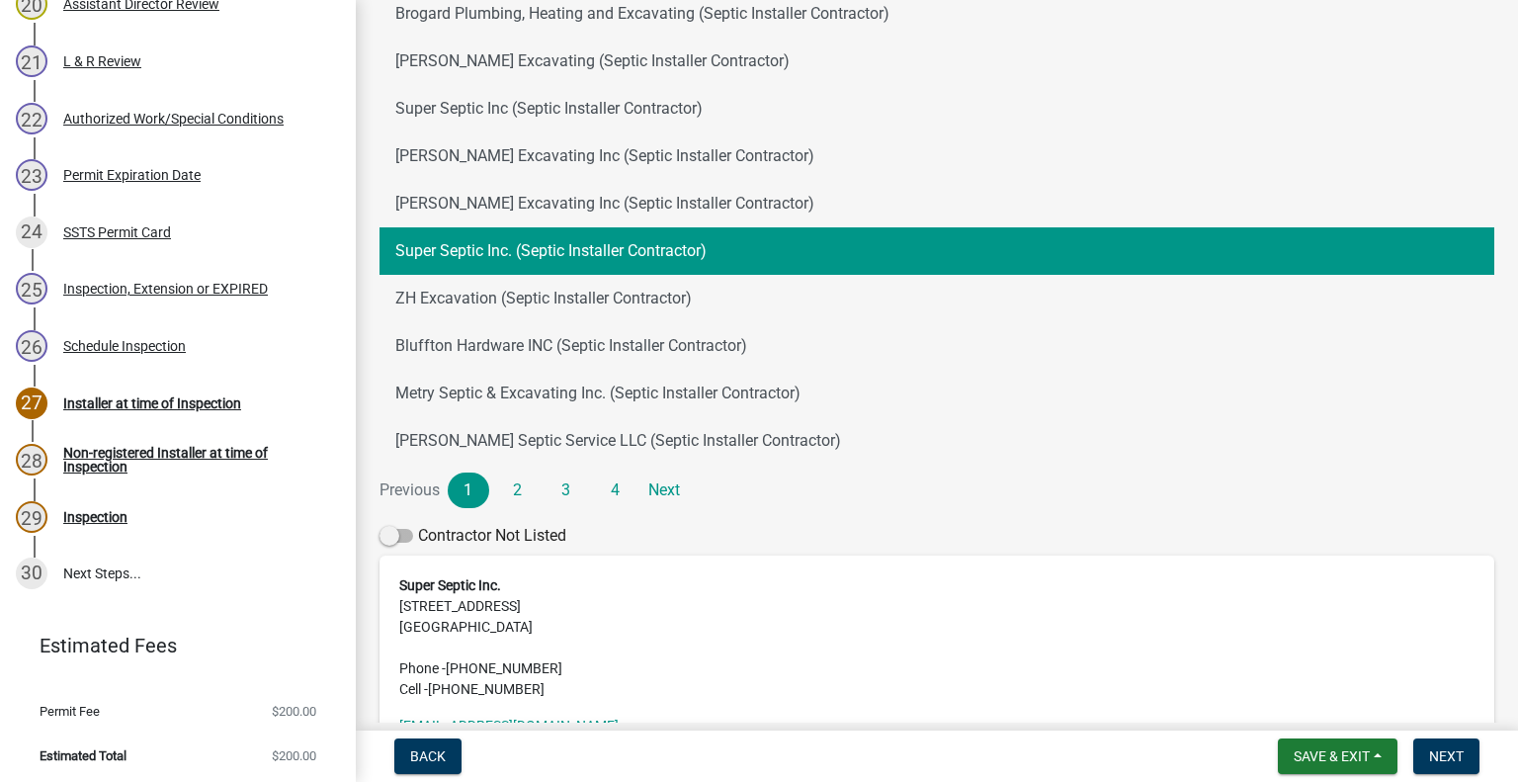
scroll to position [277, 0]
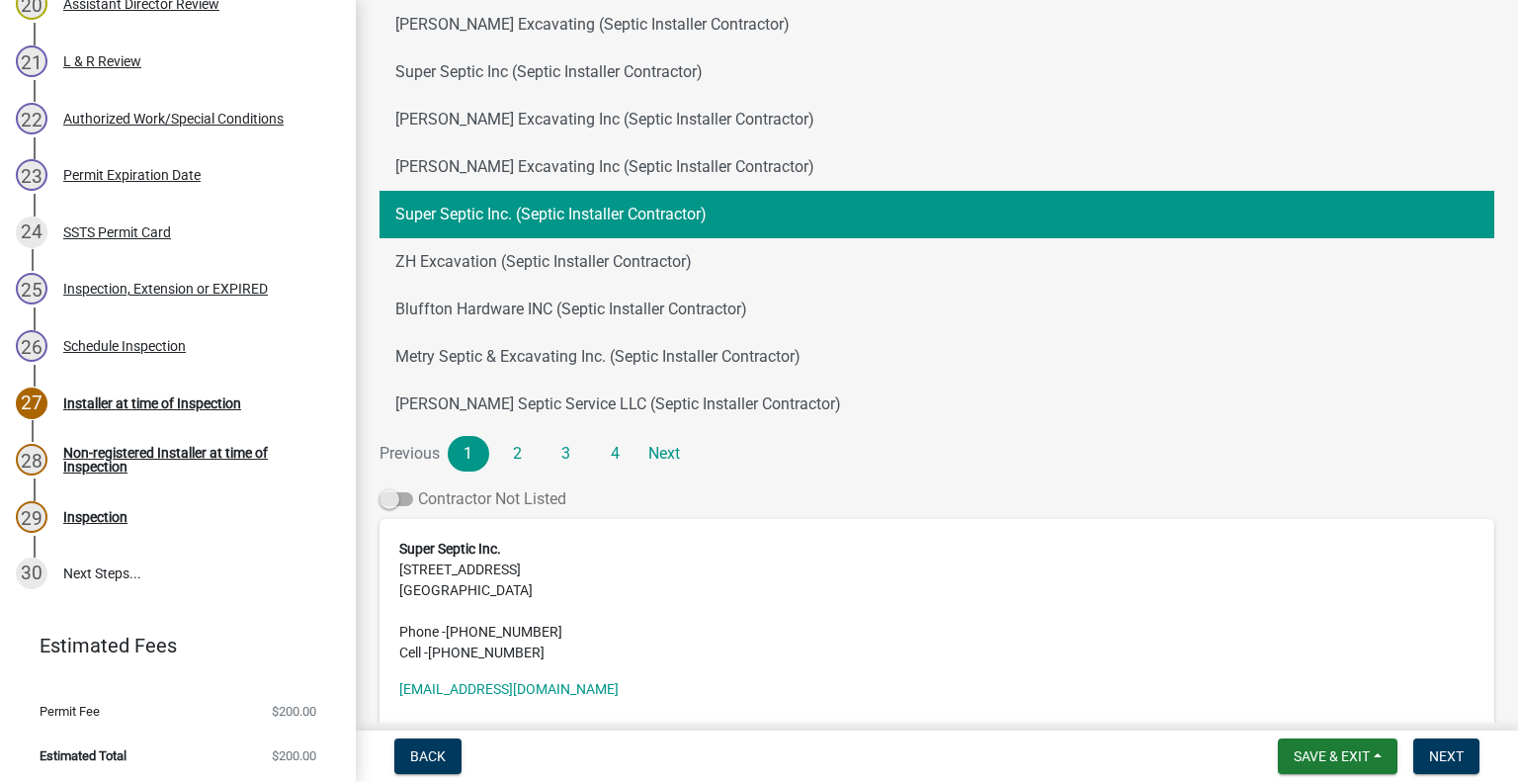
click at [388, 493] on span at bounding box center [396, 499] width 34 height 14
click at [418, 487] on input "Contractor Not Listed" at bounding box center [418, 487] width 0 height 0
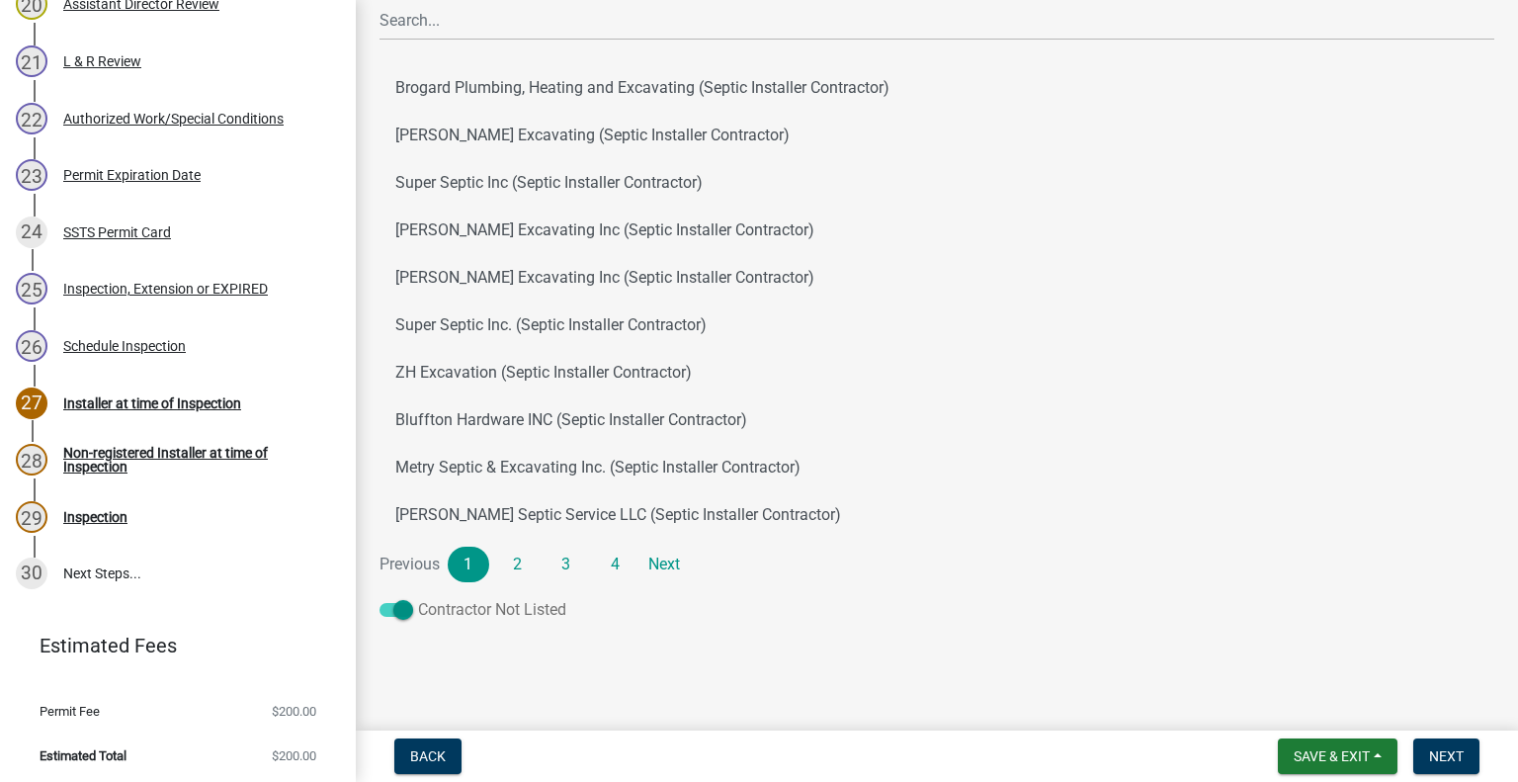
scroll to position [166, 0]
click at [1455, 760] on span "Next" at bounding box center [1446, 756] width 35 height 16
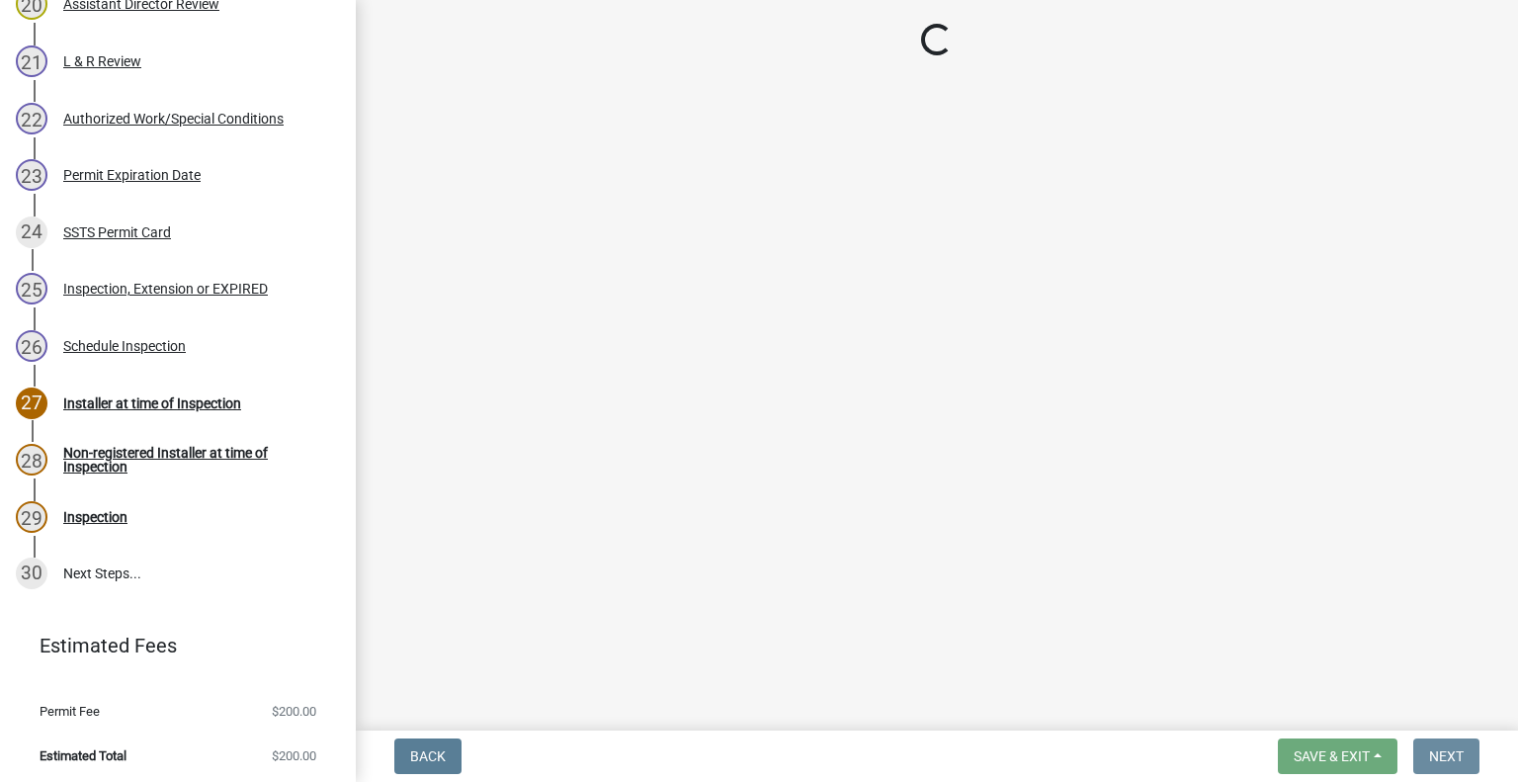
scroll to position [0, 0]
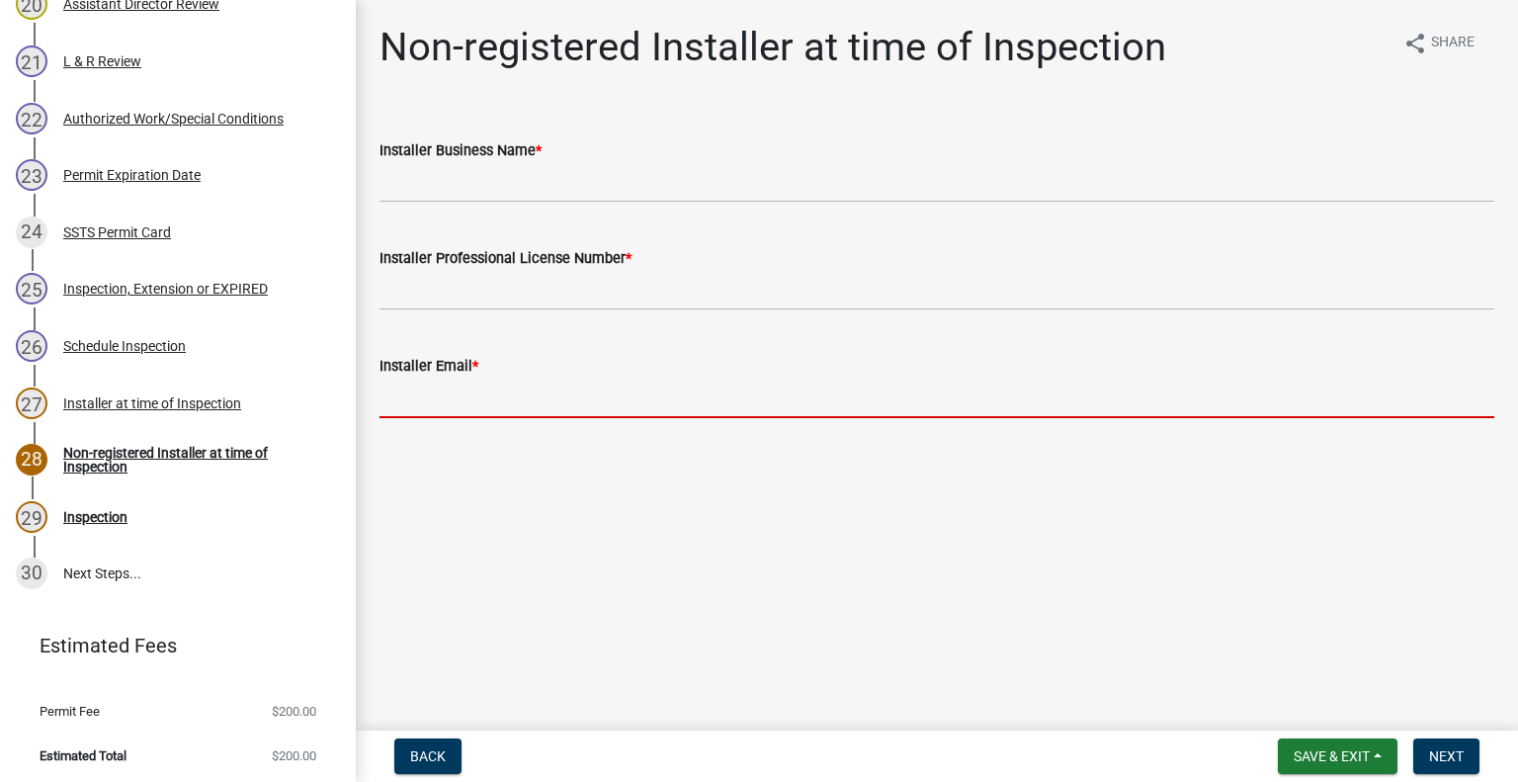
click at [494, 403] on input "Installer Email *" at bounding box center [936, 398] width 1115 height 41
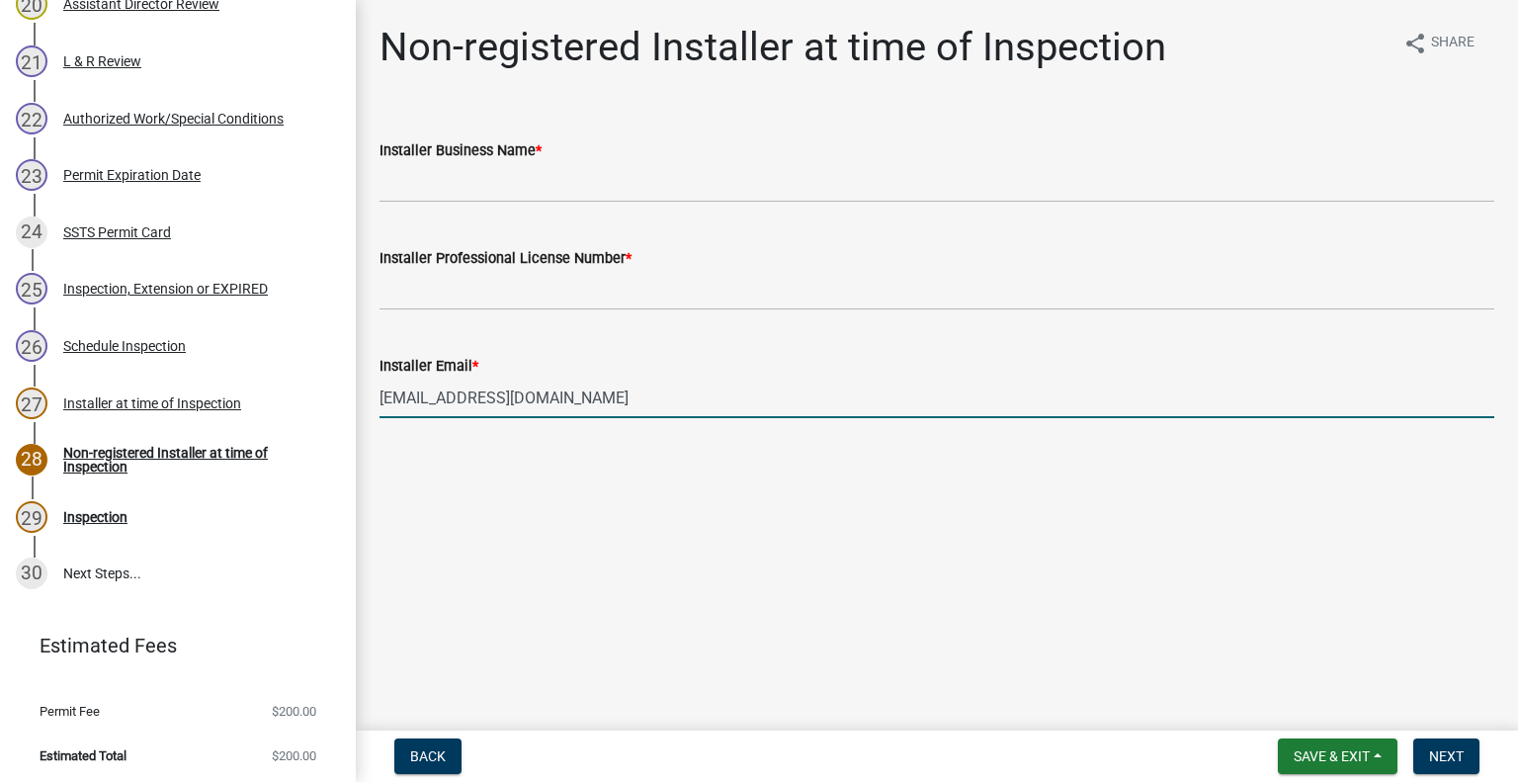
type input "summitexmn@gmail.com"
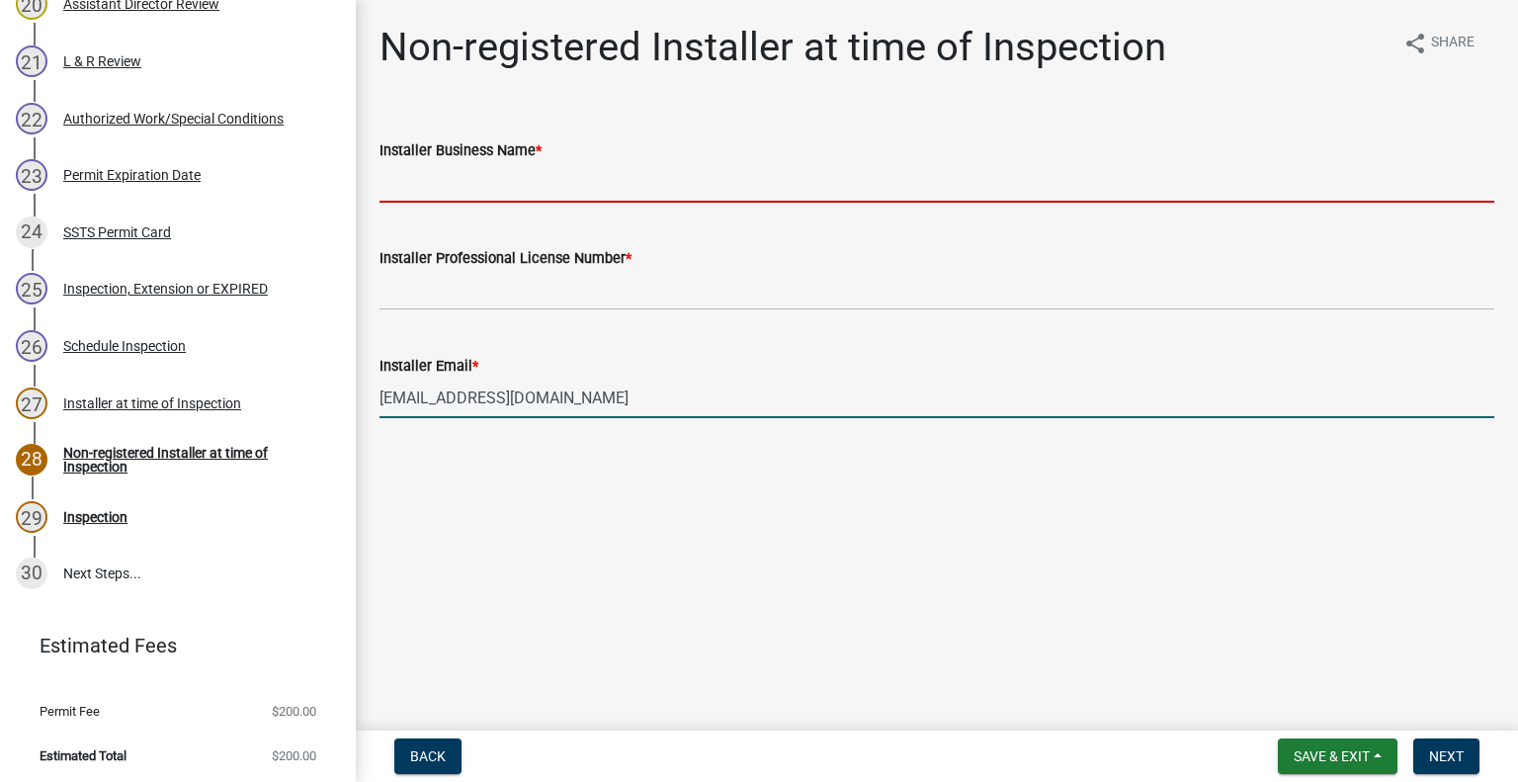
click at [463, 181] on input "Installer Business Name *" at bounding box center [936, 182] width 1115 height 41
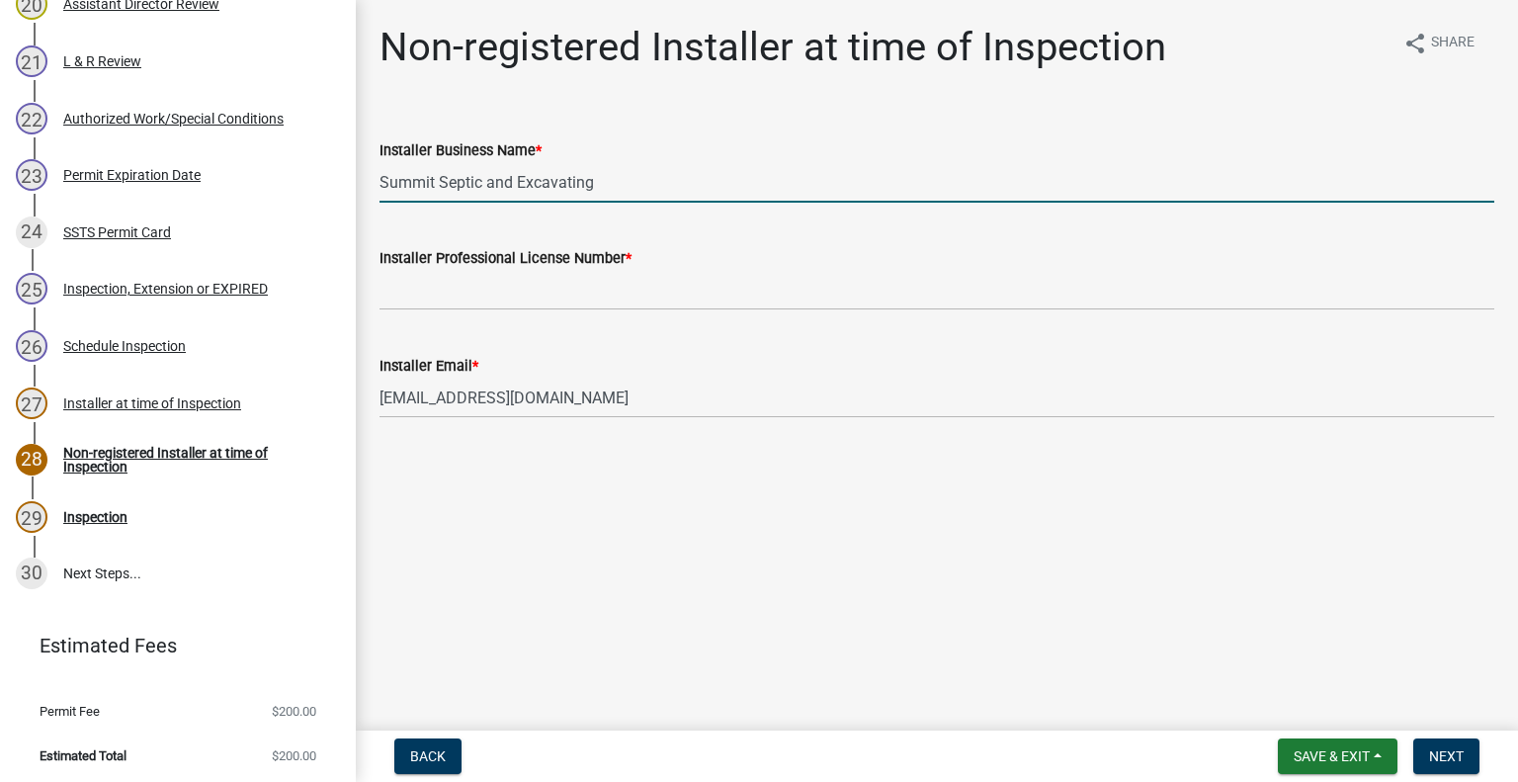
type input "Summit Septic and Excavating"
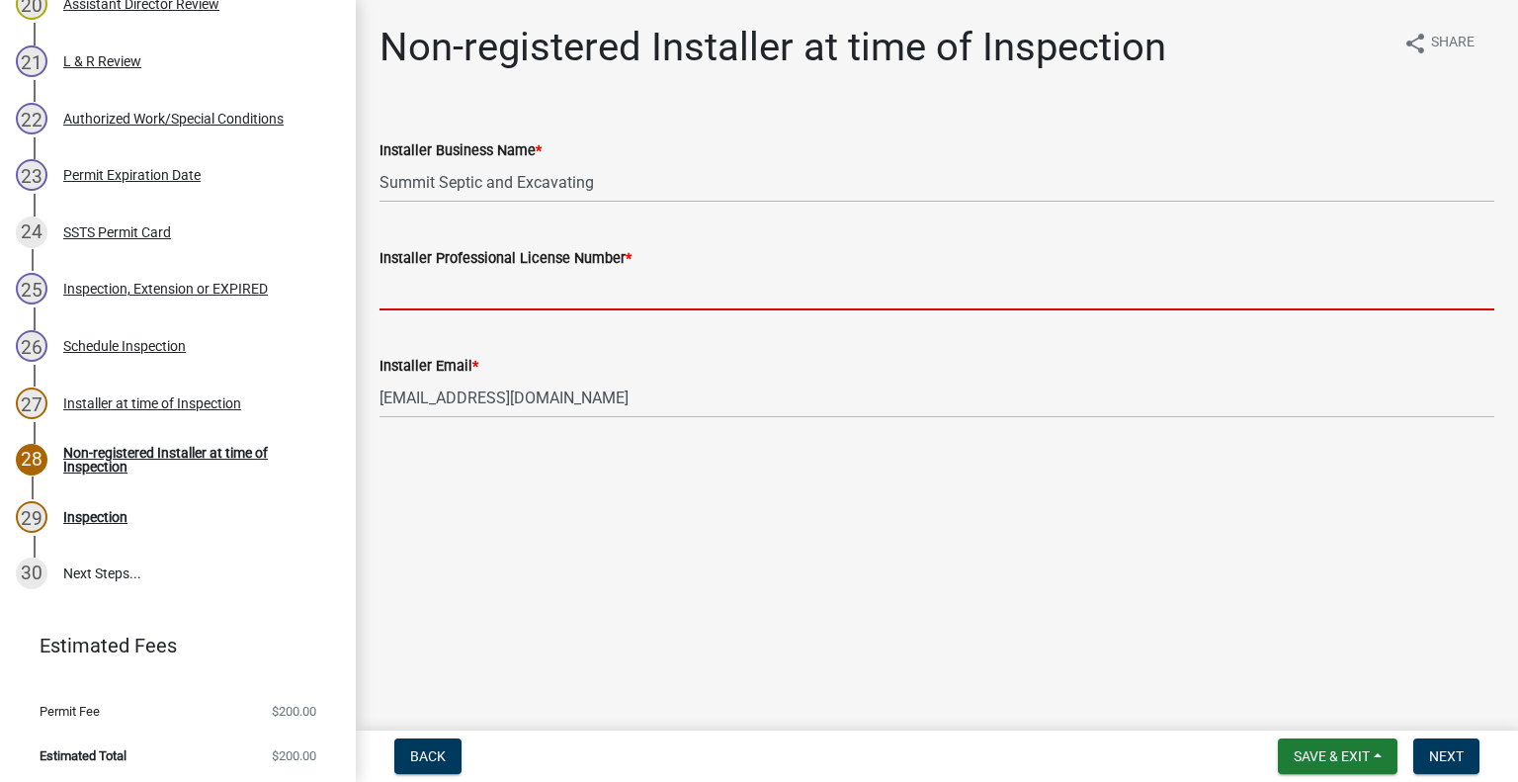
click at [504, 295] on input "Installer Professional License Number *" at bounding box center [936, 290] width 1115 height 41
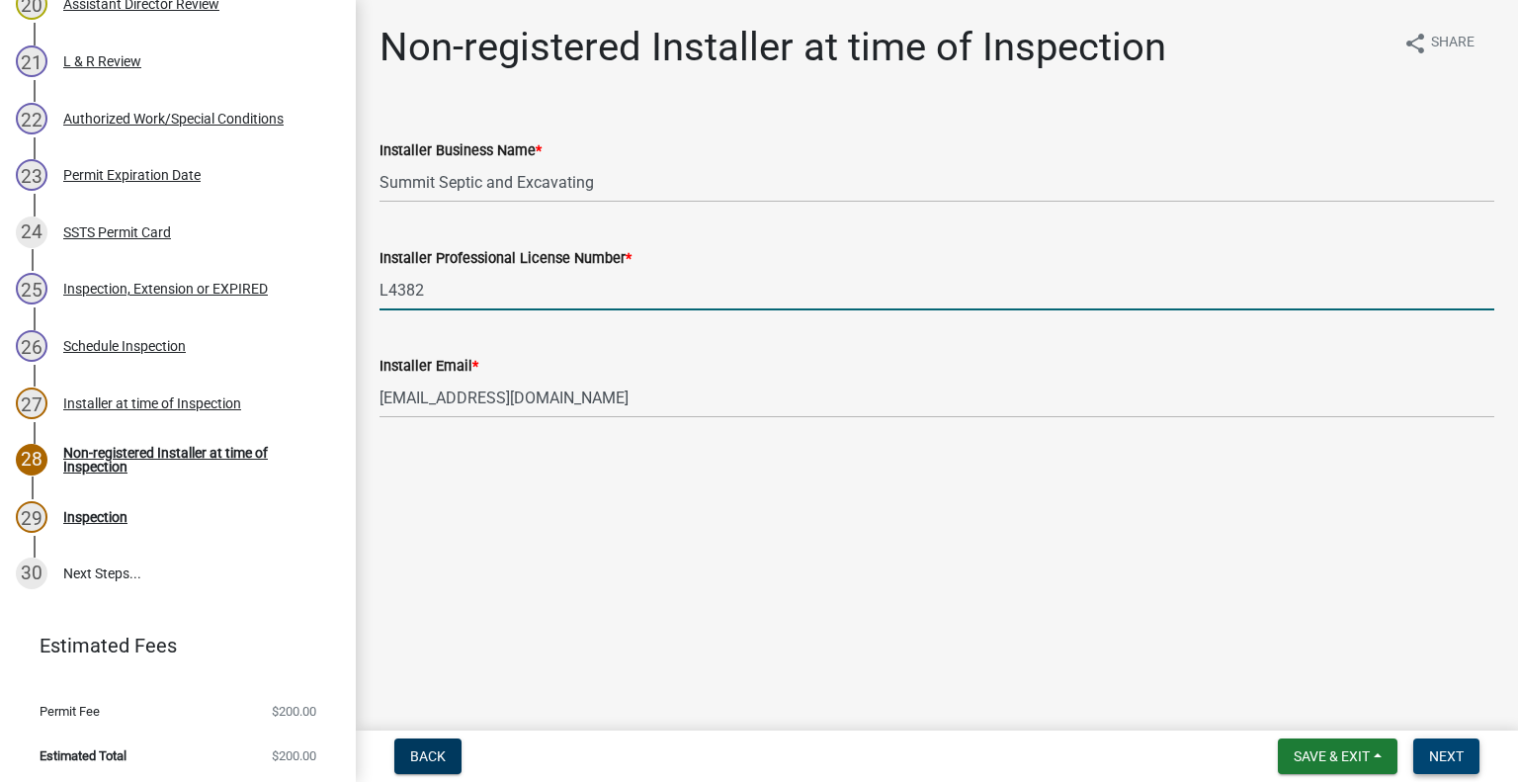
type input "L4382"
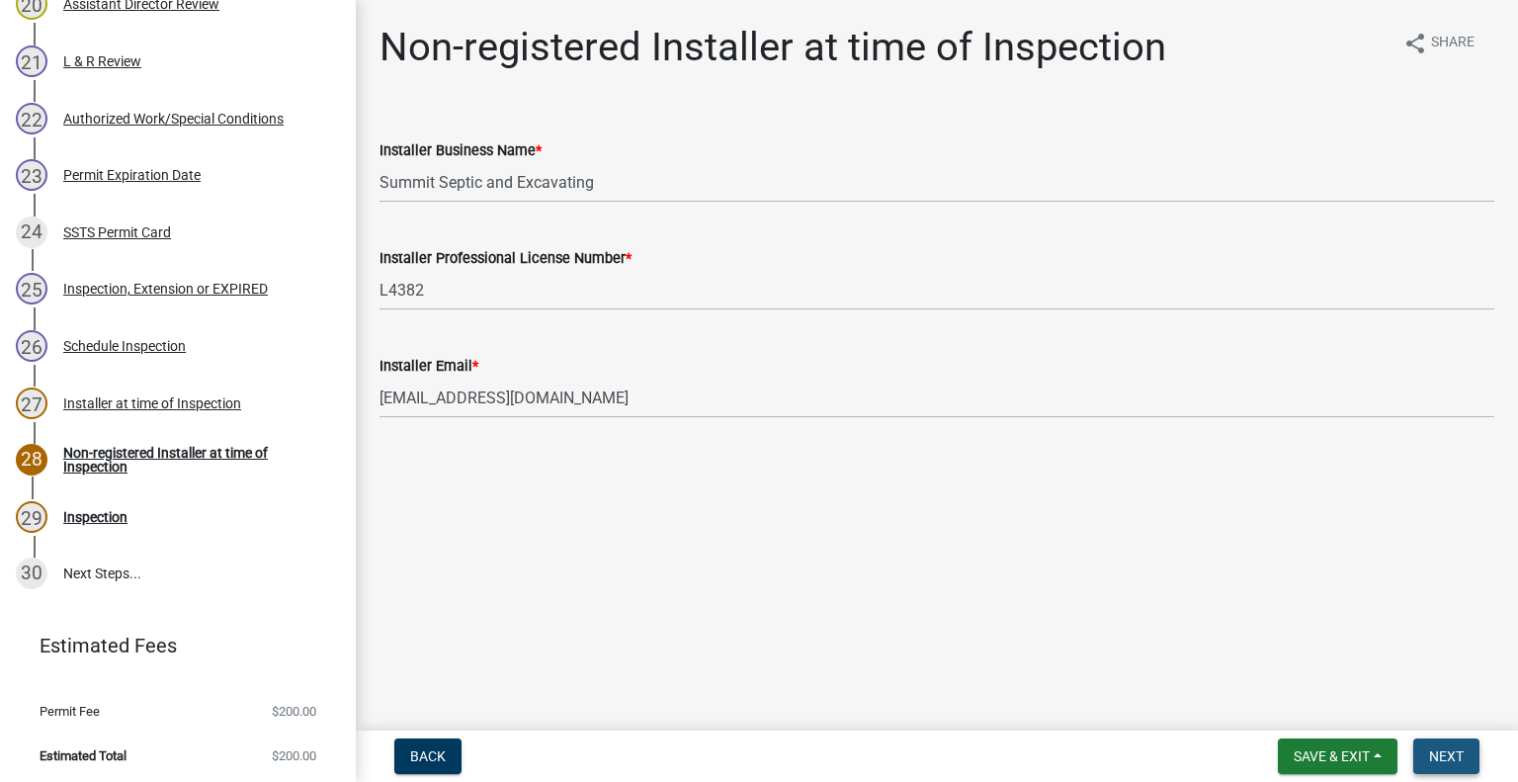
click at [1444, 742] on button "Next" at bounding box center [1446, 756] width 66 height 36
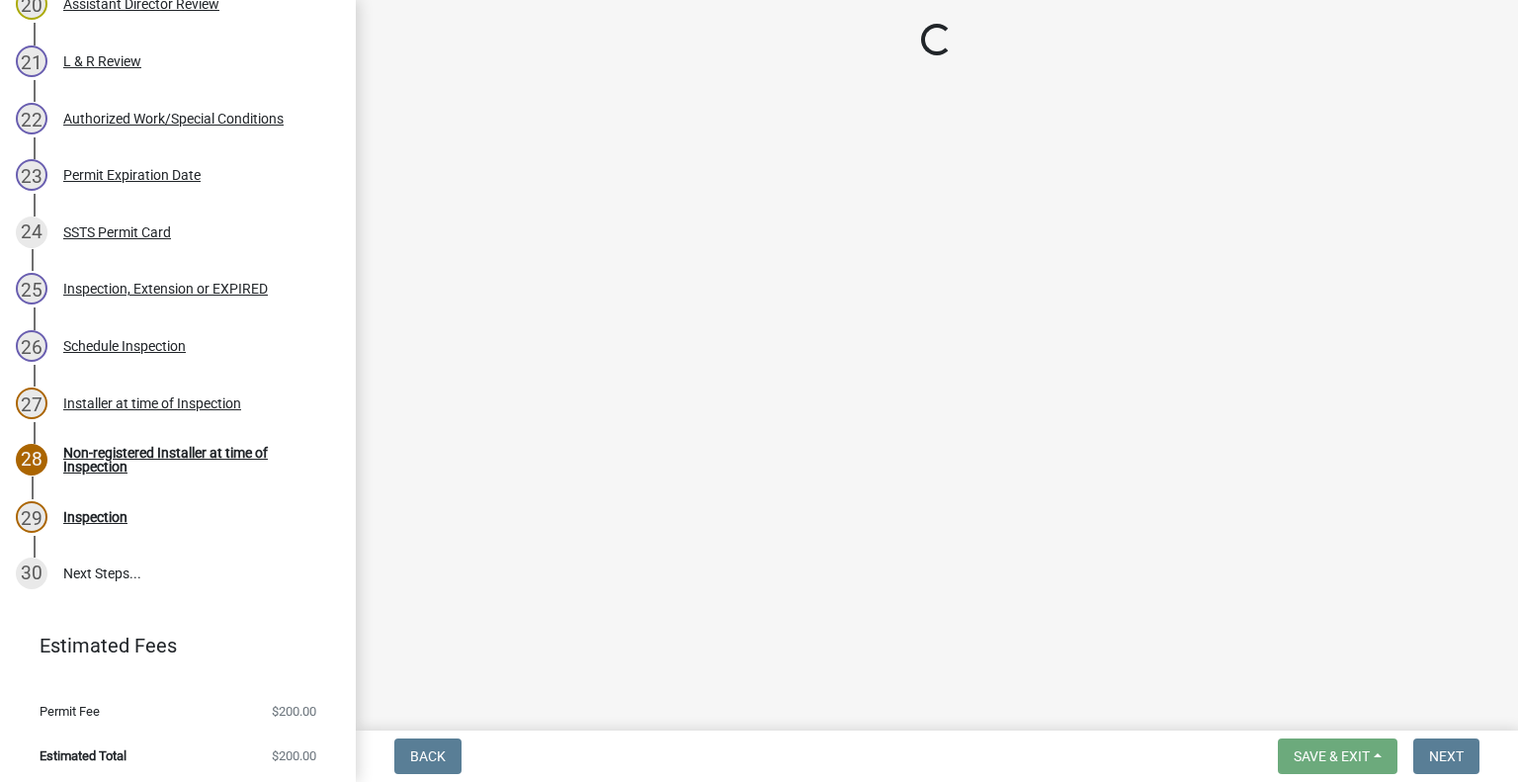
select select "710d5f49-2663-4e73-9718-d0c4e189f5ed"
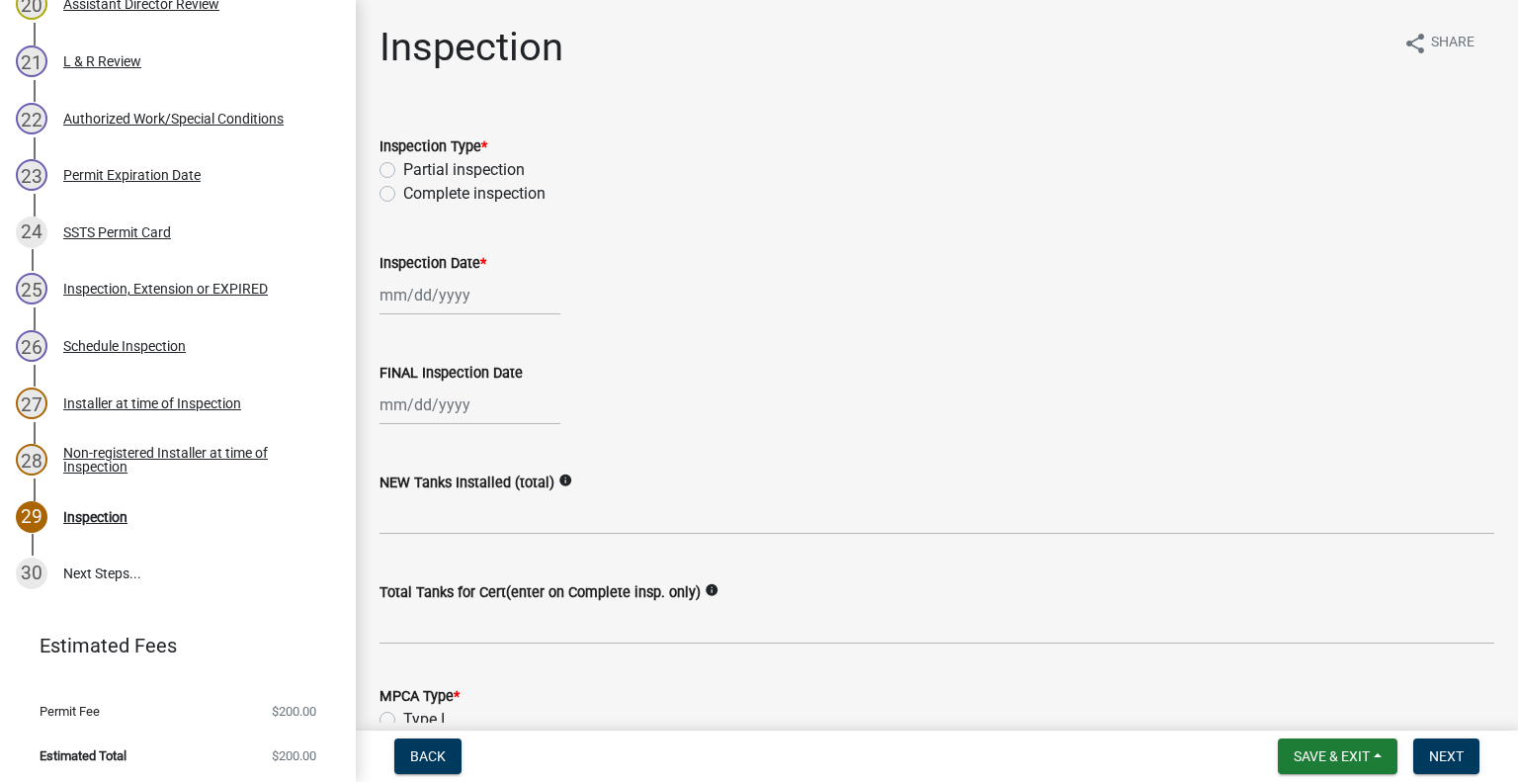
click at [403, 197] on label "Complete inspection" at bounding box center [474, 194] width 142 height 24
click at [403, 195] on input "Complete inspection" at bounding box center [409, 188] width 13 height 13
radio input "true"
select select "8"
select select "2025"
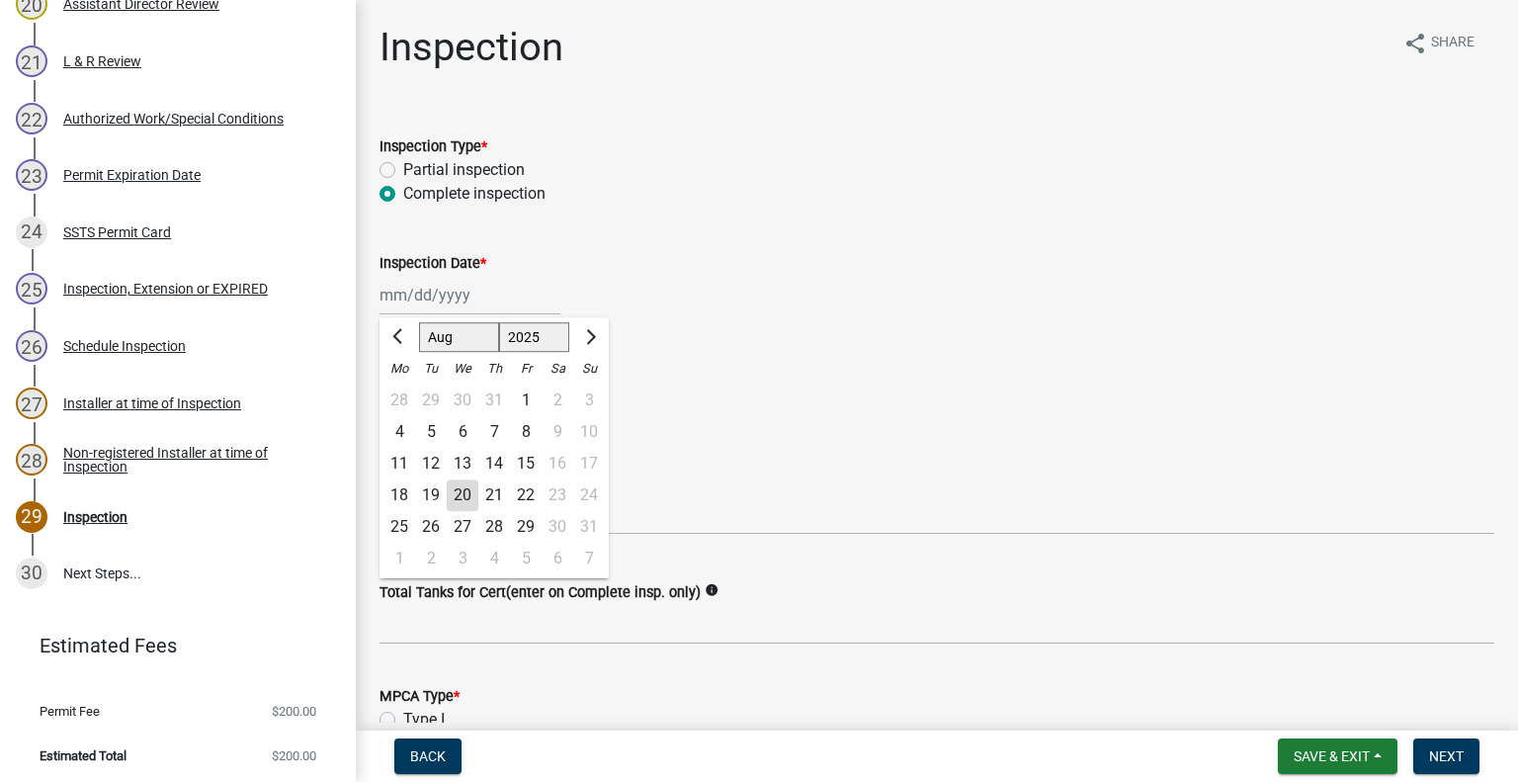
click at [431, 295] on div "Jan Feb Mar Apr May Jun Jul Aug Sep Oct Nov Dec 1525 1526 1527 1528 1529 1530 1…" at bounding box center [469, 295] width 181 height 41
click at [464, 499] on div "20" at bounding box center [463, 495] width 32 height 32
type input "[DATE]"
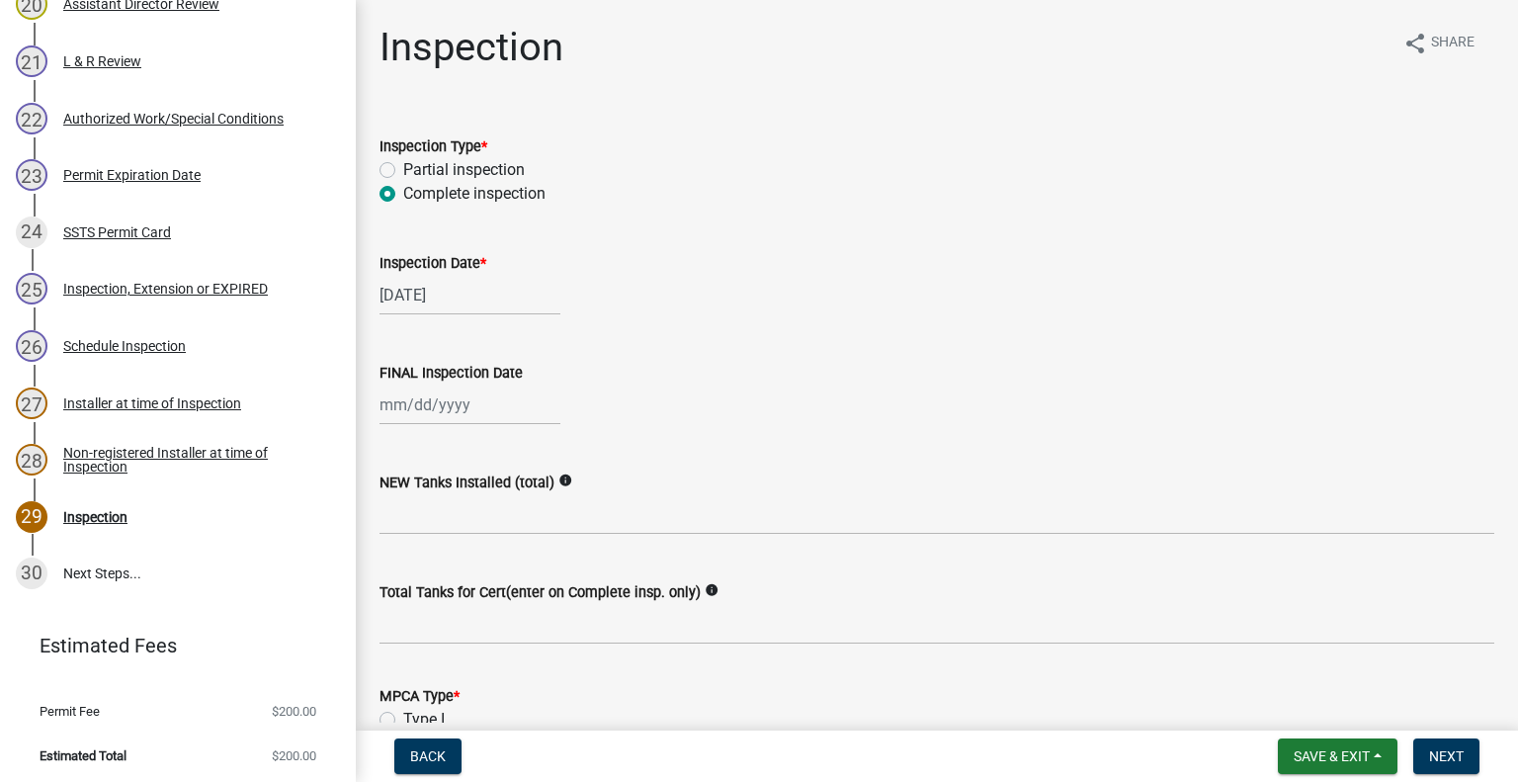
select select "8"
select select "2025"
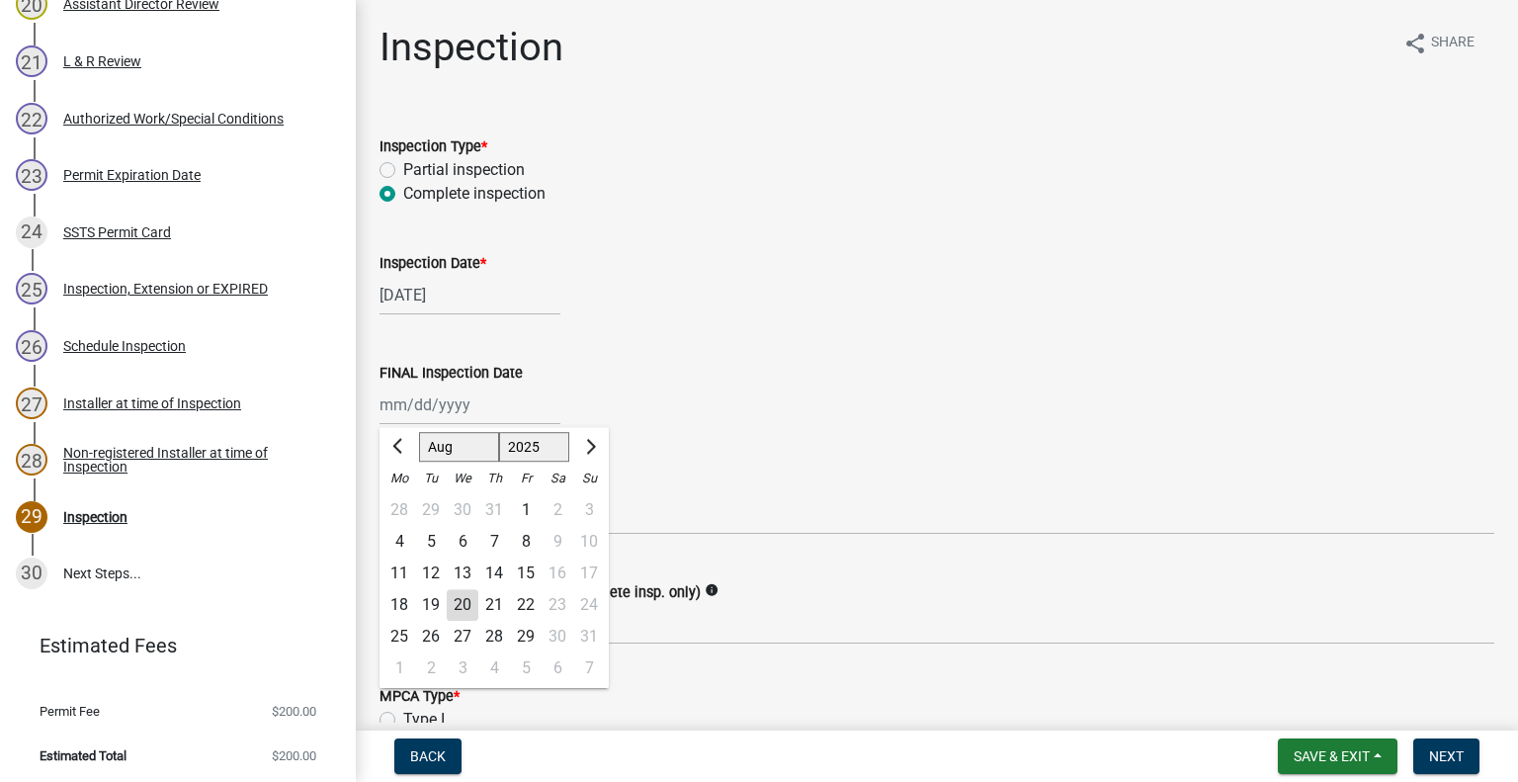
click at [440, 406] on div "Jan Feb Mar Apr May Jun Jul Aug Sep Oct Nov Dec 1525 1526 1527 1528 1529 1530 1…" at bounding box center [469, 404] width 181 height 41
click at [466, 613] on div "20" at bounding box center [463, 605] width 32 height 32
type input "[DATE]"
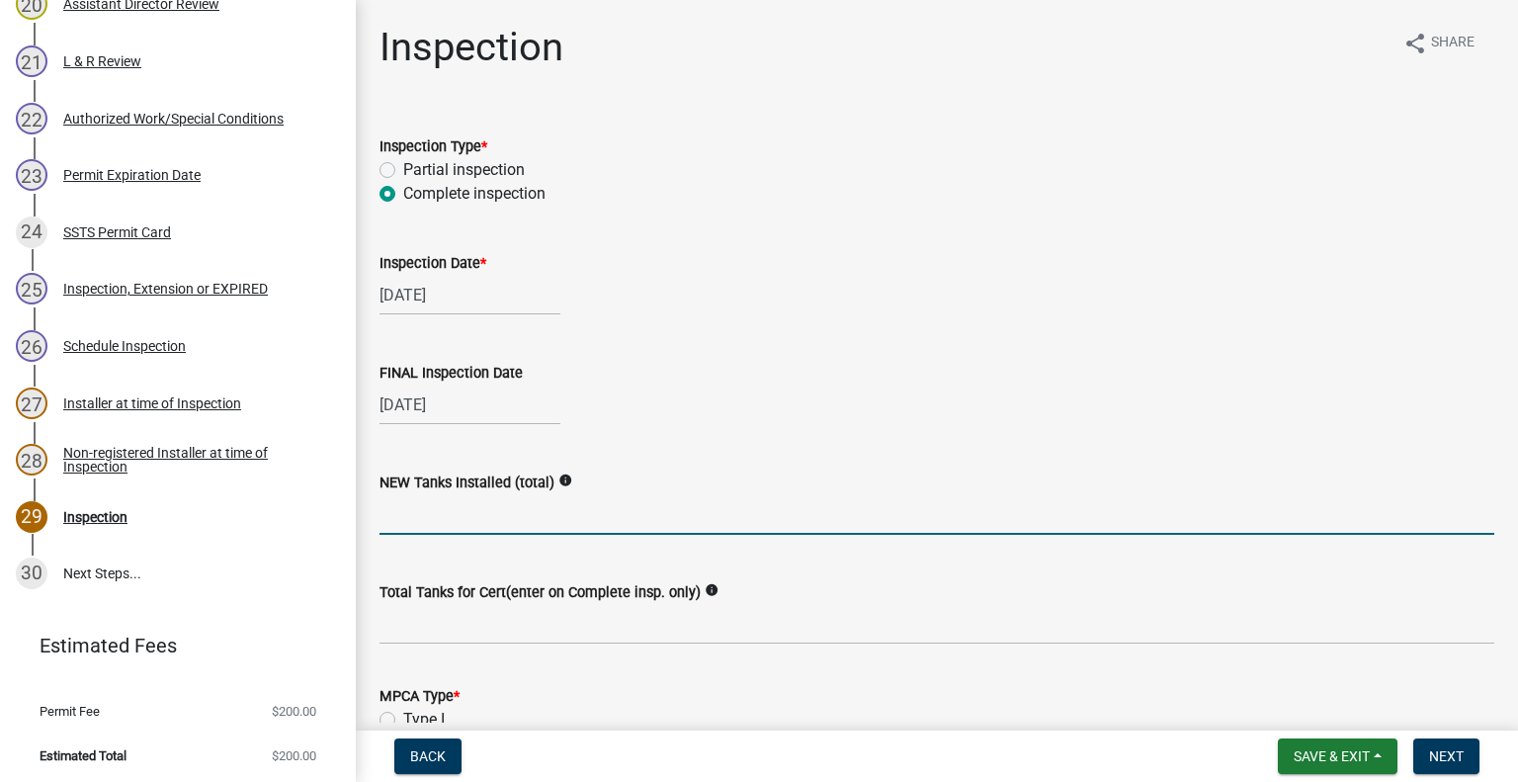
click at [454, 521] on input "text" at bounding box center [936, 514] width 1115 height 41
type input "1"
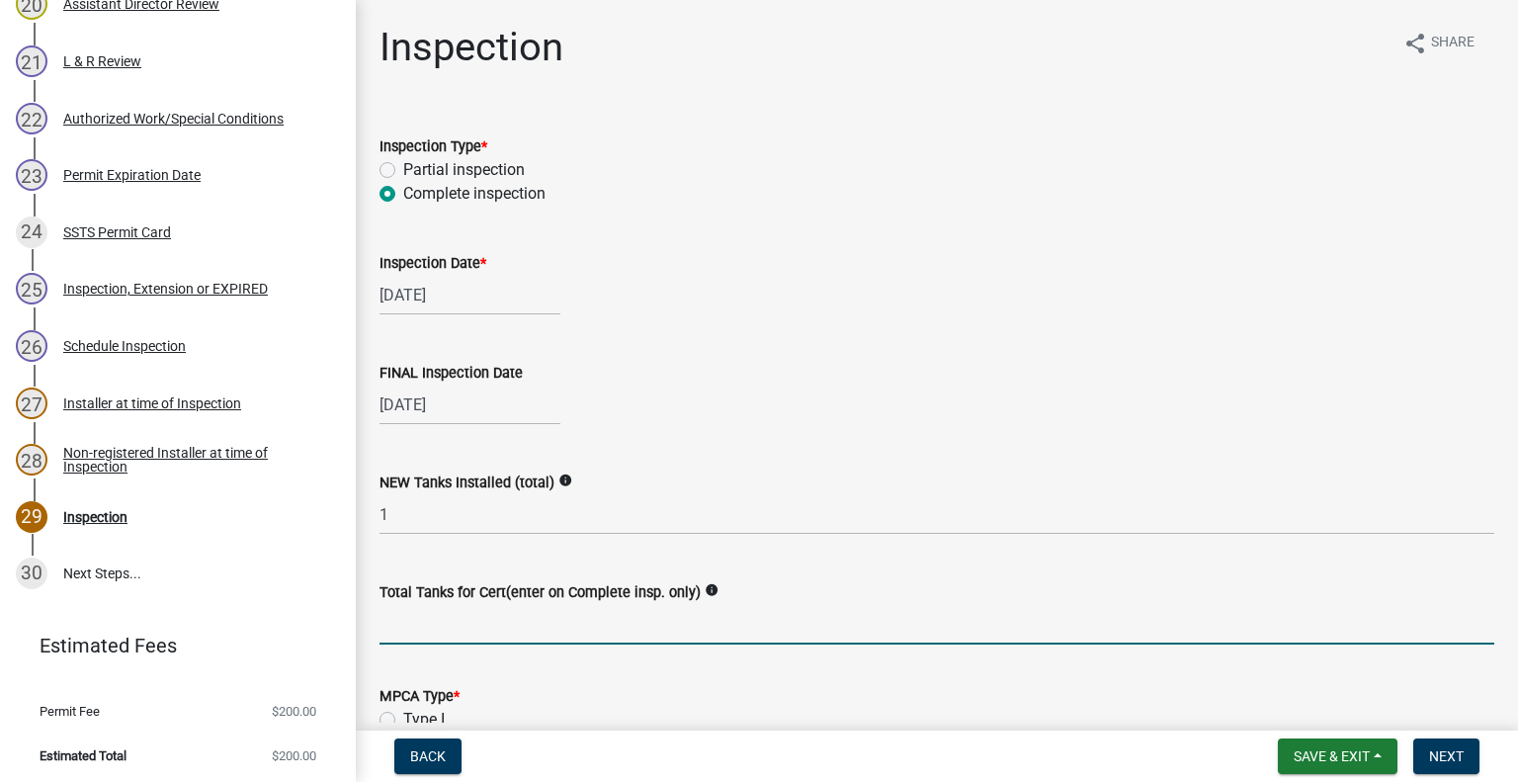
click at [436, 633] on input "Total Tanks for Cert(enter on Complete insp. only)" at bounding box center [936, 624] width 1115 height 41
type input "2"
type input "1"
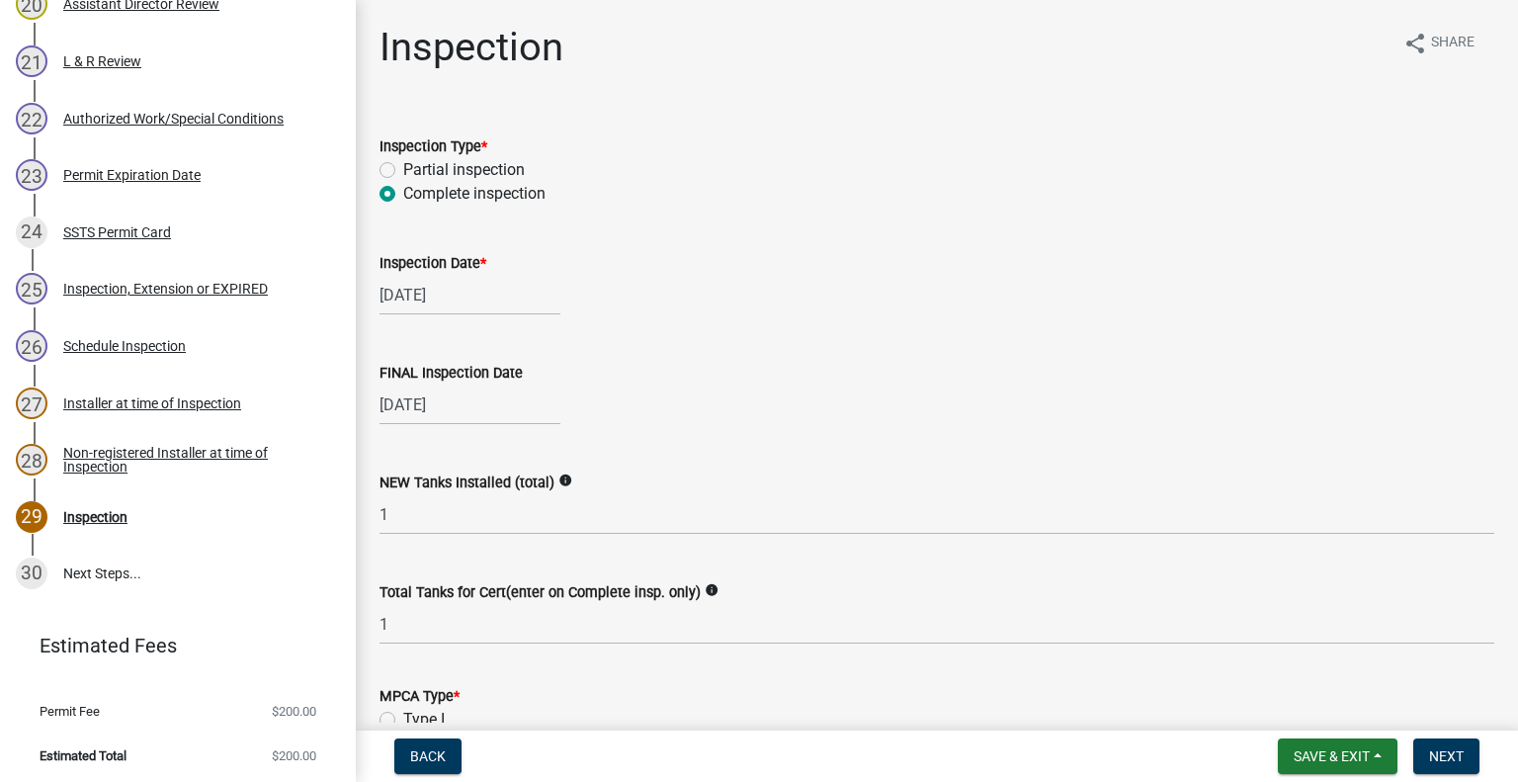
click at [530, 678] on form "MPCA Type * Type I Type II Type III TypeIV Type V" at bounding box center [936, 743] width 1115 height 166
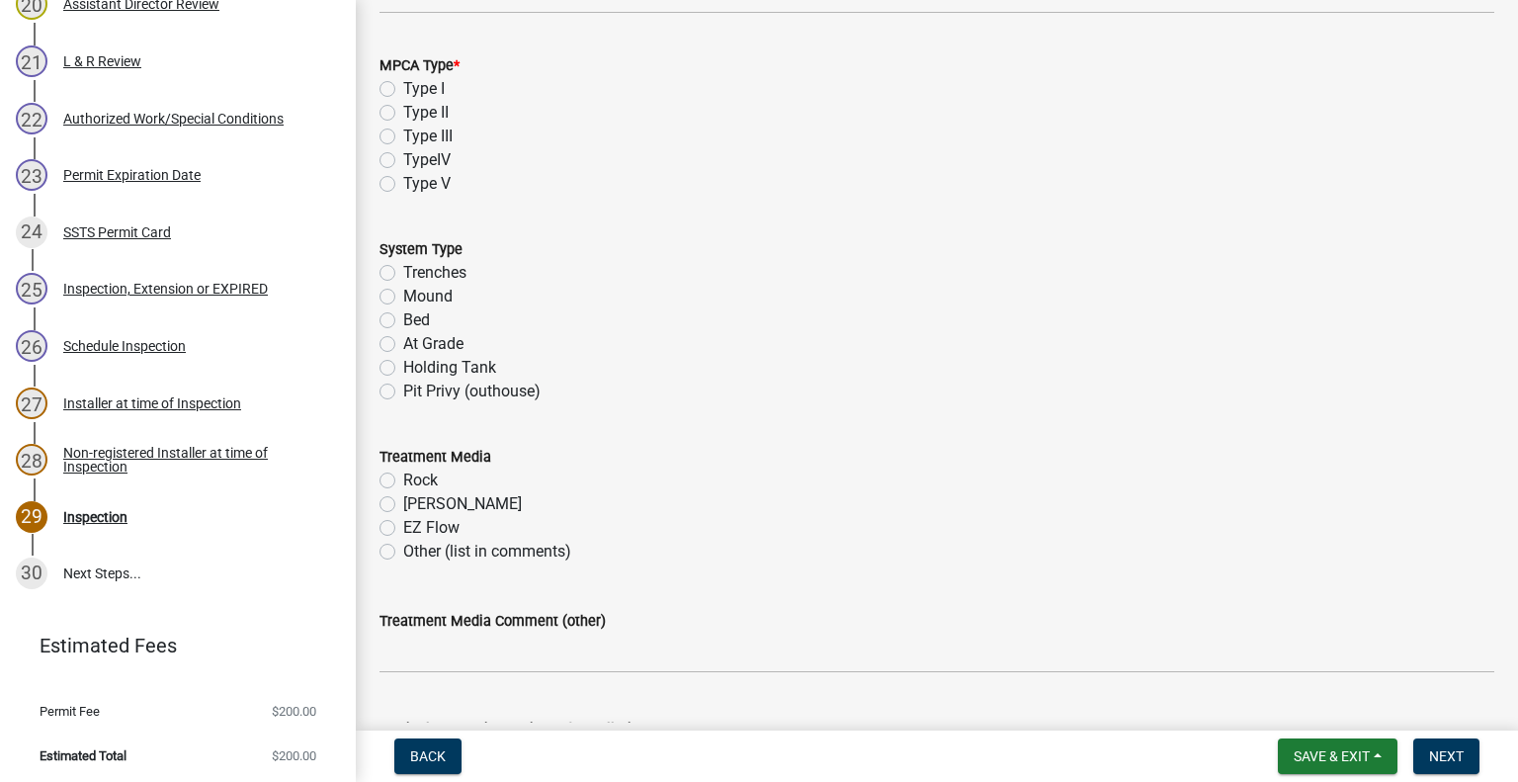
scroll to position [632, 0]
click at [403, 84] on label "Type I" at bounding box center [424, 87] width 42 height 24
click at [403, 84] on input "Type I" at bounding box center [409, 81] width 13 height 13
radio input "true"
click at [403, 272] on label "Trenches" at bounding box center [434, 271] width 63 height 24
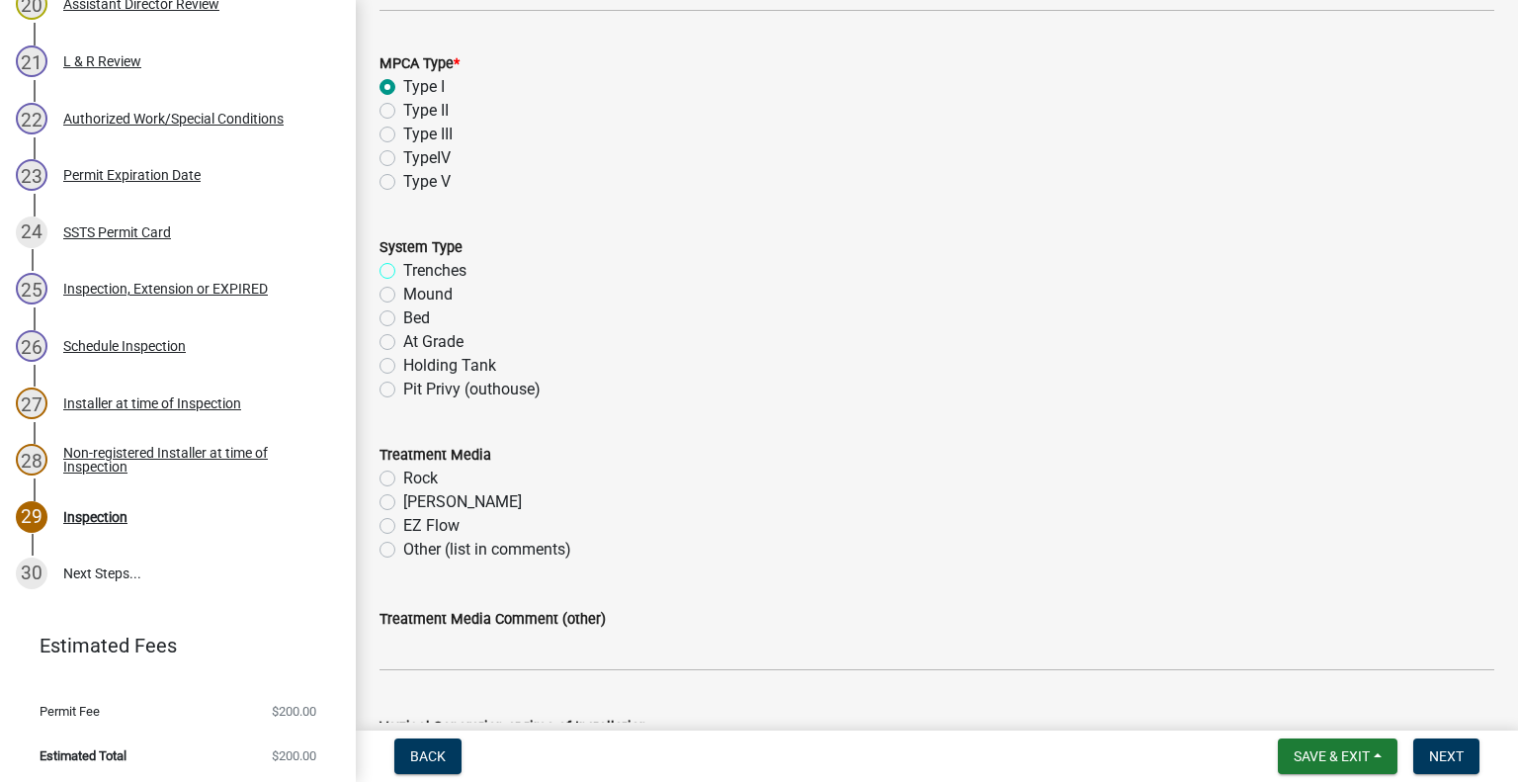
click at [403, 272] on input "Trenches" at bounding box center [409, 265] width 13 height 13
radio input "true"
click at [403, 504] on label "Chambers" at bounding box center [462, 502] width 119 height 24
click at [403, 503] on input "Chambers" at bounding box center [409, 496] width 13 height 13
radio input "true"
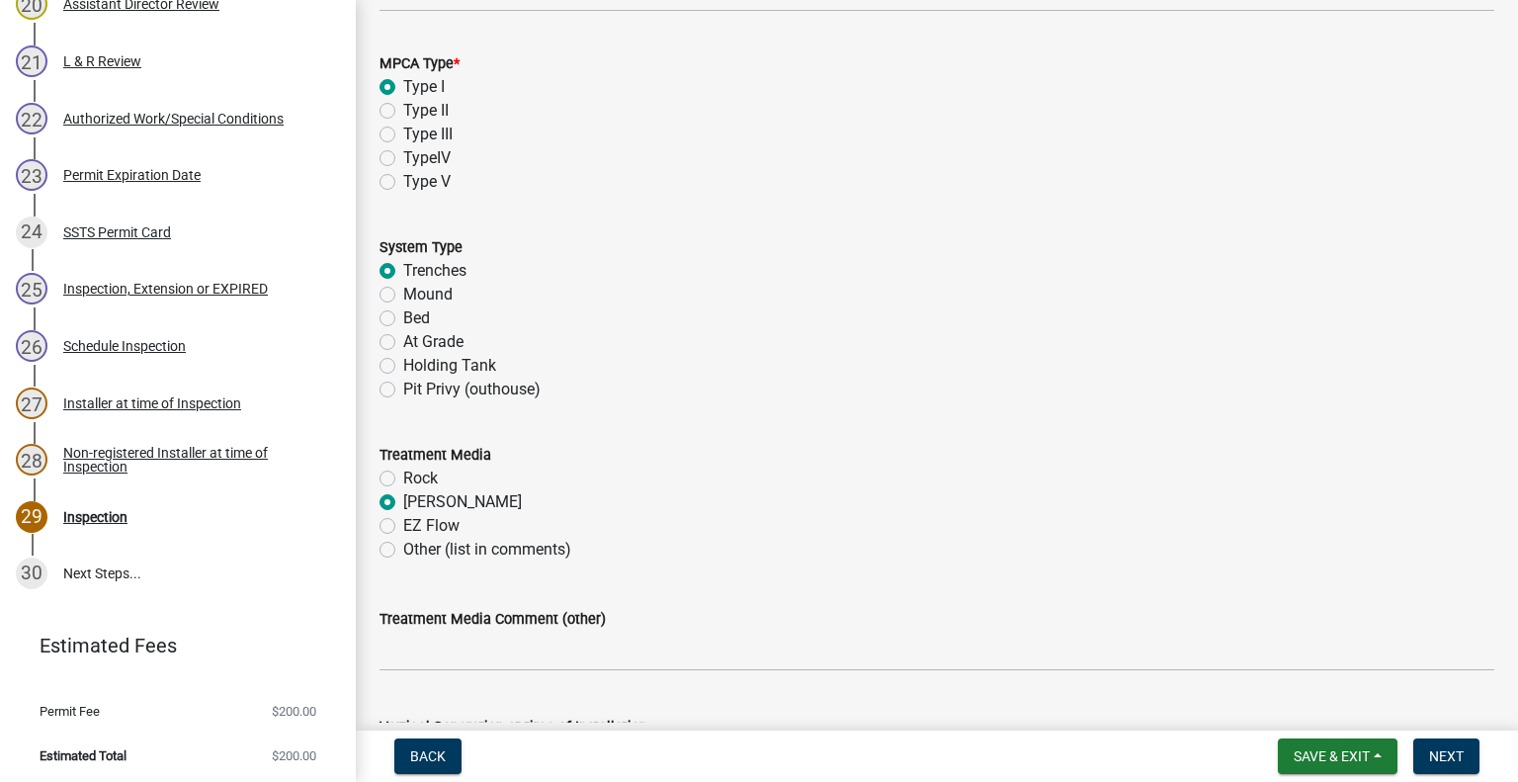
click at [802, 384] on div "Pit Privy (outhouse)" at bounding box center [936, 390] width 1115 height 24
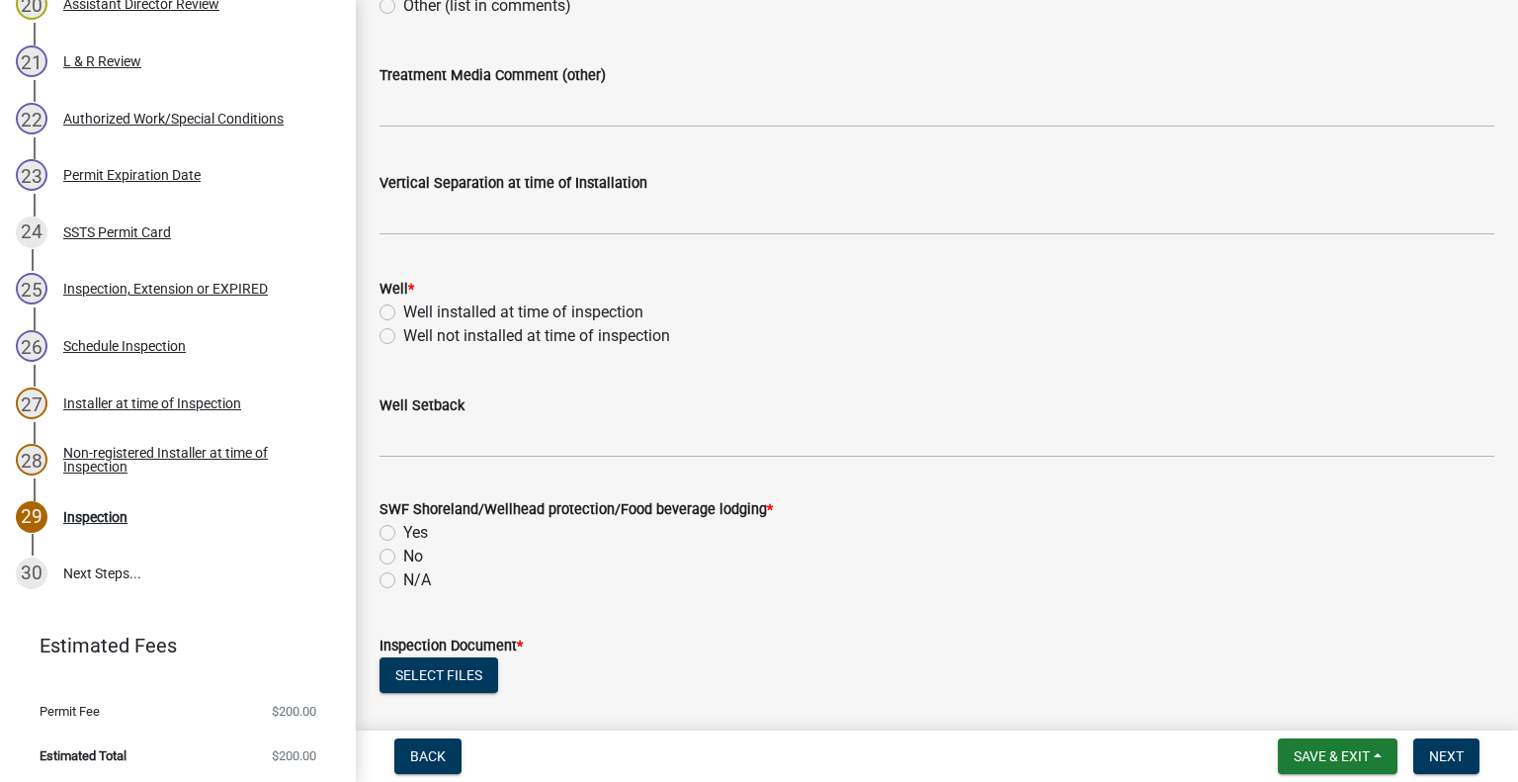
scroll to position [1186, 0]
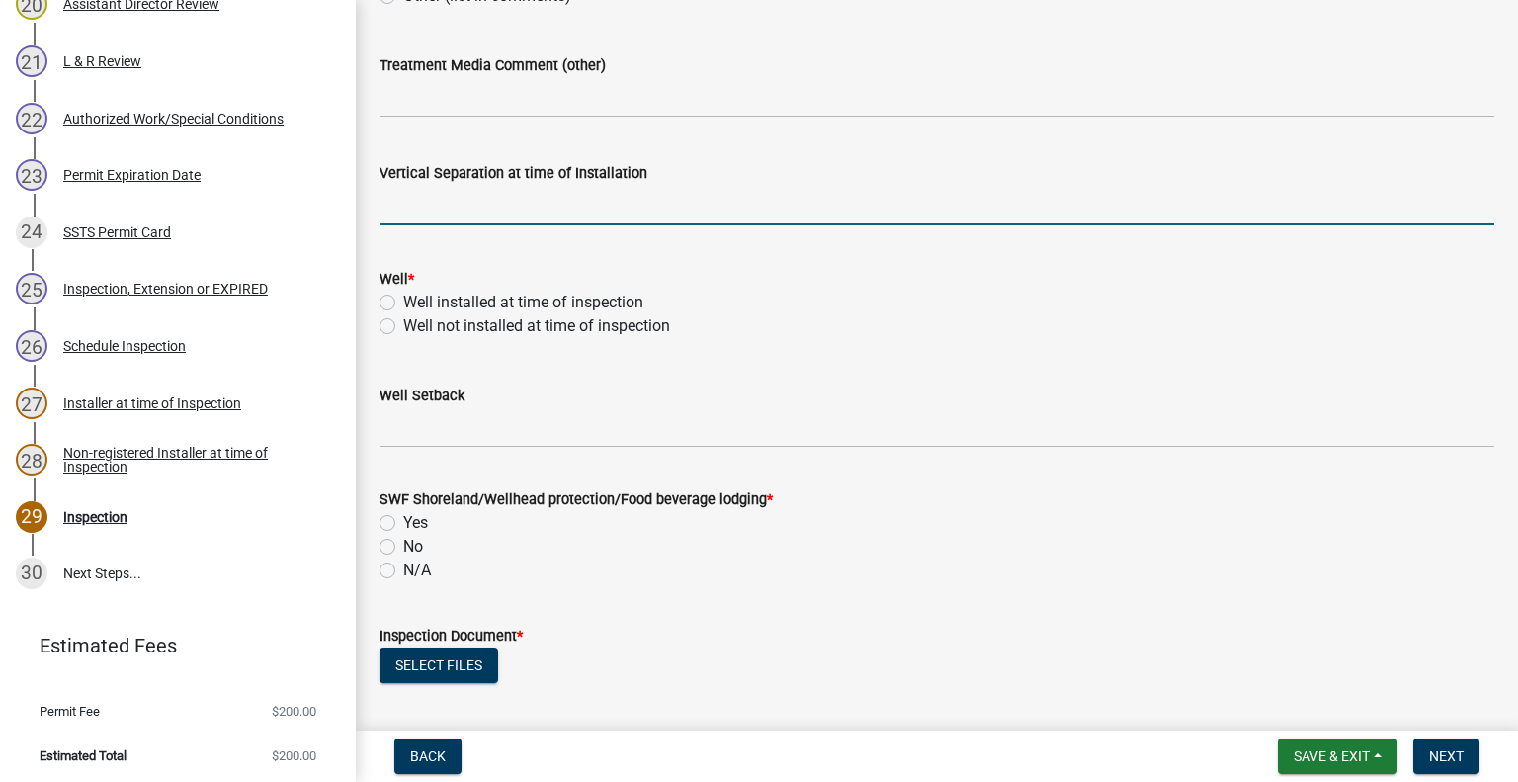
click at [543, 201] on input "text" at bounding box center [936, 205] width 1115 height 41
type input "38"
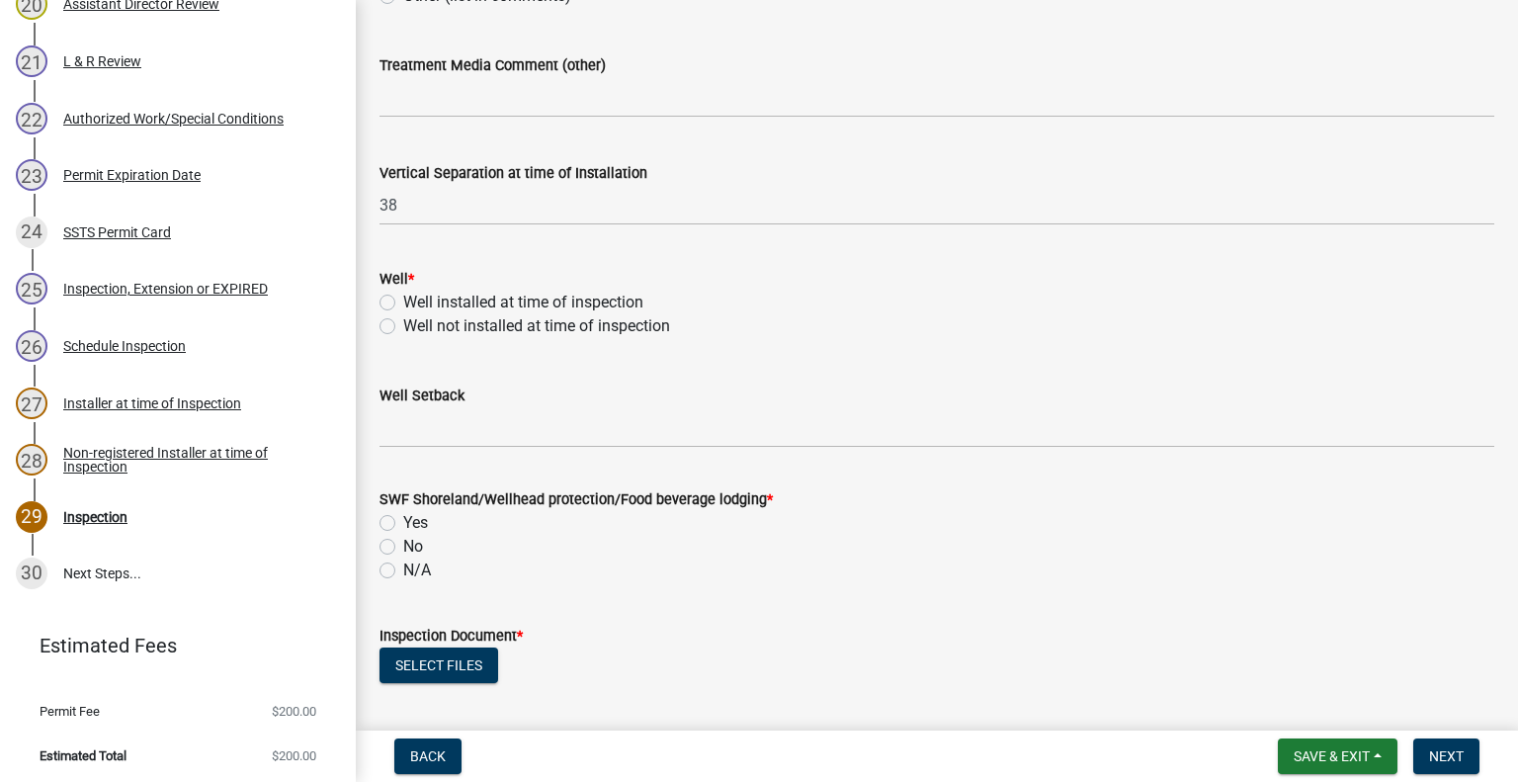
click at [403, 305] on label "Well installed at time of inspection" at bounding box center [523, 303] width 240 height 24
click at [403, 303] on input "Well installed at time of inspection" at bounding box center [409, 297] width 13 height 13
radio input "true"
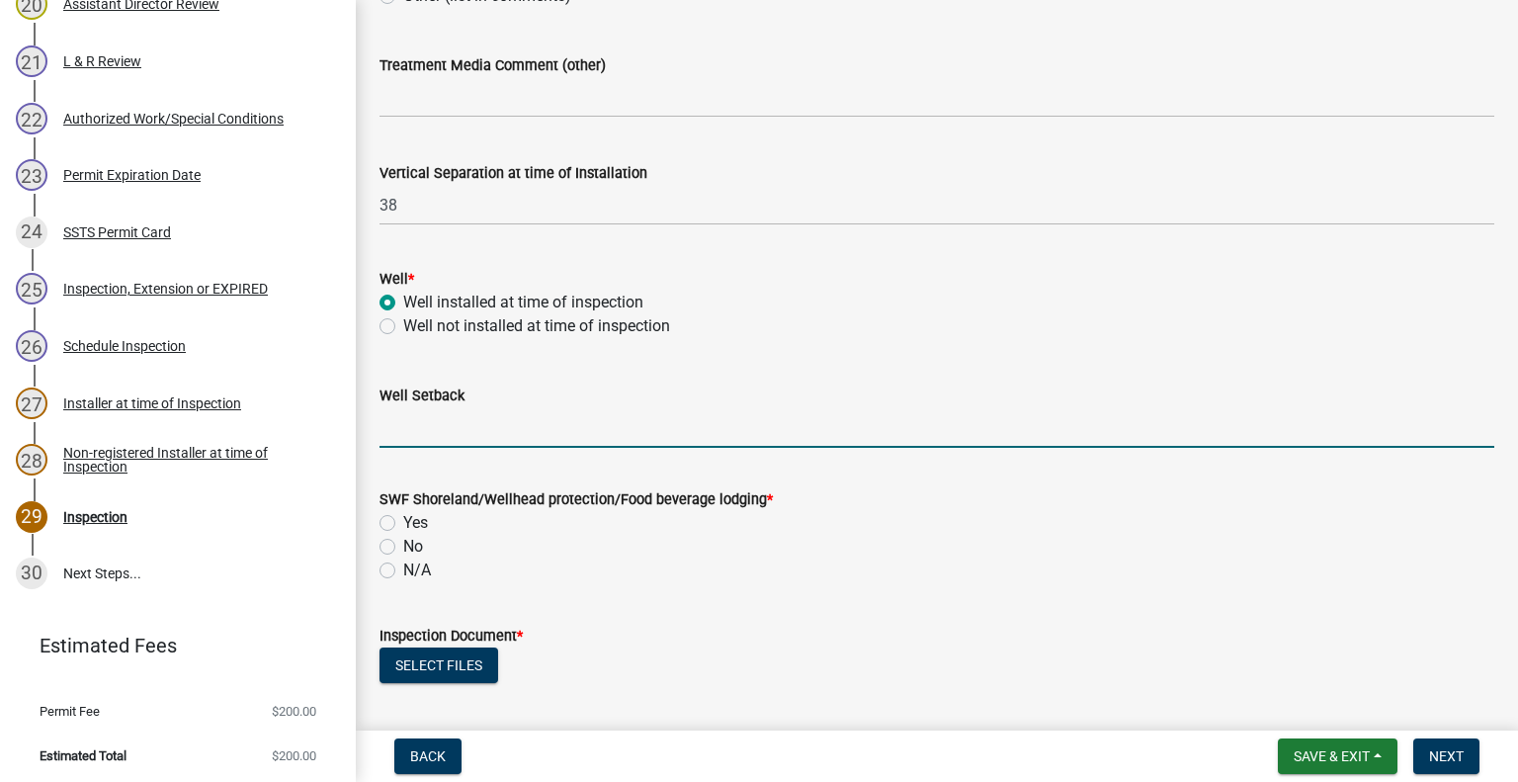
click at [409, 432] on input "Well Setback" at bounding box center [936, 427] width 1115 height 41
type input "100+"
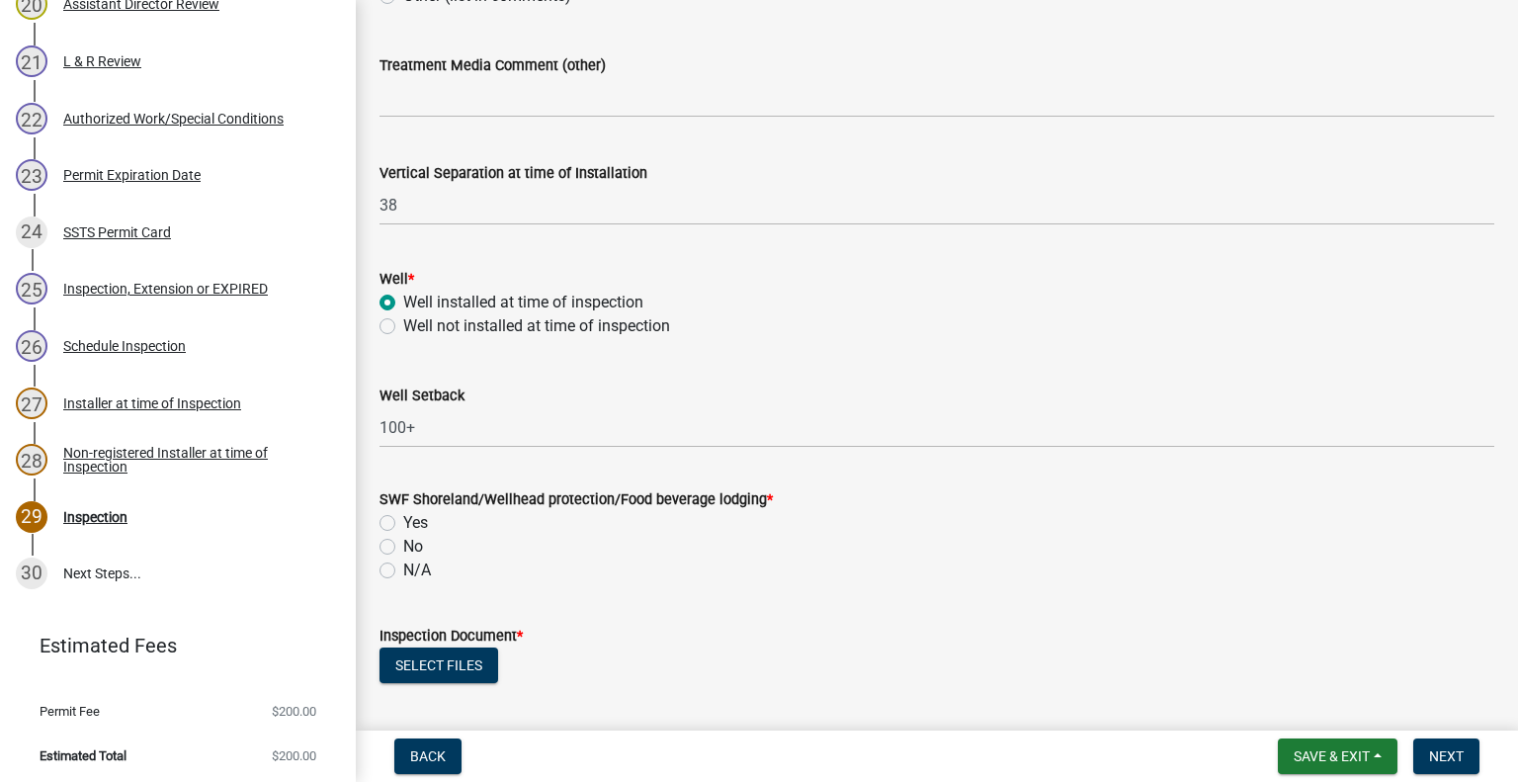
click at [403, 529] on label "Yes" at bounding box center [415, 523] width 25 height 24
click at [403, 524] on input "Yes" at bounding box center [409, 517] width 13 height 13
radio input "true"
click at [569, 577] on div "N/A" at bounding box center [936, 570] width 1115 height 24
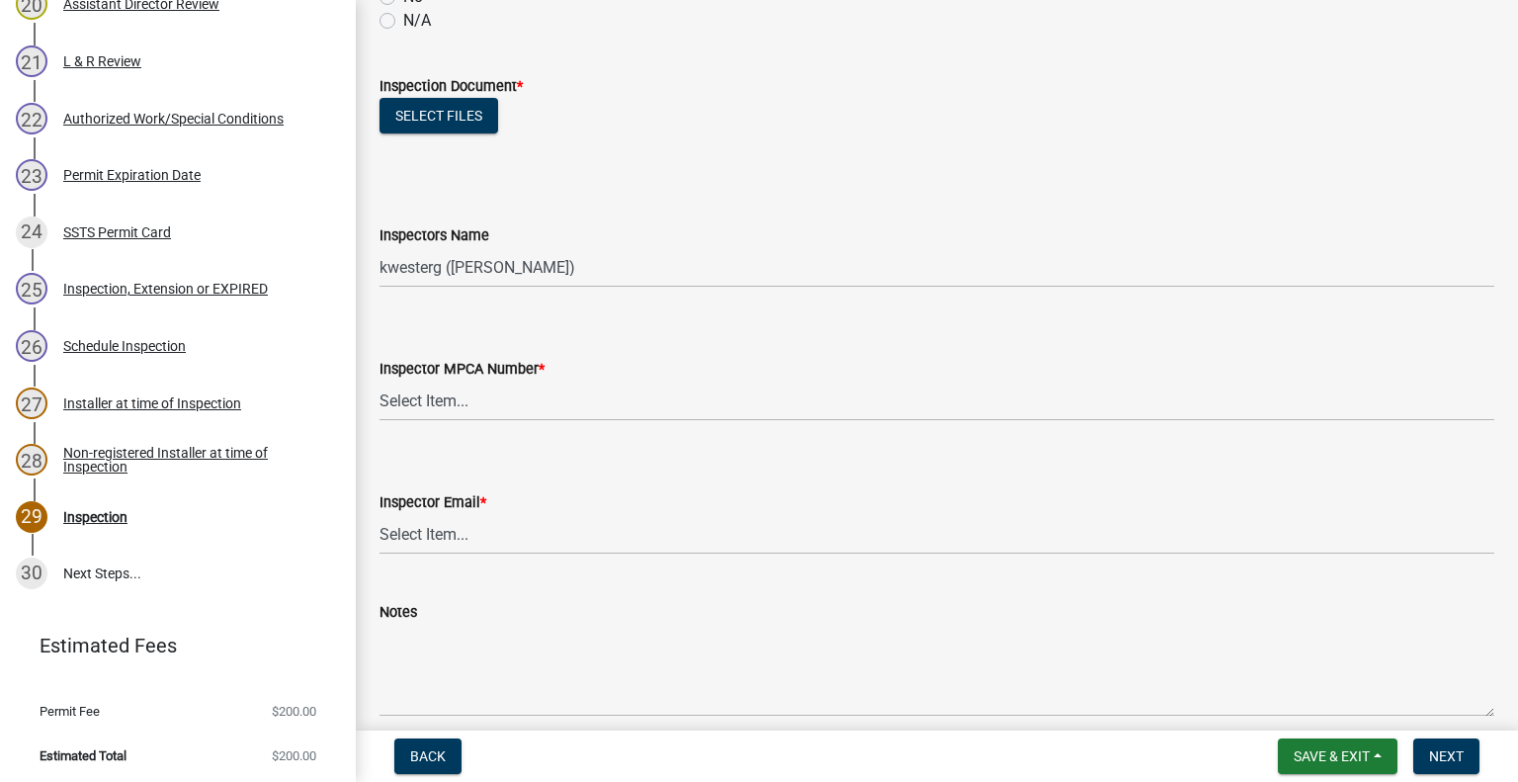
scroll to position [1779, 0]
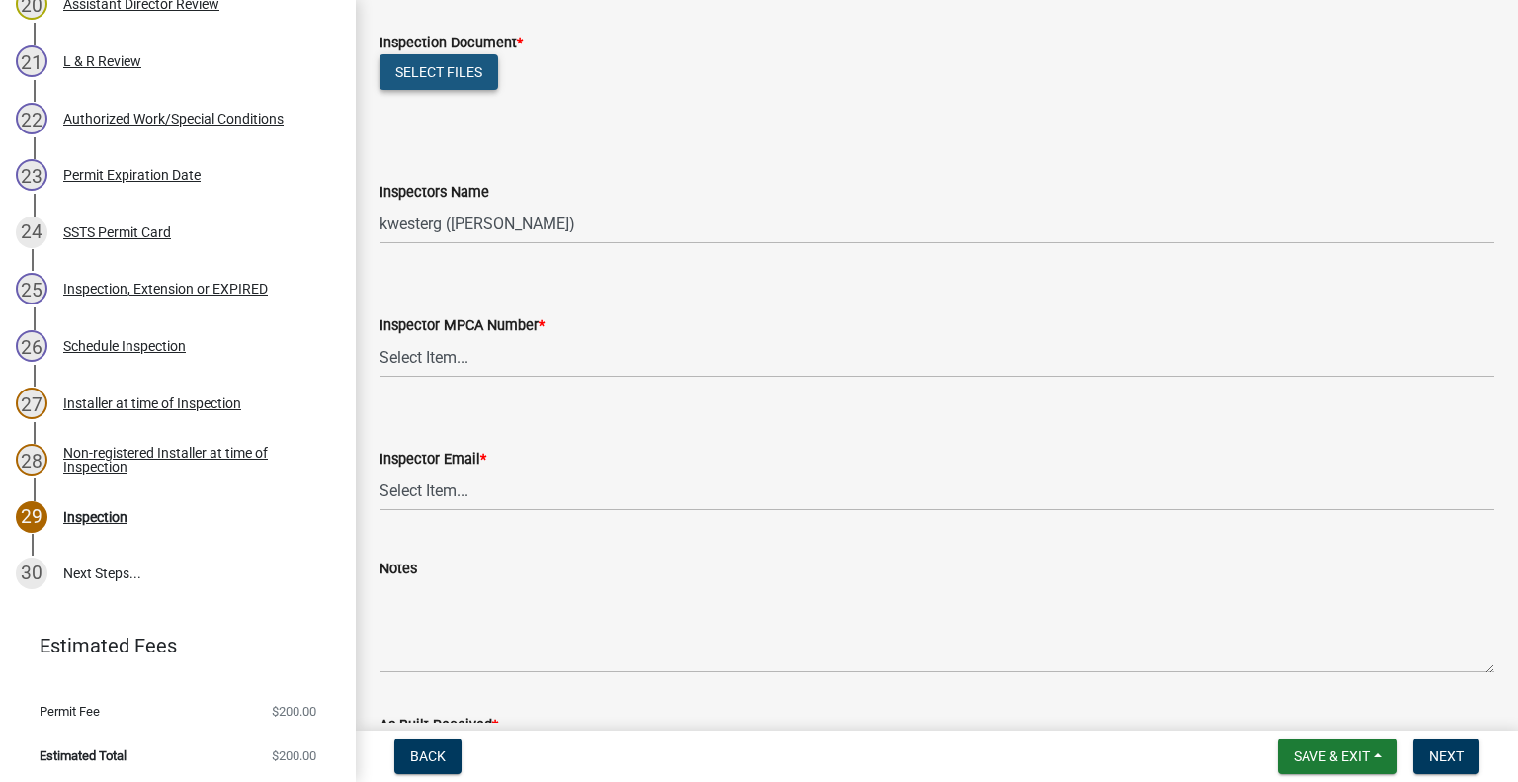
click at [415, 68] on button "Select files" at bounding box center [438, 72] width 119 height 36
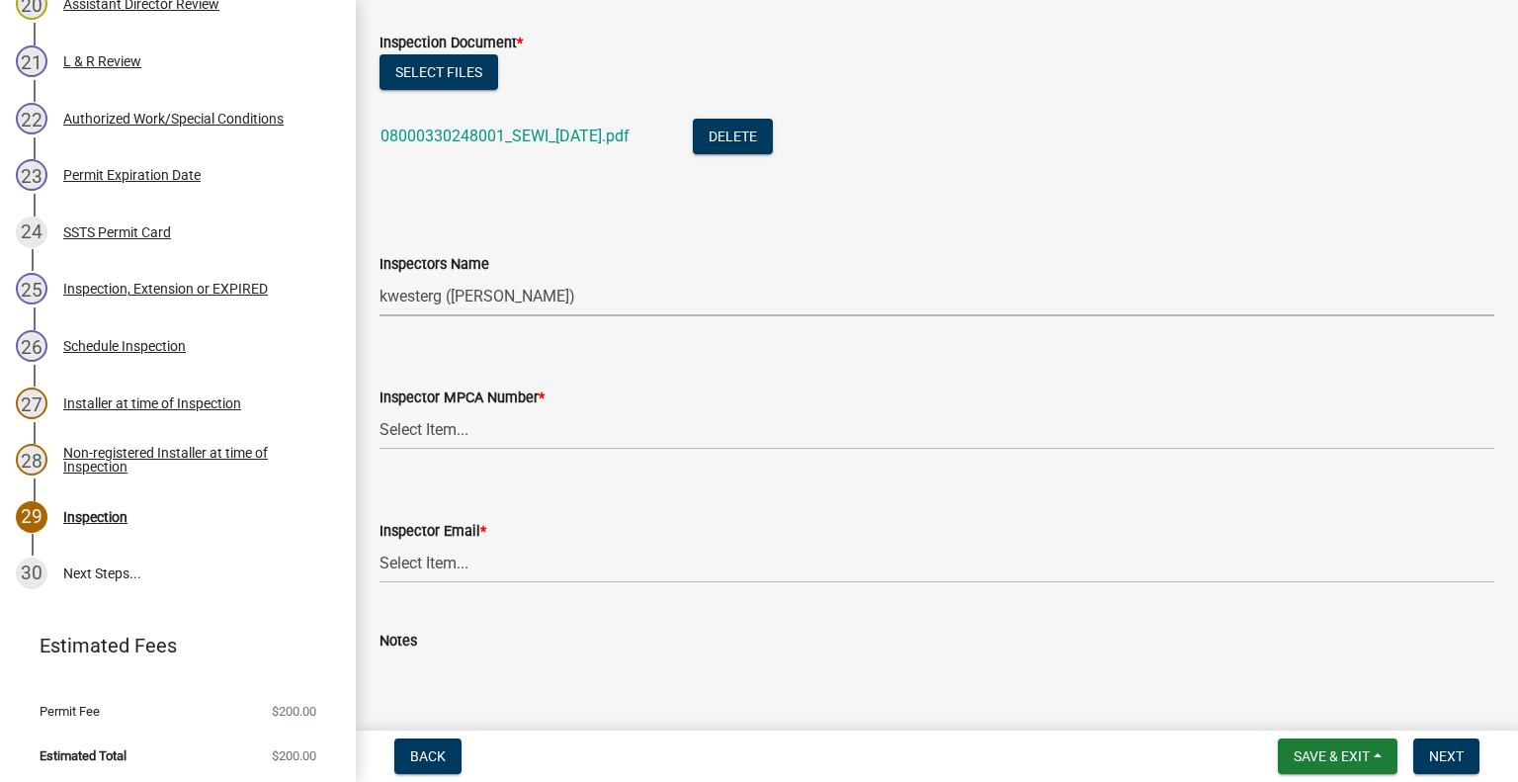
click at [641, 291] on select "Select Item... btollefson (Brittany Tollefson) alexisnewark (Alexis Newark) epl…" at bounding box center [936, 296] width 1115 height 41
select select "facec742-7e79-4c33-8241-13e023664843"
click at [379, 276] on select "Select Item... btollefson (Brittany Tollefson) alexisnewark (Alexis Newark) epl…" at bounding box center [936, 296] width 1115 height 41
click at [568, 430] on select "Select Item... Alexis Newark (10415) Andrea Perales (924) Brittany Tollefson (1…" at bounding box center [936, 429] width 1115 height 41
click at [379, 409] on select "Select Item... Alexis Newark (10415) Andrea Perales (924) Brittany Tollefson (1…" at bounding box center [936, 429] width 1115 height 41
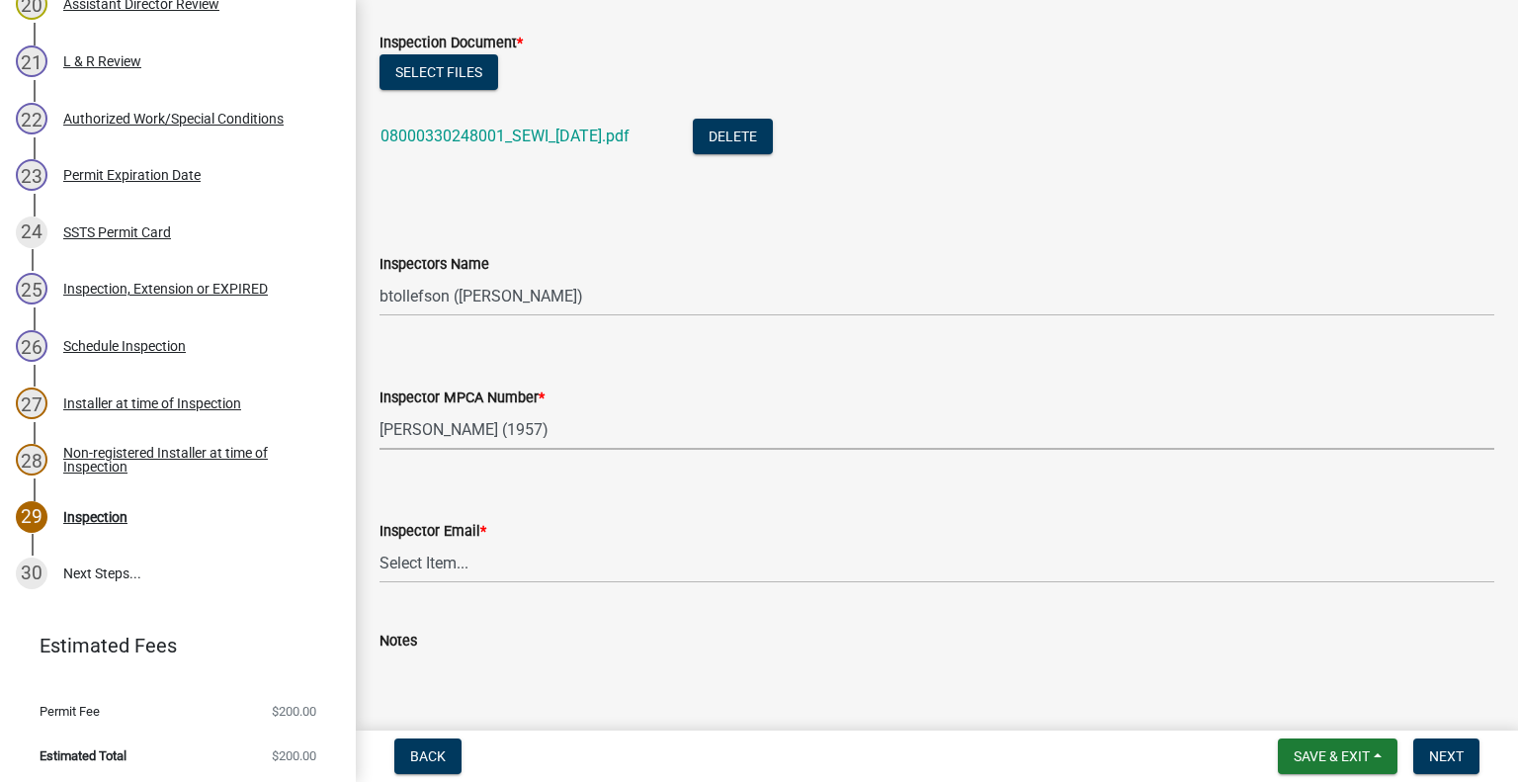
select select "3a384654-27c5-4d59-8b75-a887e8a1870e"
click at [515, 564] on select "Select Item... Alexis Newark (anewark@ottertailcounty.gov) Amy Busko (abusko@ot…" at bounding box center [936, 563] width 1115 height 41
click at [379, 543] on select "Select Item... Alexis Newark (anewark@ottertailcounty.gov) Amy Busko (abusko@ot…" at bounding box center [936, 563] width 1115 height 41
select select "541addf4-52df-4608-91ce-bf29f574816c"
click at [462, 645] on div "Notes" at bounding box center [936, 641] width 1115 height 24
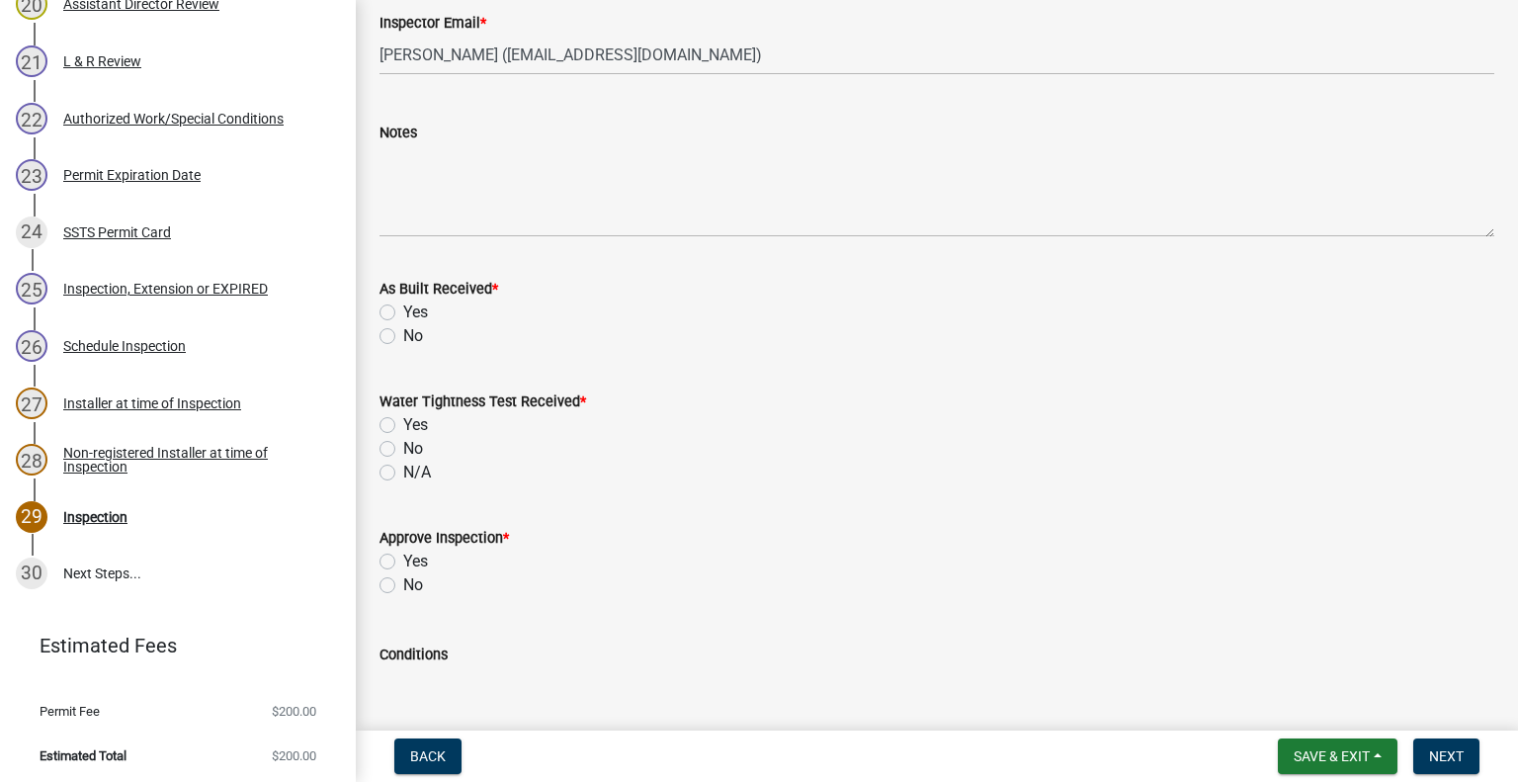
scroll to position [2293, 0]
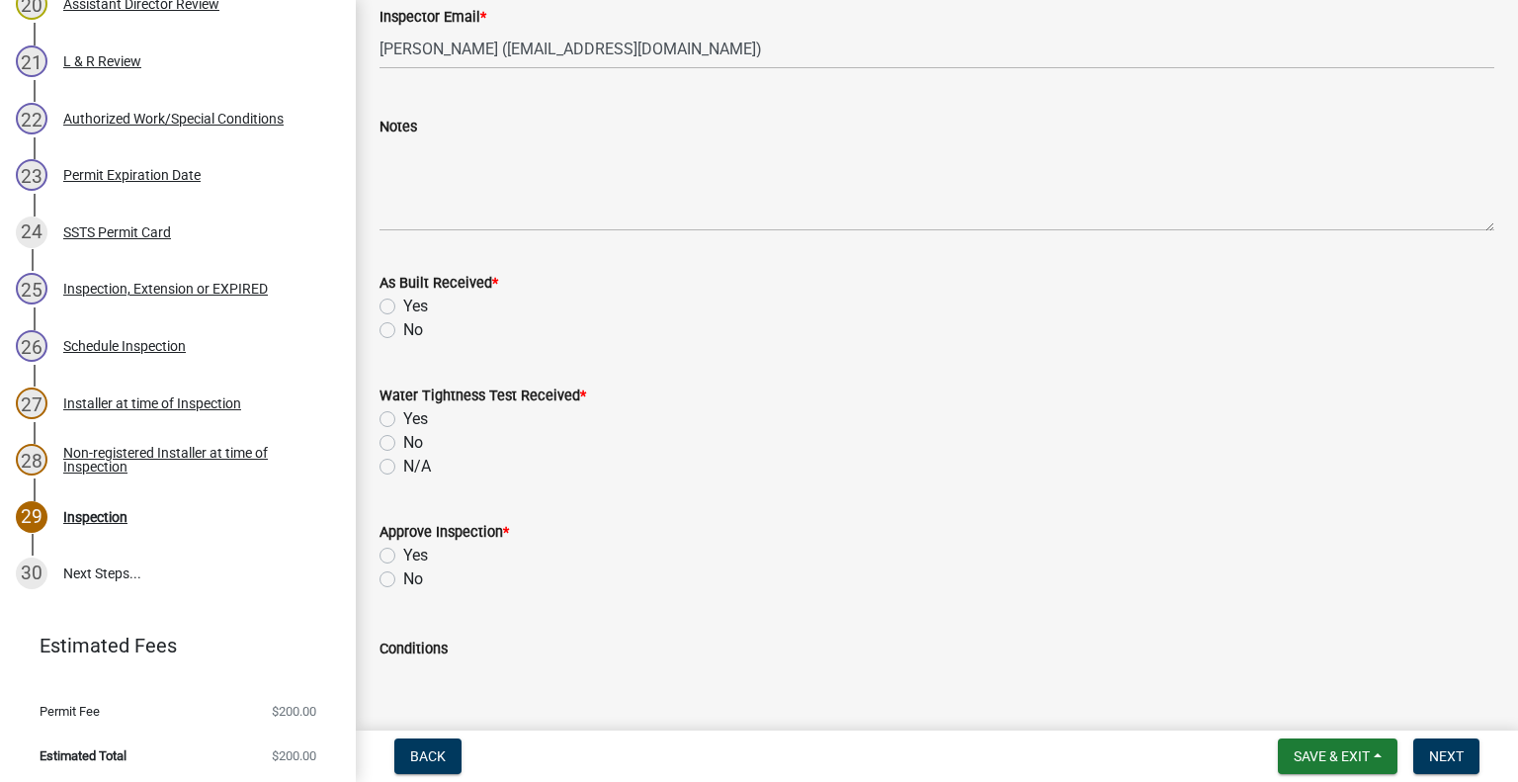
click at [403, 298] on label "Yes" at bounding box center [415, 307] width 25 height 24
click at [403, 298] on input "Yes" at bounding box center [409, 301] width 13 height 13
radio input "true"
click at [403, 466] on label "N/A" at bounding box center [417, 467] width 28 height 24
click at [403, 466] on input "N/A" at bounding box center [409, 461] width 13 height 13
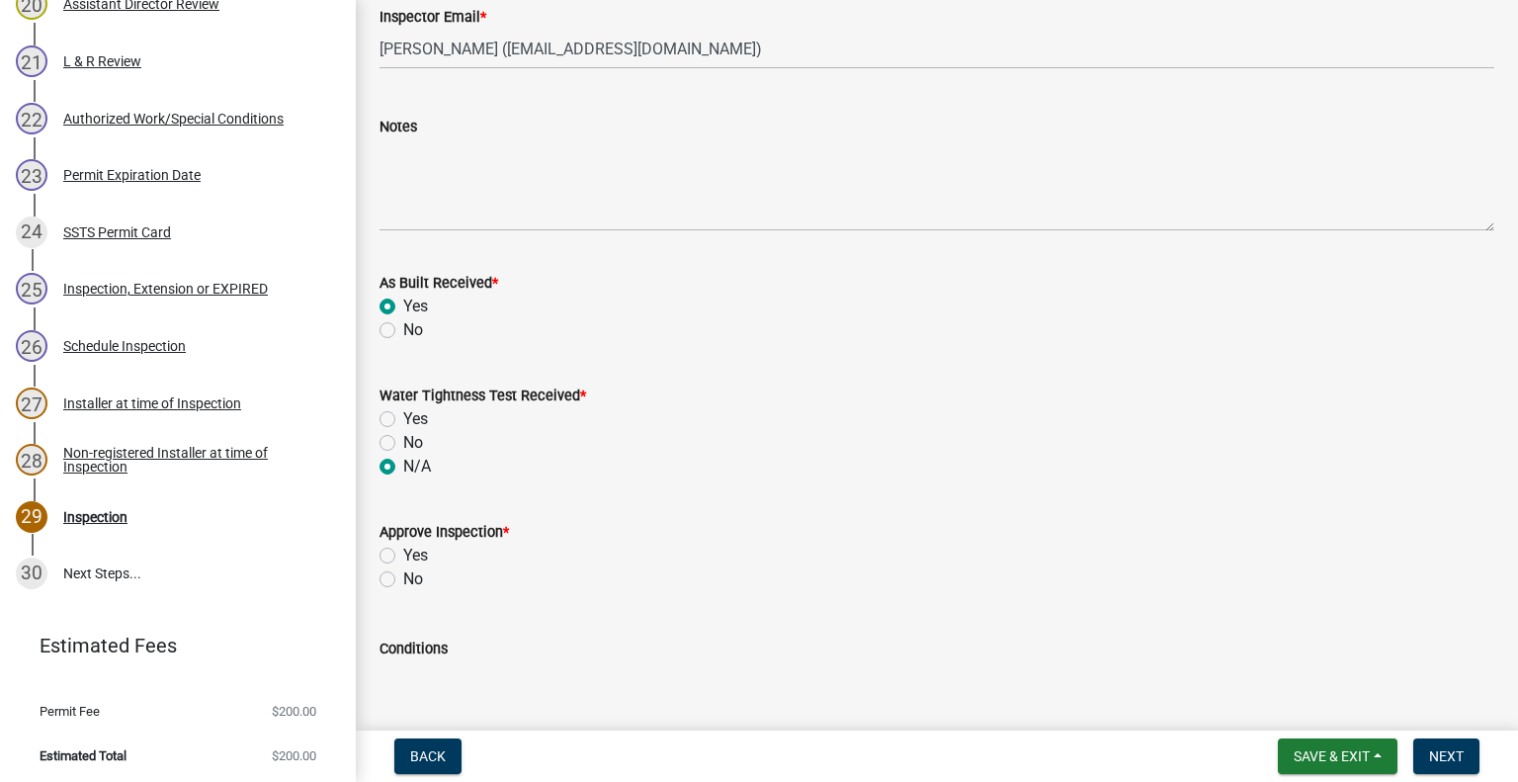
radio input "true"
click at [403, 554] on label "Yes" at bounding box center [415, 556] width 25 height 24
click at [403, 554] on input "Yes" at bounding box center [409, 550] width 13 height 13
radio input "true"
click at [1335, 768] on button "Save & Exit" at bounding box center [1338, 756] width 120 height 36
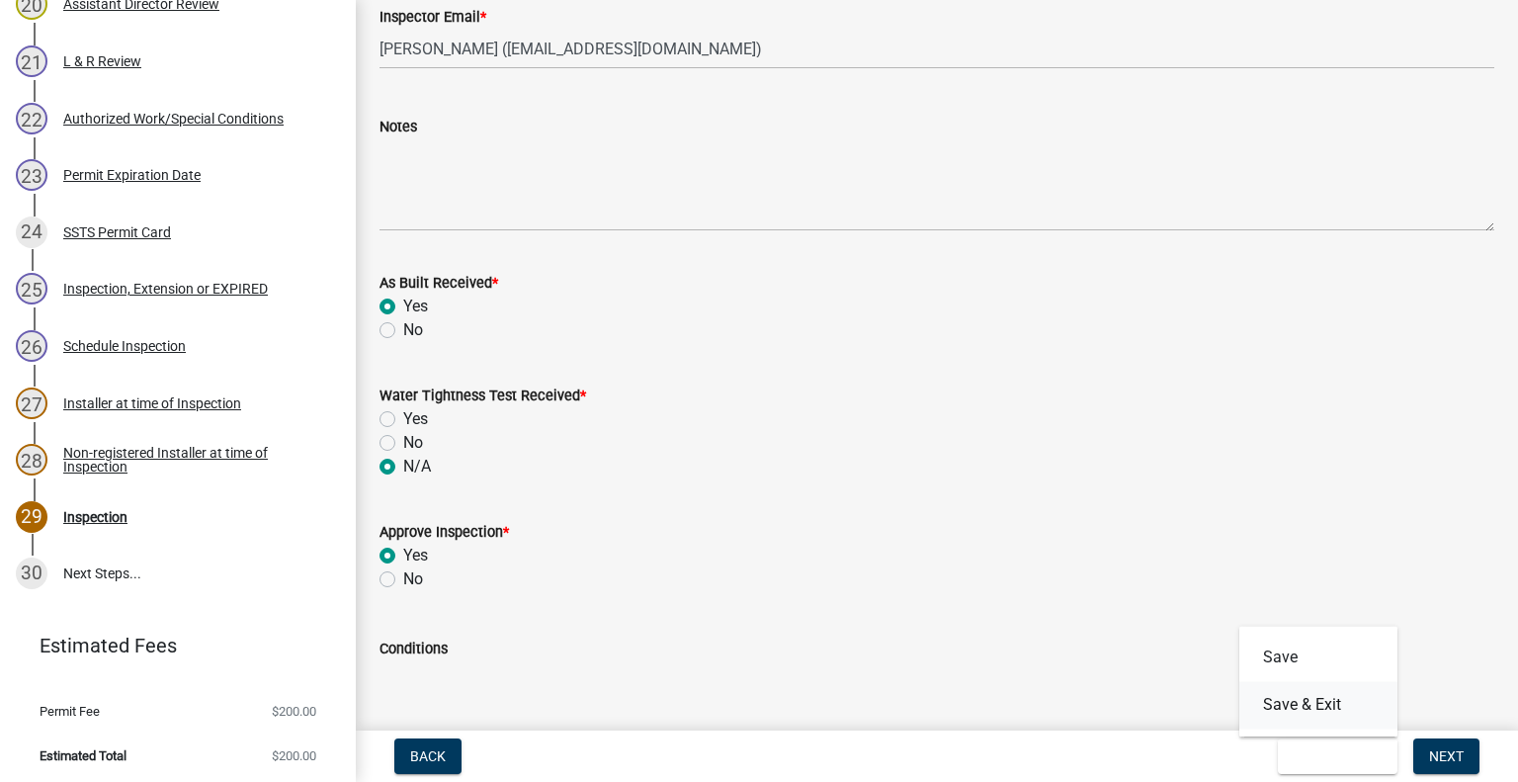
click at [1299, 707] on button "Save & Exit" at bounding box center [1318, 704] width 158 height 47
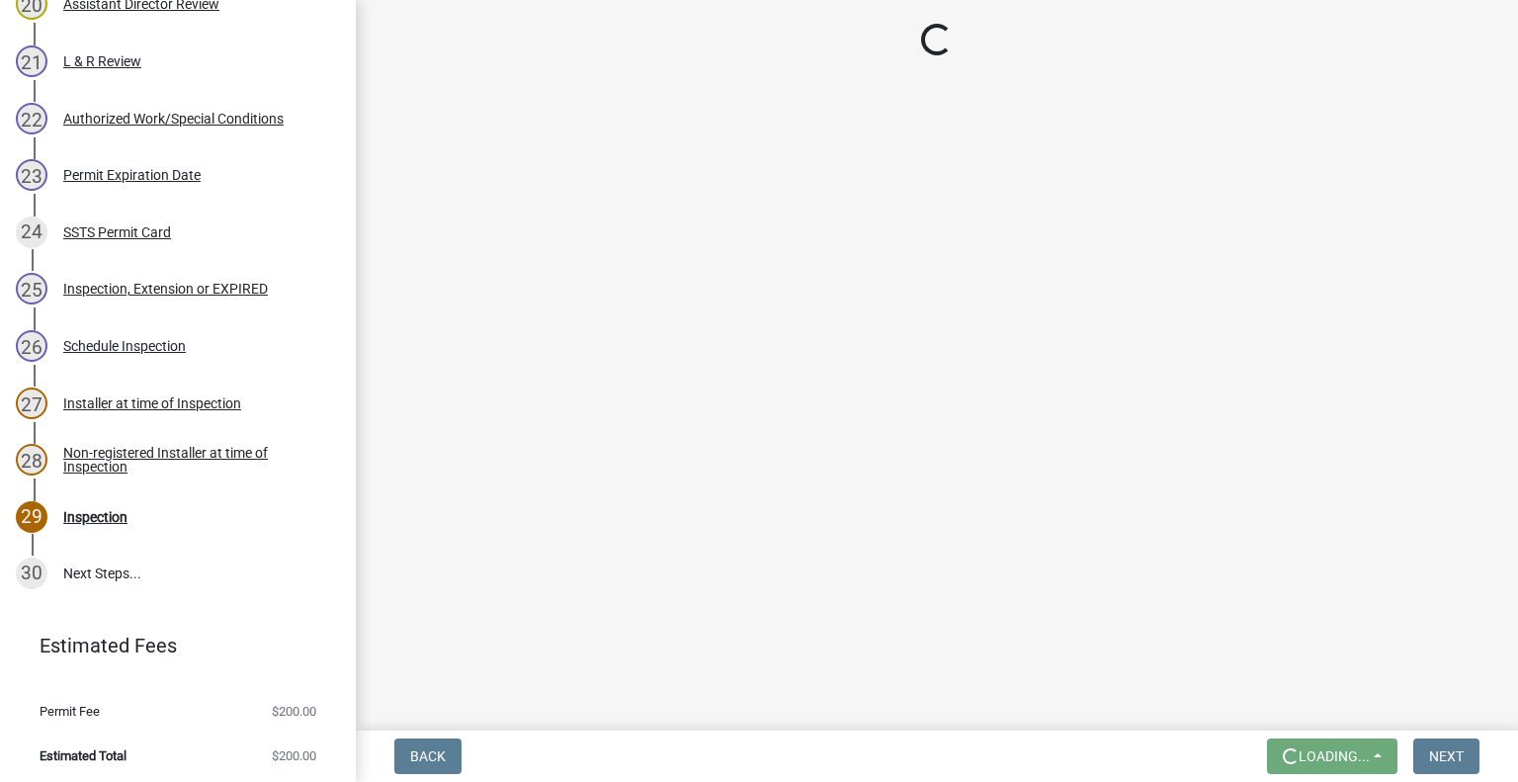
scroll to position [0, 0]
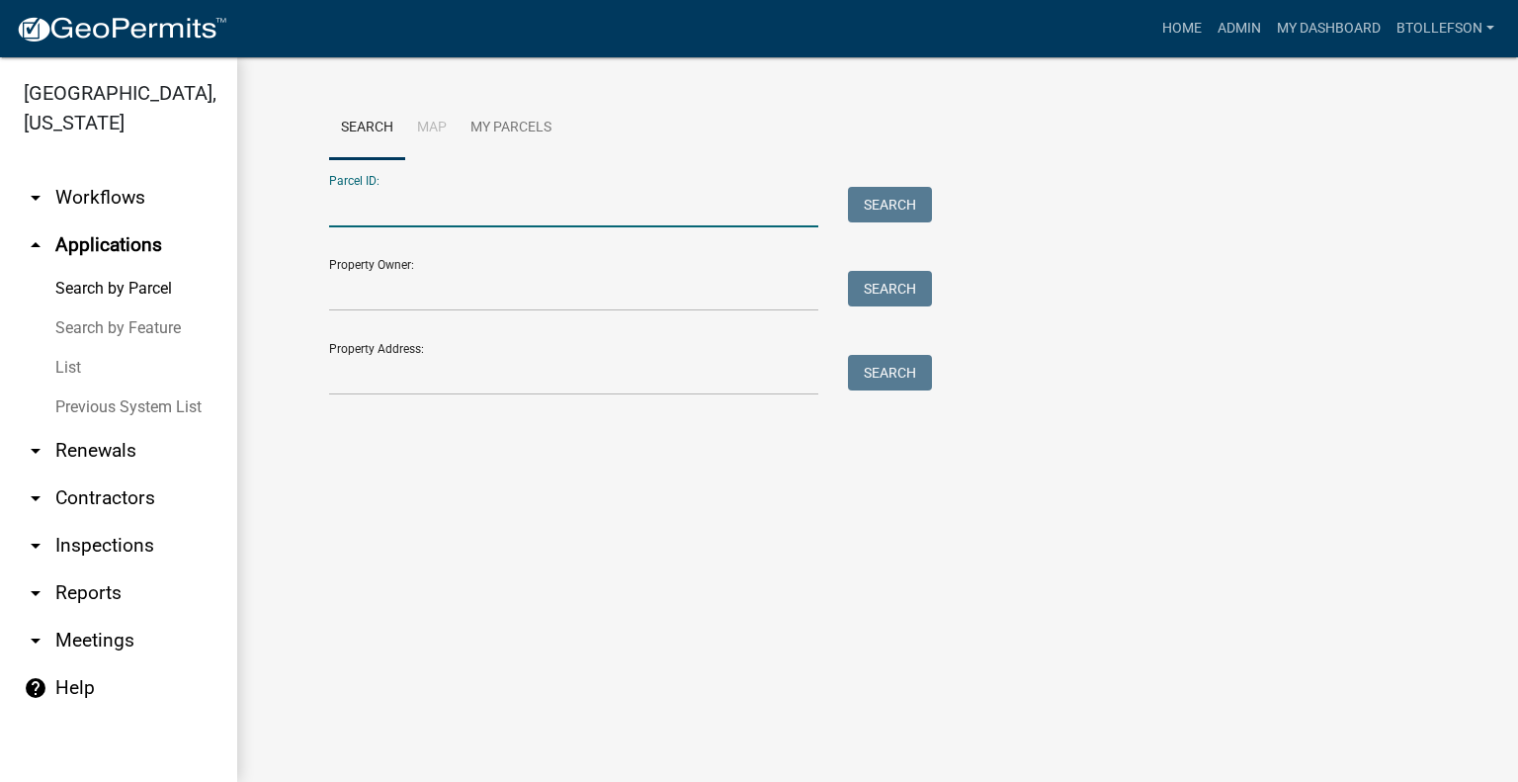
click at [526, 208] on input "Parcel ID:" at bounding box center [573, 207] width 489 height 41
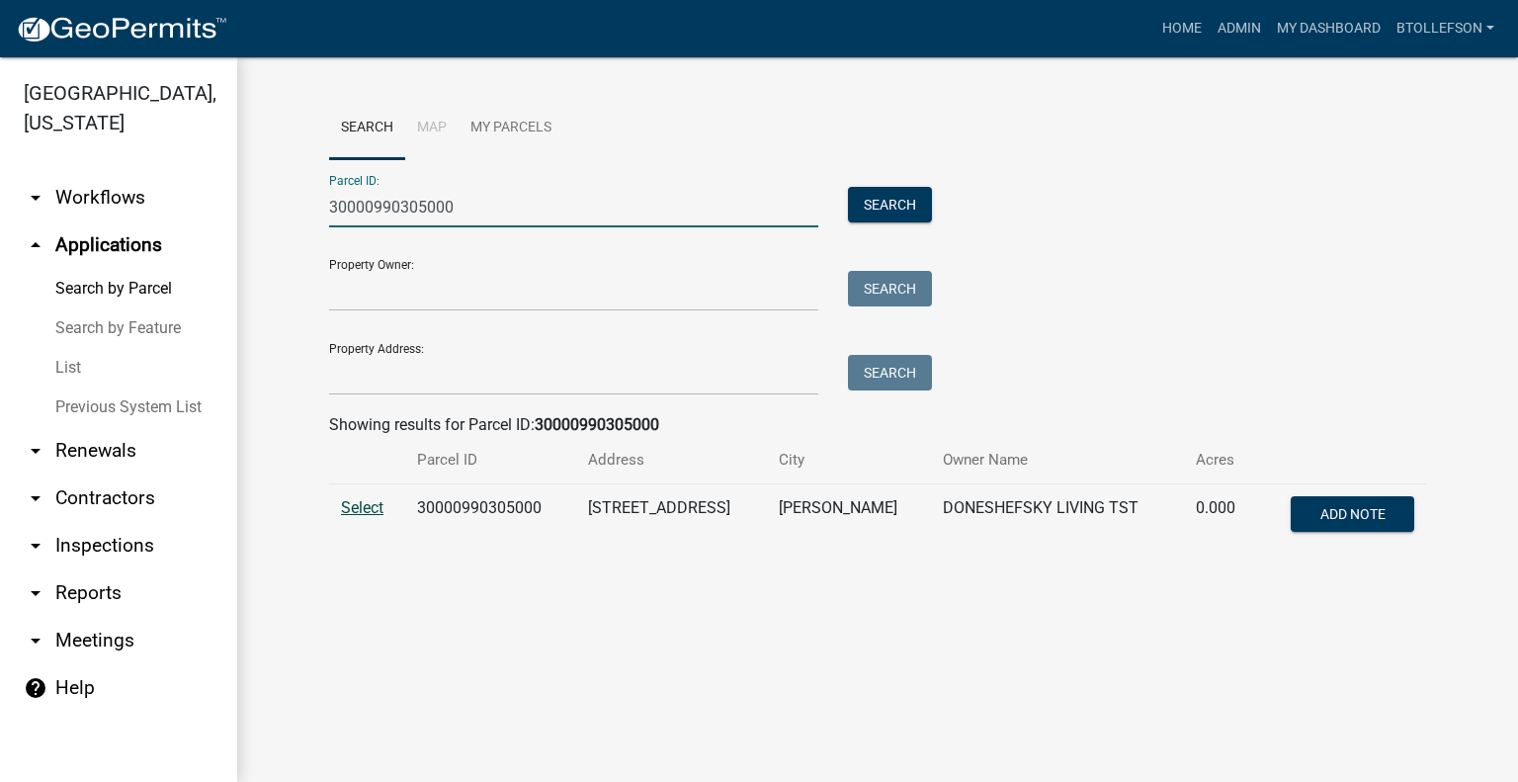
type input "30000990305000"
click at [372, 515] on span "Select" at bounding box center [362, 507] width 42 height 19
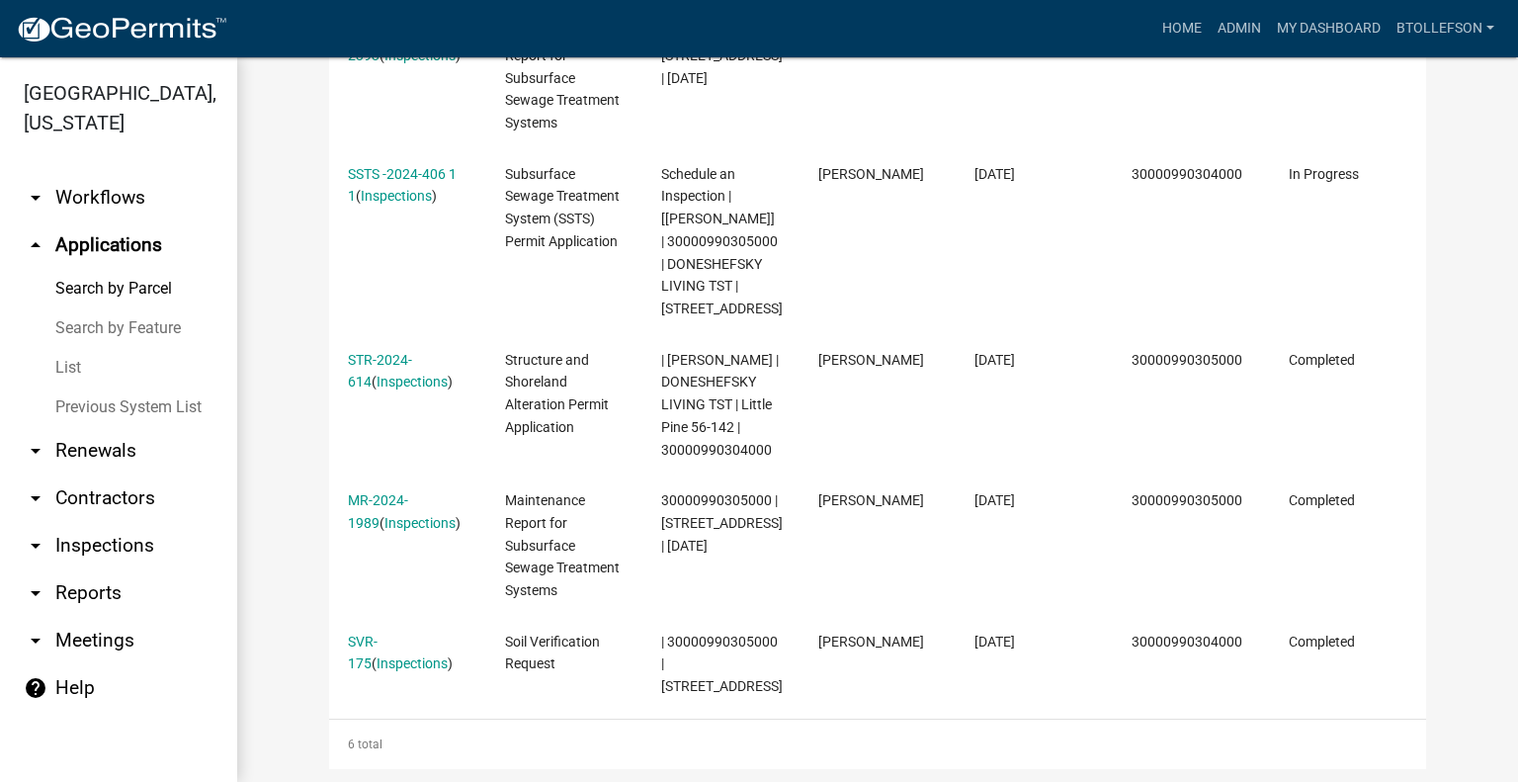
scroll to position [949, 0]
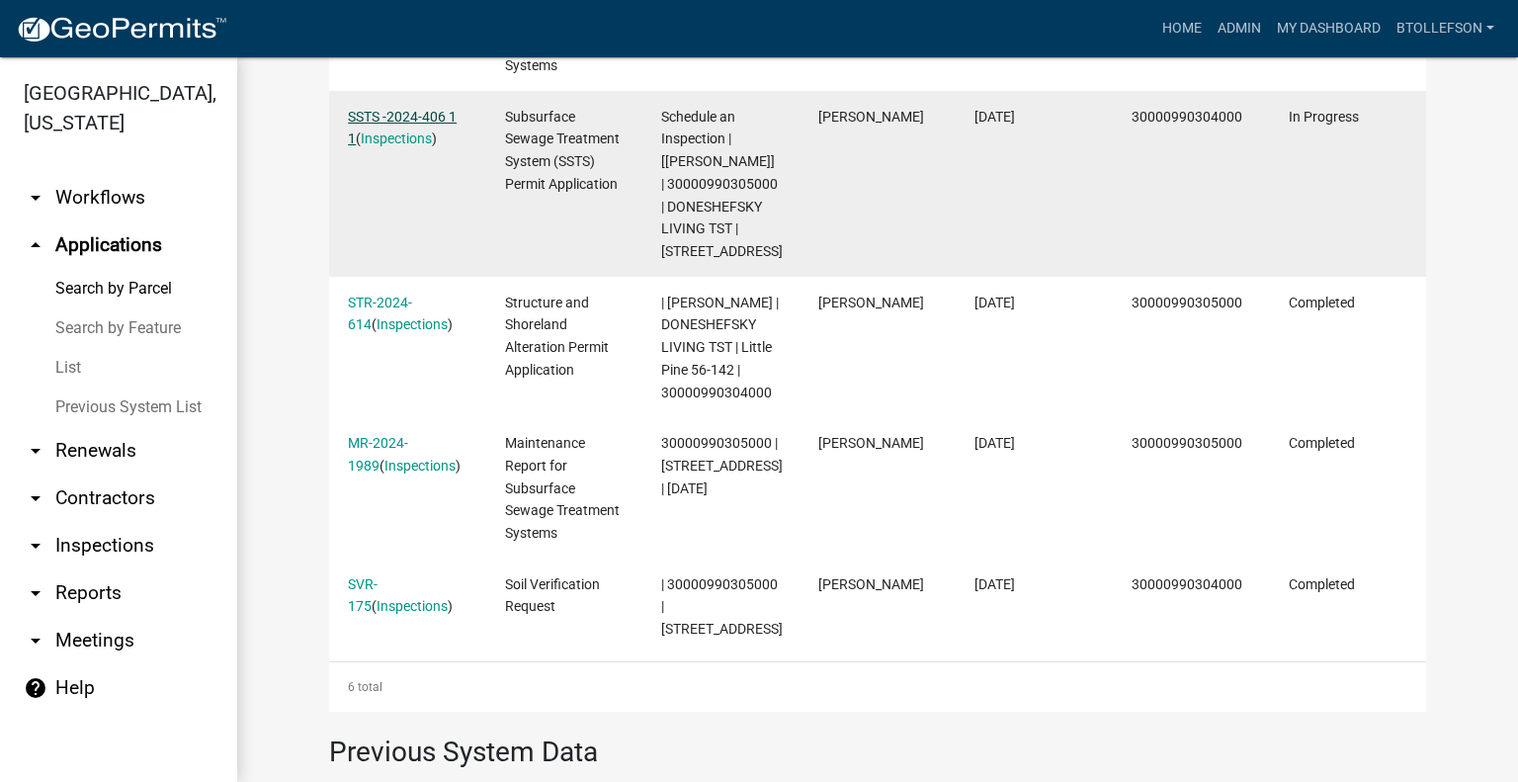
click at [369, 114] on link "SSTS -2024-406 1 1" at bounding box center [402, 128] width 109 height 39
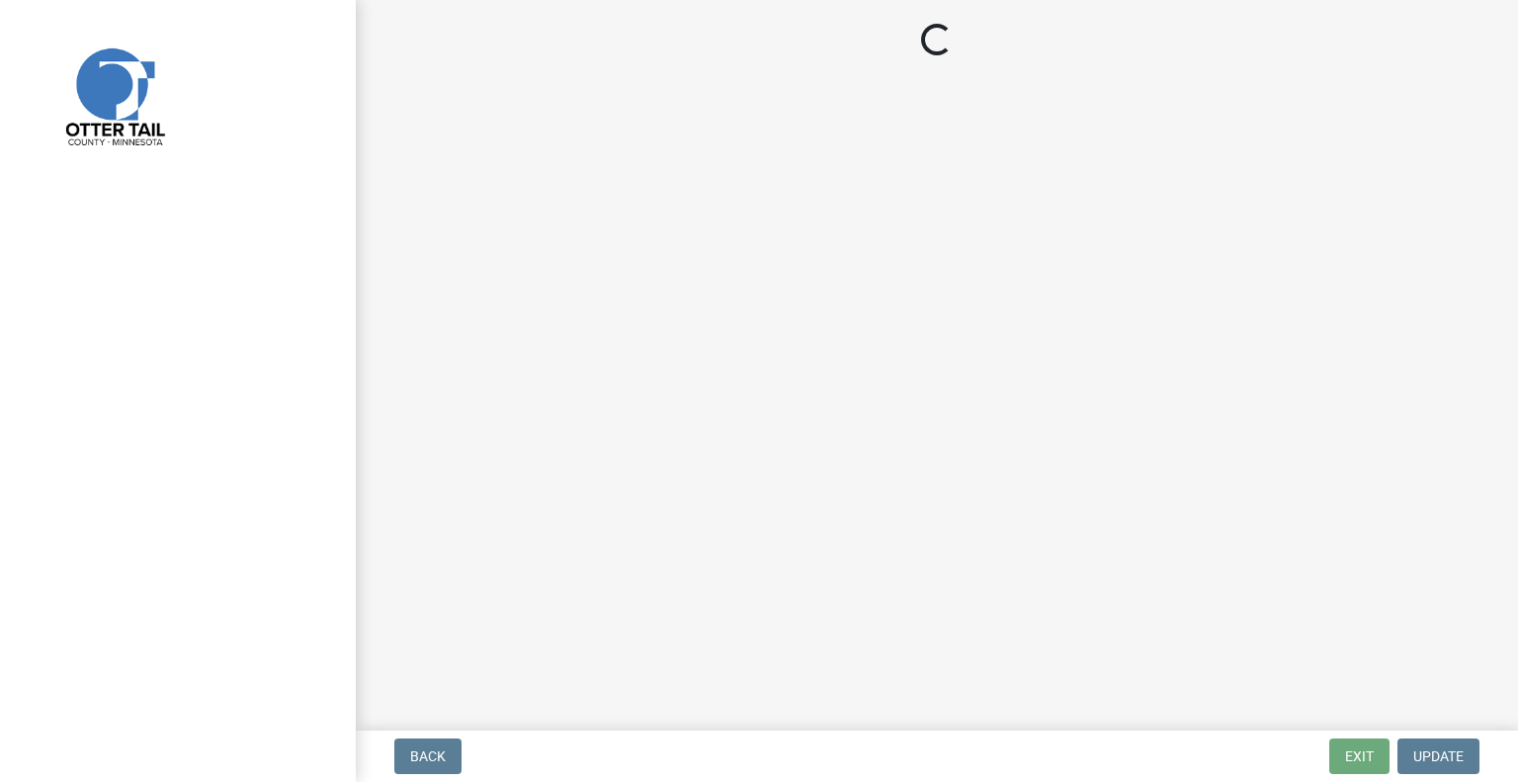
select select "710d5f49-2663-4e73-9718-d0c4e189f5ed"
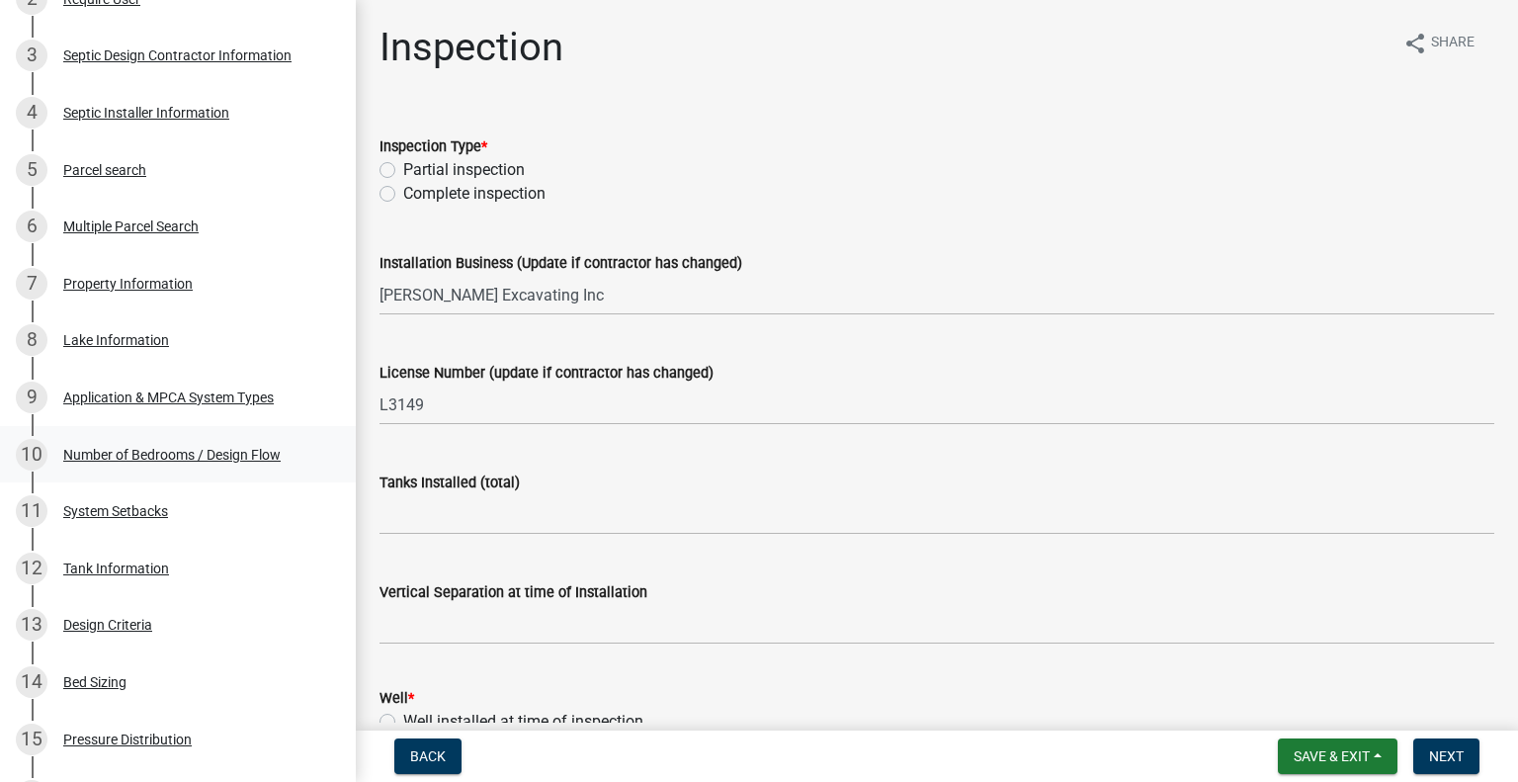
scroll to position [511, 0]
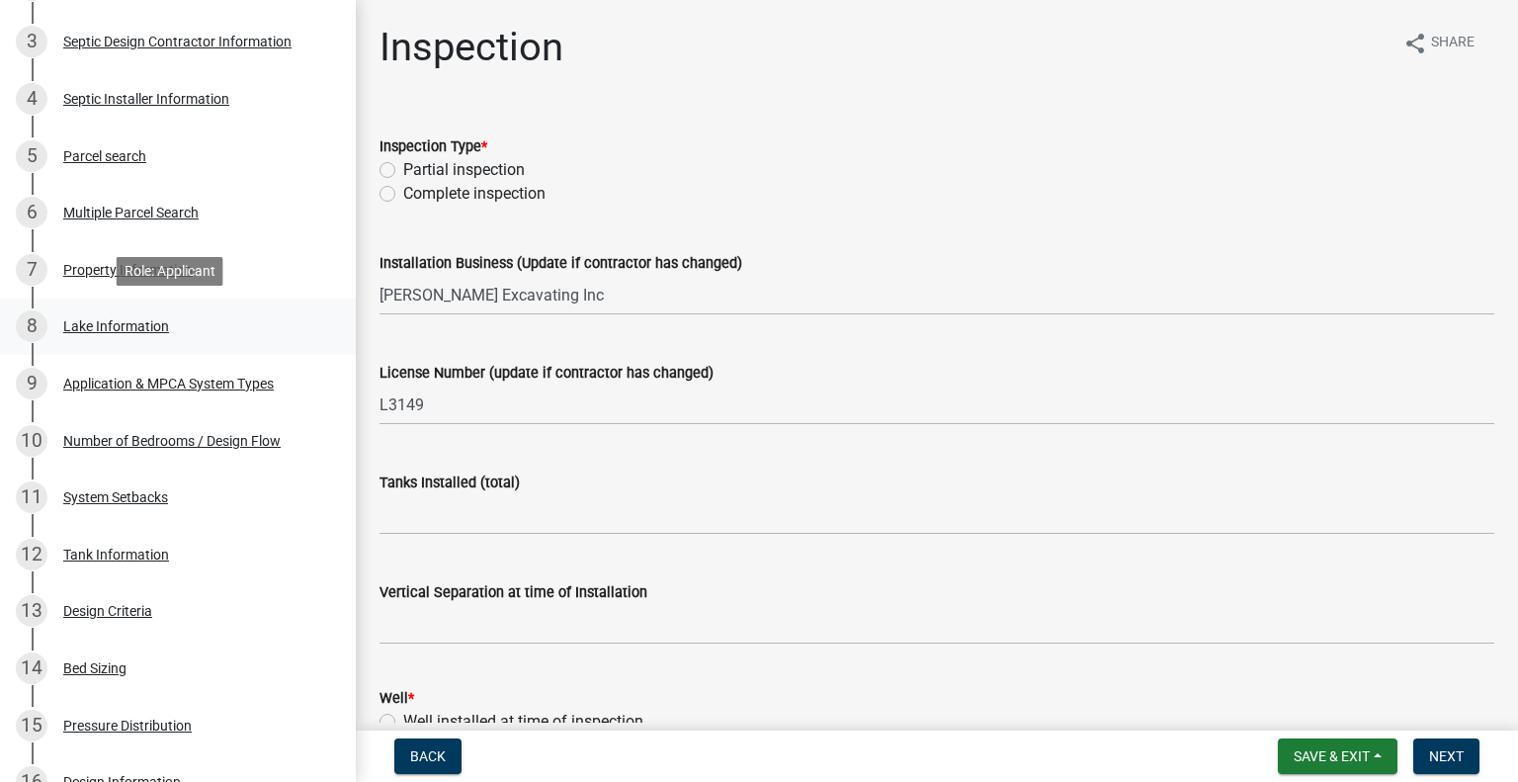
click at [108, 332] on div "Lake Information" at bounding box center [116, 326] width 106 height 14
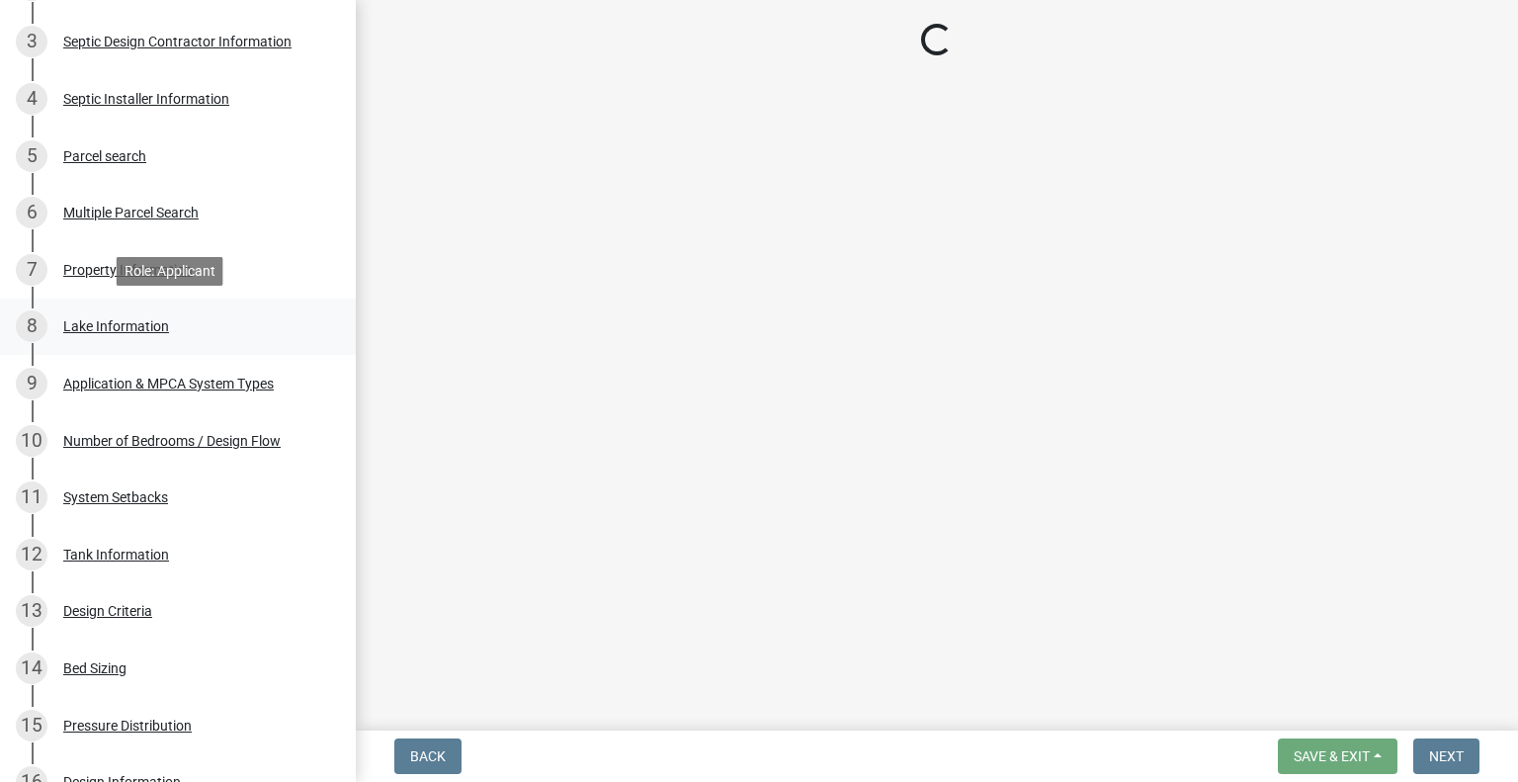
select select "bebeee68-4fe0-4519-8d81-c2ce205cc4ba"
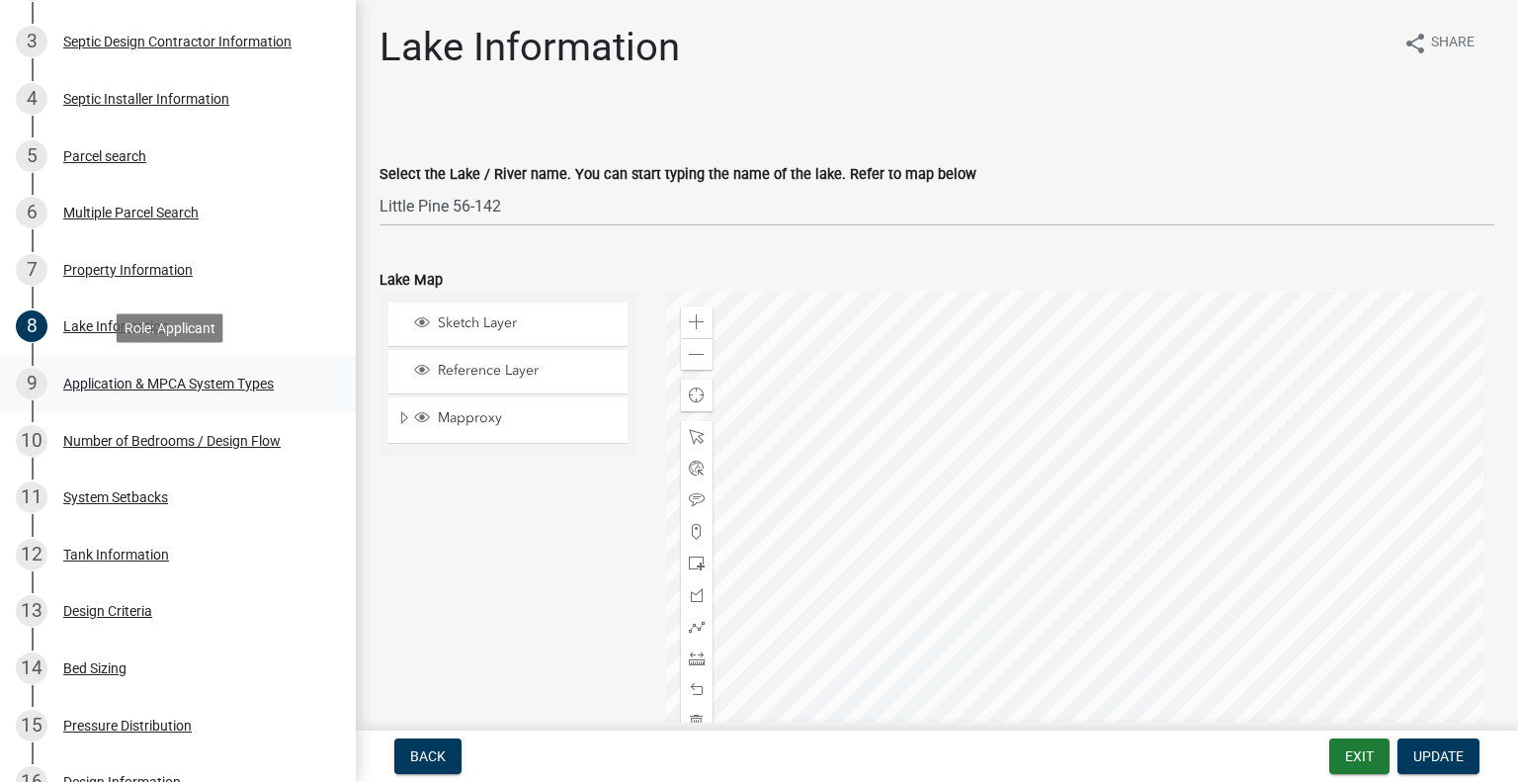
click at [138, 379] on div "Application & MPCA System Types" at bounding box center [168, 384] width 211 height 14
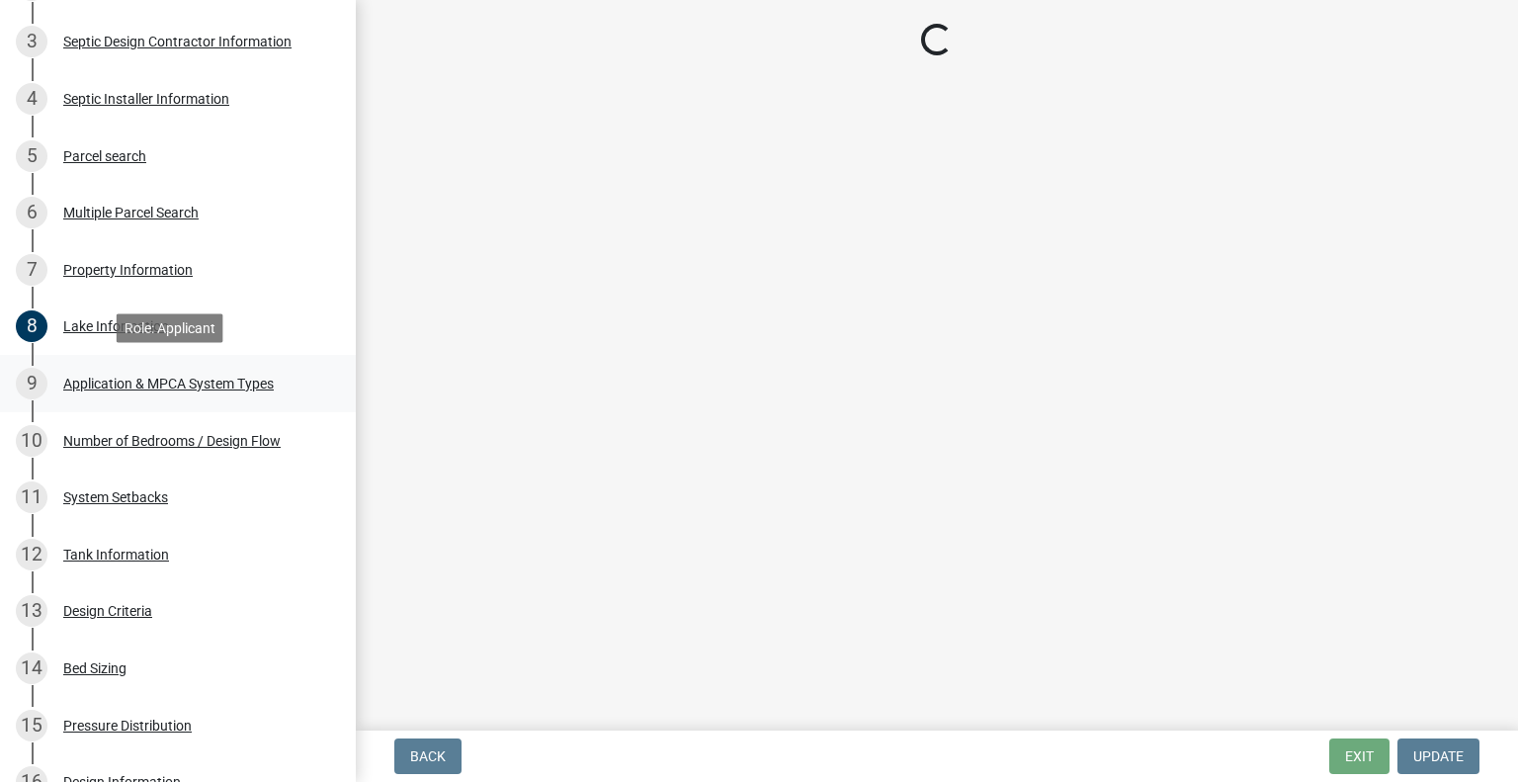
select select "209501ee-105c-40ea-9005-7ac0ec8342cf"
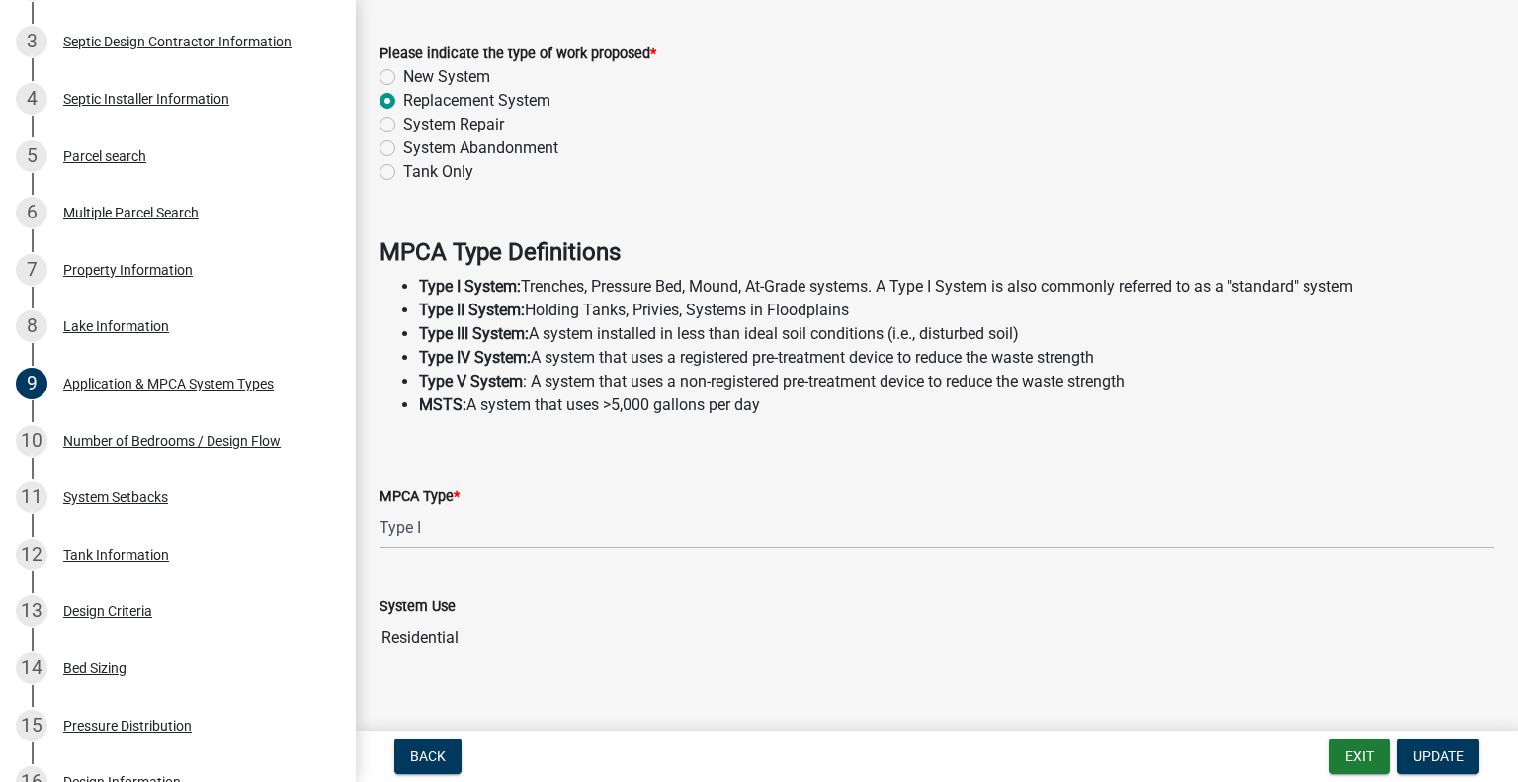
scroll to position [119, 0]
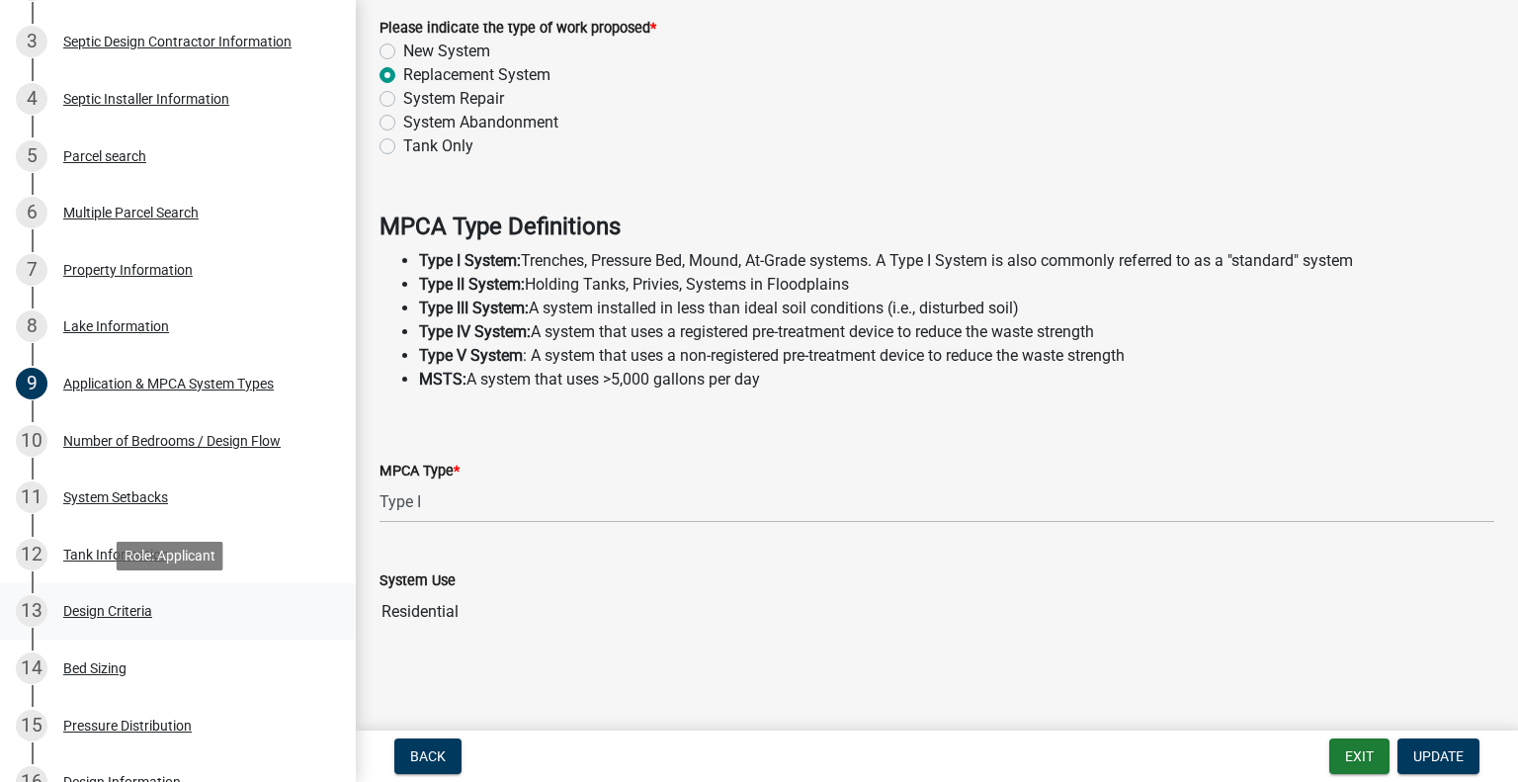
click at [163, 625] on div "13 Design Criteria" at bounding box center [170, 611] width 308 height 32
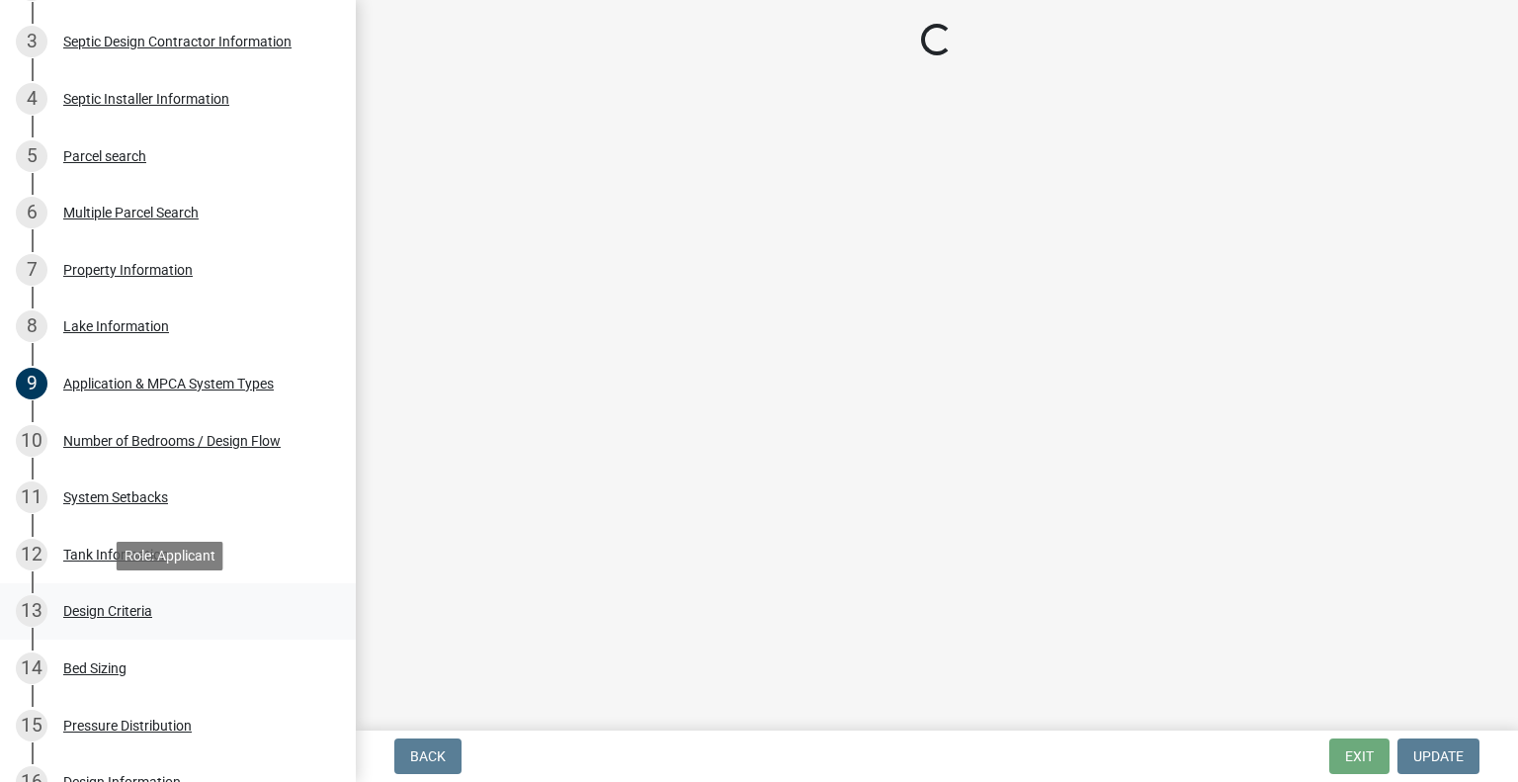
scroll to position [0, 0]
select select "b8a1b220-aca7-4670-a1f5-0f0b15eabd52"
select select "70eb23f8-102f-4072-81d7-b3b0dd1c94c8"
select select "643267e1-855b-462d-a385-c521968adb40"
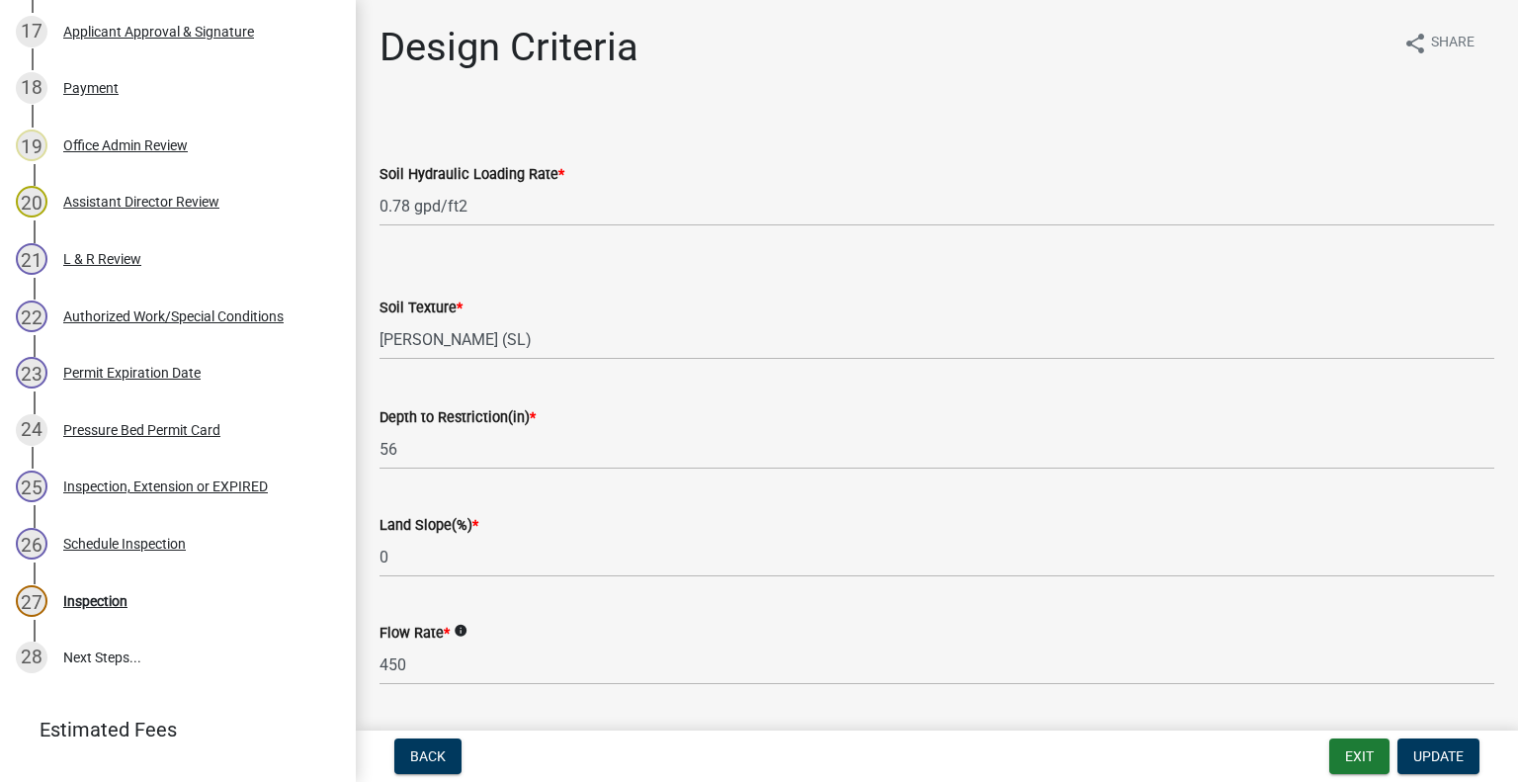
scroll to position [1336, 0]
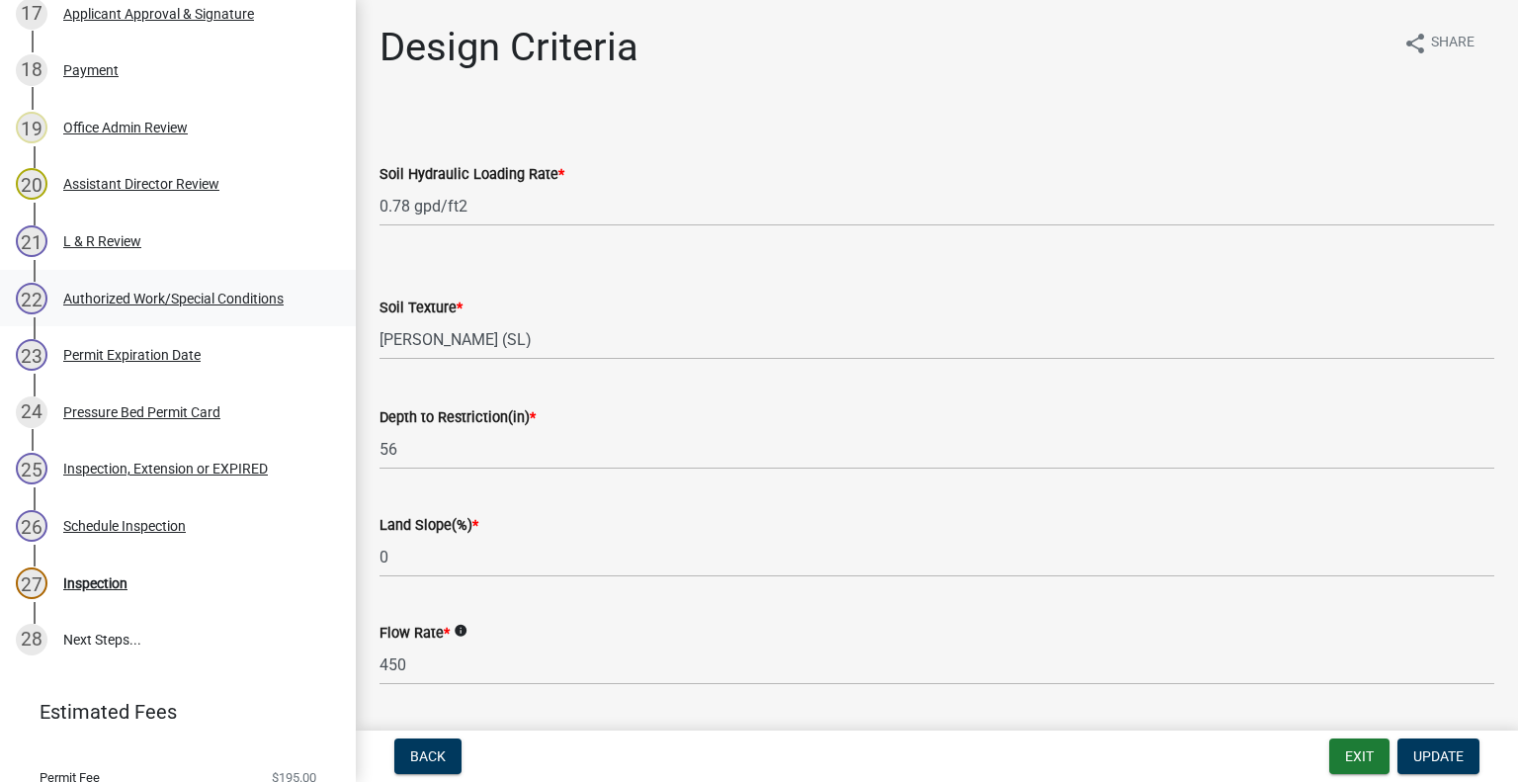
click at [124, 297] on div "Authorized Work/Special Conditions" at bounding box center [173, 299] width 220 height 14
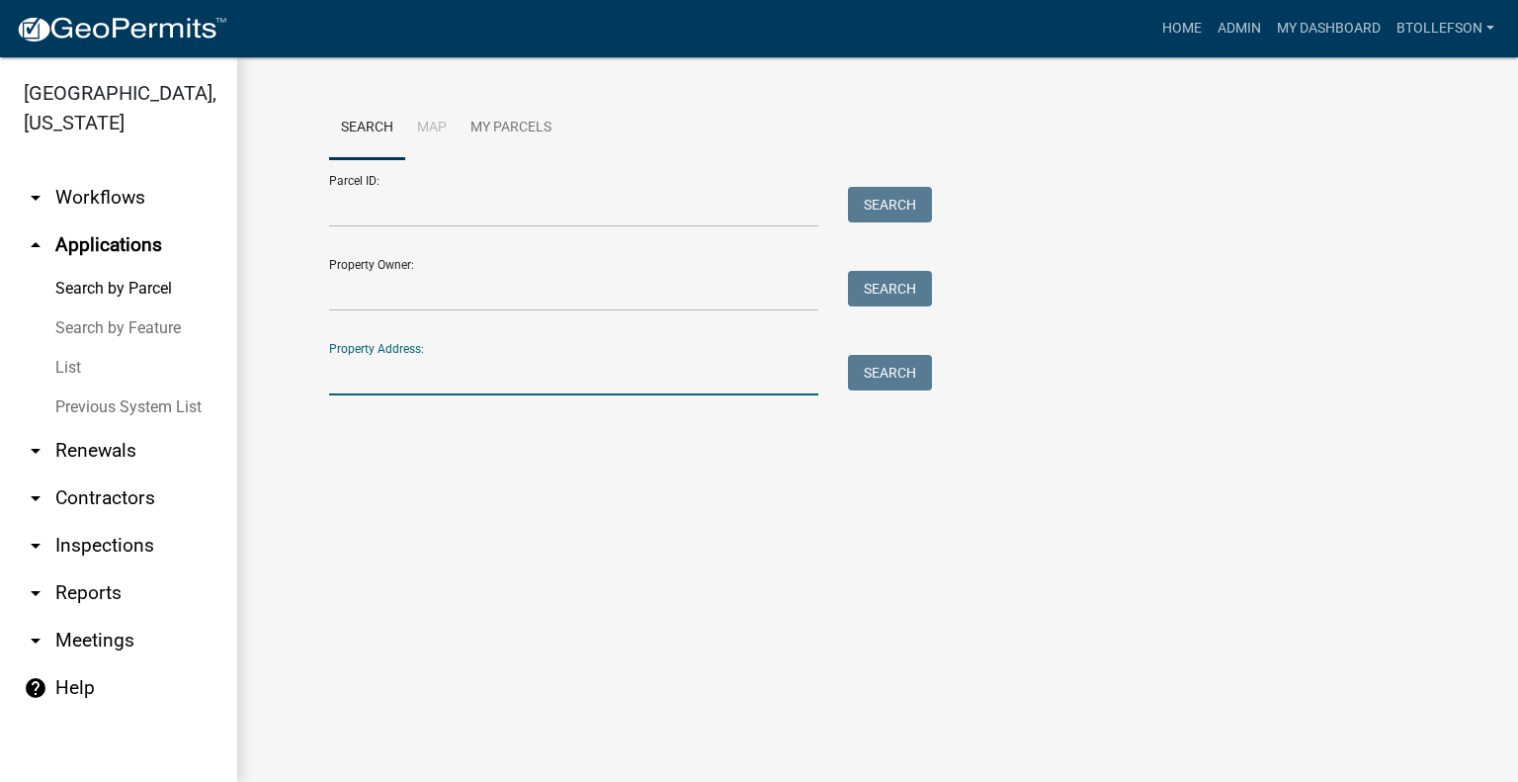
click at [470, 383] on input "Property Address:" at bounding box center [573, 375] width 489 height 41
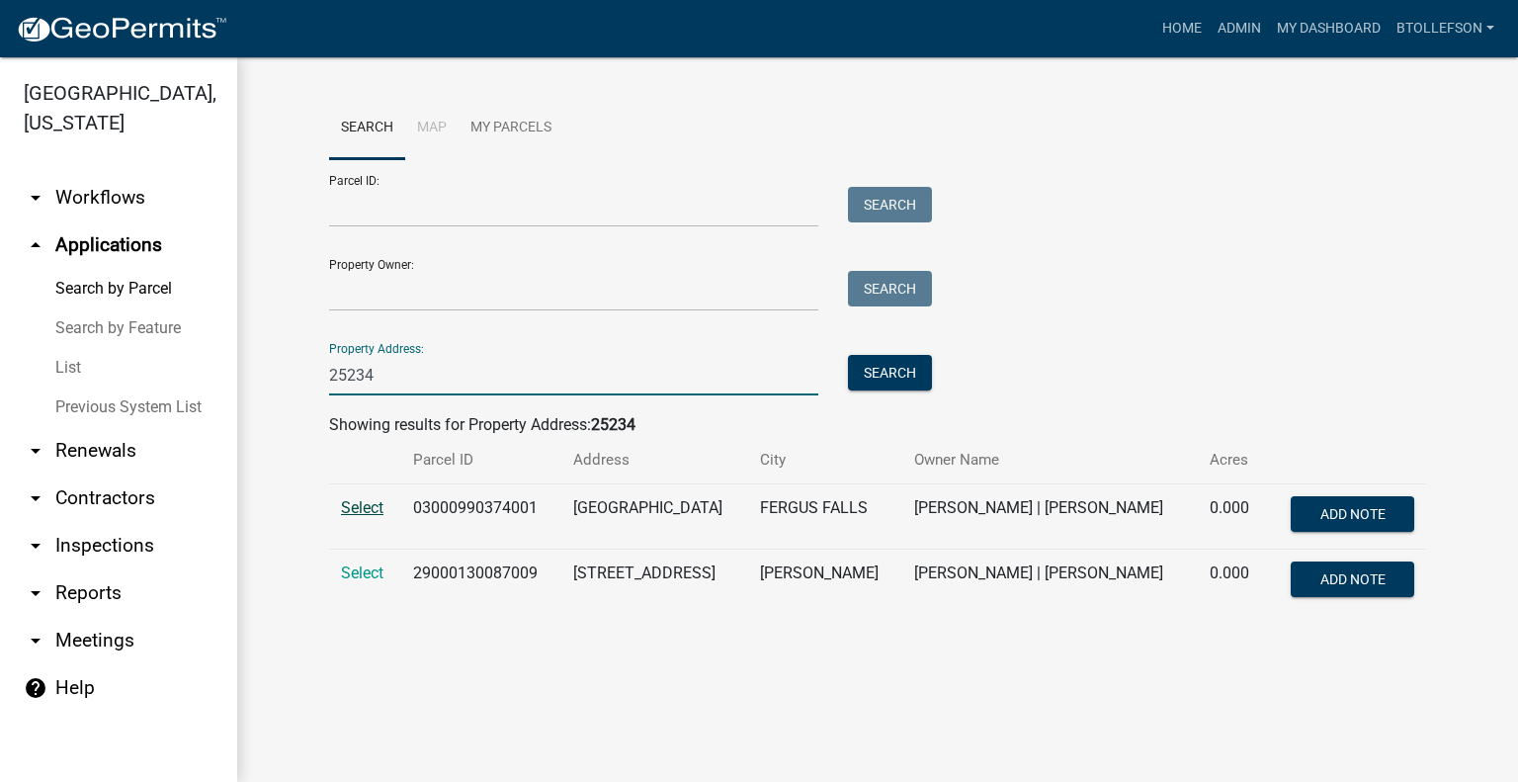
type input "25234"
click at [352, 512] on span "Select" at bounding box center [362, 507] width 42 height 19
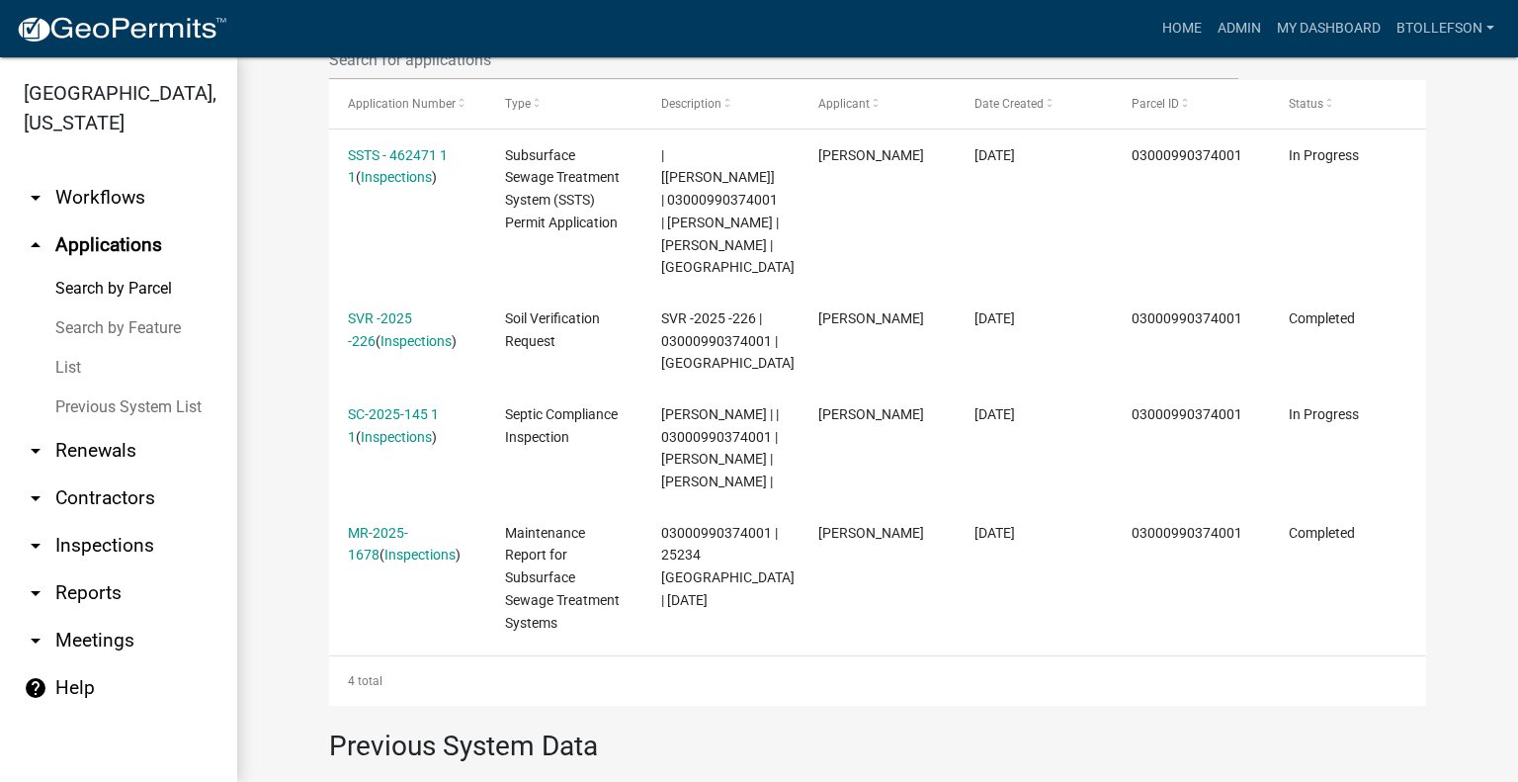
scroll to position [632, 0]
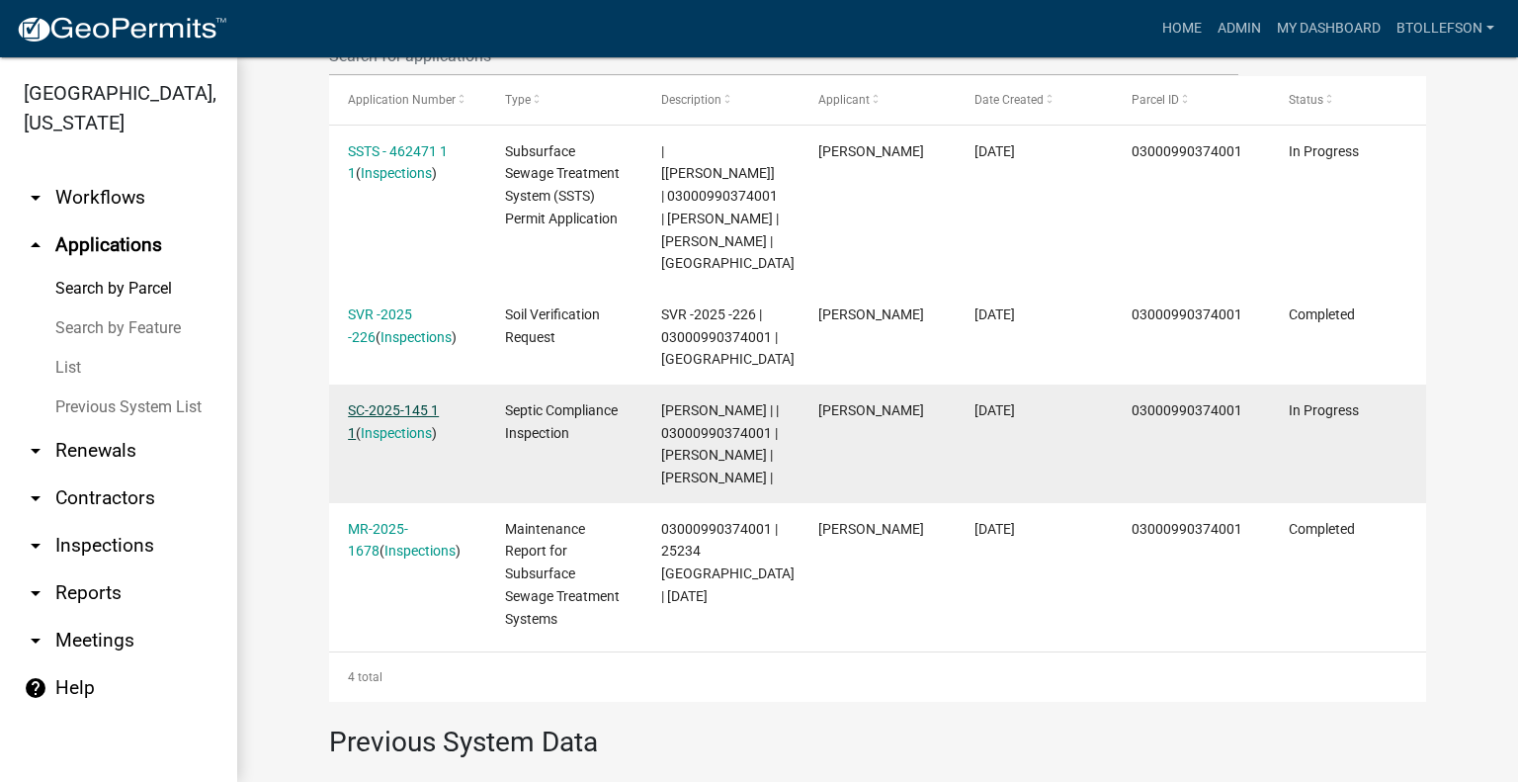
click at [363, 441] on link "SC-2025-145 1 1" at bounding box center [393, 421] width 91 height 39
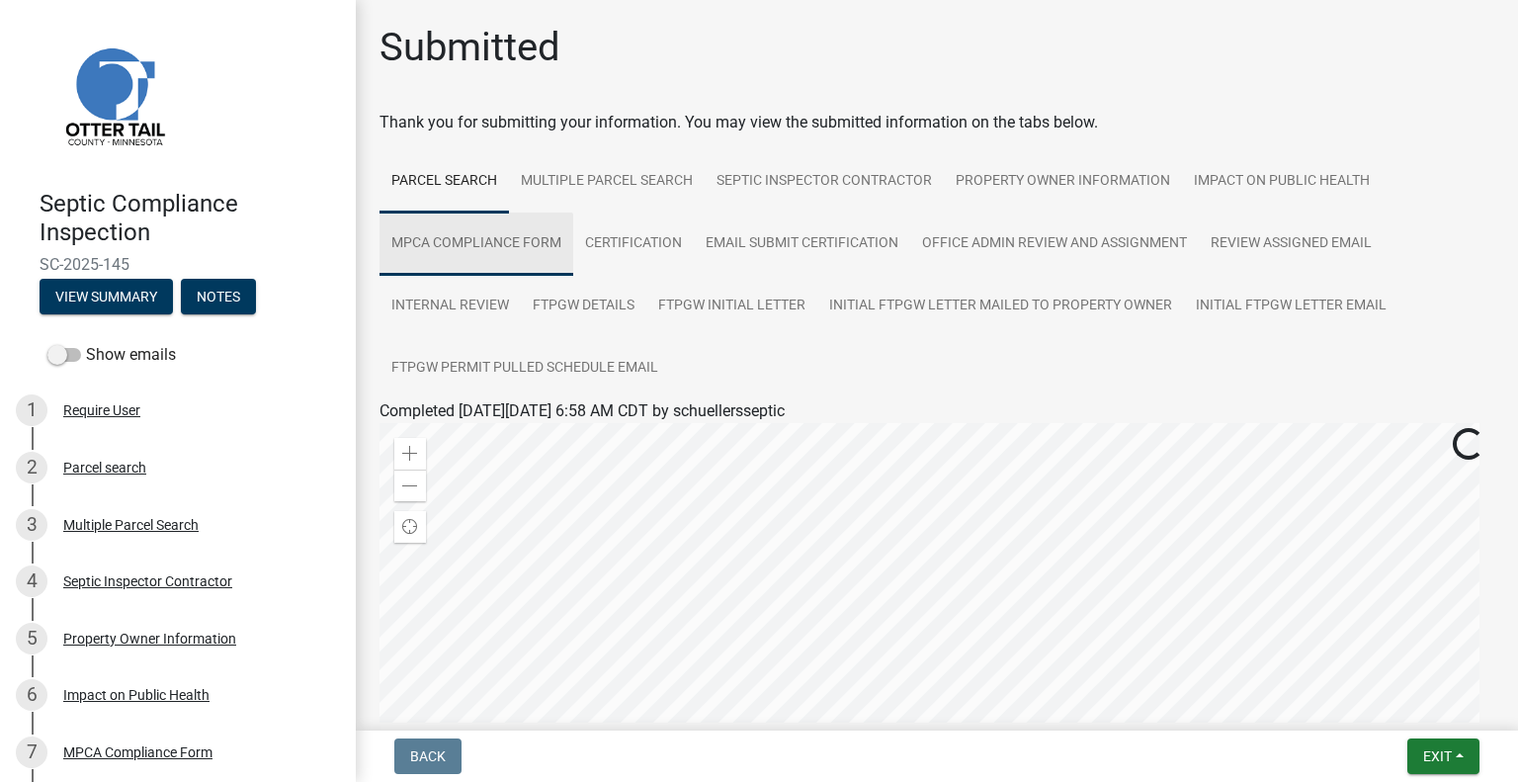
click at [539, 243] on link "MPCA Compliance Form" at bounding box center [476, 243] width 194 height 63
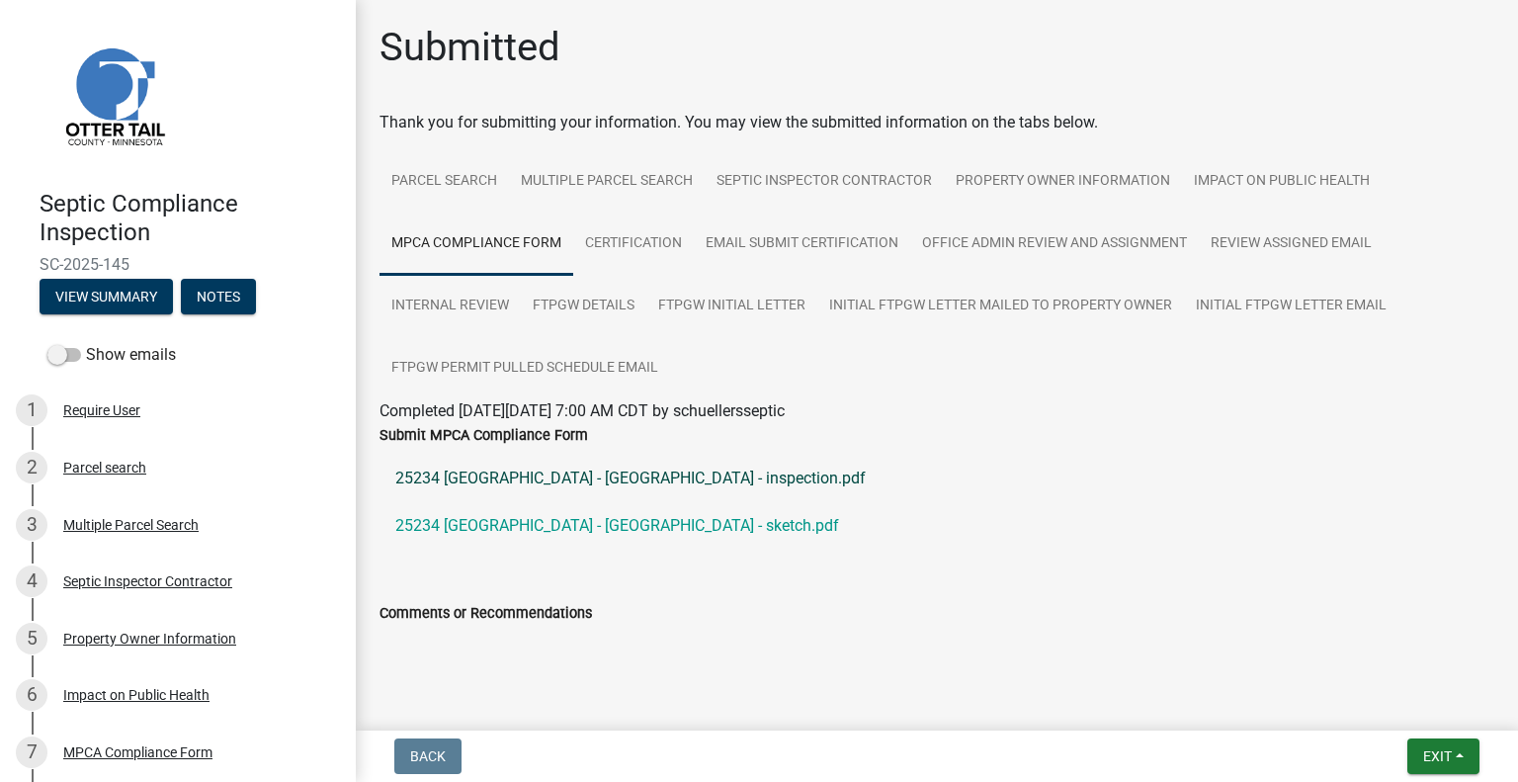
click at [549, 480] on link "25234 Wall Lake Loop - Albertson - inspection.pdf" at bounding box center [936, 478] width 1115 height 47
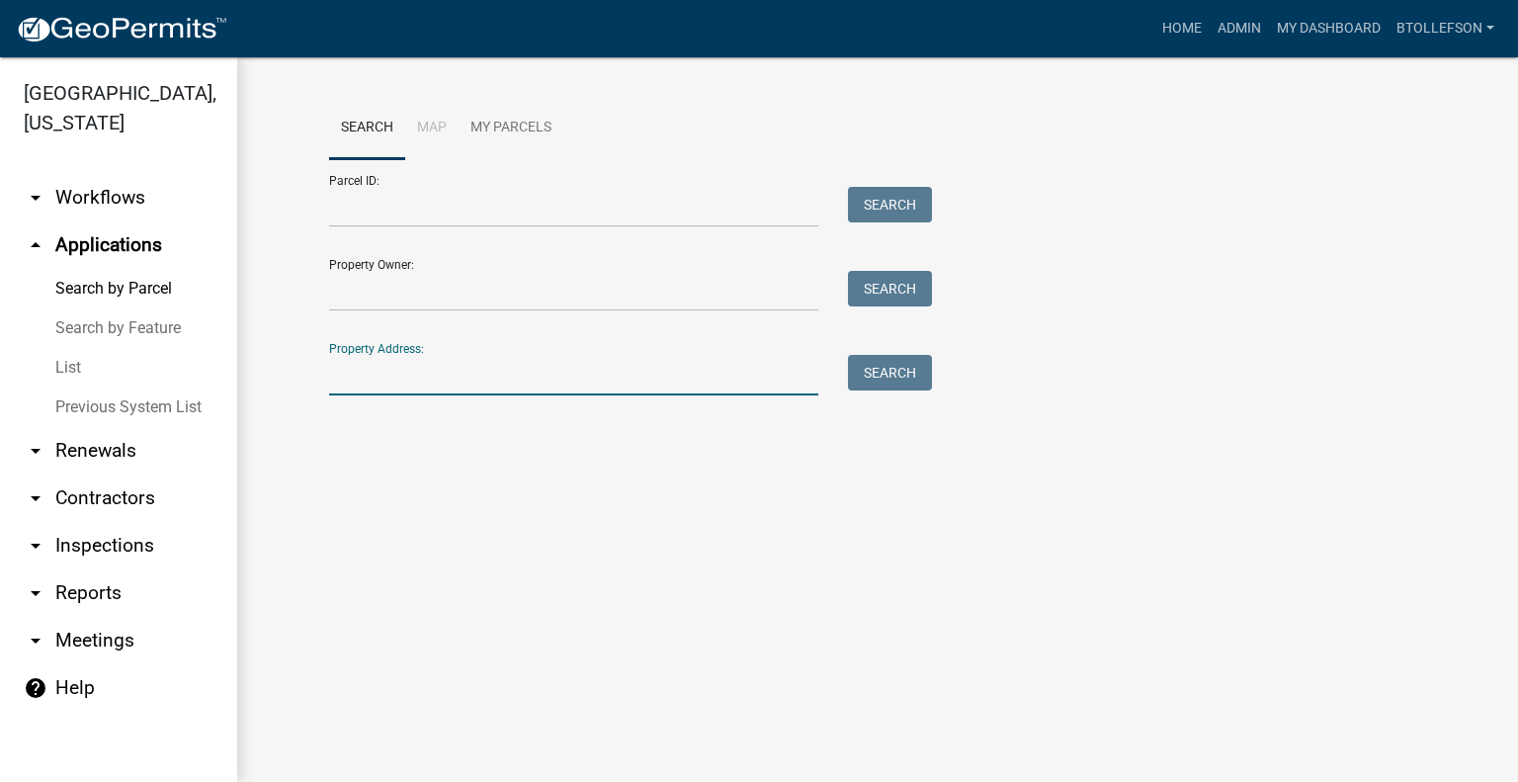
click at [469, 381] on input "Property Address:" at bounding box center [573, 375] width 489 height 41
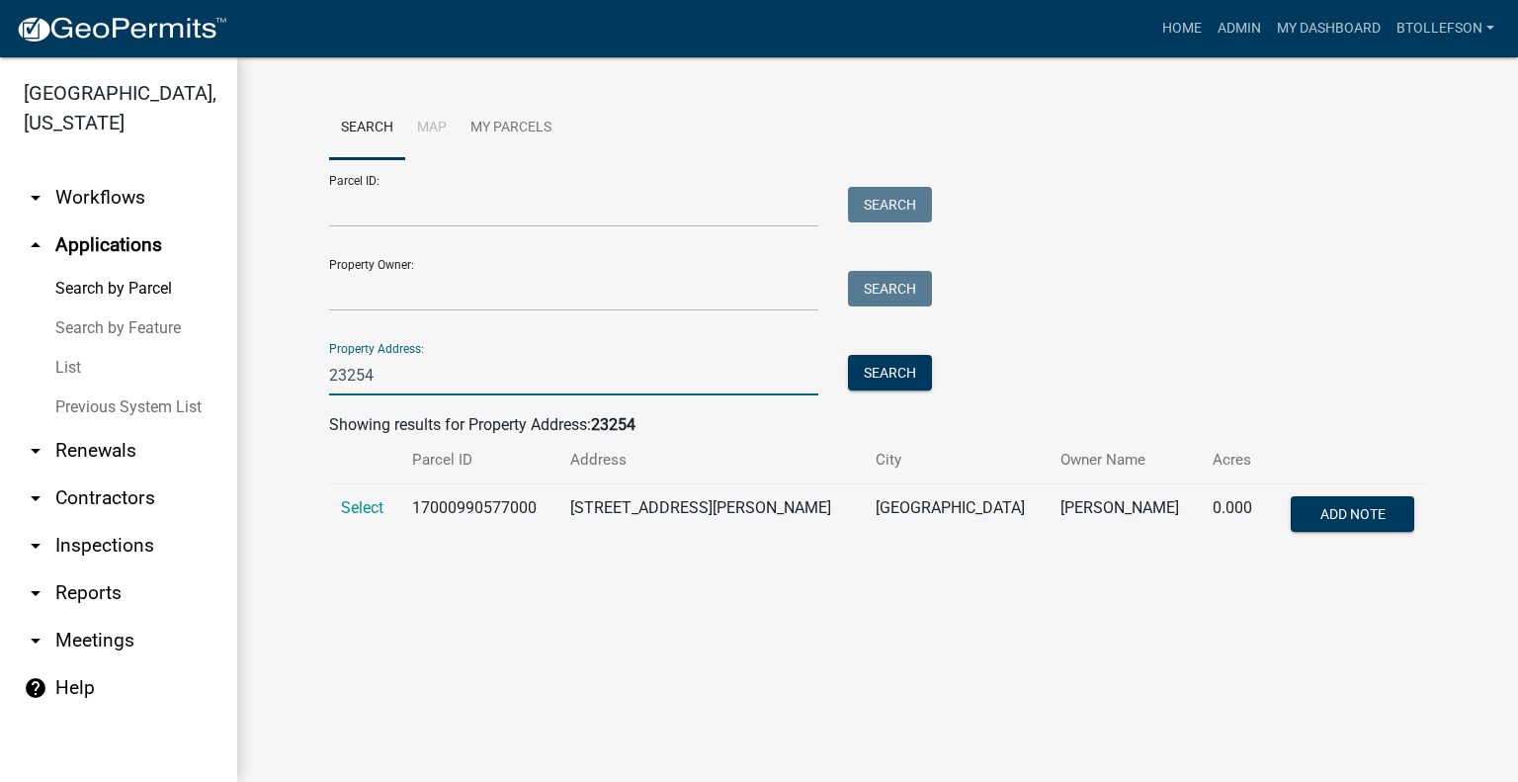
click at [469, 381] on input "23254" at bounding box center [573, 375] width 489 height 41
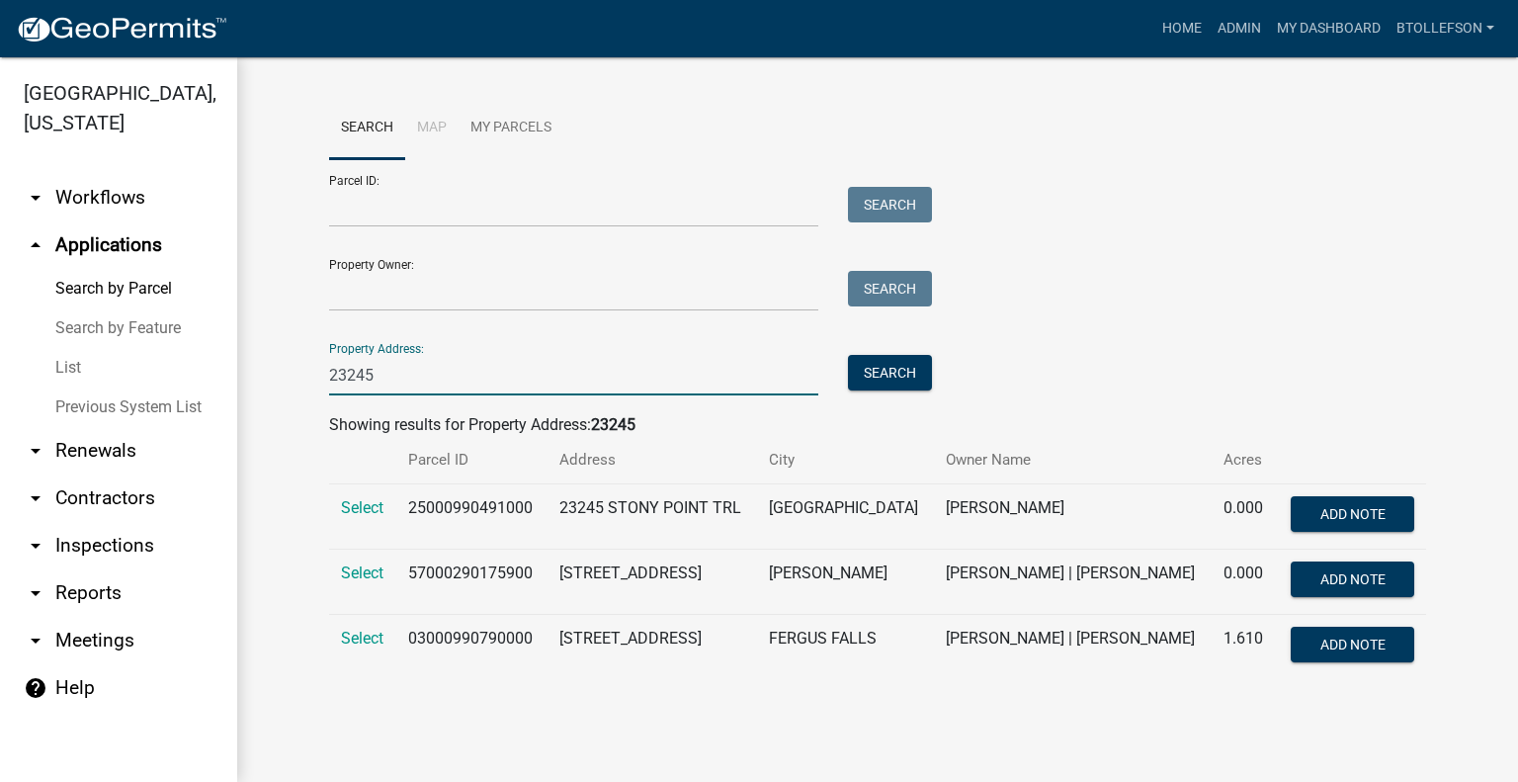
type input "23245"
drag, startPoint x: 413, startPoint y: 375, endPoint x: 268, endPoint y: 359, distance: 146.1
click at [268, 359] on div "Search Map My Parcels Parcel ID: Search Property Owner: Search Property Address…" at bounding box center [877, 395] width 1281 height 677
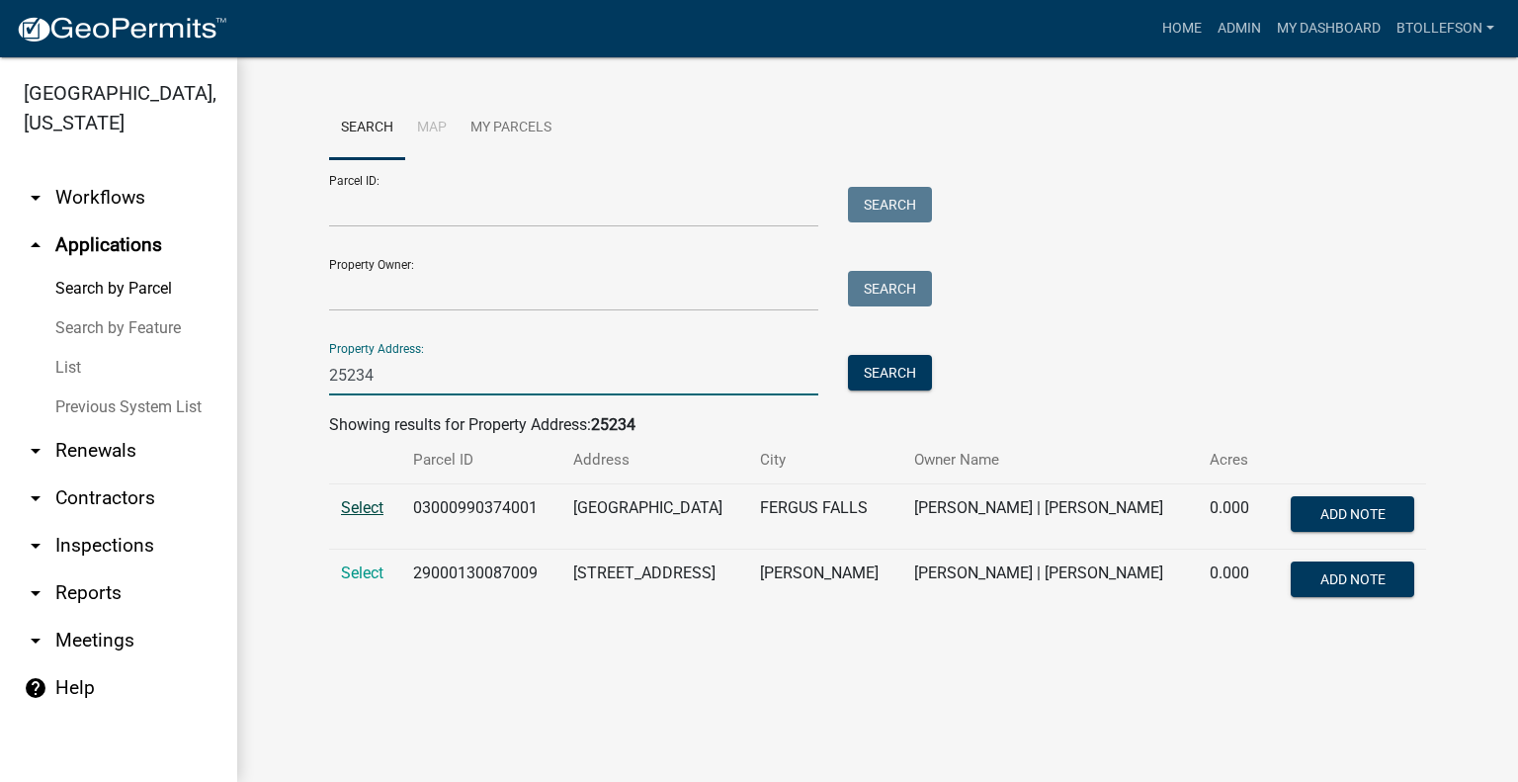
type input "25234"
click at [373, 505] on span "Select" at bounding box center [362, 507] width 42 height 19
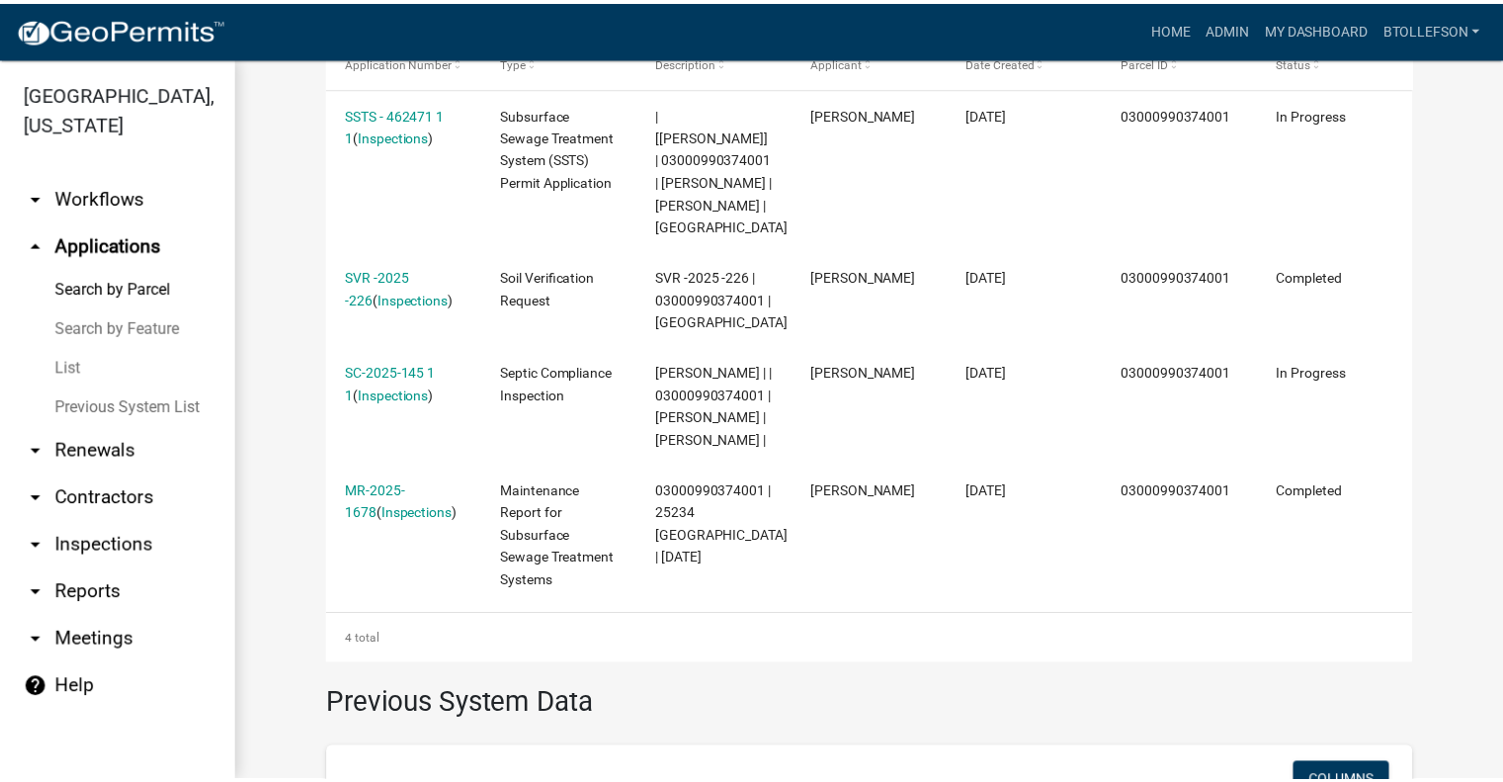
scroll to position [672, 0]
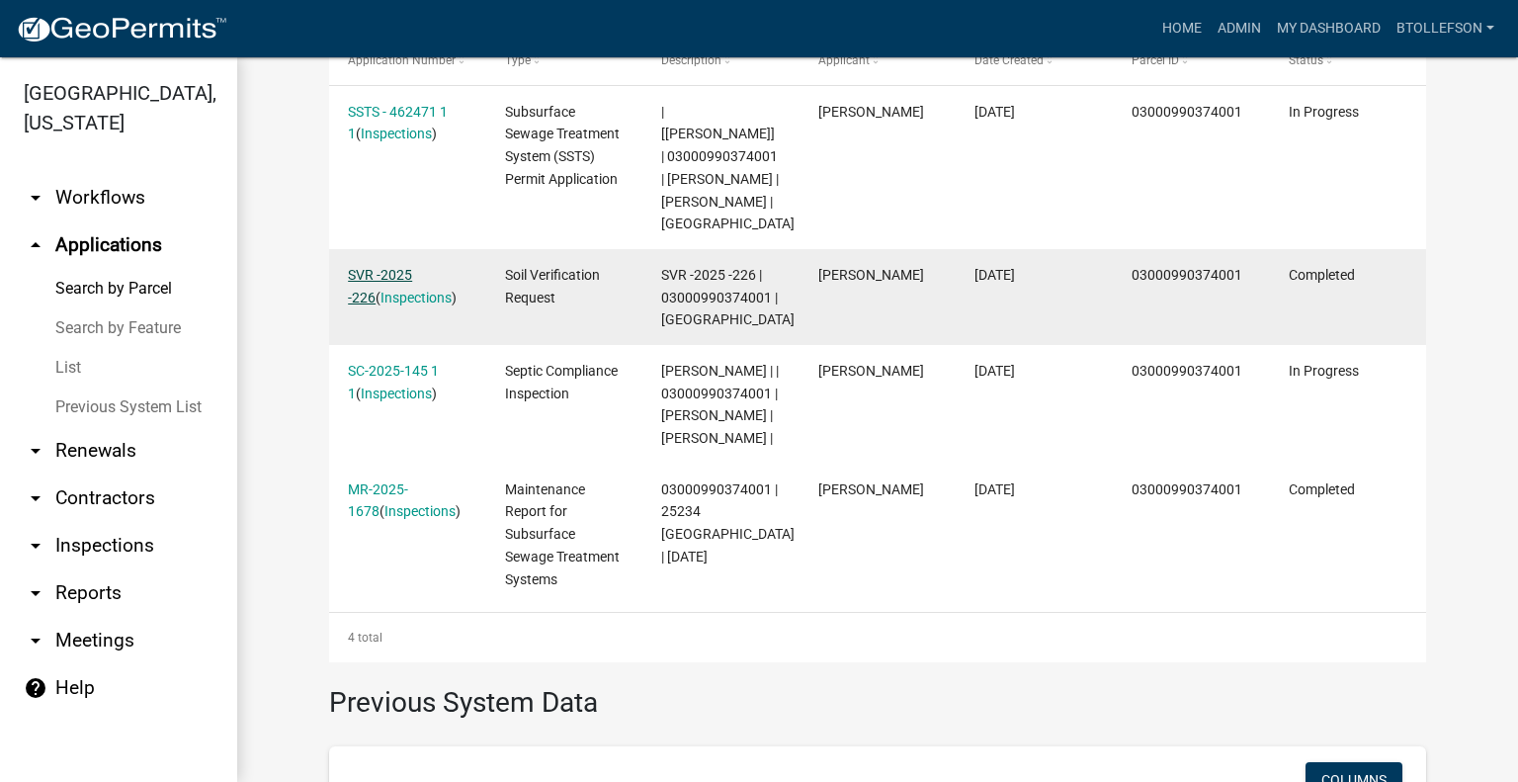
click at [372, 305] on link "SVR -2025 -226" at bounding box center [380, 286] width 64 height 39
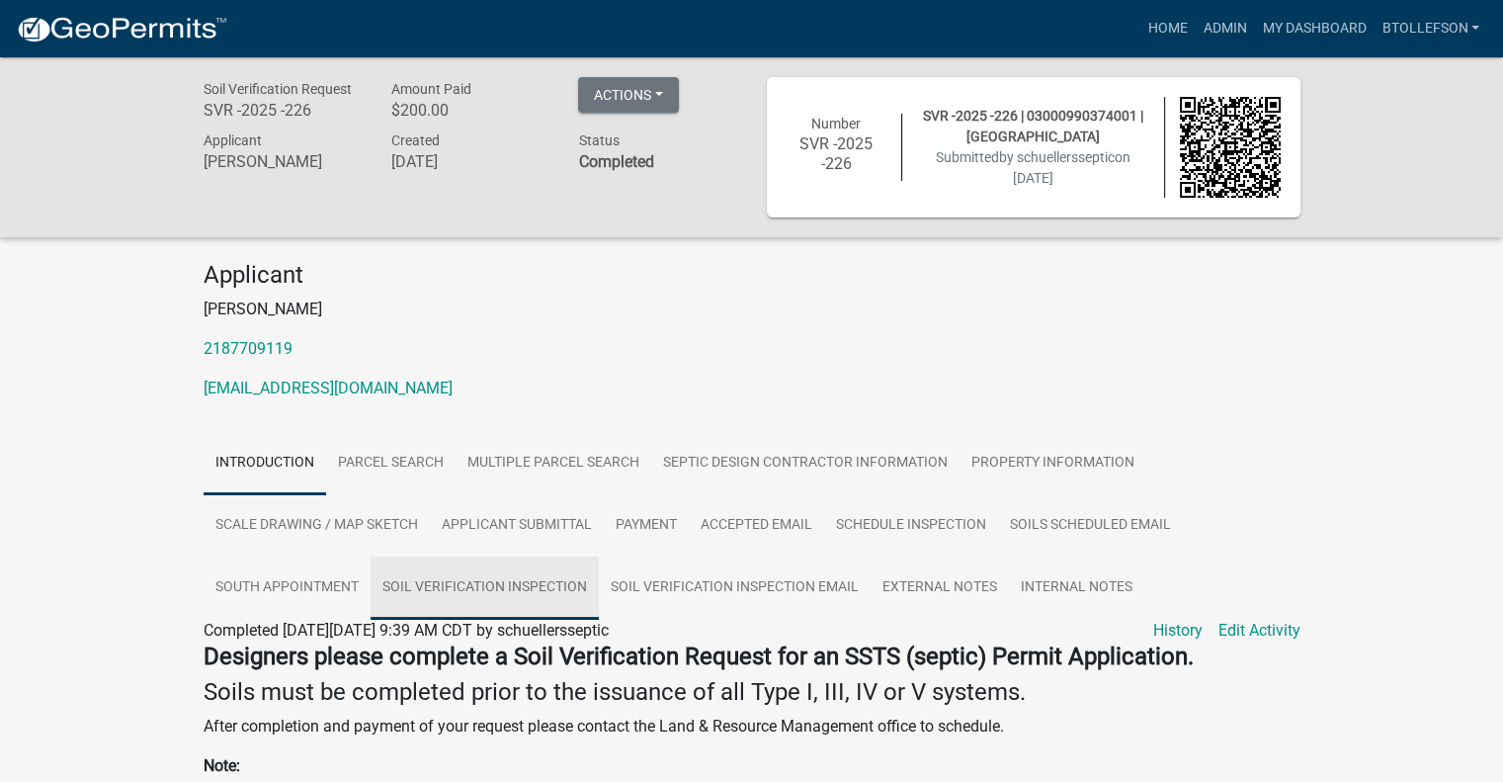
click at [552, 592] on link "Soil Verification Inspection" at bounding box center [485, 587] width 228 height 63
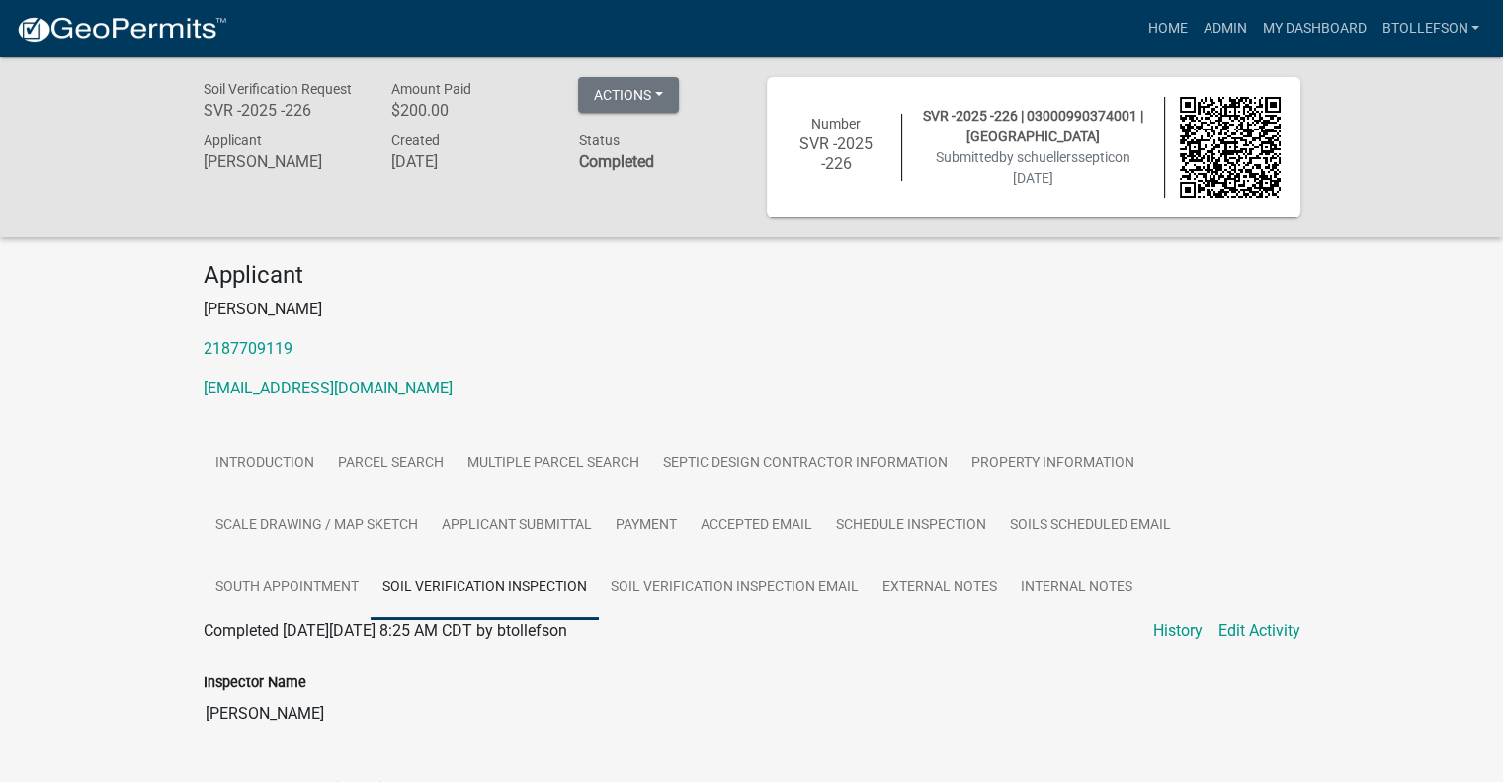
click at [1413, 524] on div "Soil Verification Request SVR -2025 -226 Amount Paid $200.00 Actions View recei…" at bounding box center [751, 537] width 1503 height 960
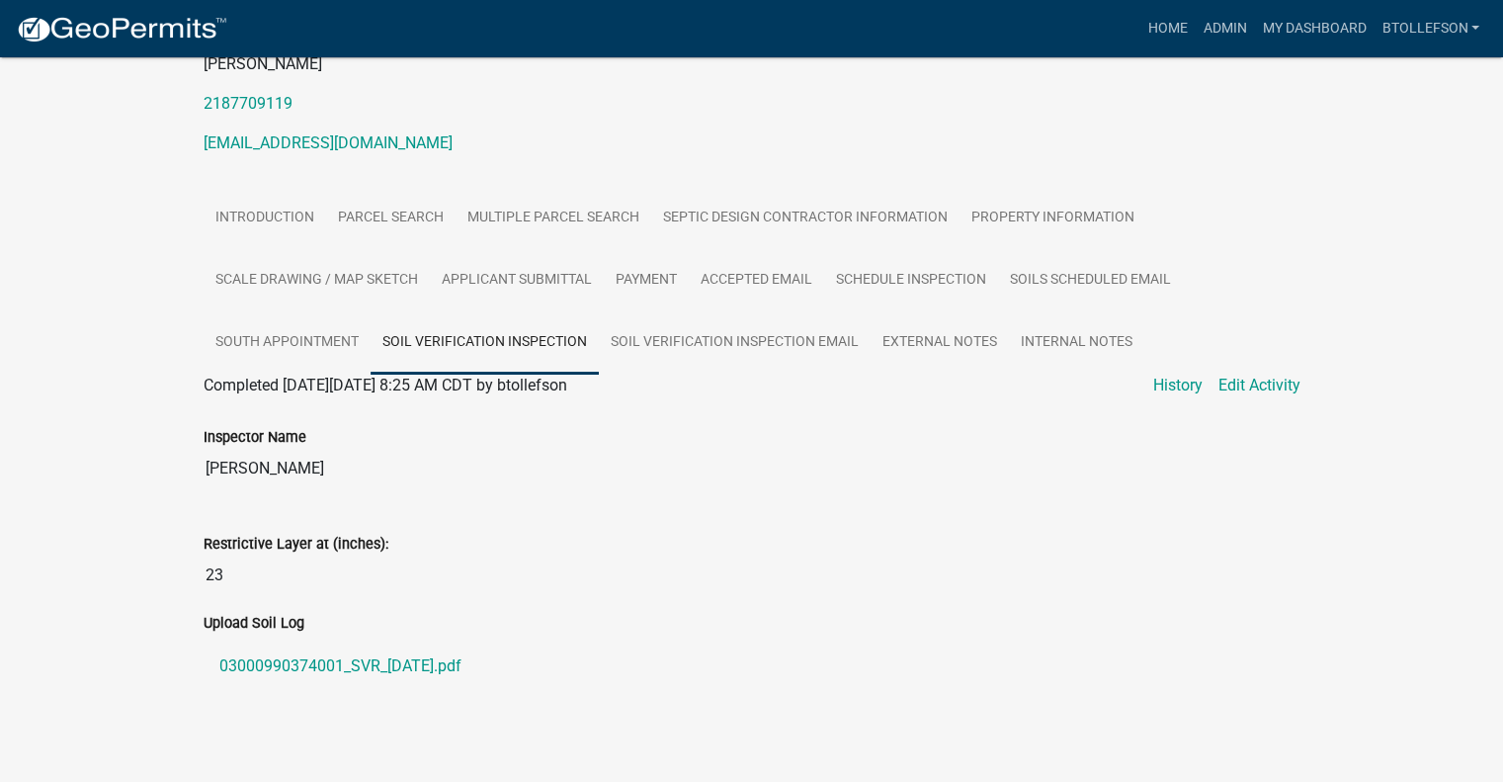
scroll to position [259, 0]
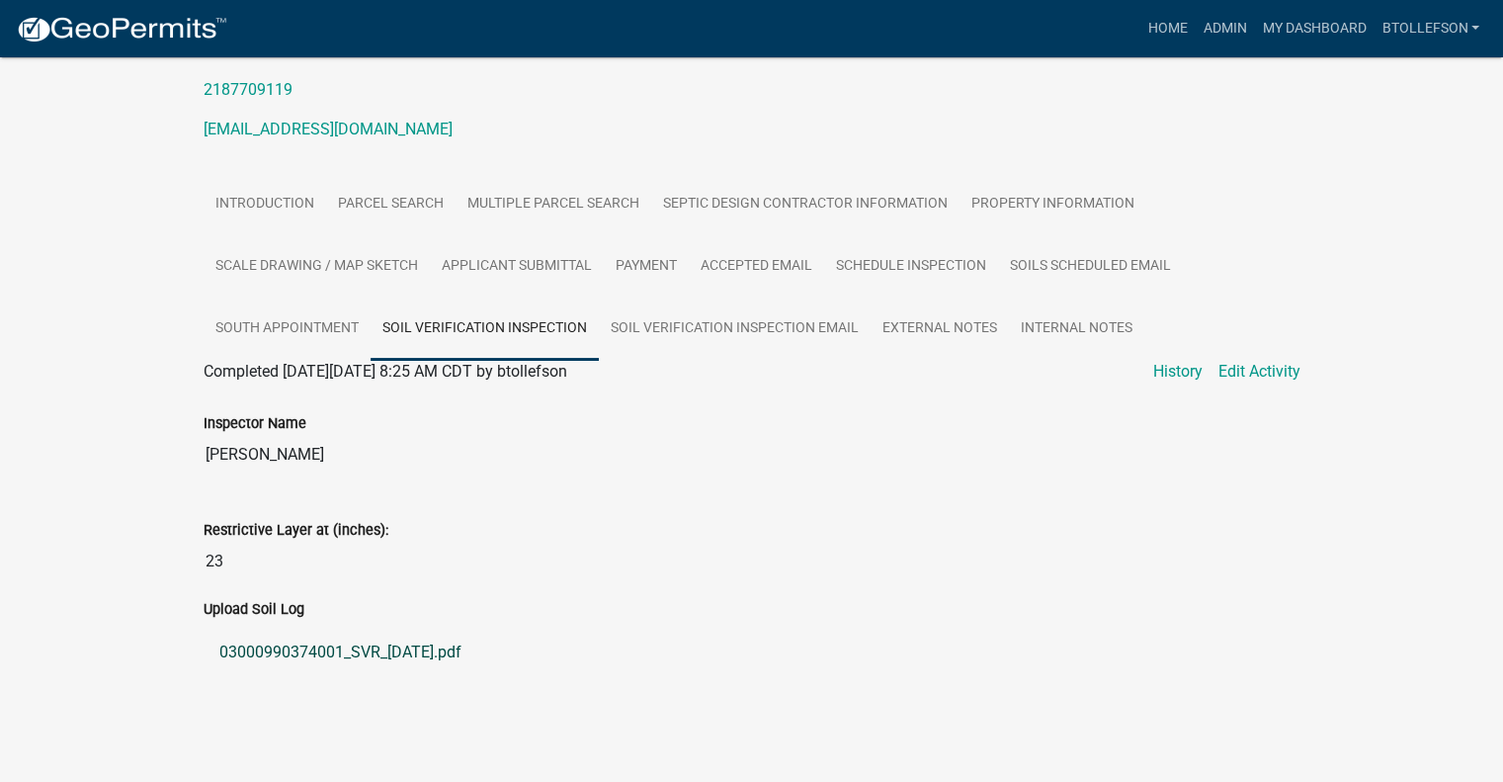
click at [352, 653] on link "03000990374001_SVR_2025-07-24.pdf" at bounding box center [752, 652] width 1097 height 47
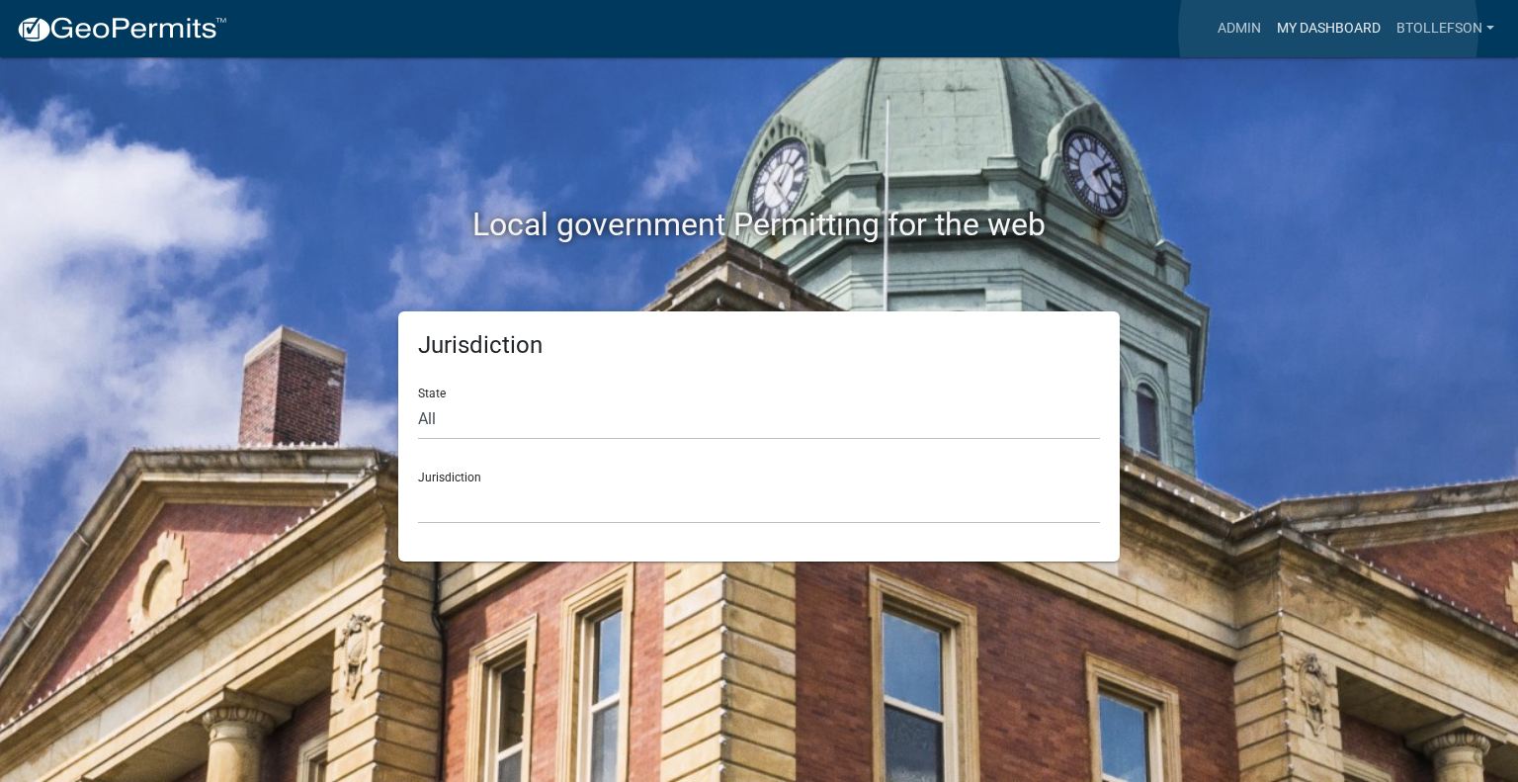
click at [1328, 32] on link "My Dashboard" at bounding box center [1329, 29] width 120 height 38
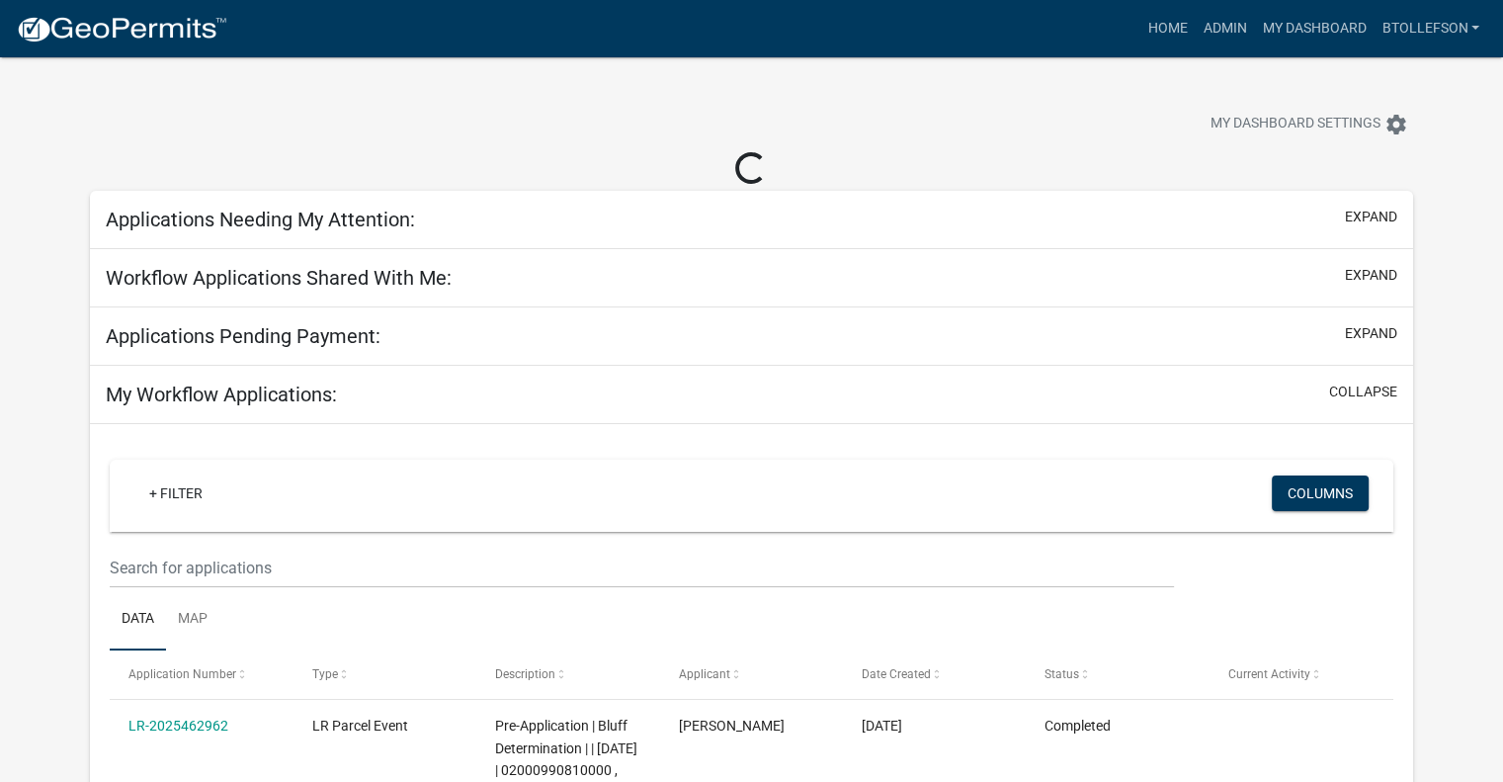
select select "3: 100"
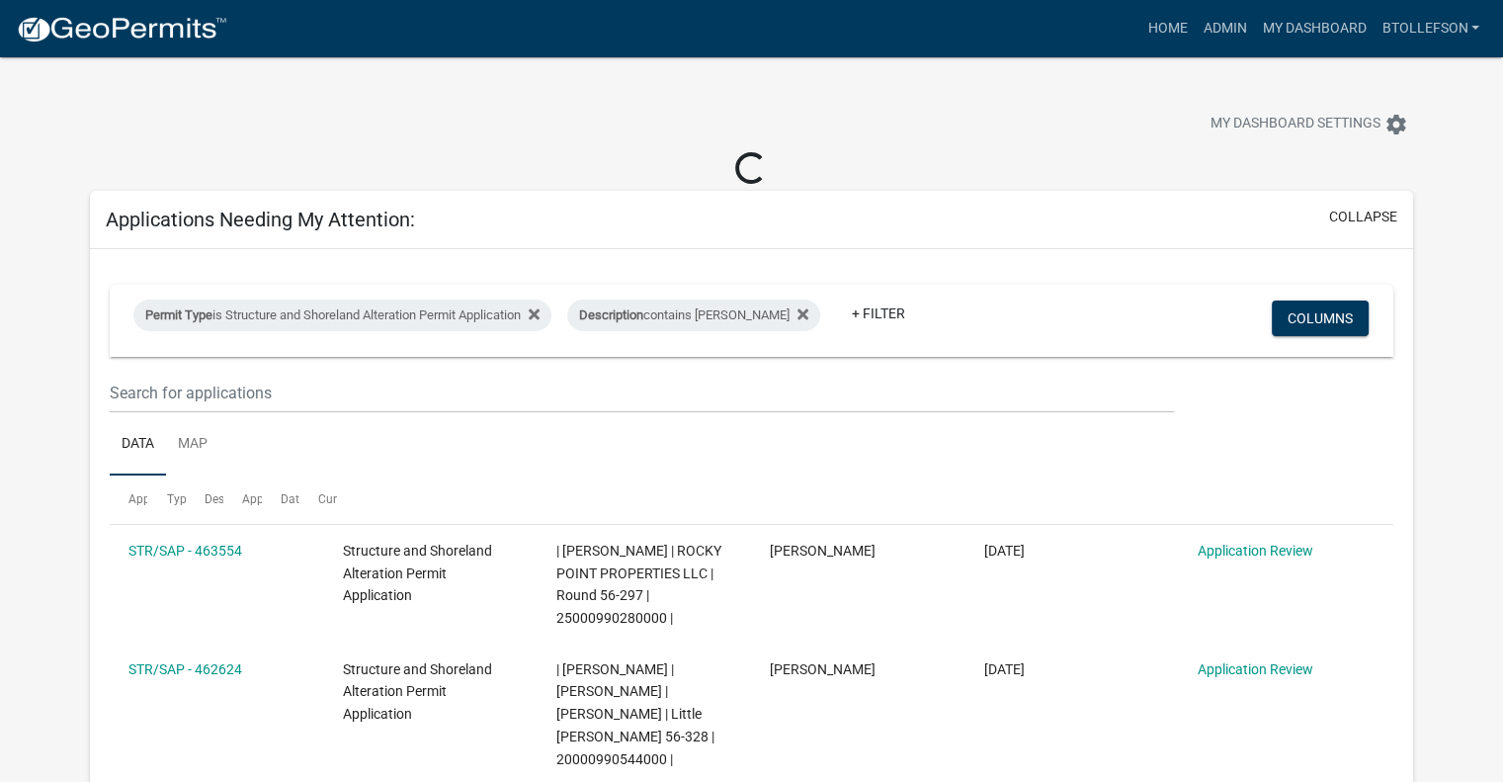
select select "3: 100"
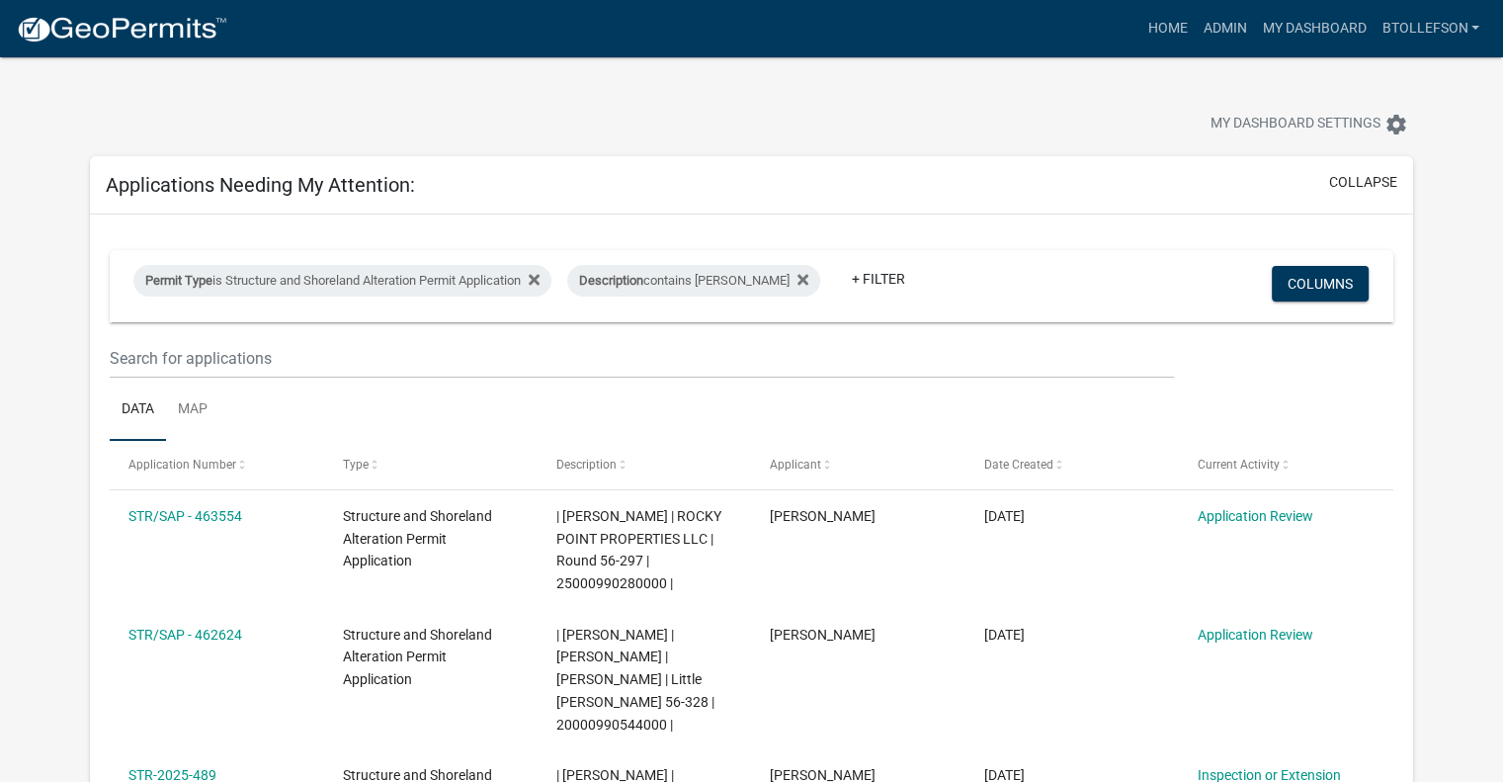
click at [341, 280] on div "Permit Type is Structure and Shoreland Alteration Permit Application" at bounding box center [342, 281] width 418 height 32
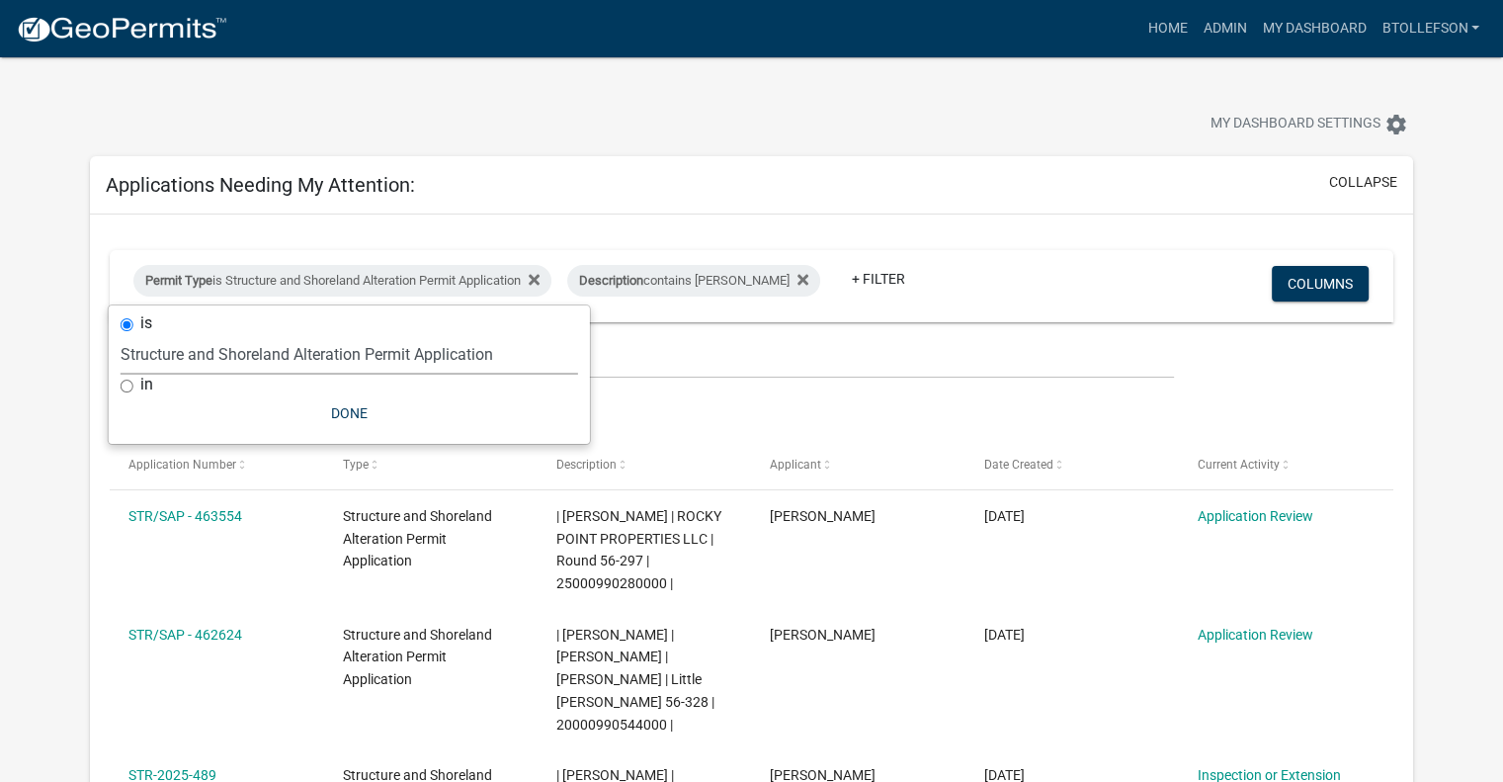
click at [401, 343] on select "Select an option Building Contractor / Excavators (Registration) Building Contr…" at bounding box center [350, 354] width 458 height 41
select select "68d28c81-f724-4f90-9ad3-bed34bf6fb80"
click at [153, 334] on select "Select an option Building Contractor / Excavators (Registration) Building Contr…" at bounding box center [350, 354] width 458 height 41
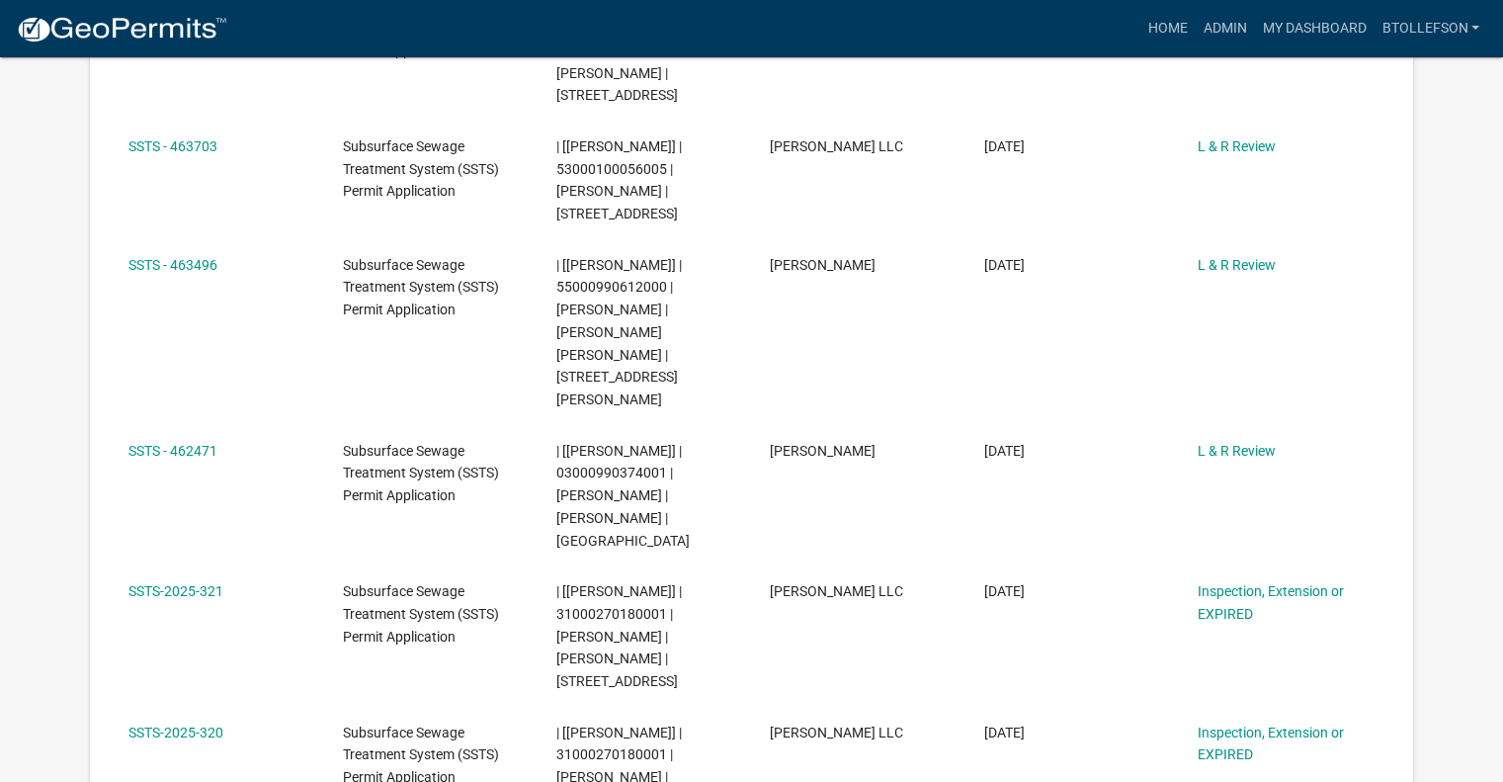
scroll to position [672, 0]
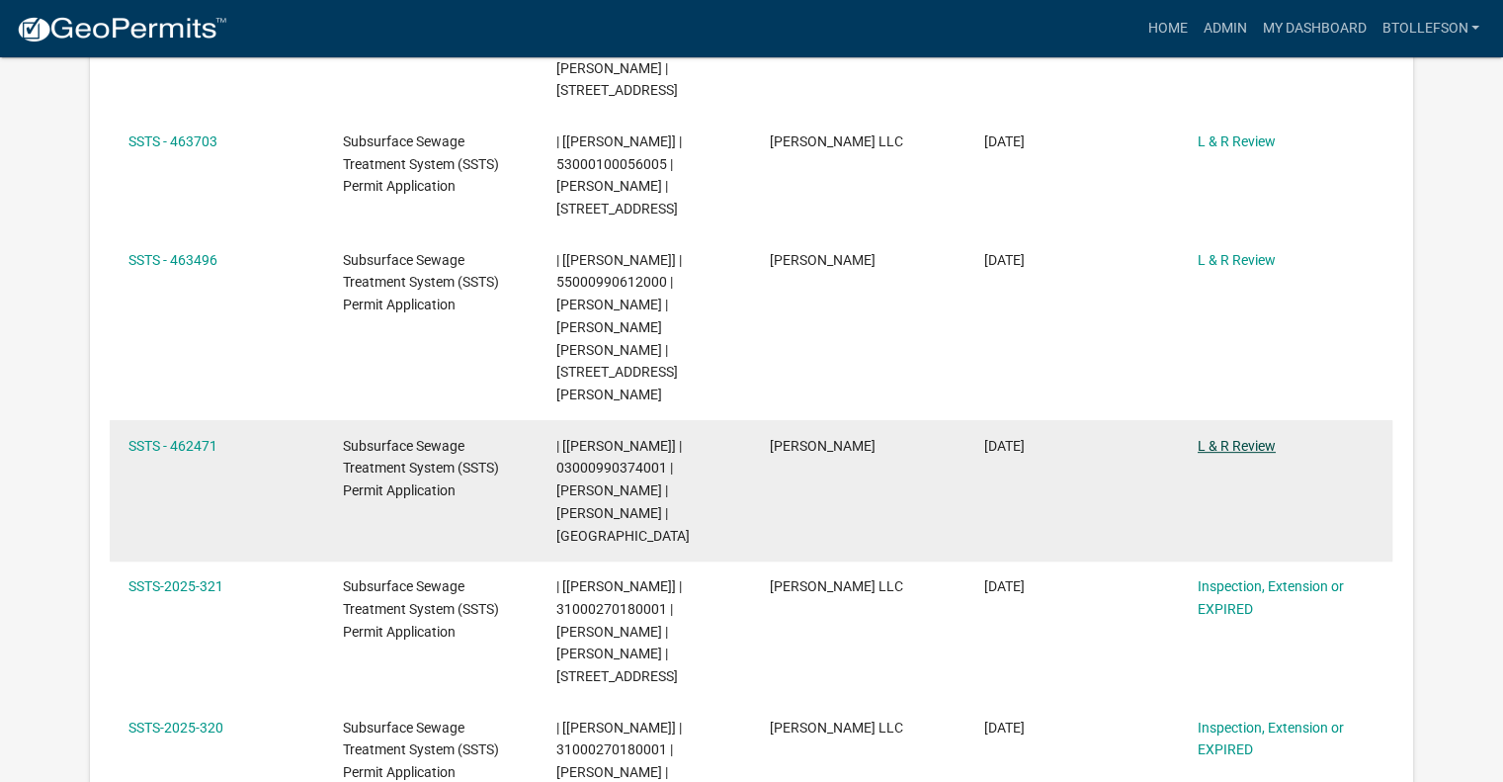
click at [1240, 438] on link "L & R Review" at bounding box center [1237, 446] width 78 height 16
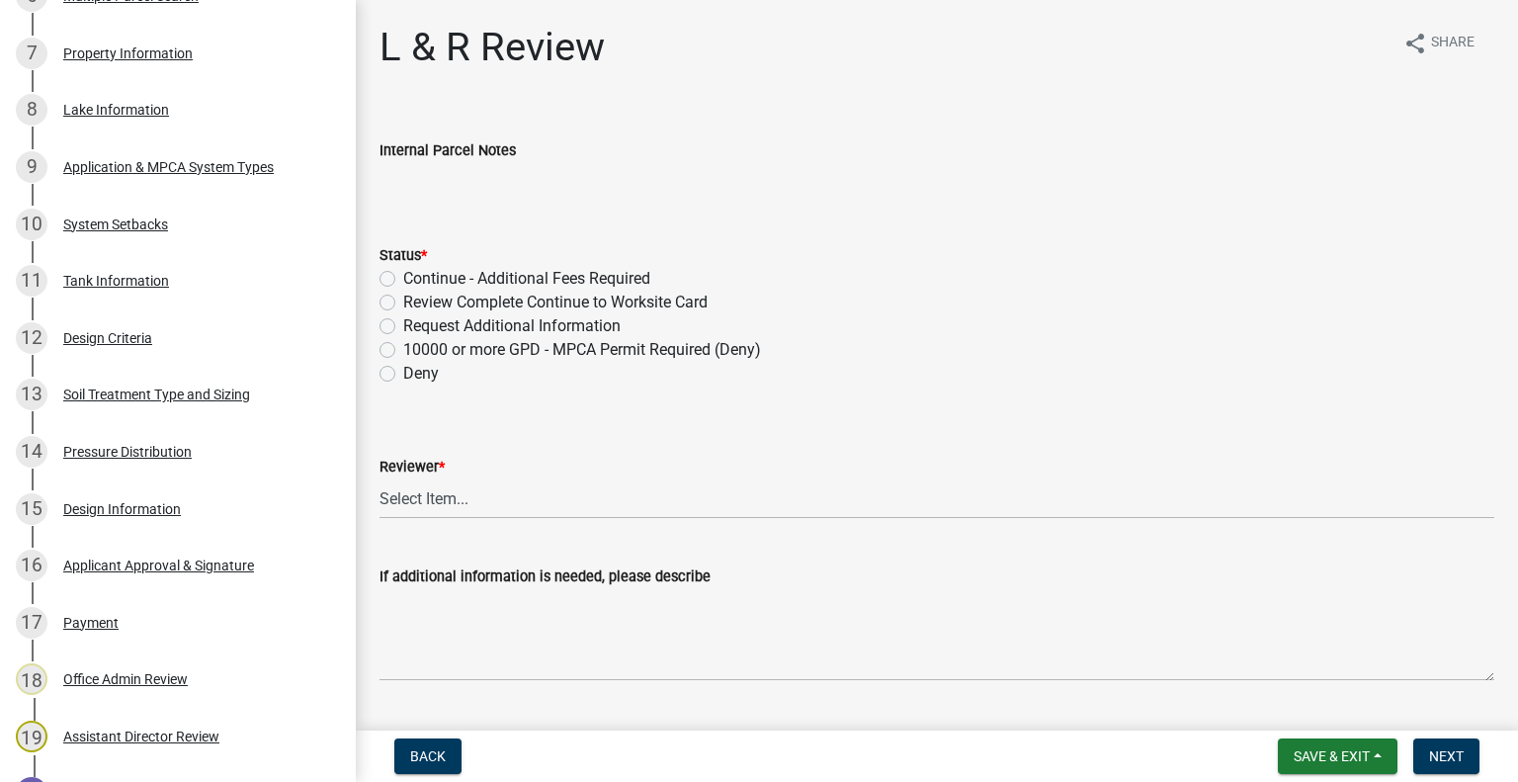
scroll to position [754, 0]
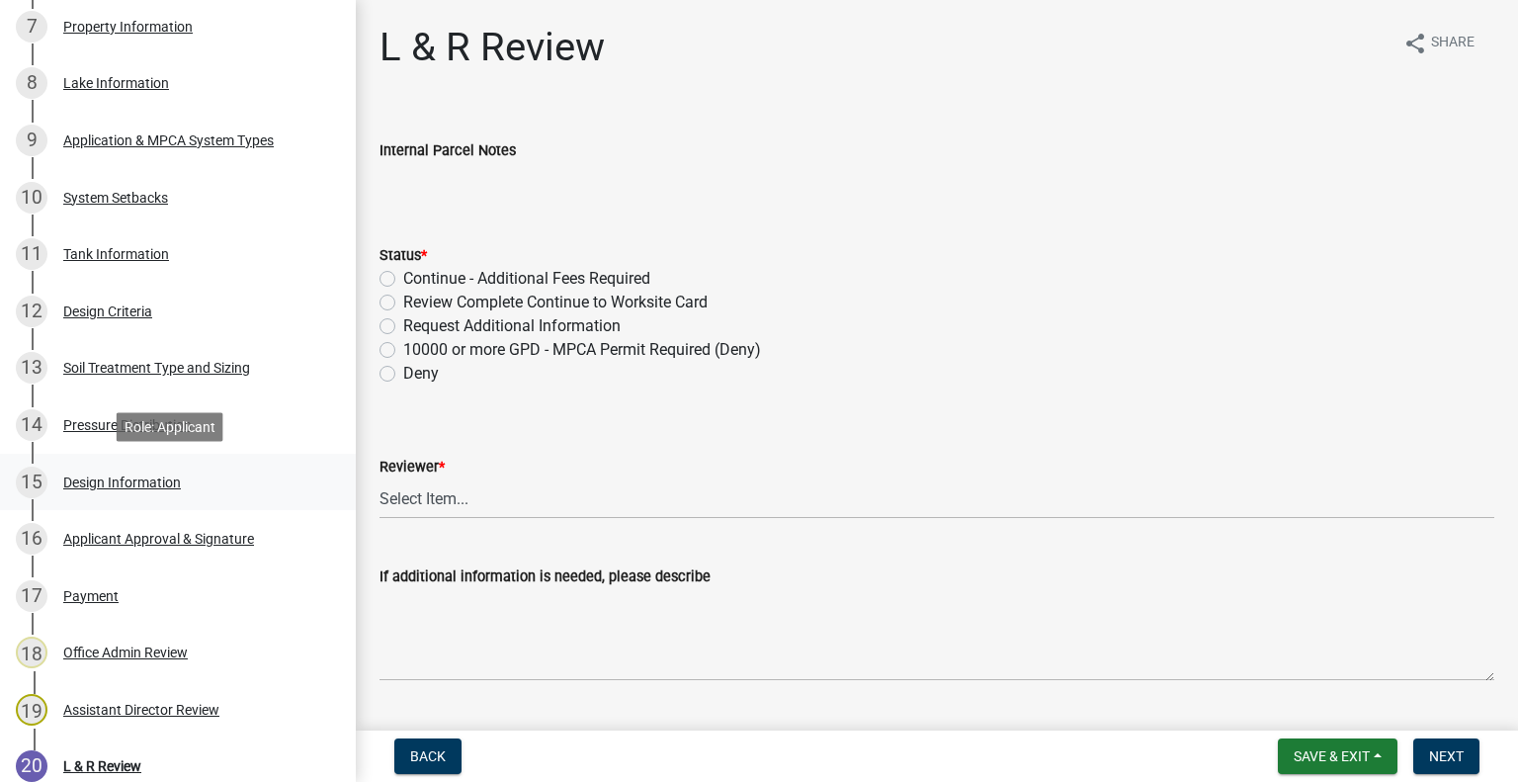
click at [143, 478] on div "Design Information" at bounding box center [122, 482] width 118 height 14
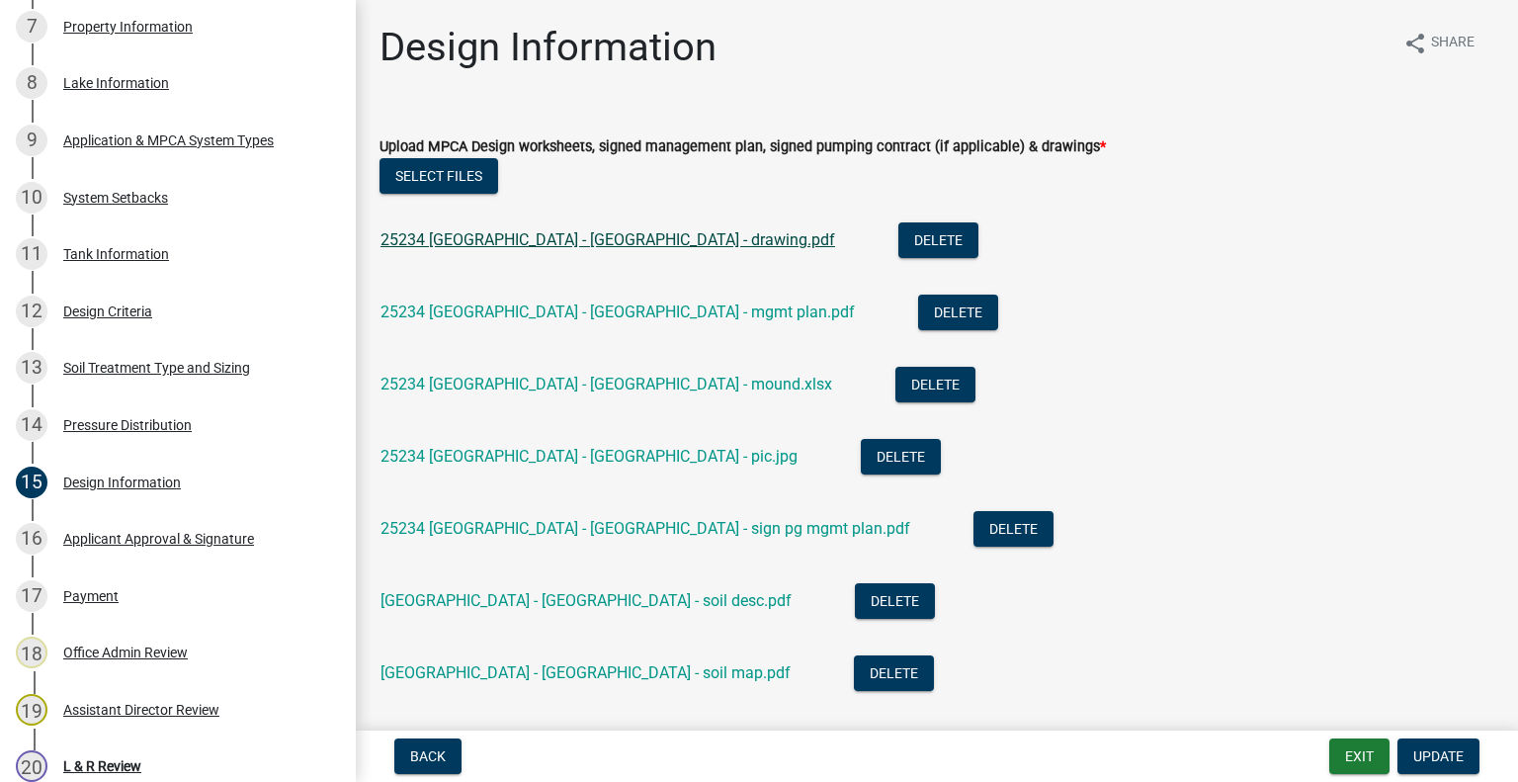
click at [572, 240] on link "25234 [GEOGRAPHIC_DATA] - [GEOGRAPHIC_DATA] - drawing.pdf" at bounding box center [607, 239] width 455 height 19
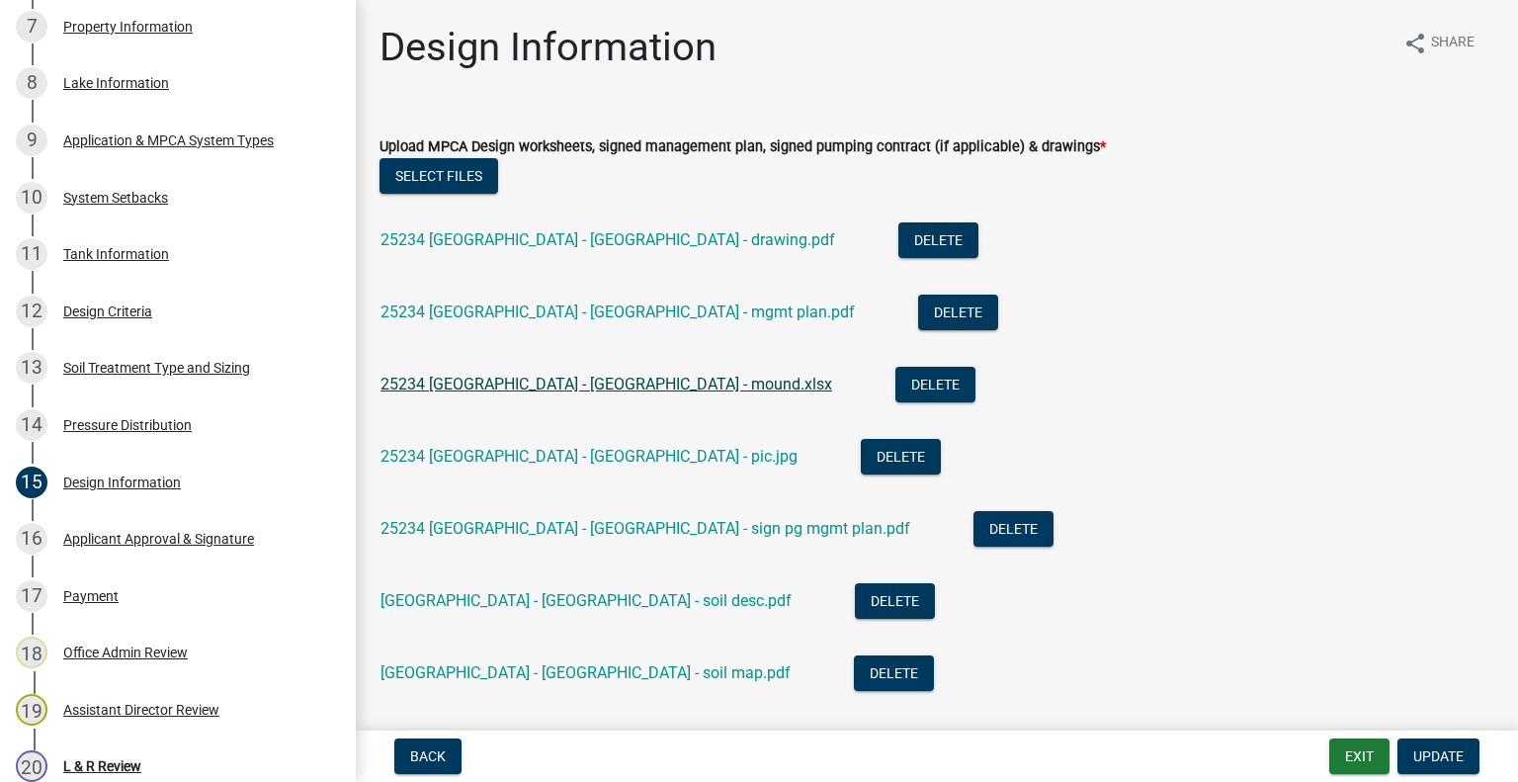
click at [597, 386] on link "25234 [GEOGRAPHIC_DATA] - [GEOGRAPHIC_DATA] - mound.xlsx" at bounding box center [606, 384] width 452 height 19
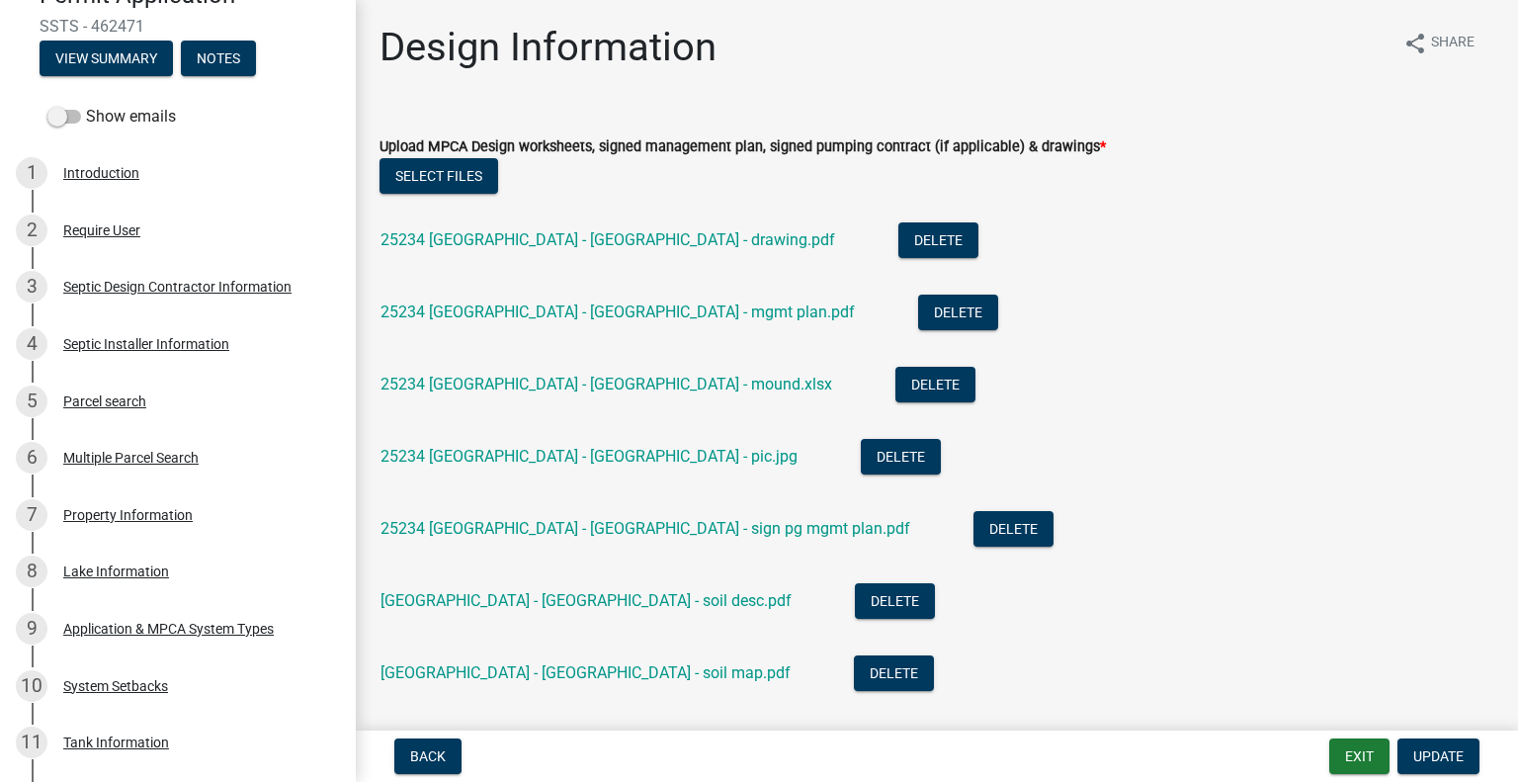
scroll to position [259, 0]
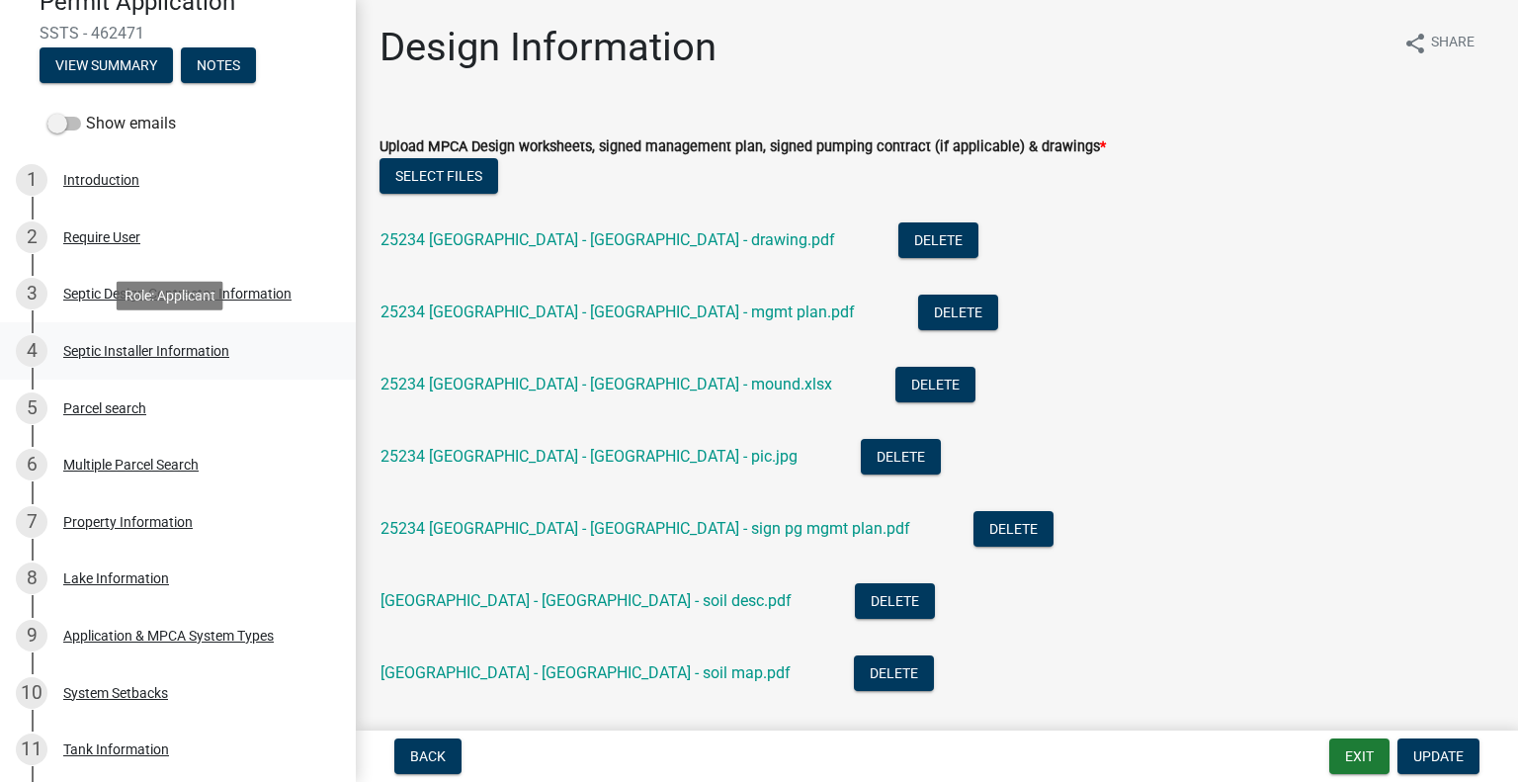
click at [142, 348] on div "Septic Installer Information" at bounding box center [146, 351] width 166 height 14
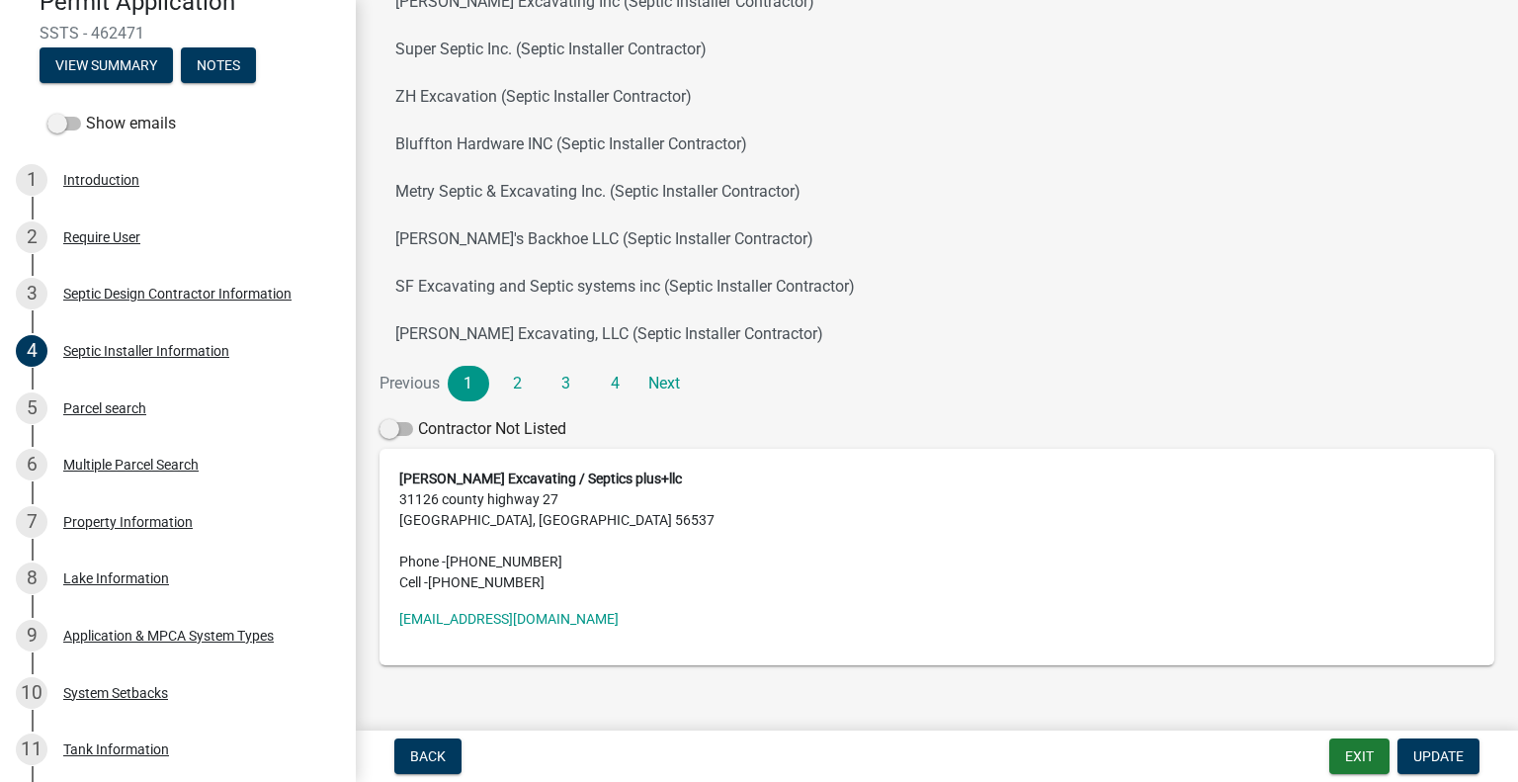
scroll to position [350, 0]
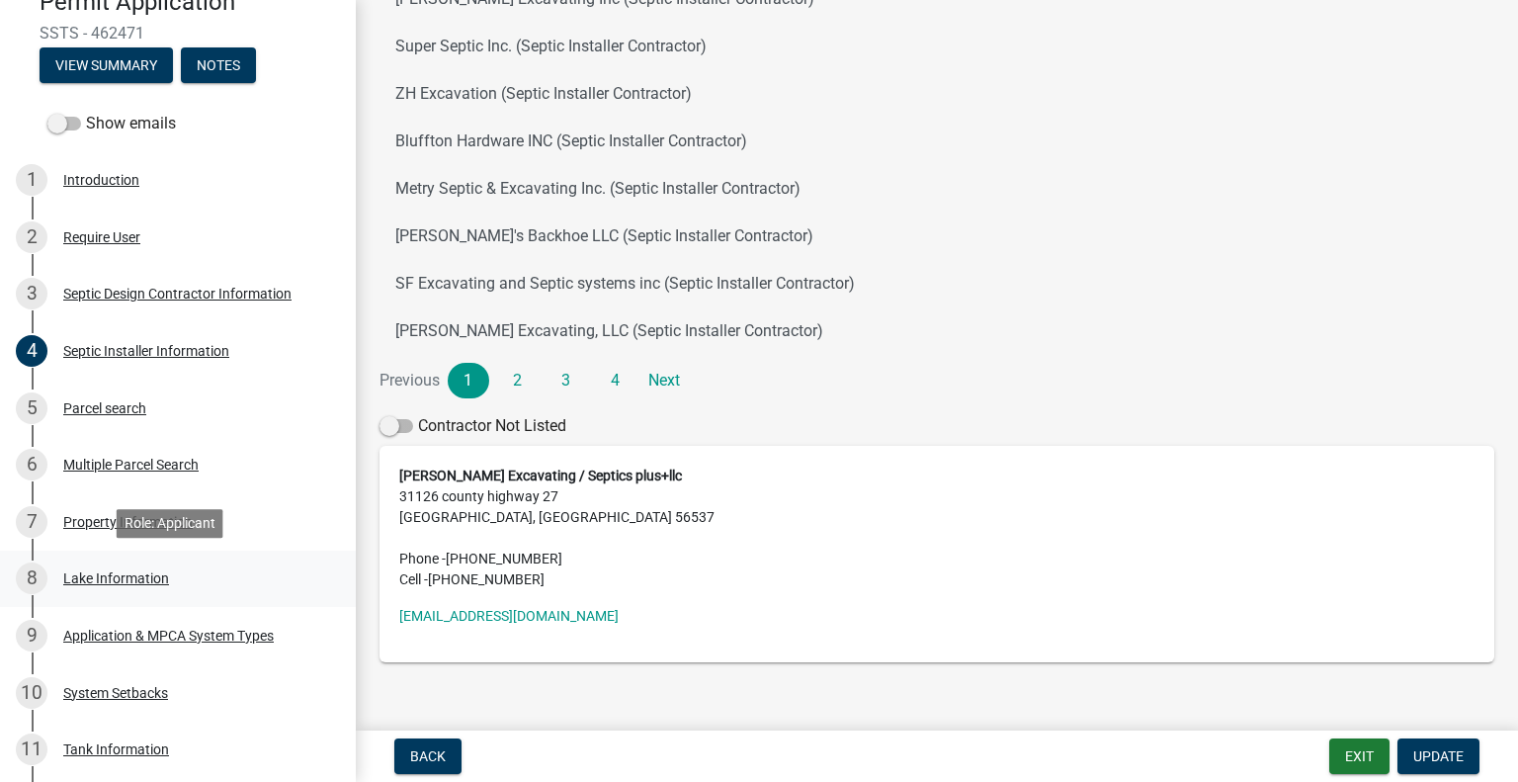
click at [160, 568] on div "8 Lake Information" at bounding box center [170, 578] width 308 height 32
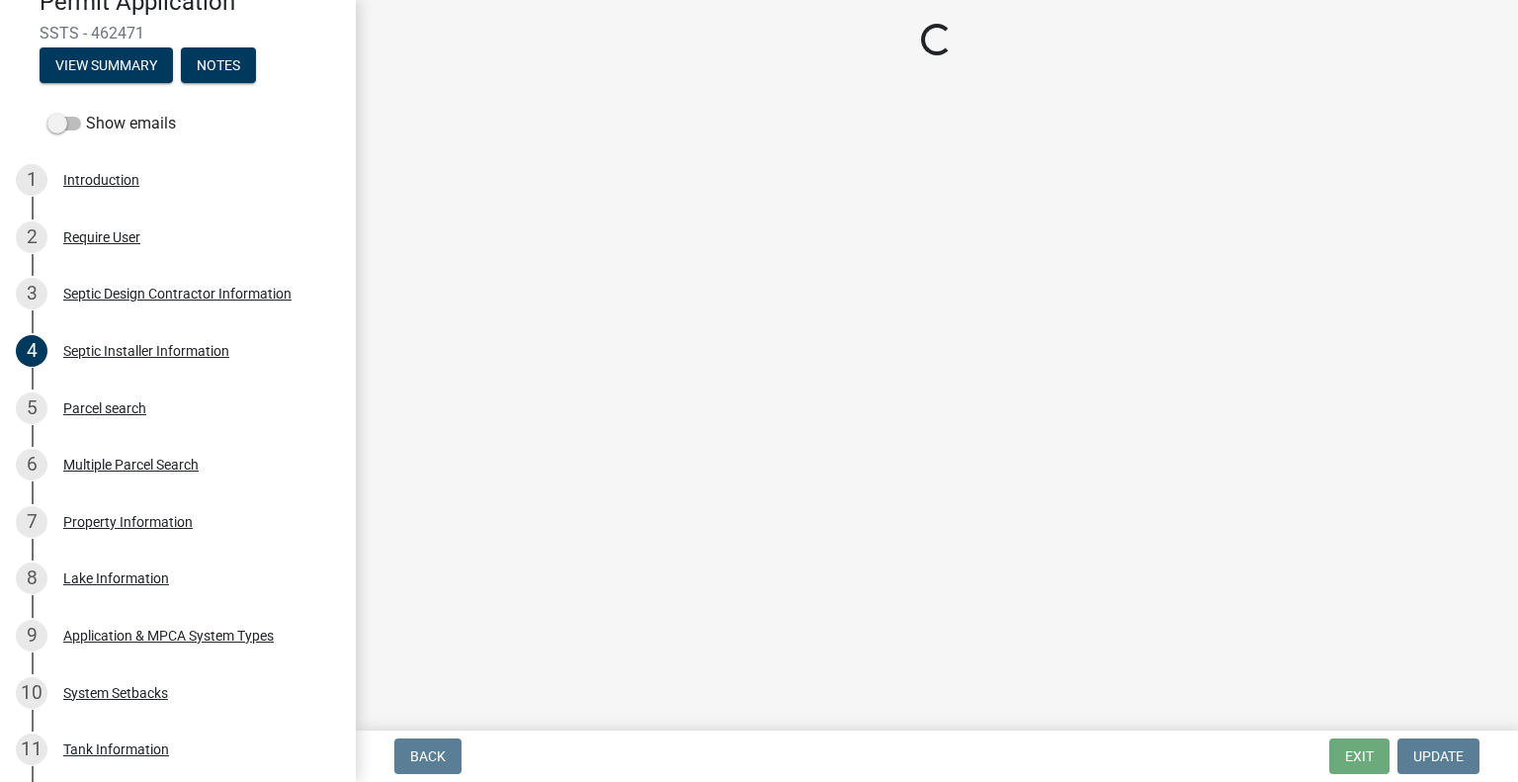
select select "d5364f27-acc5-462c-b7eb-3b49c42203fc"
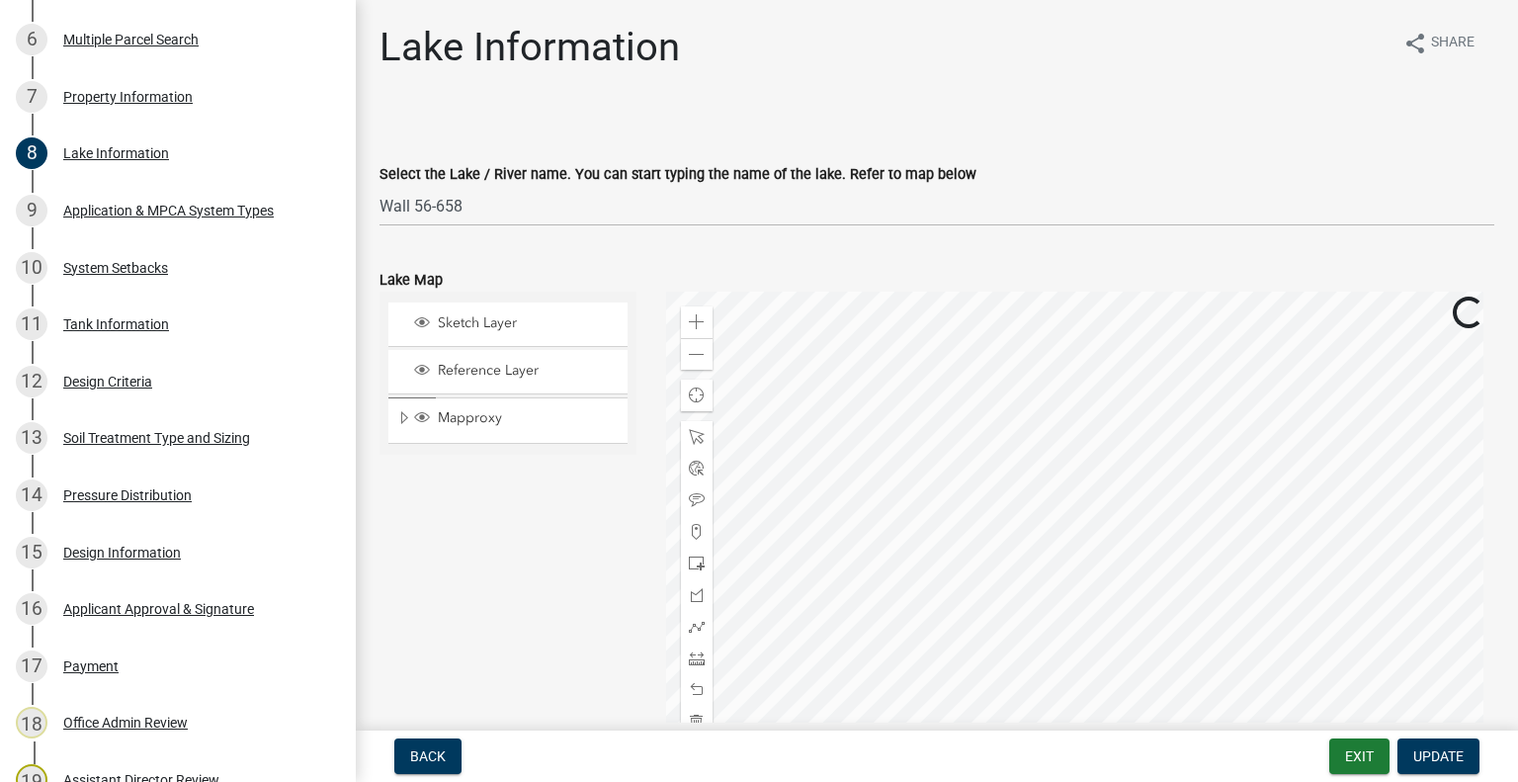
scroll to position [692, 0]
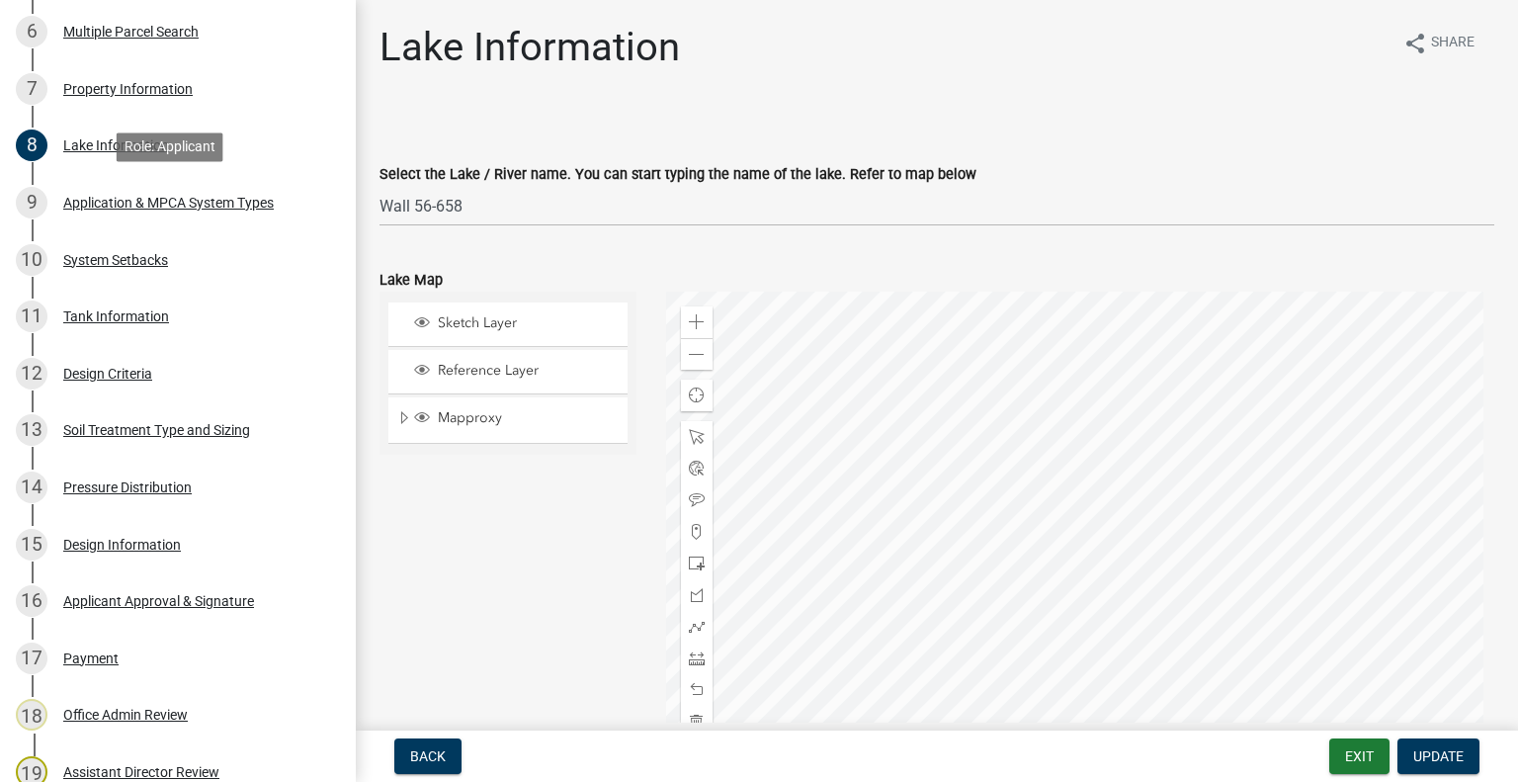
click at [203, 213] on div "9 Application & MPCA System Types" at bounding box center [170, 203] width 308 height 32
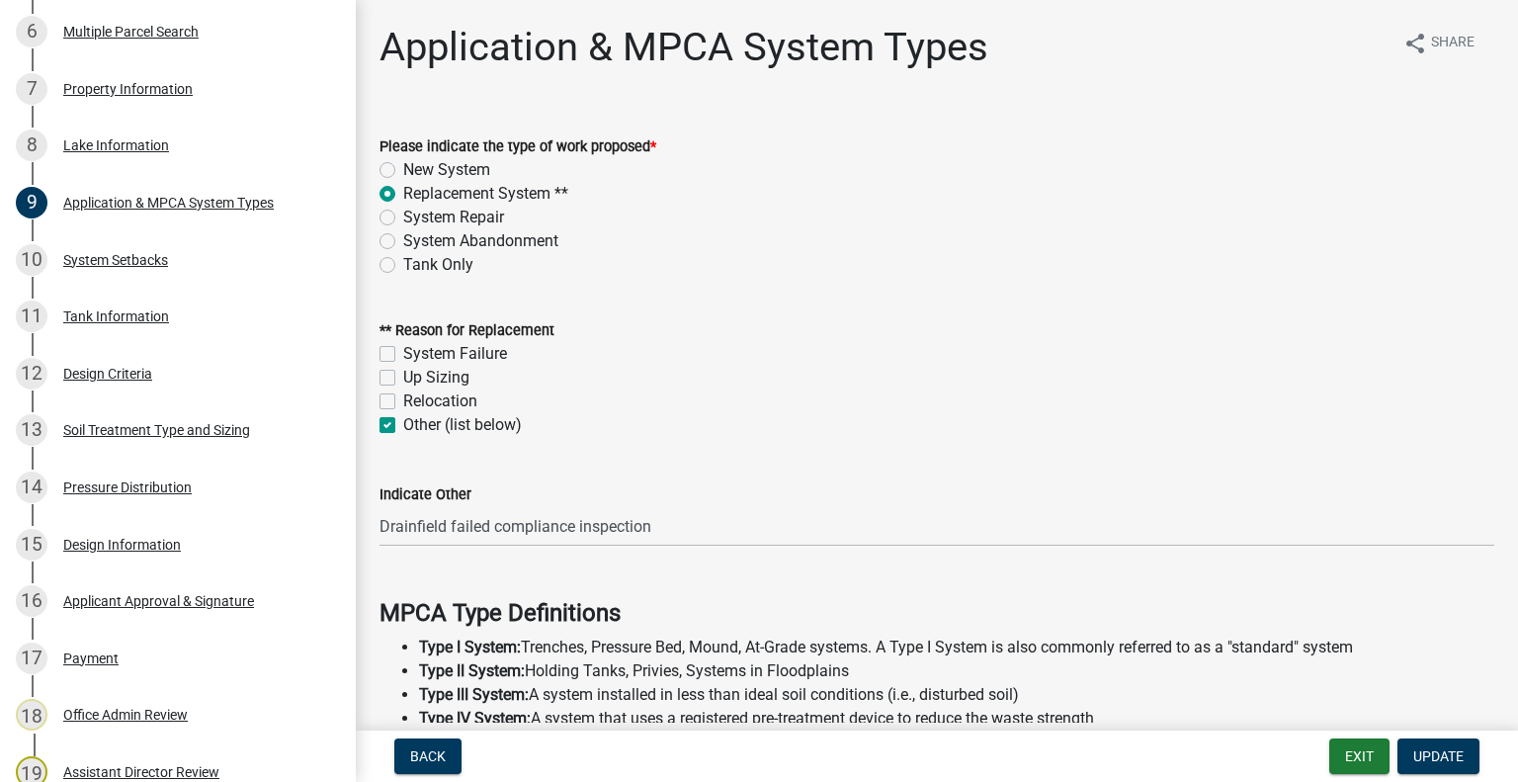
click at [403, 352] on label "System Failure" at bounding box center [455, 354] width 104 height 24
click at [403, 352] on input "System Failure" at bounding box center [409, 348] width 13 height 13
checkbox input "true"
checkbox input "false"
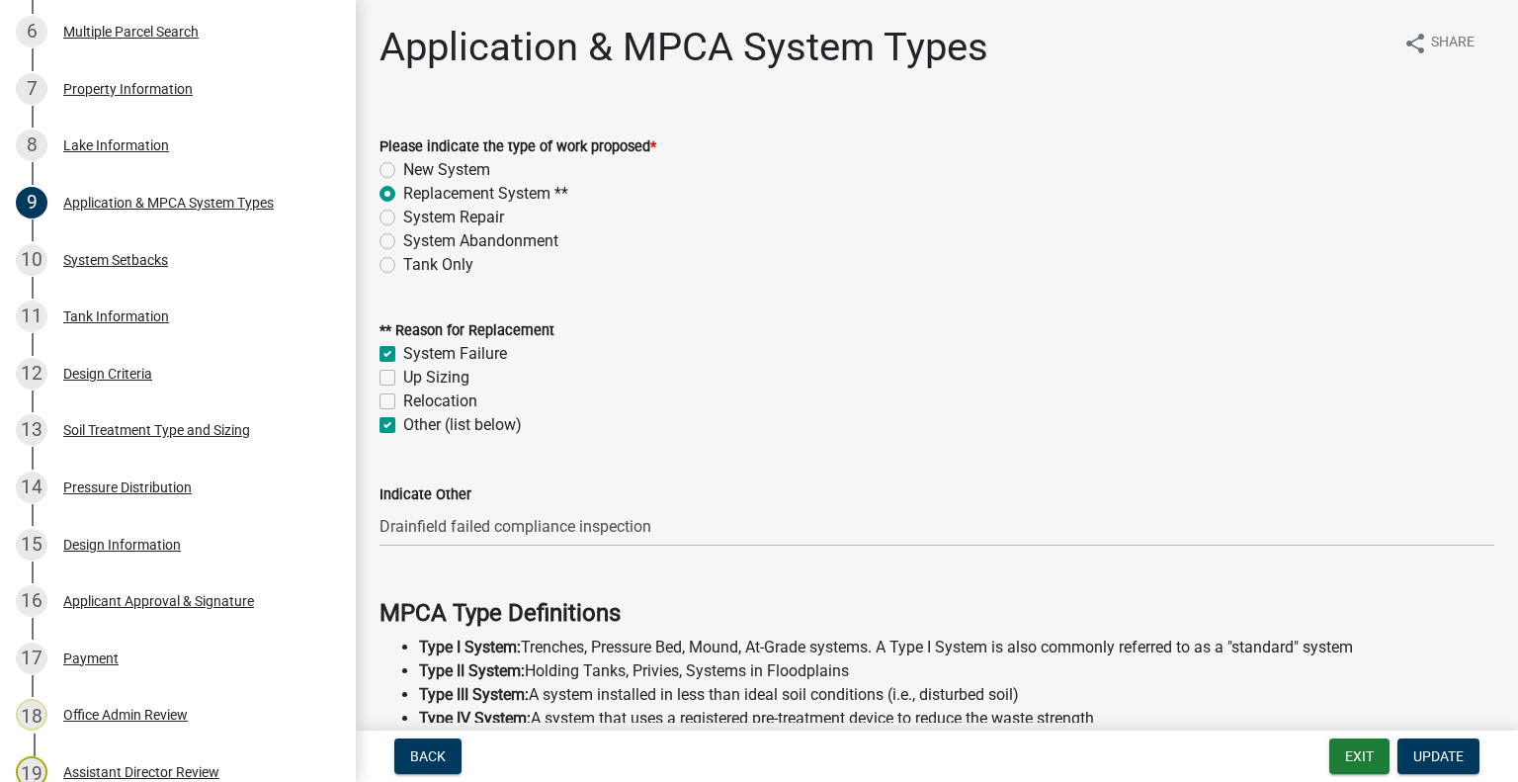
click at [403, 423] on label "Other (list below)" at bounding box center [462, 425] width 119 height 24
click at [403, 423] on input "Other (list below)" at bounding box center [409, 419] width 13 height 13
checkbox input "false"
checkbox input "true"
checkbox input "false"
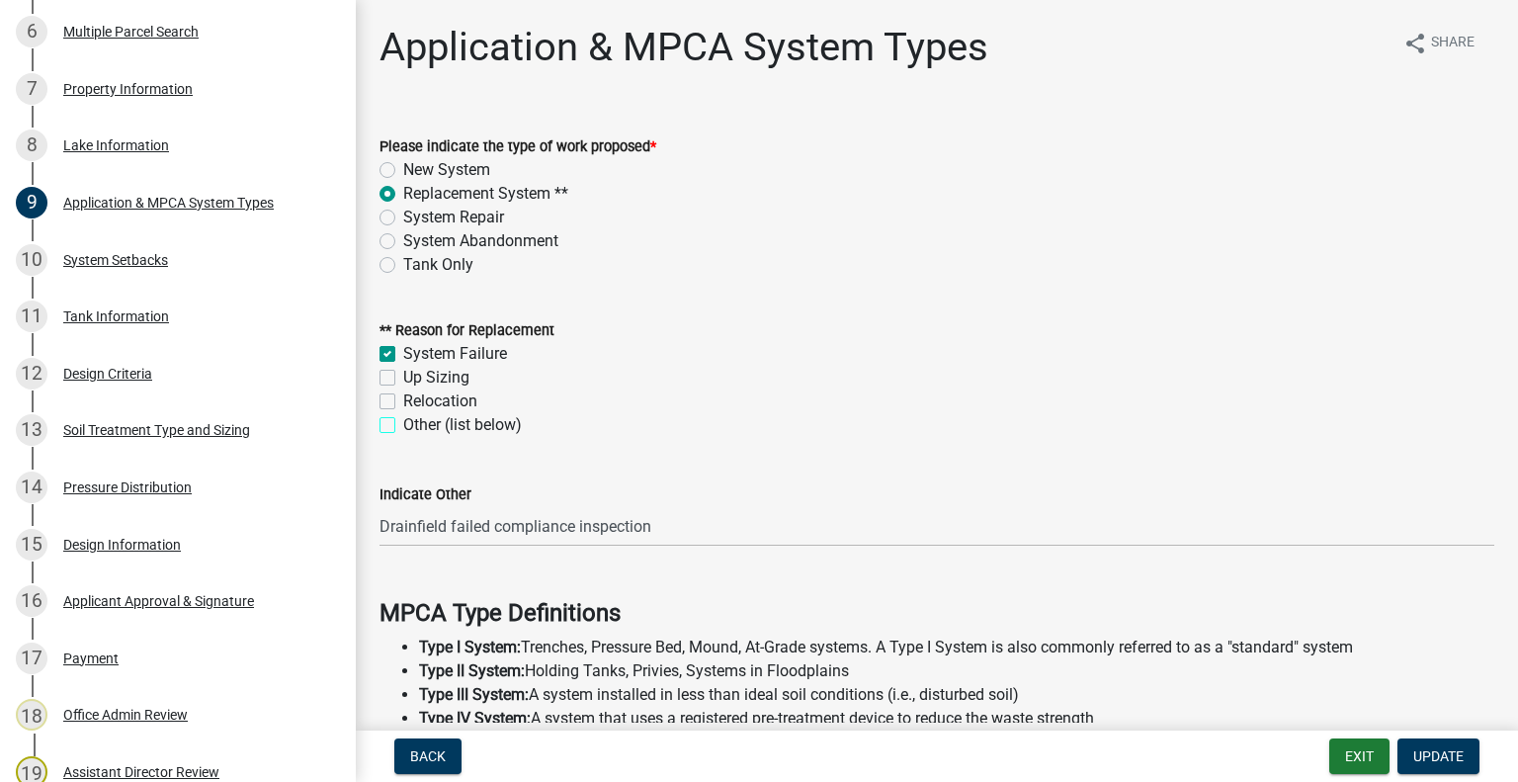
checkbox input "false"
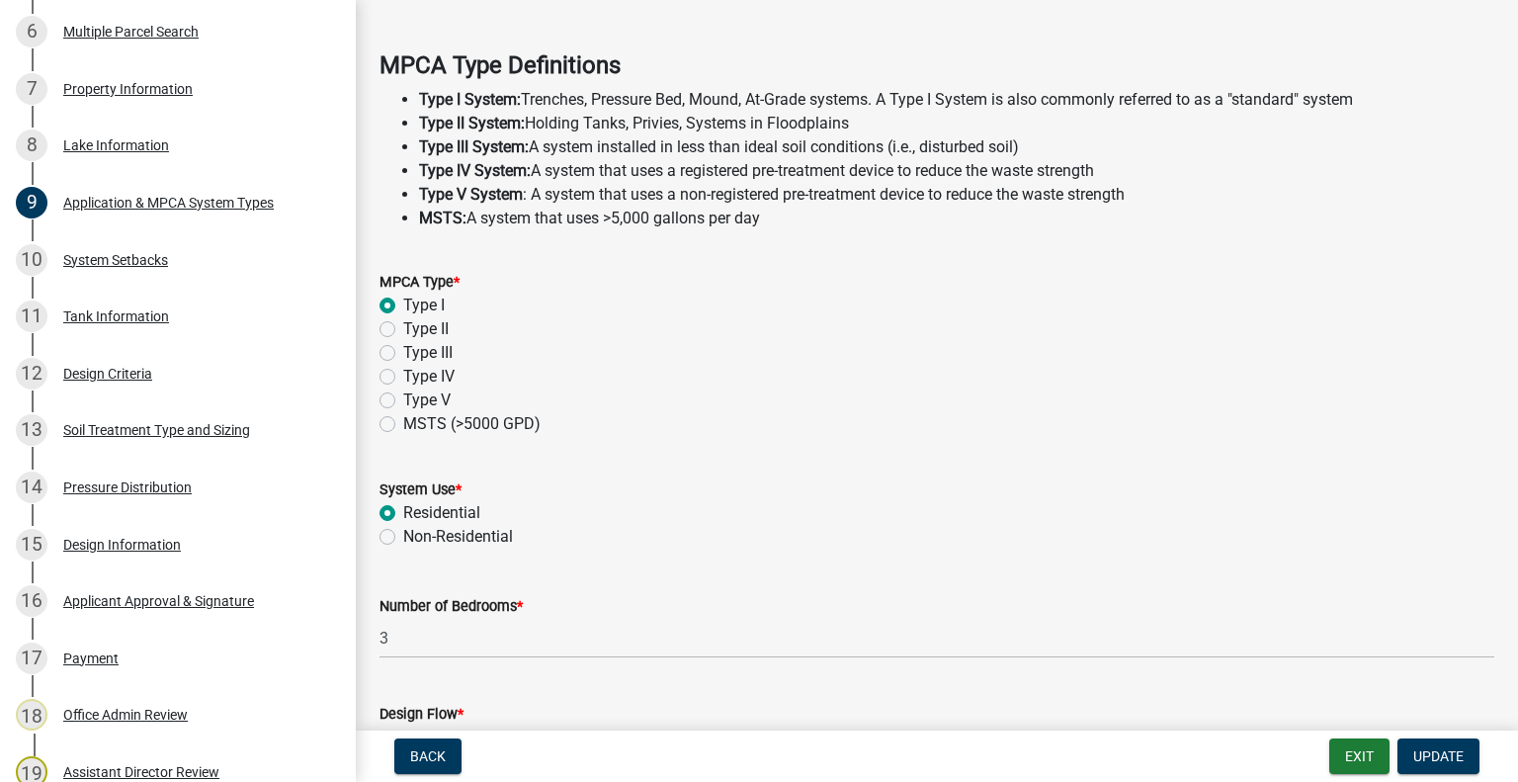
scroll to position [605, 0]
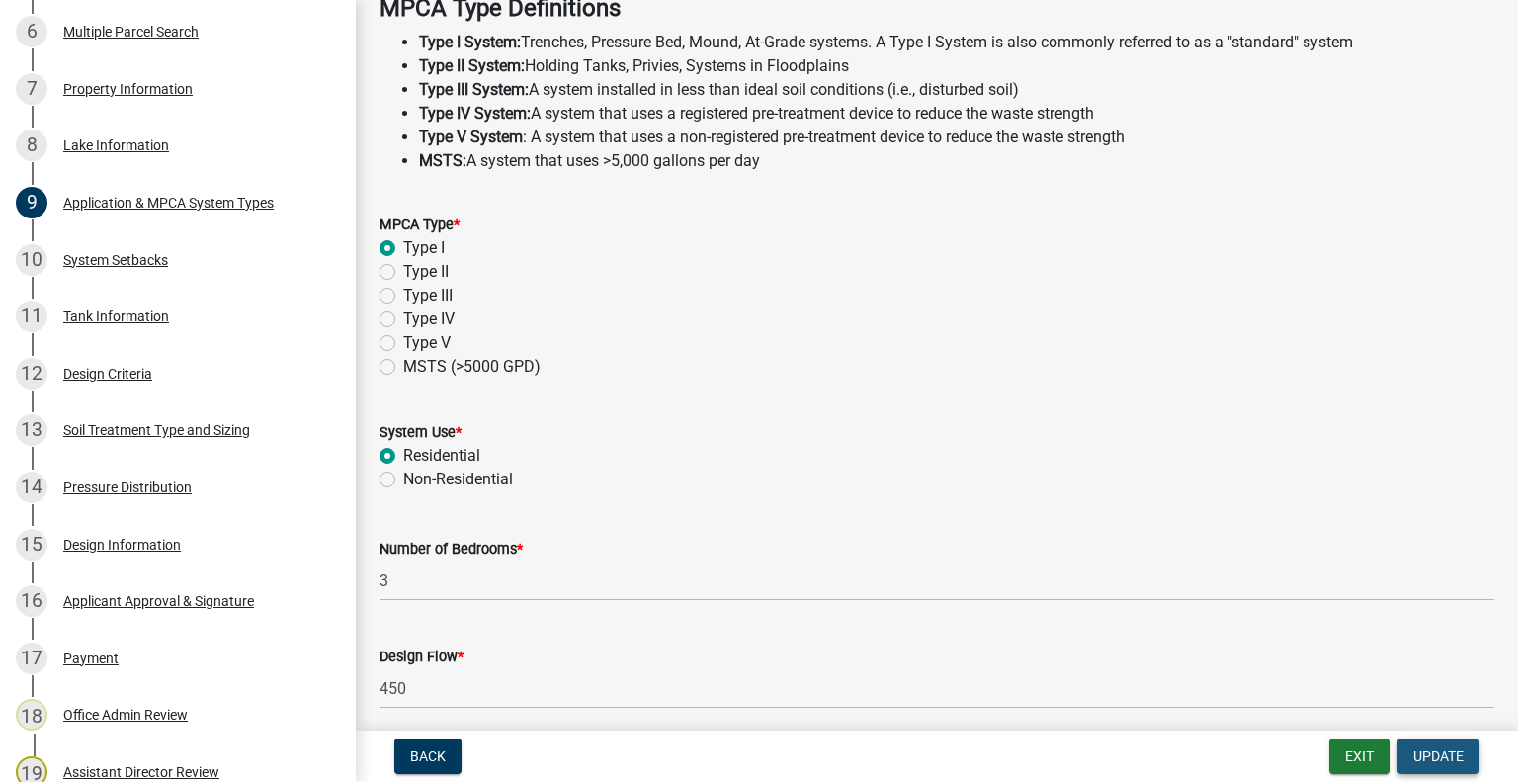
click at [1433, 748] on span "Update" at bounding box center [1438, 756] width 50 height 16
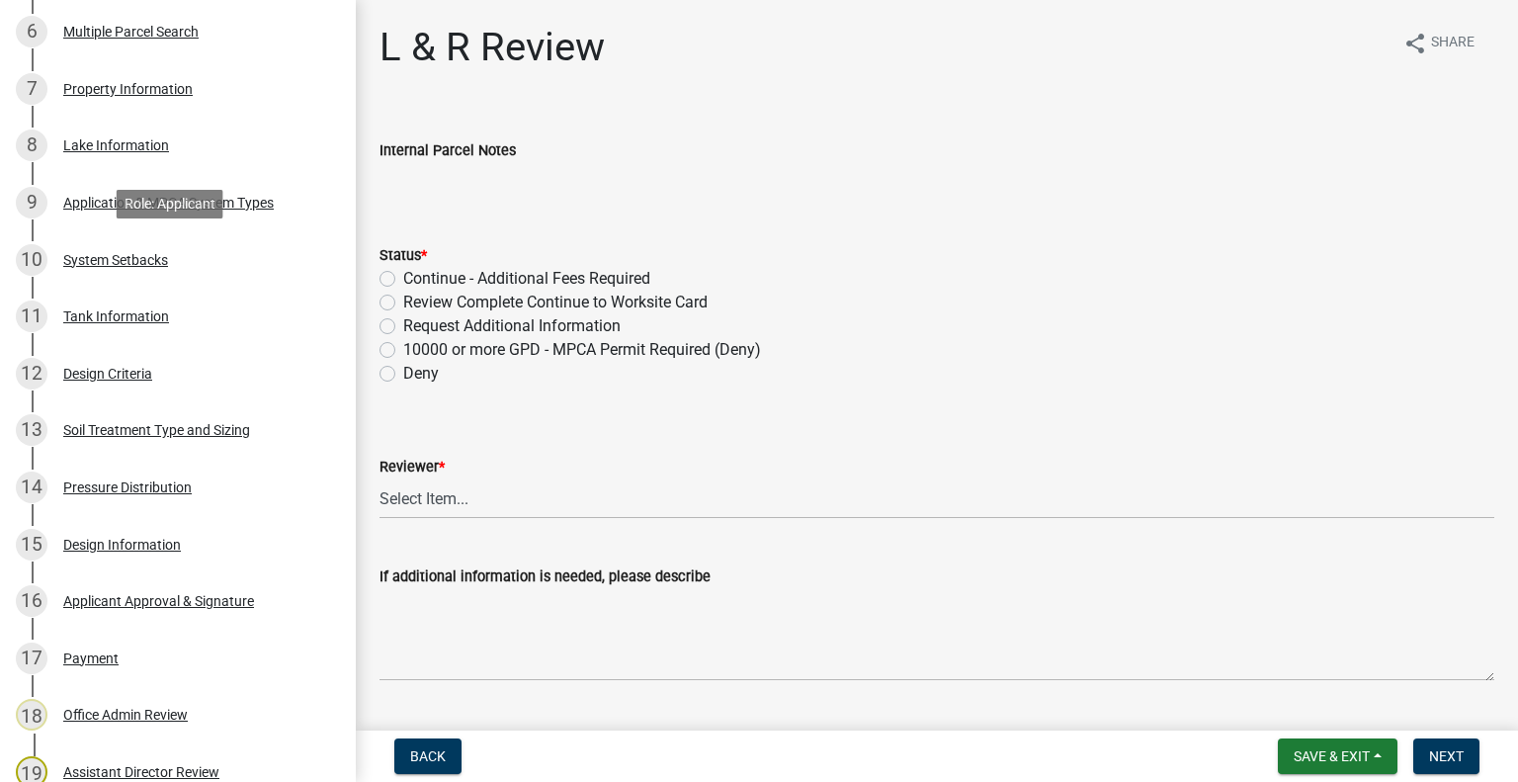
click at [194, 266] on div "10 System Setbacks" at bounding box center [170, 260] width 308 height 32
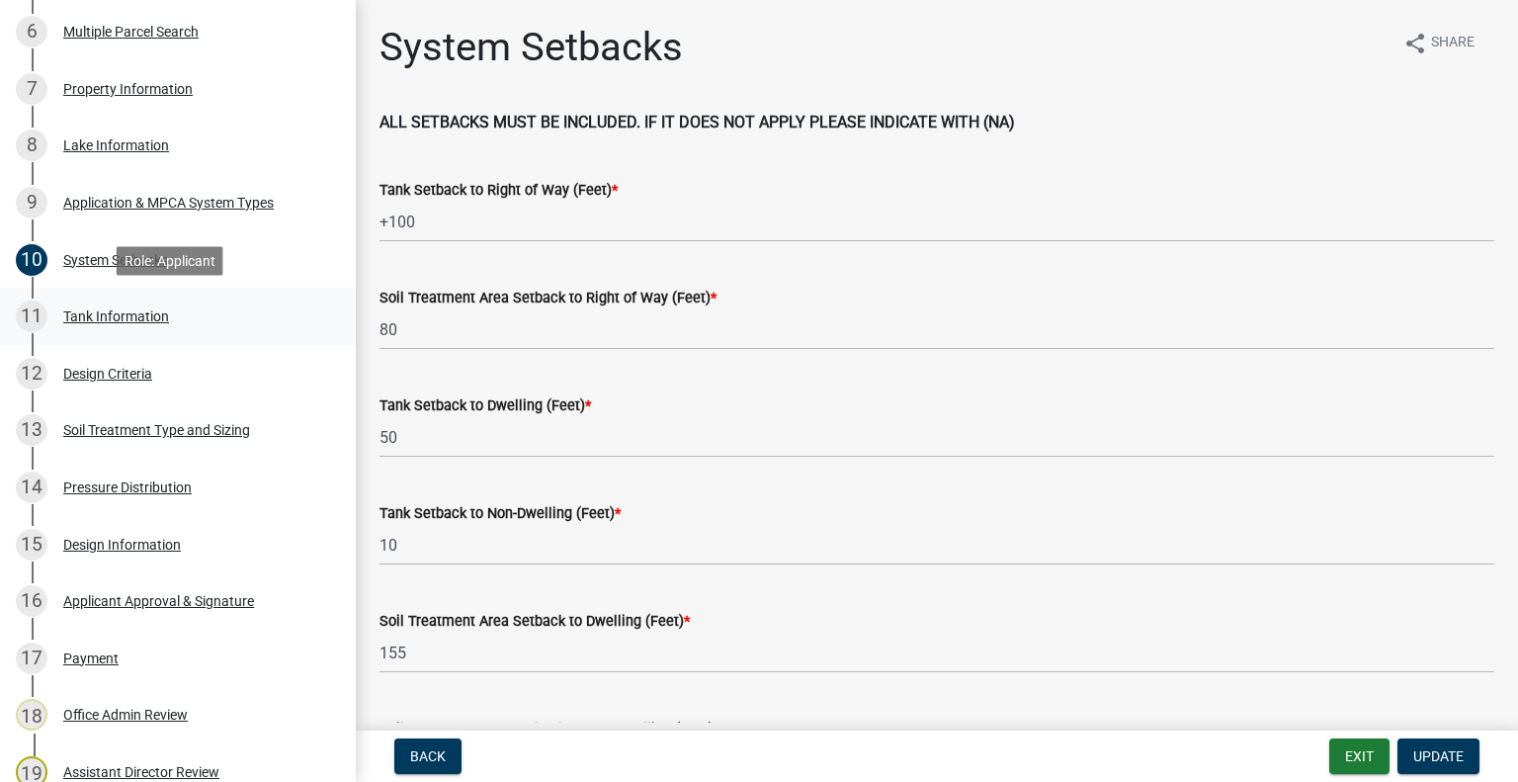
click at [160, 323] on div "11 Tank Information" at bounding box center [170, 316] width 308 height 32
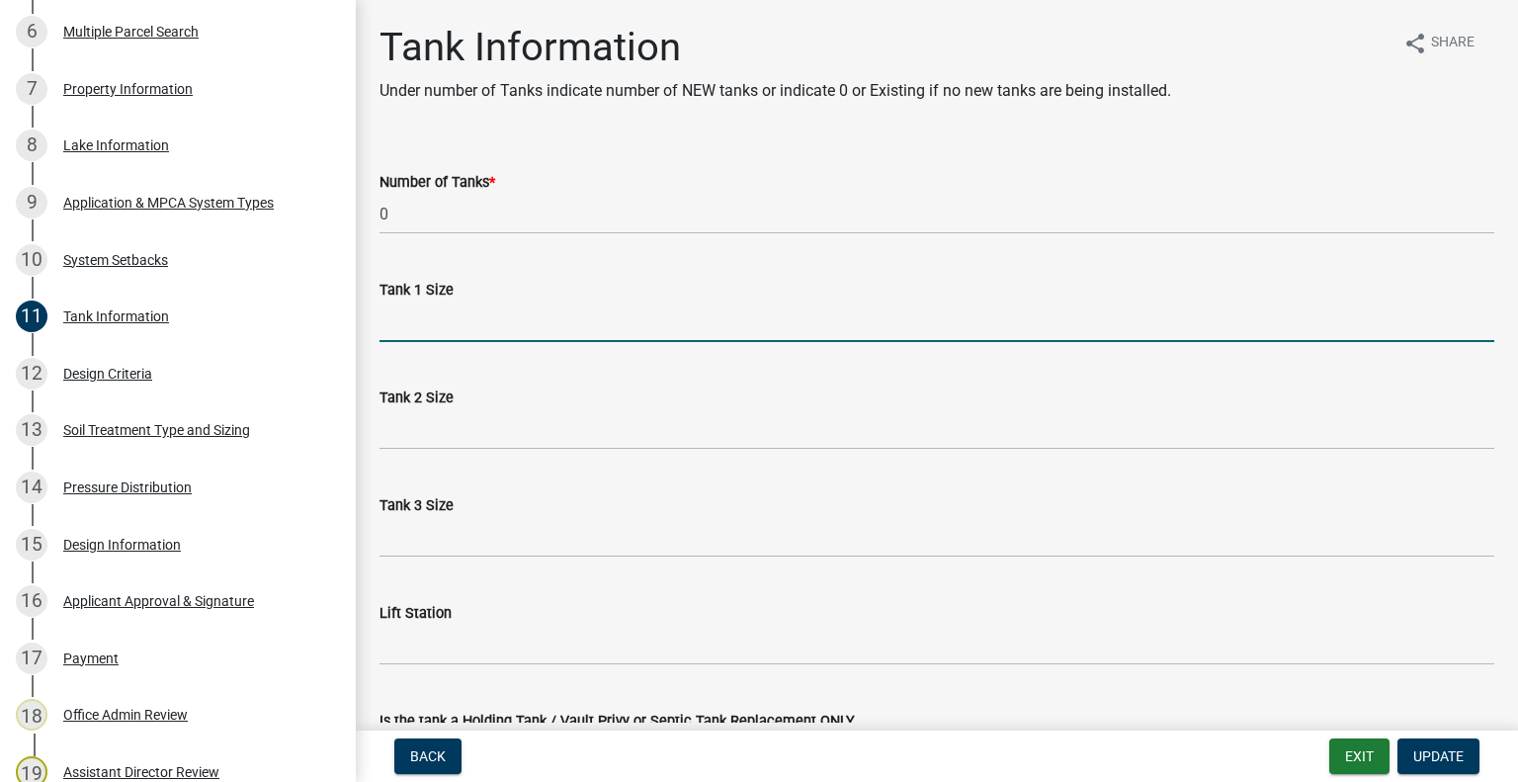
click at [424, 316] on input "Tank 1 Size" at bounding box center [936, 321] width 1115 height 41
type input "1000 existing"
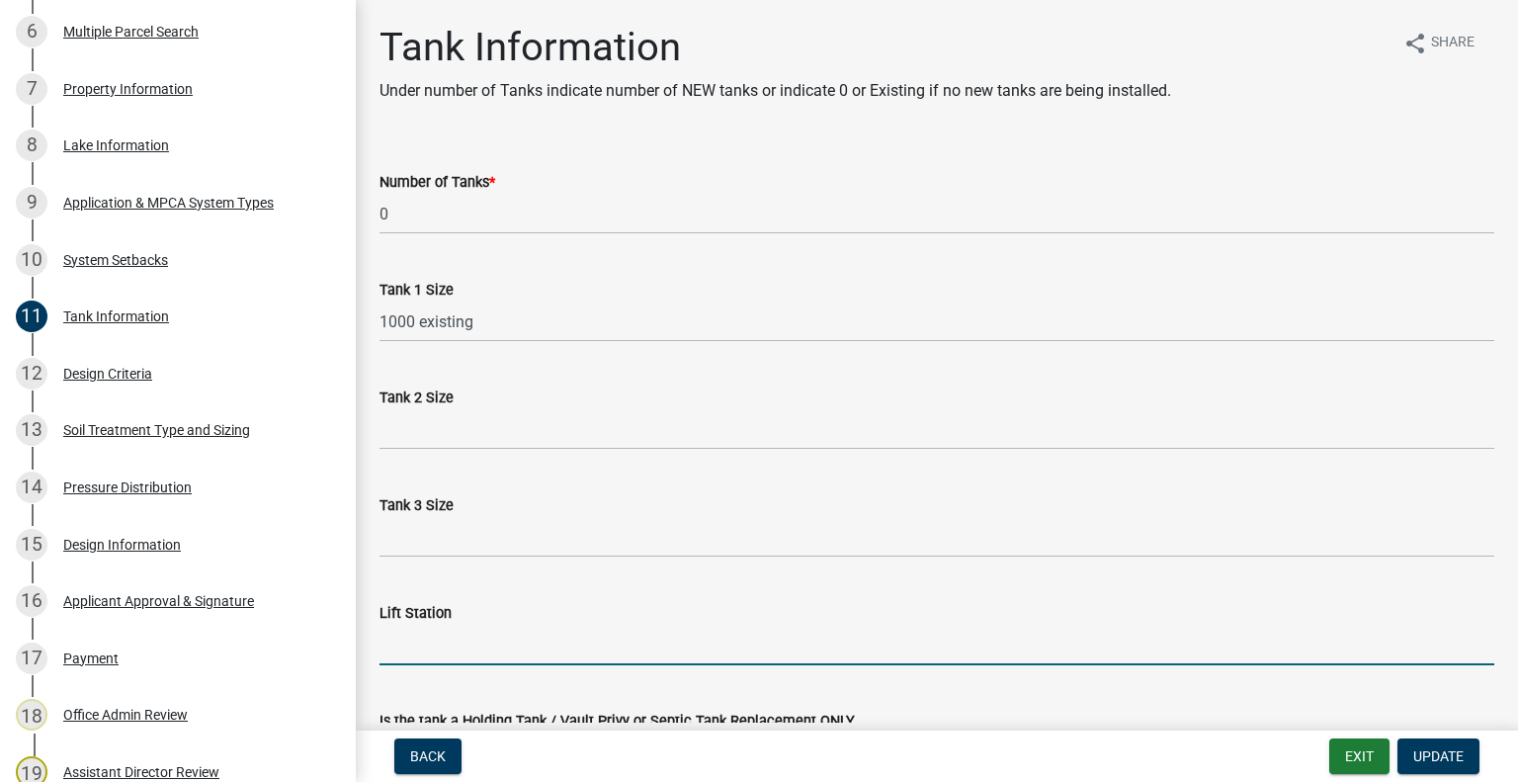
click at [457, 639] on input "Lift Station" at bounding box center [936, 645] width 1115 height 41
type input "500 existing"
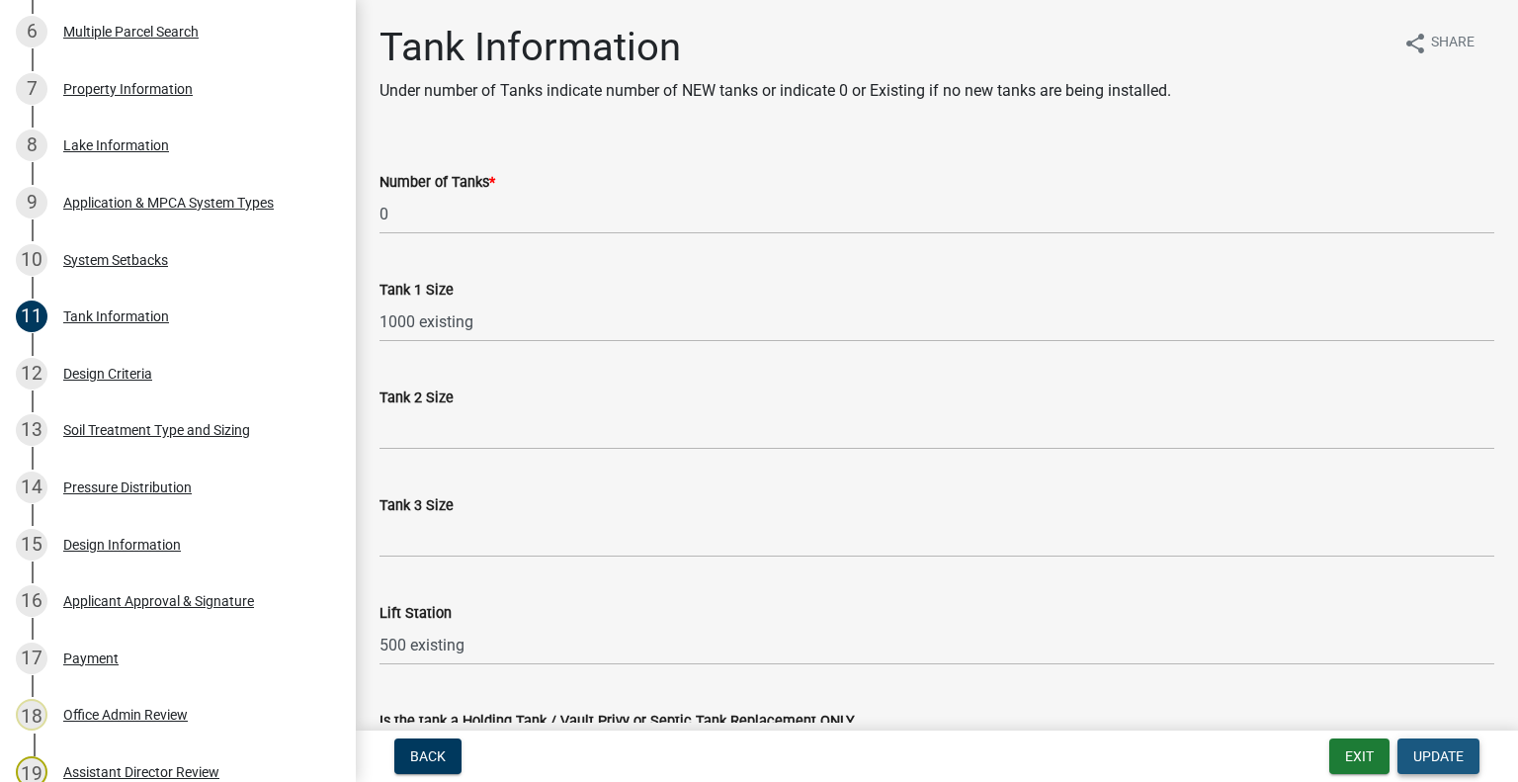
click at [1448, 748] on span "Update" at bounding box center [1438, 756] width 50 height 16
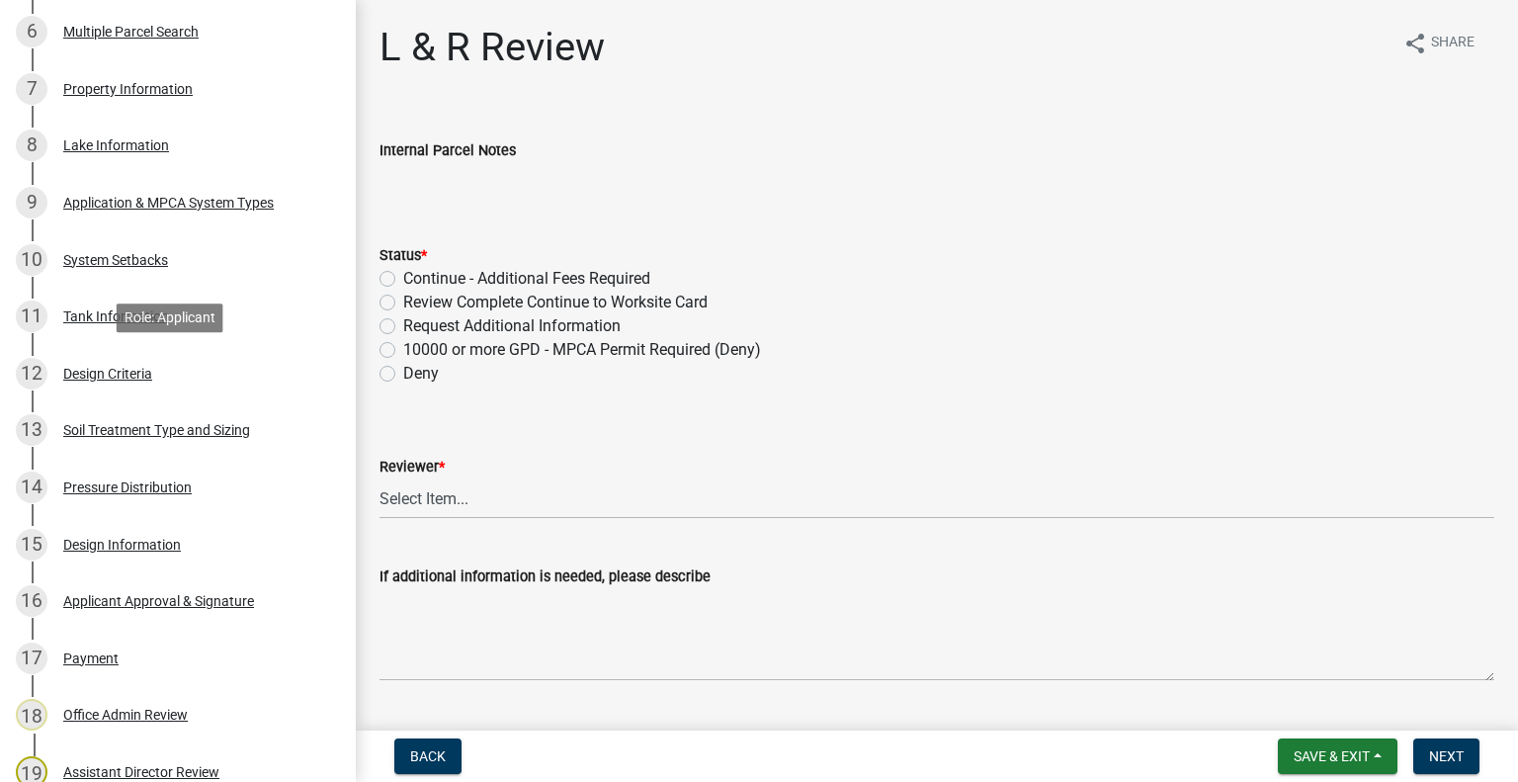
click at [99, 379] on div "Design Criteria" at bounding box center [107, 374] width 89 height 14
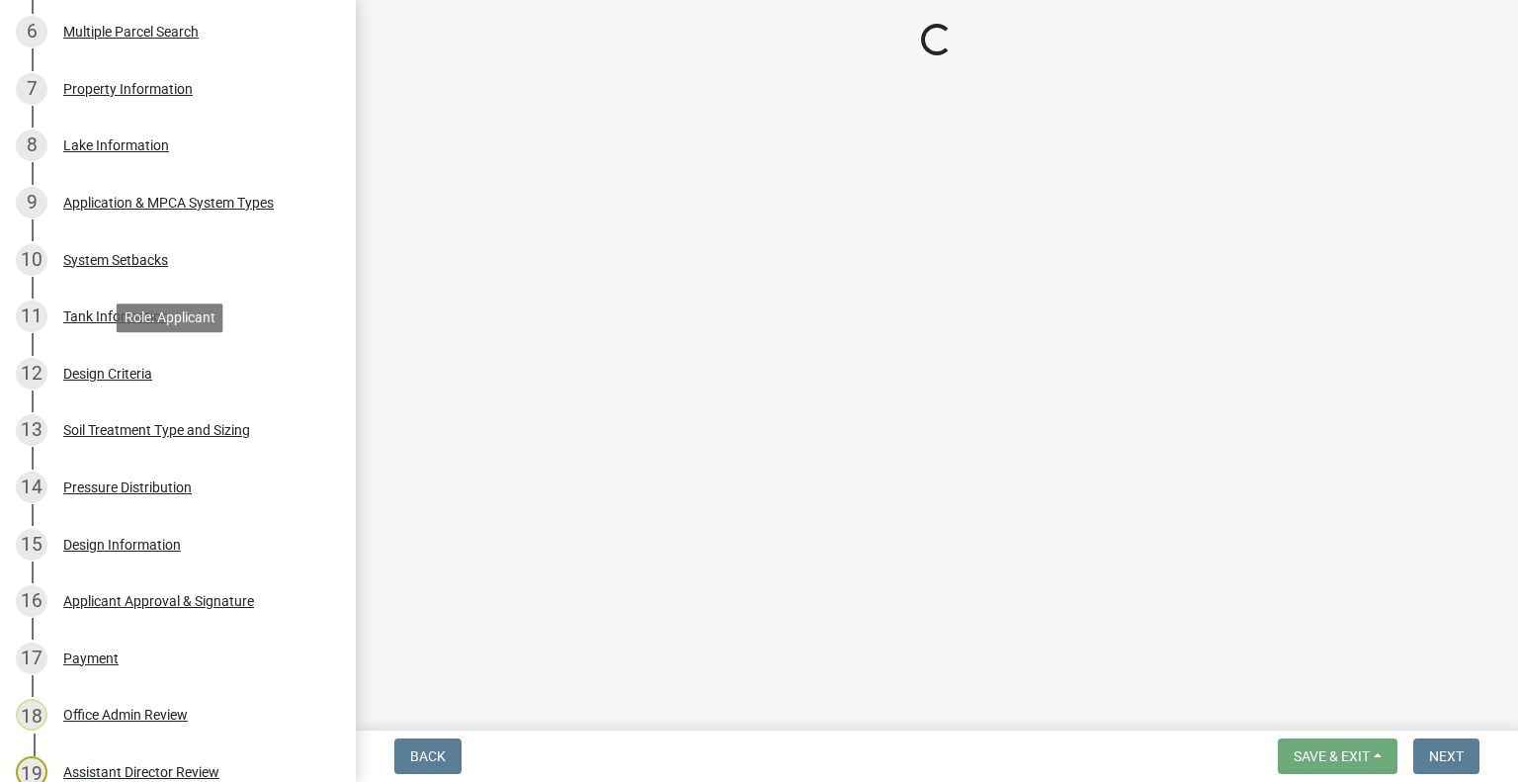
select select "b8a1b220-aca7-4670-a1f5-0f0b15eabd52"
select select "70eb23f8-102f-4072-81d7-b3b0dd1c94c8"
select select "45db2b75-262a-4f3c-9010-aae25997cba1"
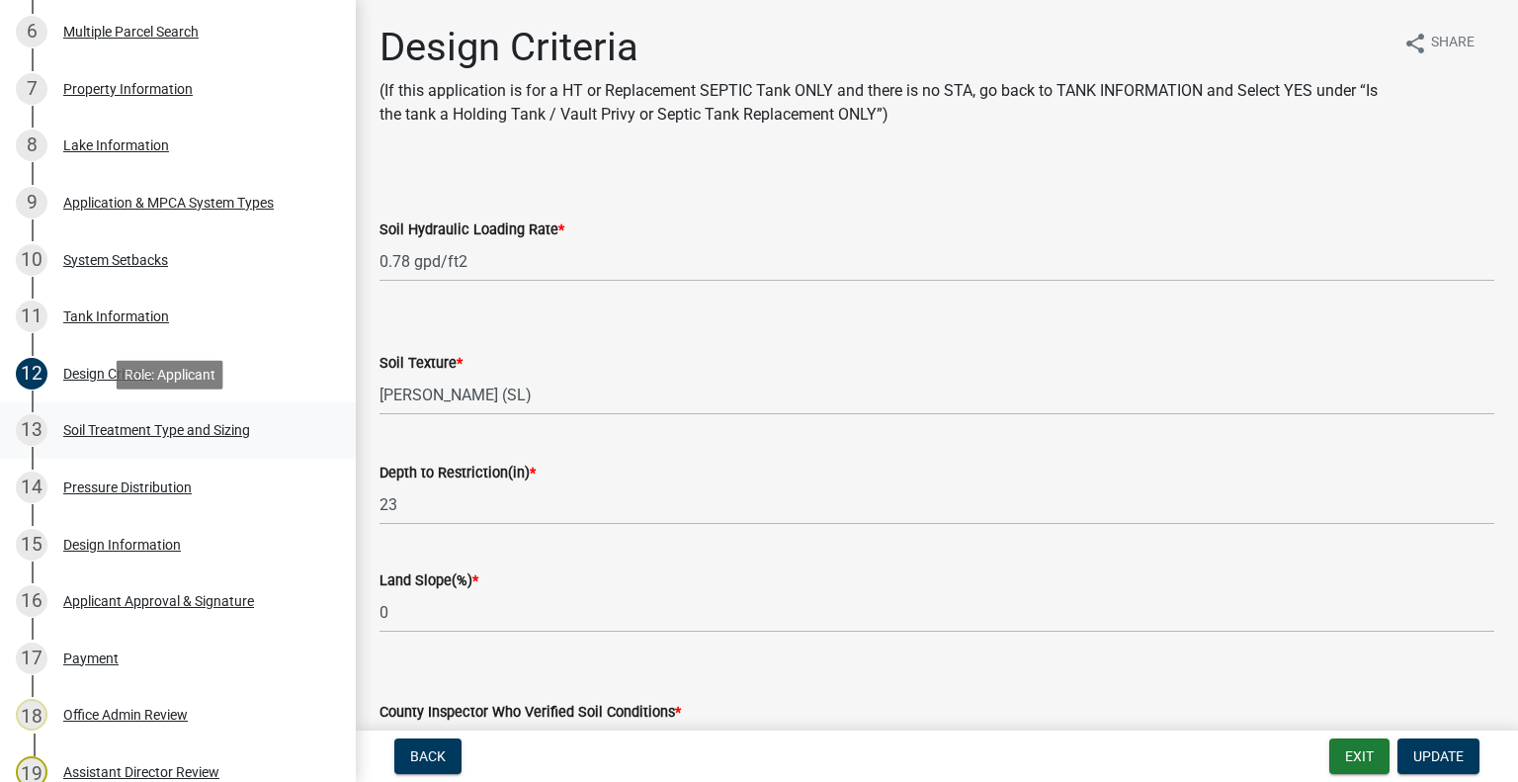
click at [170, 411] on link "13 Soil Treatment Type and Sizing" at bounding box center [178, 430] width 356 height 57
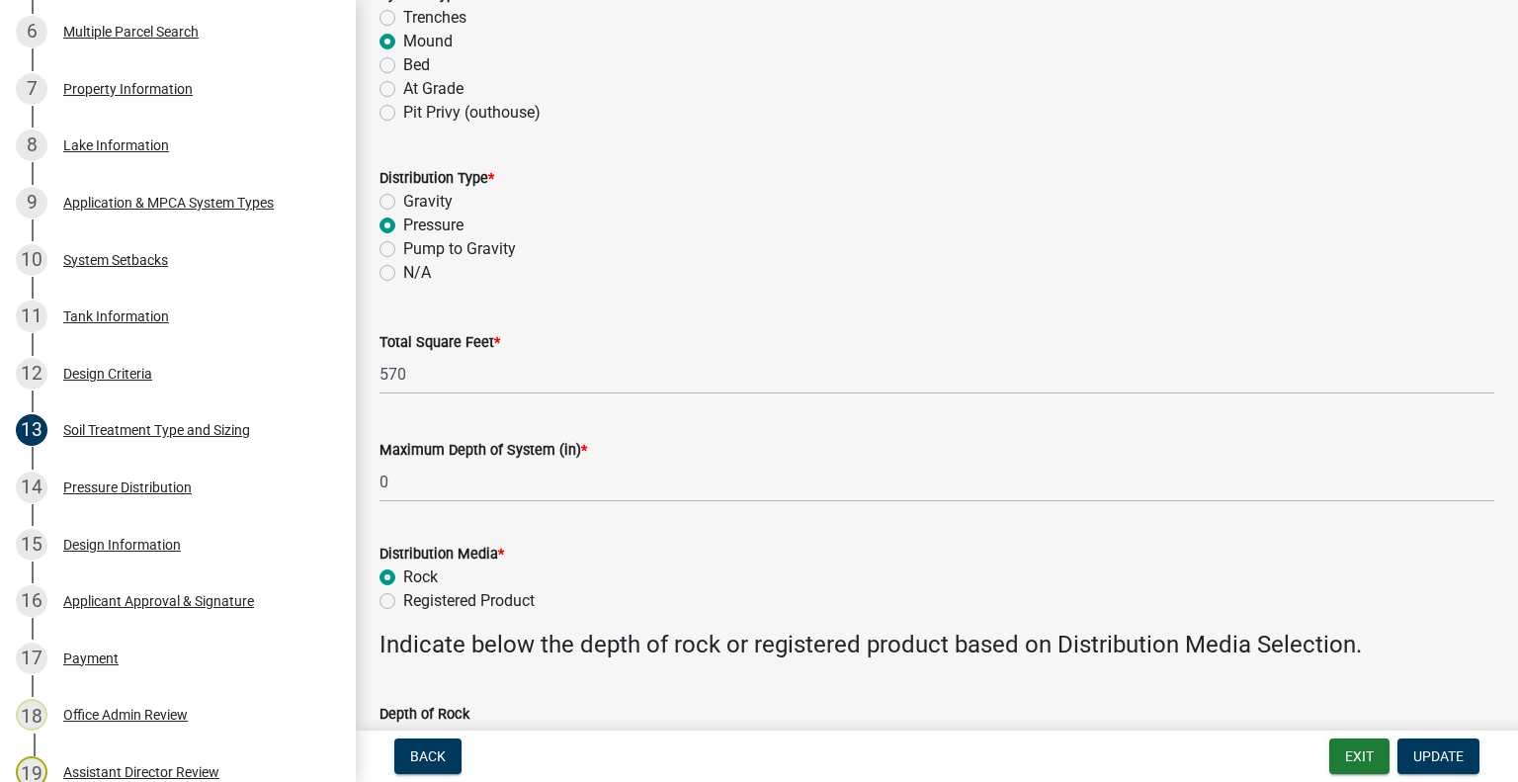
scroll to position [285, 0]
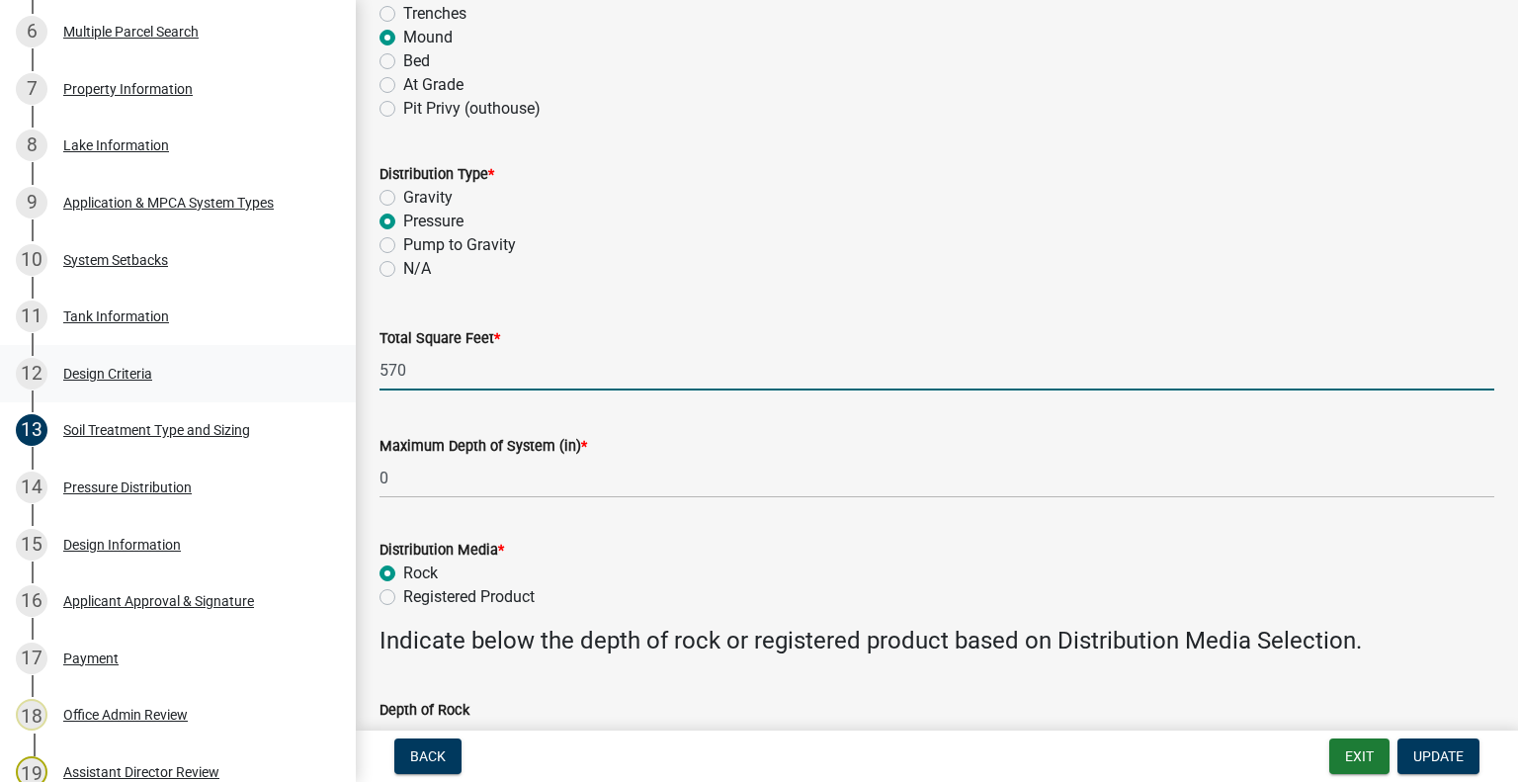
drag, startPoint x: 408, startPoint y: 377, endPoint x: 311, endPoint y: 371, distance: 97.0
click at [311, 371] on div "Subsurface Sewage Treatment System (SSTS) Permit Application SSTS - 462471 View…" at bounding box center [759, 391] width 1518 height 782
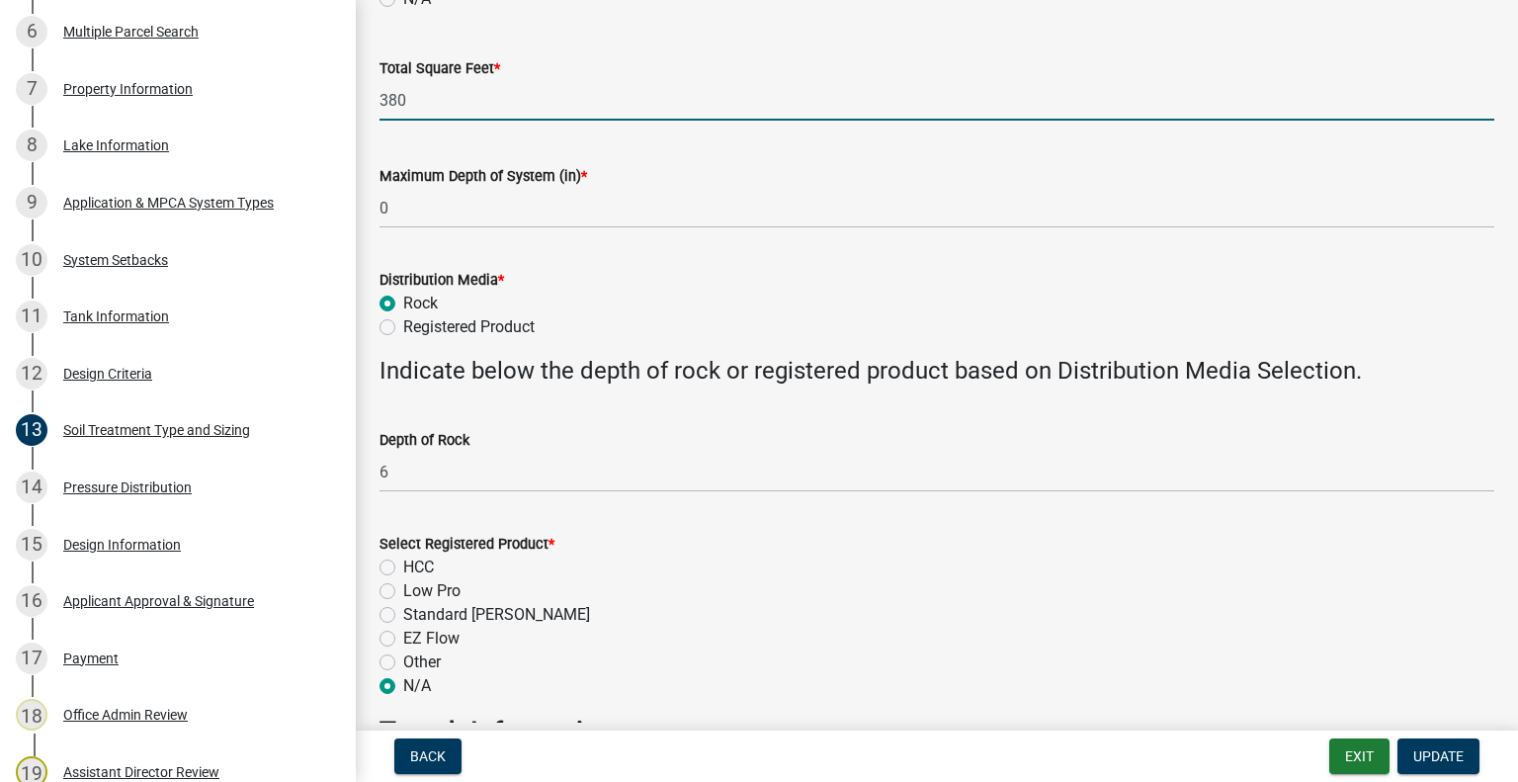
scroll to position [573, 0]
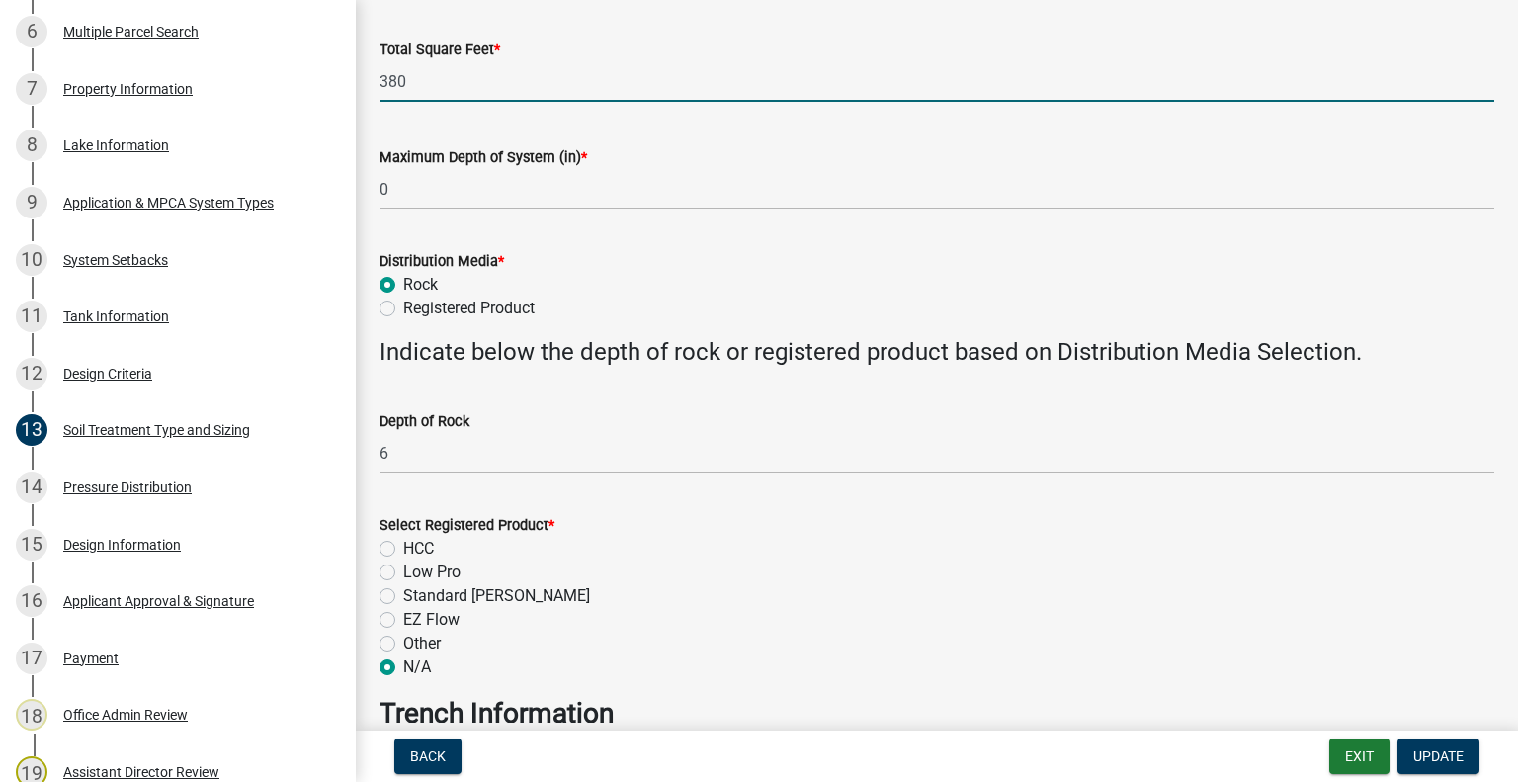
type input "380"
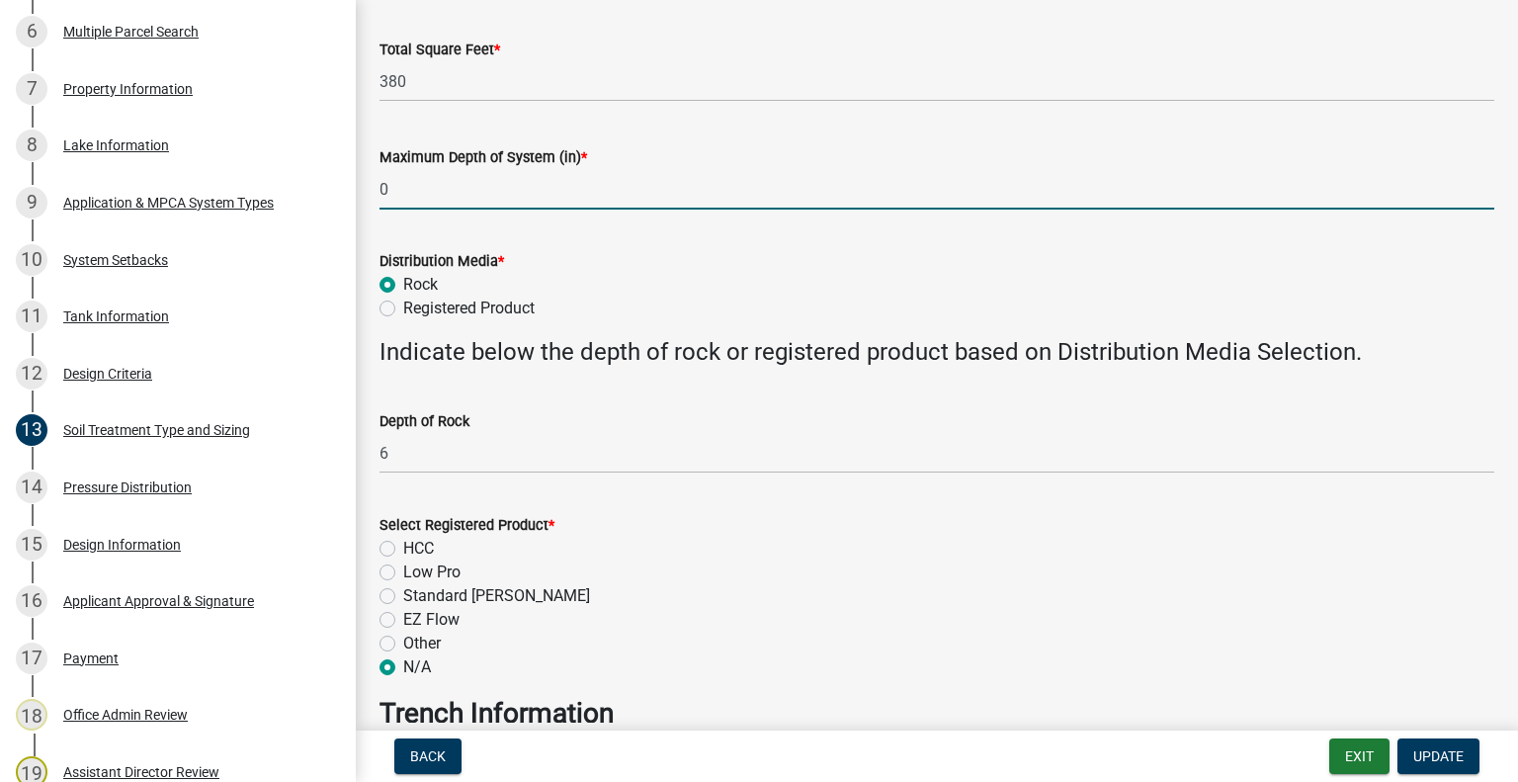
drag, startPoint x: 391, startPoint y: 188, endPoint x: 347, endPoint y: 186, distance: 44.5
click at [347, 186] on div "Subsurface Sewage Treatment System (SSTS) Permit Application SSTS - 462471 View…" at bounding box center [759, 391] width 1518 height 782
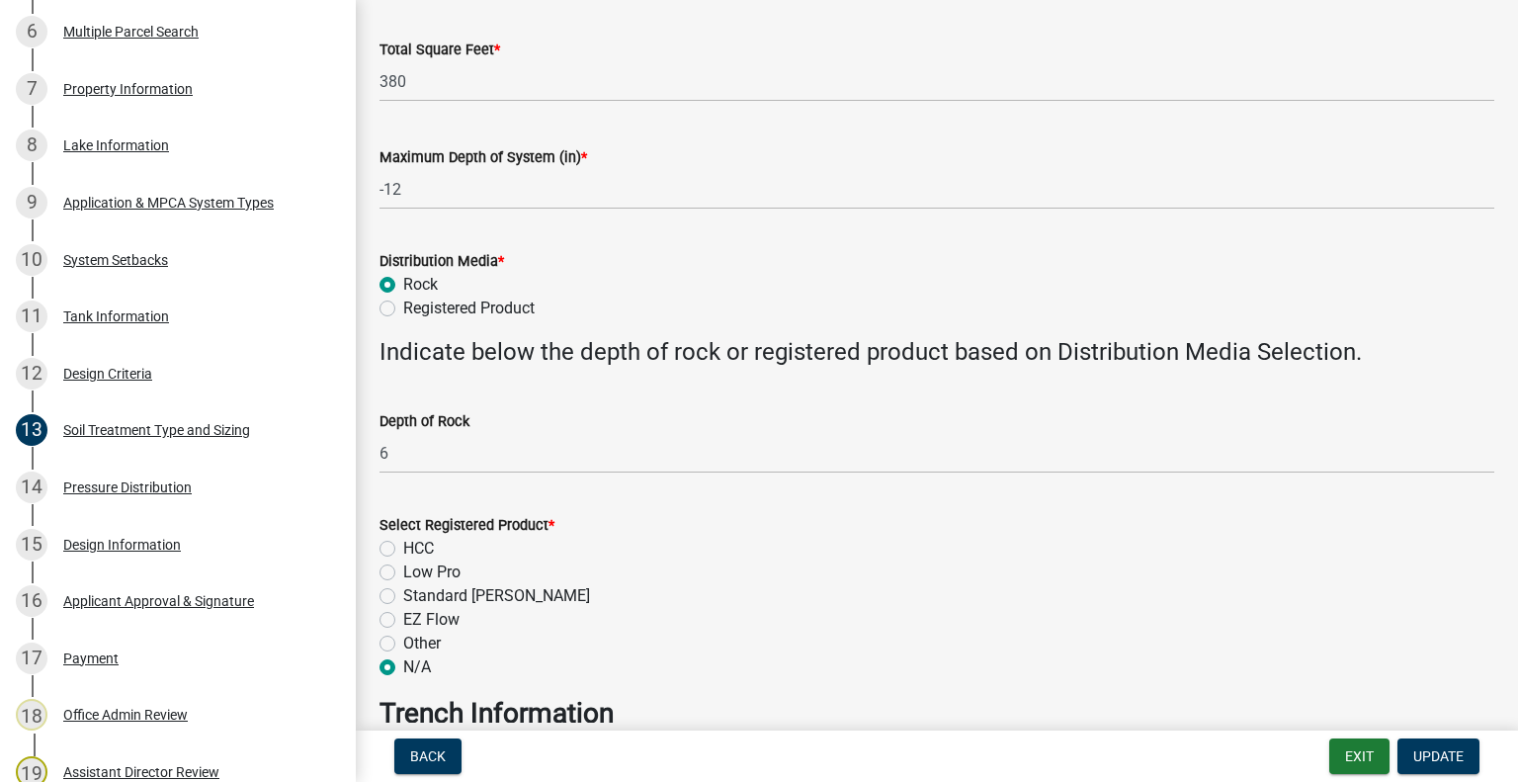
click at [696, 249] on div "Distribution Media *" at bounding box center [936, 261] width 1115 height 24
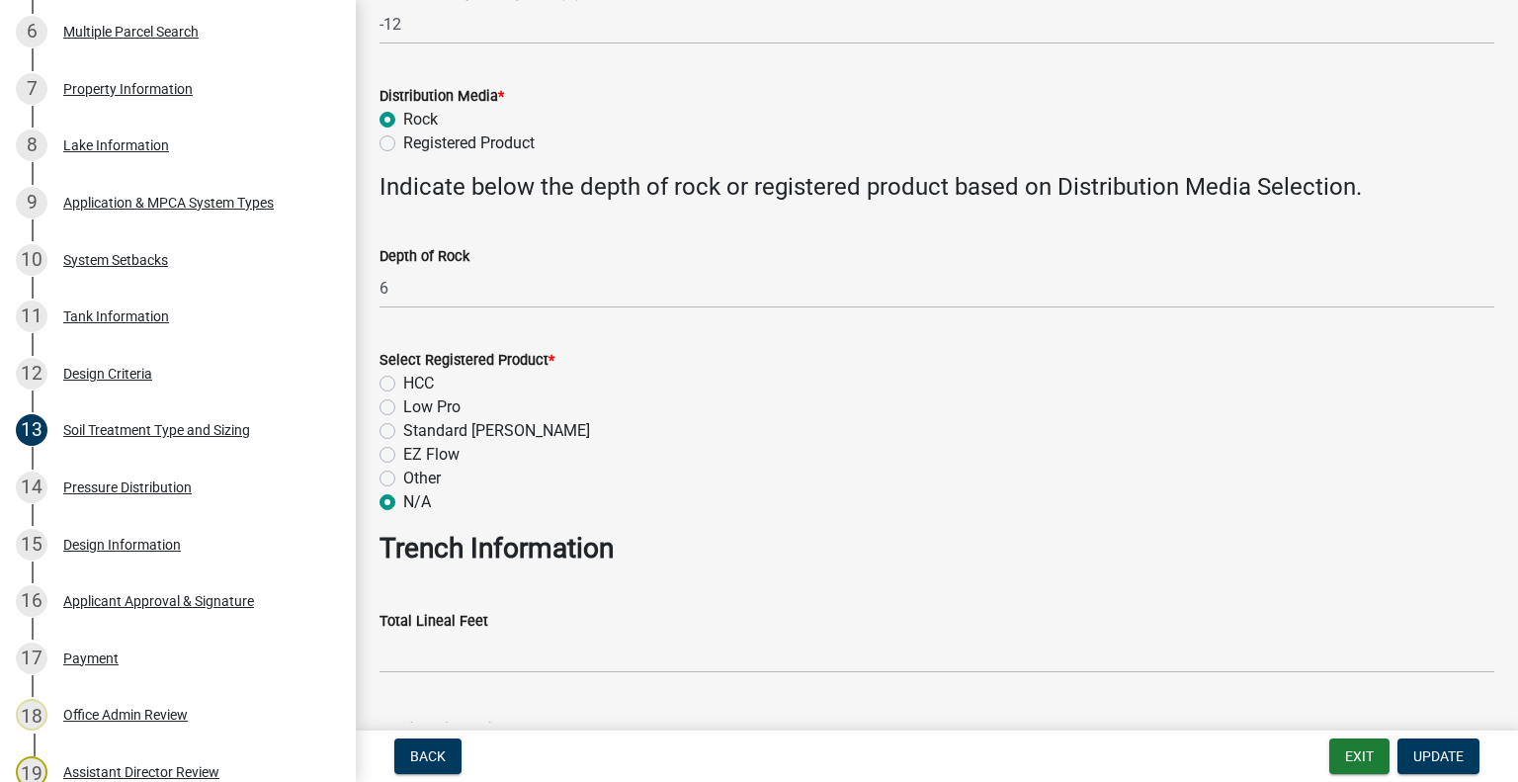
scroll to position [747, 0]
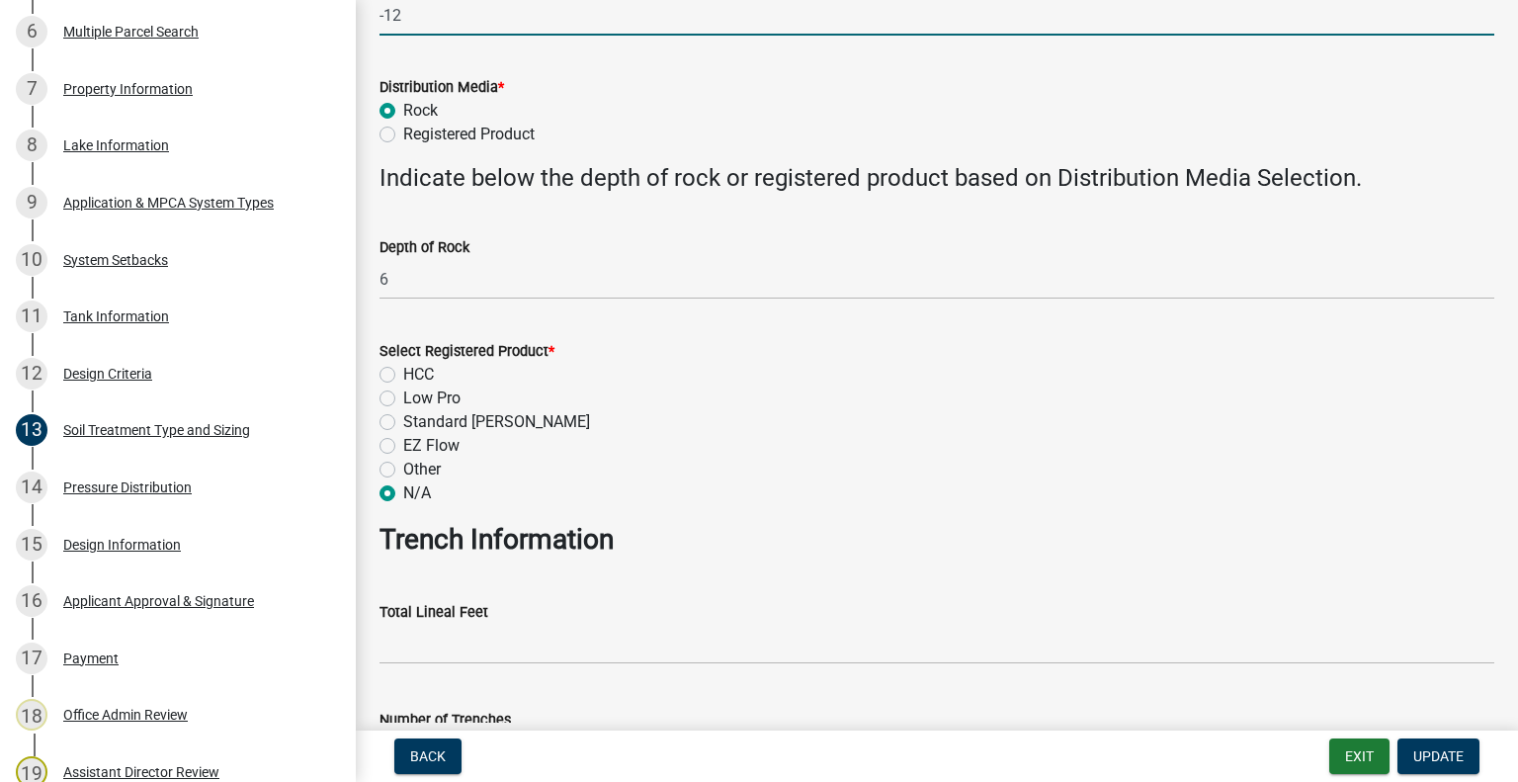
click at [429, 15] on input "-12" at bounding box center [936, 15] width 1115 height 41
type input "-13"
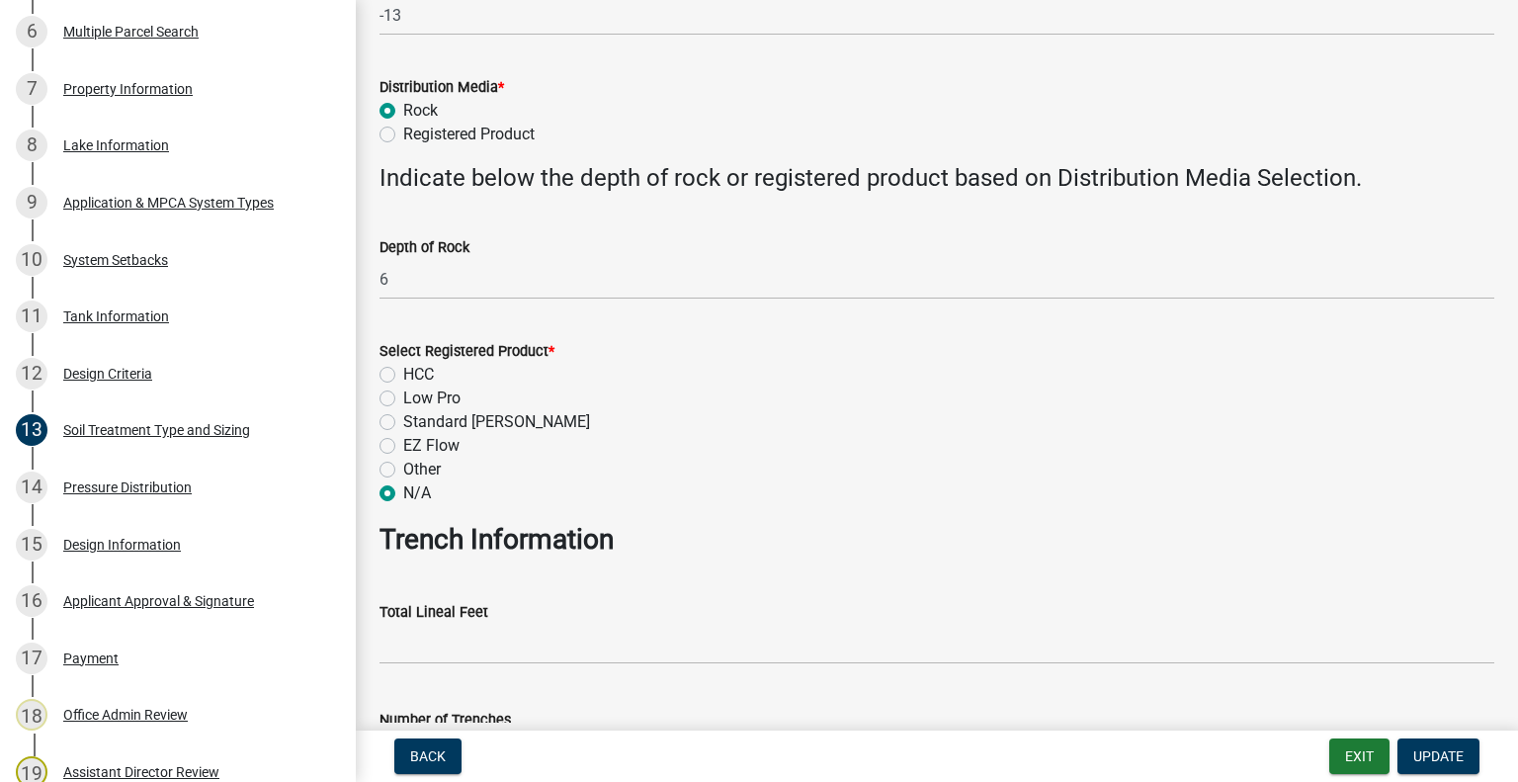
click at [728, 116] on div "Rock" at bounding box center [936, 111] width 1115 height 24
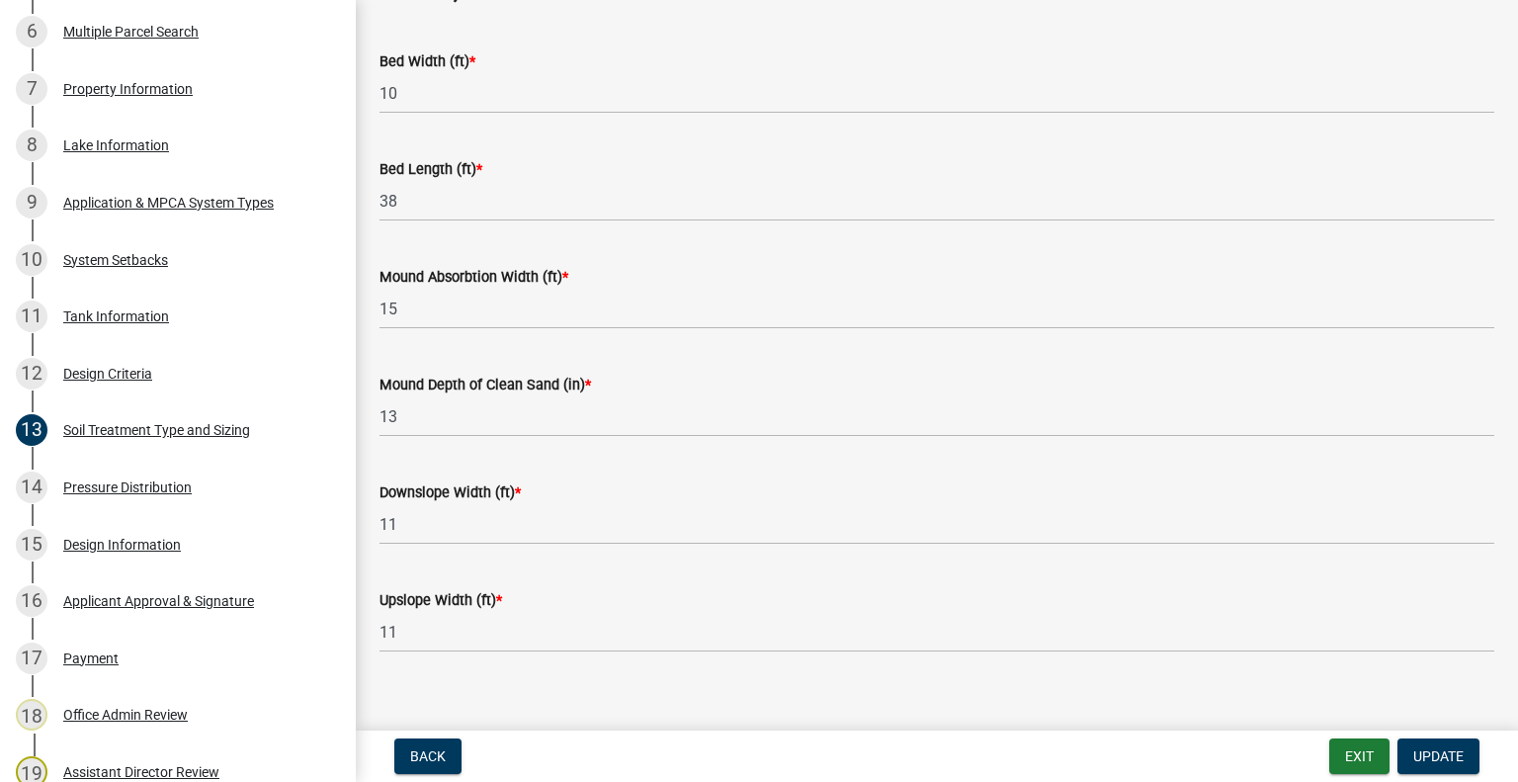
scroll to position [1579, 0]
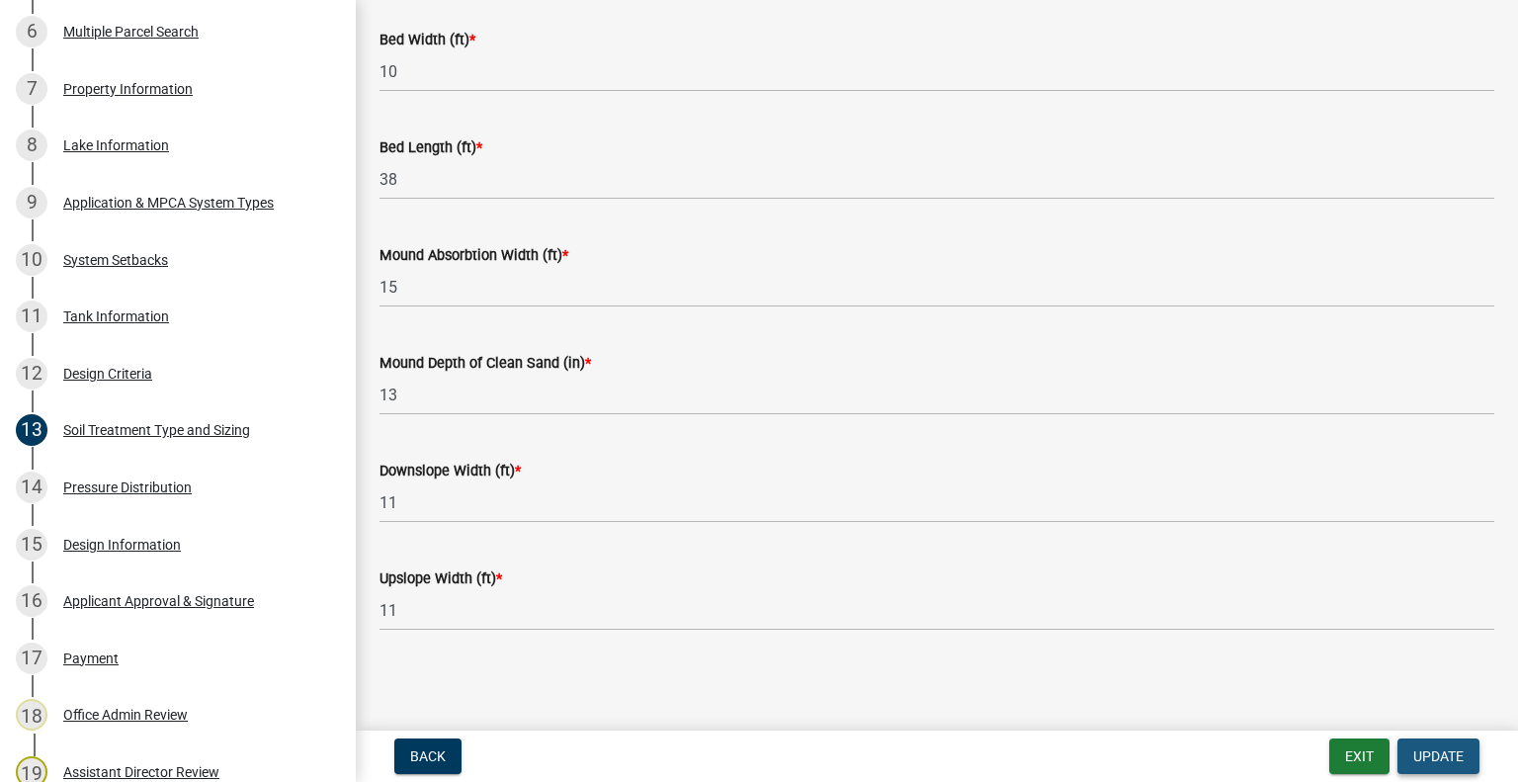
click at [1413, 750] on span "Update" at bounding box center [1438, 756] width 50 height 16
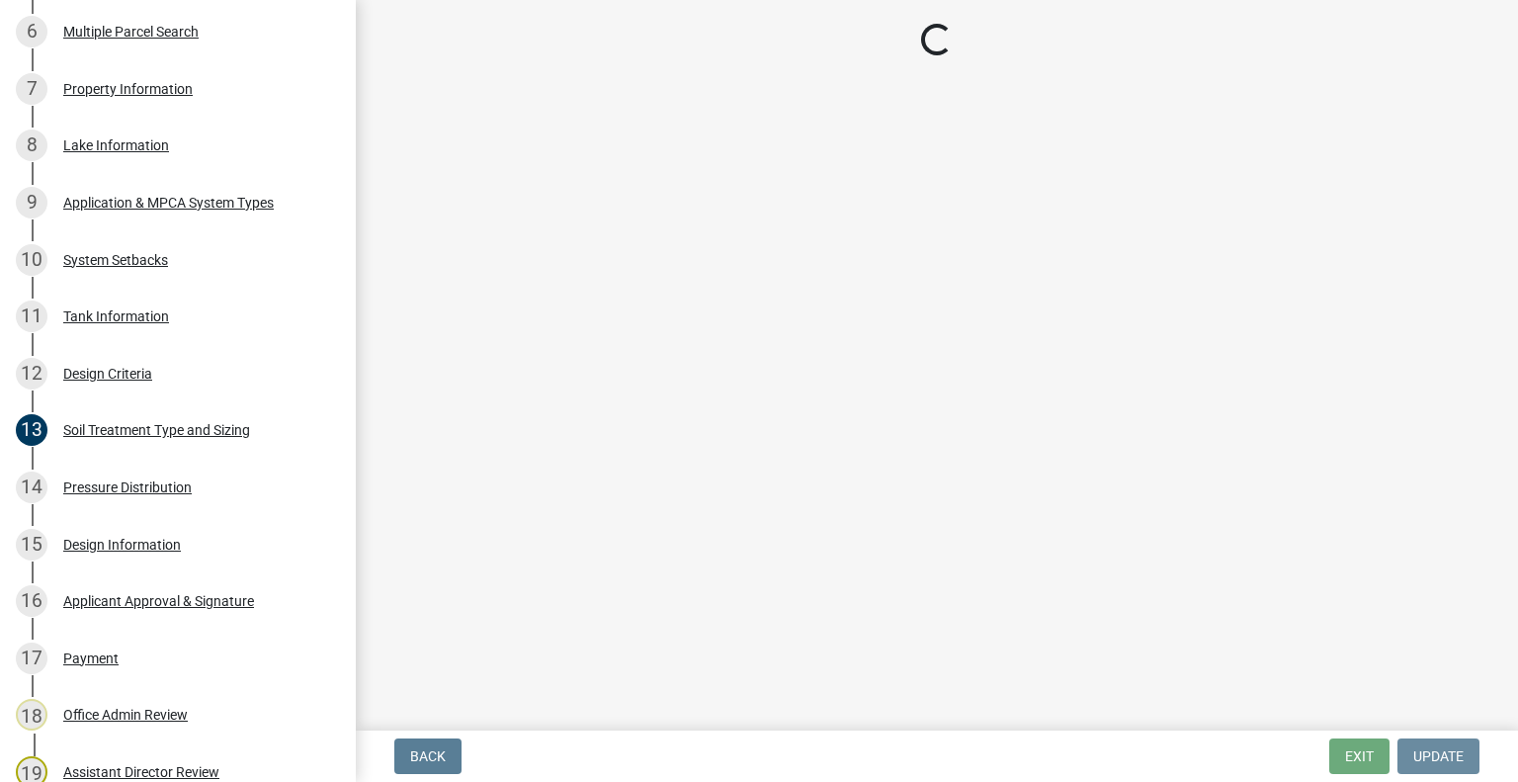
scroll to position [0, 0]
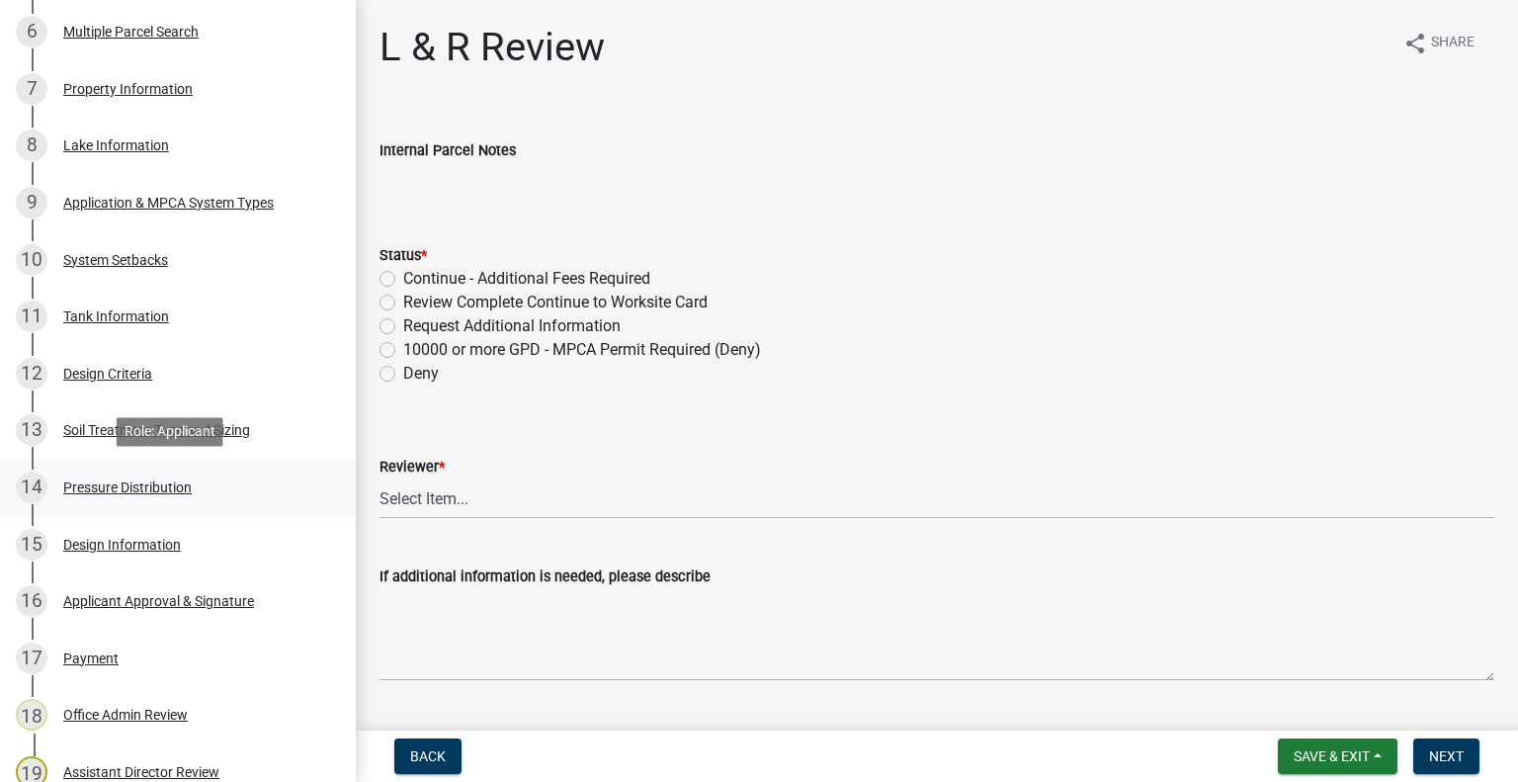
click at [102, 487] on div "Pressure Distribution" at bounding box center [127, 487] width 128 height 14
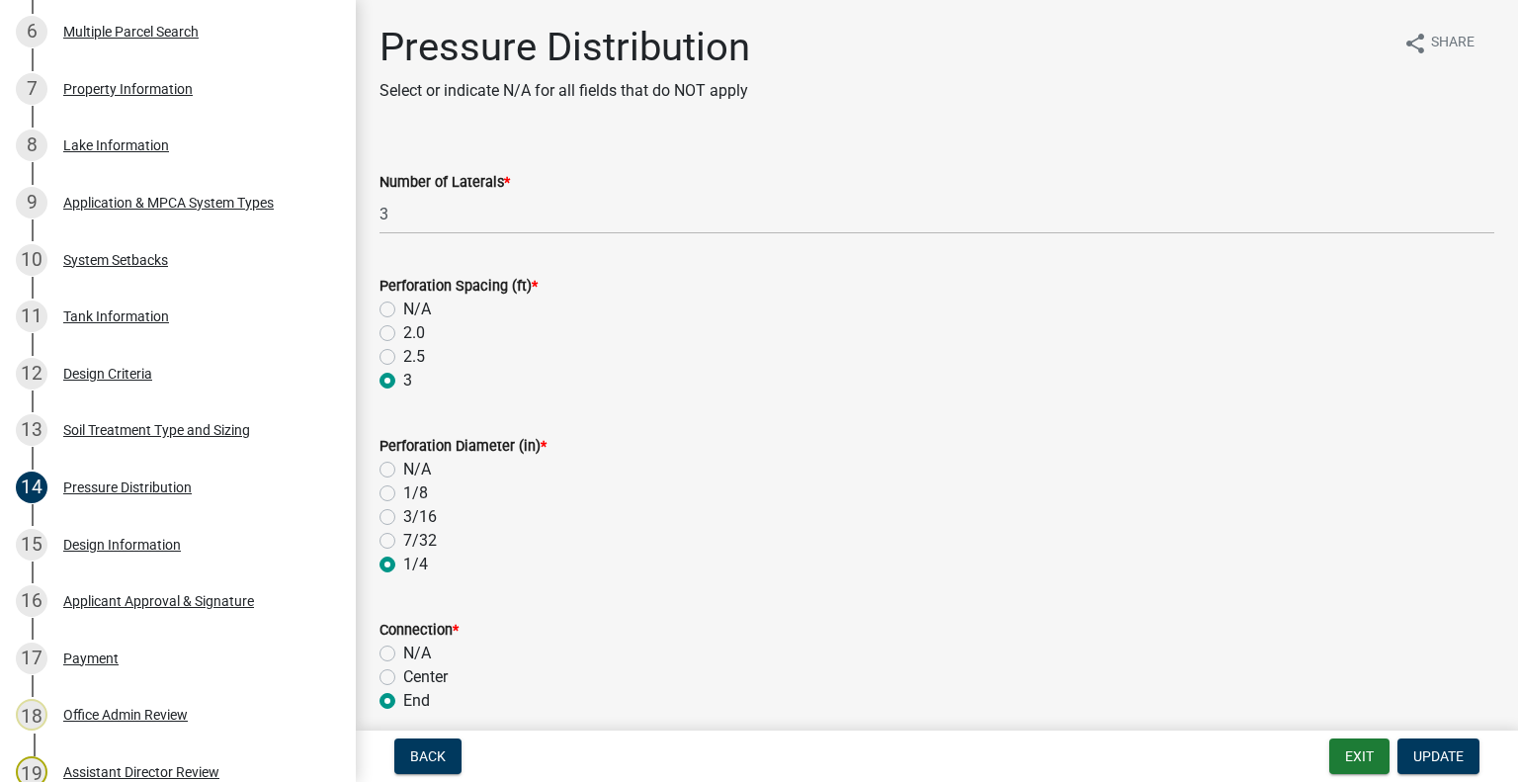
click at [1161, 379] on div "3" at bounding box center [936, 381] width 1115 height 24
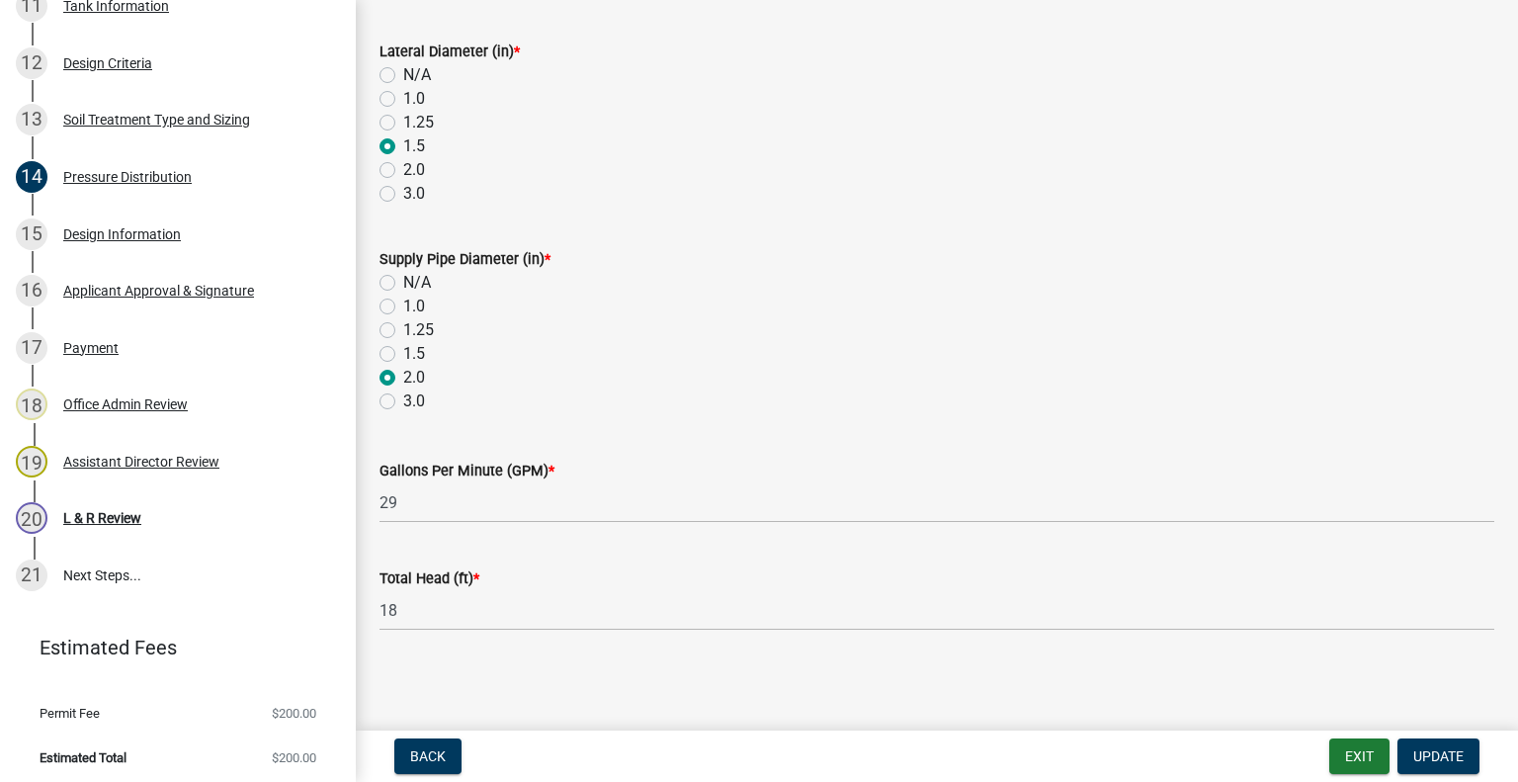
scroll to position [1008, 0]
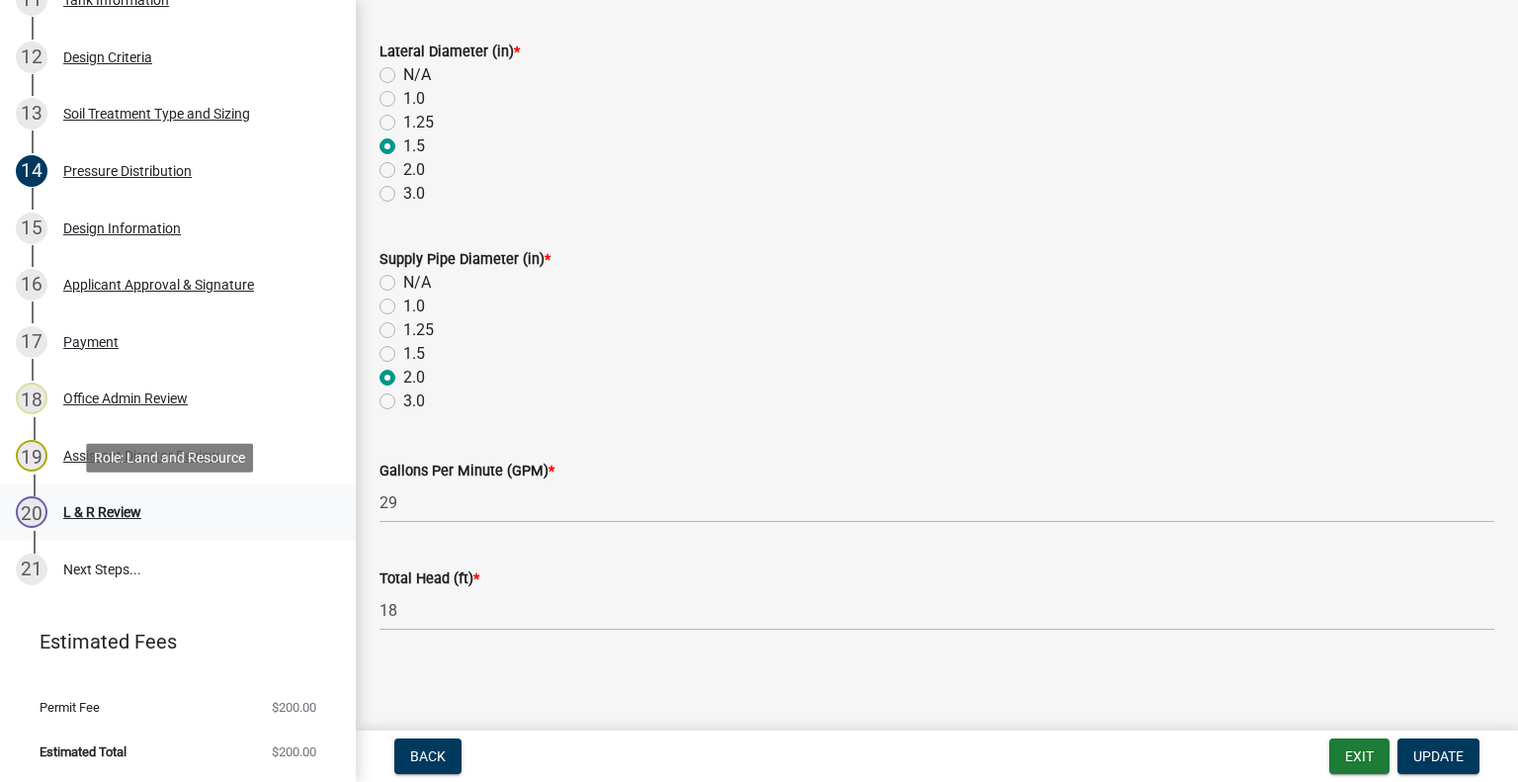
click at [91, 495] on link "20 L & R Review" at bounding box center [178, 512] width 356 height 57
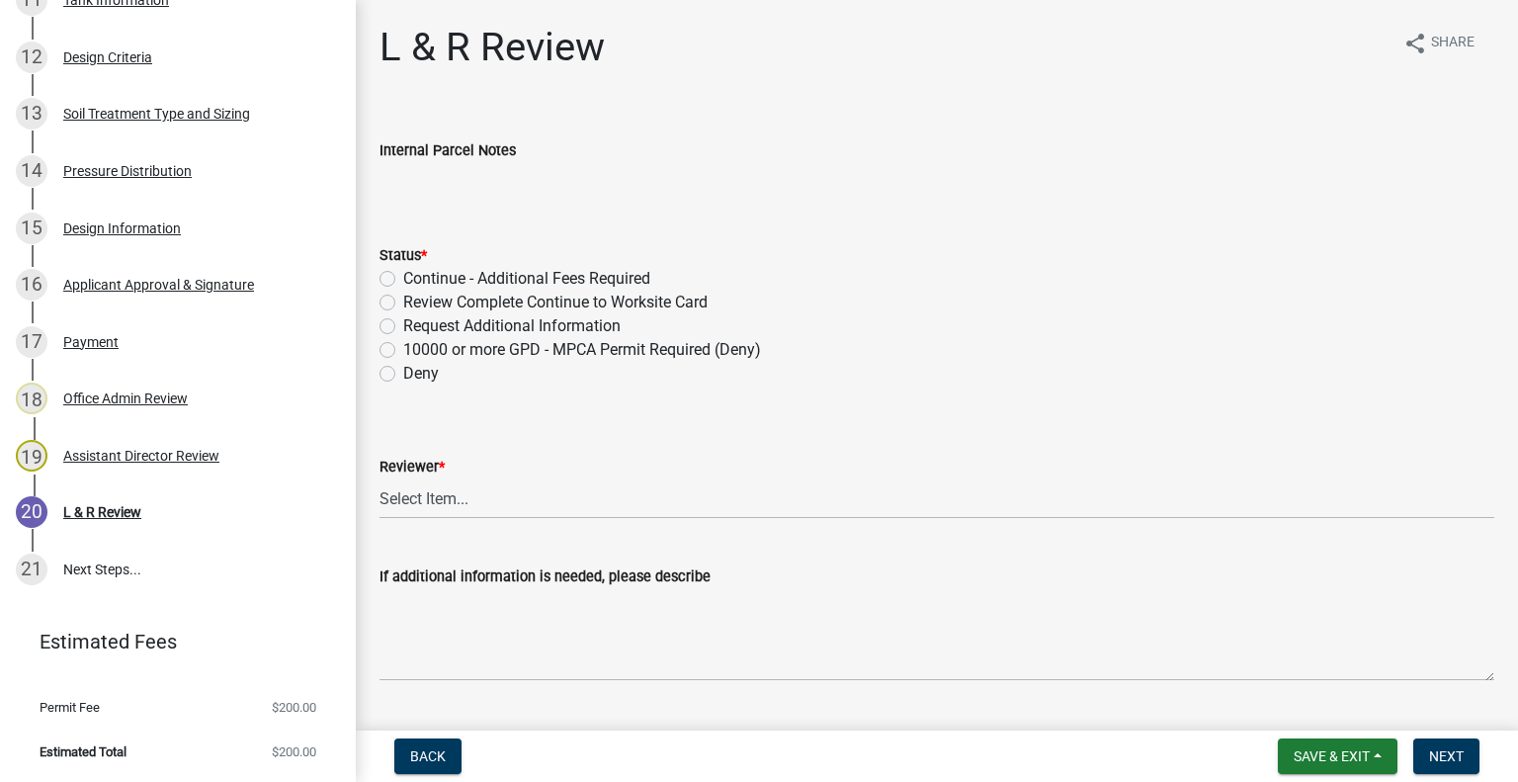
click at [403, 305] on label "Review Complete Continue to Worksite Card" at bounding box center [555, 303] width 304 height 24
click at [403, 303] on input "Review Complete Continue to Worksite Card" at bounding box center [409, 297] width 13 height 13
radio input "true"
click at [455, 483] on select "Select Item... [PERSON_NAME] [PERSON_NAME] [PERSON_NAME] [PERSON_NAME] [PERSON_…" at bounding box center [936, 498] width 1115 height 41
click at [379, 478] on select "Select Item... [PERSON_NAME] [PERSON_NAME] [PERSON_NAME] [PERSON_NAME] [PERSON_…" at bounding box center [936, 498] width 1115 height 41
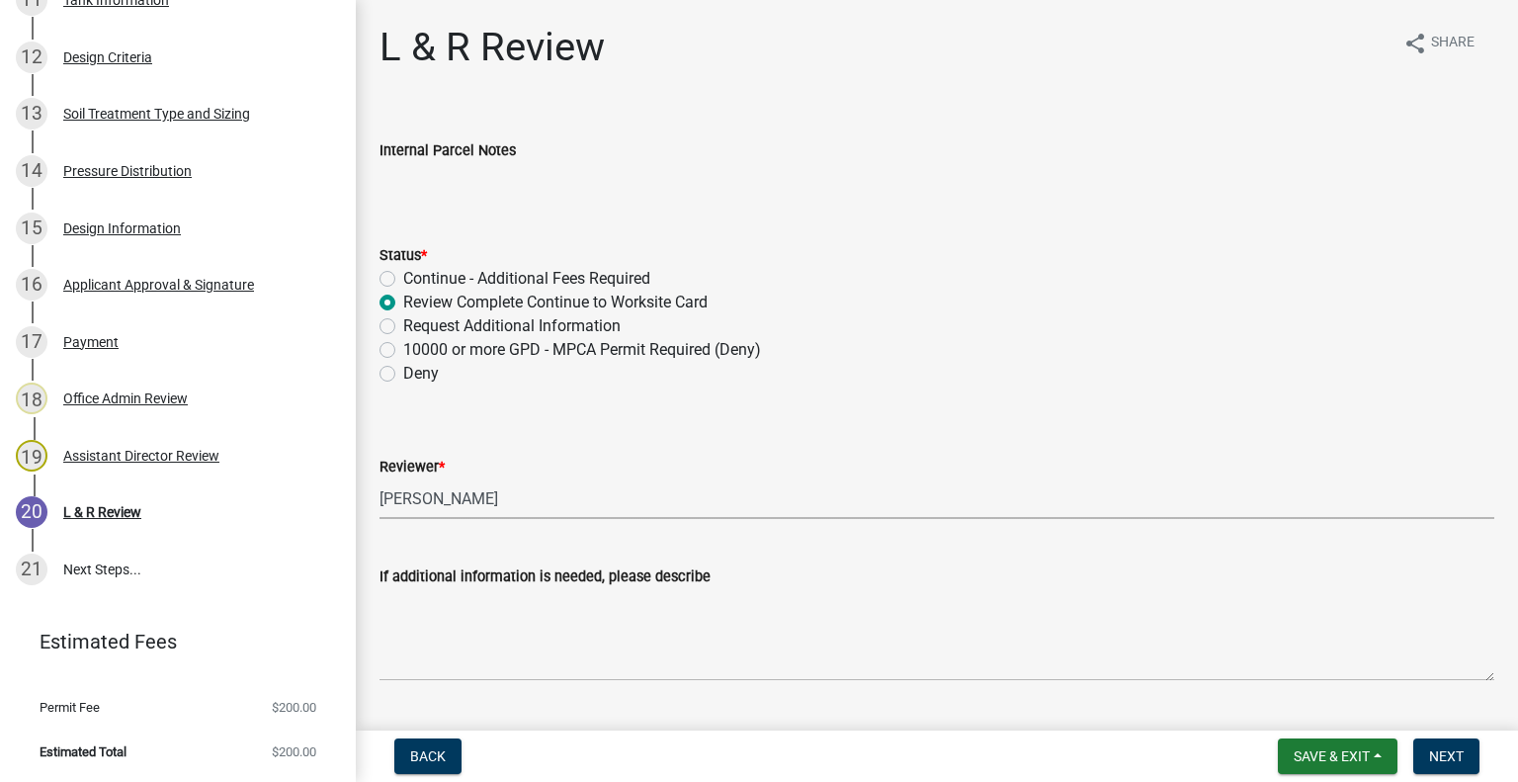
select select "0a311807-450c-48b8-9321-97c7e4f11950"
click at [1446, 758] on span "Next" at bounding box center [1446, 756] width 35 height 16
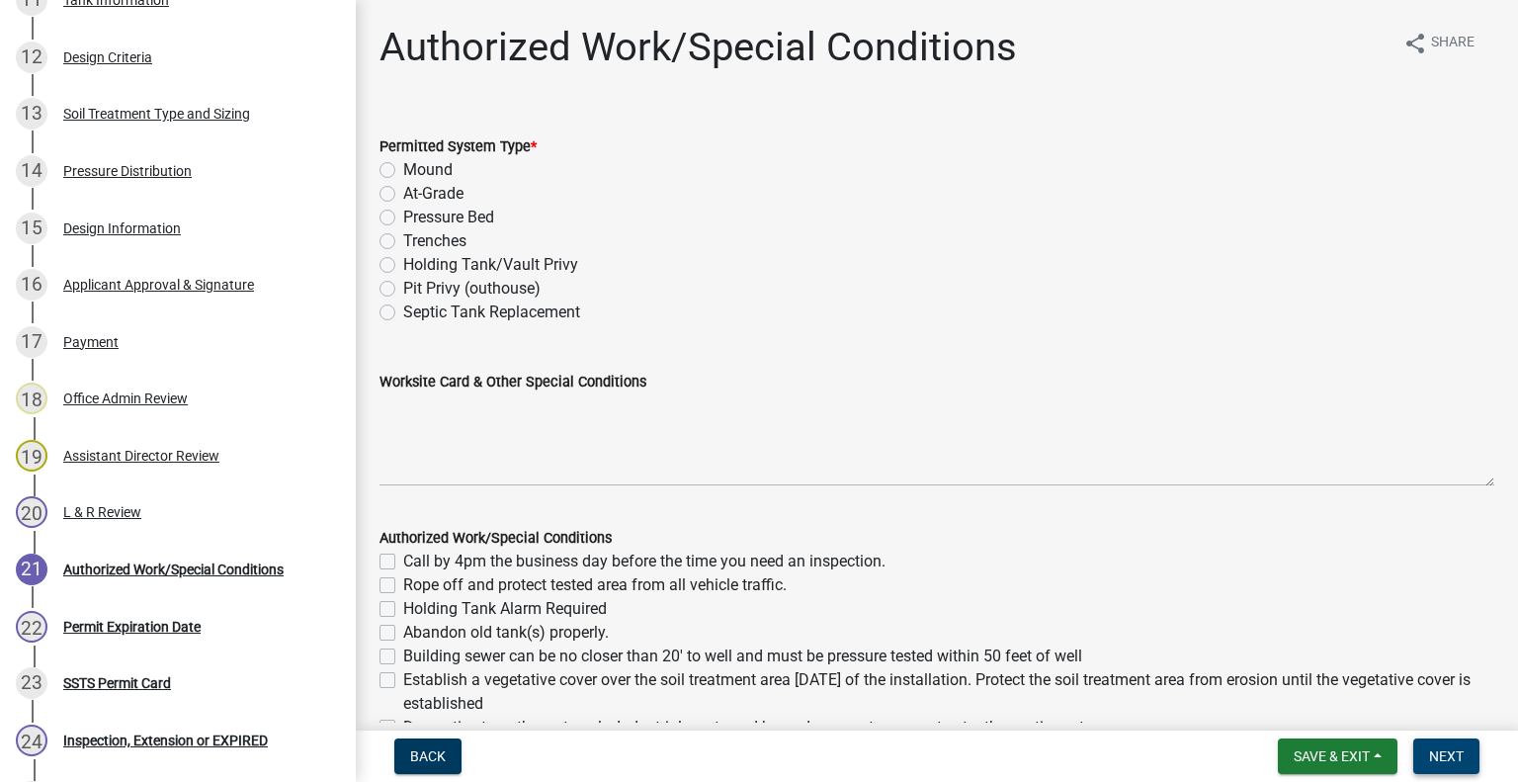
scroll to position [1235, 0]
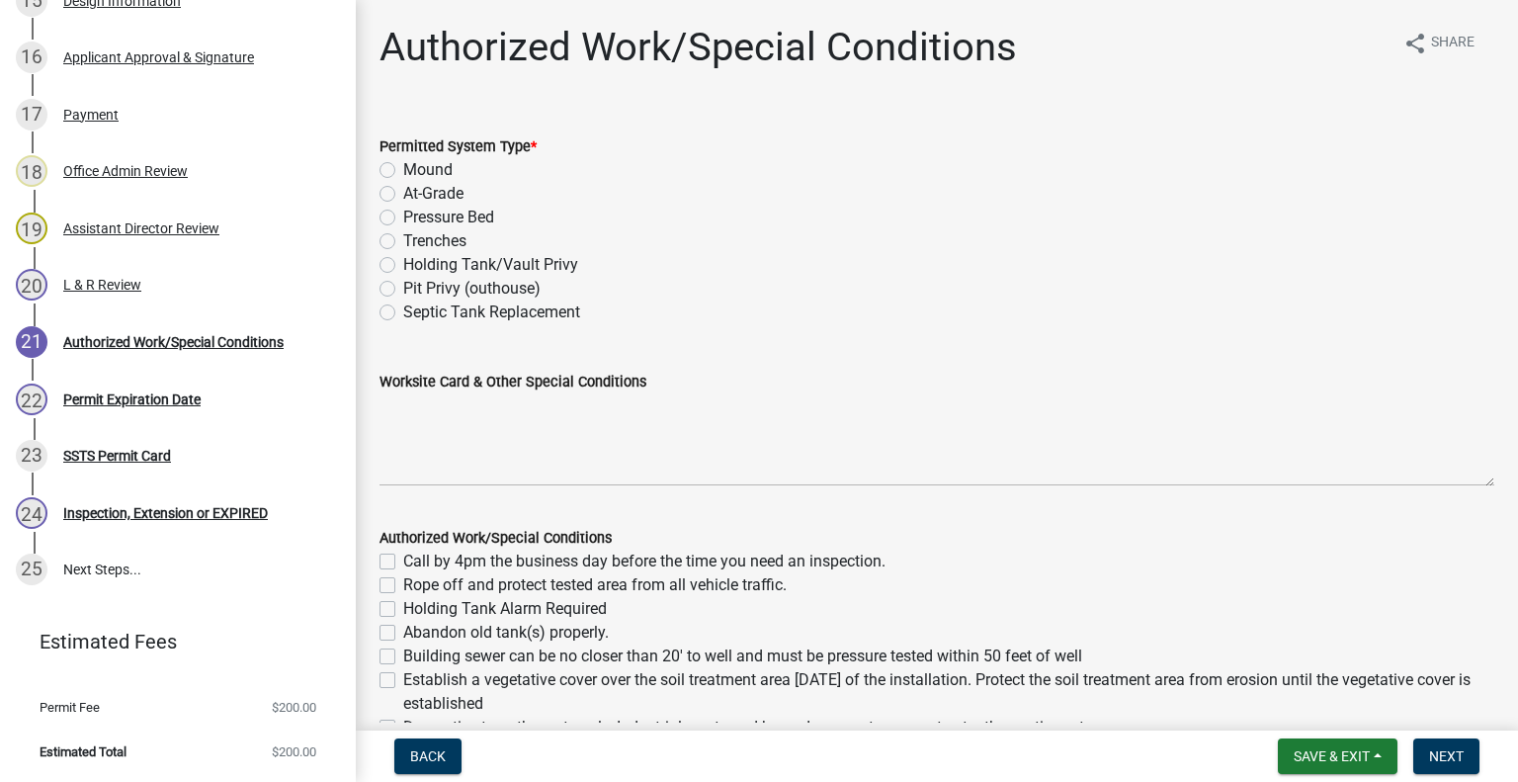
click at [403, 165] on label "Mound" at bounding box center [427, 170] width 49 height 24
click at [403, 165] on input "Mound" at bounding box center [409, 164] width 13 height 13
radio input "true"
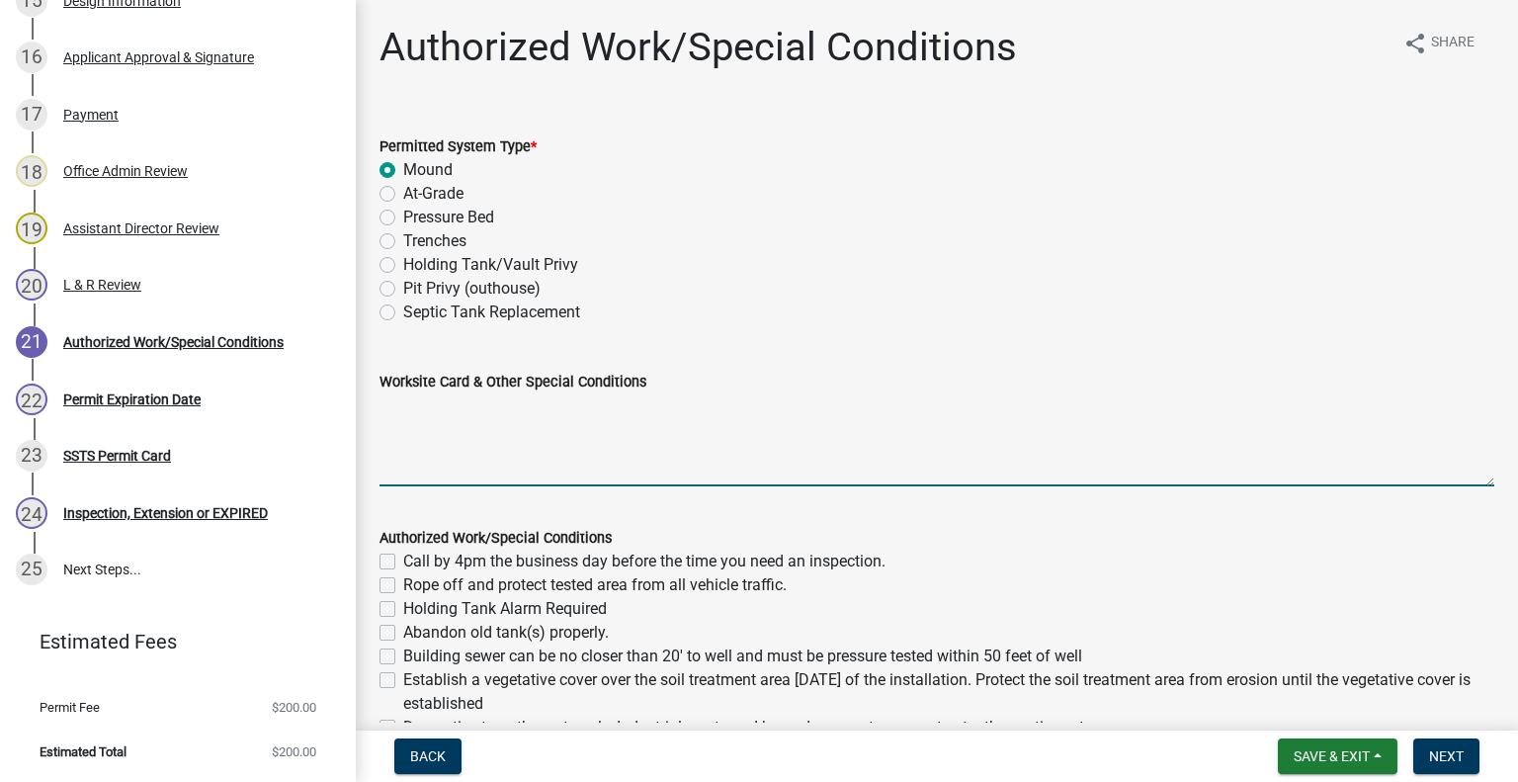
click at [455, 408] on textarea "Worksite Card & Other Special Conditions" at bounding box center [936, 439] width 1115 height 93
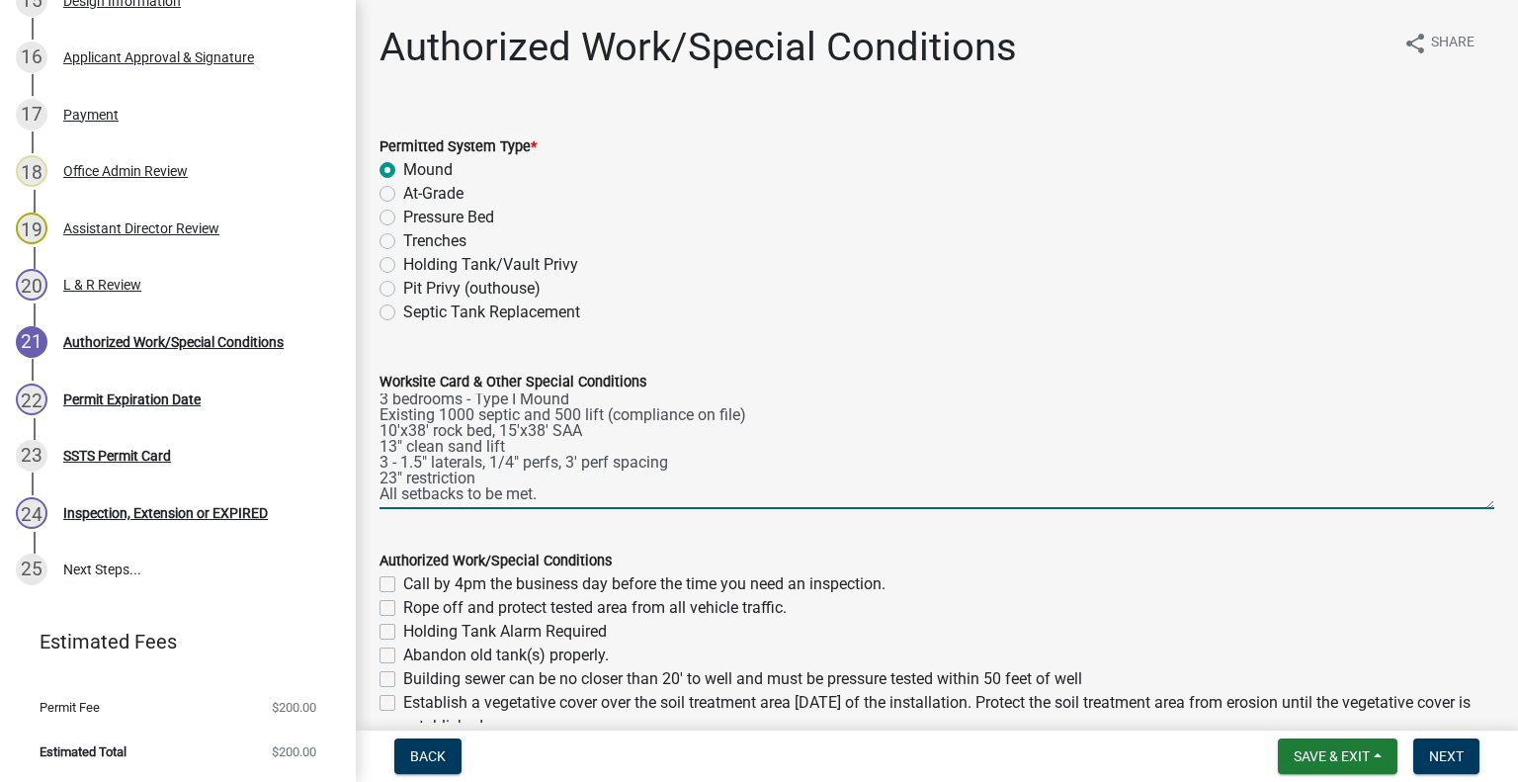
scroll to position [0, 0]
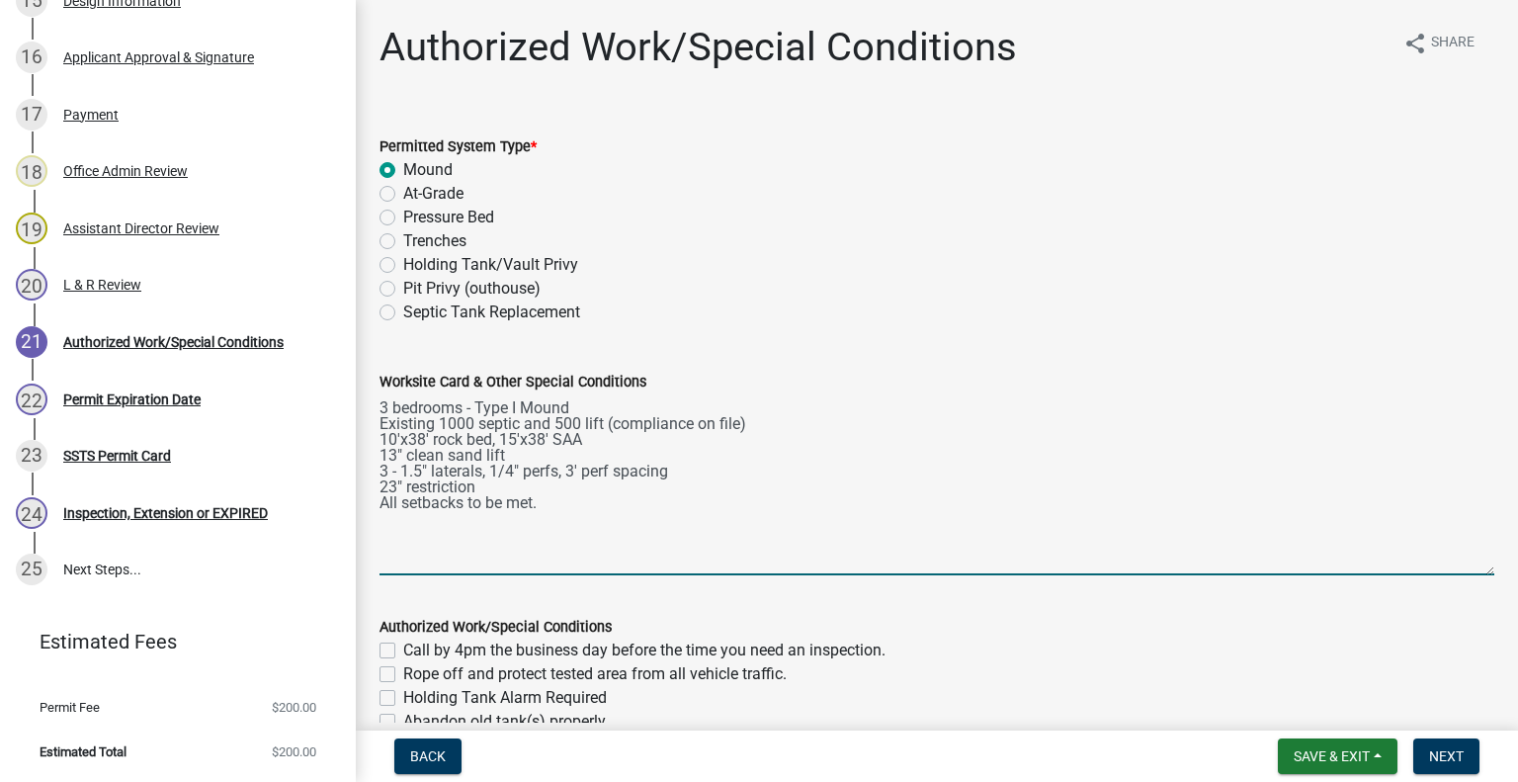
drag, startPoint x: 1475, startPoint y: 477, endPoint x: 1482, endPoint y: 575, distance: 98.2
click at [1482, 575] on div "Worksite Card & Other Special Conditions 3 bedrooms - Type I Mound Existing 100…" at bounding box center [937, 458] width 1144 height 233
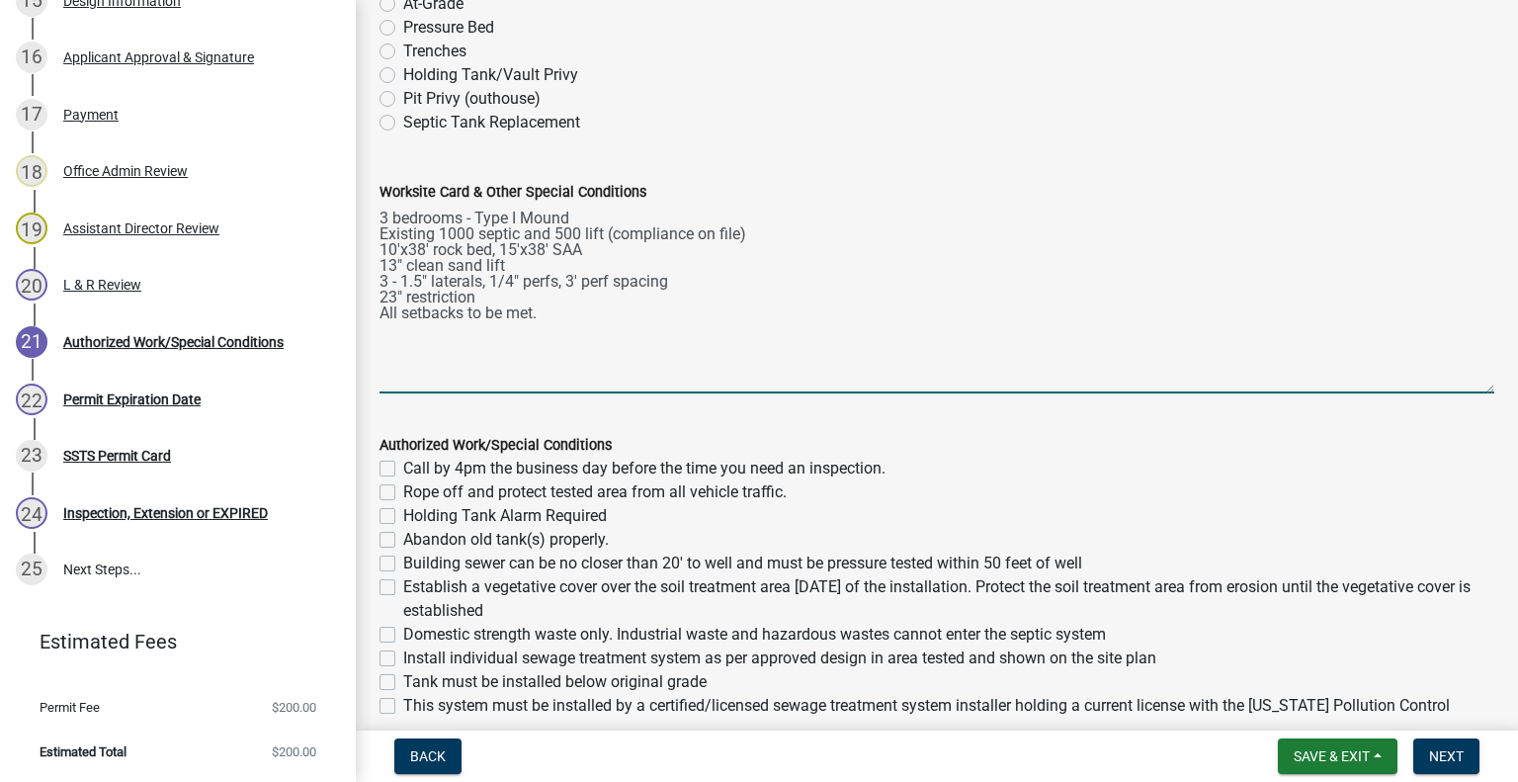
scroll to position [258, 0]
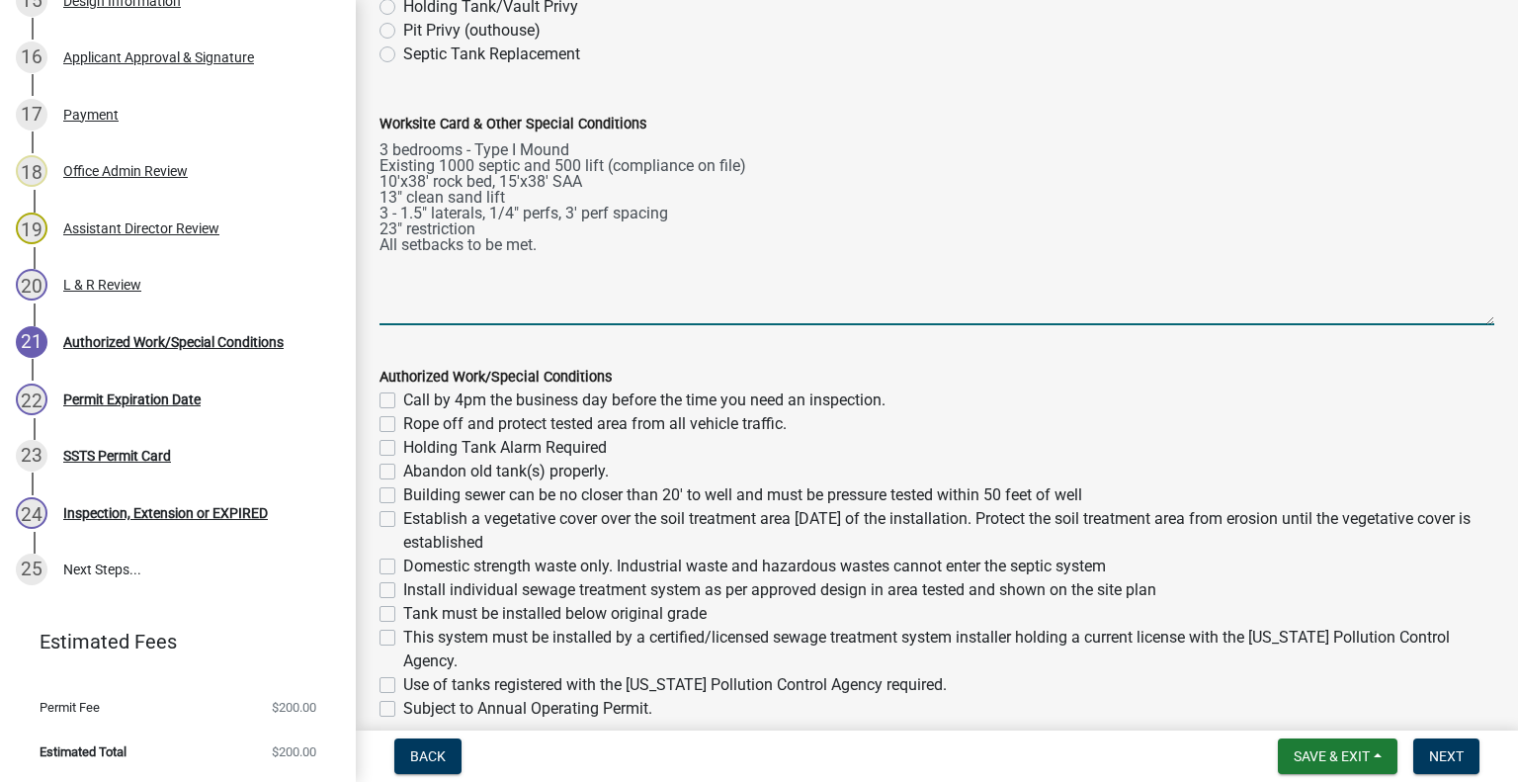
type textarea "3 bedrooms - Type I Mound Existing 1000 septic and 500 lift (compliance on file…"
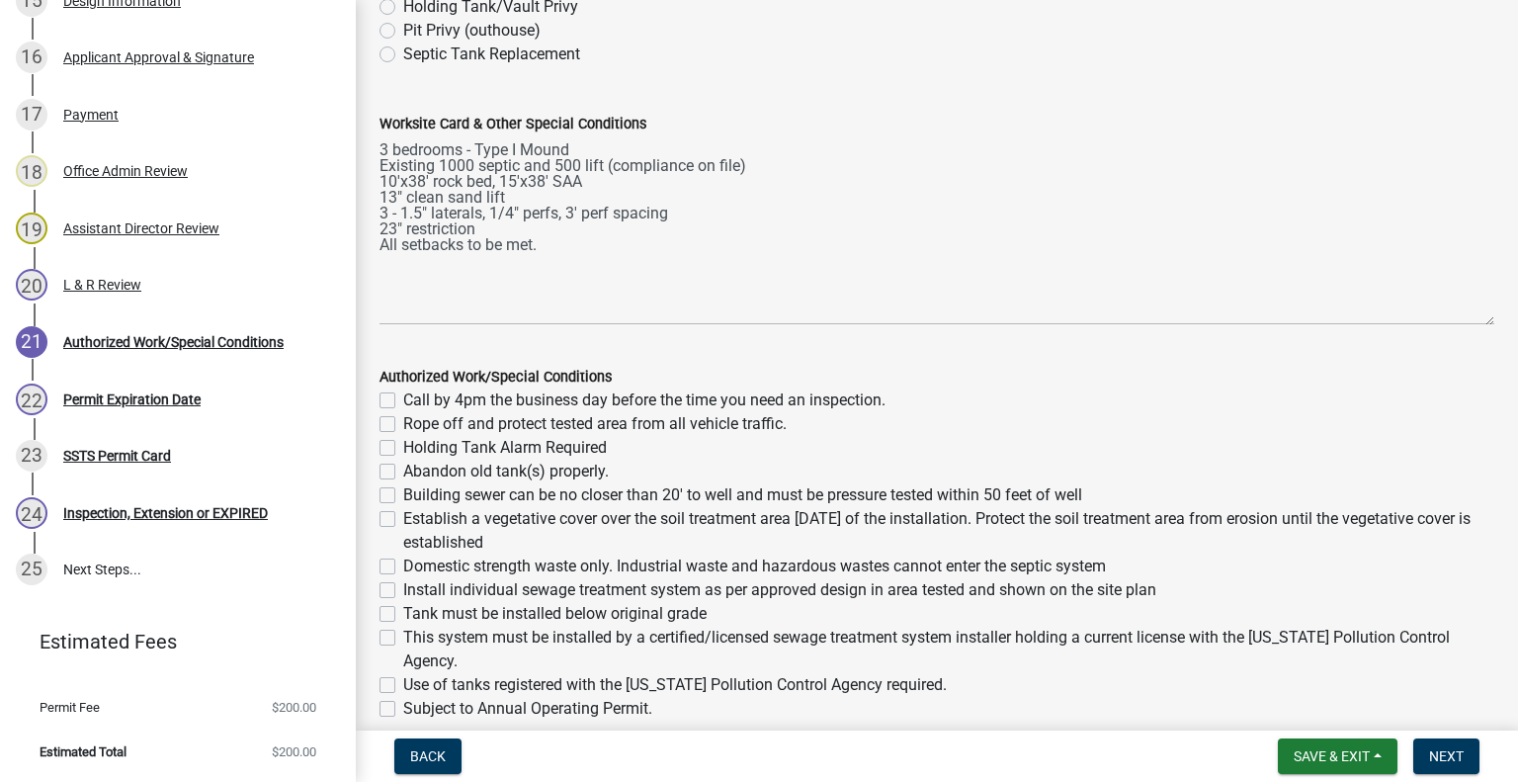
click at [403, 398] on label "Call by 4pm the business day before the time you need an inspection." at bounding box center [644, 400] width 482 height 24
click at [403, 398] on input "Call by 4pm the business day before the time you need an inspection." at bounding box center [409, 394] width 13 height 13
checkbox input "true"
checkbox input "false"
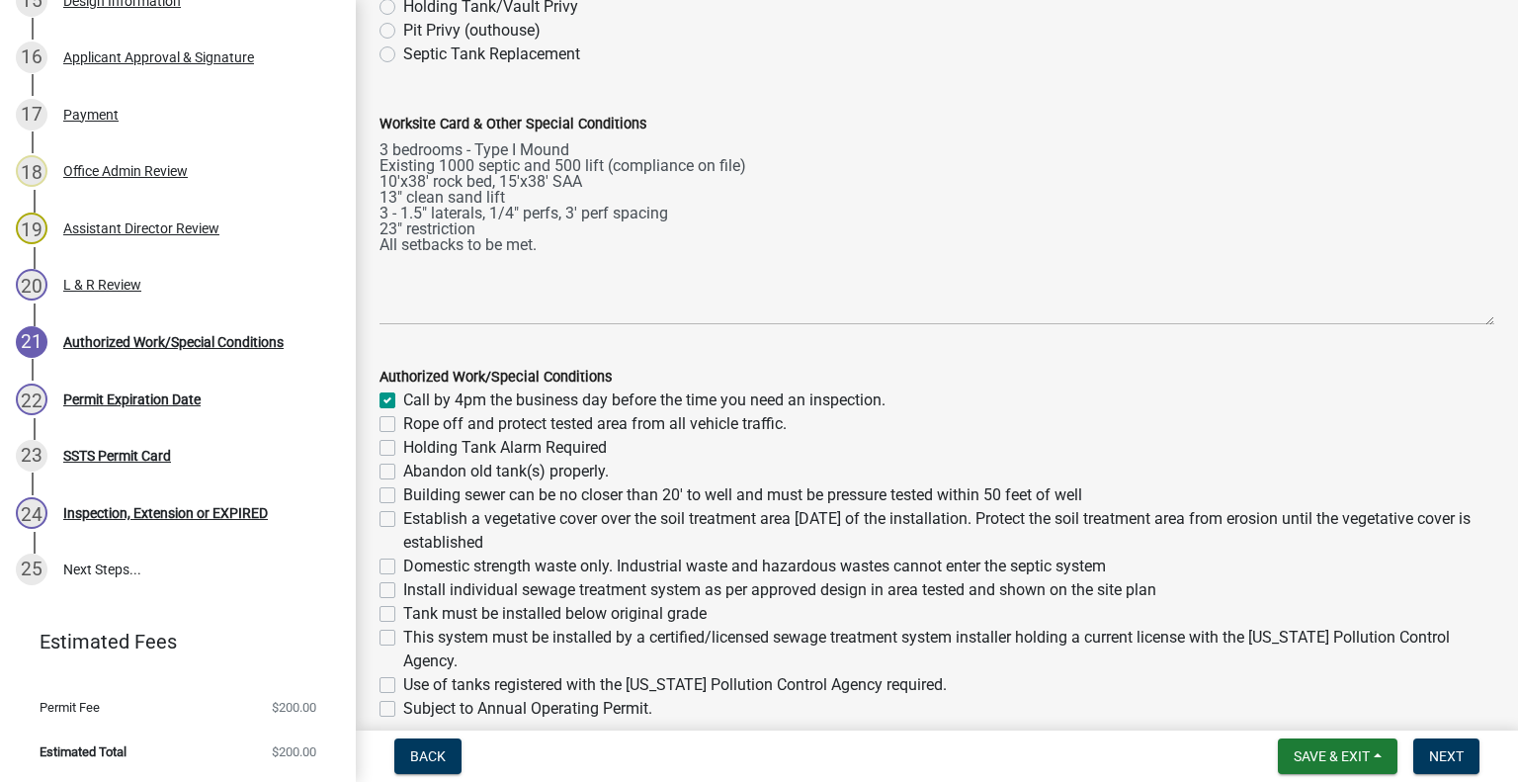
checkbox input "false"
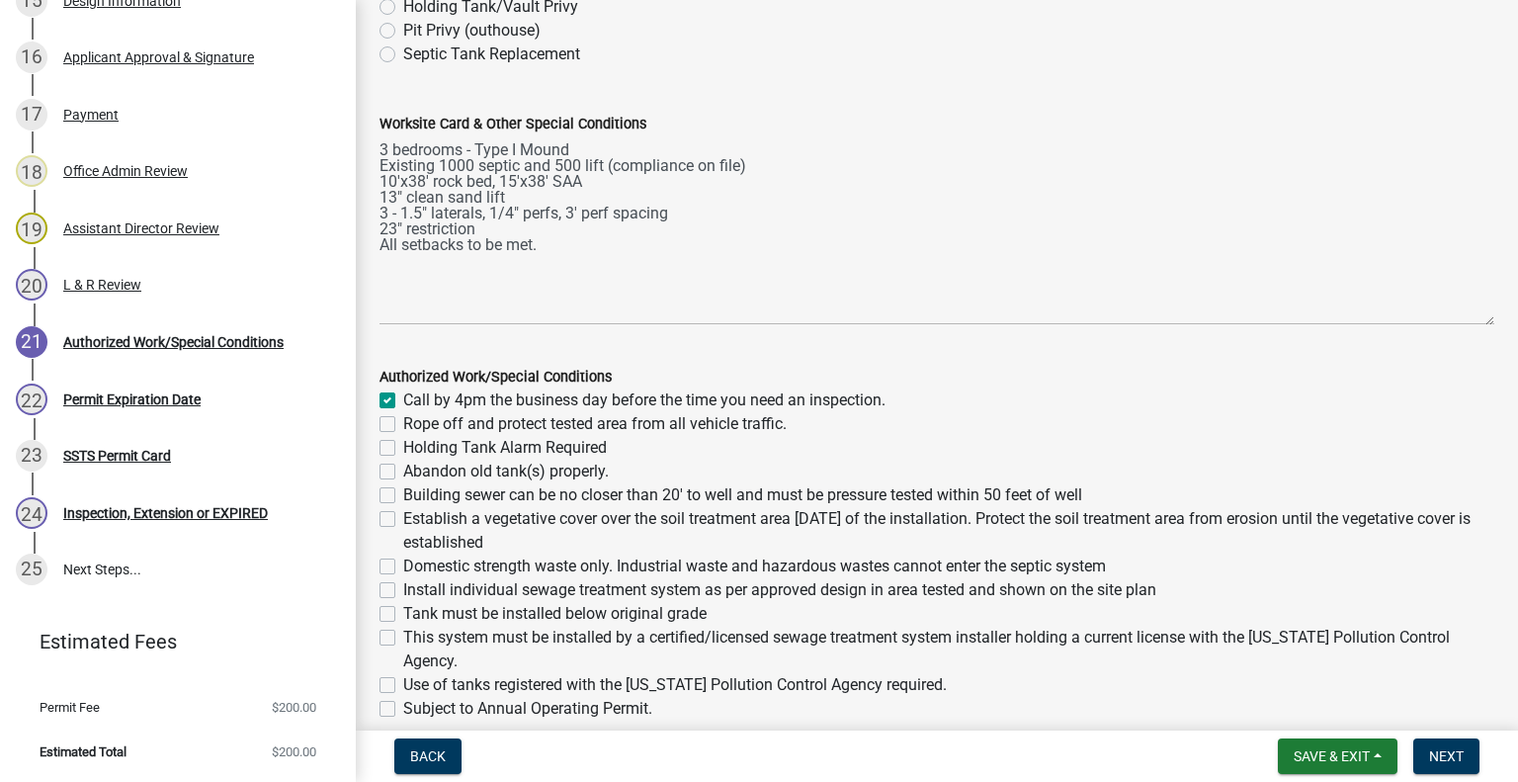
checkbox input "false"
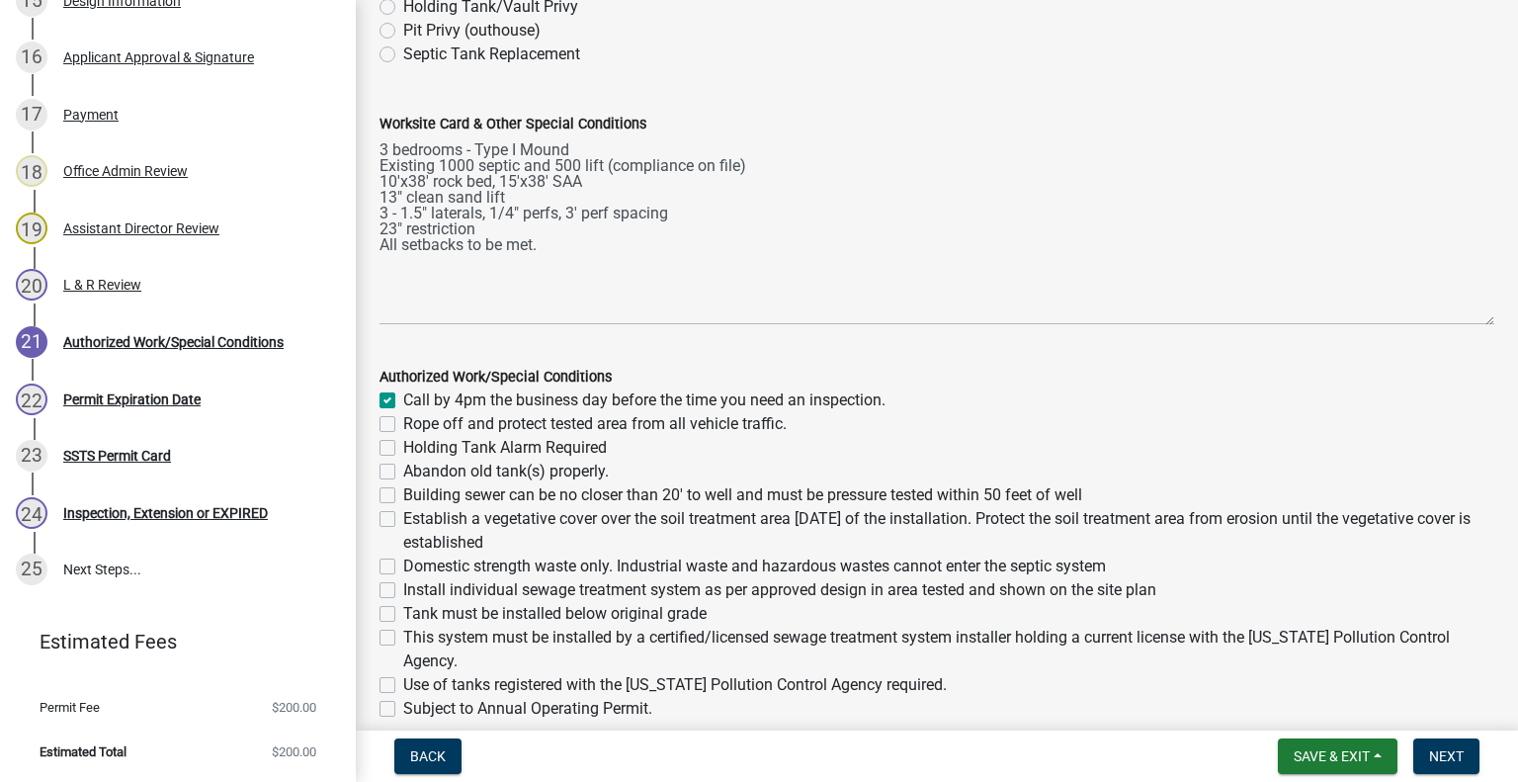
checkbox input "false"
click at [403, 426] on label "Rope off and protect tested area from all vehicle traffic." at bounding box center [594, 424] width 383 height 24
click at [403, 425] on input "Rope off and protect tested area from all vehicle traffic." at bounding box center [409, 418] width 13 height 13
checkbox input "true"
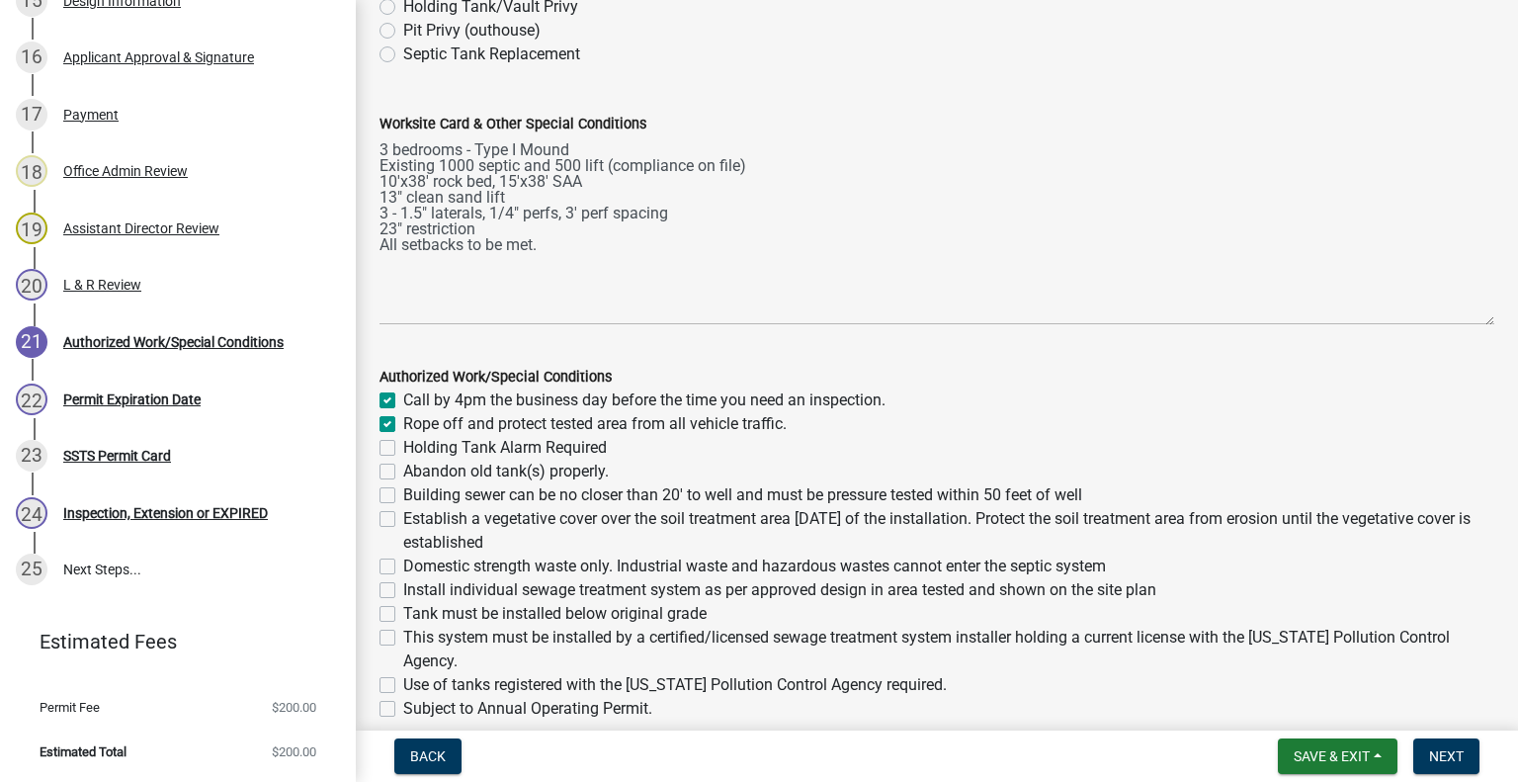
checkbox input "true"
checkbox input "false"
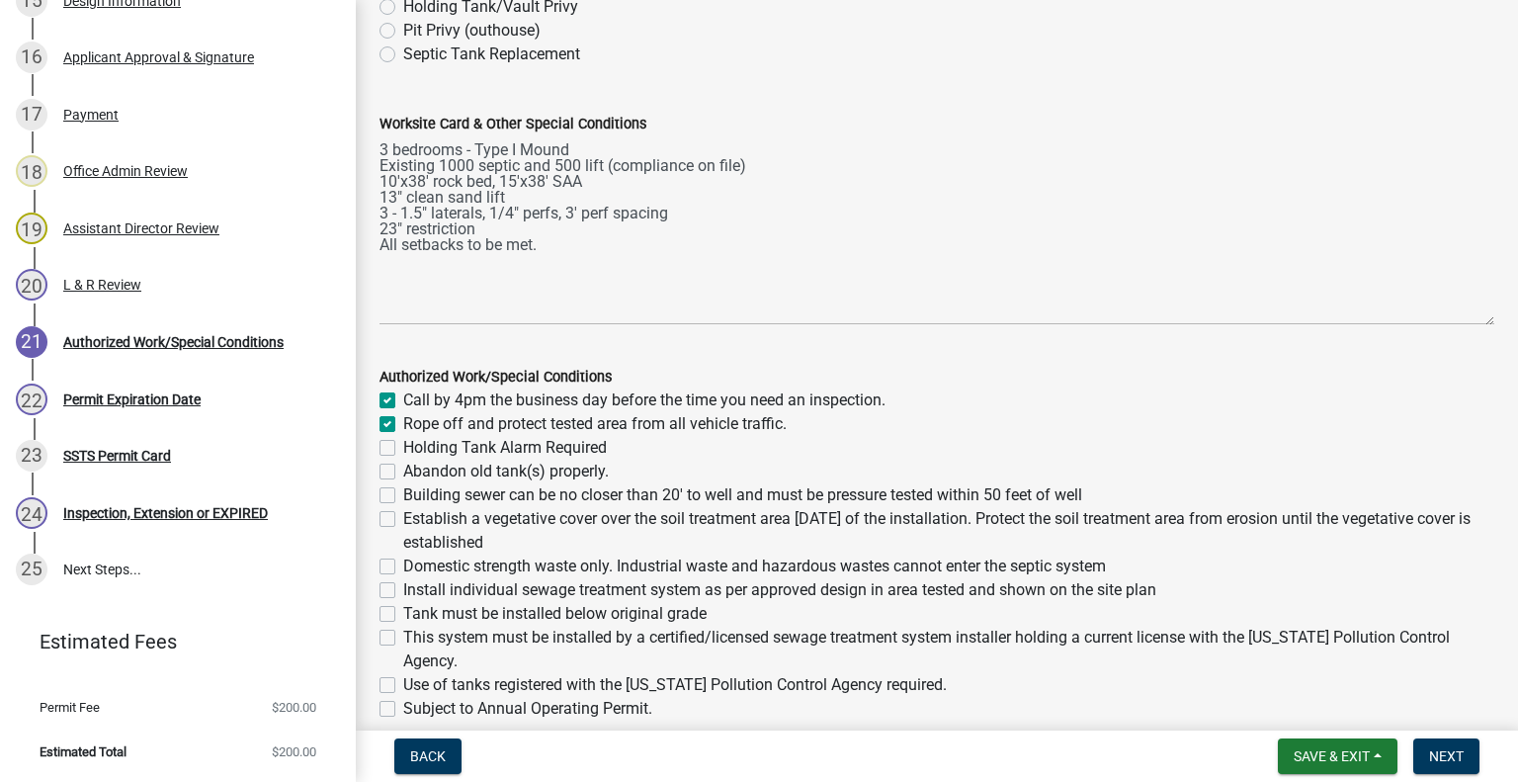
checkbox input "false"
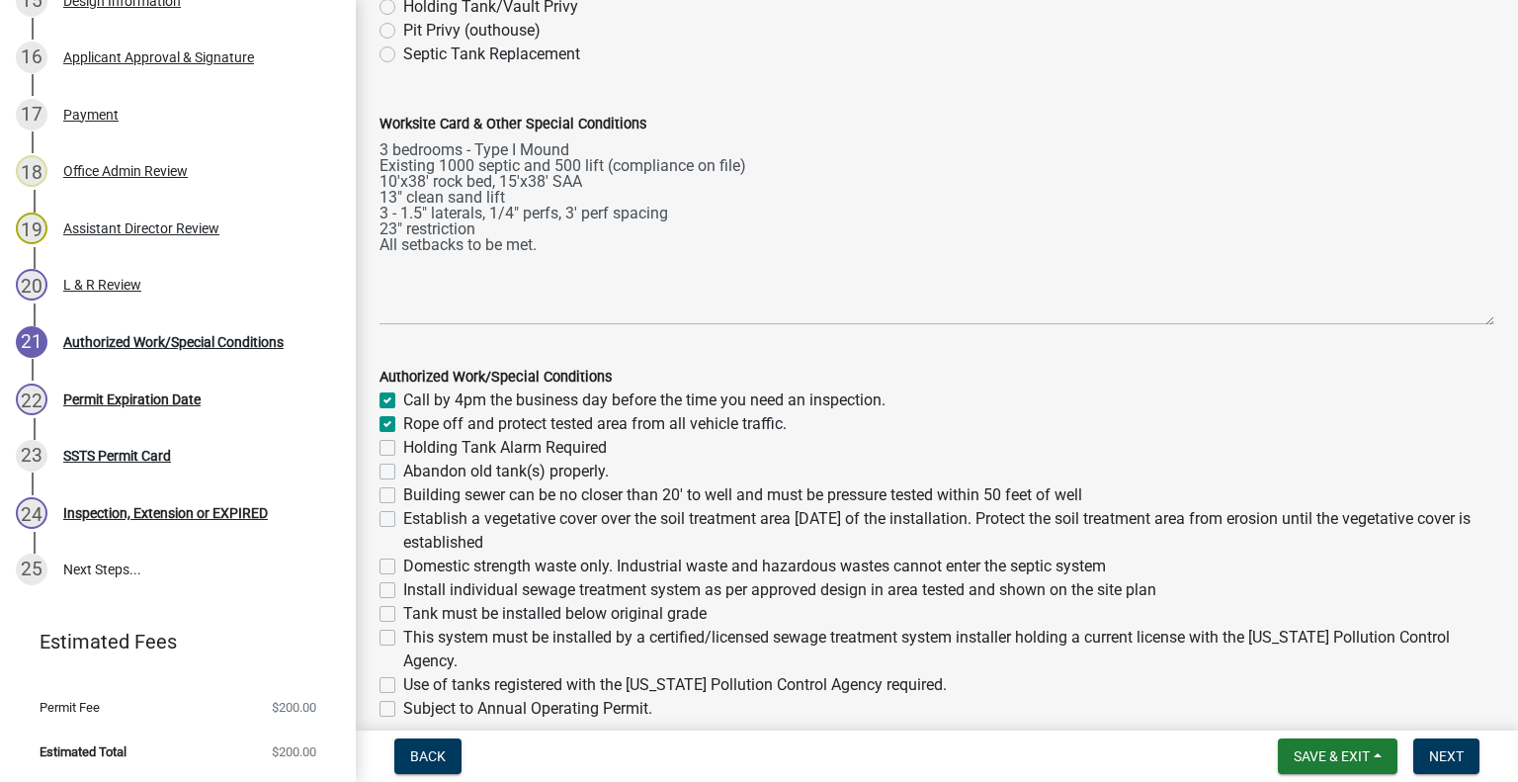
checkbox input "false"
click at [403, 494] on label "Building sewer can be no closer than 20' to well and must be pressure tested wi…" at bounding box center [742, 495] width 679 height 24
click at [403, 494] on input "Building sewer can be no closer than 20' to well and must be pressure tested wi…" at bounding box center [409, 489] width 13 height 13
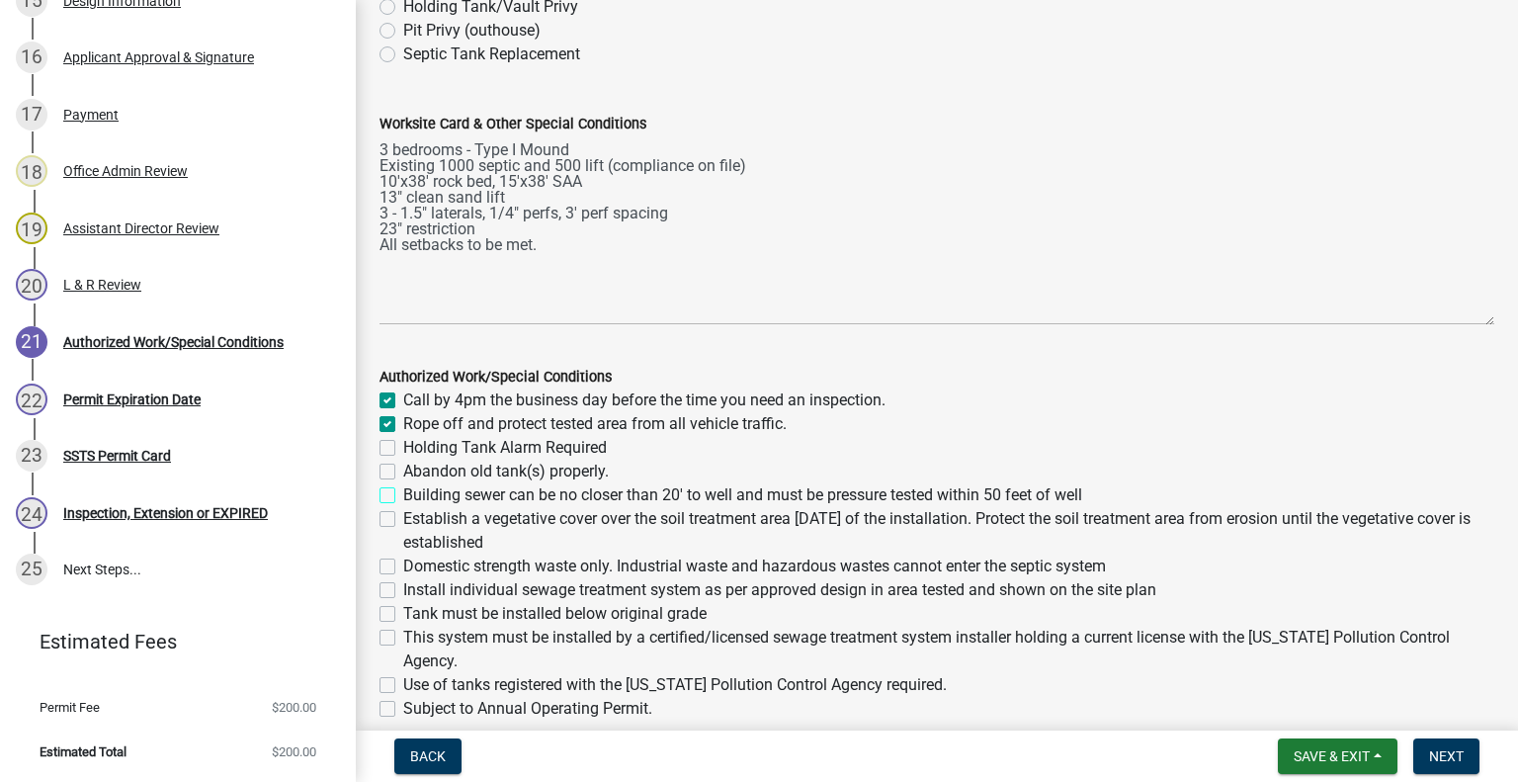
checkbox input "true"
checkbox input "false"
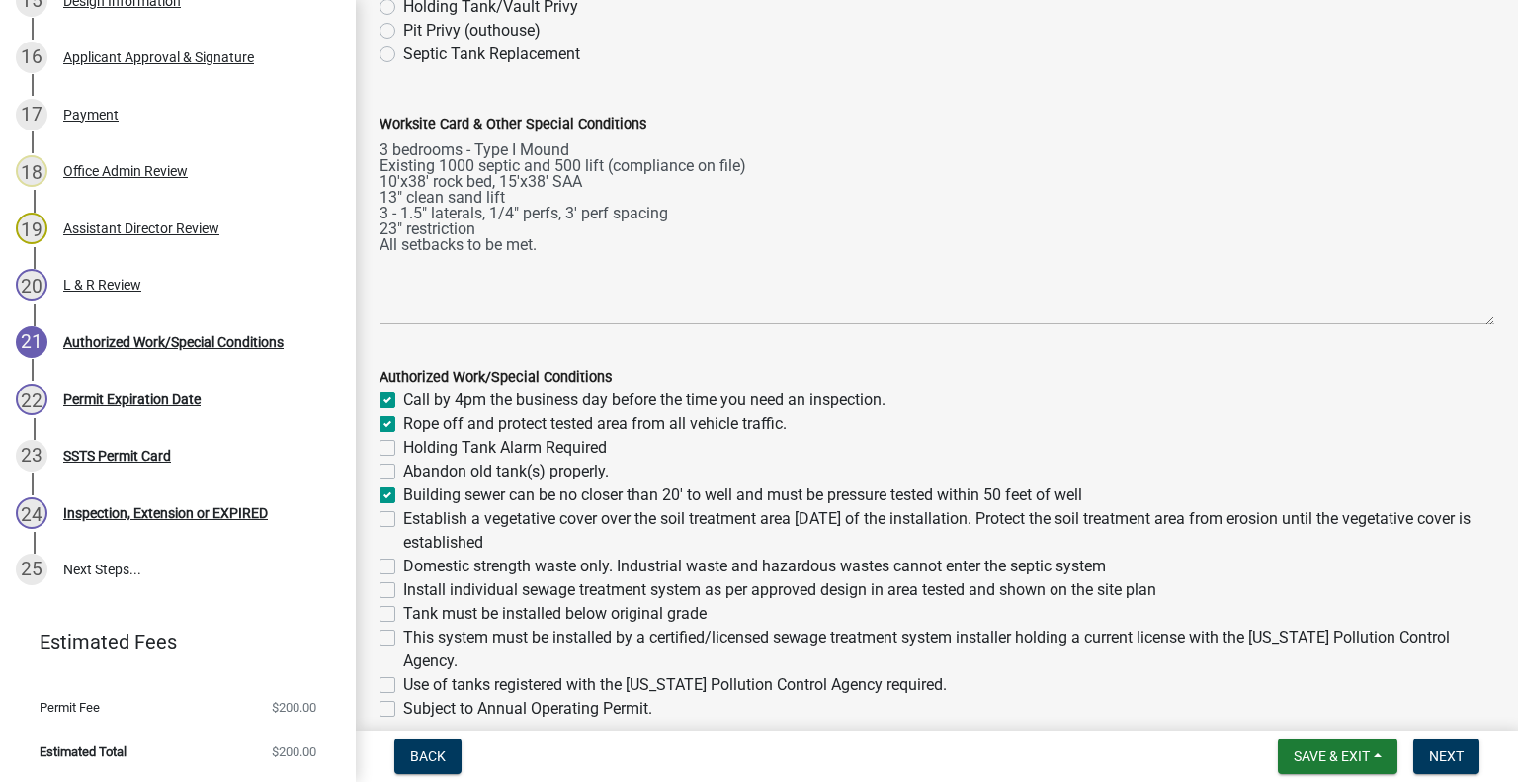
checkbox input "true"
checkbox input "false"
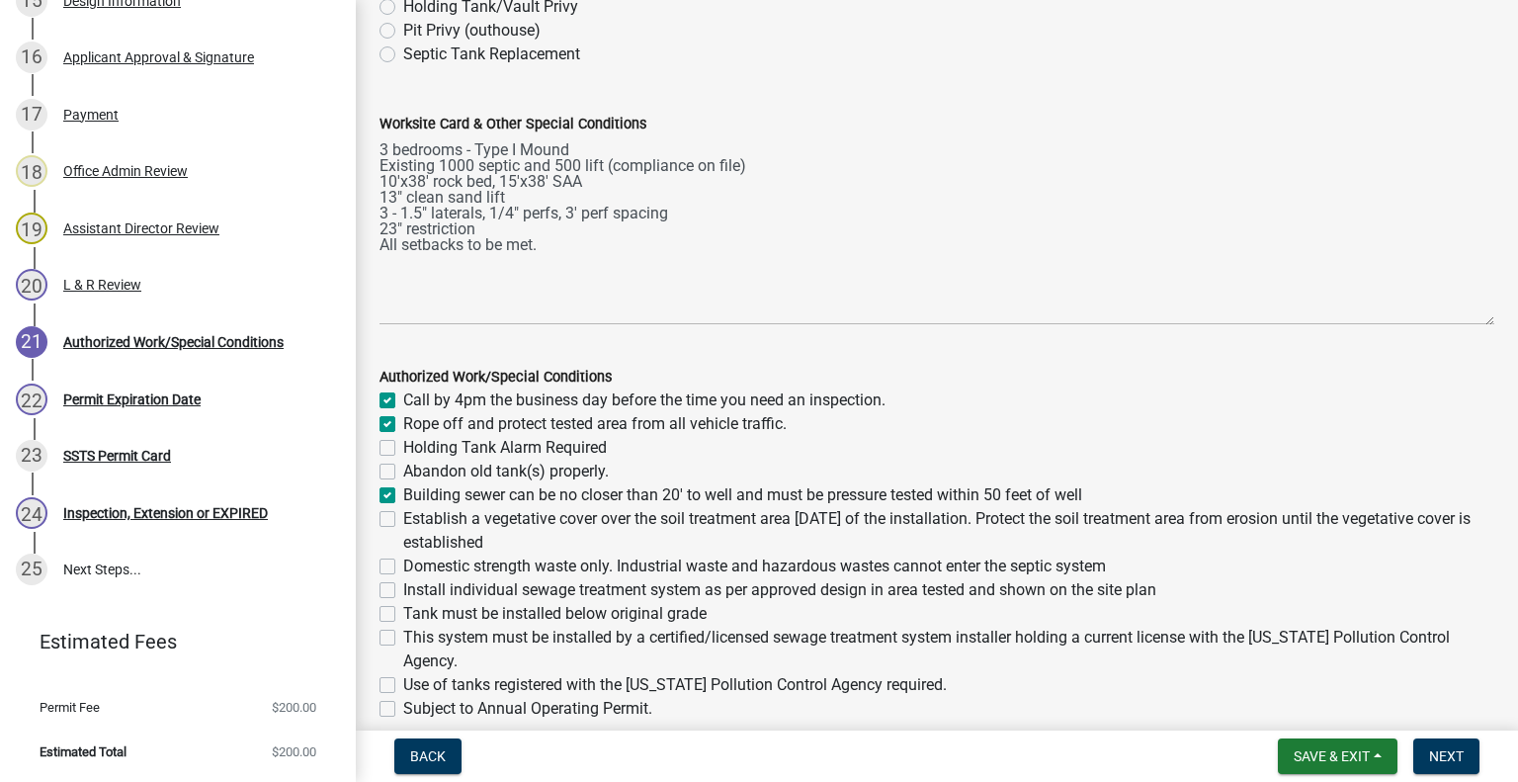
checkbox input "false"
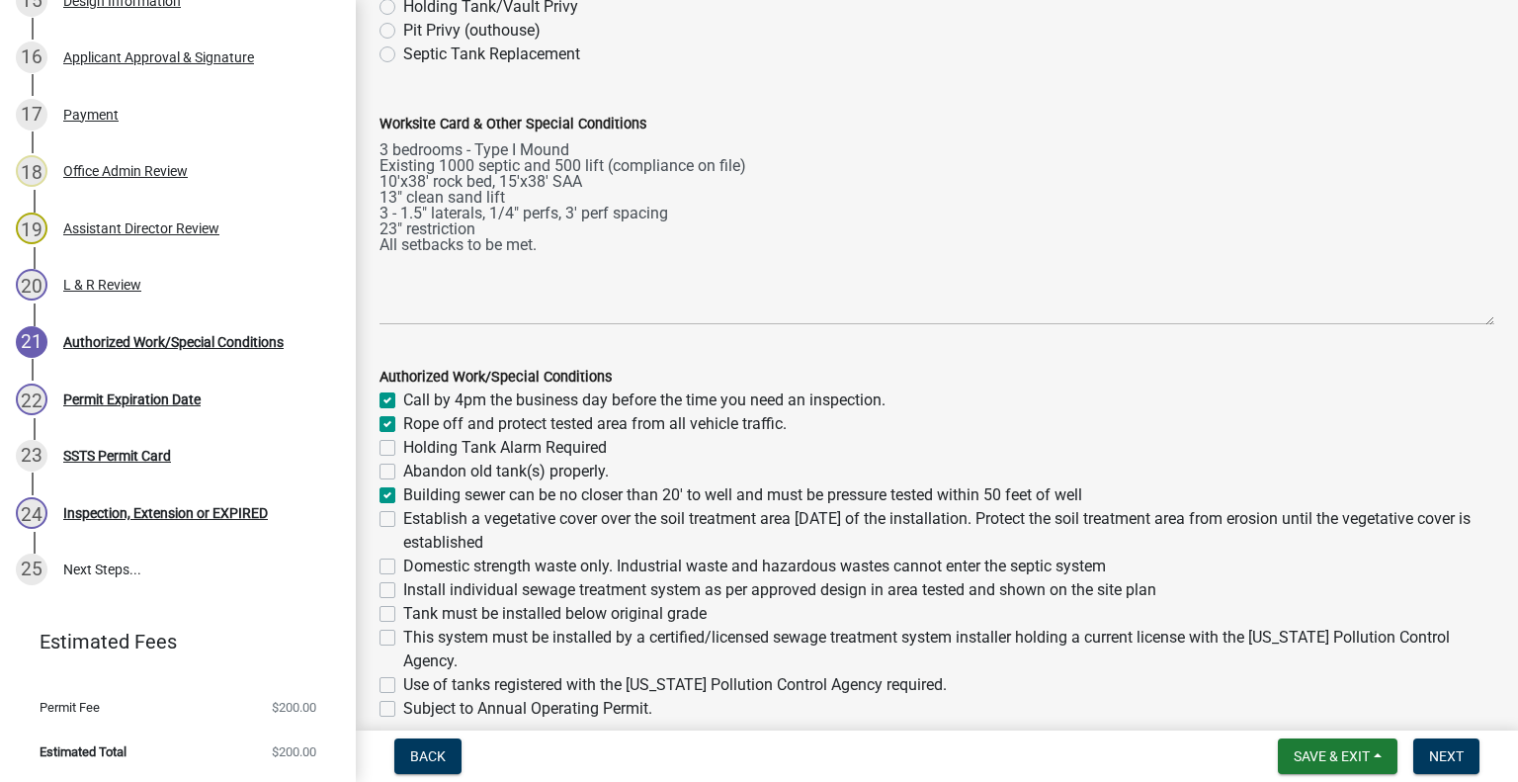
click at [403, 517] on label "Establish a vegetative cover over the soil treatment area [DATE] of the install…" at bounding box center [948, 530] width 1091 height 47
click at [403, 517] on input "Establish a vegetative cover over the soil treatment area [DATE] of the install…" at bounding box center [409, 513] width 13 height 13
checkbox input "true"
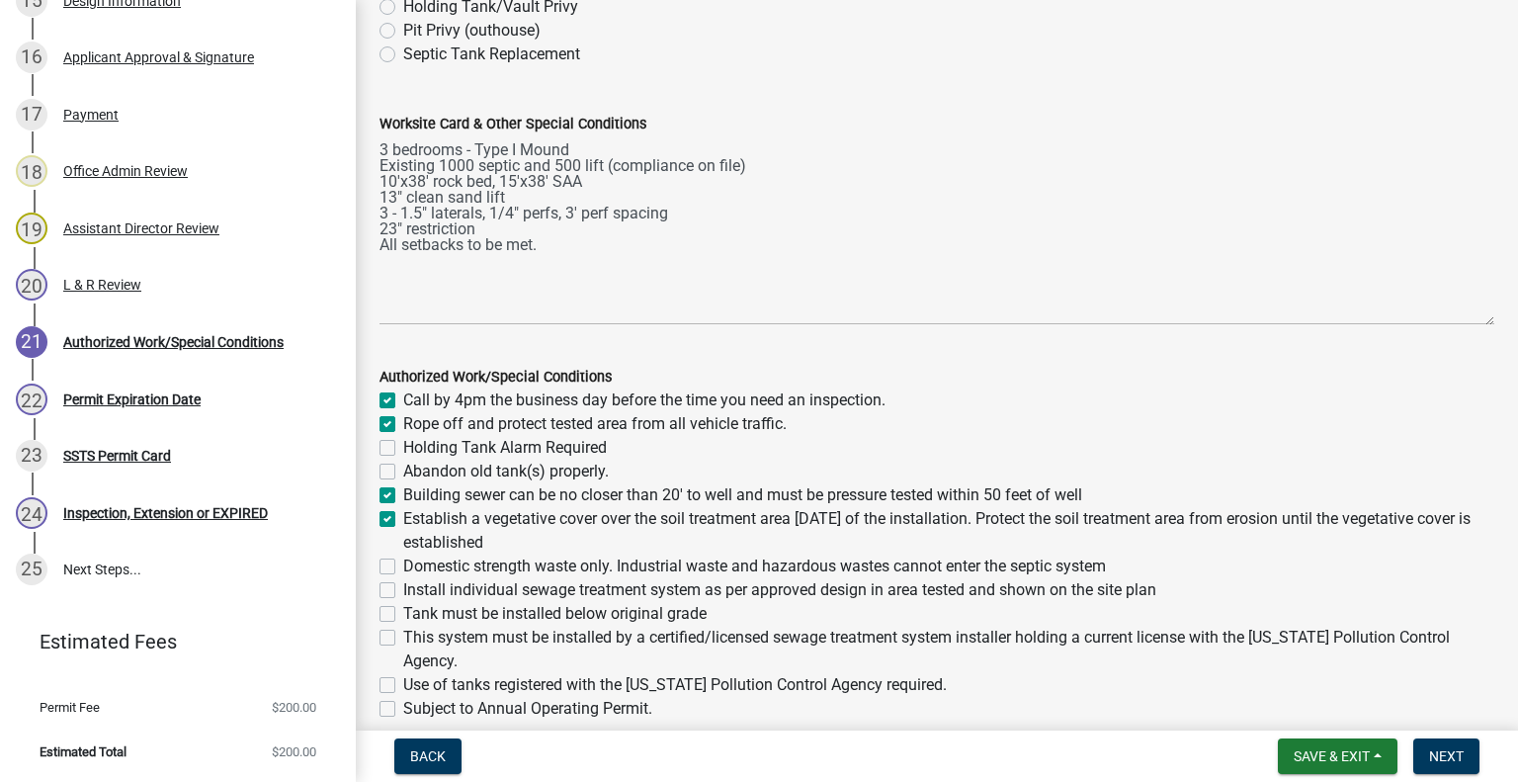
checkbox input "false"
checkbox input "true"
checkbox input "false"
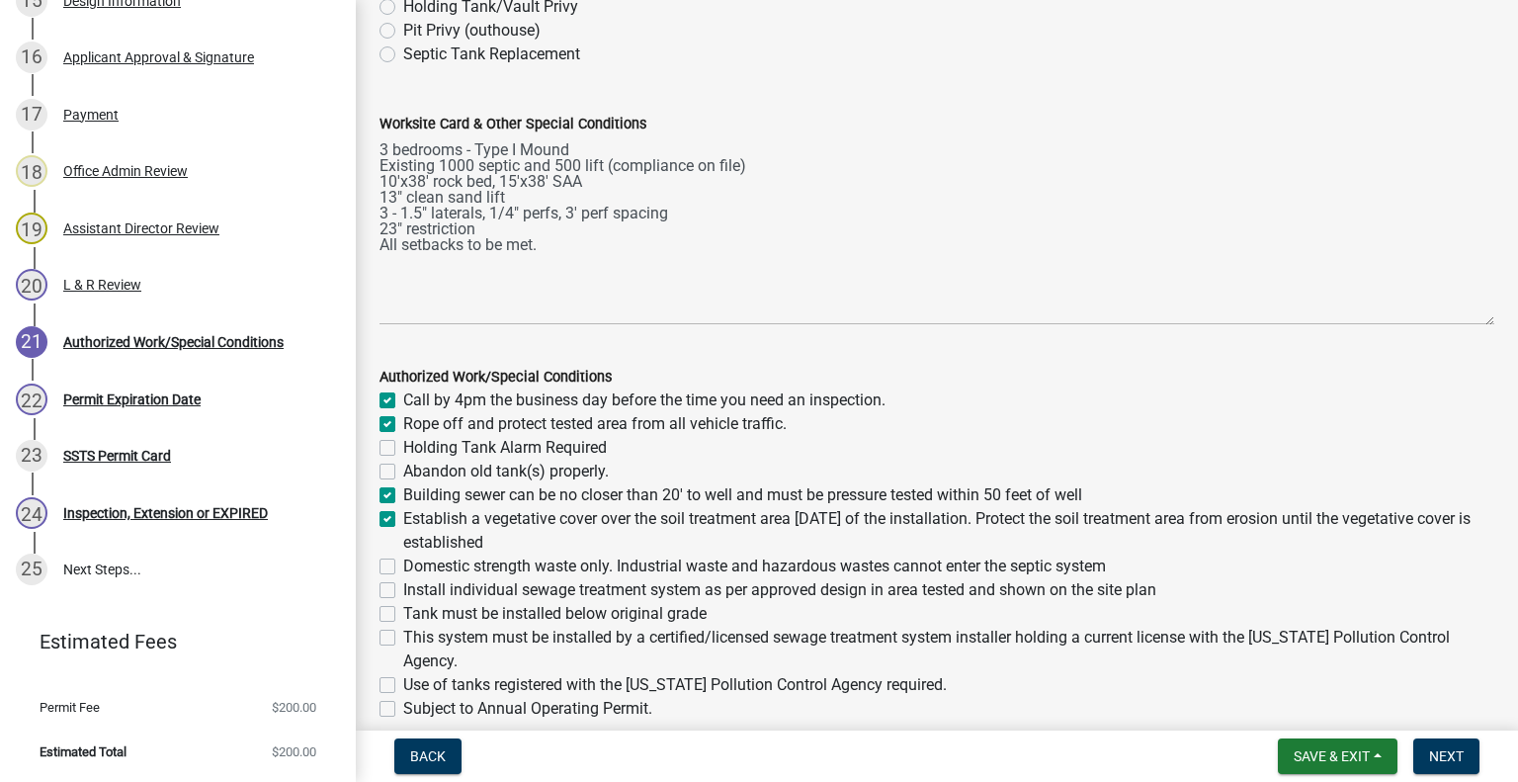
checkbox input "false"
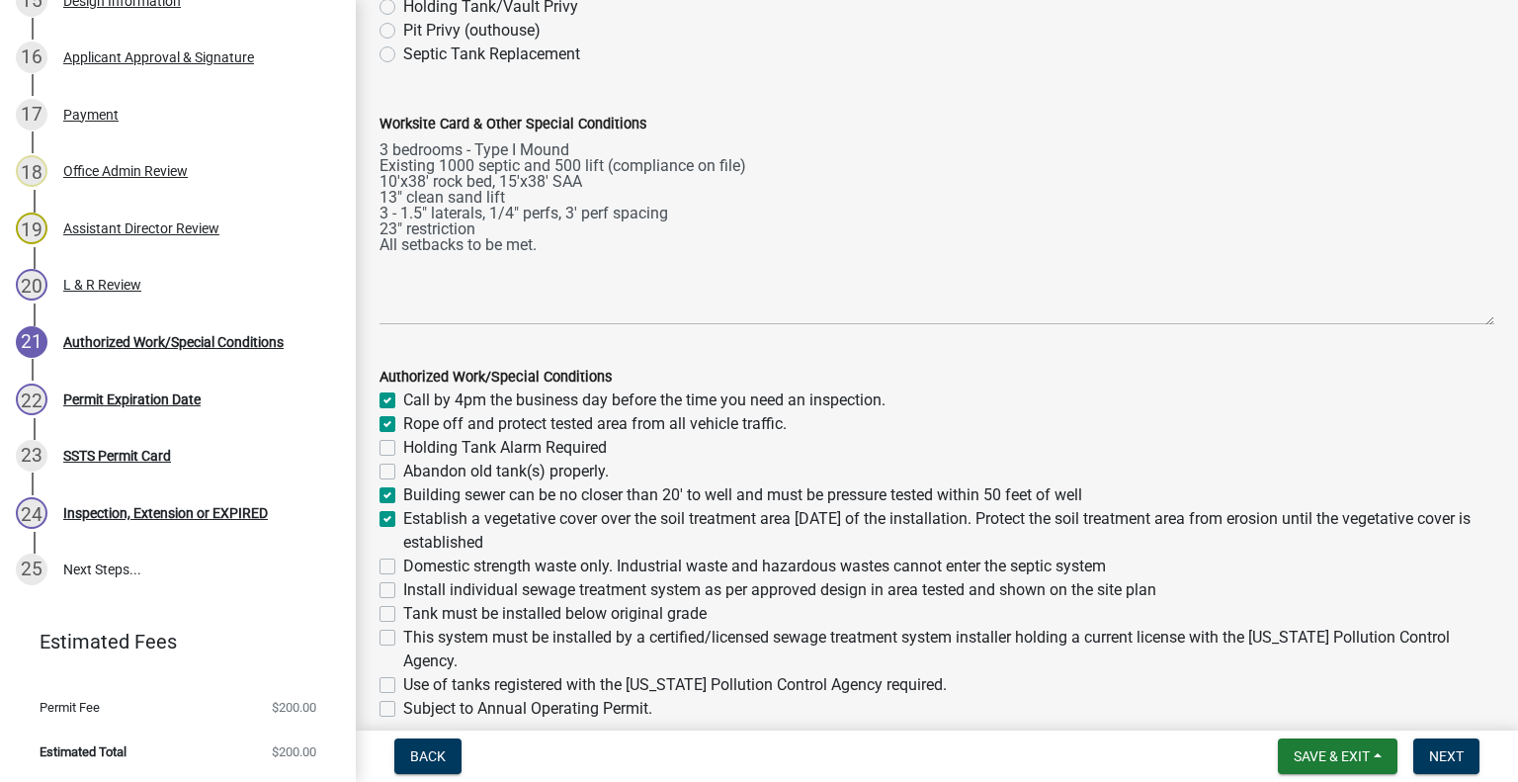
checkbox input "false"
drag, startPoint x: 387, startPoint y: 564, endPoint x: 395, endPoint y: 601, distance: 37.4
click at [395, 601] on div "Authorized Work/Special Conditions Call by 4pm the business day before the time…" at bounding box center [936, 566] width 1115 height 403
click at [403, 584] on label "Install individual sewage treatment system as per approved design in area teste…" at bounding box center [779, 590] width 753 height 24
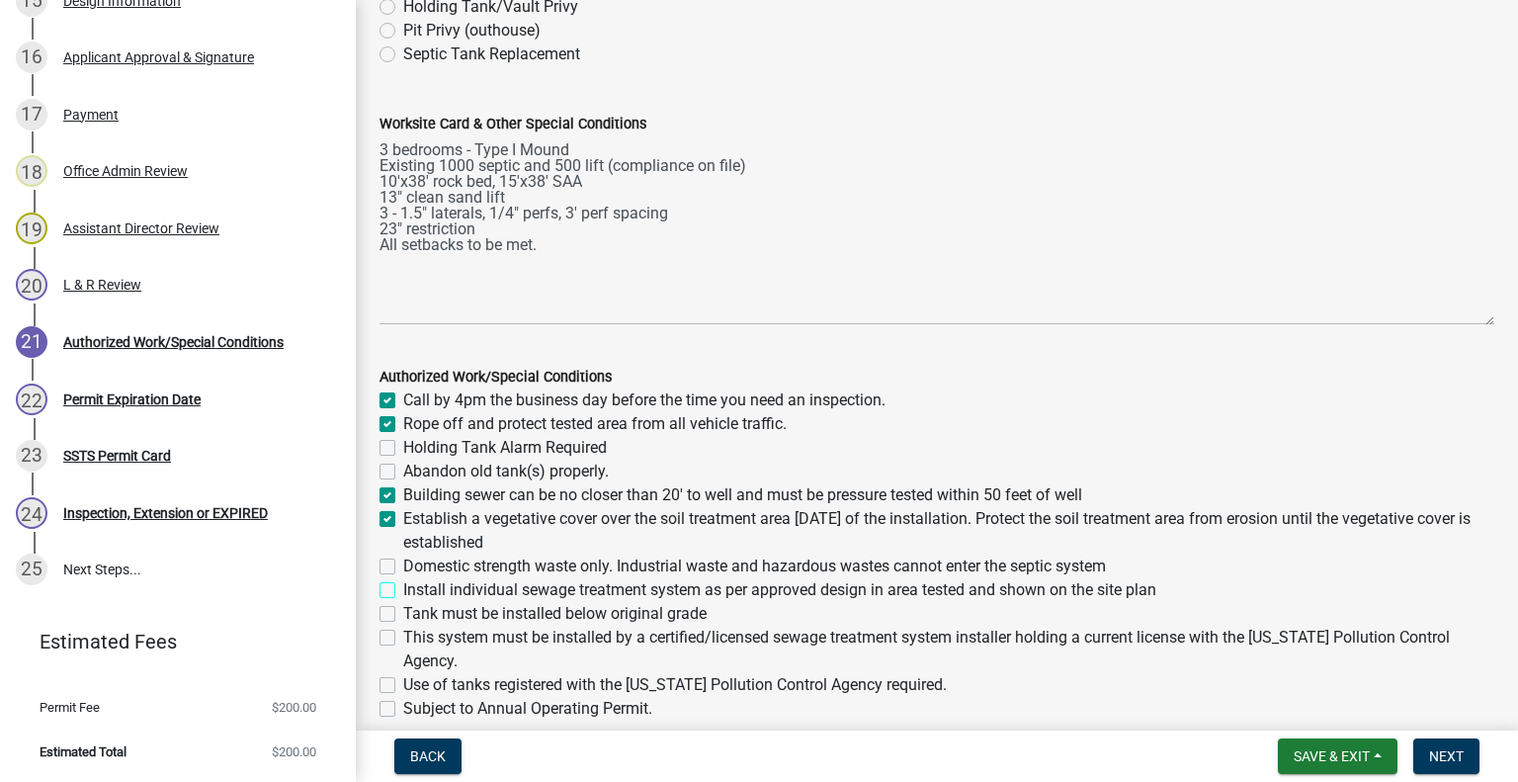
click at [403, 584] on input "Install individual sewage treatment system as per approved design in area teste…" at bounding box center [409, 584] width 13 height 13
checkbox input "true"
checkbox input "false"
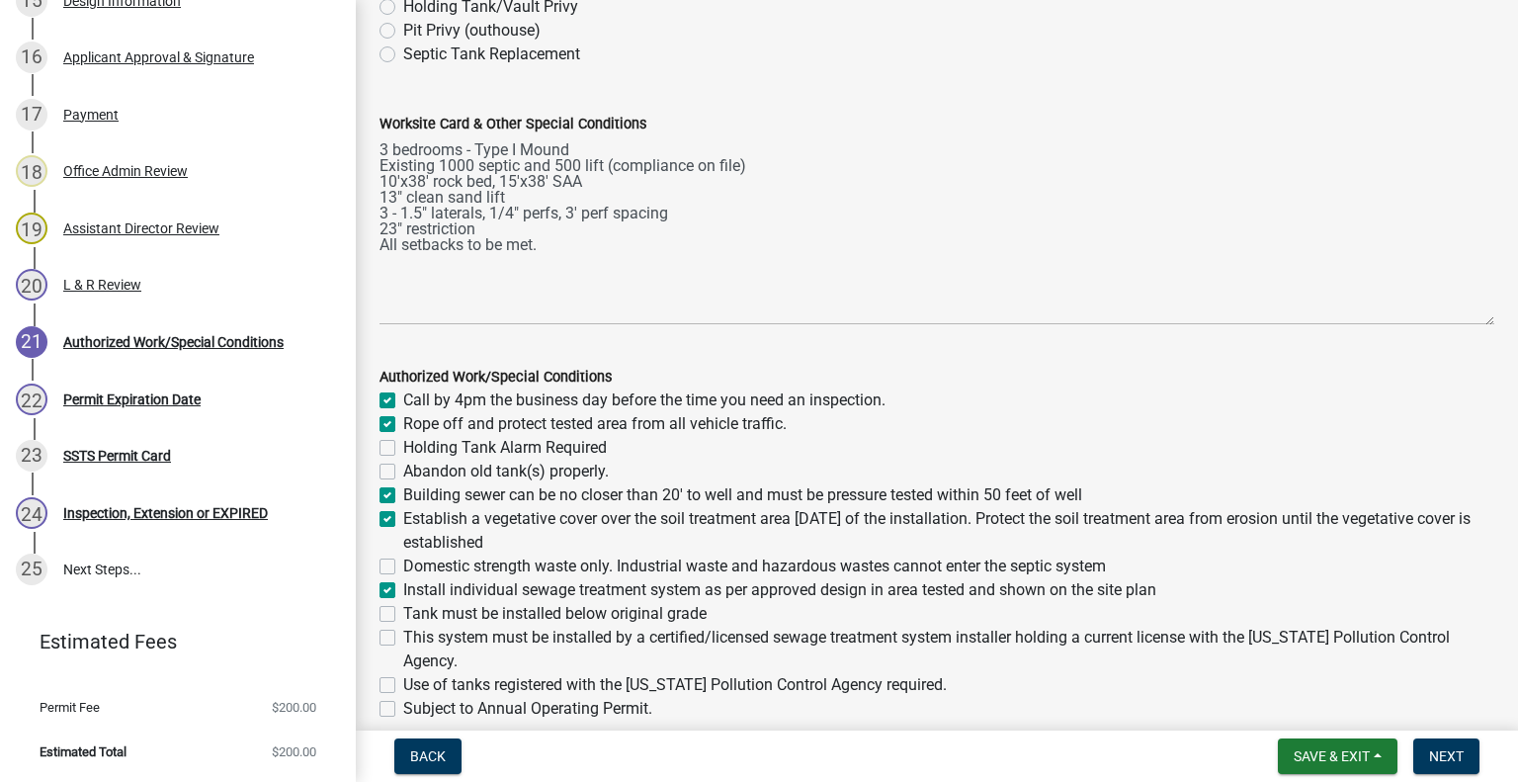
checkbox input "false"
checkbox input "true"
checkbox input "false"
checkbox input "true"
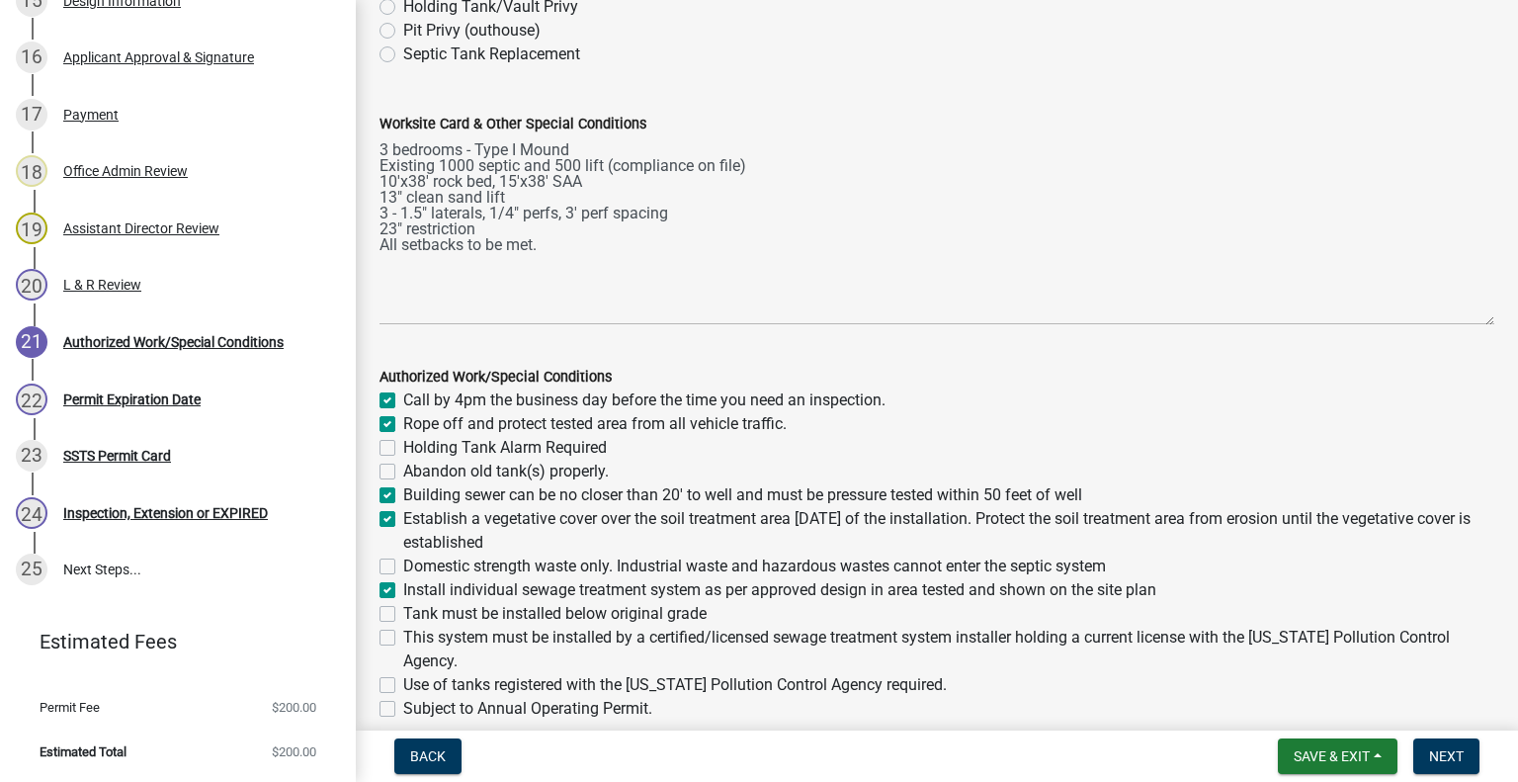
checkbox input "false"
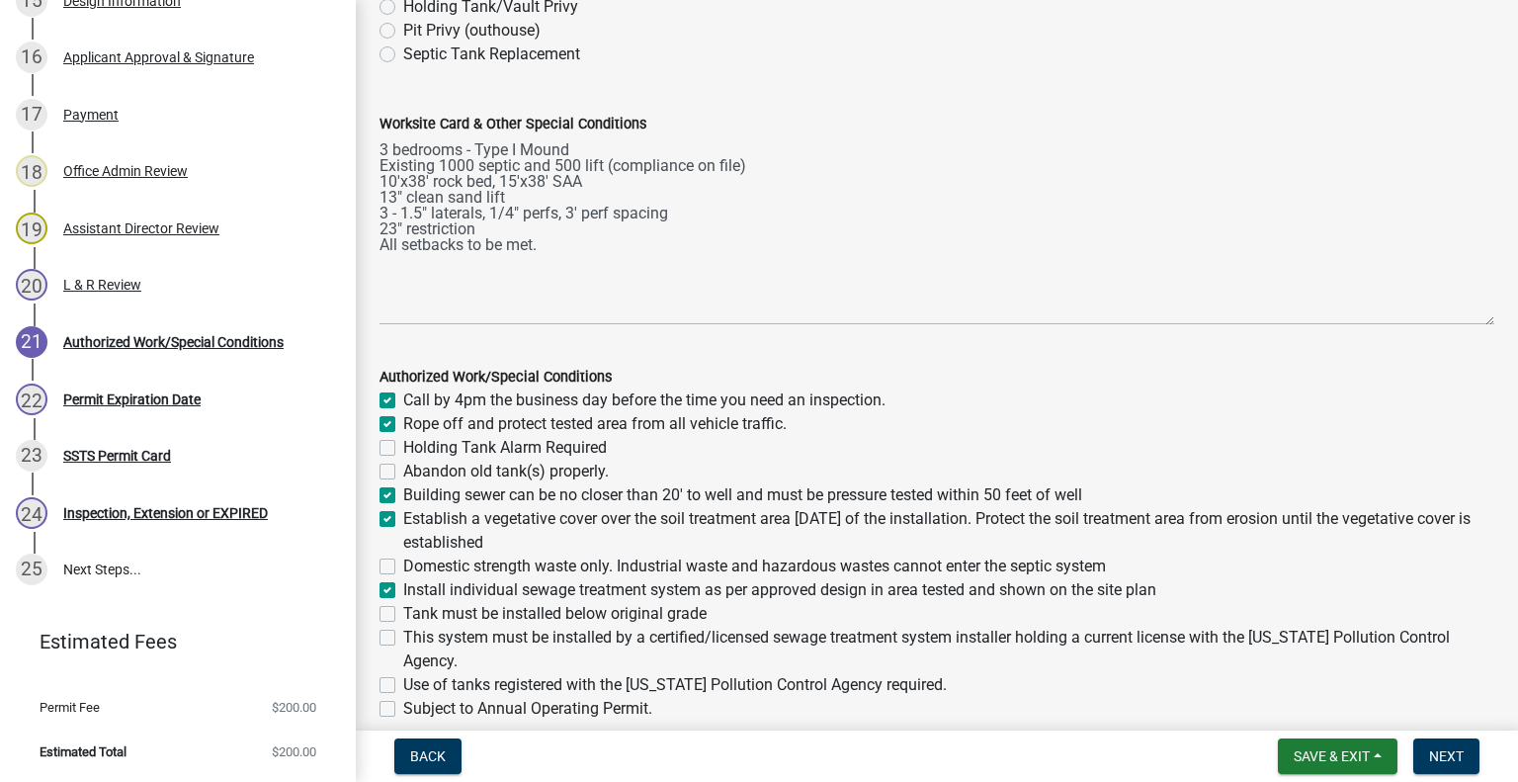
checkbox input "false"
click at [403, 564] on label "Domestic strength waste only. Industrial waste and hazardous wastes cannot ente…" at bounding box center [754, 566] width 703 height 24
click at [403, 564] on input "Domestic strength waste only. Industrial waste and hazardous wastes cannot ente…" at bounding box center [409, 560] width 13 height 13
checkbox input "true"
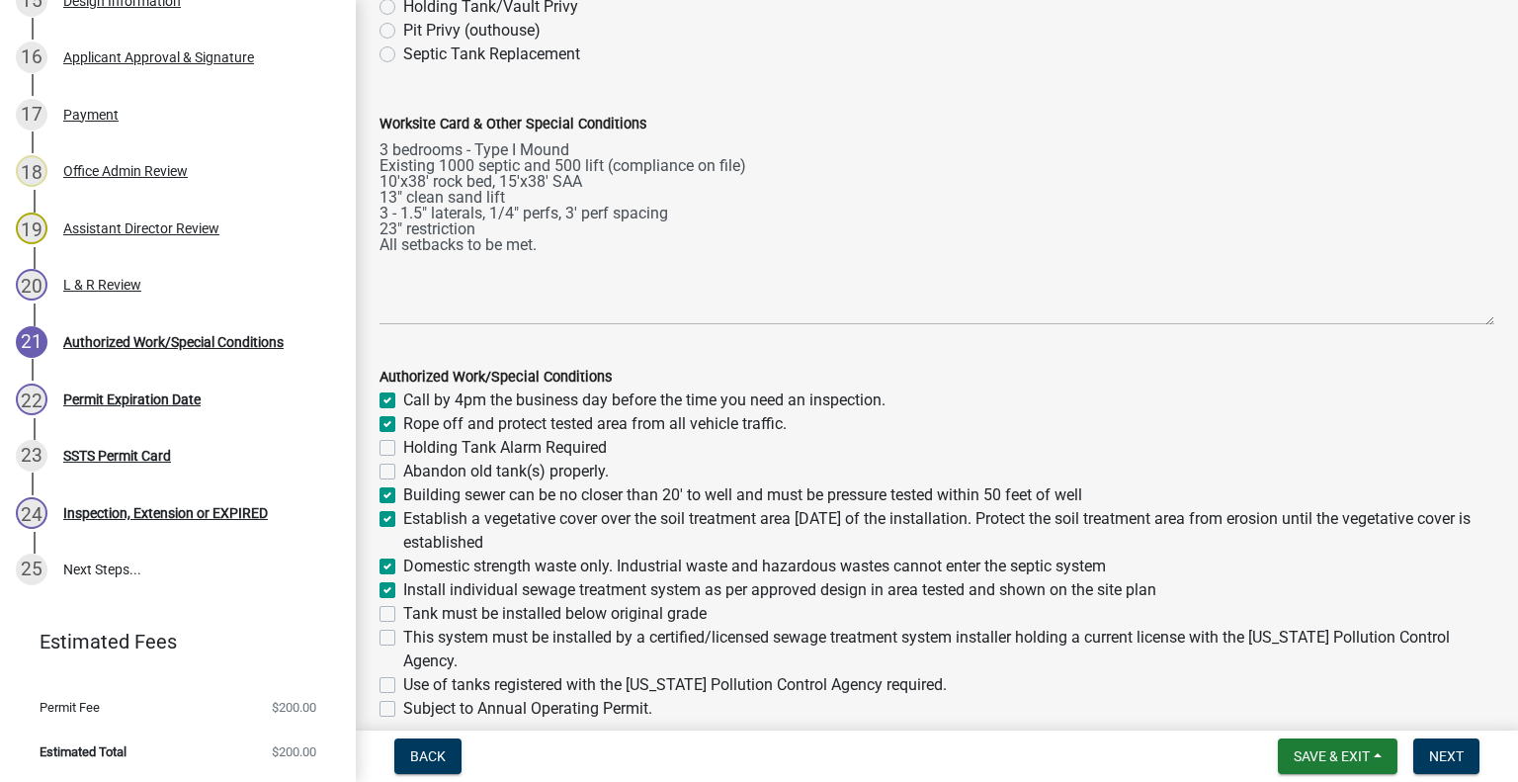
checkbox input "true"
checkbox input "false"
checkbox input "true"
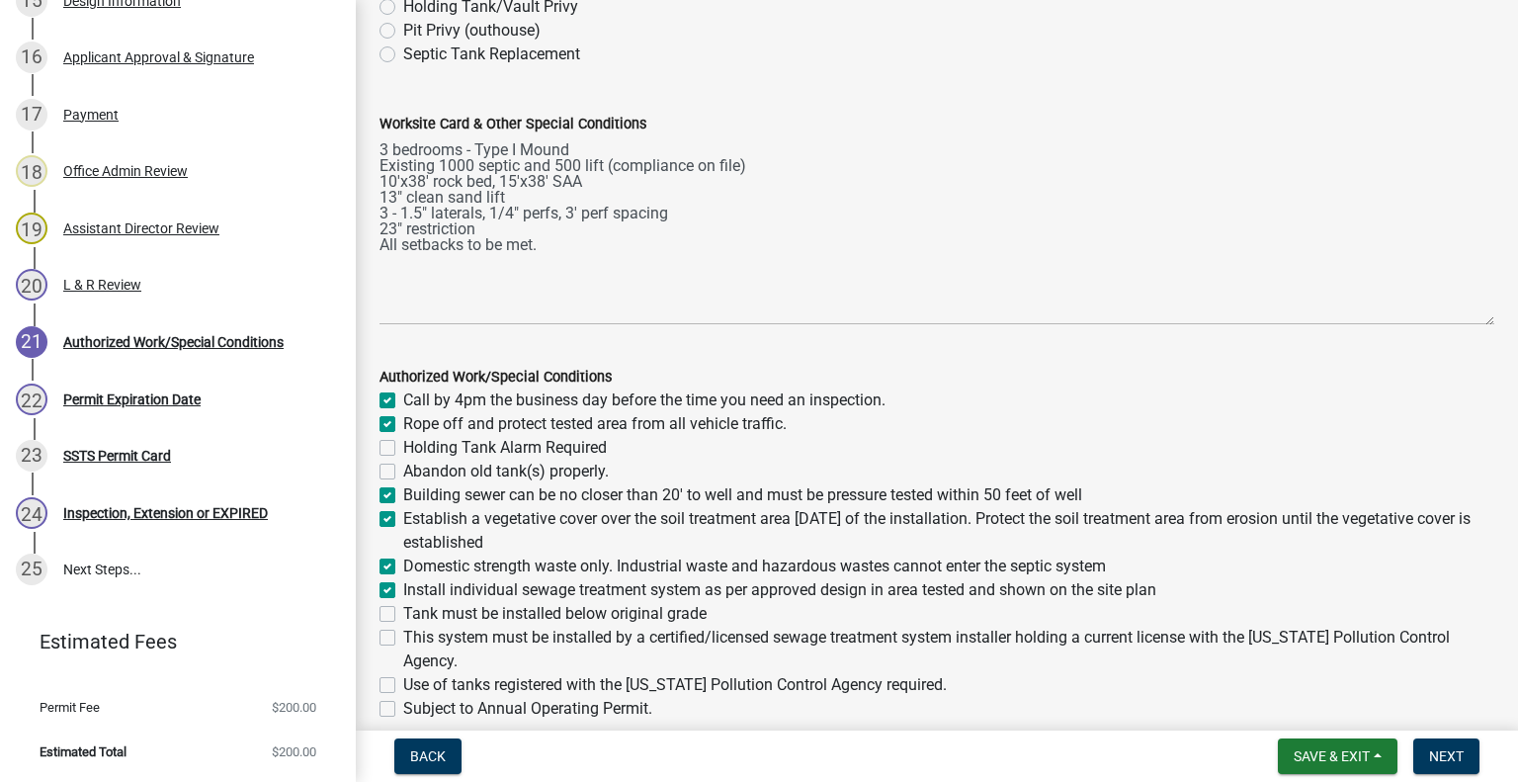
checkbox input "true"
checkbox input "false"
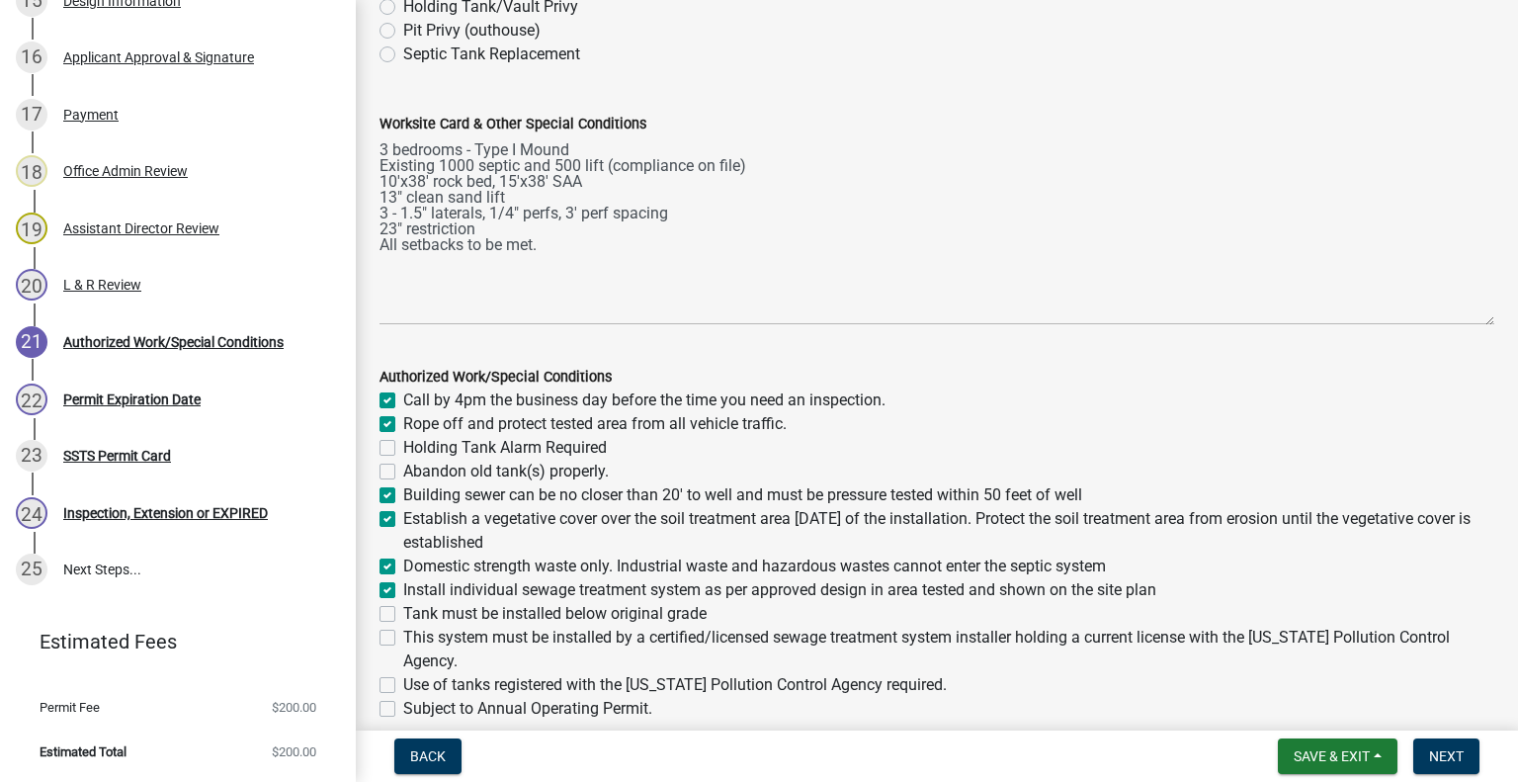
checkbox input "false"
click at [403, 612] on label "Tank must be installed below original grade" at bounding box center [554, 614] width 303 height 24
click at [403, 612] on input "Tank must be installed below original grade" at bounding box center [409, 608] width 13 height 13
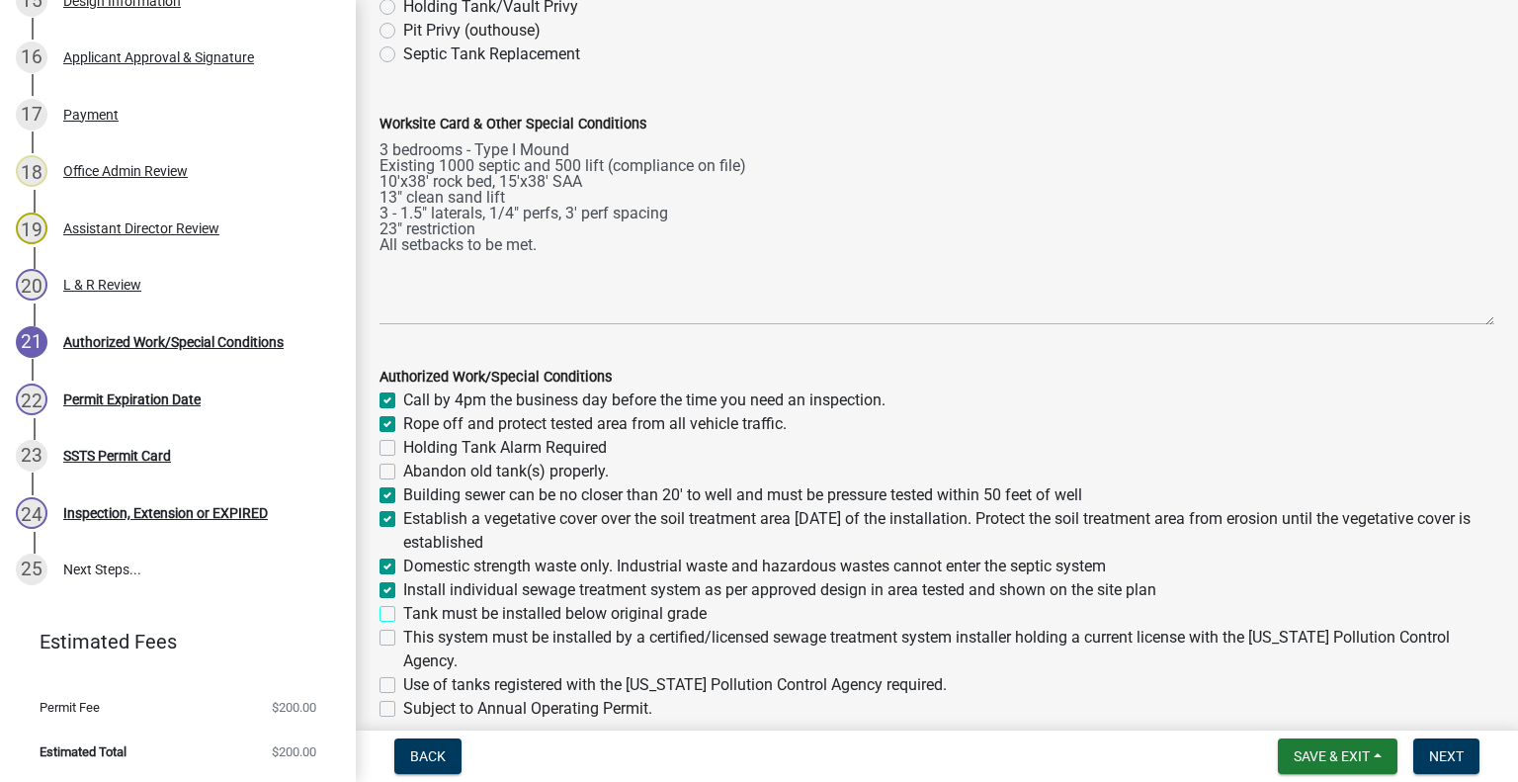
checkbox input "true"
checkbox input "false"
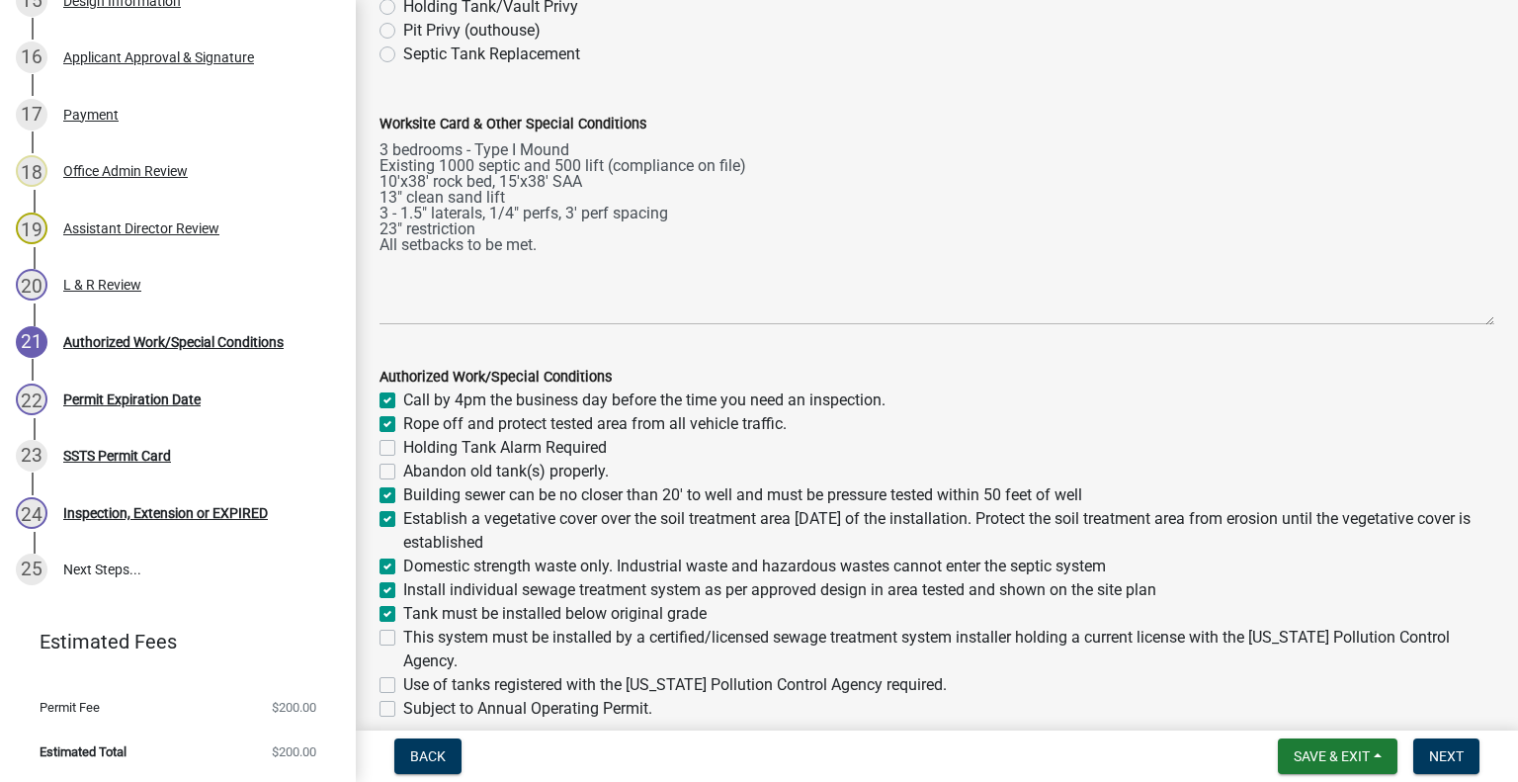
checkbox input "true"
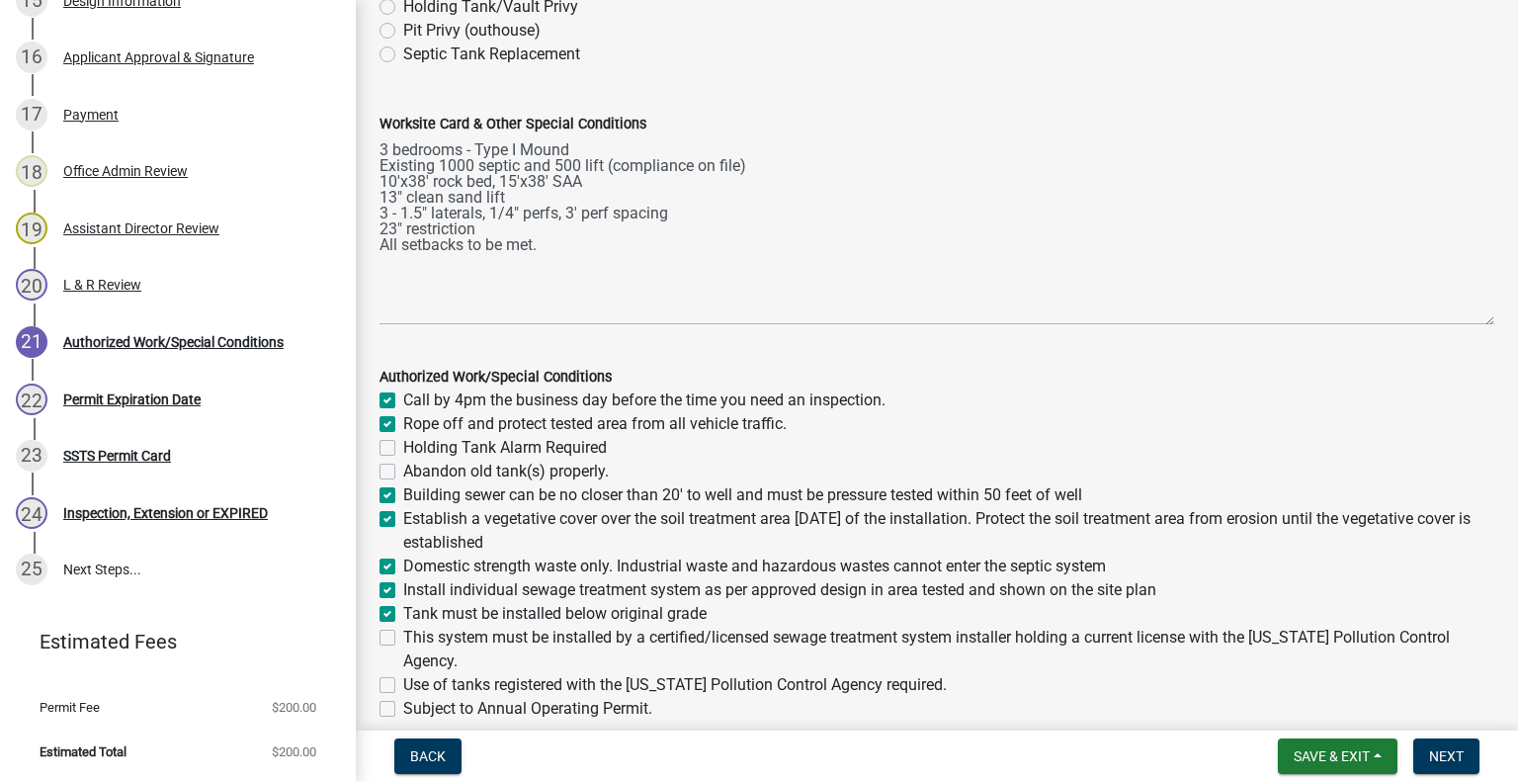
checkbox input "false"
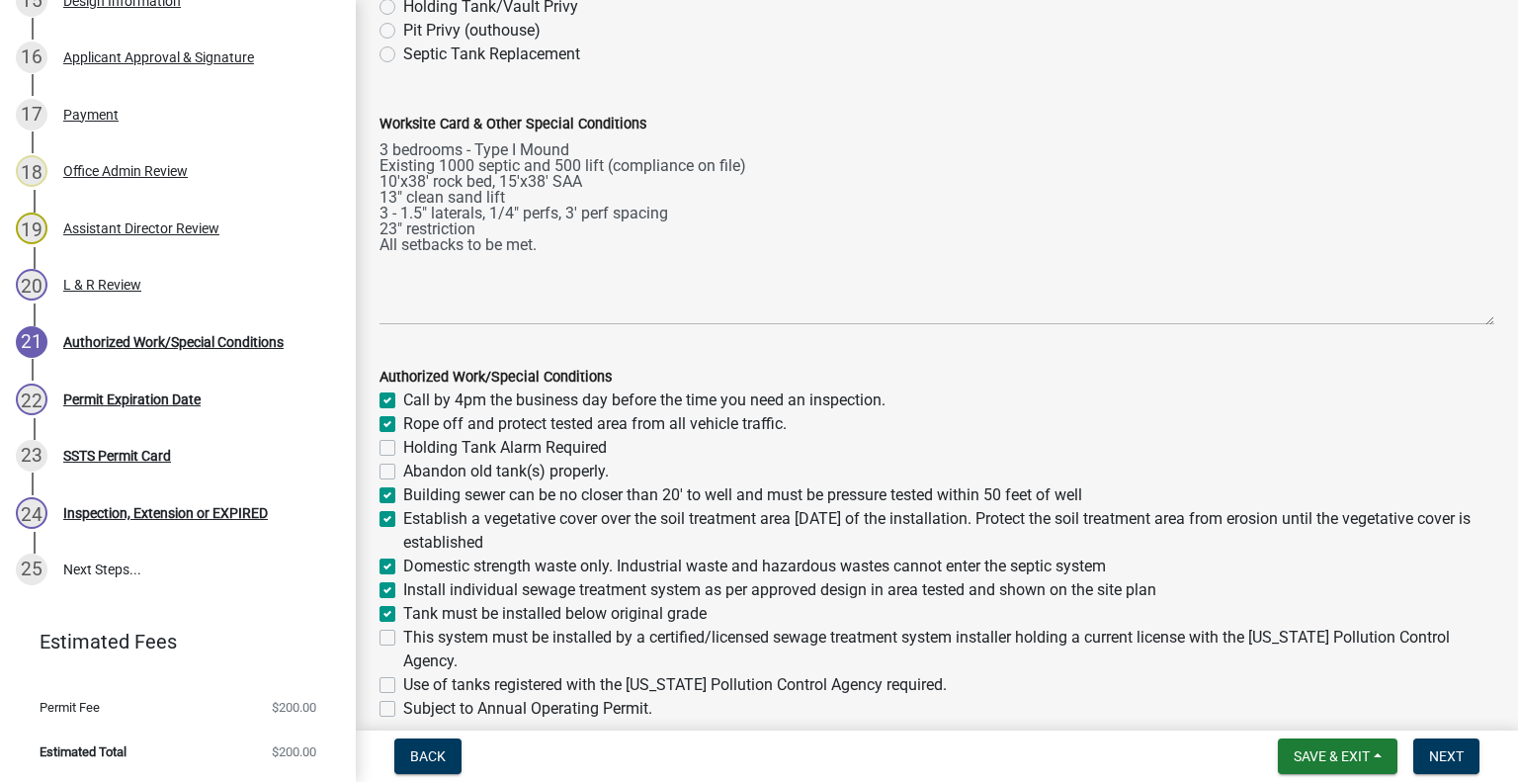
click at [403, 635] on label "This system must be installed by a certified/licensed sewage treatment system i…" at bounding box center [948, 649] width 1091 height 47
click at [403, 635] on input "This system must be installed by a certified/licensed sewage treatment system i…" at bounding box center [409, 632] width 13 height 13
checkbox input "true"
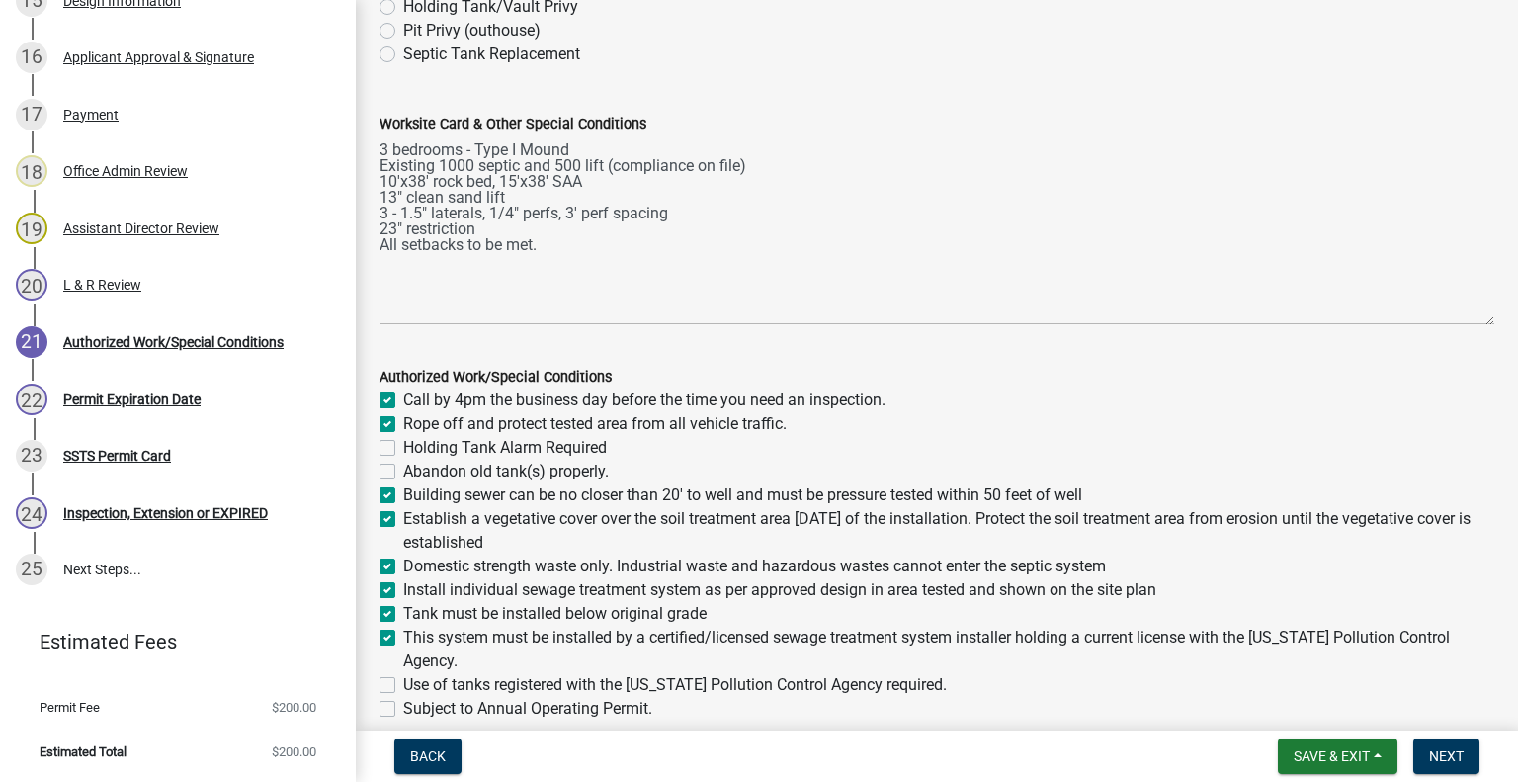
checkbox input "false"
checkbox input "true"
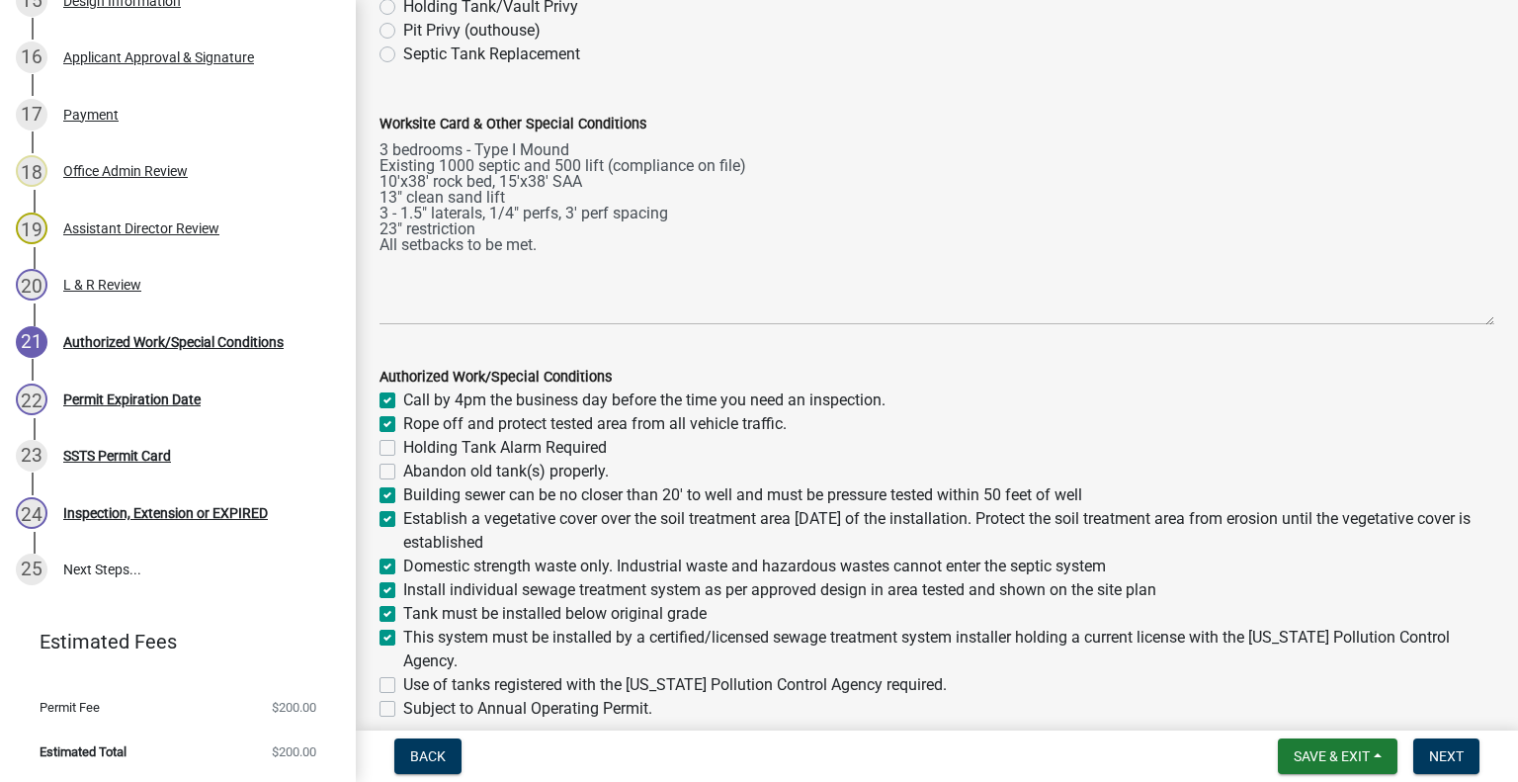
checkbox input "true"
checkbox input "false"
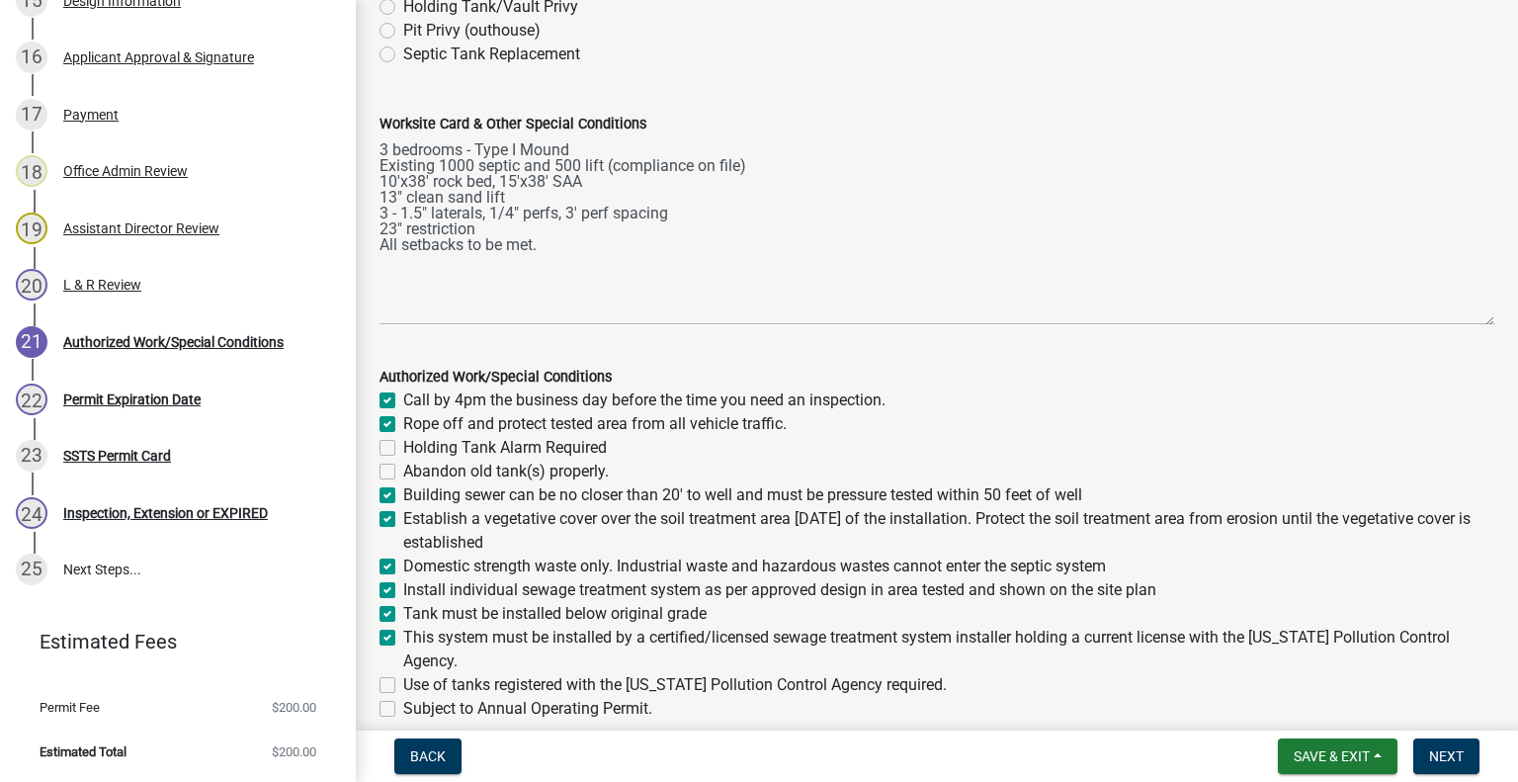
checkbox input "false"
click at [403, 684] on label "Use of tanks registered with the [US_STATE] Pollution Control Agency required." at bounding box center [675, 685] width 544 height 24
click at [403, 684] on input "Use of tanks registered with the [US_STATE] Pollution Control Agency required." at bounding box center [409, 679] width 13 height 13
checkbox input "true"
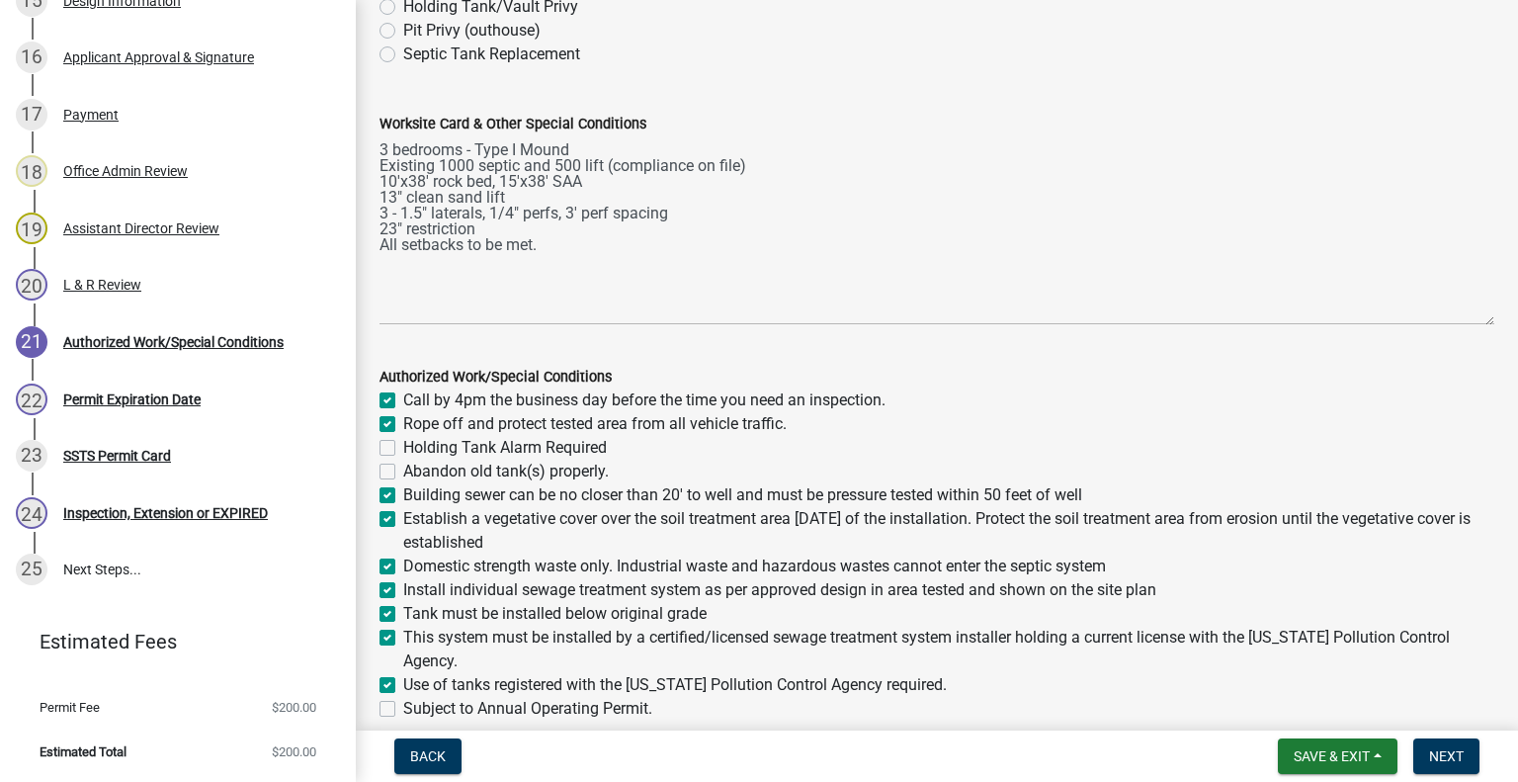
checkbox input "true"
checkbox input "false"
checkbox input "true"
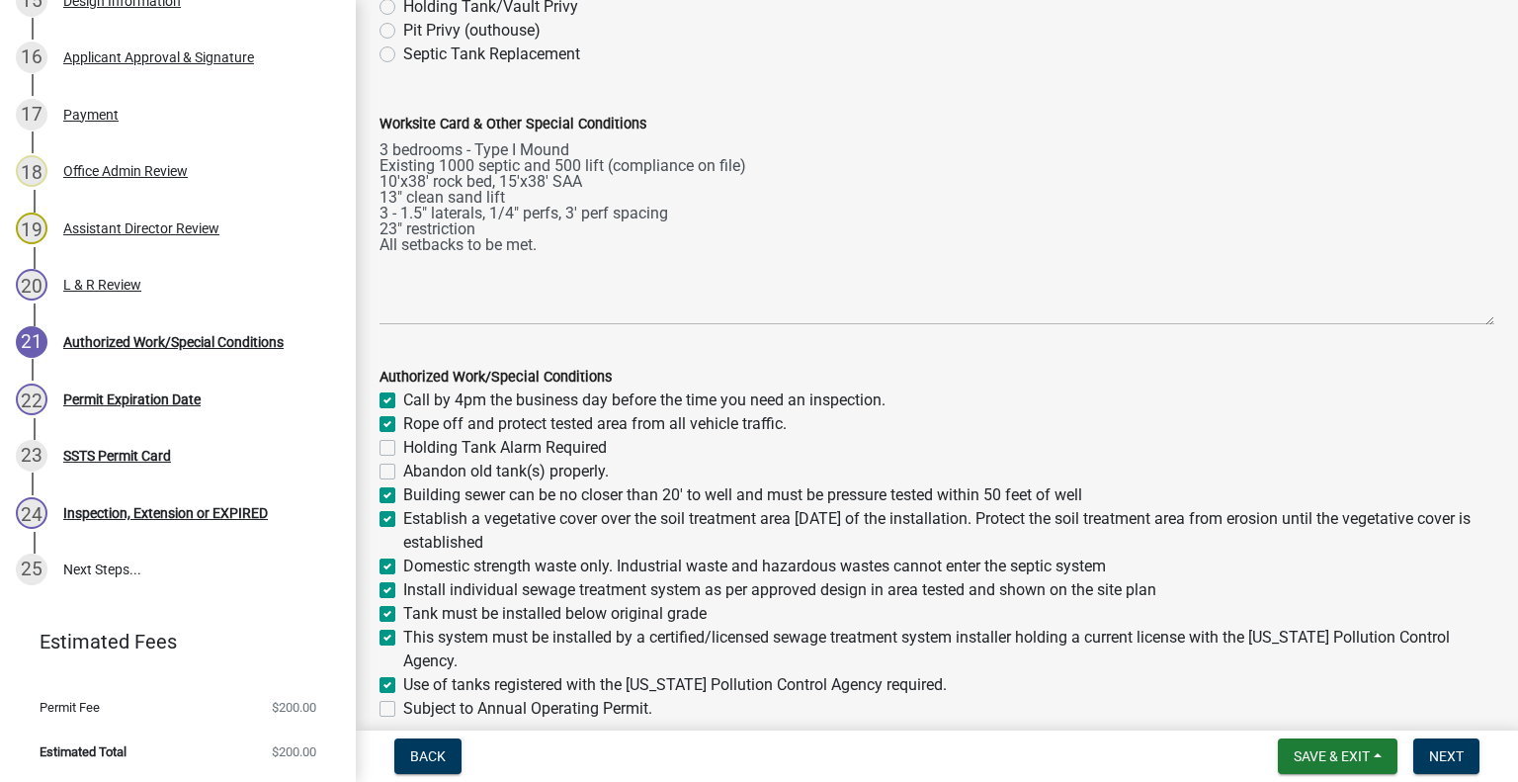
checkbox input "true"
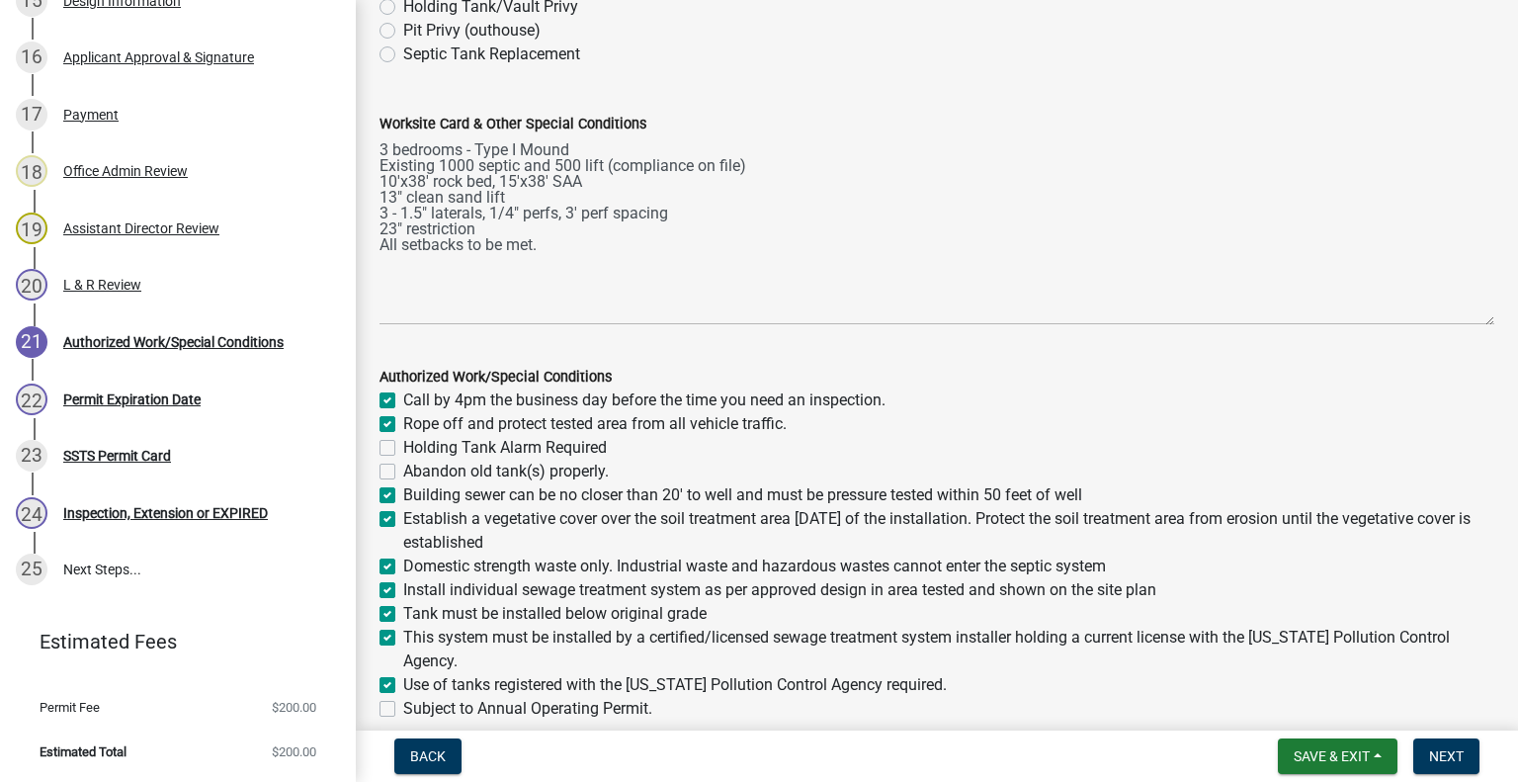
checkbox input "true"
checkbox input "false"
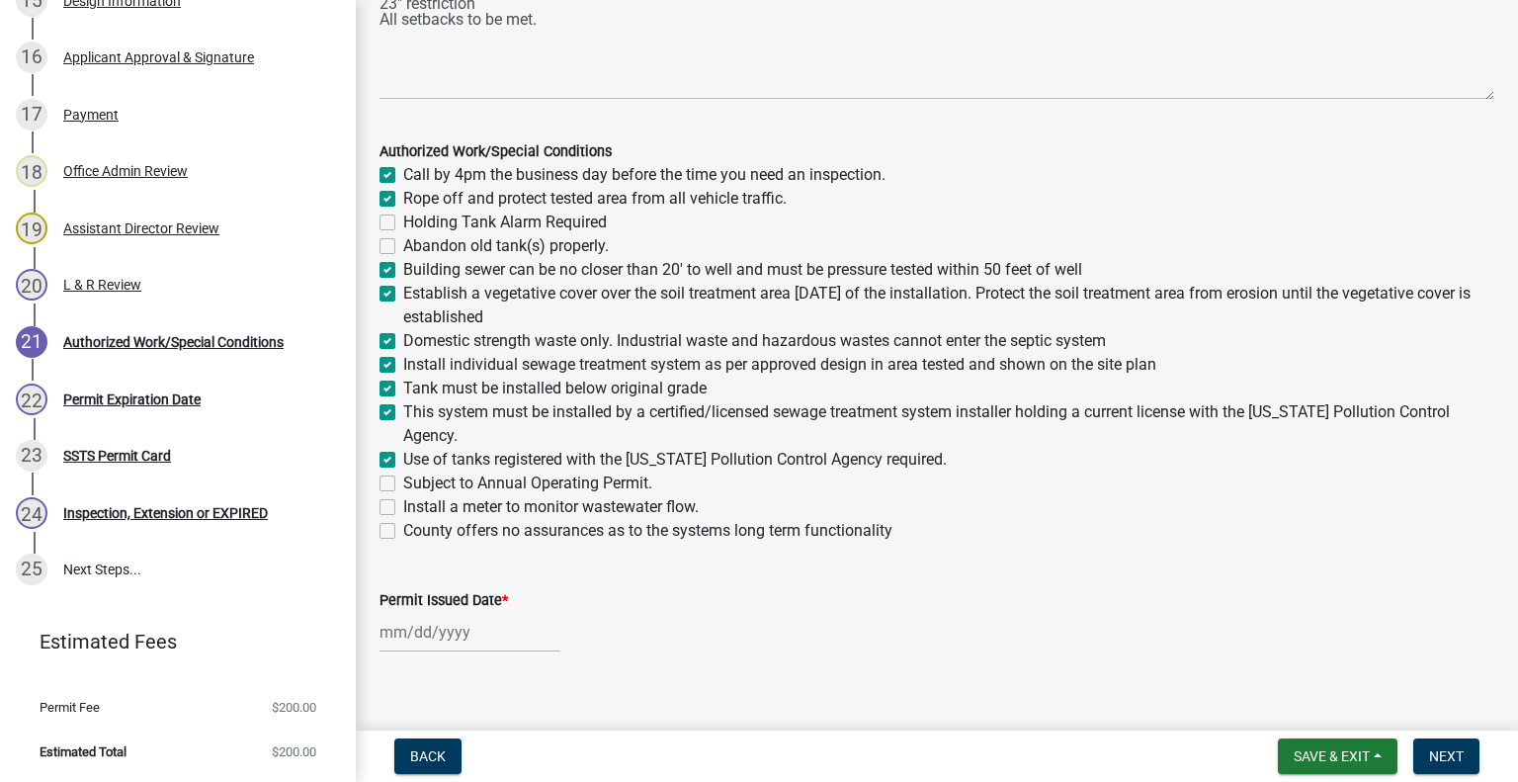
scroll to position [507, 0]
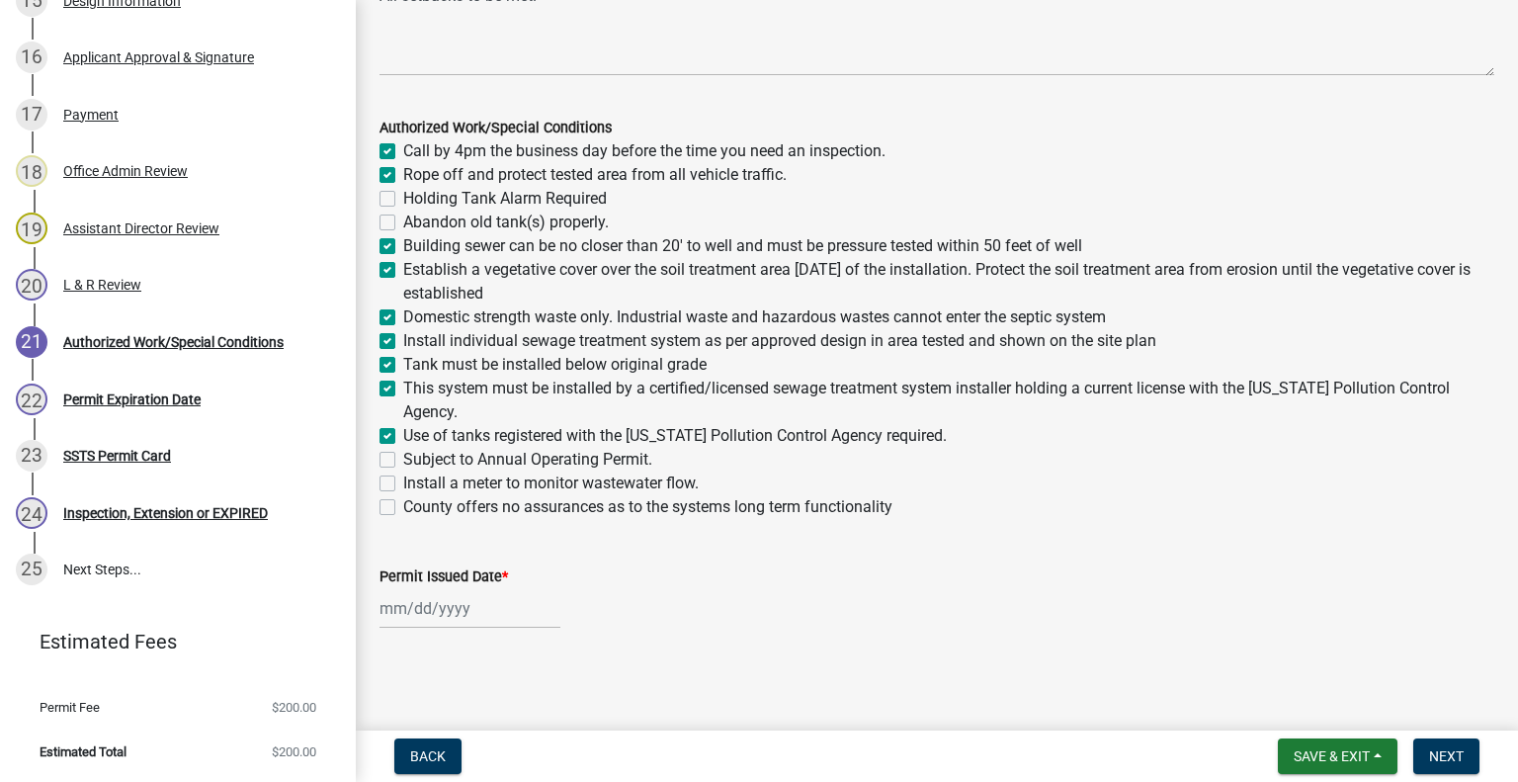
click at [403, 488] on label "Install a meter to monitor wastewater flow." at bounding box center [550, 483] width 295 height 24
click at [403, 484] on input "Install a meter to monitor wastewater flow." at bounding box center [409, 477] width 13 height 13
checkbox input "true"
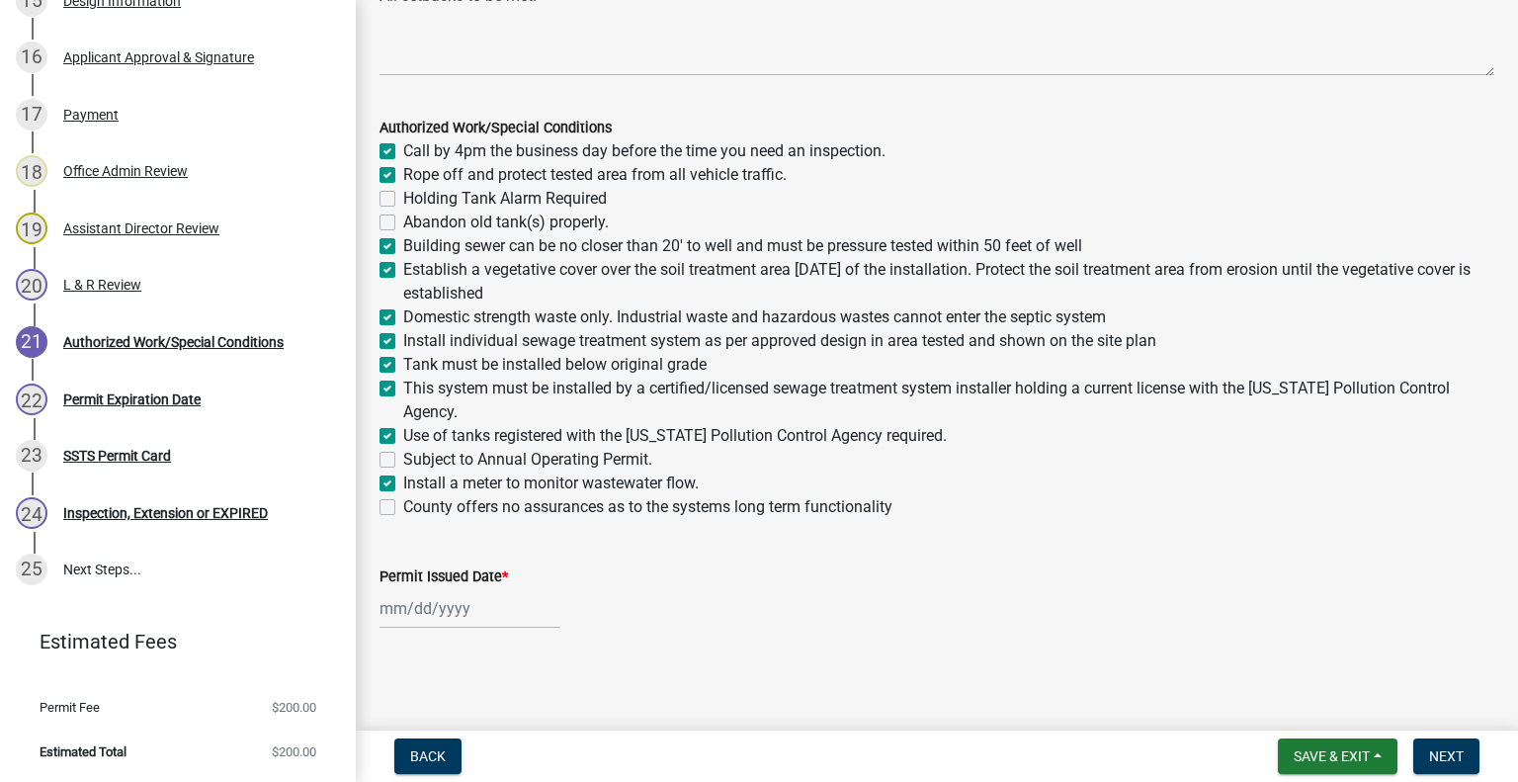
checkbox input "false"
checkbox input "true"
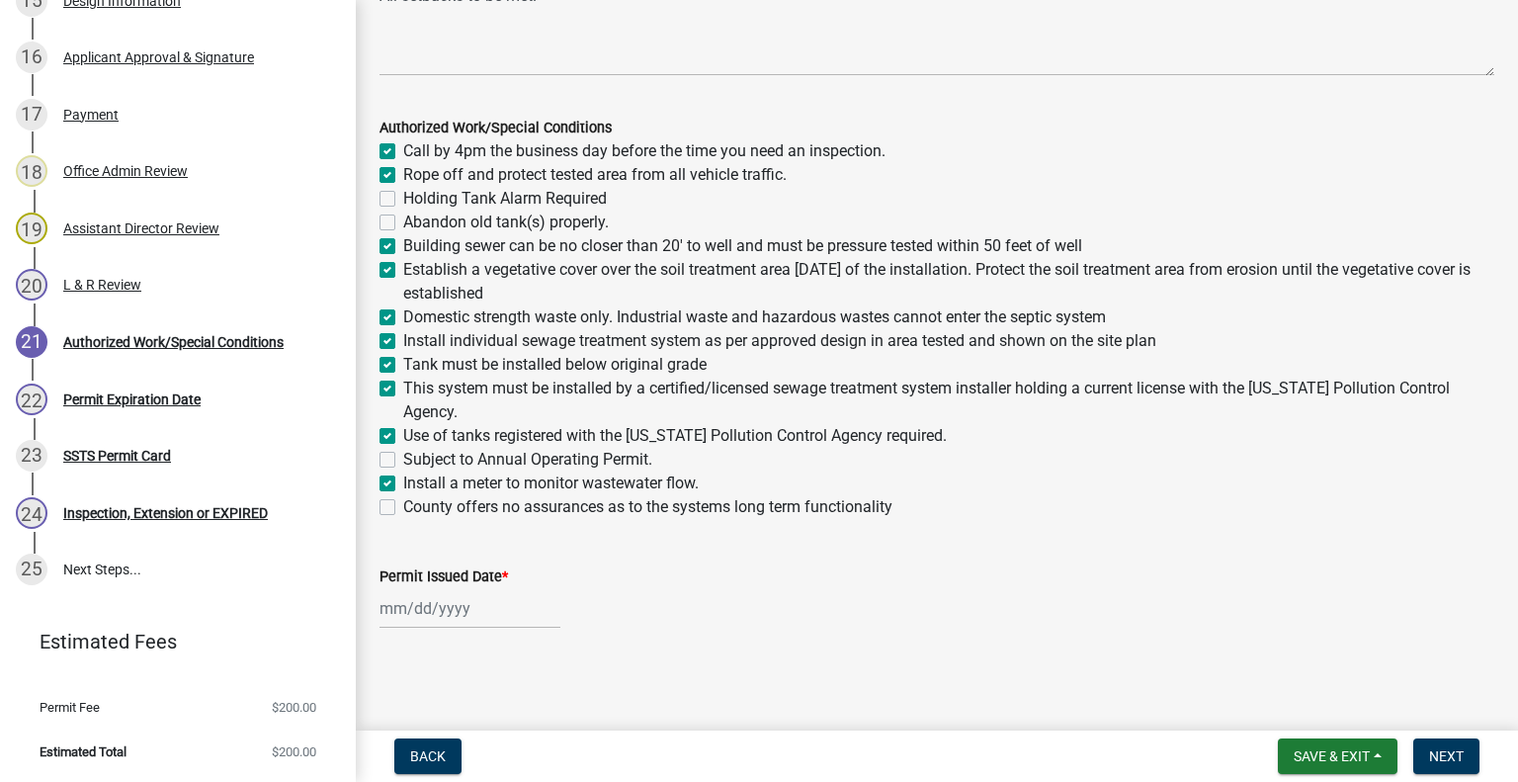
checkbox input "true"
checkbox input "false"
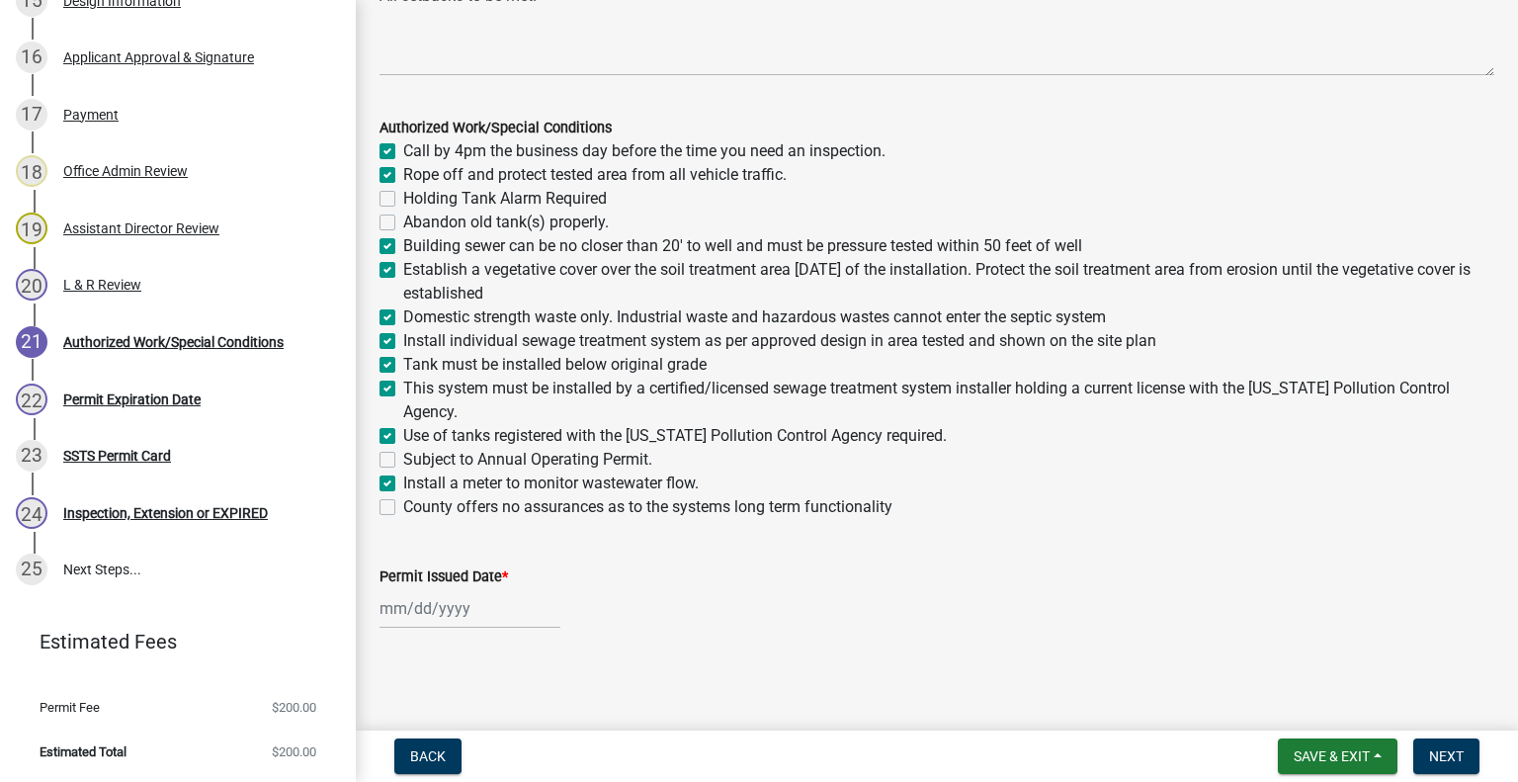
checkbox input "true"
checkbox input "false"
select select "8"
select select "2025"
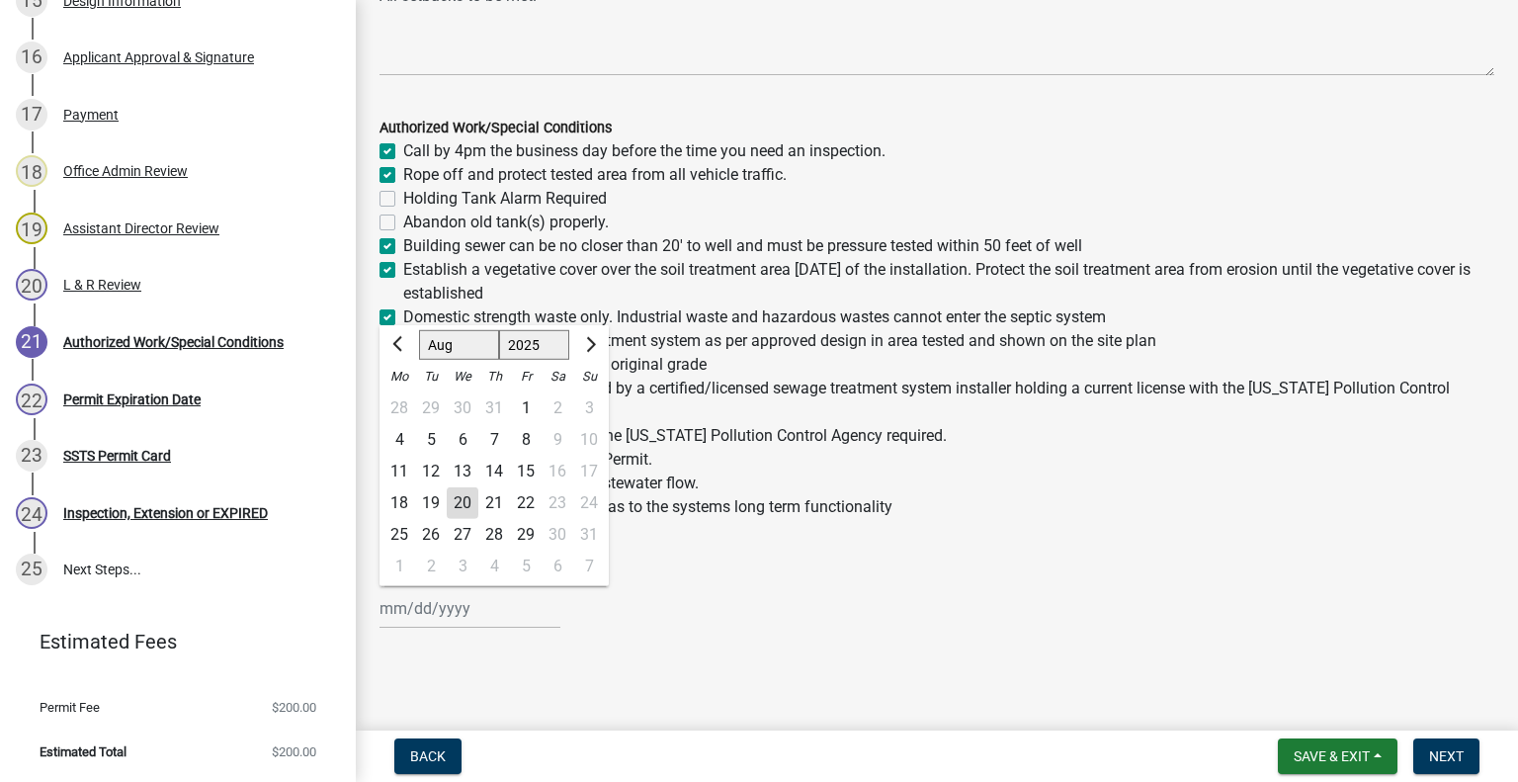
click at [423, 609] on input "Permit Issued Date *" at bounding box center [469, 608] width 181 height 41
click at [461, 499] on div "20" at bounding box center [463, 503] width 32 height 32
type input "[DATE]"
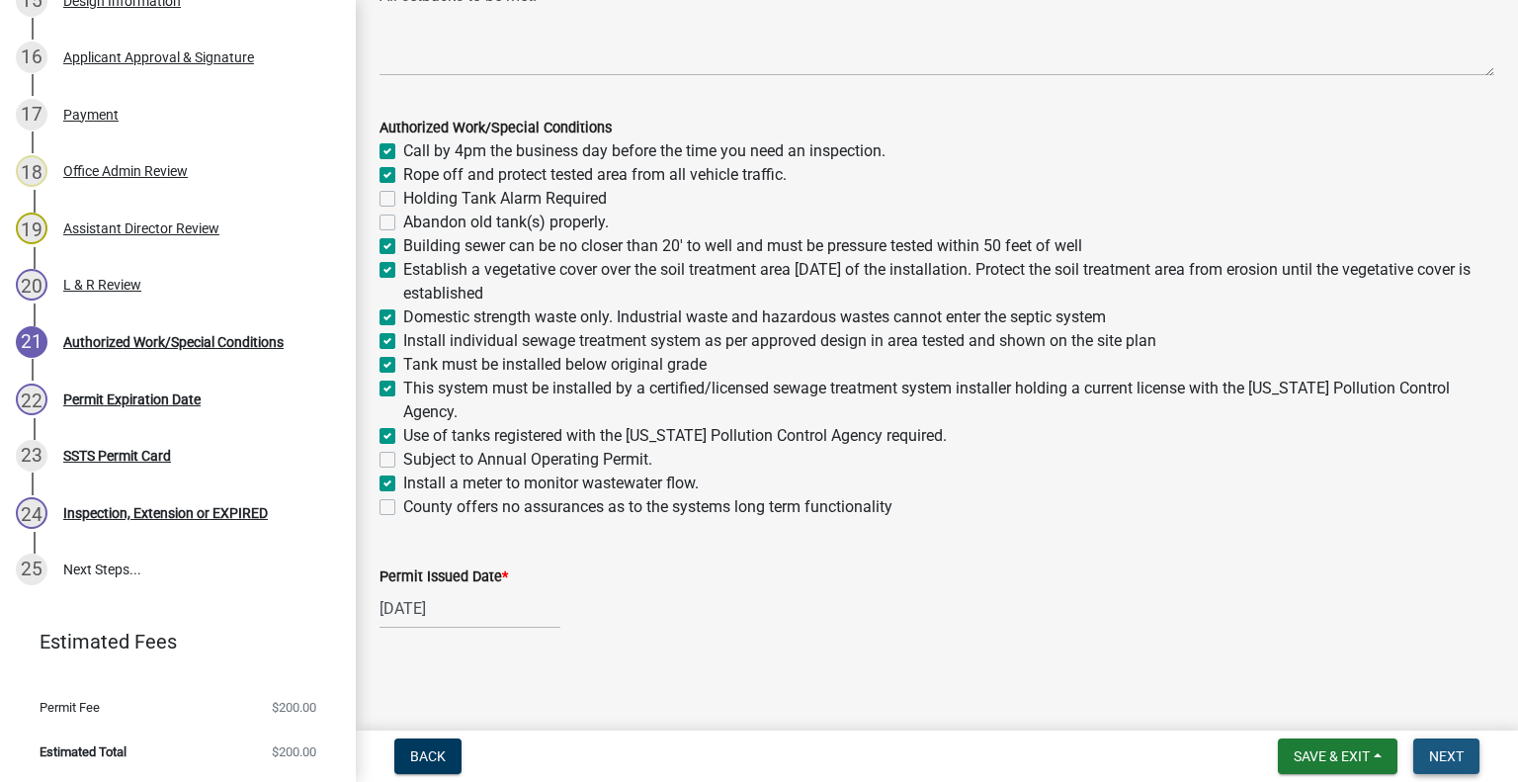
click at [1429, 760] on span "Next" at bounding box center [1446, 756] width 35 height 16
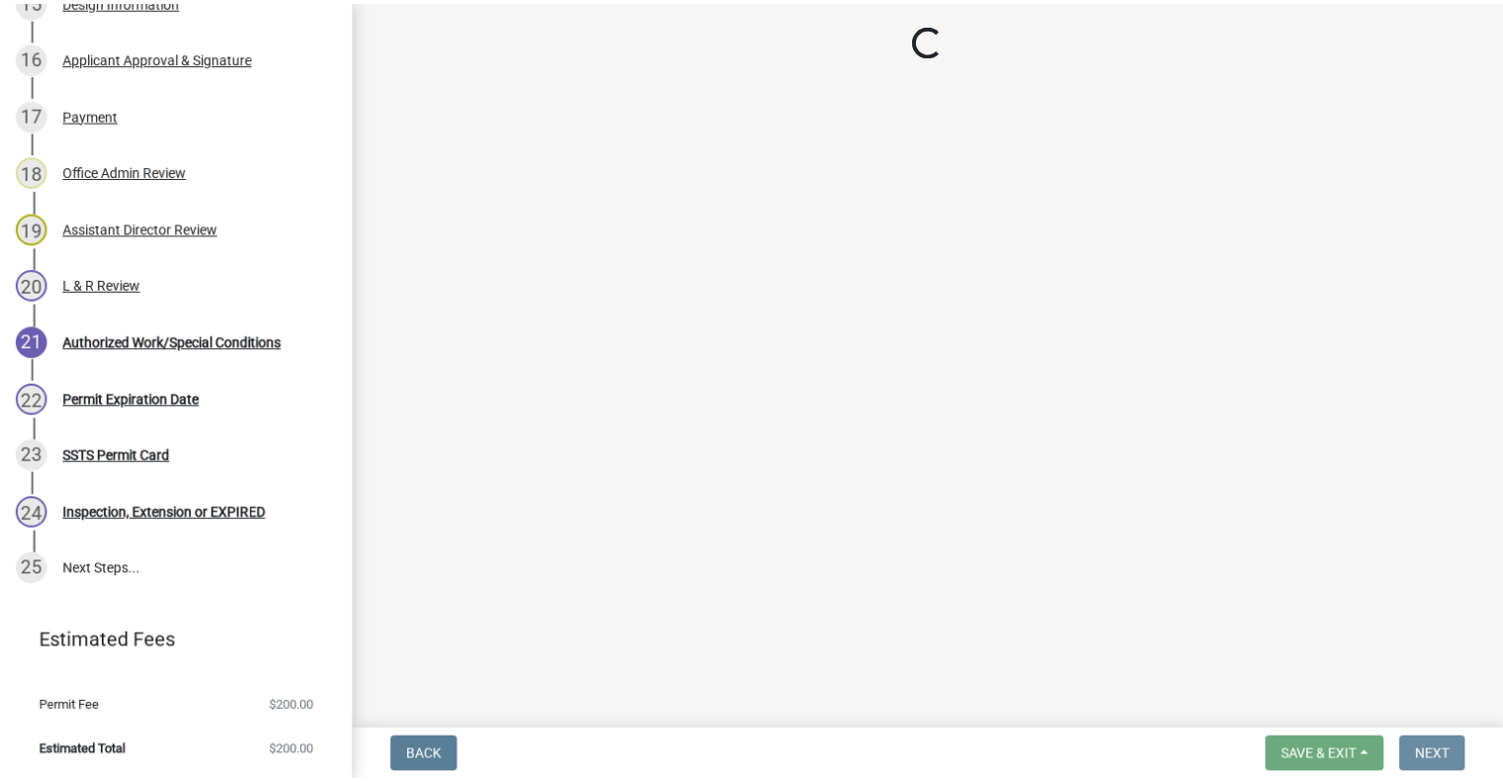
scroll to position [0, 0]
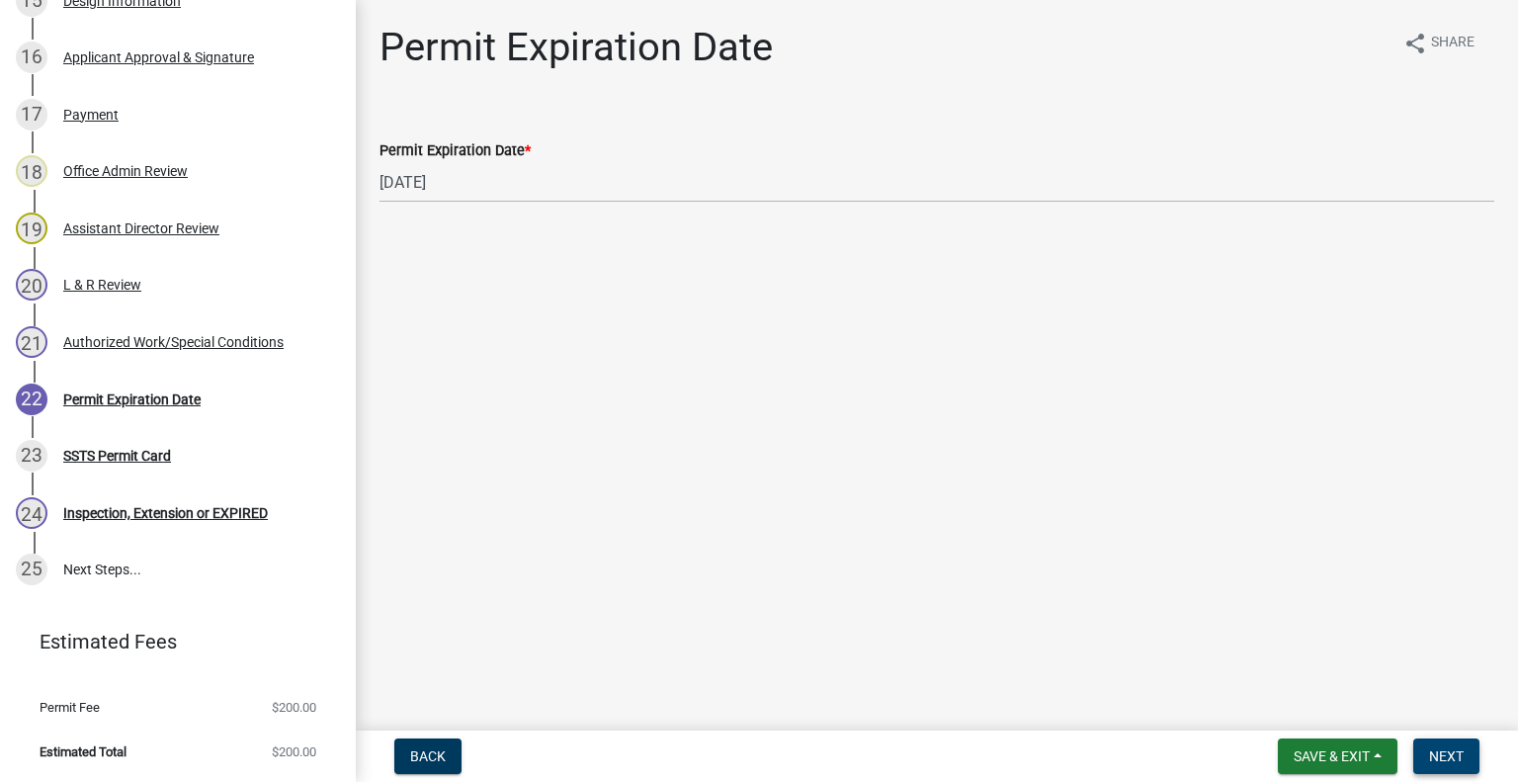
click at [1451, 770] on button "Next" at bounding box center [1446, 756] width 66 height 36
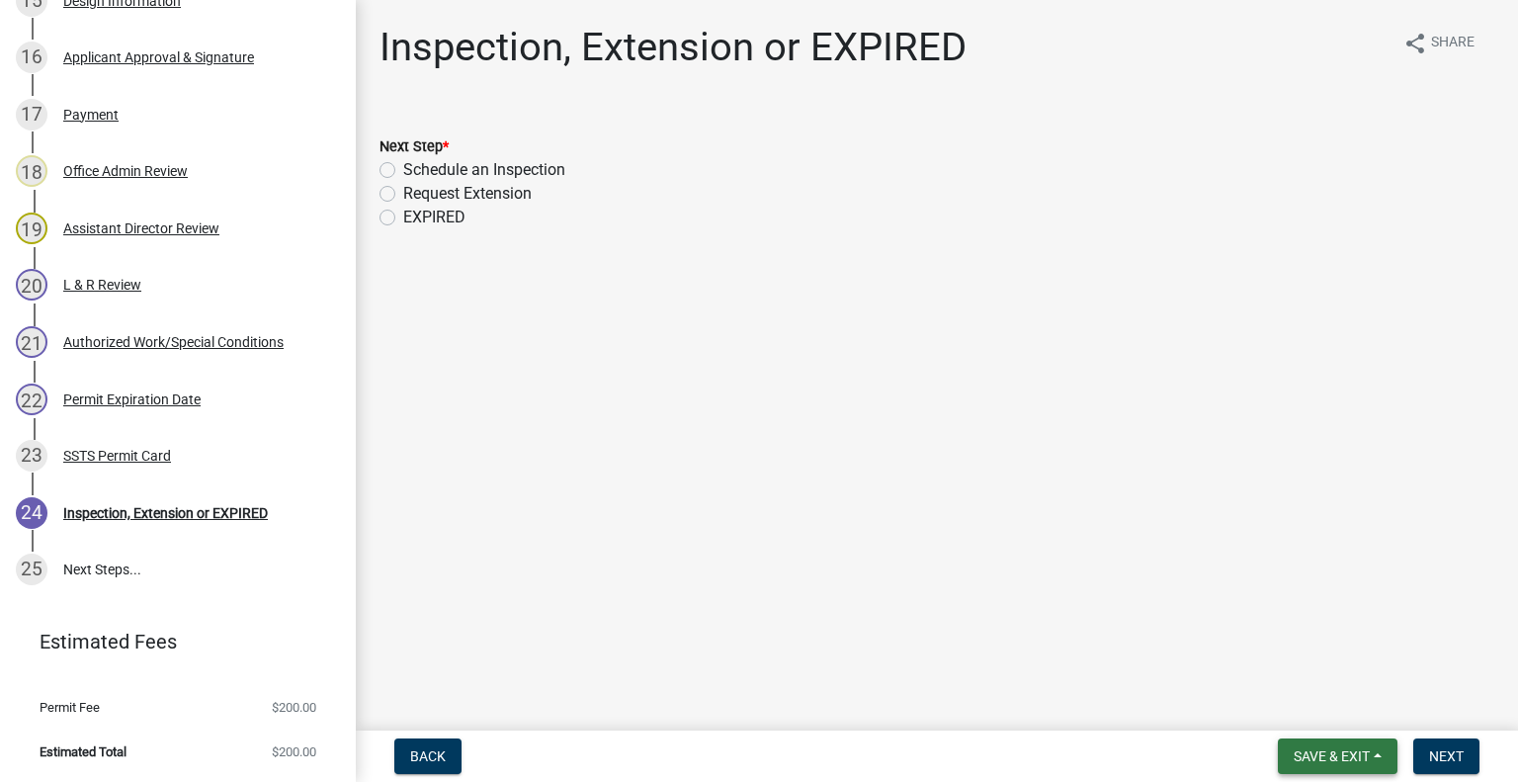
click at [1309, 749] on span "Save & Exit" at bounding box center [1332, 756] width 76 height 16
click at [1287, 699] on button "Save & Exit" at bounding box center [1318, 704] width 158 height 47
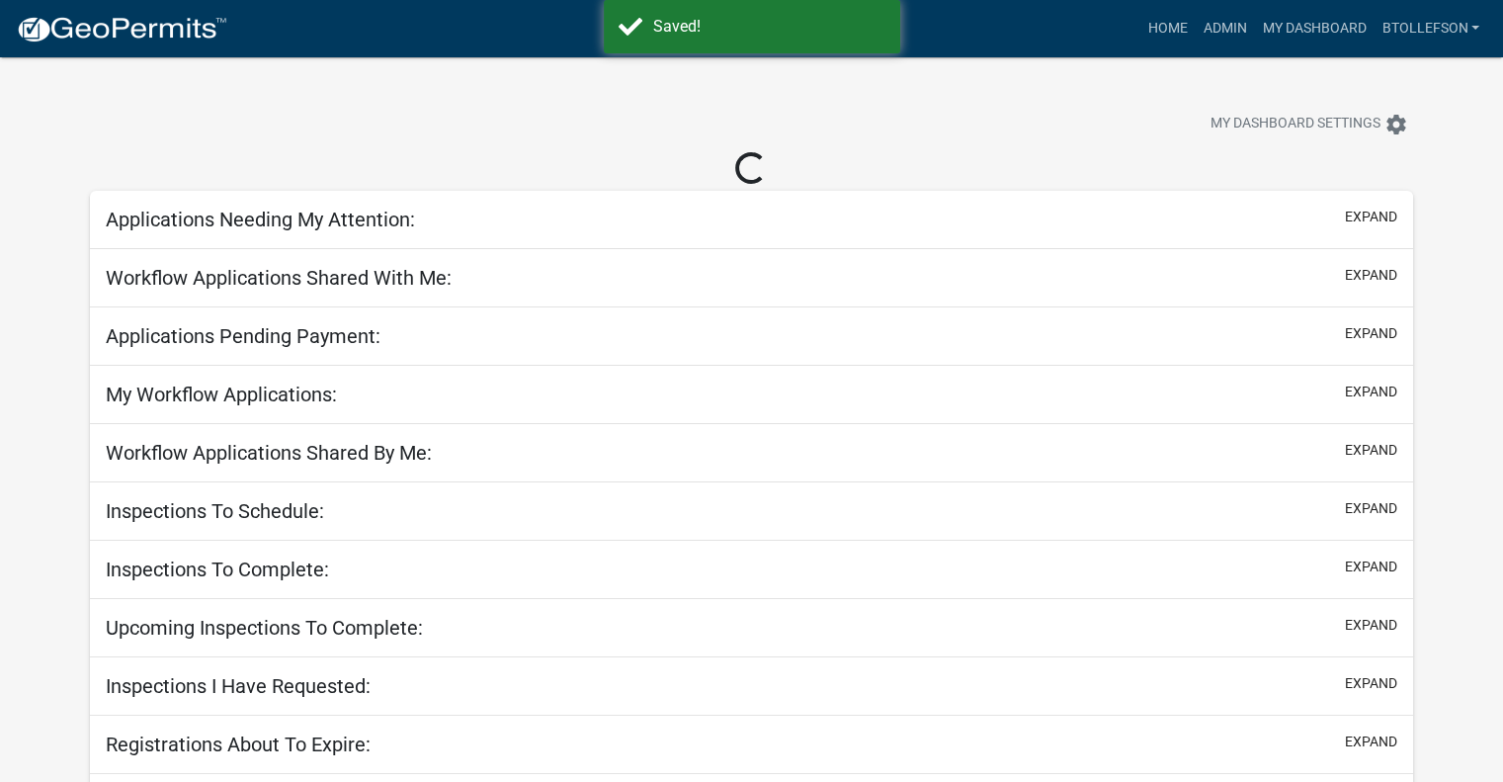
select select "3: 100"
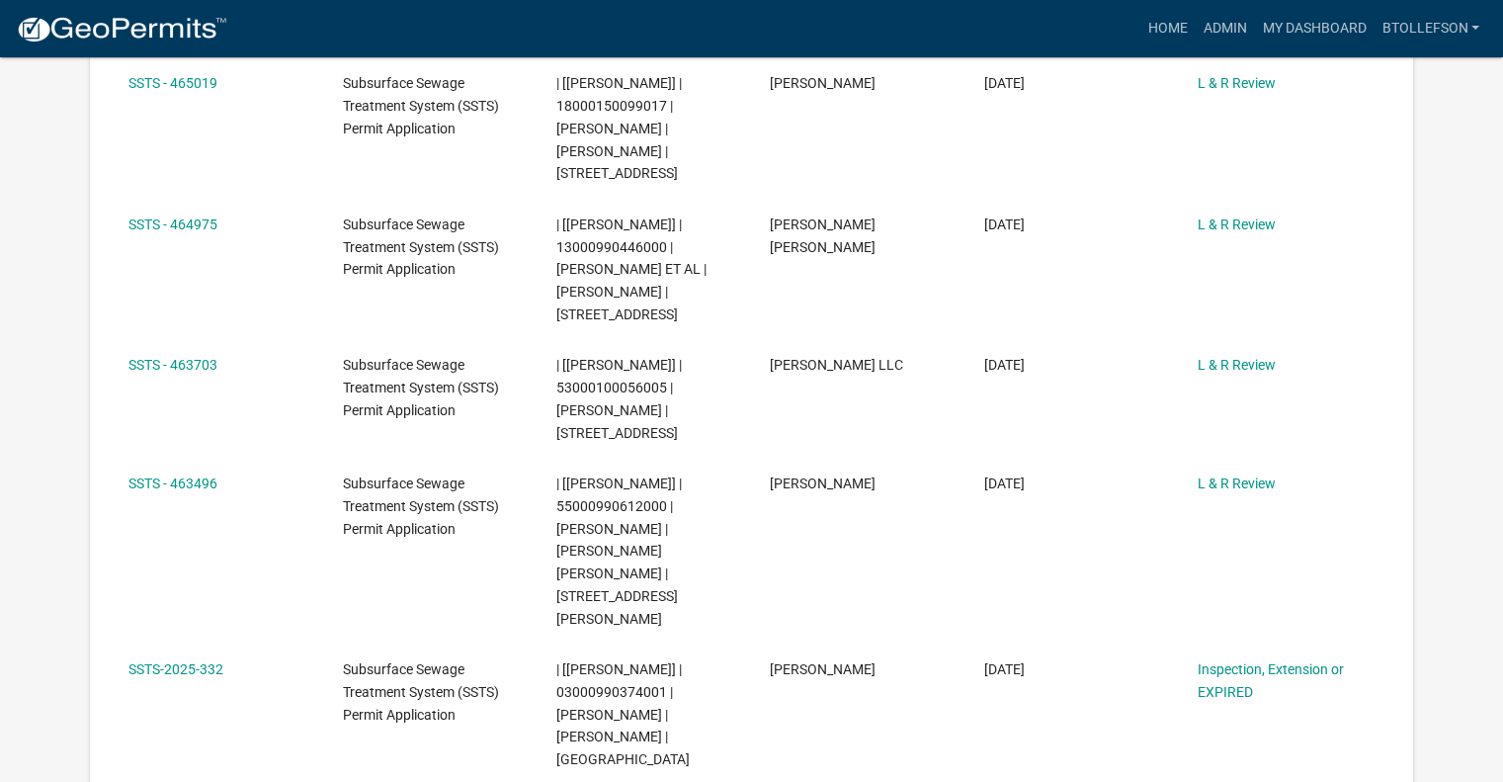
scroll to position [593, 0]
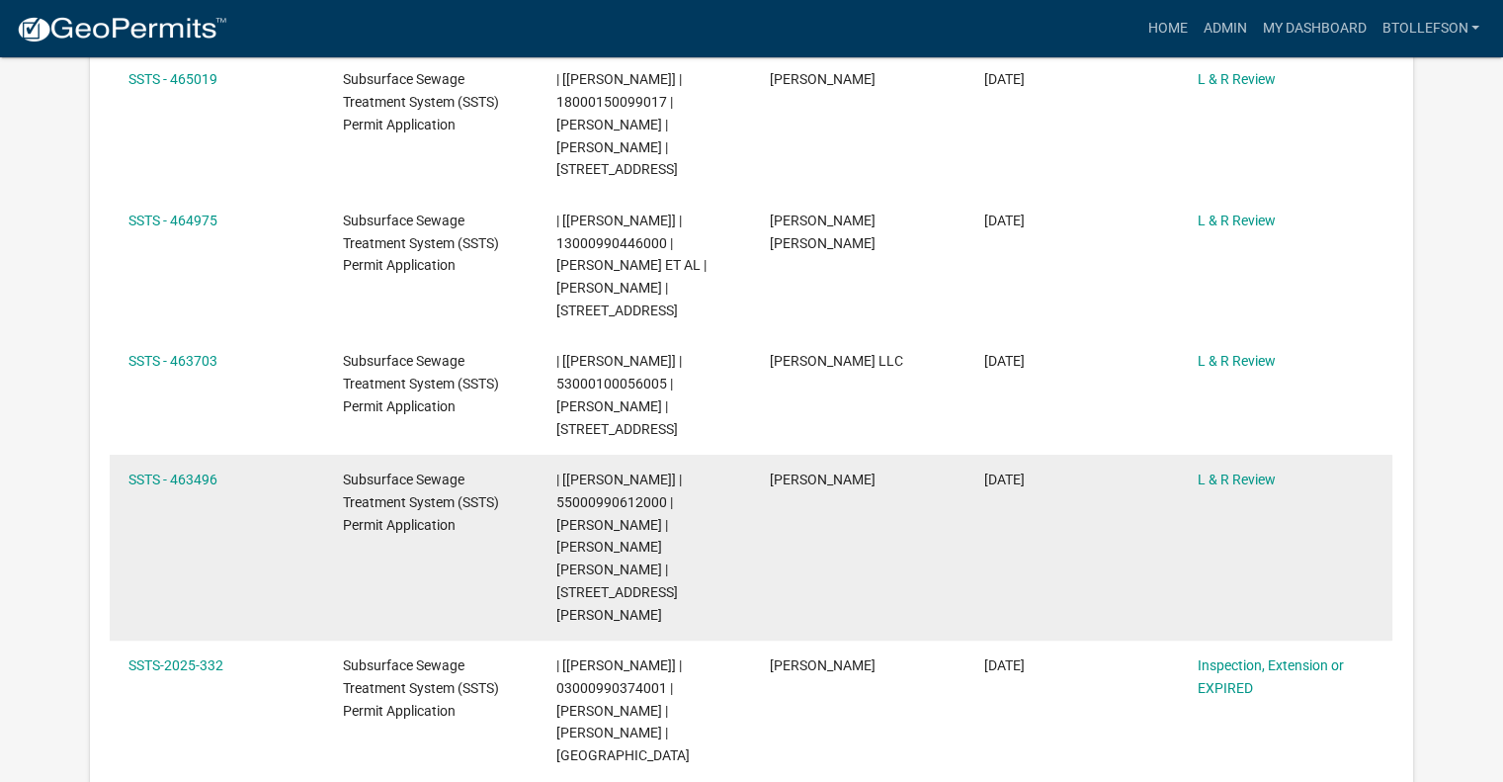
click at [161, 472] on div "SSTS - 463496" at bounding box center [216, 479] width 176 height 23
click at [155, 471] on link "SSTS - 463496" at bounding box center [172, 479] width 89 height 16
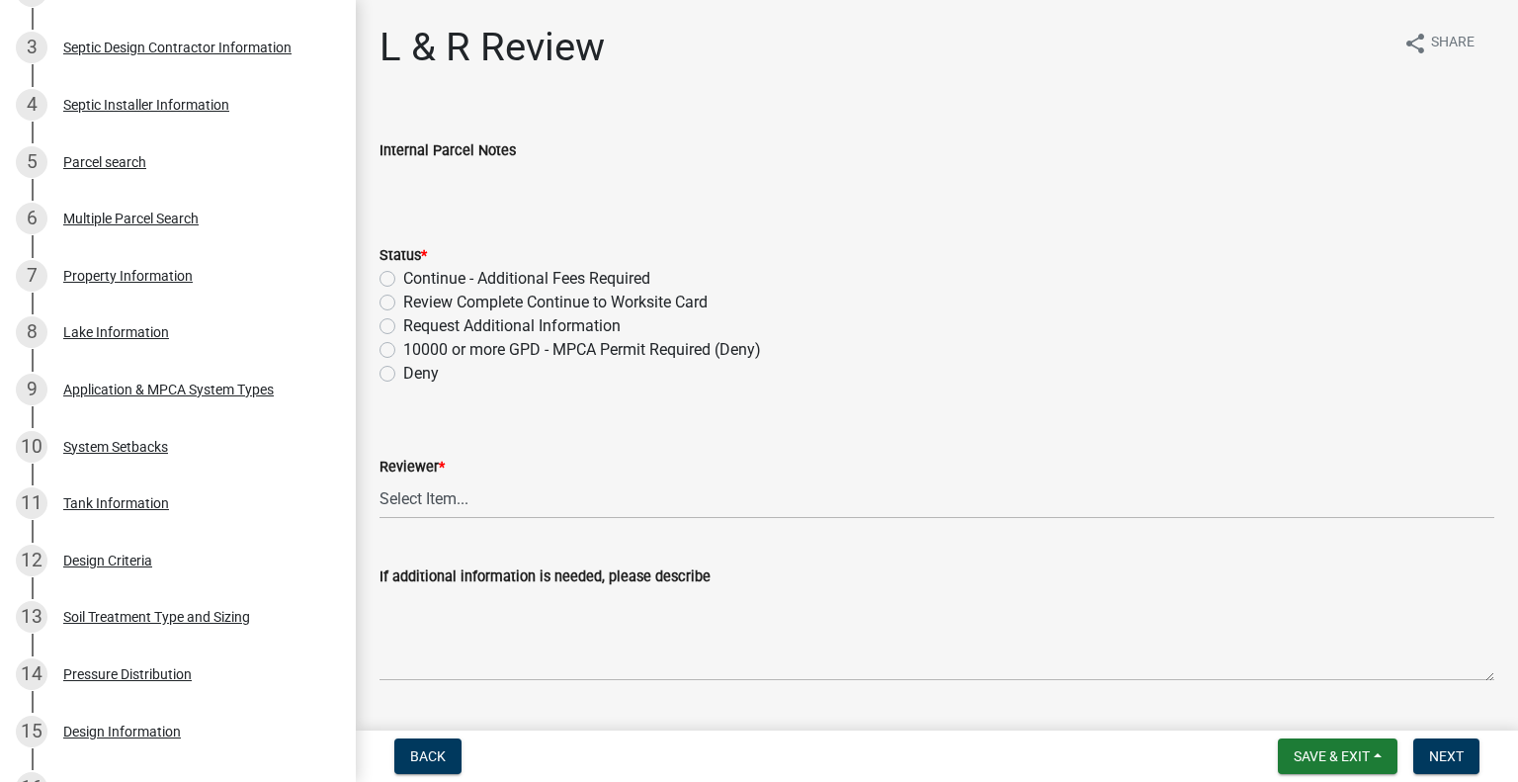
scroll to position [528, 0]
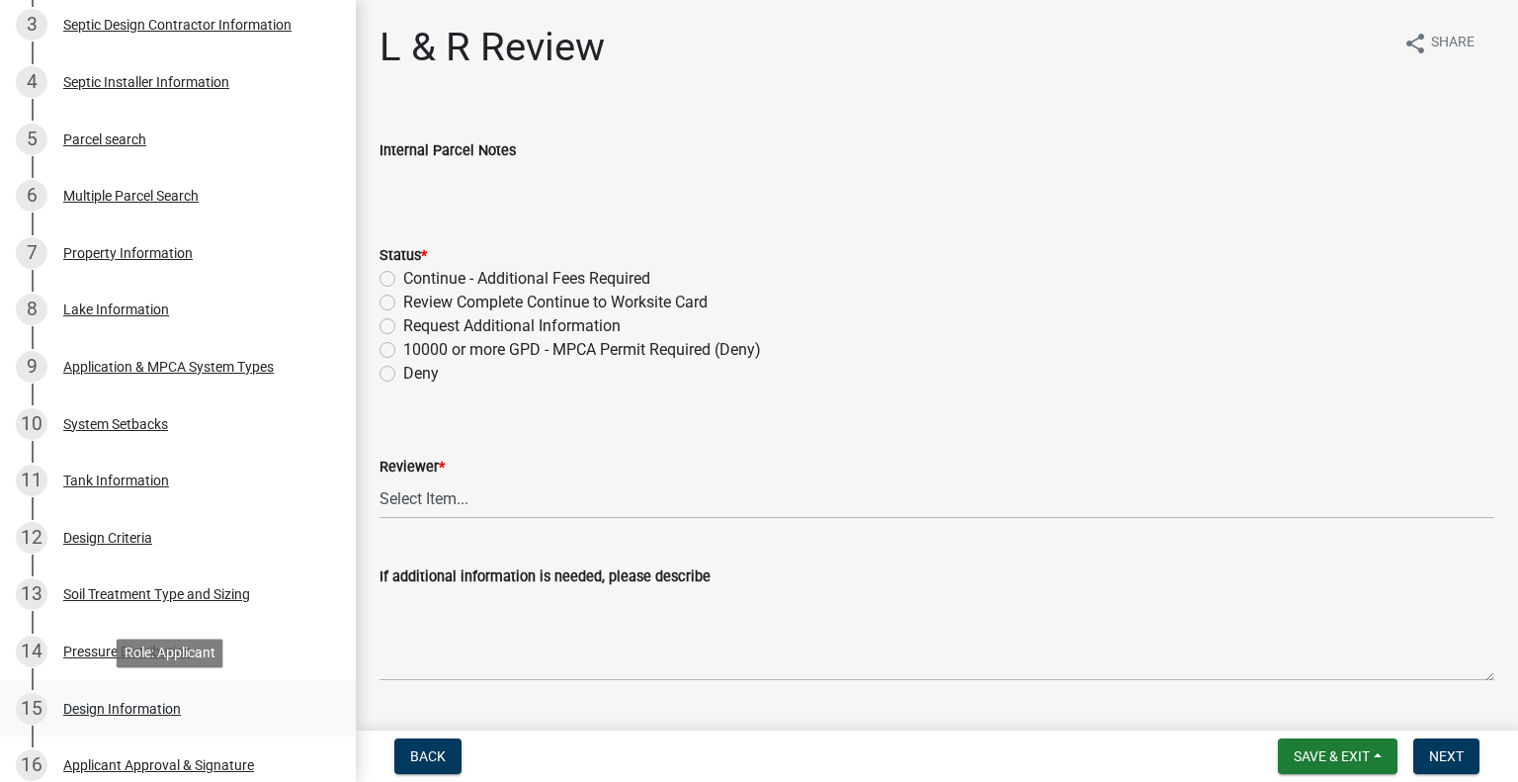
click at [138, 688] on link "15 Design Information" at bounding box center [178, 708] width 356 height 57
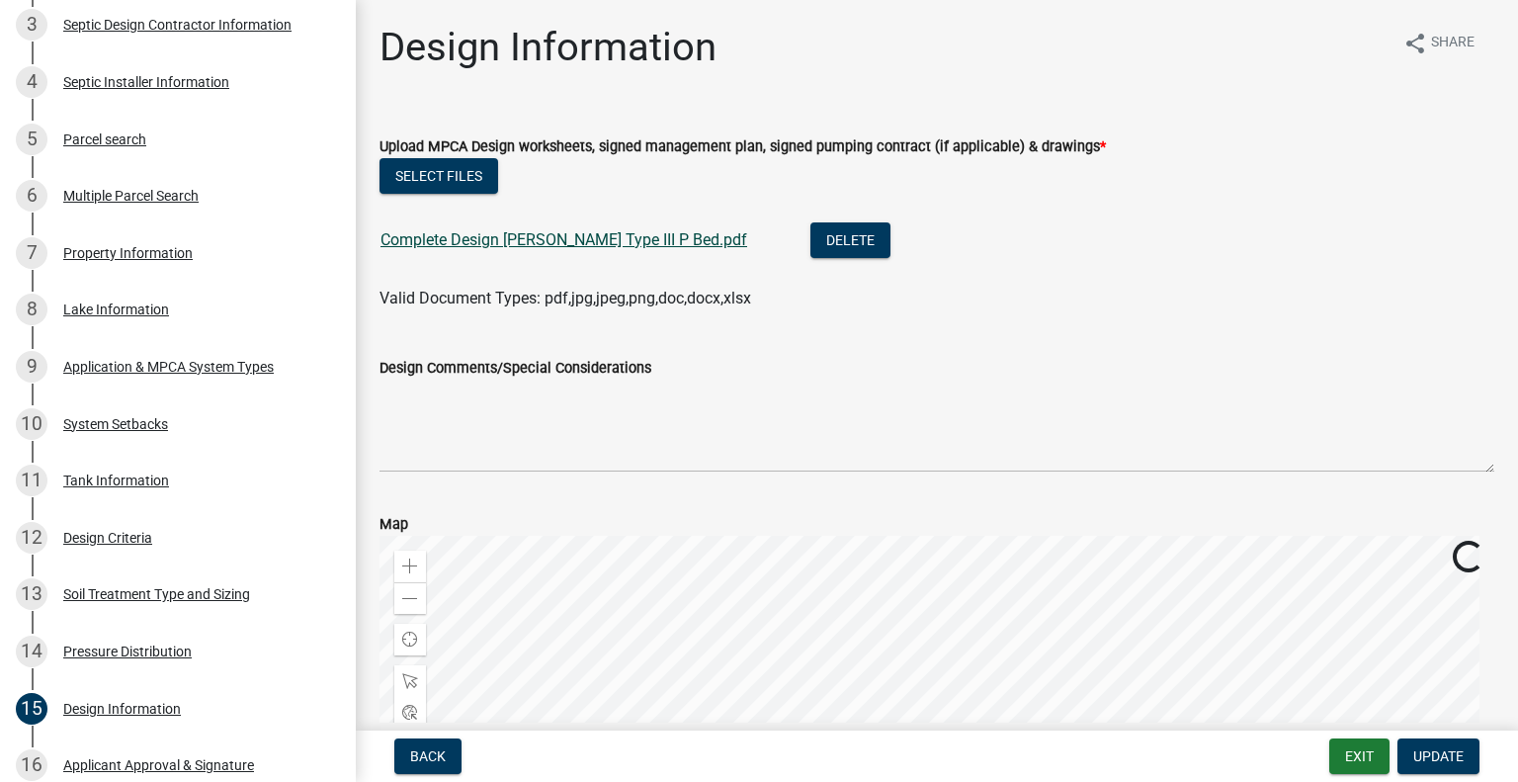
click at [565, 243] on link "Complete Design [PERSON_NAME] Type III P Bed.pdf" at bounding box center [563, 239] width 367 height 19
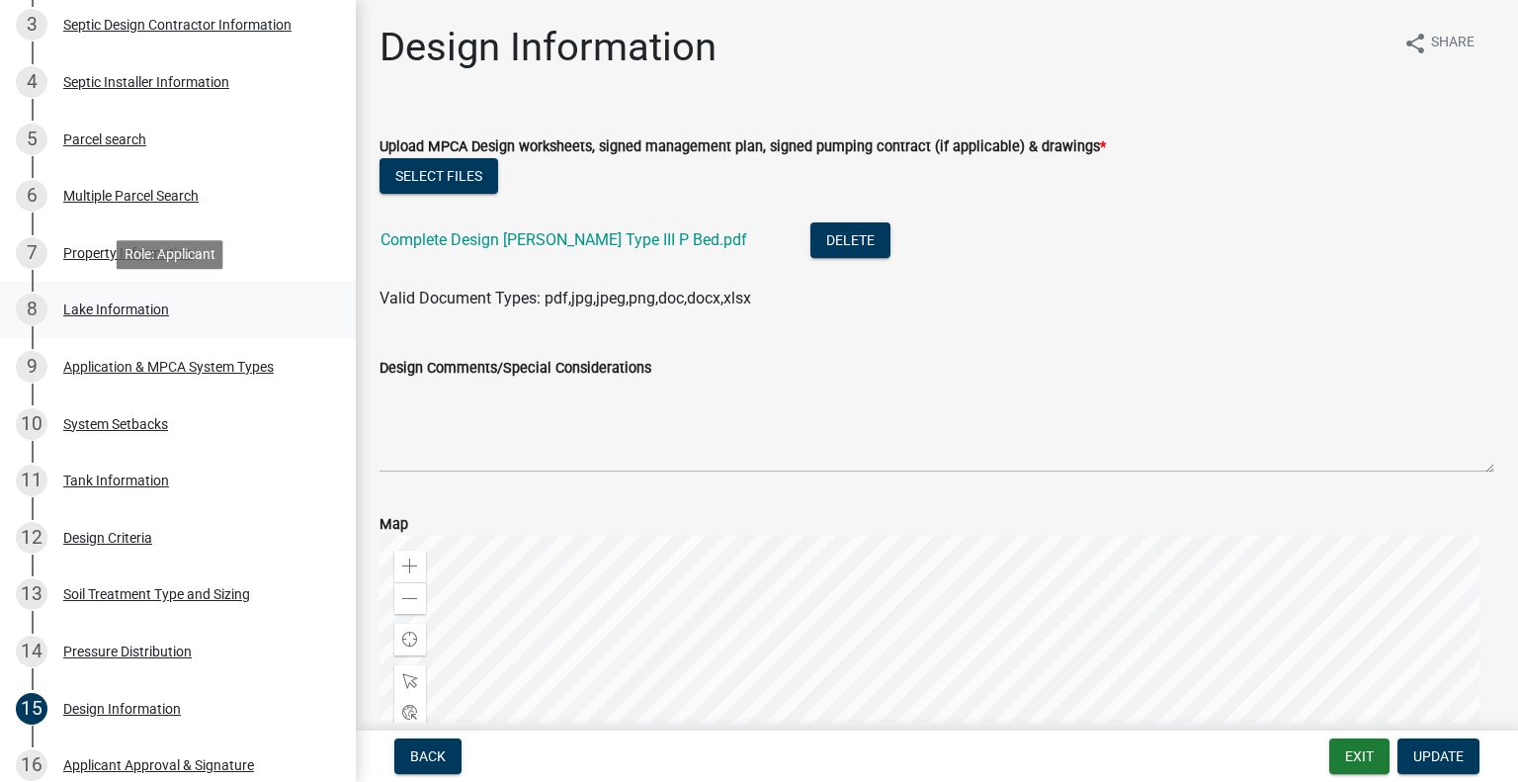
click at [182, 309] on div "8 Lake Information" at bounding box center [170, 310] width 308 height 32
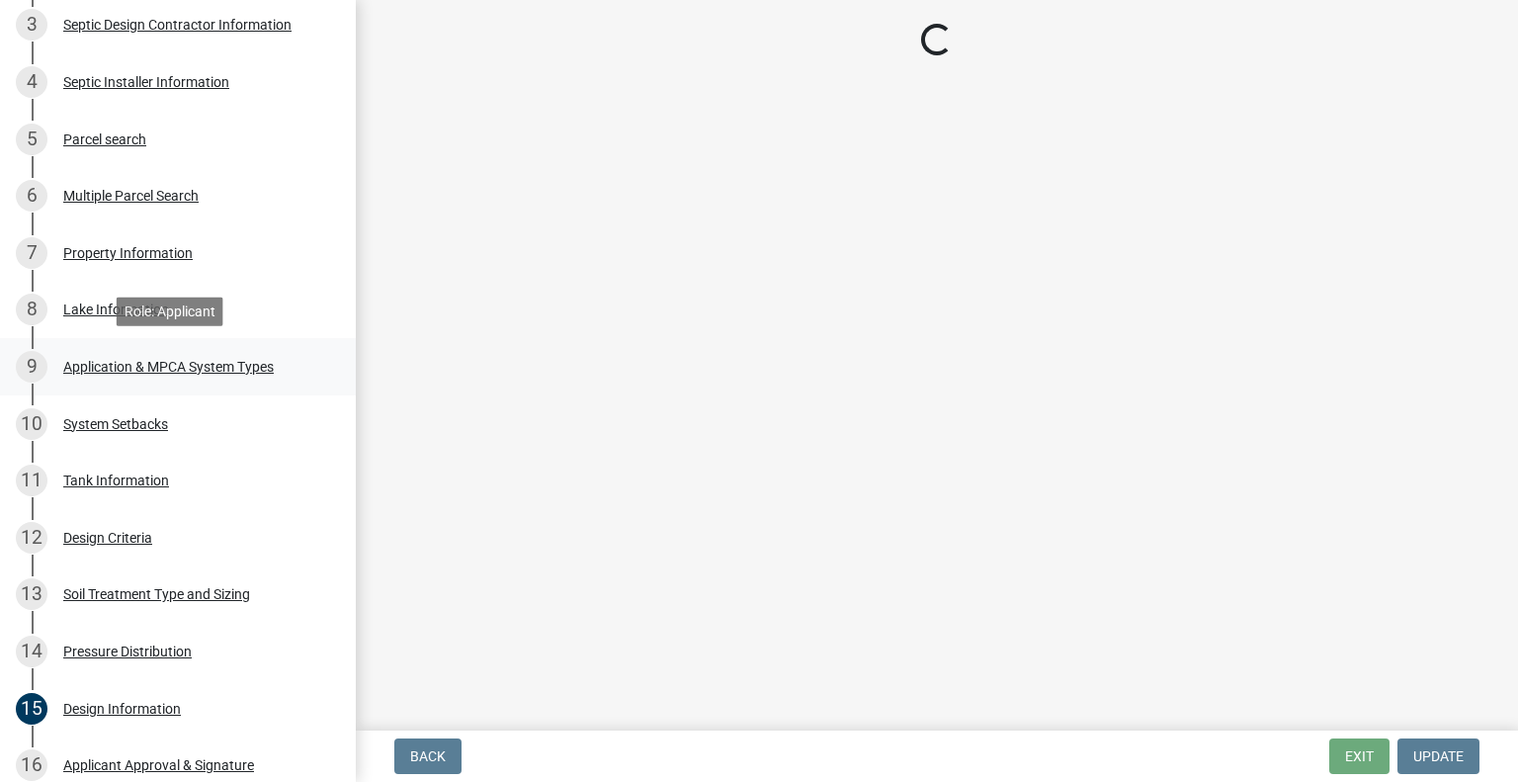
select select "758382b1-a9b7-40fb-b133-d60fa51a6422"
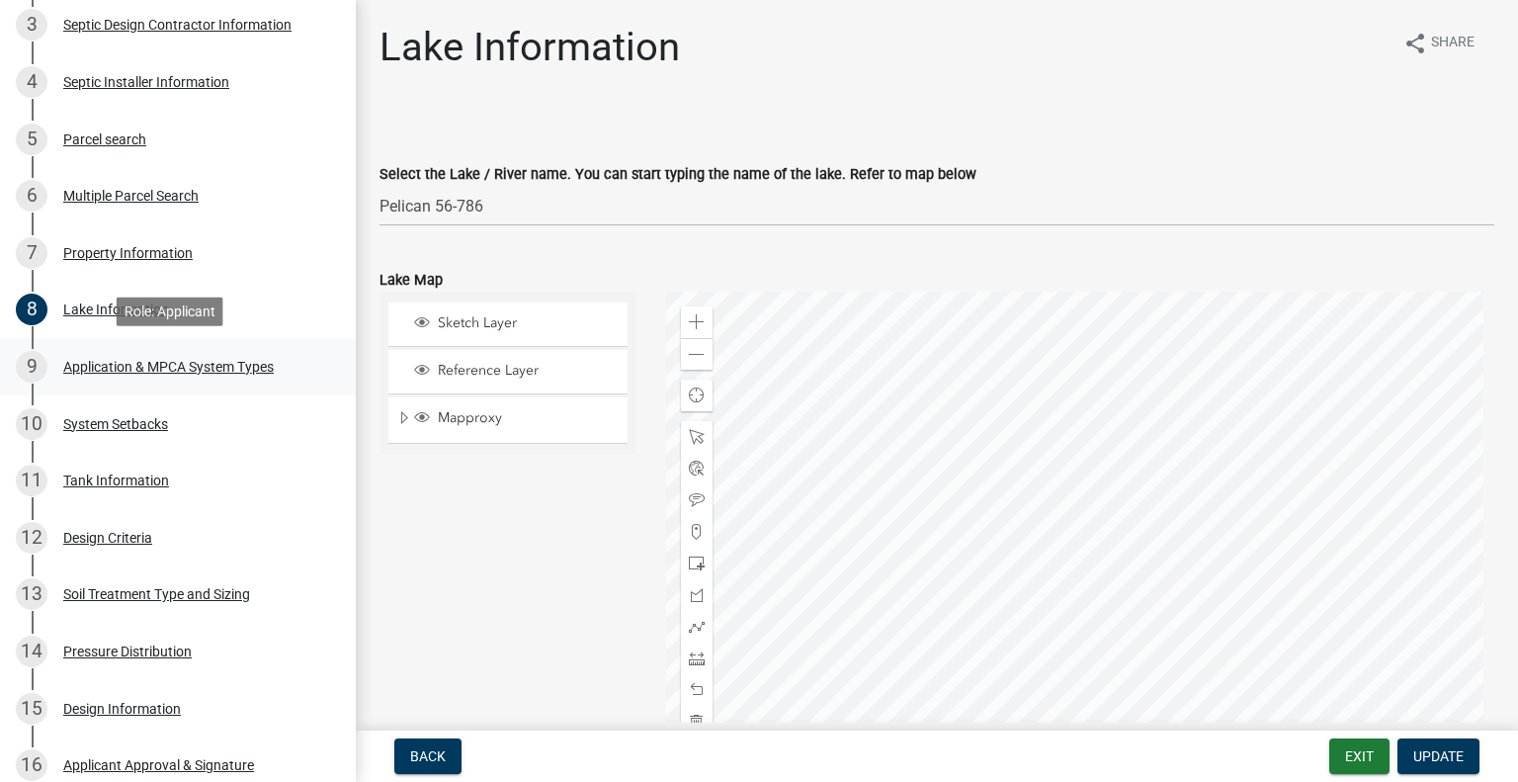
click at [177, 372] on div "Application & MPCA System Types" at bounding box center [168, 367] width 211 height 14
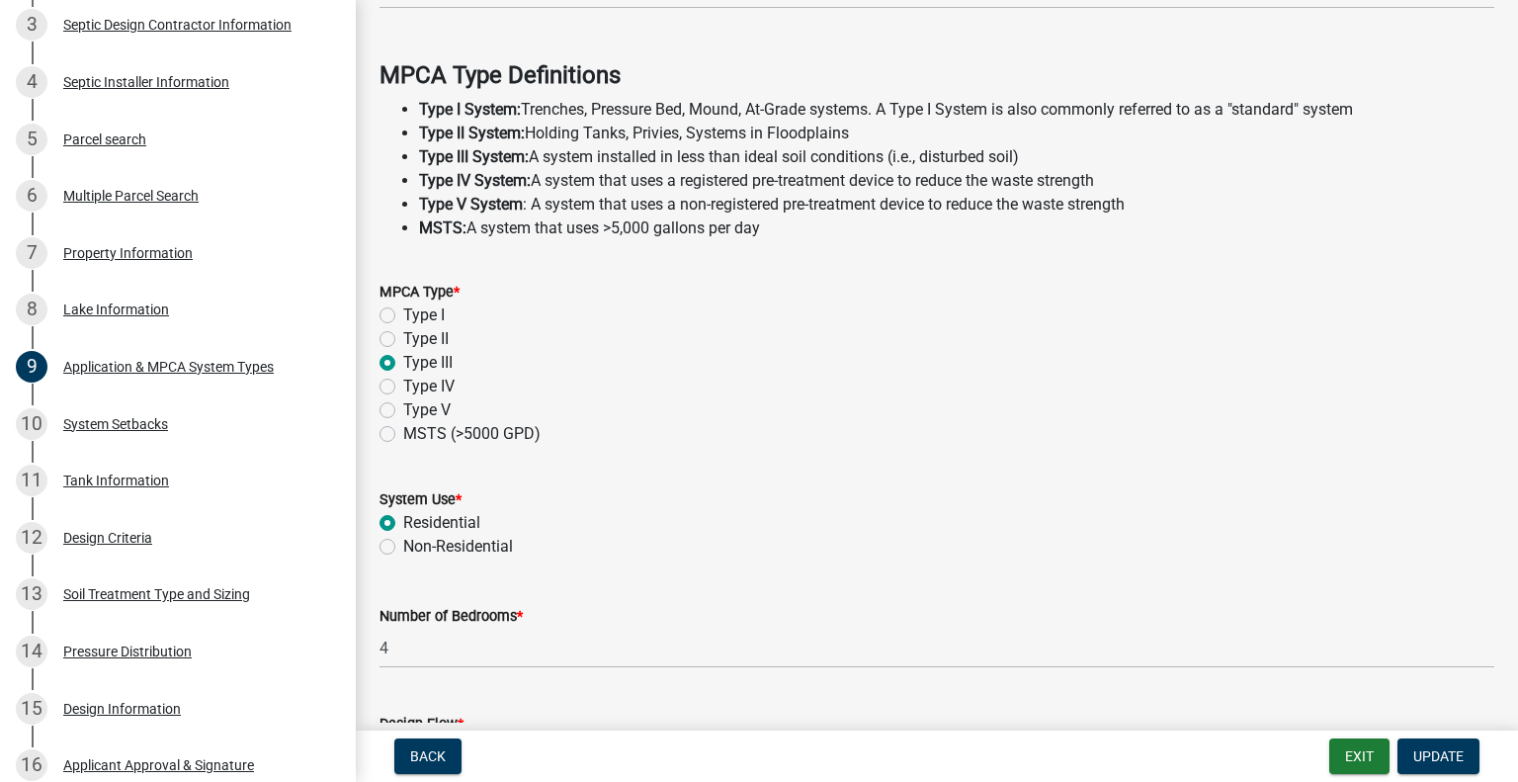
scroll to position [683, 0]
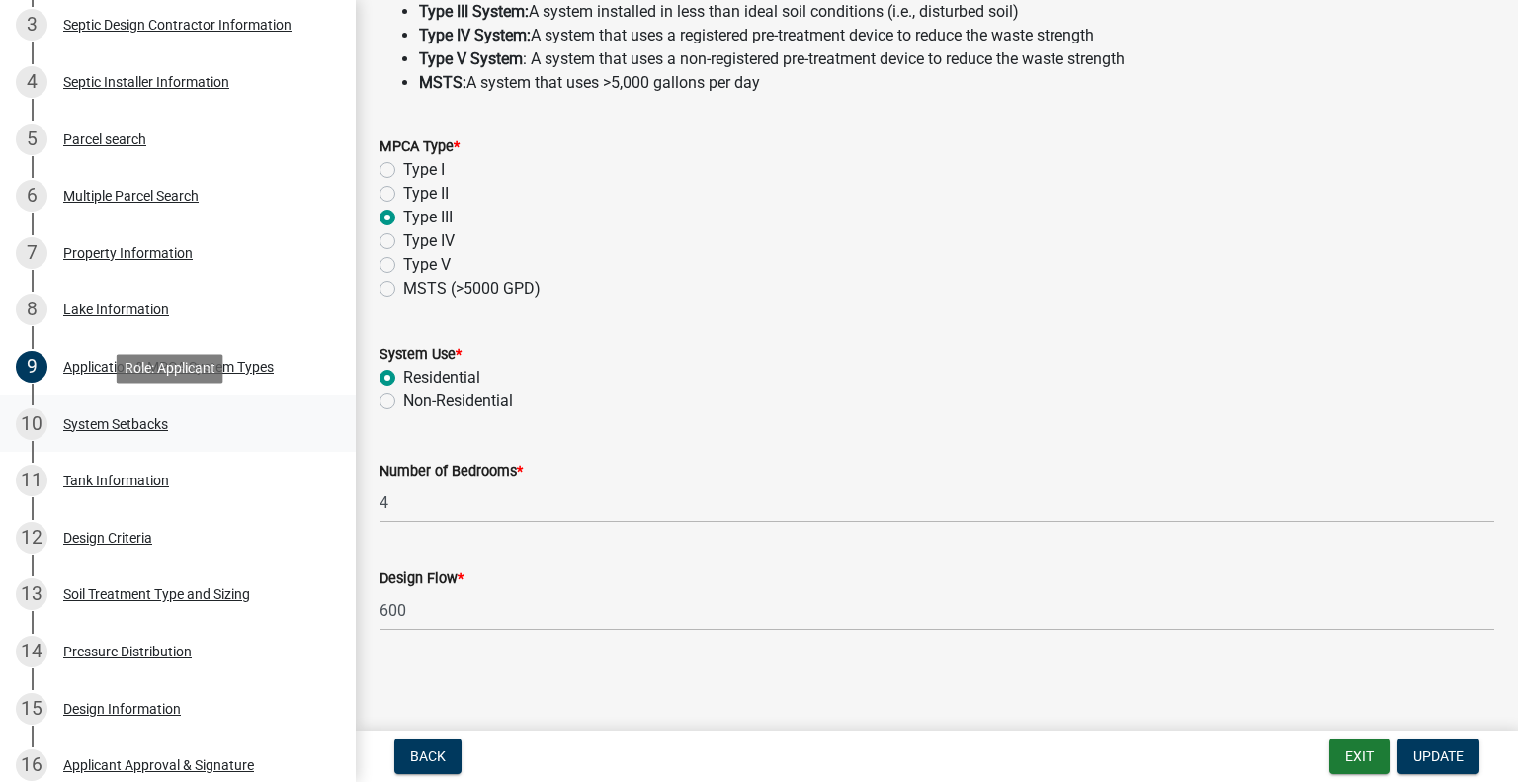
click at [158, 426] on div "System Setbacks" at bounding box center [115, 424] width 105 height 14
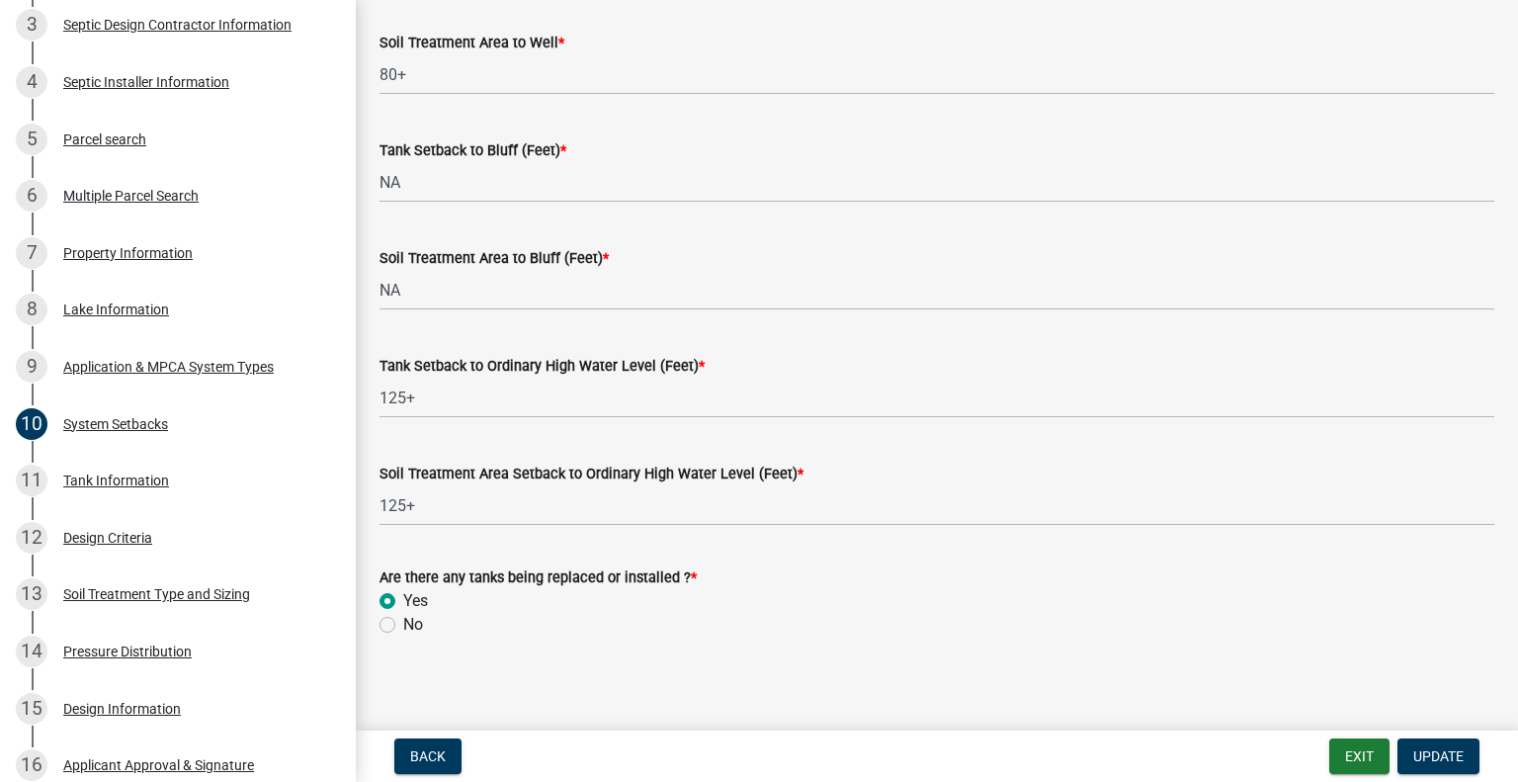
scroll to position [1340, 0]
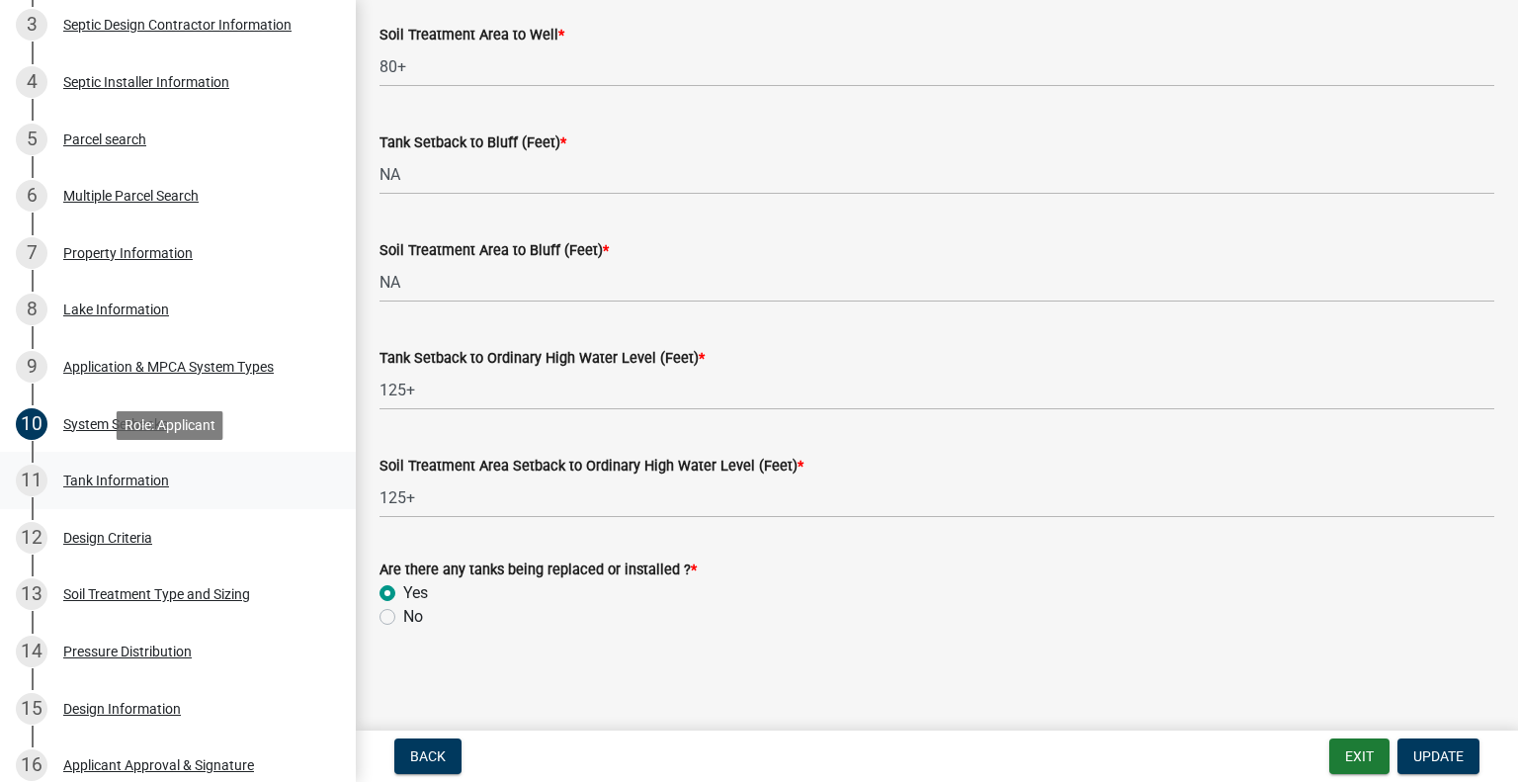
click at [138, 492] on div "11 Tank Information" at bounding box center [170, 480] width 308 height 32
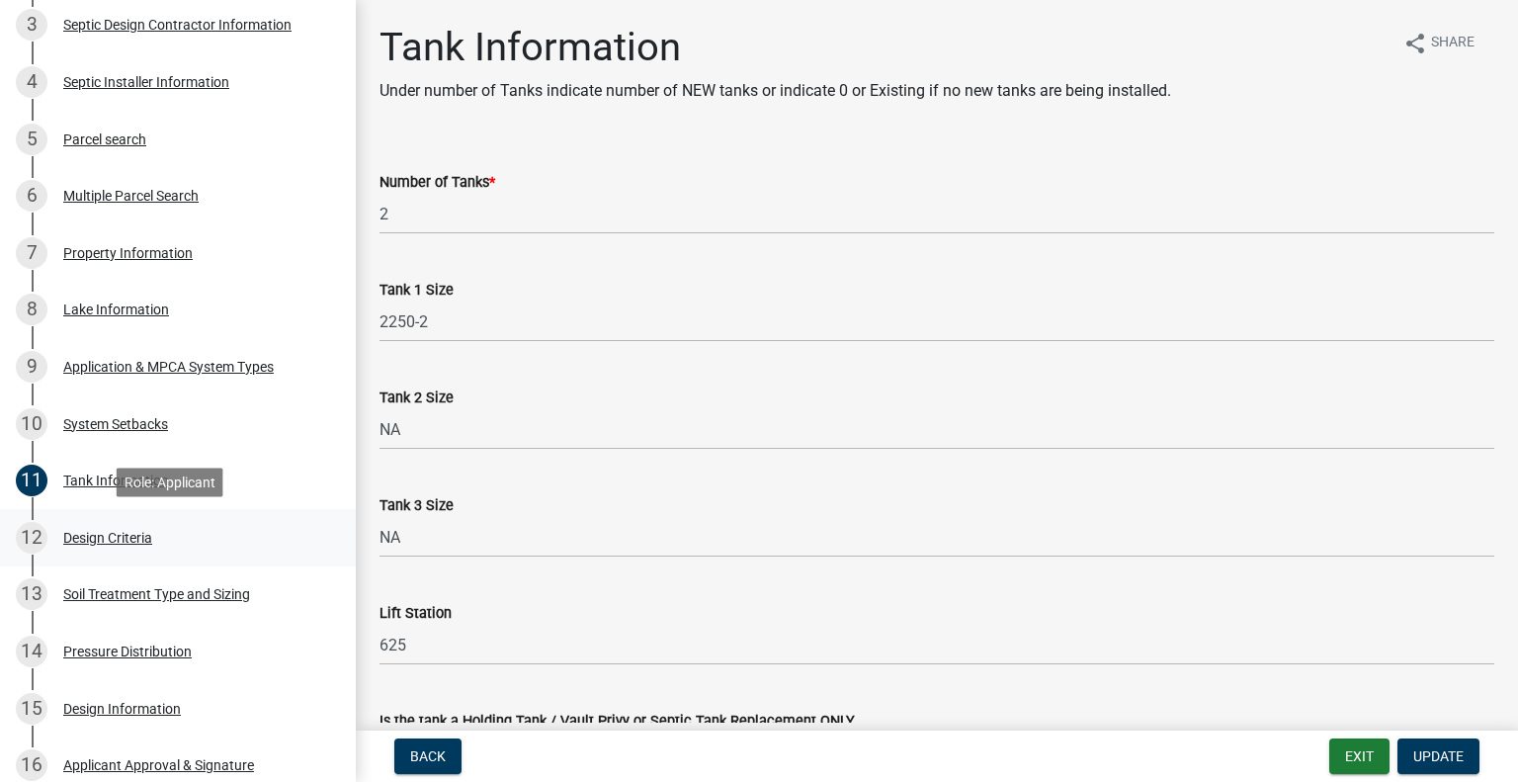
click at [117, 539] on div "Design Criteria" at bounding box center [107, 538] width 89 height 14
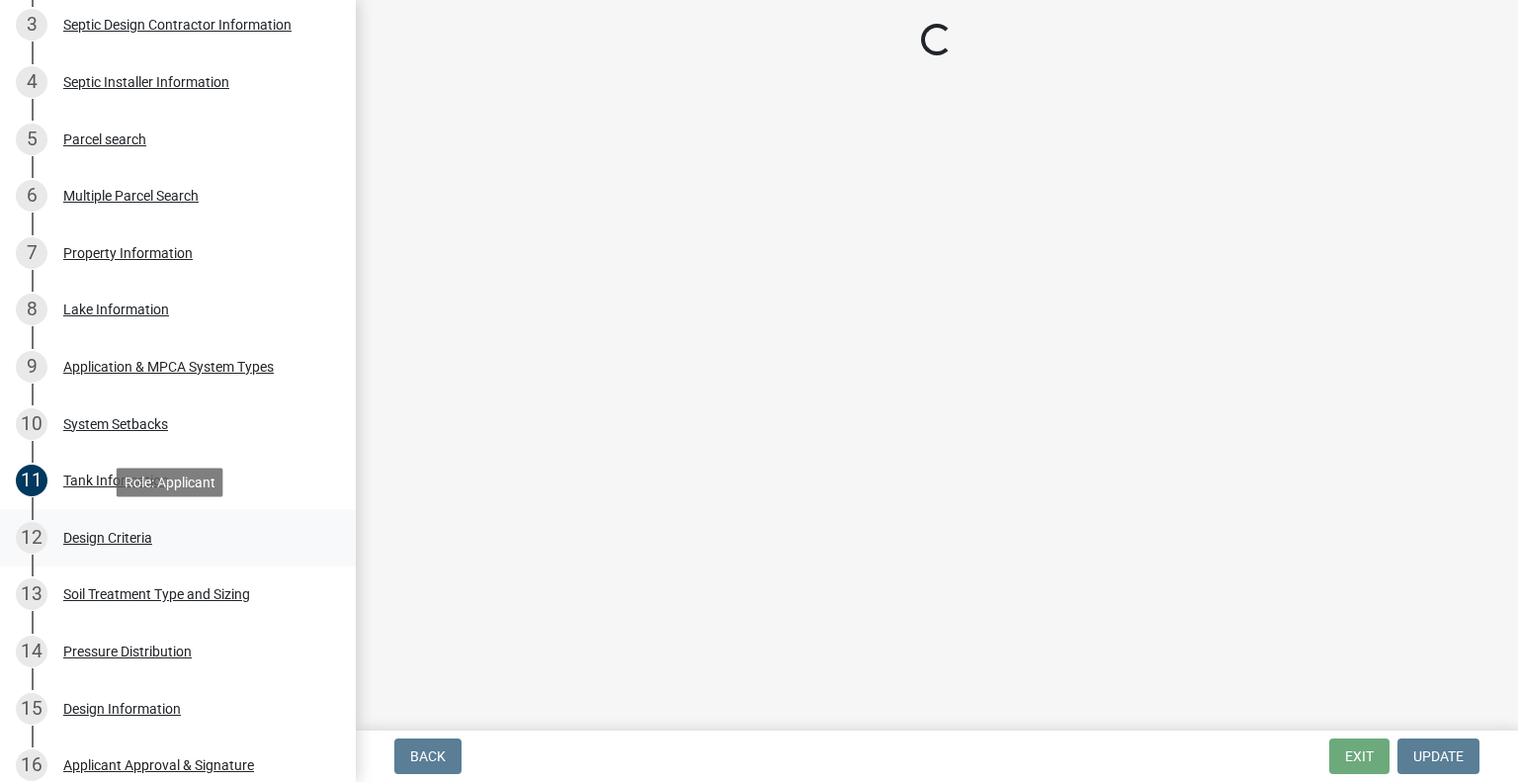
select select "b8a1b220-aca7-4670-a1f5-0f0b15eabd52"
select select "70eb23f8-102f-4072-81d7-b3b0dd1c94c8"
select select "45db2b75-262a-4f3c-9010-aae25997cba1"
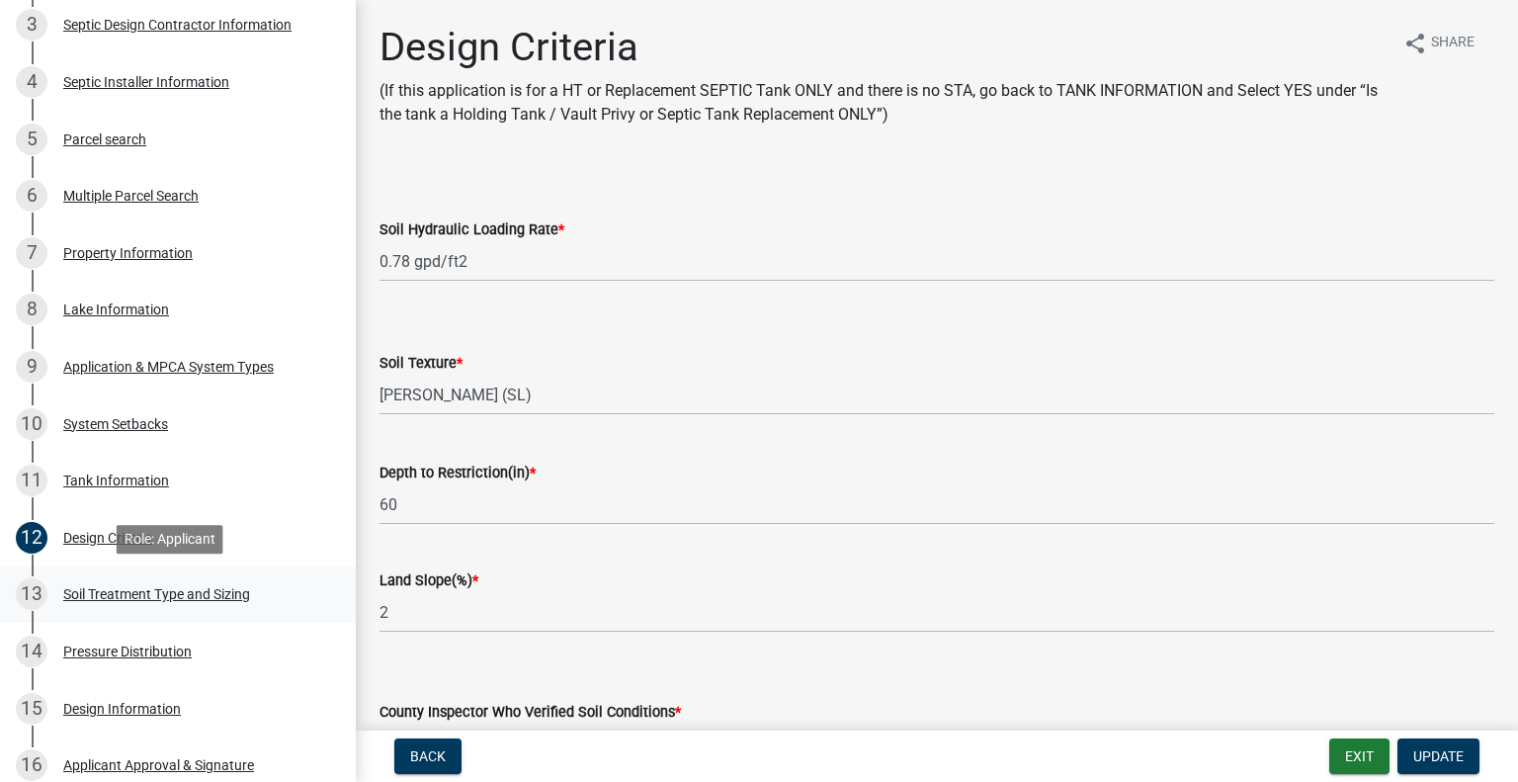
click at [145, 588] on div "Soil Treatment Type and Sizing" at bounding box center [156, 594] width 187 height 14
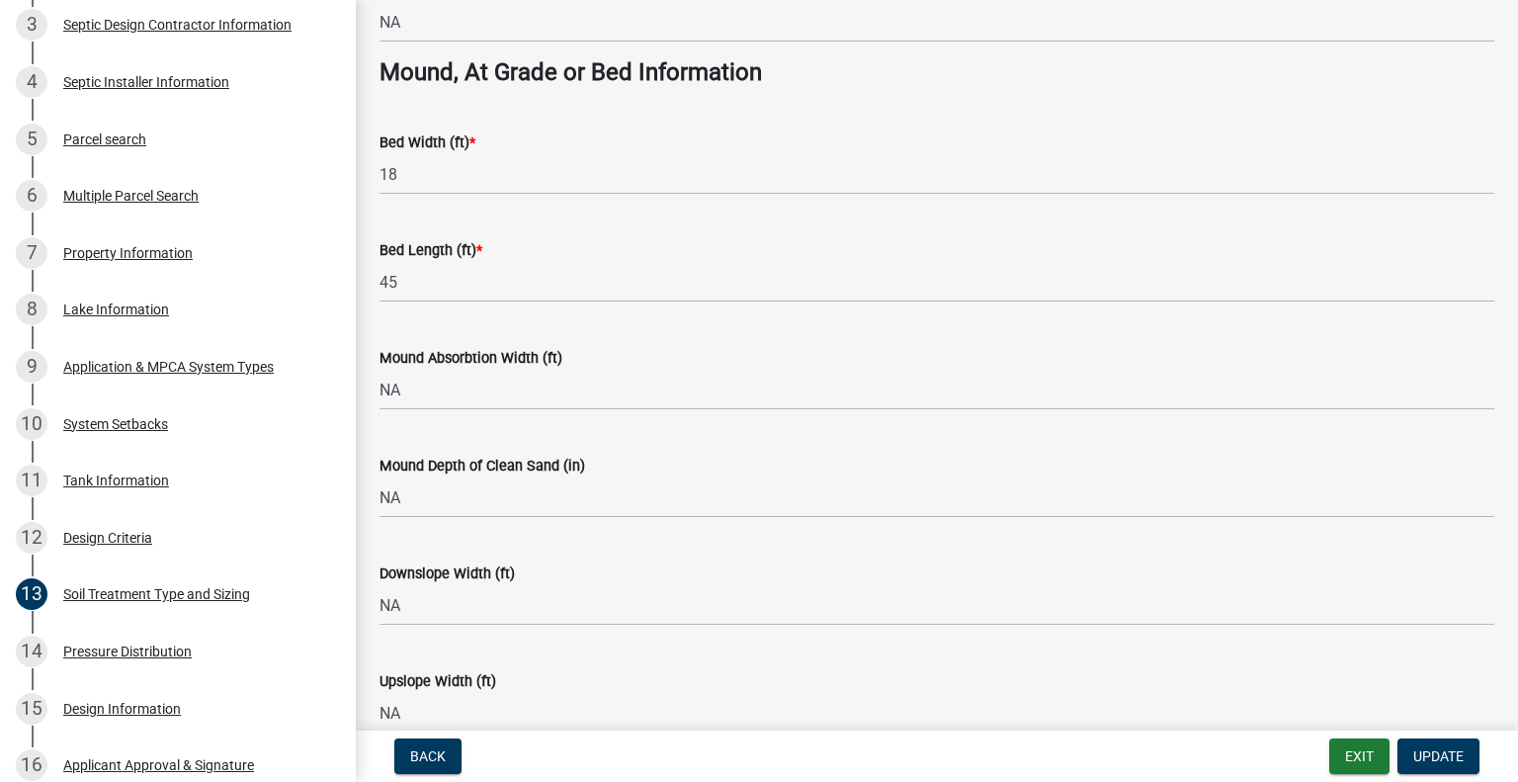
scroll to position [1579, 0]
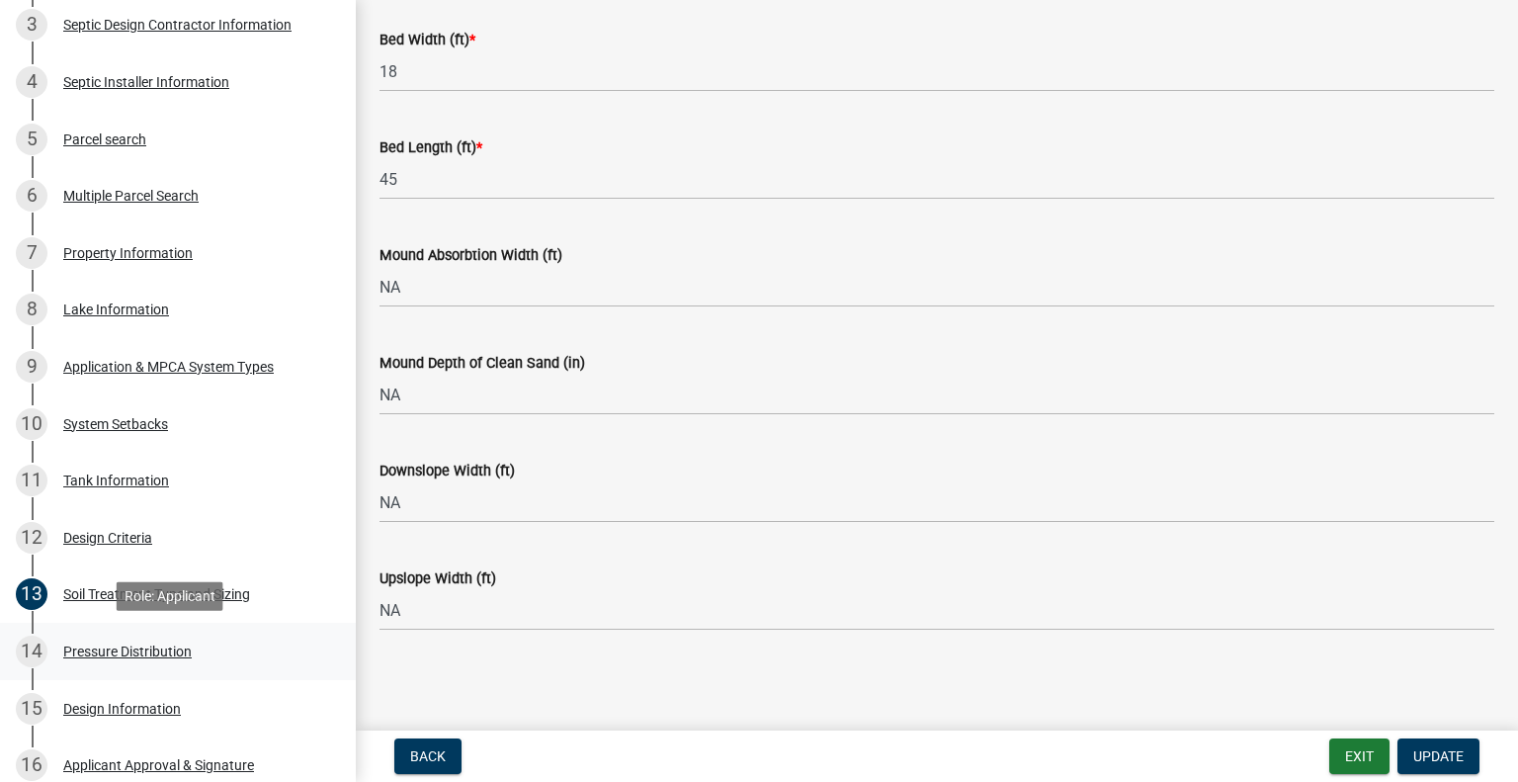
click at [84, 663] on div "14 Pressure Distribution" at bounding box center [170, 651] width 308 height 32
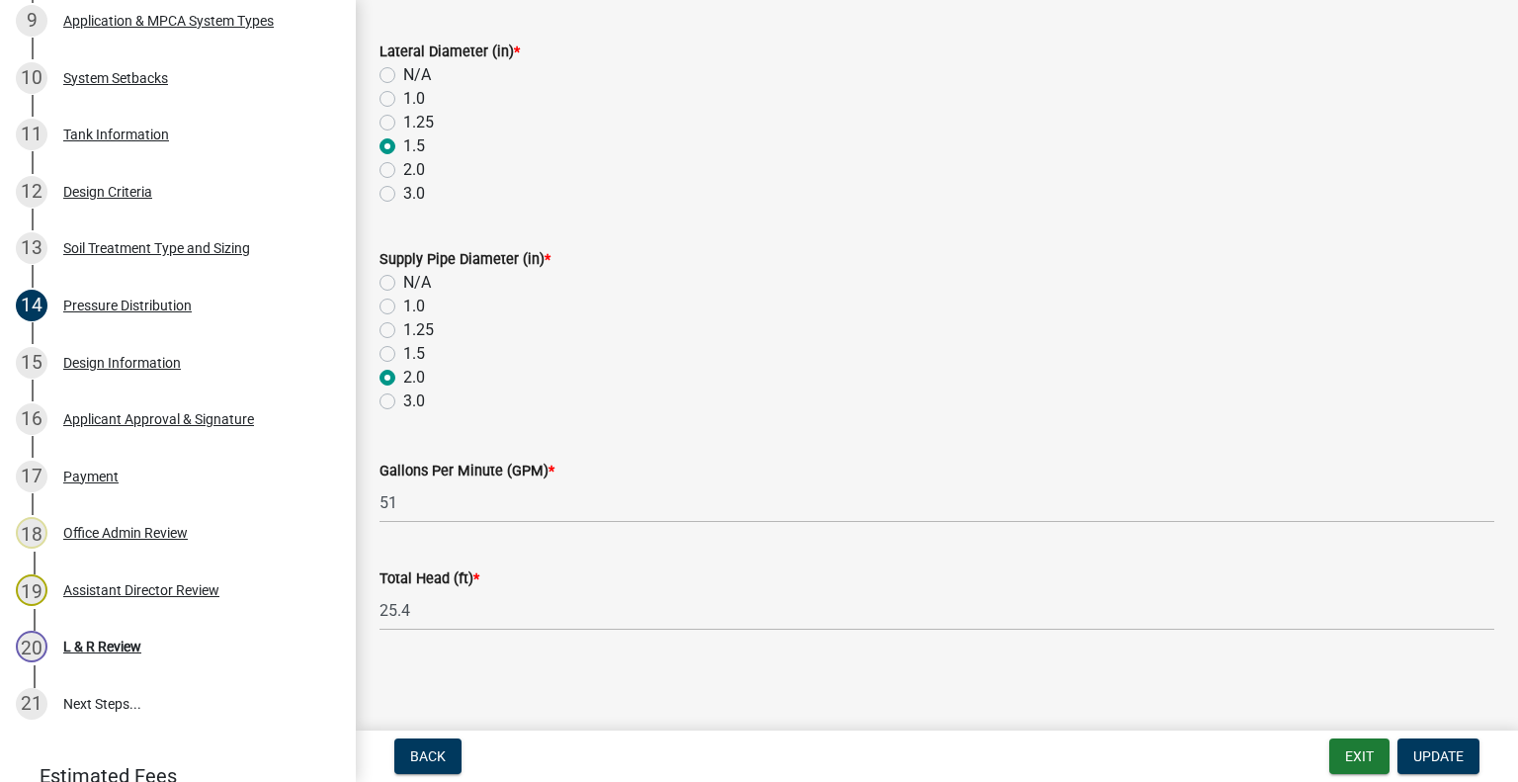
scroll to position [1008, 0]
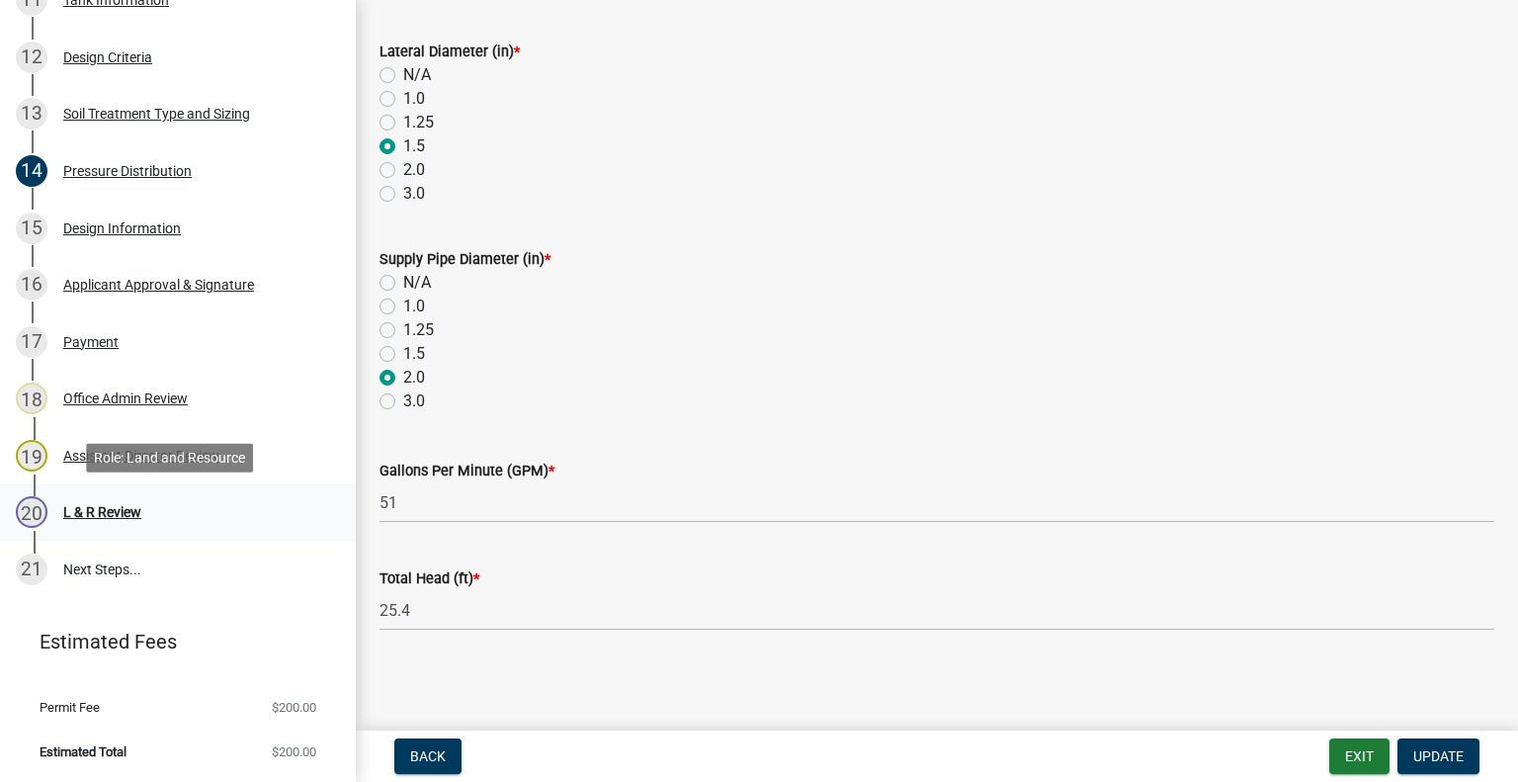
click at [131, 506] on div "L & R Review" at bounding box center [102, 512] width 78 height 14
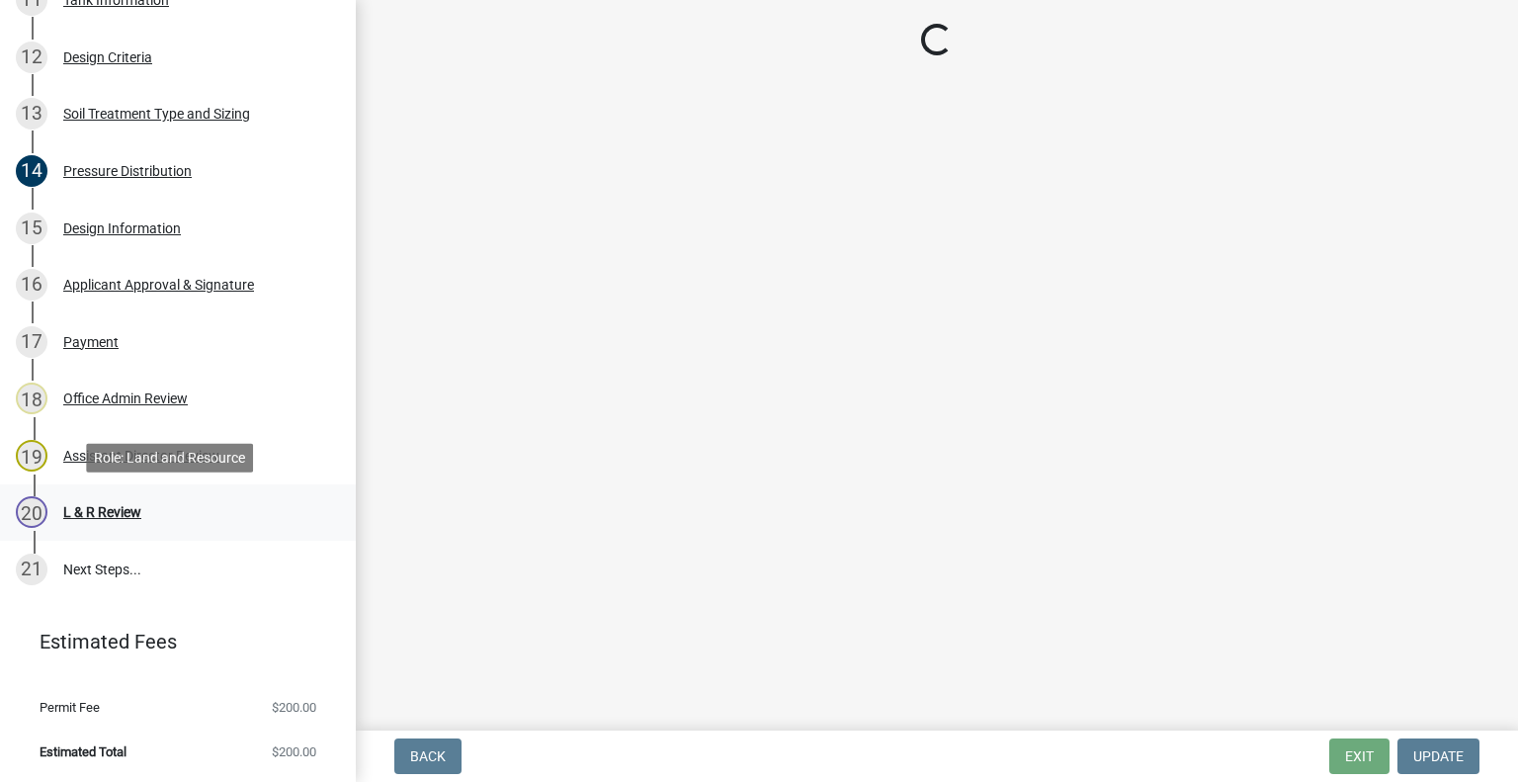
scroll to position [0, 0]
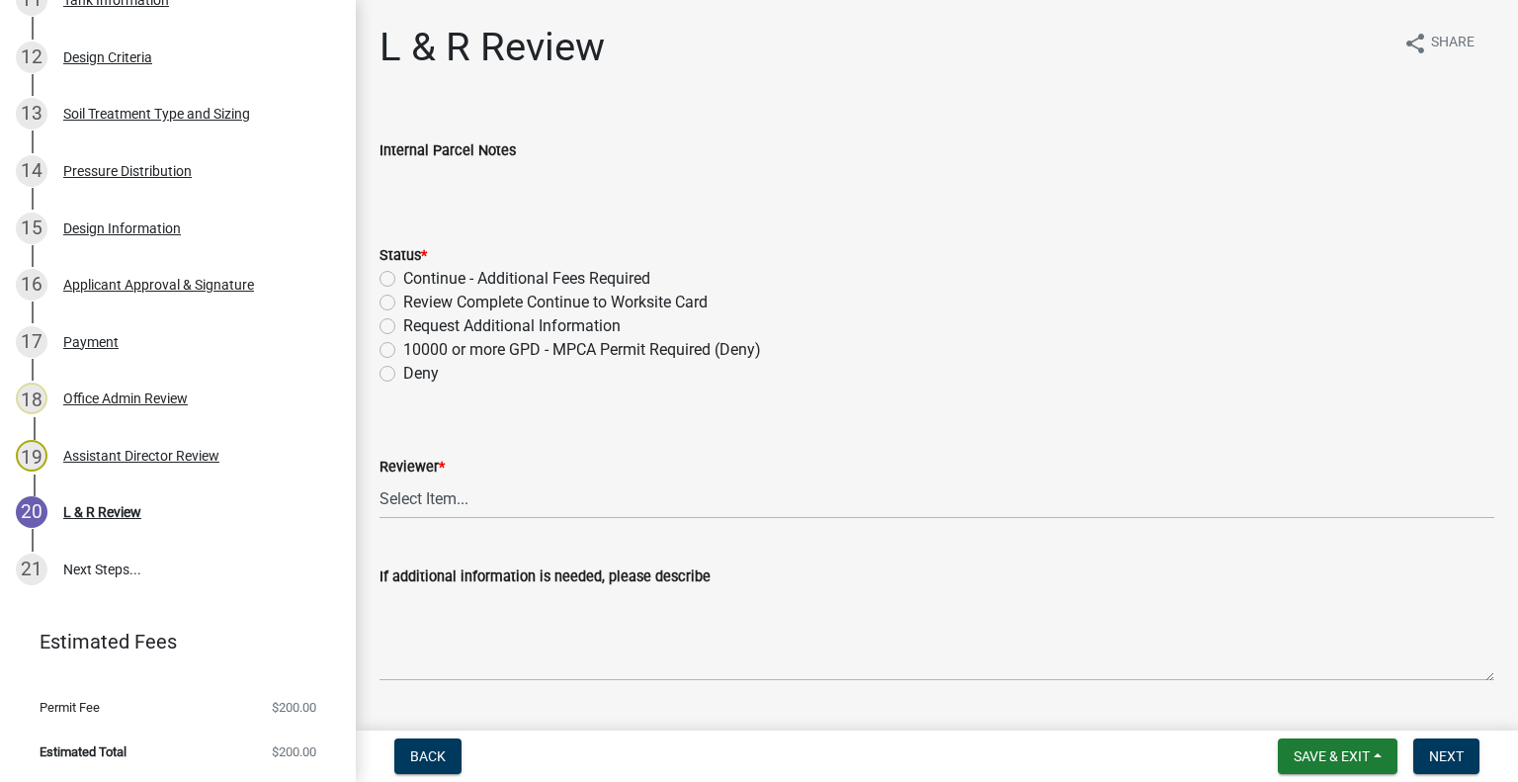
click at [403, 304] on label "Review Complete Continue to Worksite Card" at bounding box center [555, 303] width 304 height 24
click at [403, 303] on input "Review Complete Continue to Worksite Card" at bounding box center [409, 297] width 13 height 13
radio input "true"
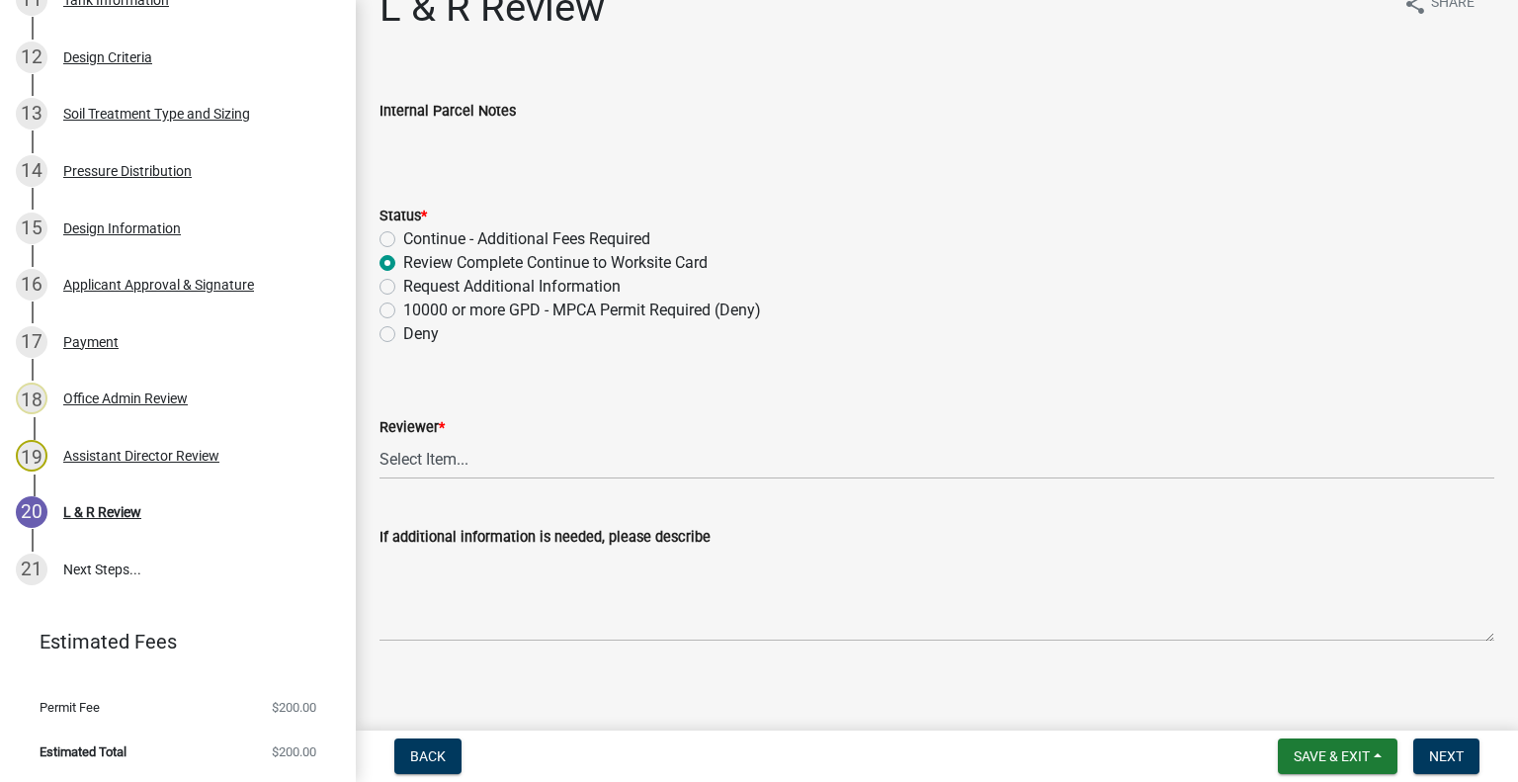
scroll to position [50, 0]
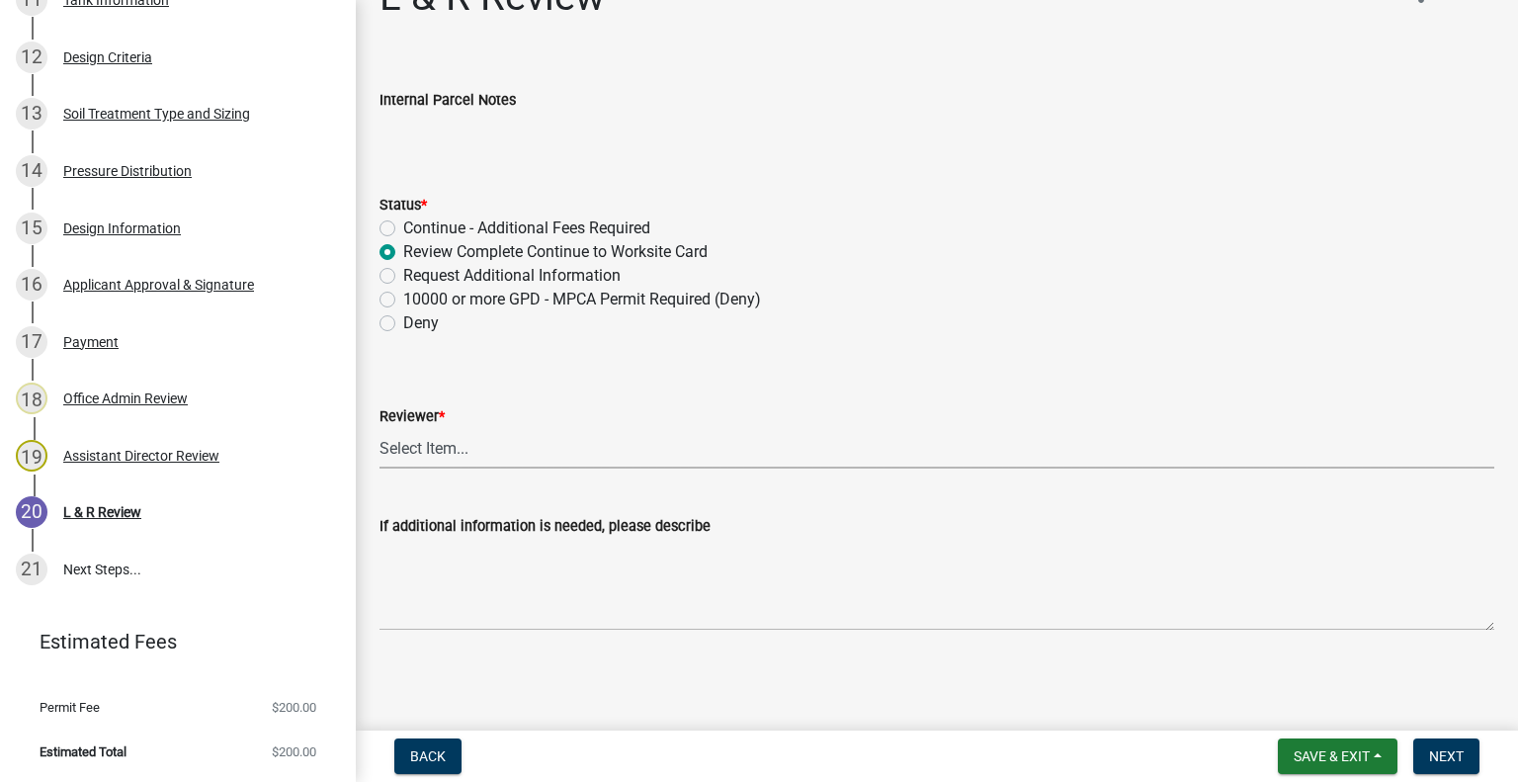
click at [689, 442] on select "Select Item... [PERSON_NAME] [PERSON_NAME] [PERSON_NAME] [PERSON_NAME] [PERSON_…" at bounding box center [936, 448] width 1115 height 41
click at [379, 428] on select "Select Item... [PERSON_NAME] [PERSON_NAME] [PERSON_NAME] [PERSON_NAME] [PERSON_…" at bounding box center [936, 448] width 1115 height 41
select select "0a311807-450c-48b8-9321-97c7e4f11950"
click at [1447, 756] on span "Next" at bounding box center [1446, 756] width 35 height 16
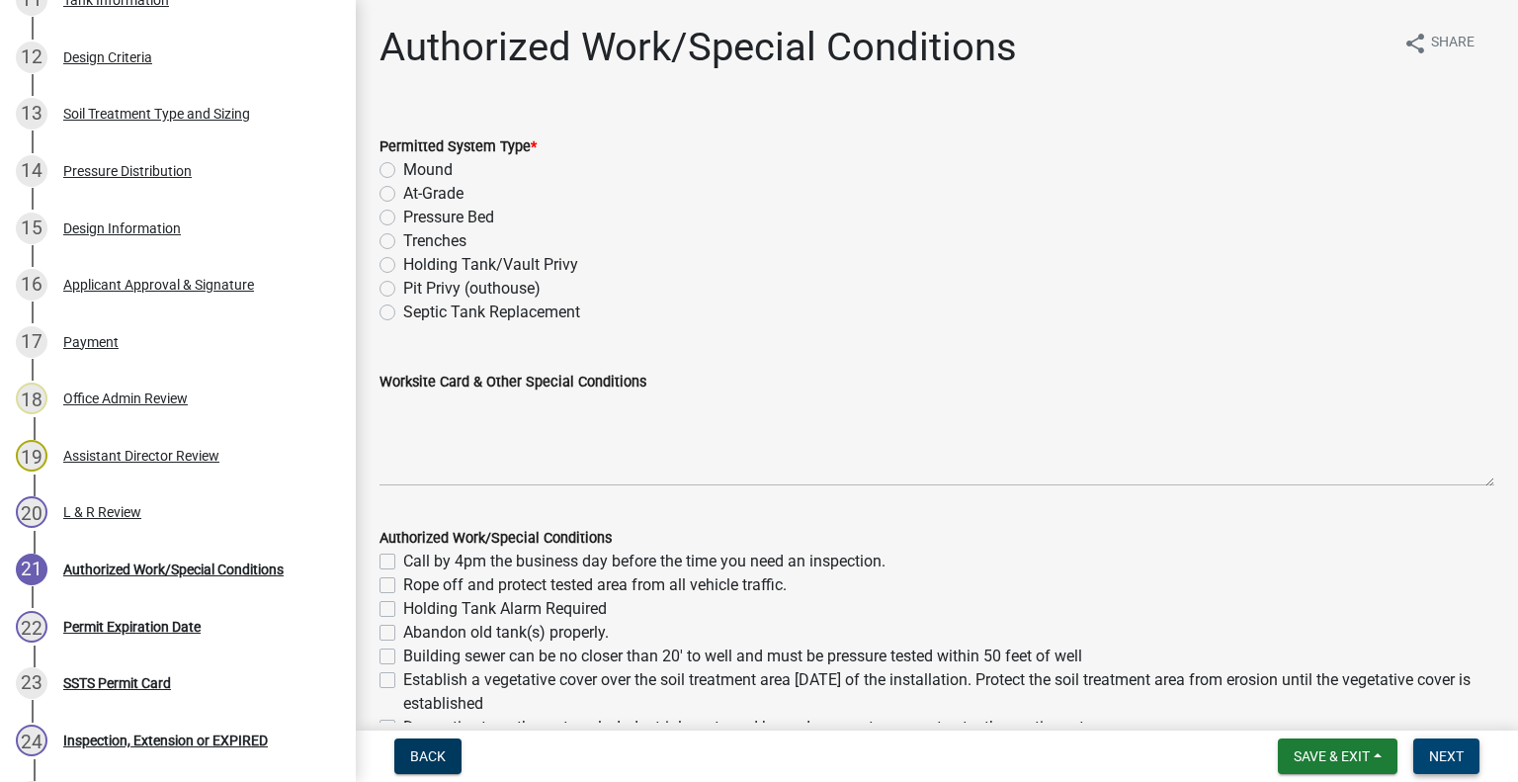
scroll to position [1235, 0]
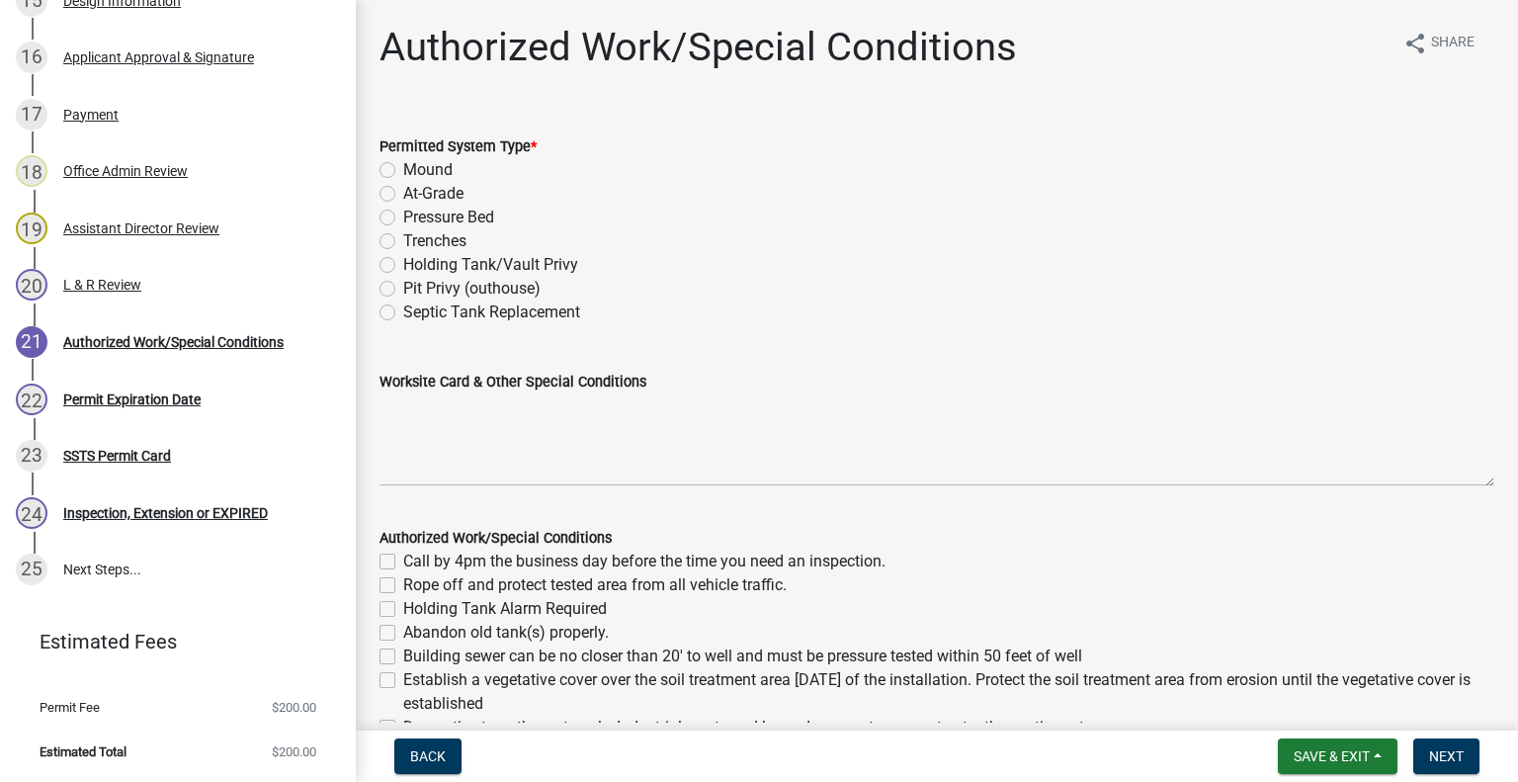
click at [403, 218] on label "Pressure Bed" at bounding box center [448, 218] width 91 height 24
click at [403, 218] on input "Pressure Bed" at bounding box center [409, 212] width 13 height 13
radio input "true"
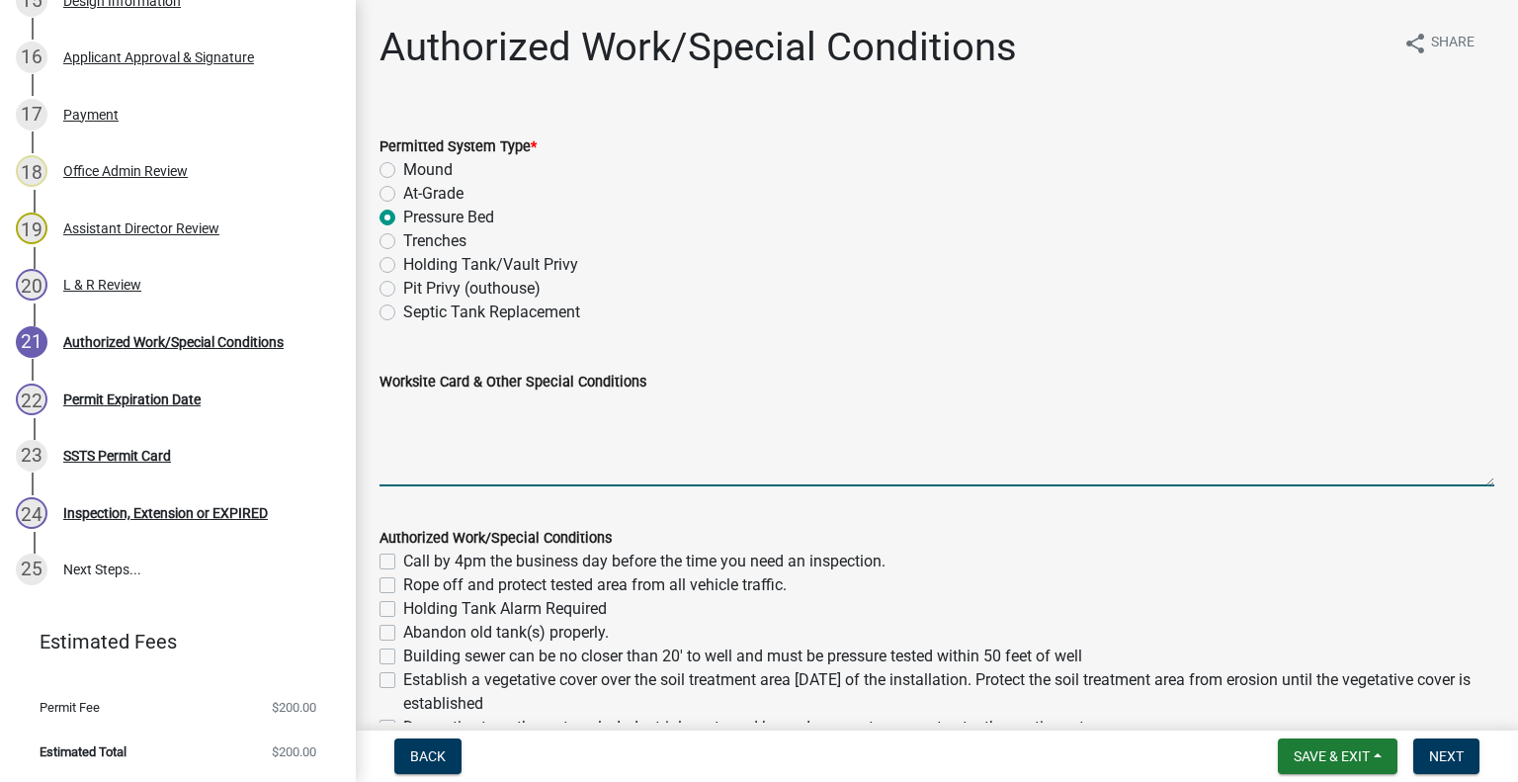
click at [408, 449] on textarea "Worksite Card & Other Special Conditions" at bounding box center [936, 439] width 1115 height 93
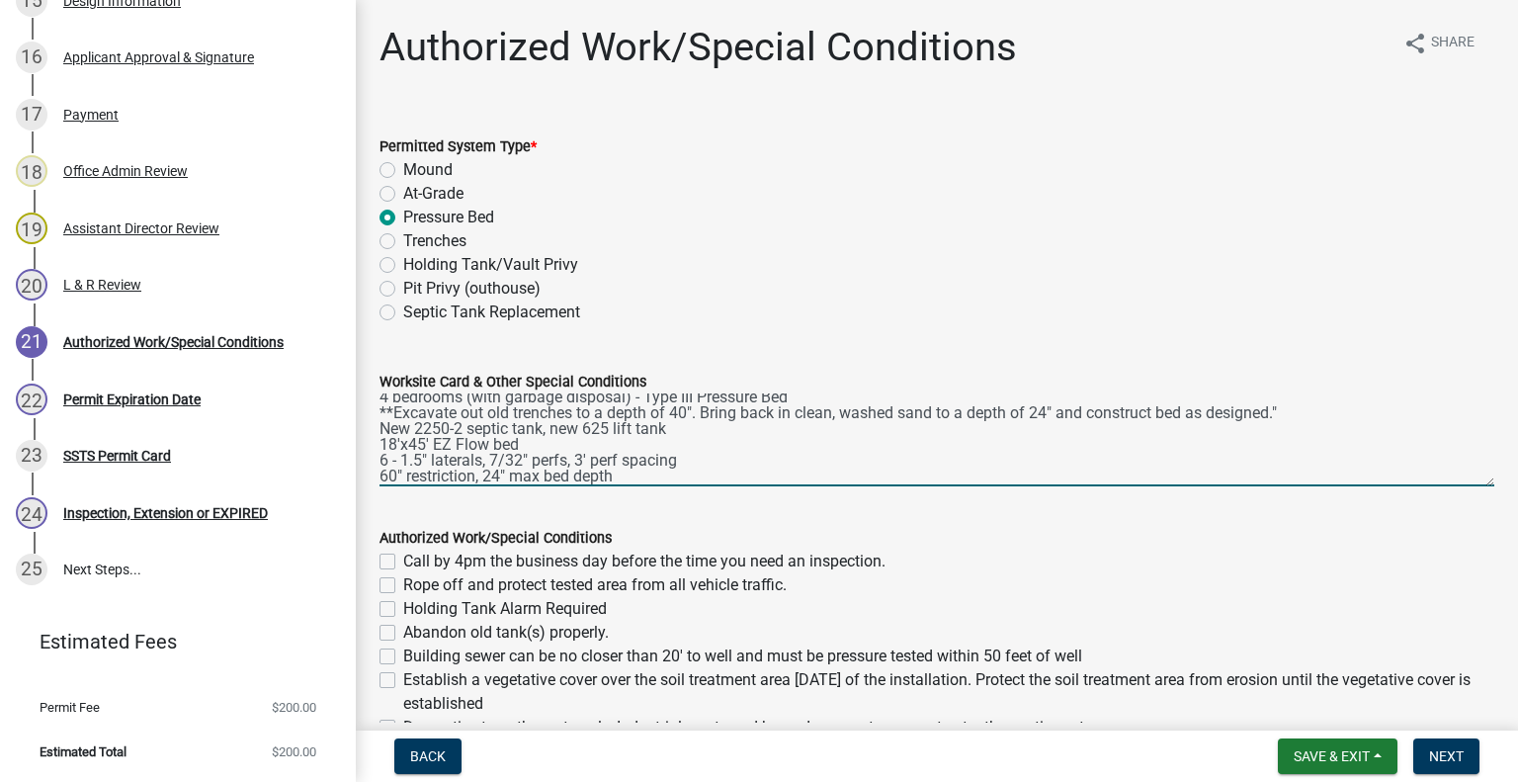
scroll to position [27, 0]
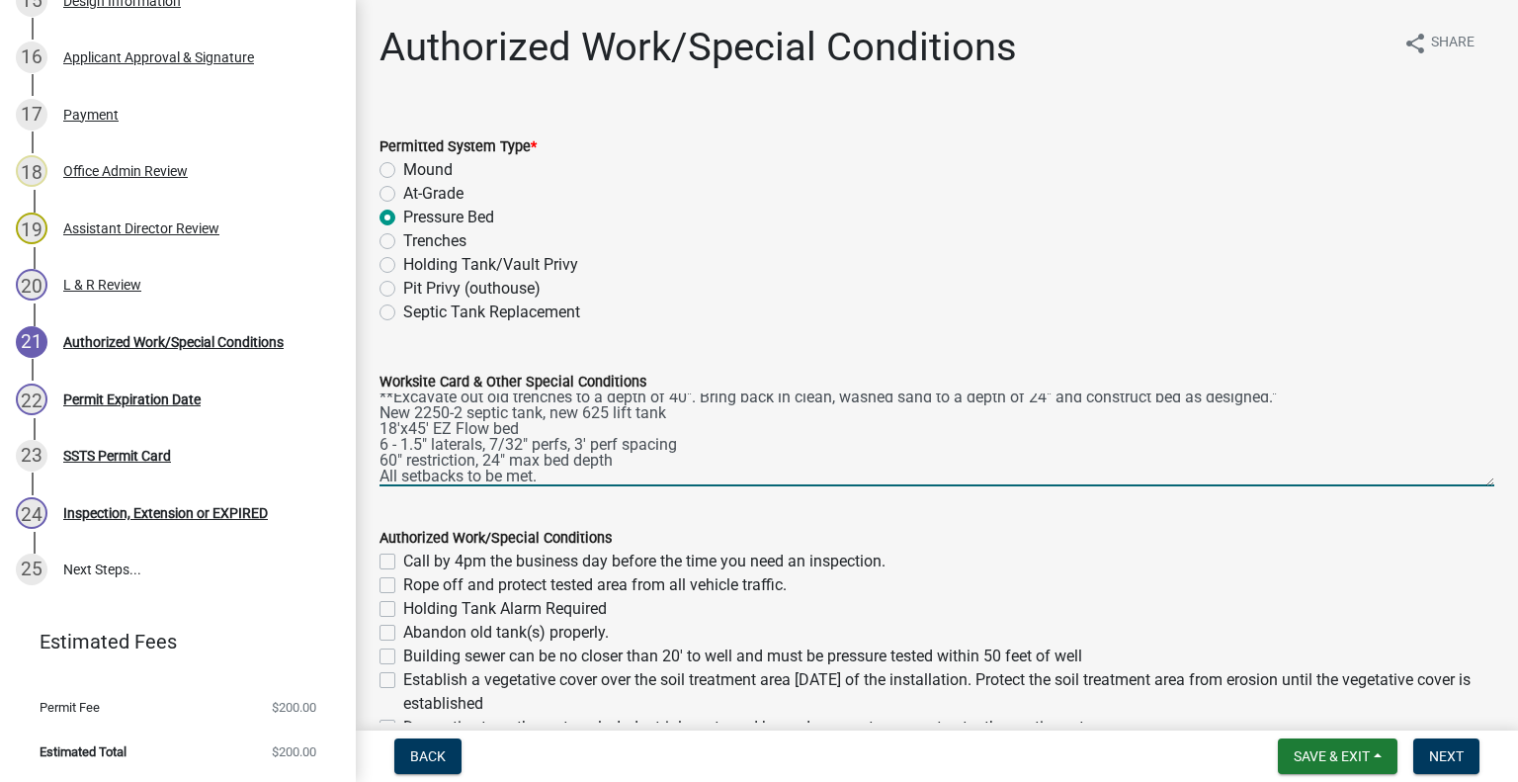
click at [1308, 399] on textarea "4 bedrooms (with garbage disposal) - Type III Pressure Bed **Excavate out old t…" at bounding box center [936, 439] width 1115 height 93
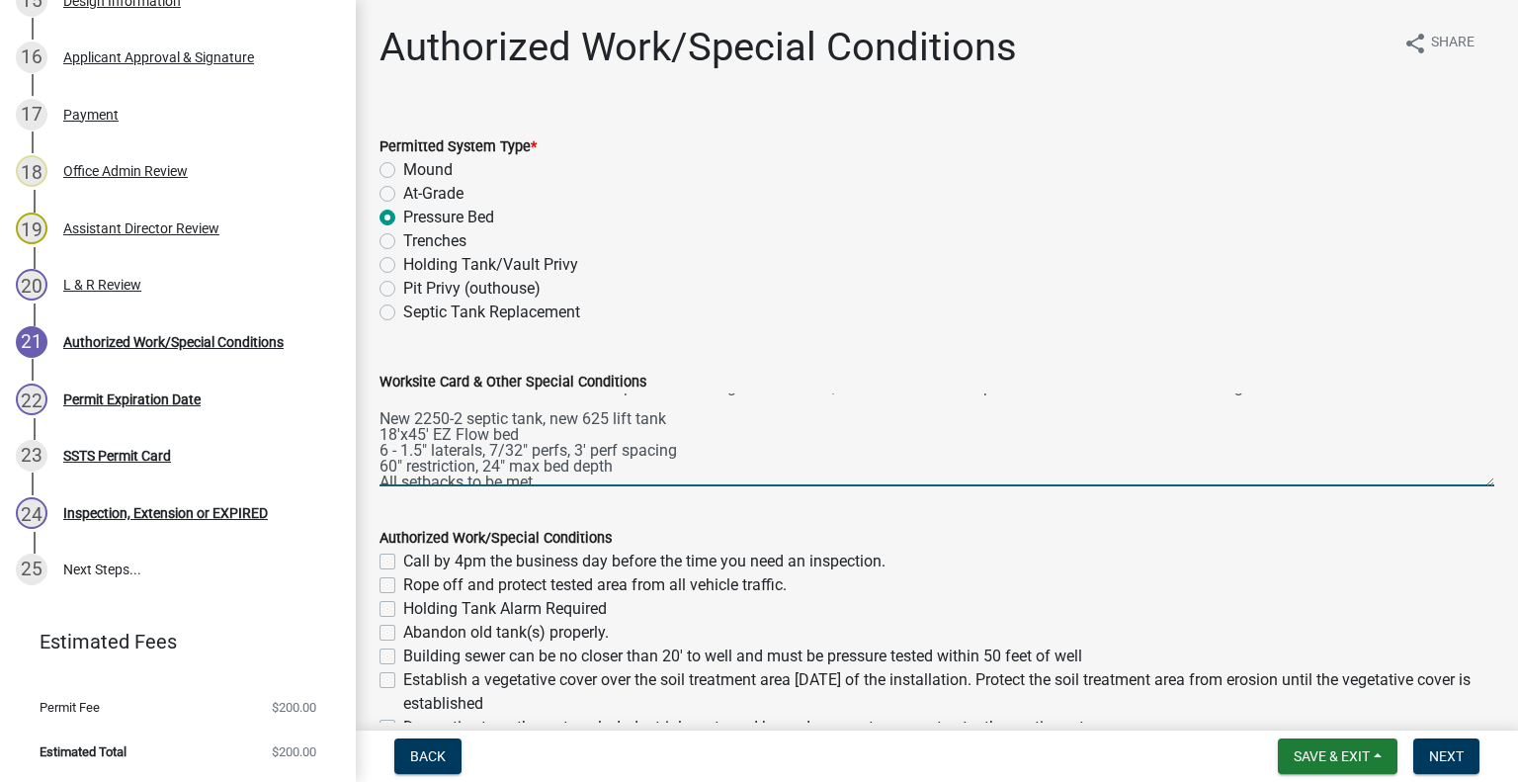
scroll to position [0, 0]
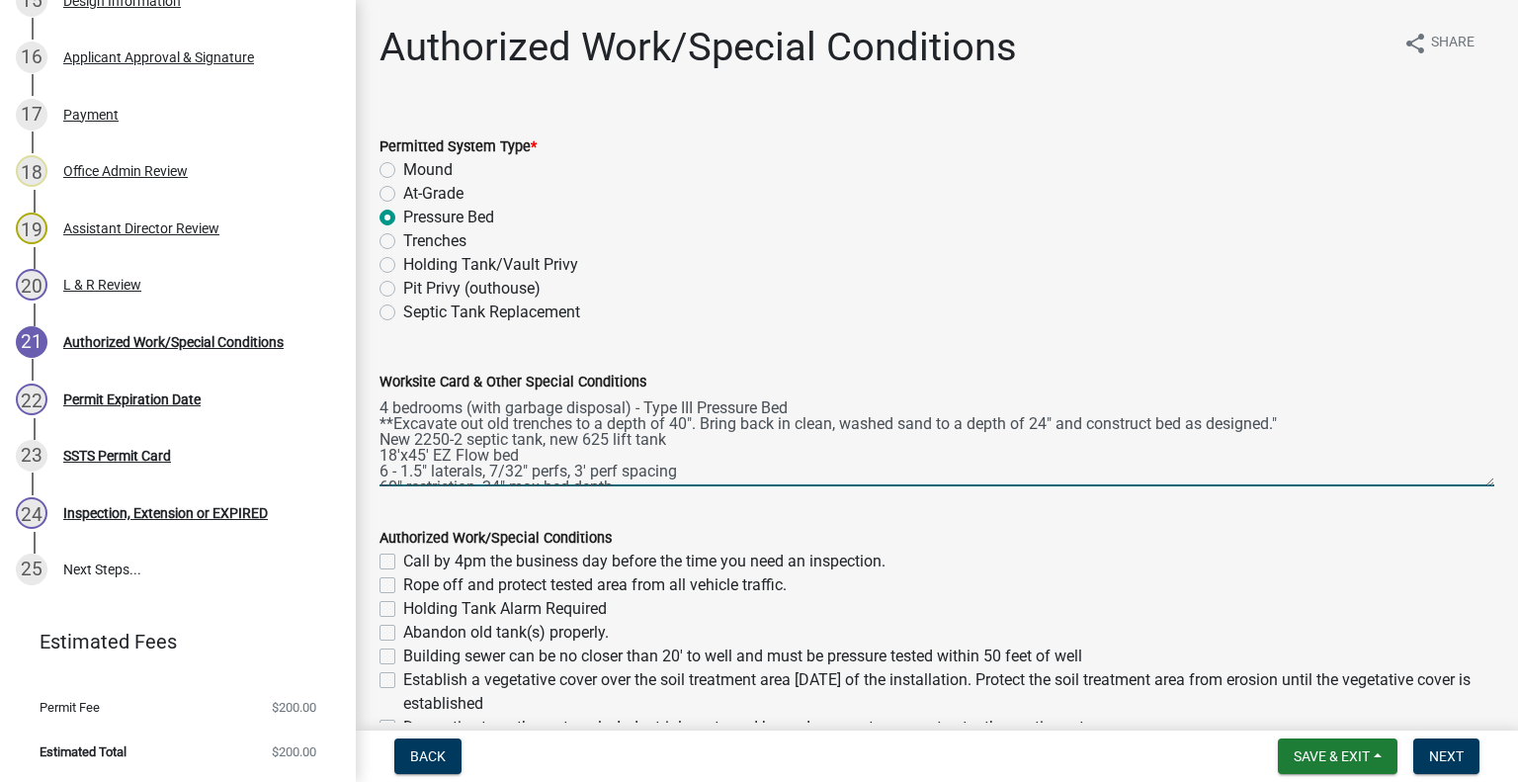
click at [395, 425] on textarea "4 bedrooms (with garbage disposal) - Type III Pressure Bed **Excavate out old t…" at bounding box center [936, 439] width 1115 height 93
click at [1289, 422] on textarea "4 bedrooms (with garbage disposal) - Type III Pressure Bed *Excavate out old tr…" at bounding box center [936, 439] width 1115 height 93
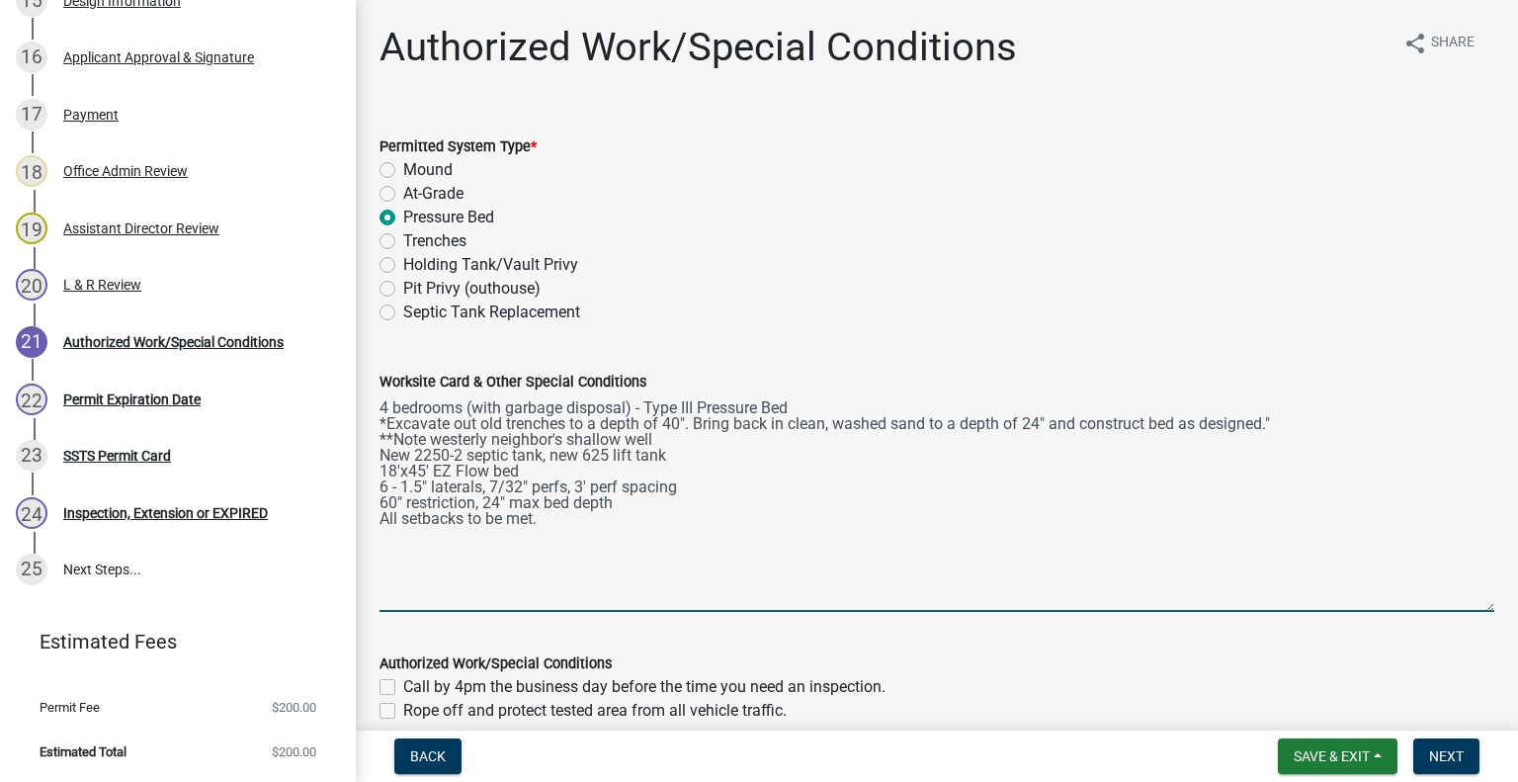
drag, startPoint x: 1474, startPoint y: 482, endPoint x: 1463, endPoint y: 609, distance: 127.0
click at [1463, 609] on textarea "4 bedrooms (with garbage disposal) - Type III Pressure Bed *Excavate out old tr…" at bounding box center [936, 502] width 1115 height 218
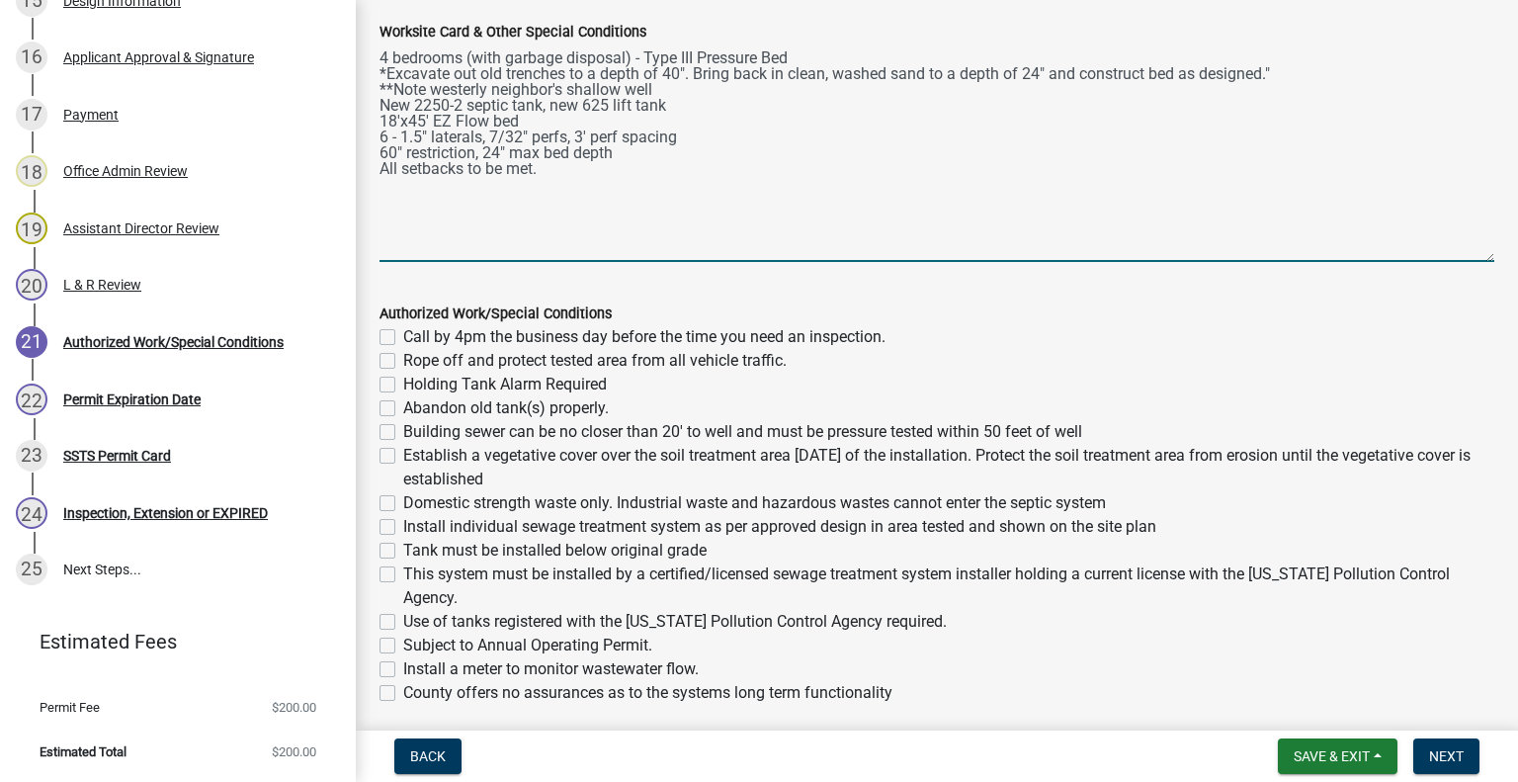
scroll to position [348, 0]
type textarea "4 bedrooms (with garbage disposal) - Type III Pressure Bed *Excavate out old tr…"
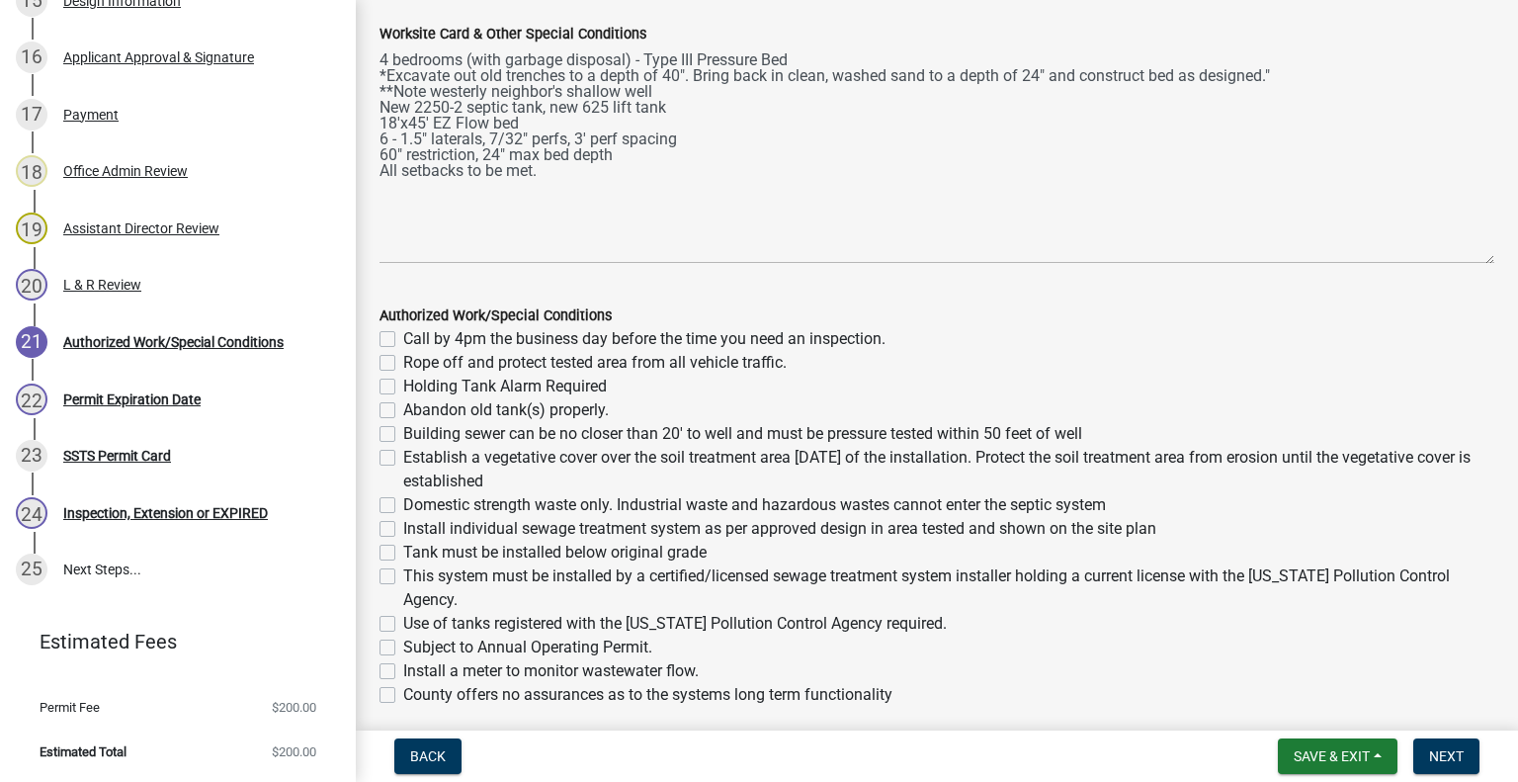
click at [403, 339] on label "Call by 4pm the business day before the time you need an inspection." at bounding box center [644, 339] width 482 height 24
click at [403, 339] on input "Call by 4pm the business day before the time you need an inspection." at bounding box center [409, 333] width 13 height 13
checkbox input "true"
checkbox input "false"
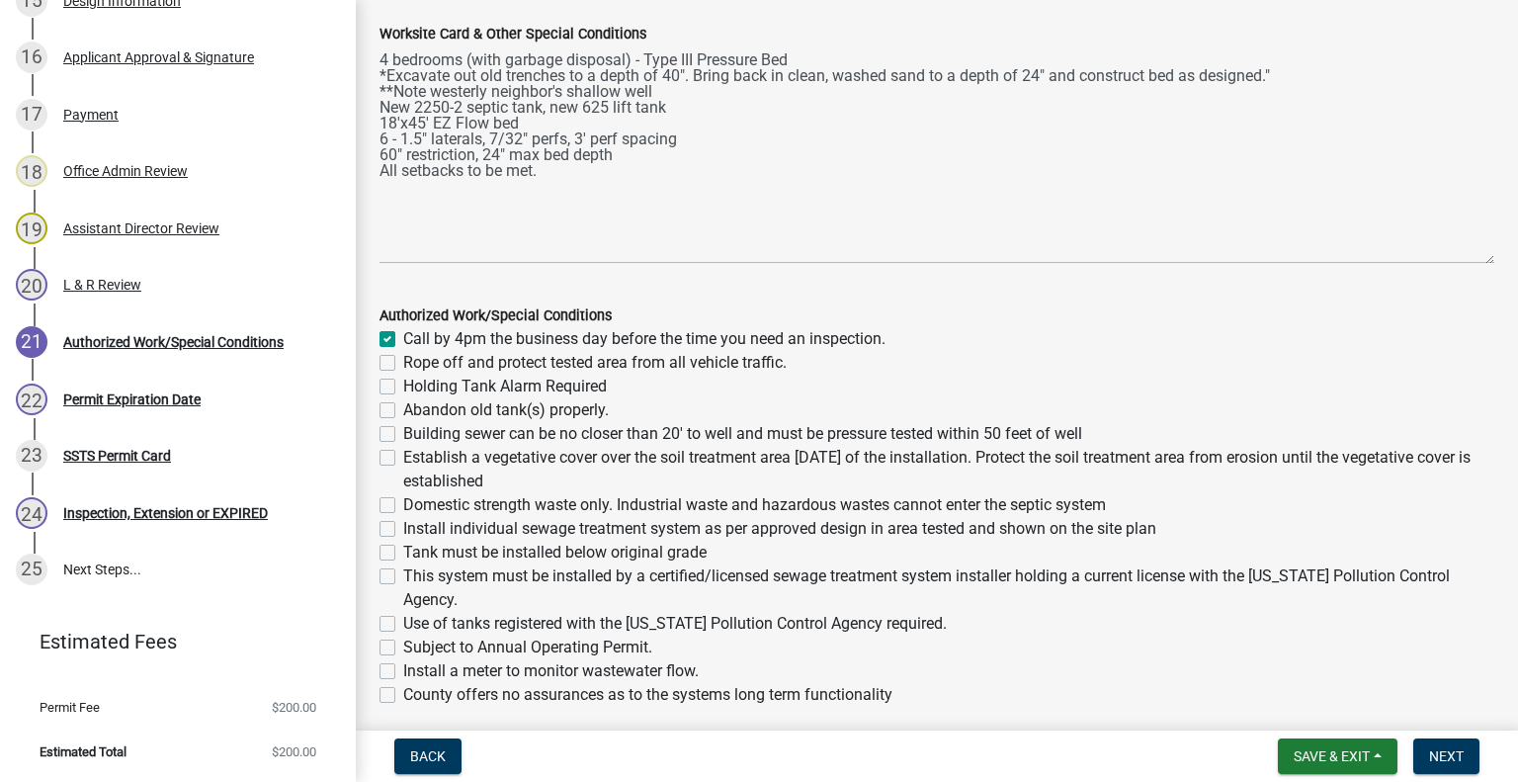
checkbox input "false"
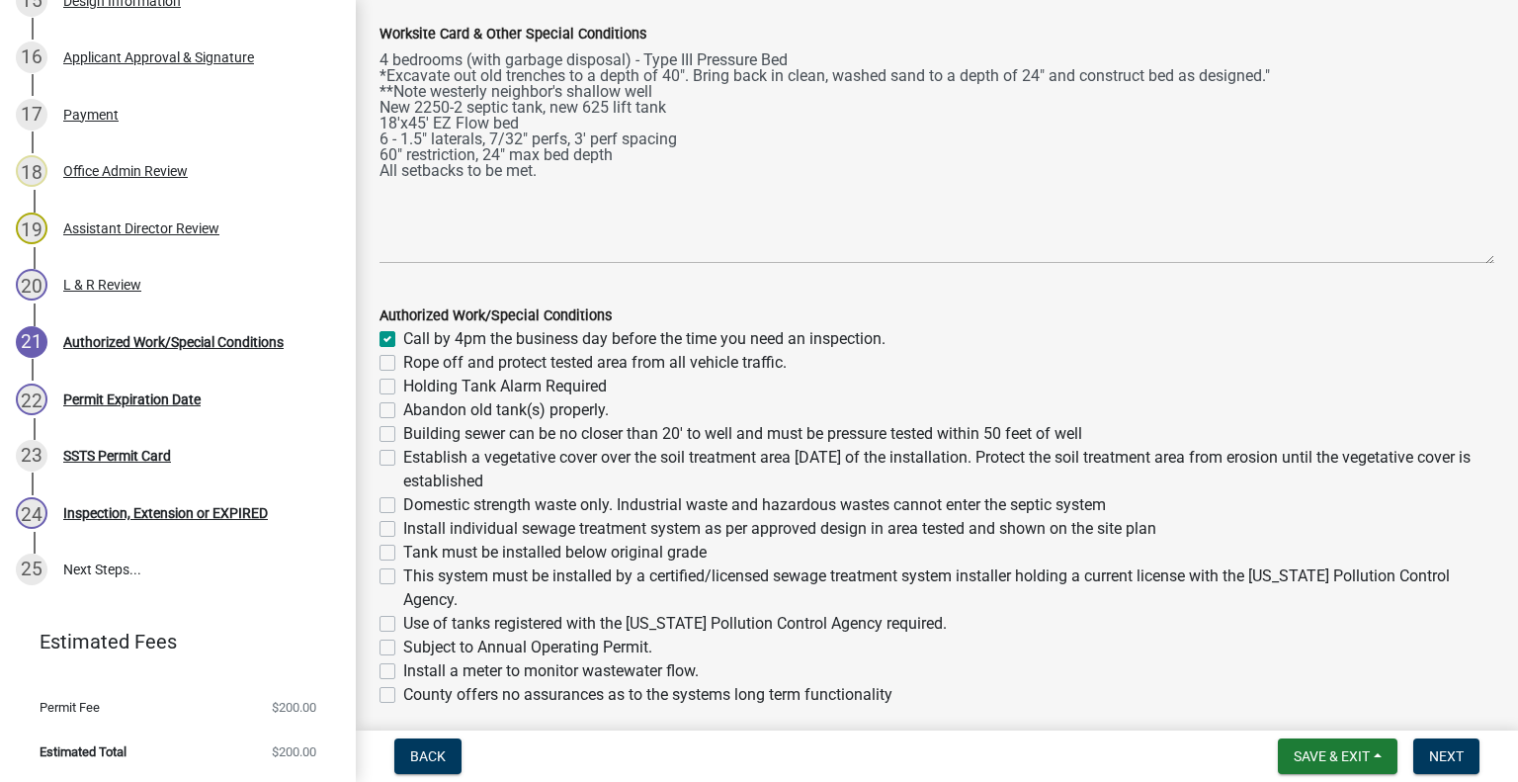
checkbox input "false"
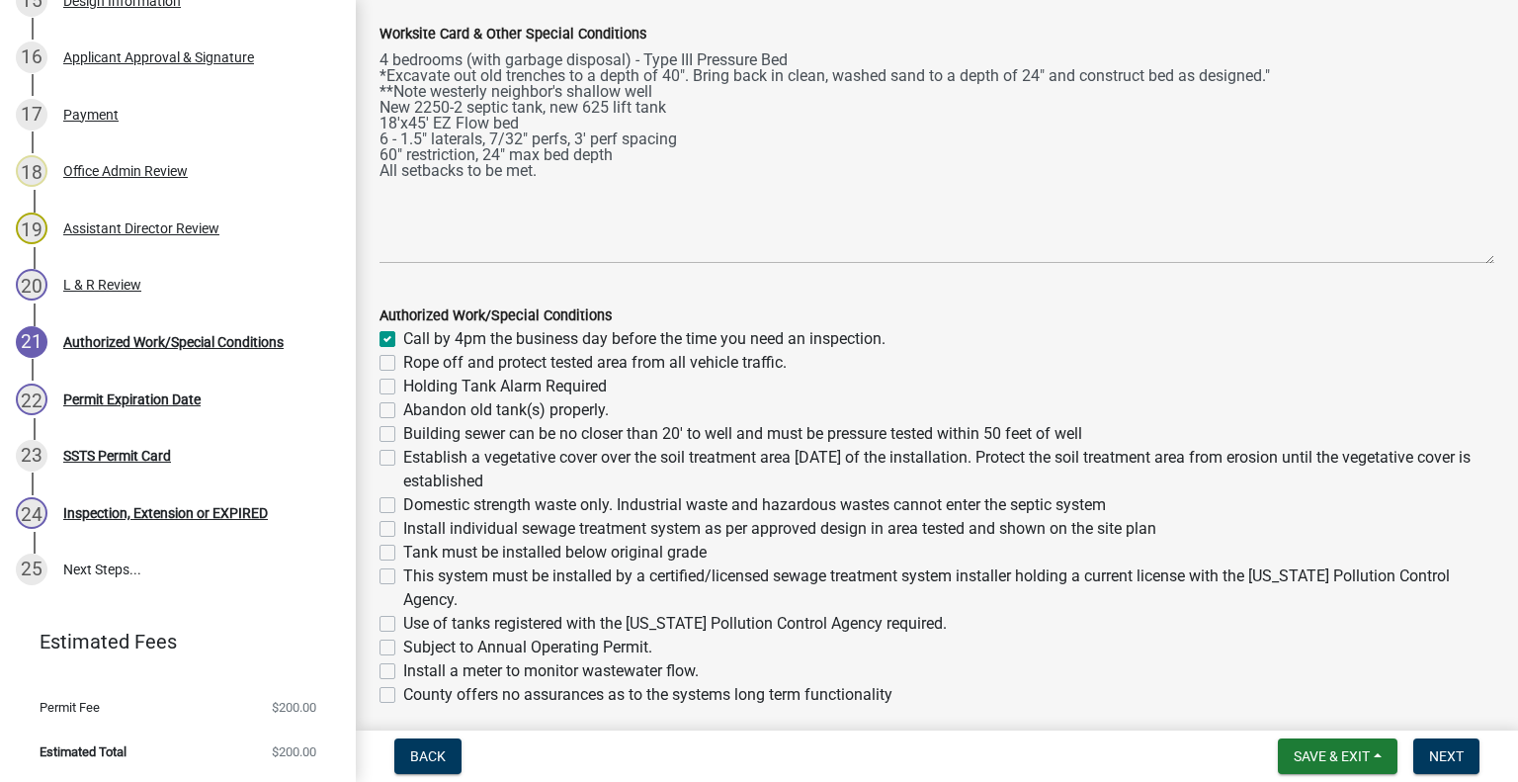
checkbox input "false"
click at [403, 362] on label "Rope off and protect tested area from all vehicle traffic." at bounding box center [594, 363] width 383 height 24
click at [403, 362] on input "Rope off and protect tested area from all vehicle traffic." at bounding box center [409, 357] width 13 height 13
checkbox input "true"
click at [387, 418] on div "Abandon old tank(s) properly." at bounding box center [936, 410] width 1115 height 24
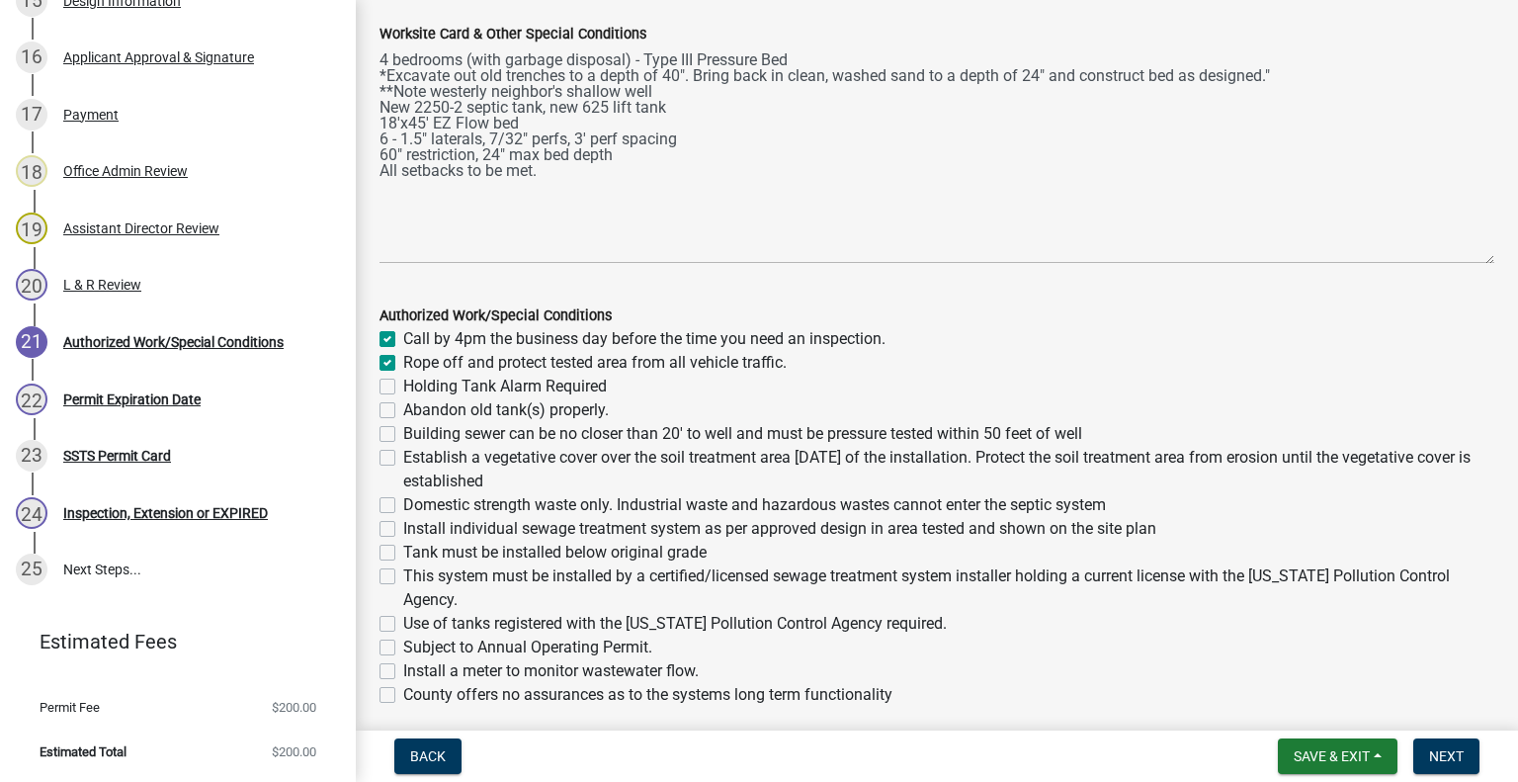
click at [403, 403] on label "Abandon old tank(s) properly." at bounding box center [506, 410] width 206 height 24
click at [403, 403] on input "Abandon old tank(s) properly." at bounding box center [409, 404] width 13 height 13
click at [380, 442] on div "Building sewer can be no closer than 20' to well and must be pressure tested wi…" at bounding box center [936, 434] width 1115 height 24
click at [403, 426] on label "Building sewer can be no closer than 20' to well and must be pressure tested wi…" at bounding box center [742, 434] width 679 height 24
click at [403, 426] on input "Building sewer can be no closer than 20' to well and must be pressure tested wi…" at bounding box center [409, 428] width 13 height 13
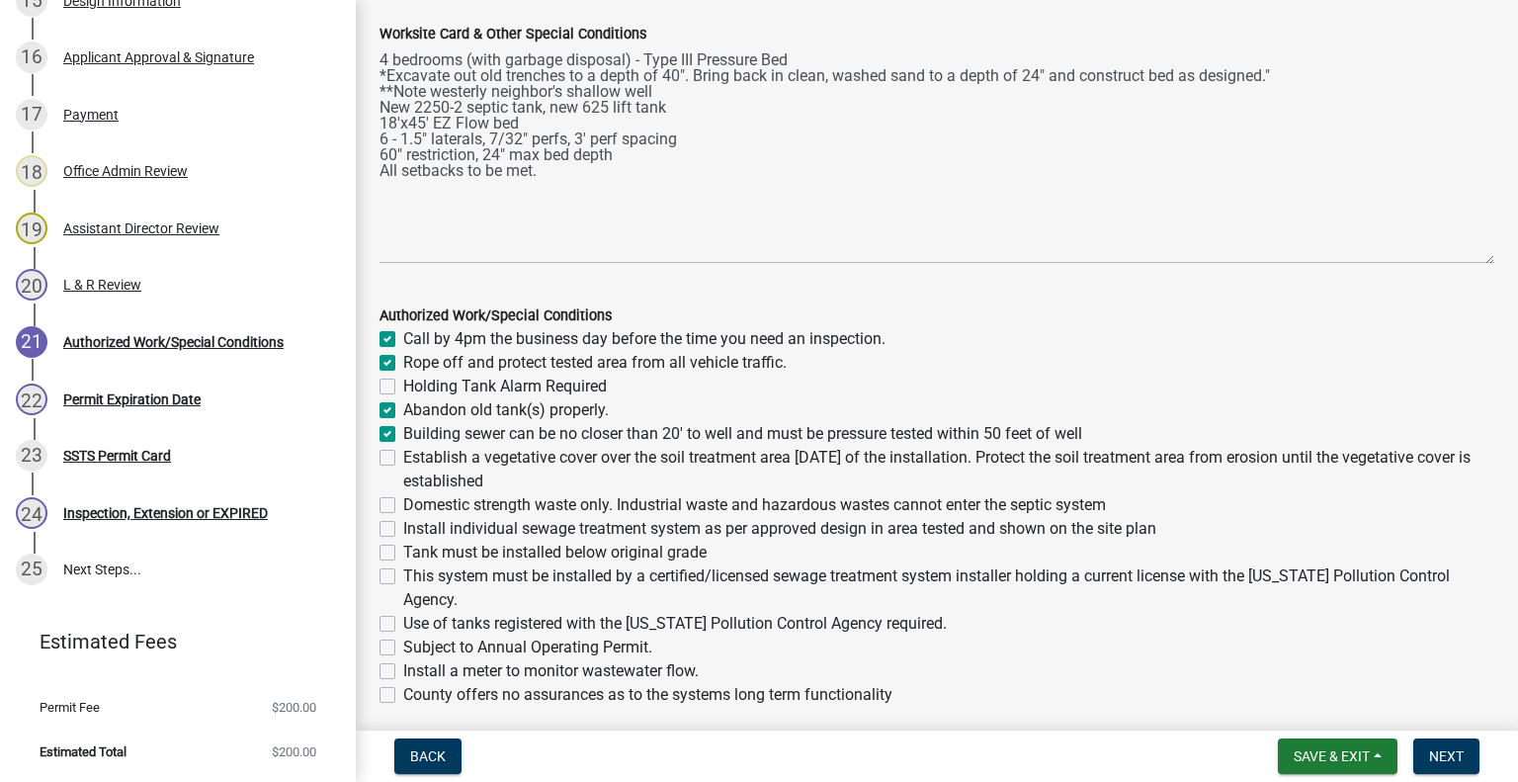
click at [403, 457] on label "Establish a vegetative cover over the soil treatment area [DATE] of the install…" at bounding box center [948, 469] width 1091 height 47
click at [403, 457] on input "Establish a vegetative cover over the soil treatment area [DATE] of the install…" at bounding box center [409, 452] width 13 height 13
click at [403, 503] on label "Domestic strength waste only. Industrial waste and hazardous wastes cannot ente…" at bounding box center [754, 505] width 703 height 24
click at [403, 503] on input "Domestic strength waste only. Industrial waste and hazardous wastes cannot ente…" at bounding box center [409, 499] width 13 height 13
click at [403, 529] on label "Install individual sewage treatment system as per approved design in area teste…" at bounding box center [779, 529] width 753 height 24
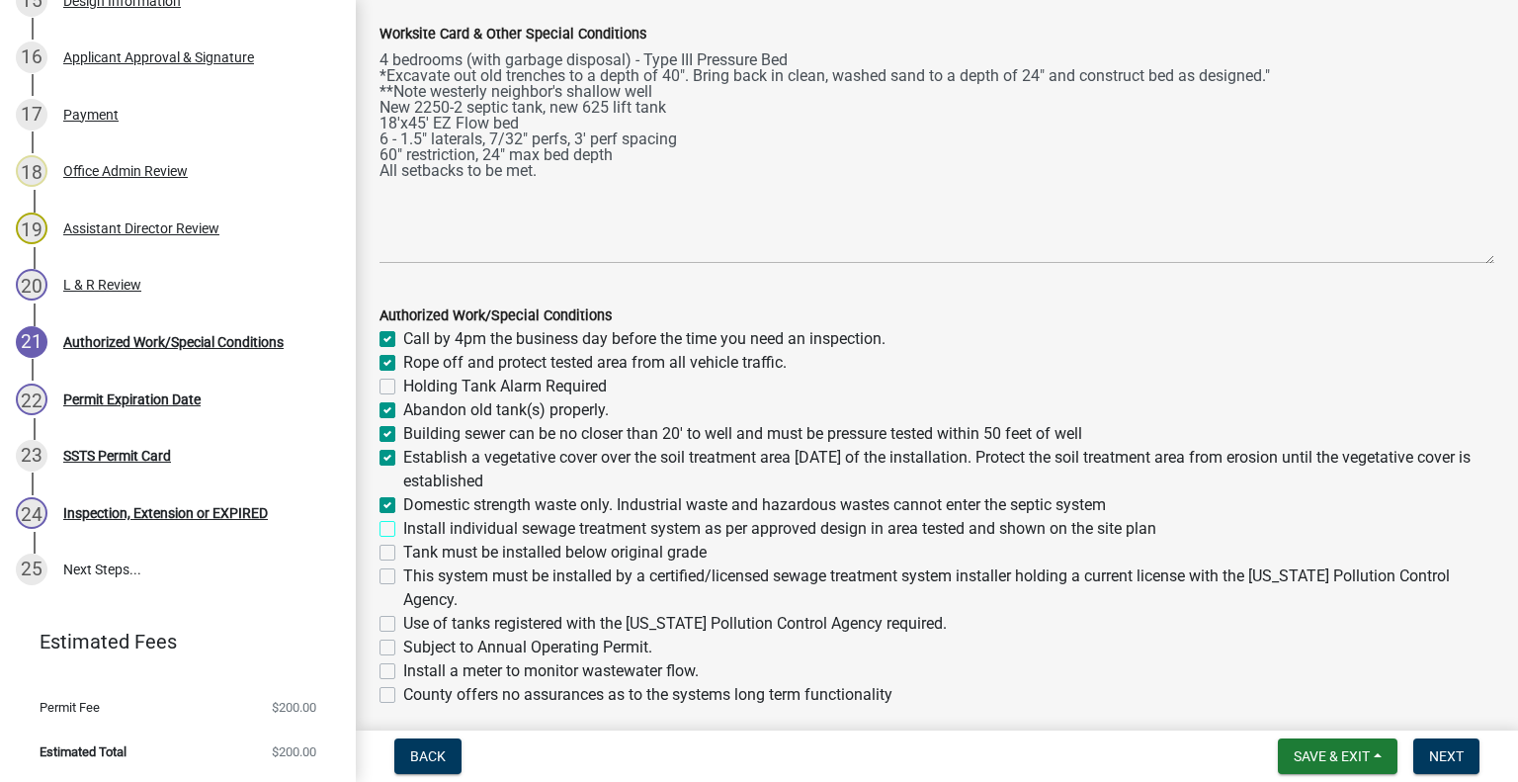
click at [403, 529] on input "Install individual sewage treatment system as per approved design in area teste…" at bounding box center [409, 523] width 13 height 13
click at [403, 553] on label "Tank must be installed below original grade" at bounding box center [554, 553] width 303 height 24
click at [403, 553] on input "Tank must be installed below original grade" at bounding box center [409, 547] width 13 height 13
click at [403, 577] on label "This system must be installed by a certified/licensed sewage treatment system i…" at bounding box center [948, 587] width 1091 height 47
click at [403, 577] on input "This system must be installed by a certified/licensed sewage treatment system i…" at bounding box center [409, 570] width 13 height 13
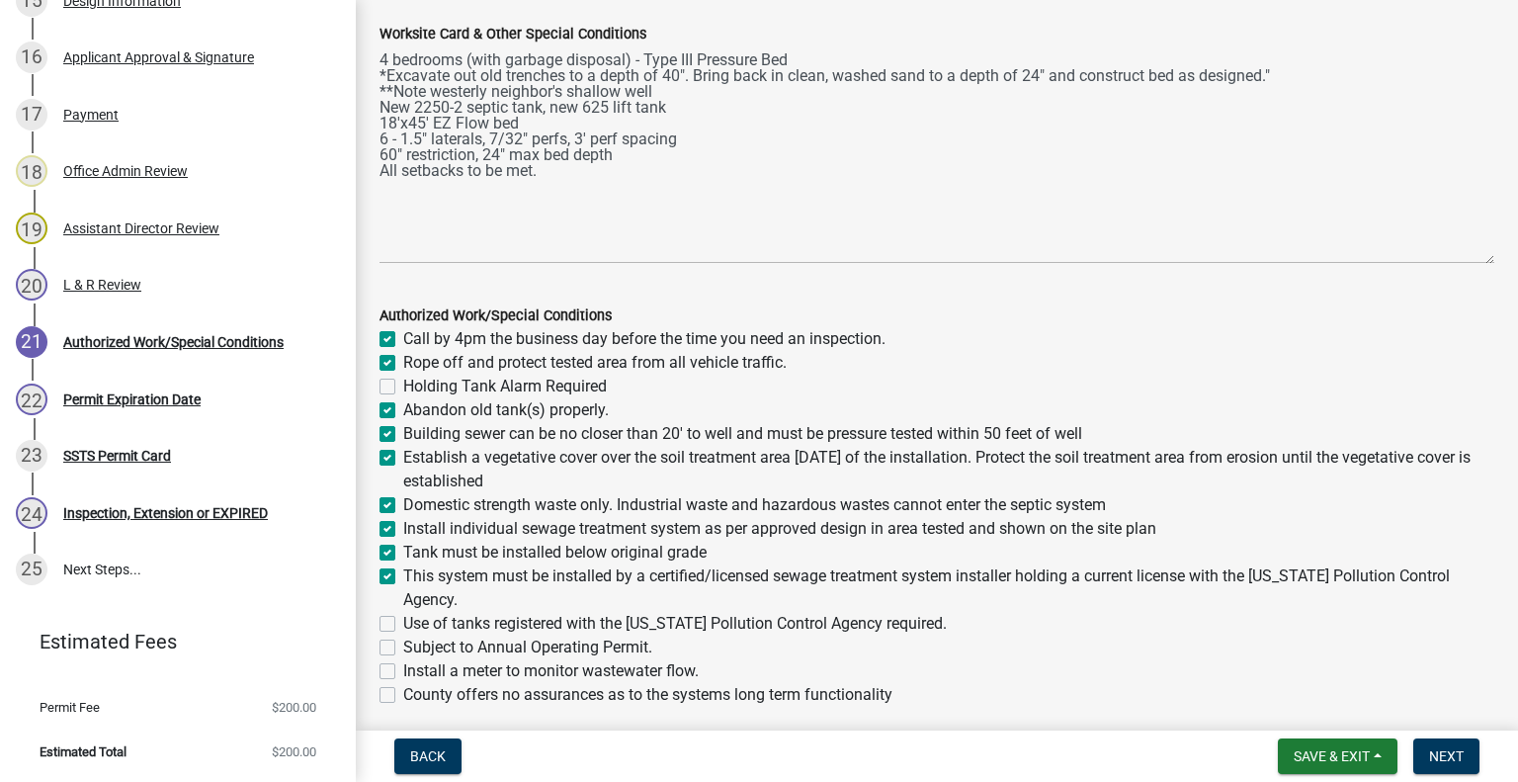
click at [403, 626] on label "Use of tanks registered with the [US_STATE] Pollution Control Agency required." at bounding box center [675, 624] width 544 height 24
click at [403, 625] on input "Use of tanks registered with the [US_STATE] Pollution Control Agency required." at bounding box center [409, 618] width 13 height 13
click at [403, 670] on label "Install a meter to monitor wastewater flow." at bounding box center [550, 671] width 295 height 24
click at [403, 670] on input "Install a meter to monitor wastewater flow." at bounding box center [409, 665] width 13 height 13
click at [403, 694] on label "County offers no assurances as to the systems long term functionality" at bounding box center [647, 695] width 489 height 24
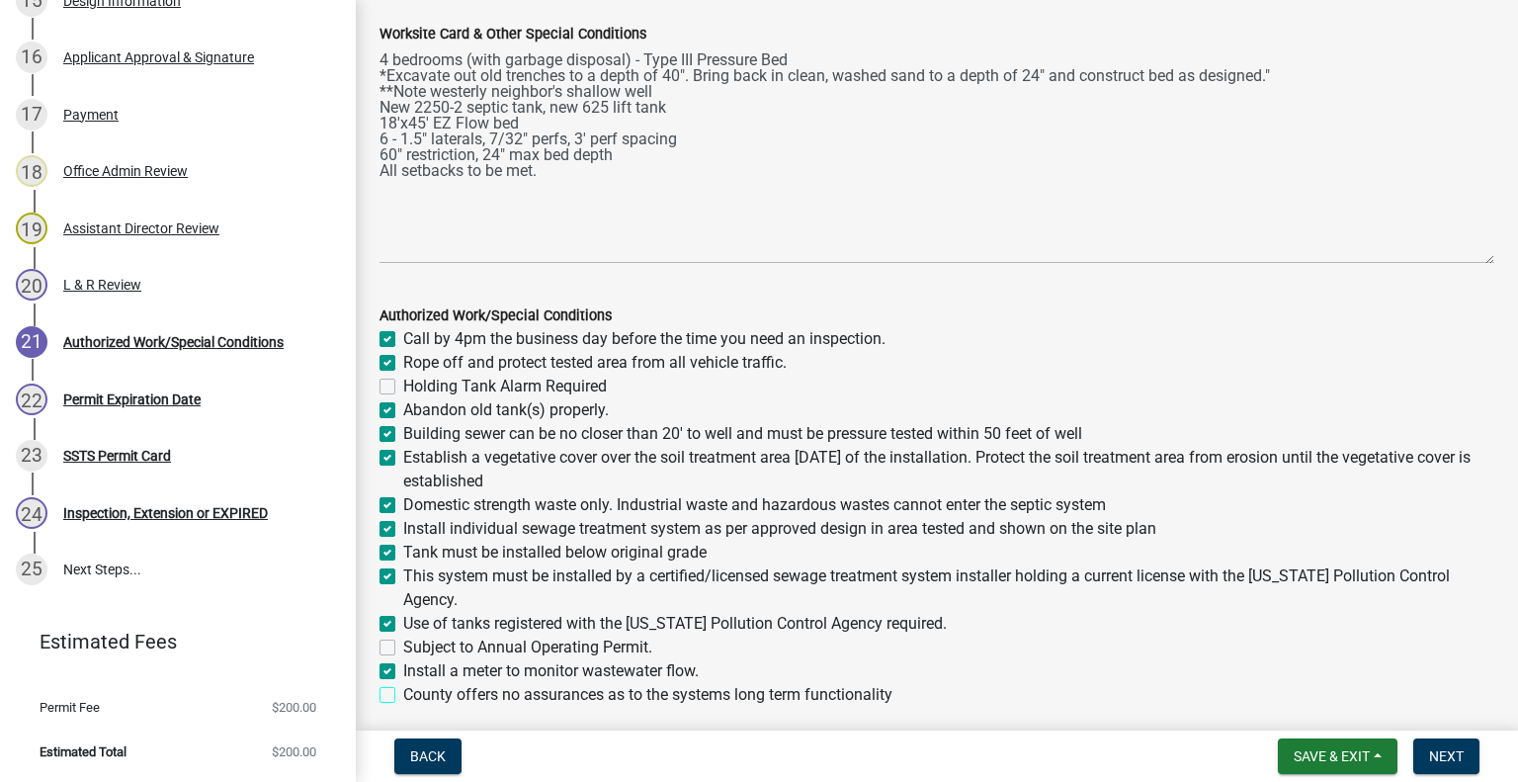
click at [403, 694] on input "County offers no assurances as to the systems long term functionality" at bounding box center [409, 689] width 13 height 13
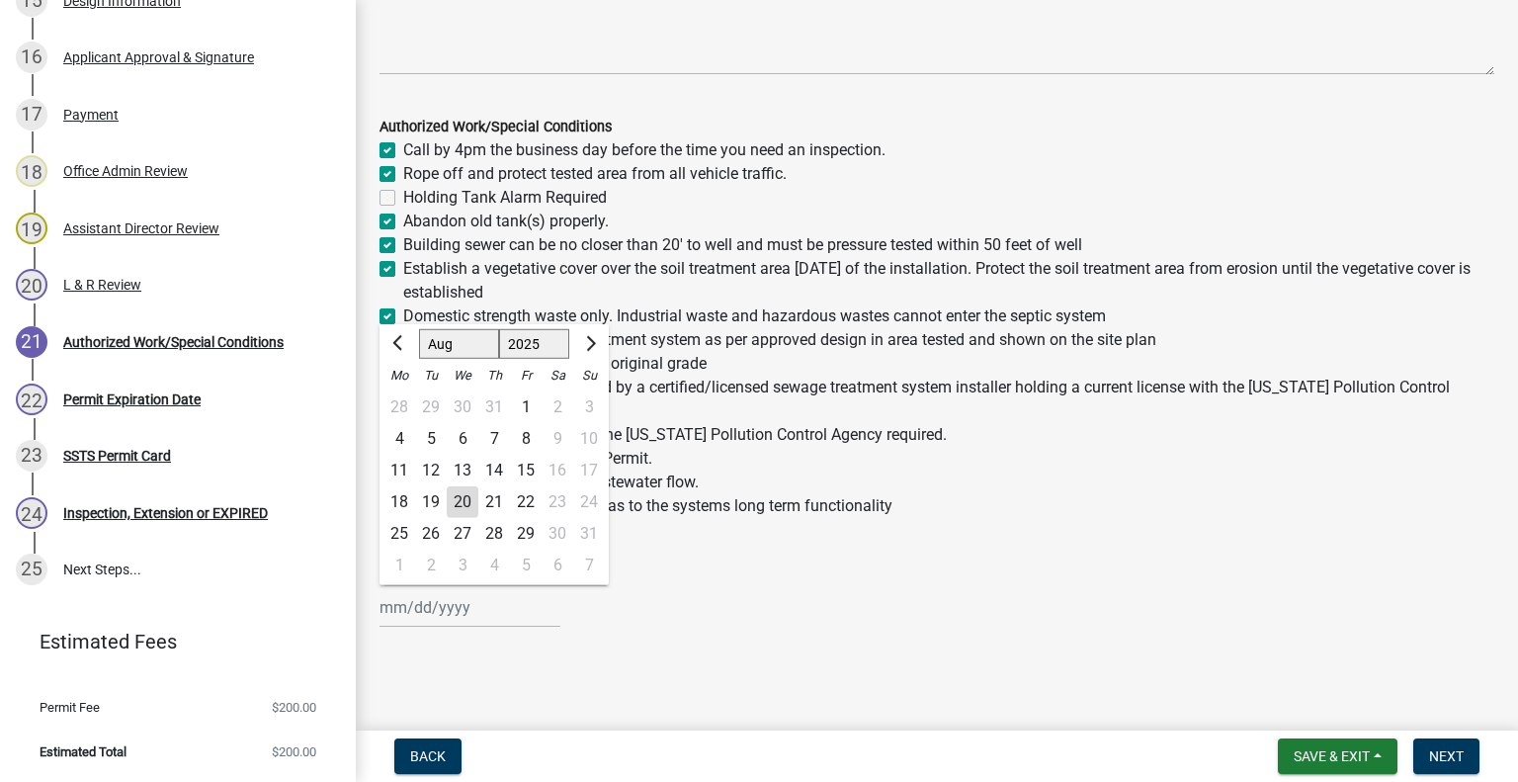
click at [451, 612] on input "Permit Issued Date *" at bounding box center [469, 607] width 181 height 41
click at [460, 497] on div "20" at bounding box center [463, 502] width 32 height 32
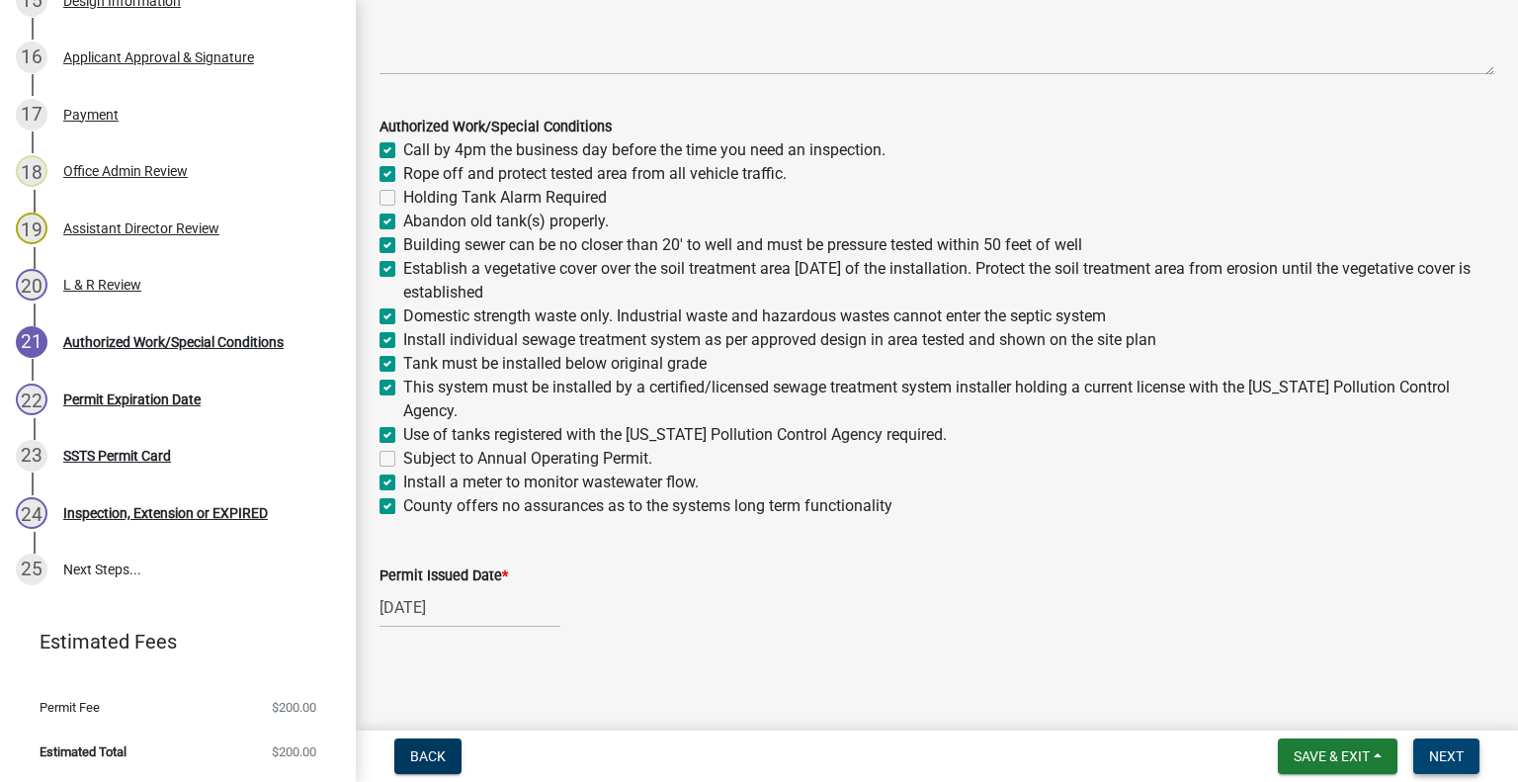
click at [1435, 754] on span "Next" at bounding box center [1446, 756] width 35 height 16
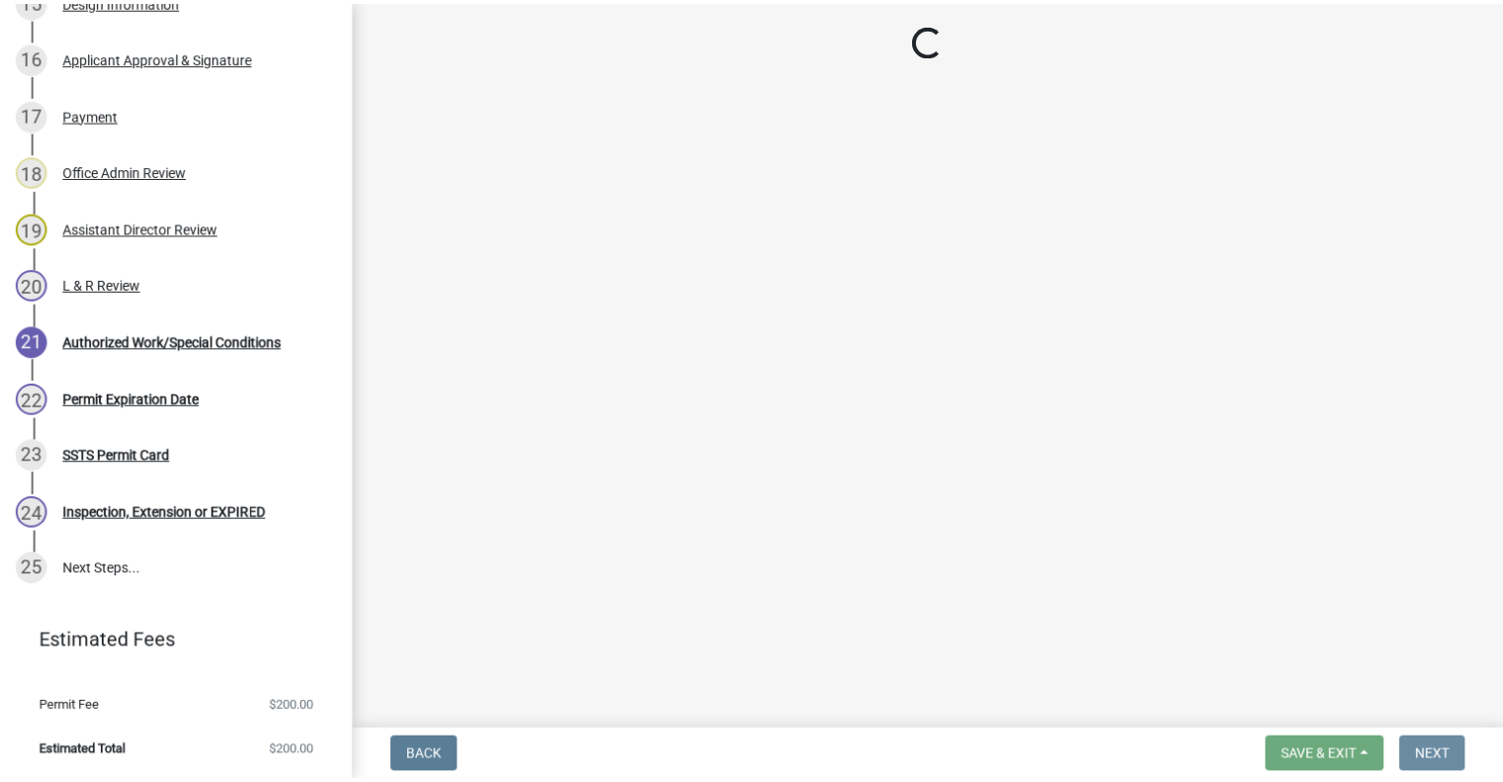
scroll to position [0, 0]
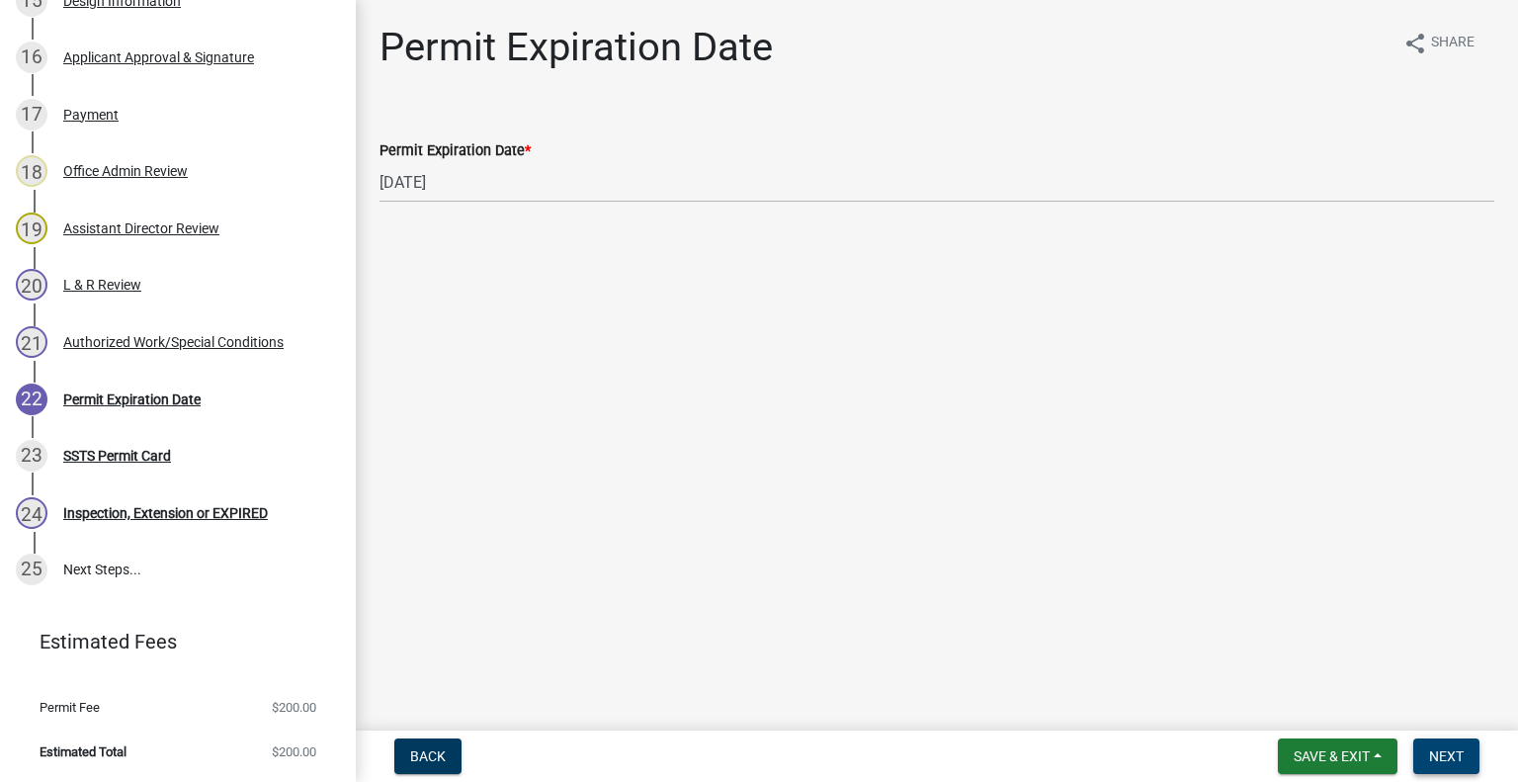
click at [1464, 759] on button "Next" at bounding box center [1446, 756] width 66 height 36
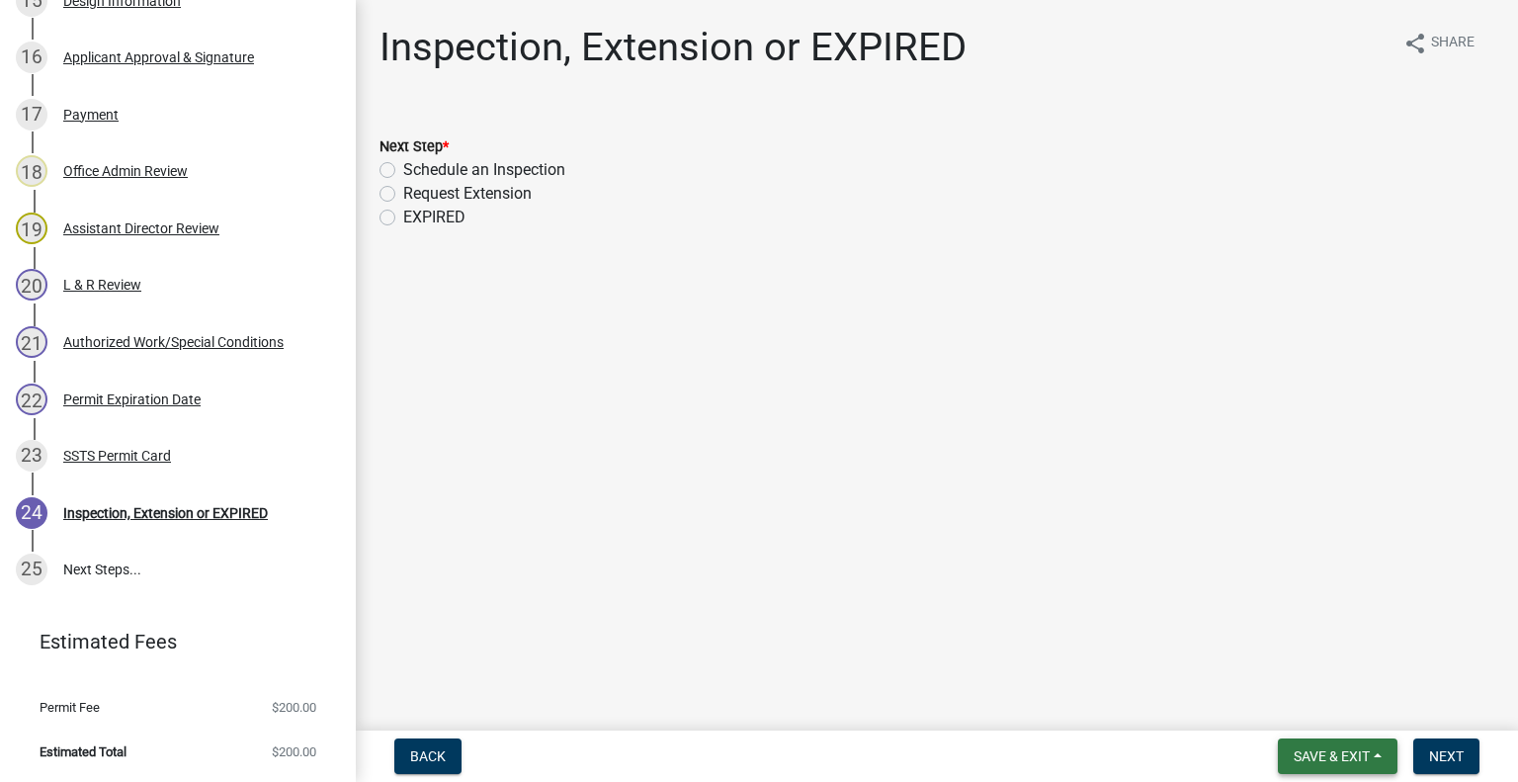
click at [1348, 754] on span "Save & Exit" at bounding box center [1332, 756] width 76 height 16
click at [1284, 701] on button "Save & Exit" at bounding box center [1318, 704] width 158 height 47
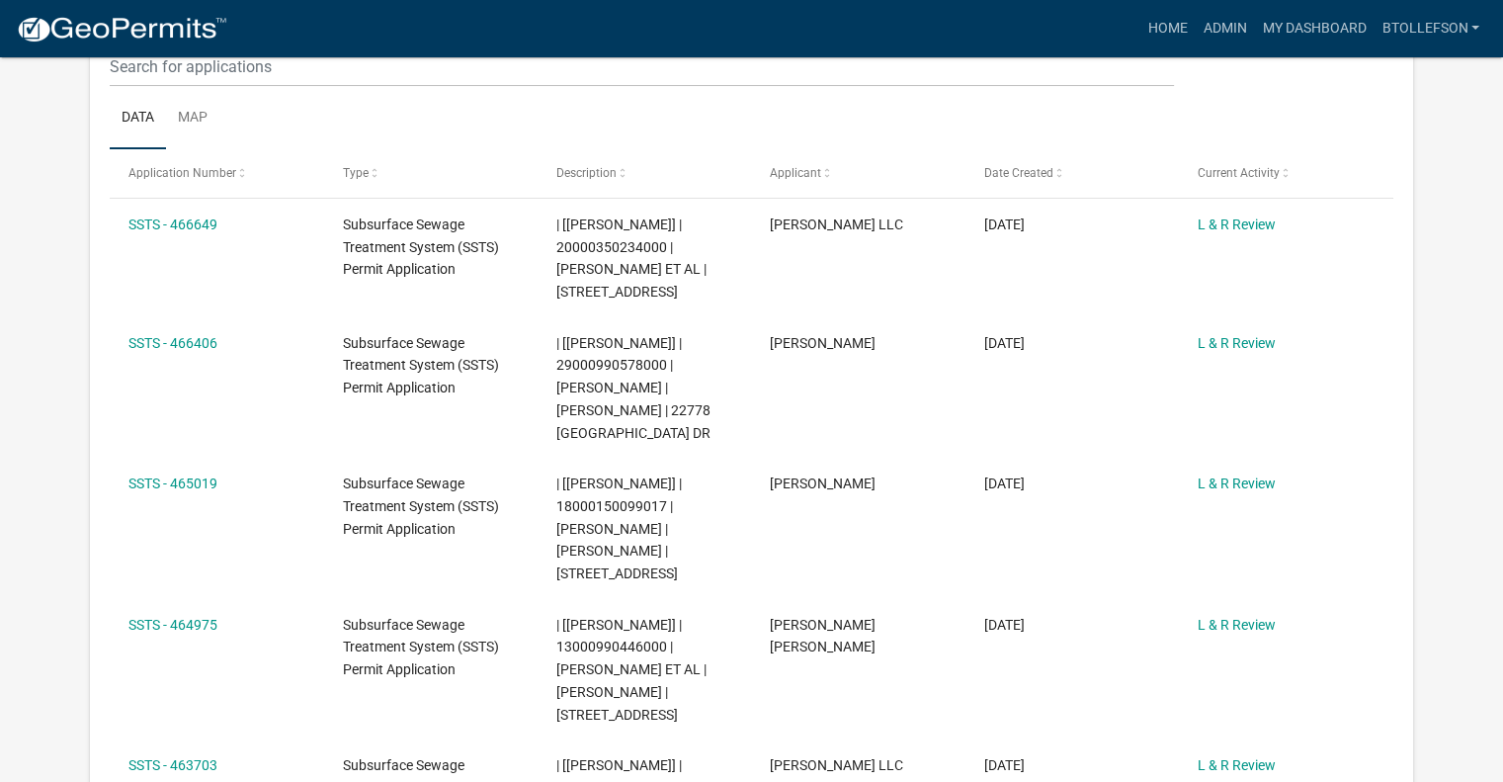
scroll to position [277, 0]
